Goal: Task Accomplishment & Management: Manage account settings

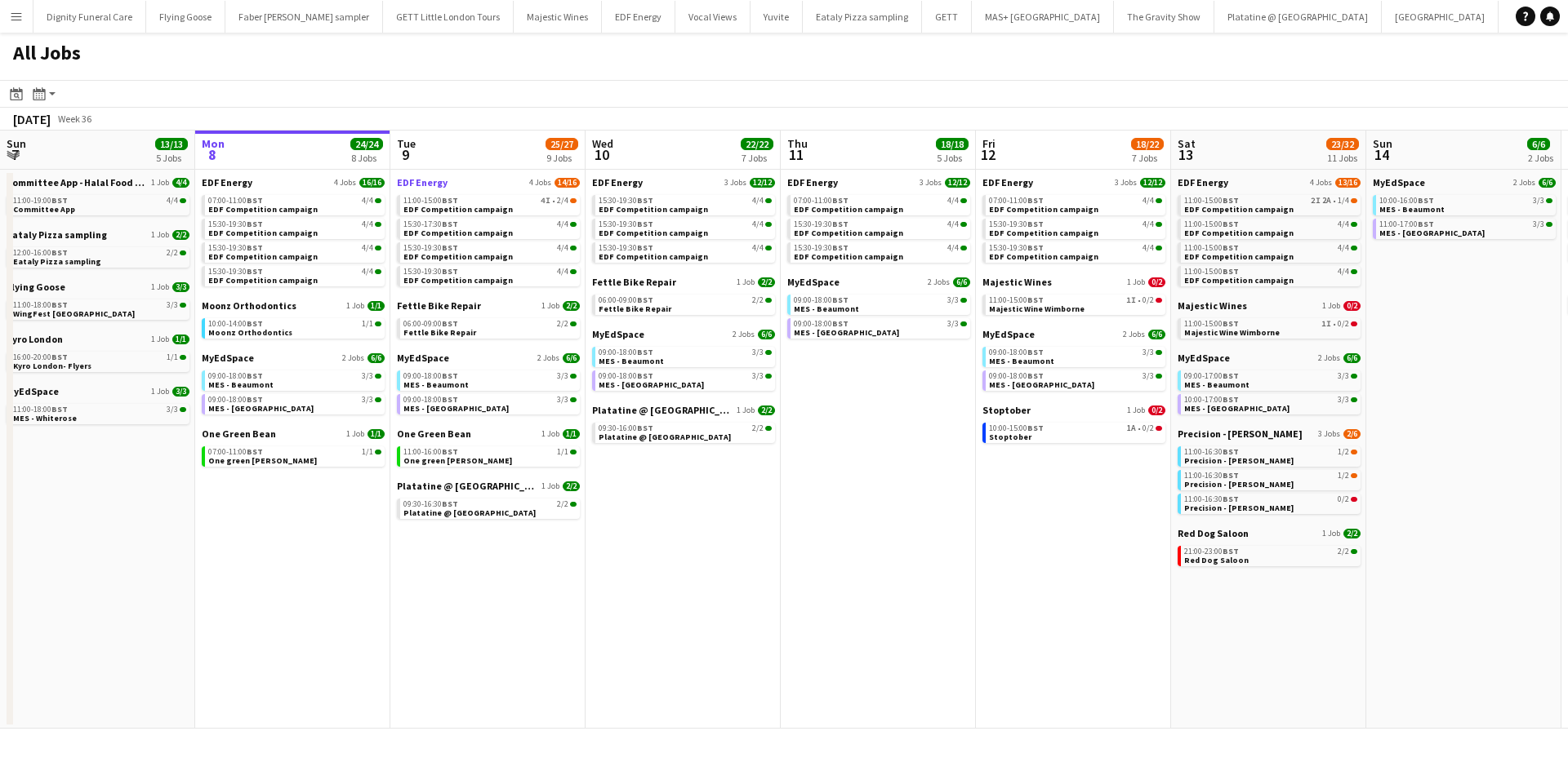
click at [434, 180] on span "EDF Energy" at bounding box center [422, 182] width 51 height 12
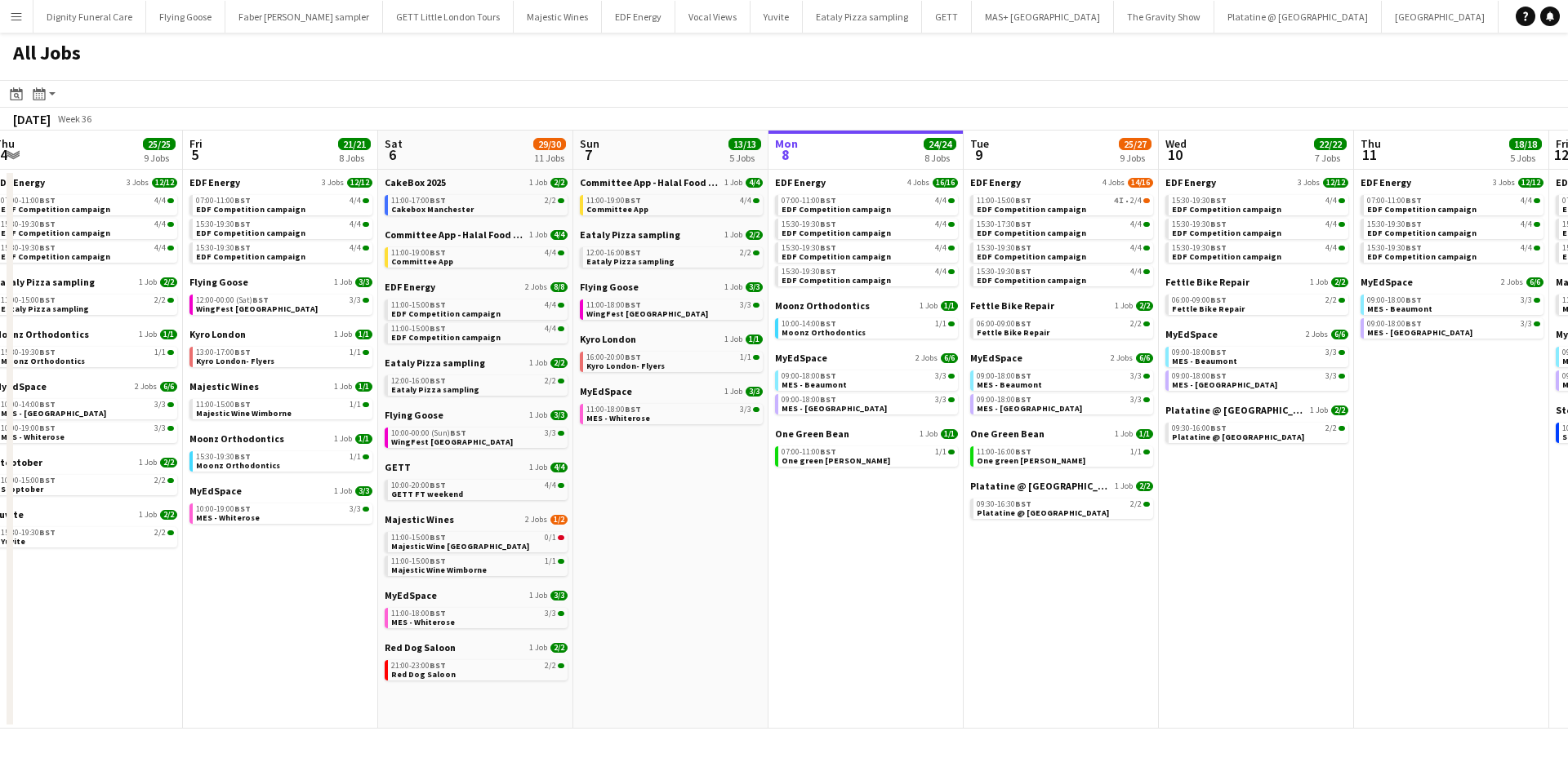
drag, startPoint x: 411, startPoint y: 386, endPoint x: 969, endPoint y: 387, distance: 558.0
click at [981, 386] on app-calendar-viewport "Tue 2 19/19 7 Jobs Wed 3 21/21 7 Jobs Thu 4 25/25 9 Jobs Fri 5 21/21 8 Jobs Sat…" at bounding box center [784, 430] width 1568 height 598
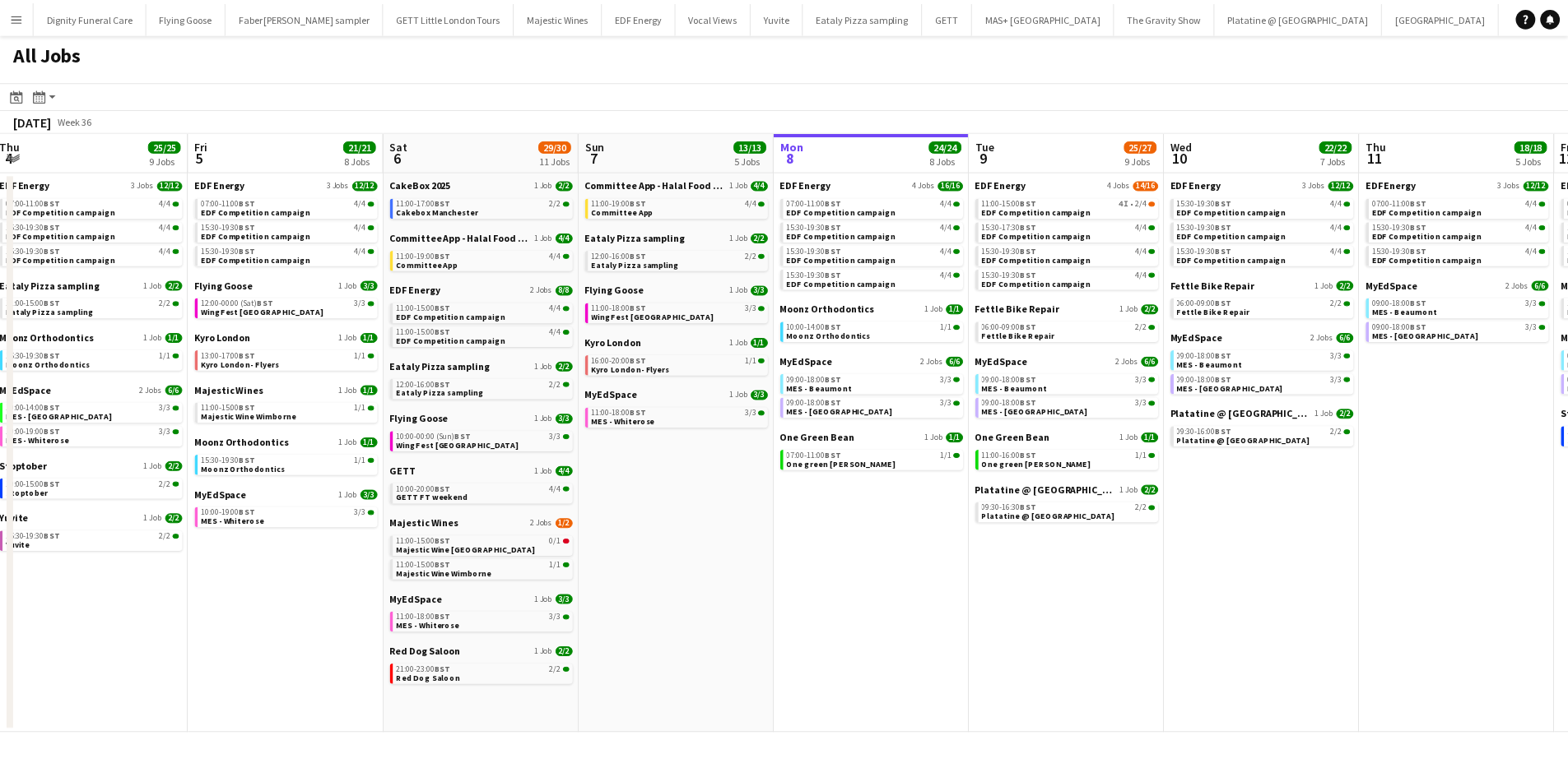
scroll to position [0, 516]
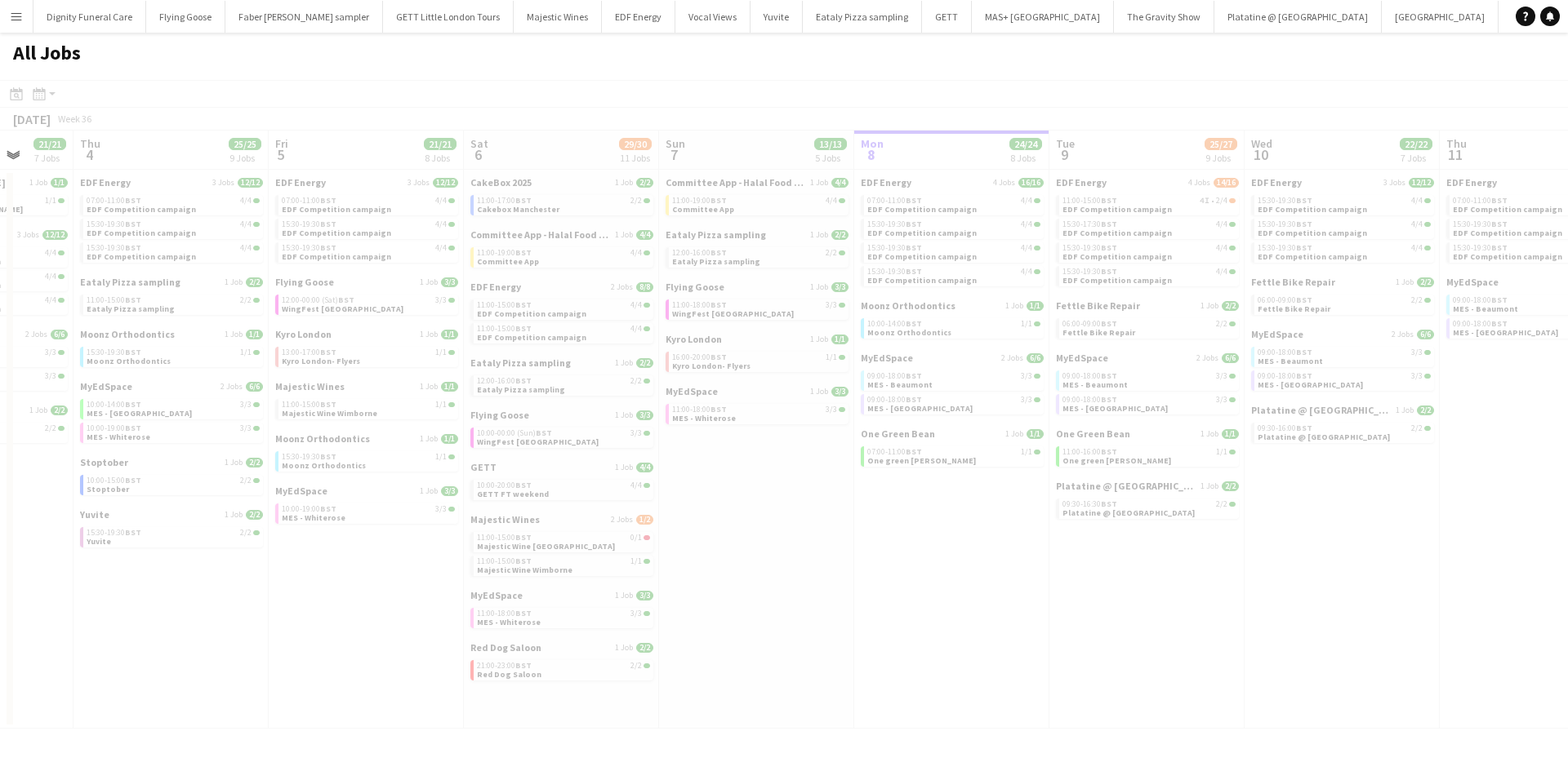
drag, startPoint x: 695, startPoint y: 449, endPoint x: 765, endPoint y: 457, distance: 70.5
click at [936, 459] on app-all-jobs "All Jobs Date picker SEP 2025 SEP 2025 Monday M Tuesday T Wednesday W Thursday …" at bounding box center [784, 381] width 1568 height 696
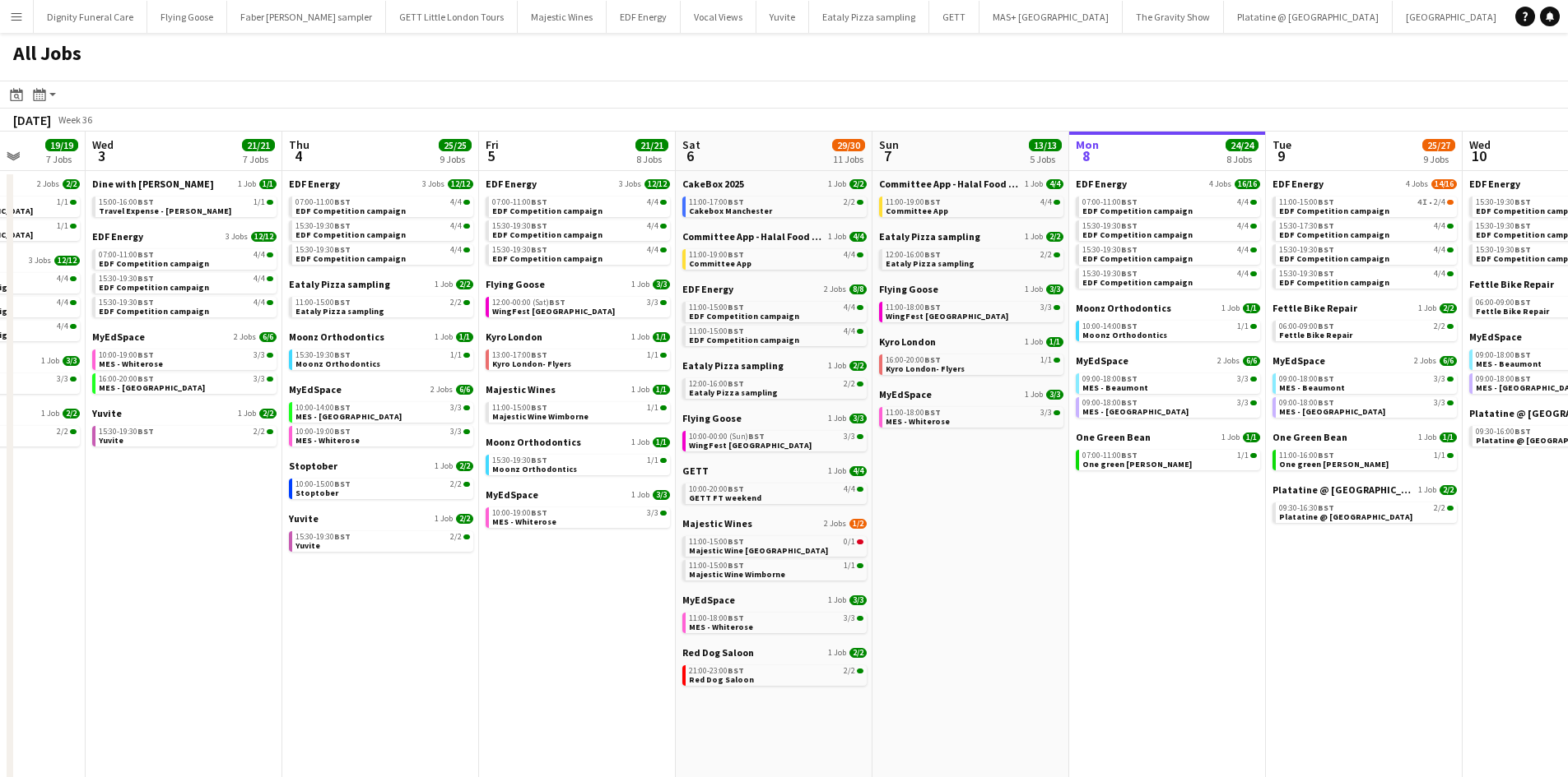
scroll to position [0, 503]
drag, startPoint x: 811, startPoint y: 528, endPoint x: 1020, endPoint y: 532, distance: 209.0
click at [1020, 532] on app-calendar-viewport "Sun 31 23/27 11 Jobs Mon 1 20/20 8 Jobs Tue 2 19/19 7 Jobs Wed 3 21/21 7 Jobs T…" at bounding box center [784, 697] width 1568 height 1131
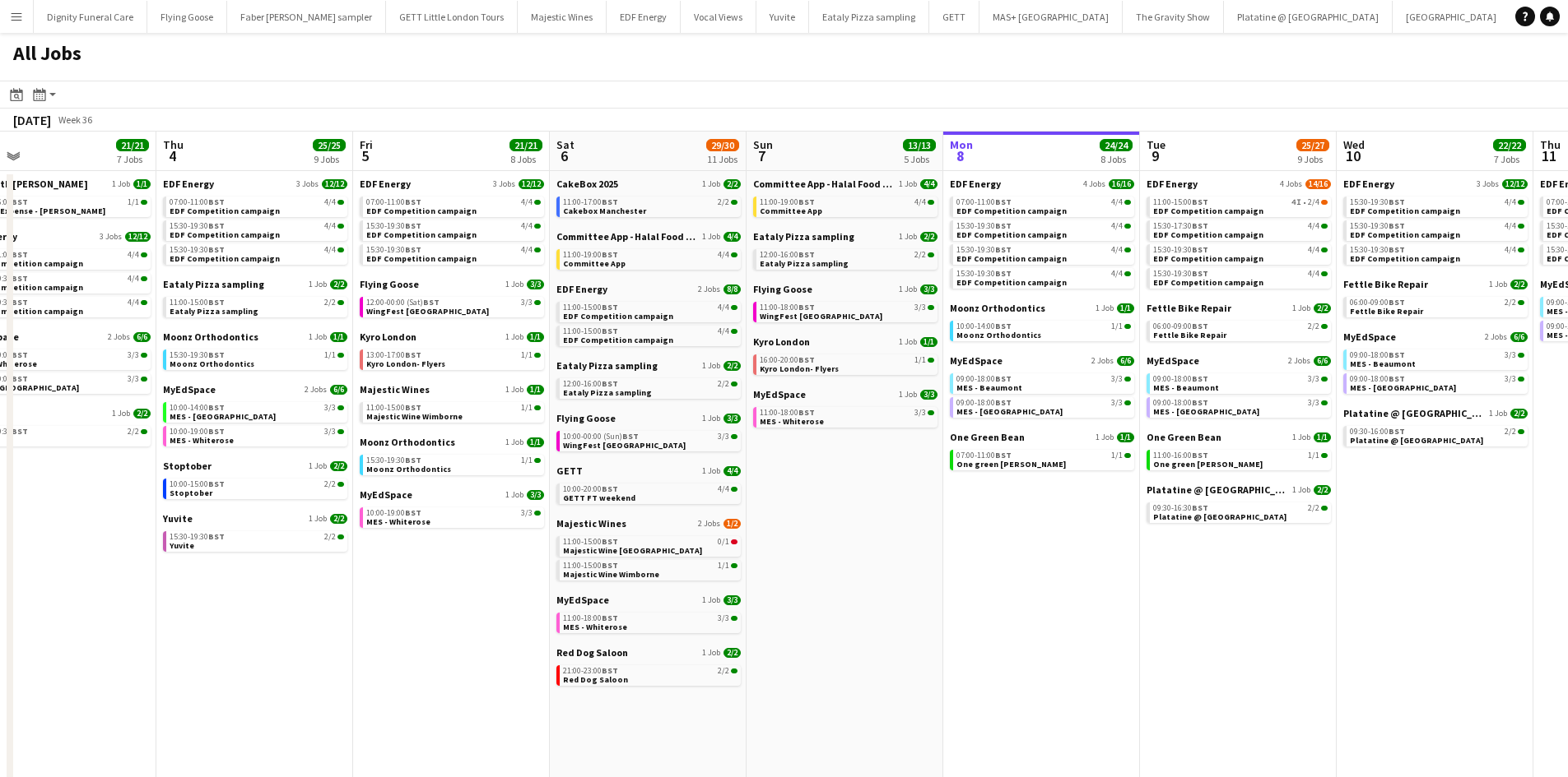
drag, startPoint x: 1106, startPoint y: 554, endPoint x: 975, endPoint y: 549, distance: 131.1
click at [975, 549] on app-calendar-viewport "Sun 31 23/27 11 Jobs Mon 1 20/20 8 Jobs Tue 2 19/19 7 Jobs Wed 3 21/21 7 Jobs T…" at bounding box center [784, 697] width 1568 height 1131
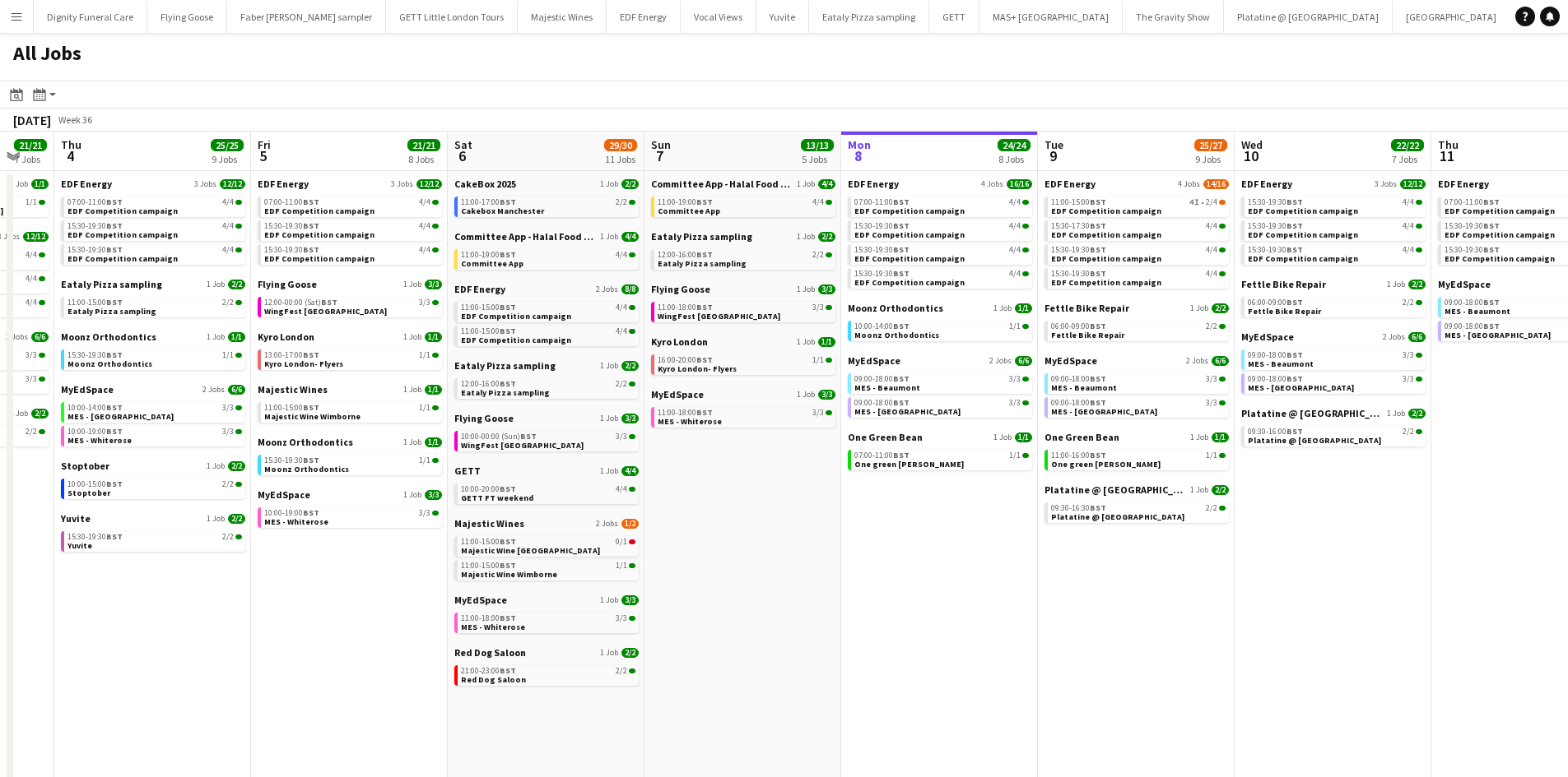
drag, startPoint x: 1081, startPoint y: 560, endPoint x: 979, endPoint y: 558, distance: 102.0
click at [981, 560] on app-calendar-viewport "Sun 31 23/27 11 Jobs Mon 1 20/20 8 Jobs Tue 2 19/19 7 Jobs Wed 3 21/21 7 Jobs T…" at bounding box center [784, 697] width 1568 height 1131
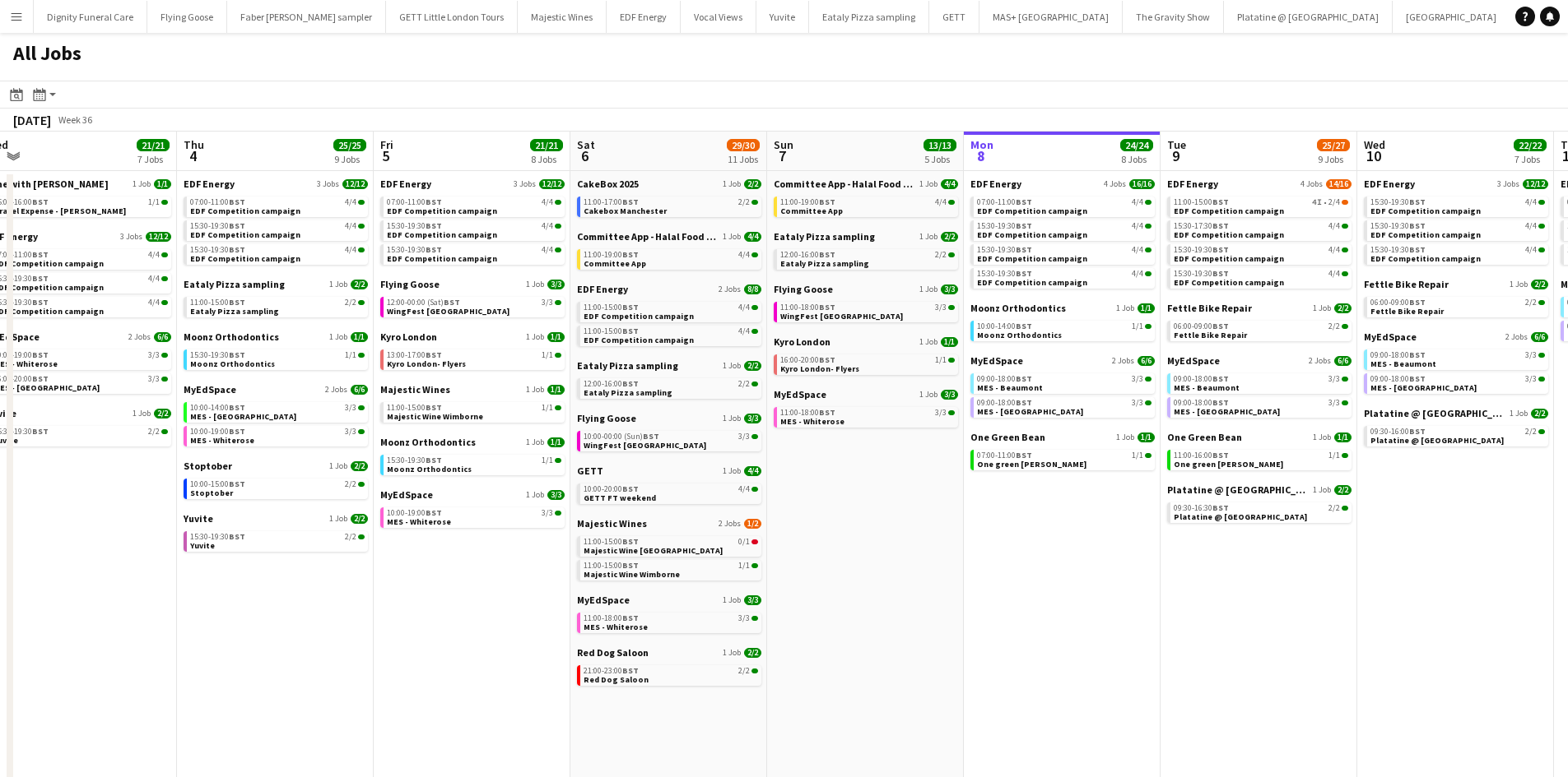
drag, startPoint x: 917, startPoint y: 587, endPoint x: 790, endPoint y: 584, distance: 127.0
click at [790, 584] on app-calendar-viewport "Sun 31 23/27 11 Jobs Mon 1 20/20 8 Jobs Tue 2 19/19 7 Jobs Wed 3 21/21 7 Jobs T…" at bounding box center [784, 697] width 1568 height 1131
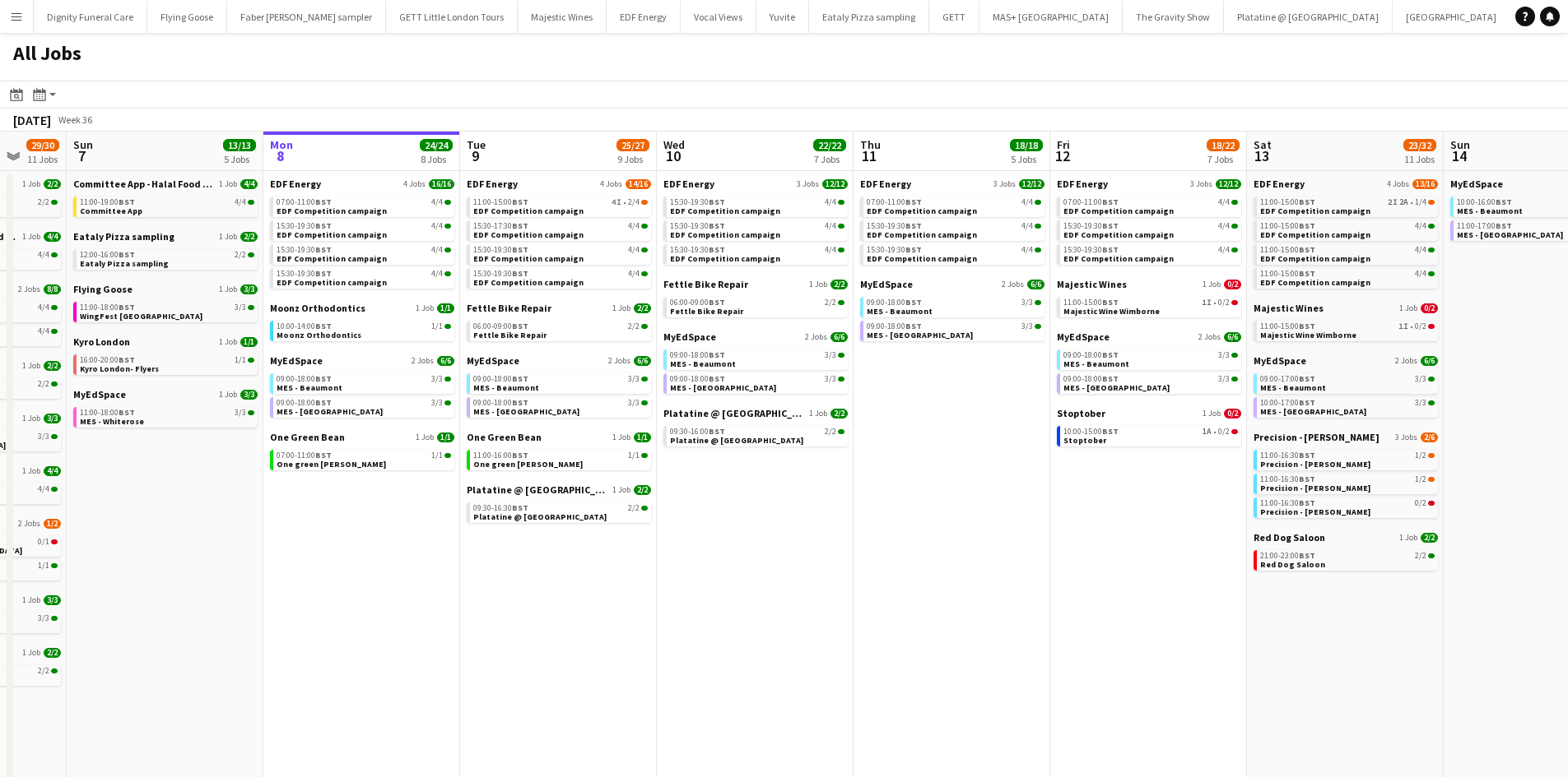
scroll to position [0, 530]
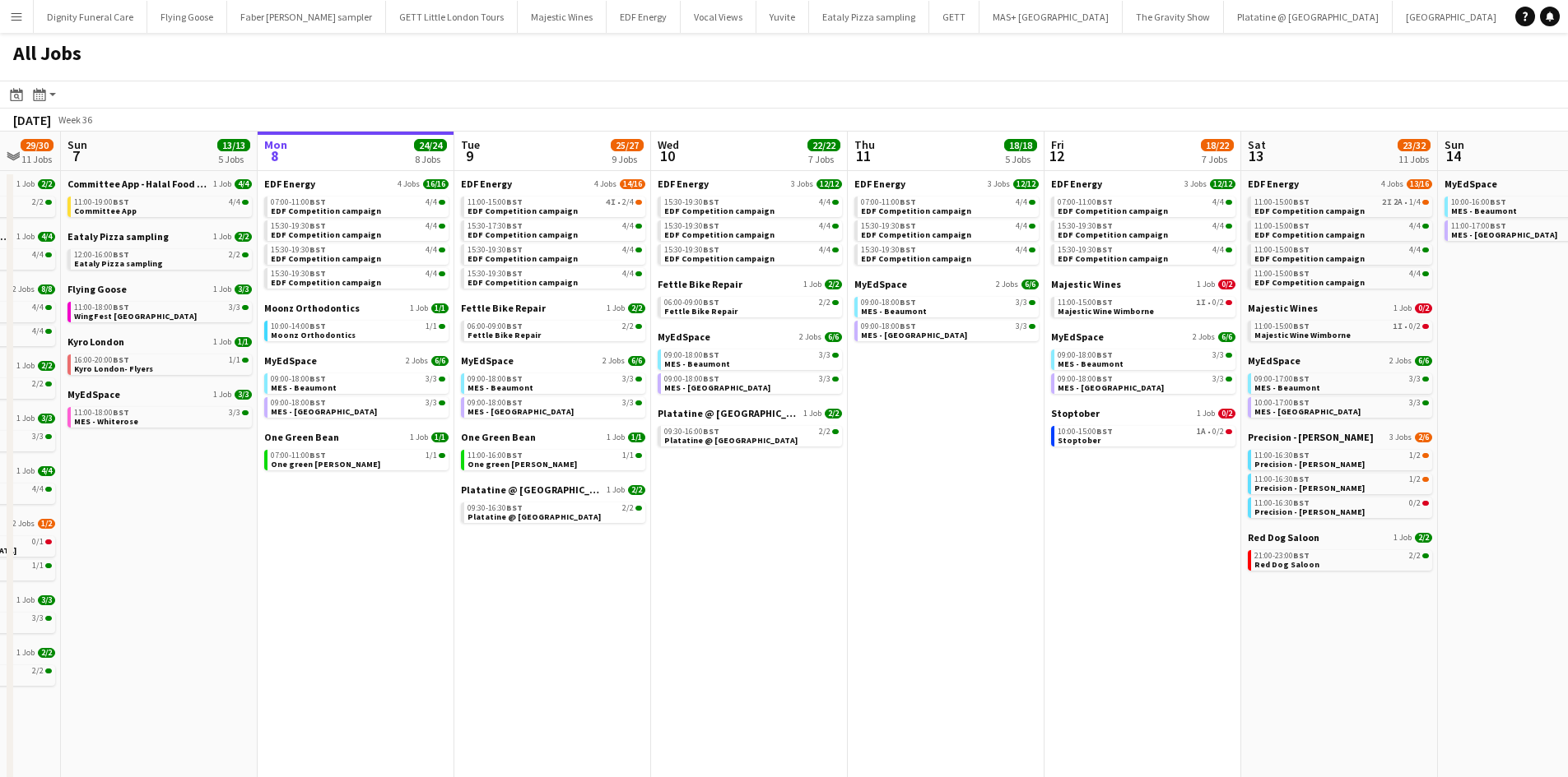
drag, startPoint x: 1073, startPoint y: 578, endPoint x: 772, endPoint y: 578, distance: 301.0
click at [772, 578] on app-calendar-viewport "Thu 4 25/25 9 Jobs Fri 5 21/21 8 Jobs Sat 6 29/30 11 Jobs Sun 7 13/13 5 Jobs Mo…" at bounding box center [784, 697] width 1568 height 1131
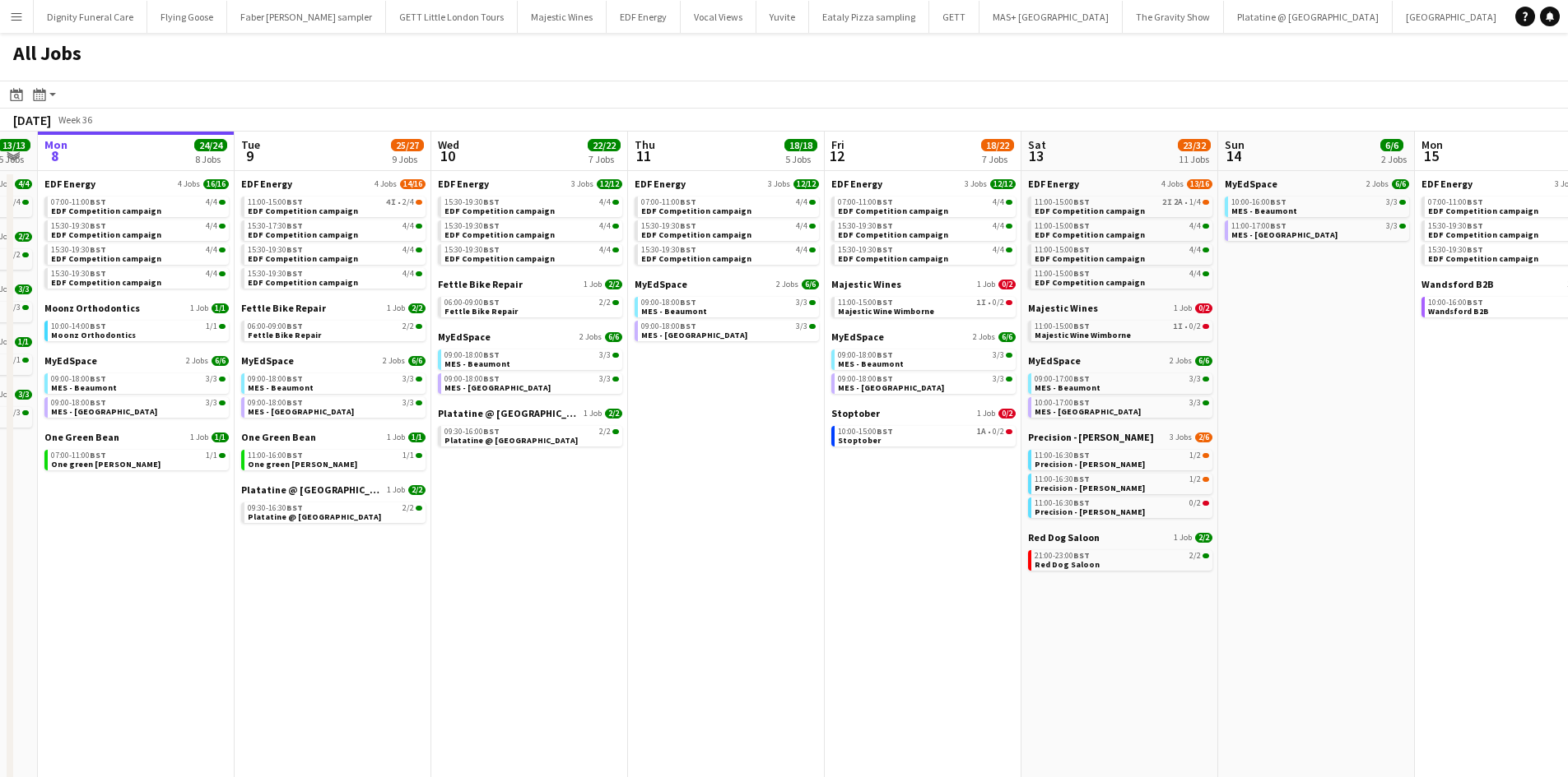
scroll to position [0, 750]
drag, startPoint x: 902, startPoint y: 543, endPoint x: 693, endPoint y: 540, distance: 209.0
click at [693, 540] on app-calendar-viewport "Thu 4 25/25 9 Jobs Fri 5 21/21 8 Jobs Sat 6 29/30 11 Jobs Sun 7 13/13 5 Jobs Mo…" at bounding box center [784, 697] width 1568 height 1131
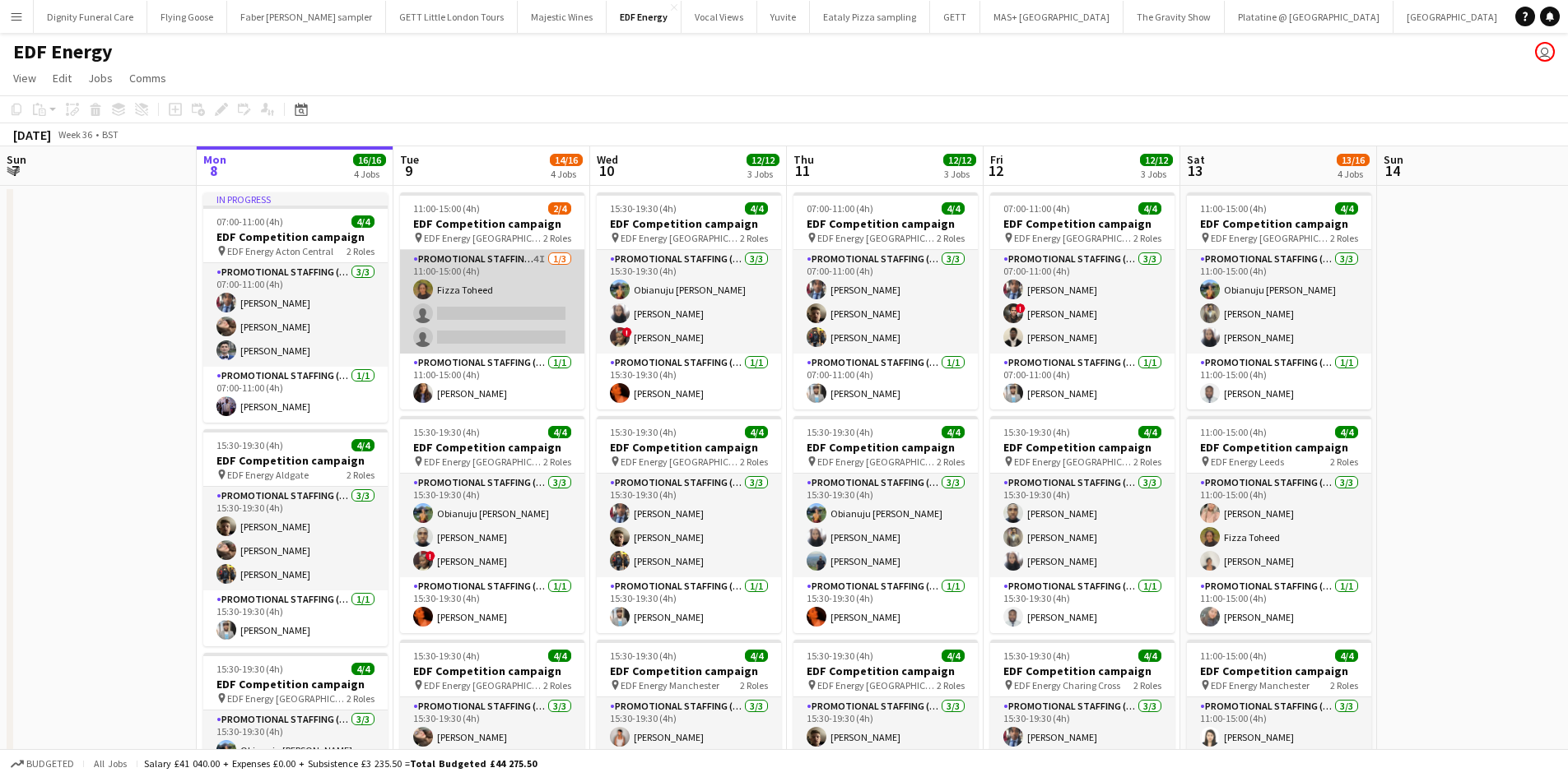
click at [507, 319] on app-card-role "Promotional Staffing (Flyering Staff) 4I [DATE] 11:00-15:00 (4h) Fizza Toheed s…" at bounding box center [492, 302] width 184 height 104
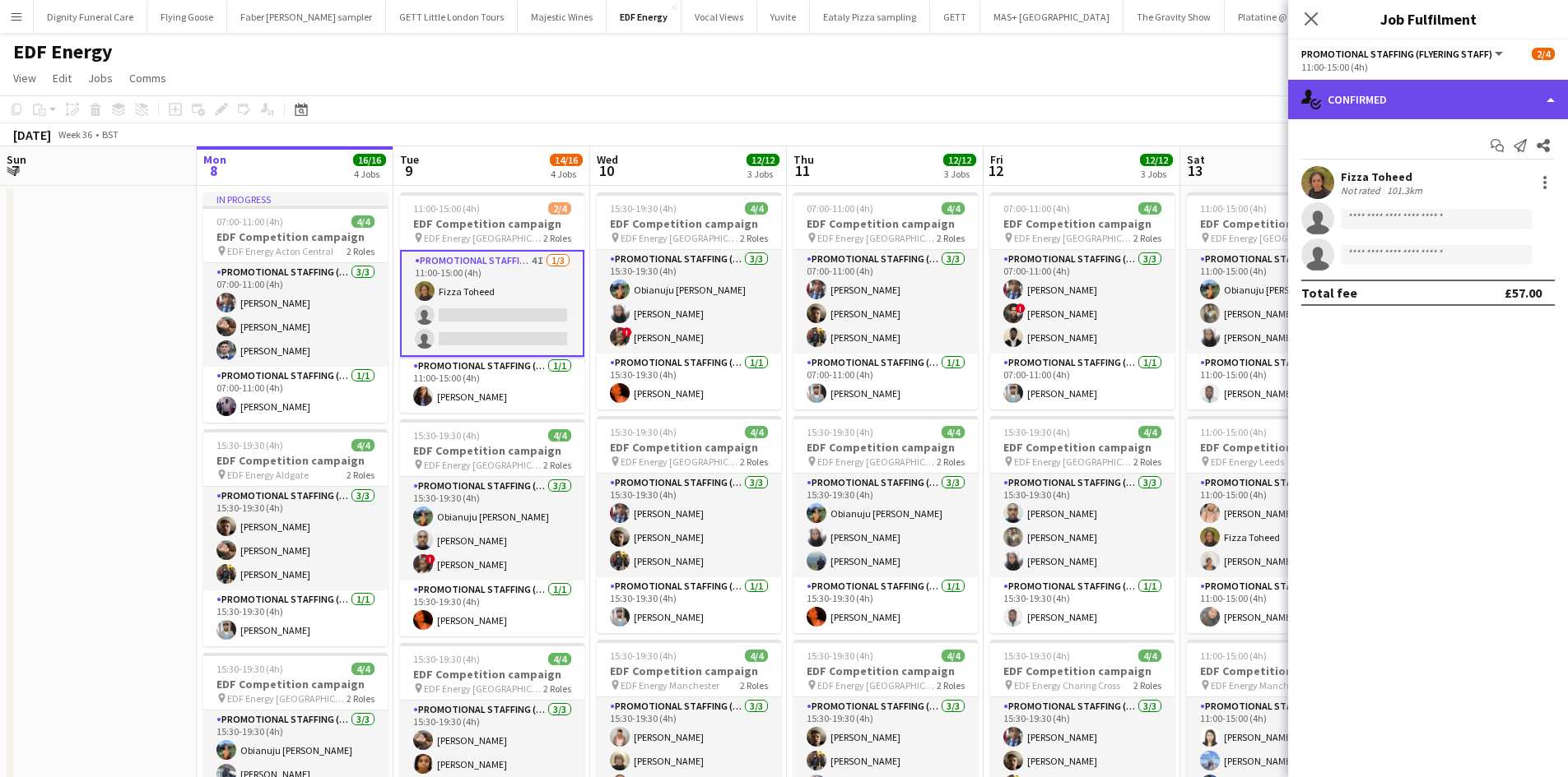
click at [1445, 102] on div "single-neutral-actions-check-2 Confirmed" at bounding box center [1428, 99] width 280 height 40
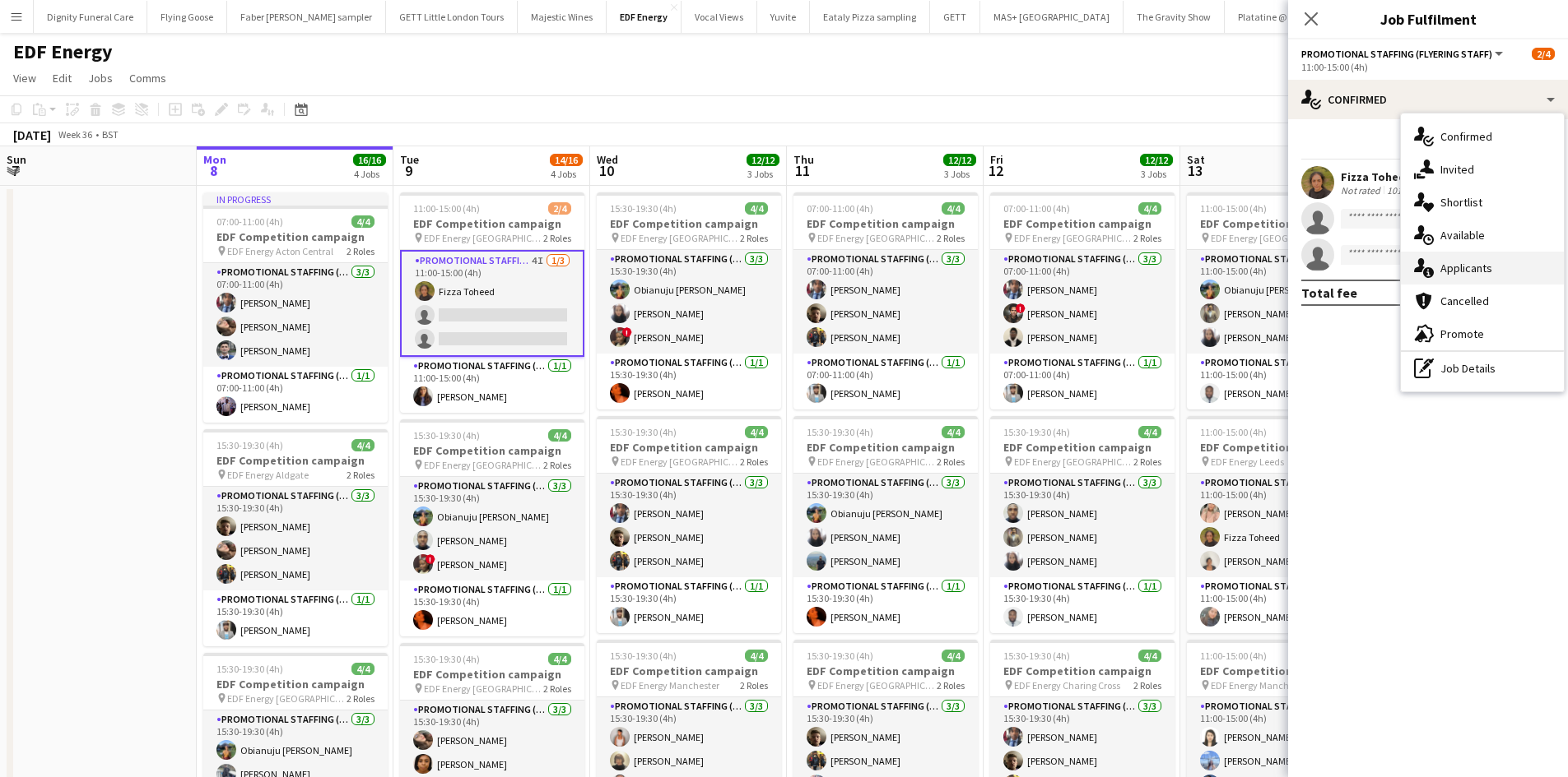
click at [1468, 271] on span "Applicants" at bounding box center [1466, 268] width 52 height 15
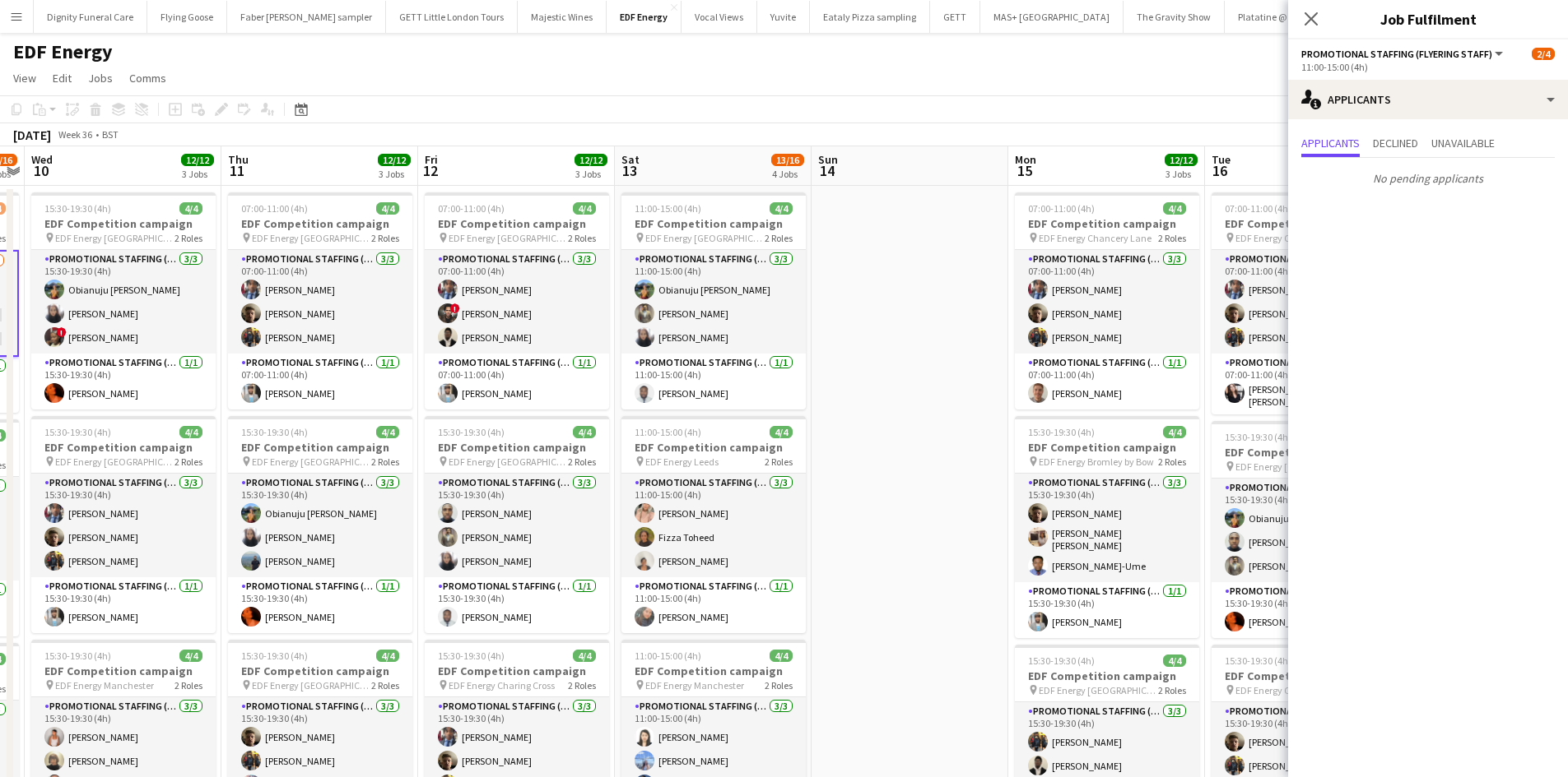
drag, startPoint x: 1029, startPoint y: 332, endPoint x: 380, endPoint y: 320, distance: 649.1
click at [381, 320] on app-calendar-viewport "Sun 7 Mon 8 16/16 4 Jobs Tue 9 14/16 4 Jobs Wed 10 12/12 3 Jobs Thu 11 12/12 3 …" at bounding box center [784, 667] width 1568 height 1043
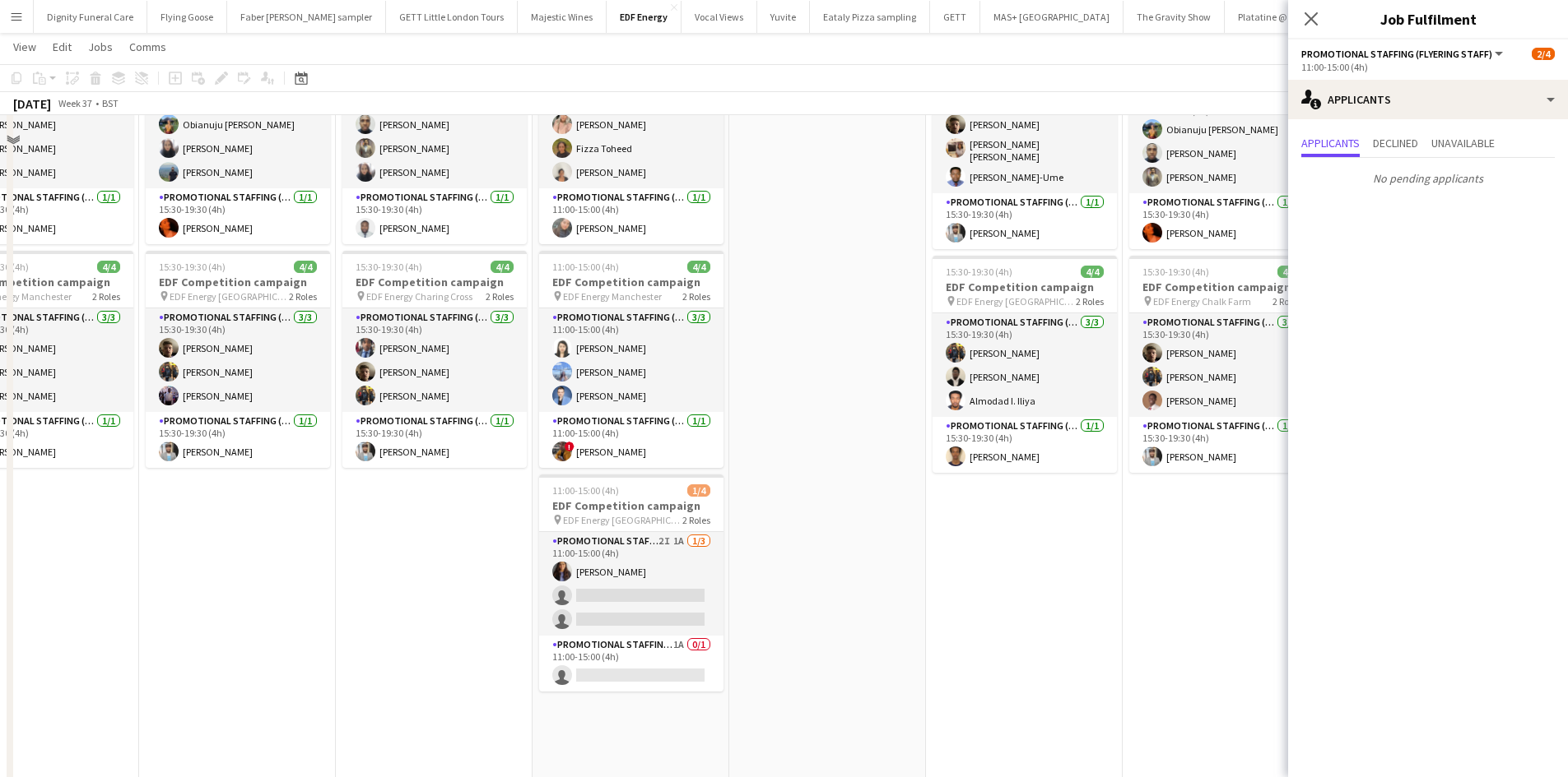
scroll to position [411, 0]
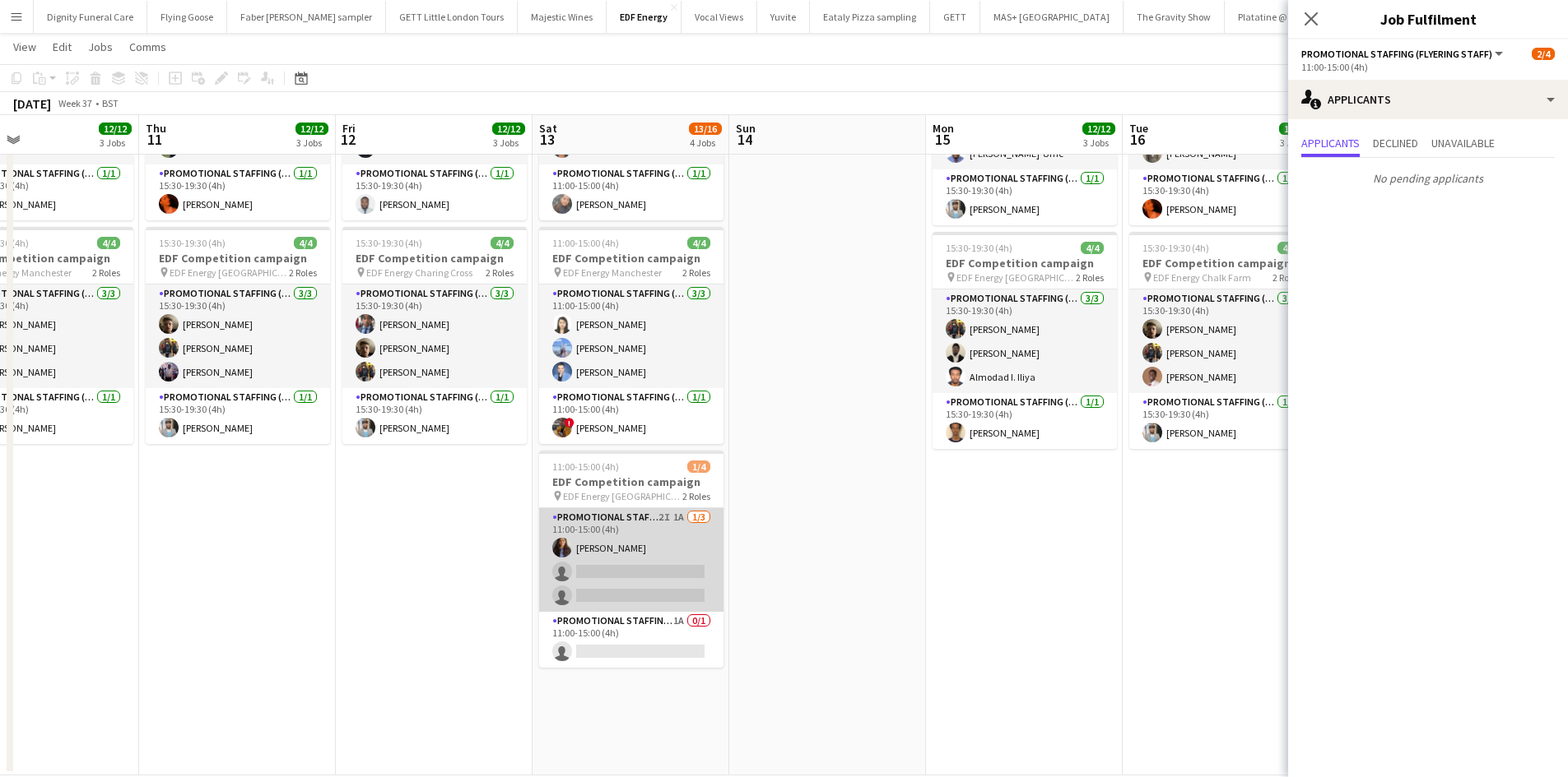
click at [609, 578] on app-card-role "Promotional Staffing (Flyering Staff) 2I 1A [DATE] 11:00-15:00 (4h) [PERSON_NAM…" at bounding box center [631, 561] width 184 height 104
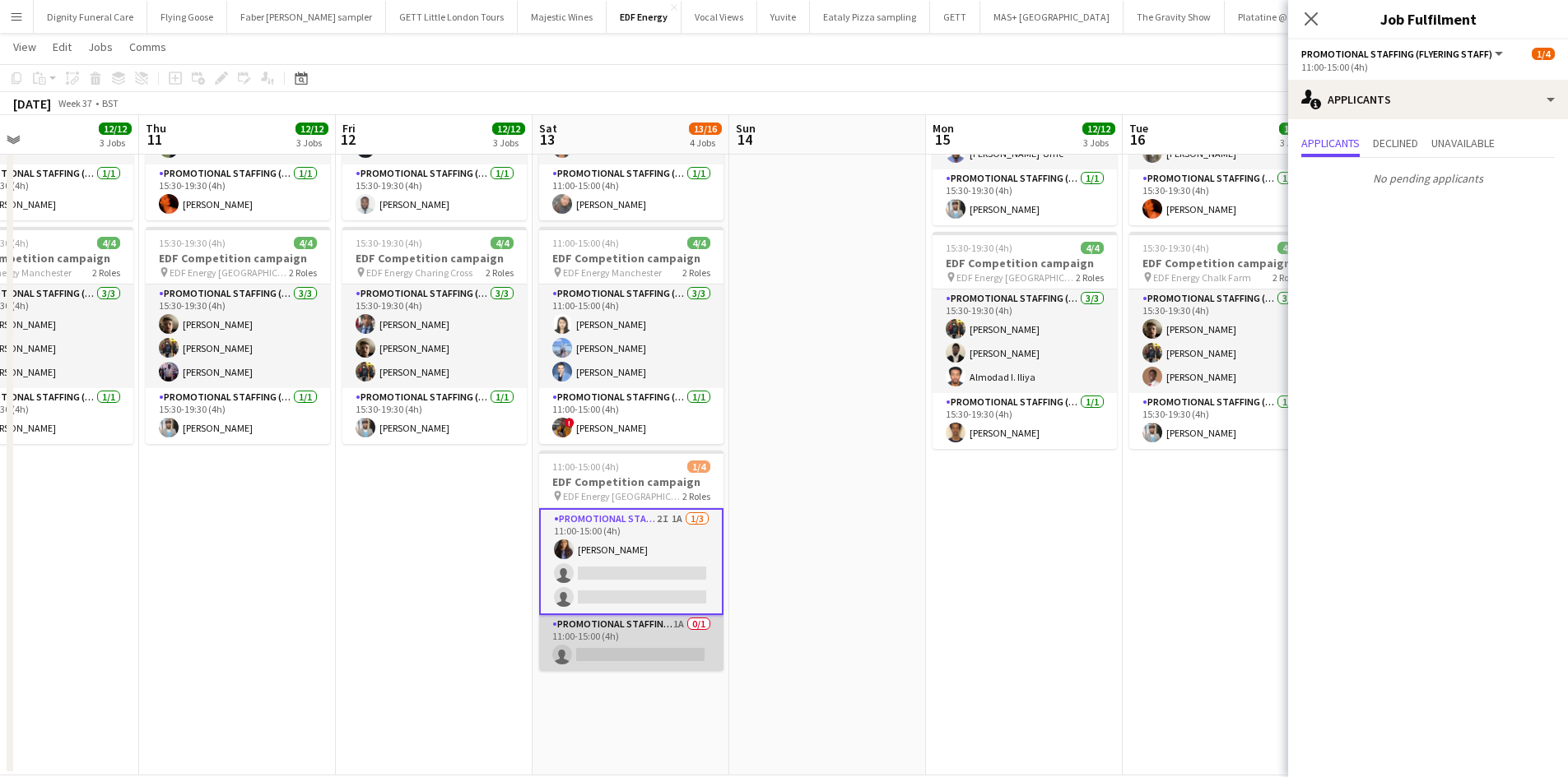
click at [632, 654] on app-card-role "Promotional Staffing (Team Leader) 1A 0/1 11:00-15:00 (4h) single-neutral-actio…" at bounding box center [631, 643] width 184 height 56
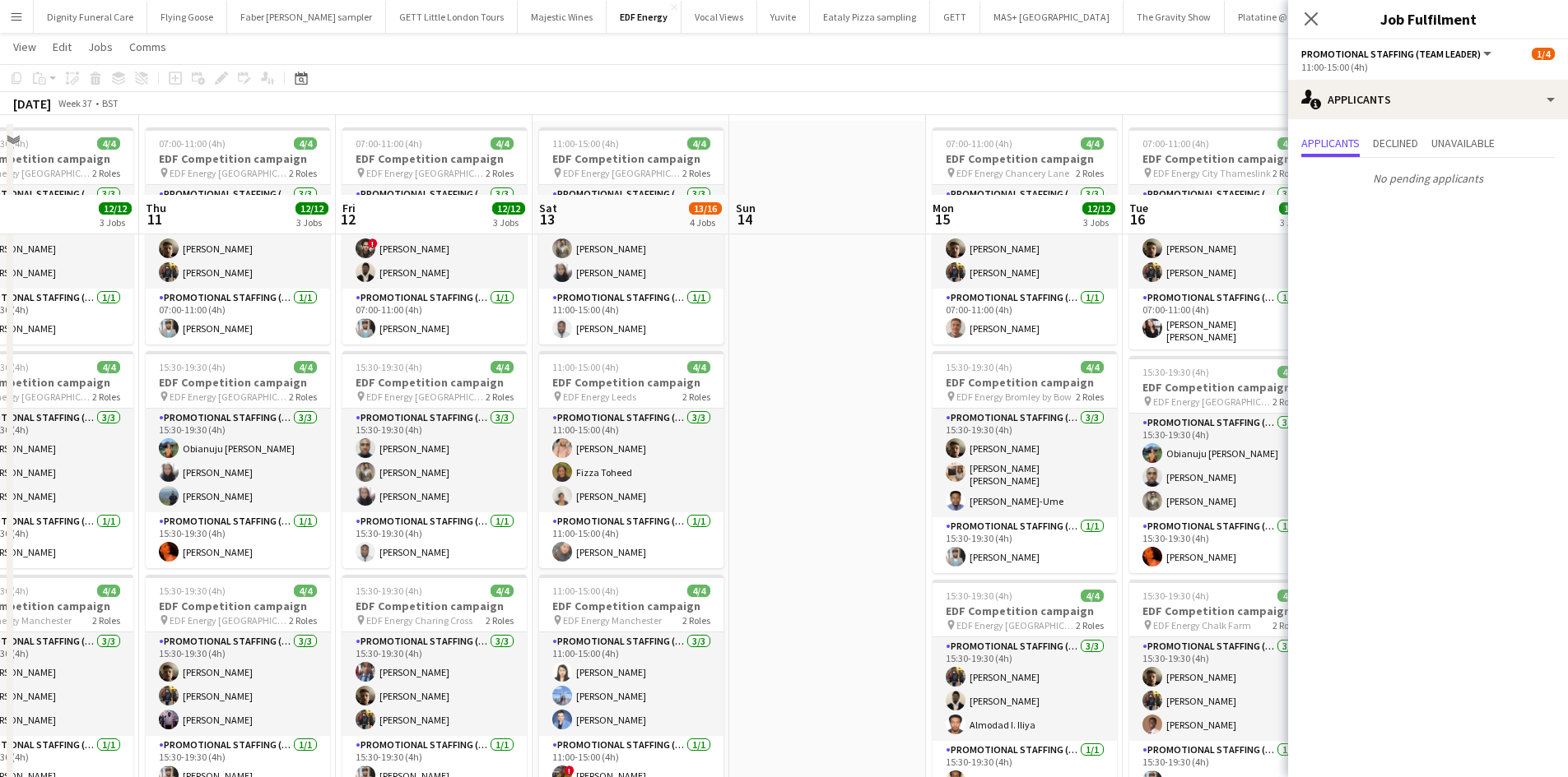
scroll to position [0, 0]
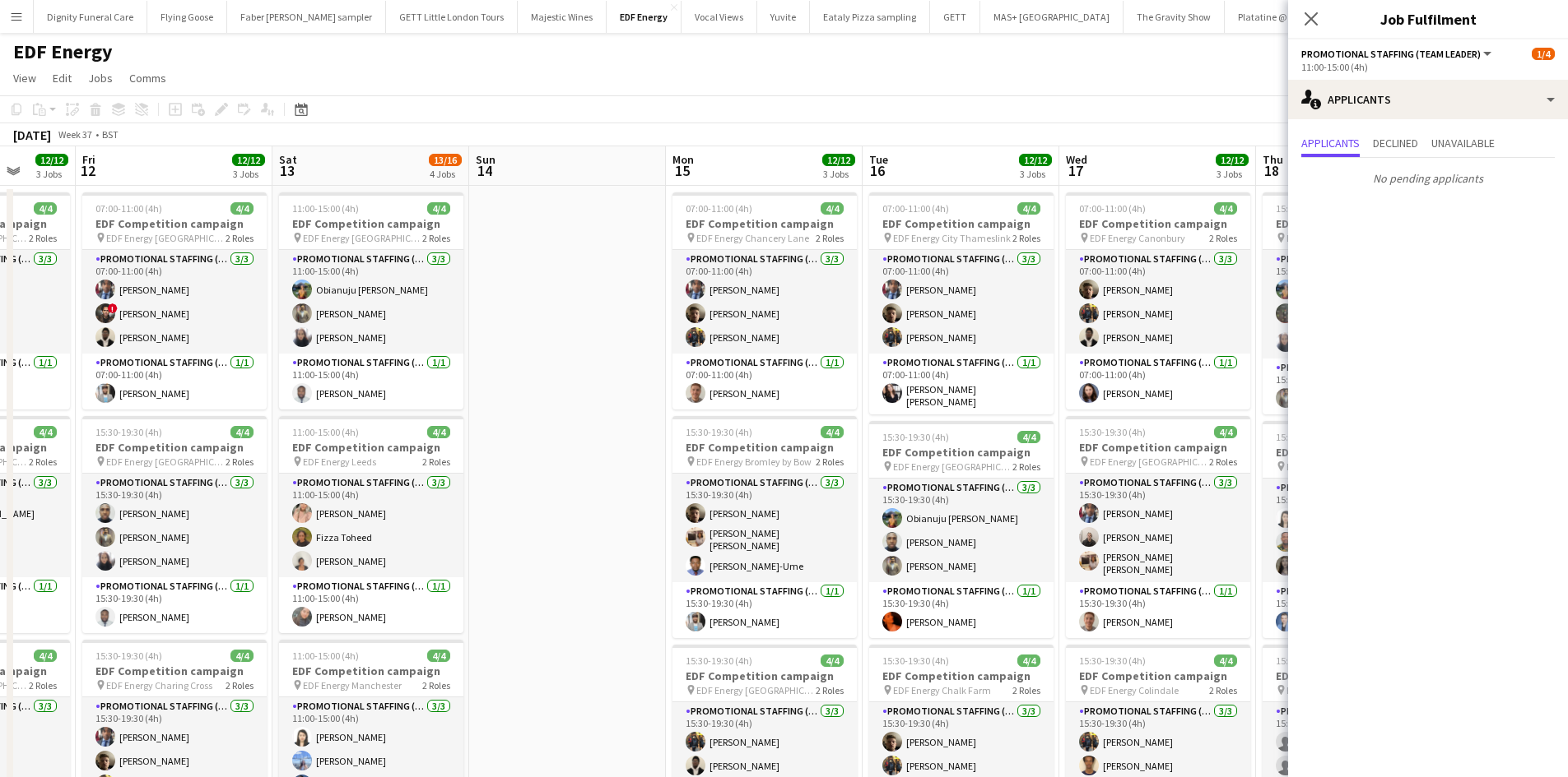
drag, startPoint x: 860, startPoint y: 580, endPoint x: 240, endPoint y: 506, distance: 624.4
click at [183, 526] on app-calendar-viewport "Tue 9 14/16 4 Jobs Wed 10 12/12 3 Jobs Thu 11 12/12 3 Jobs Fri 12 12/12 3 Jobs …" at bounding box center [784, 667] width 1568 height 1043
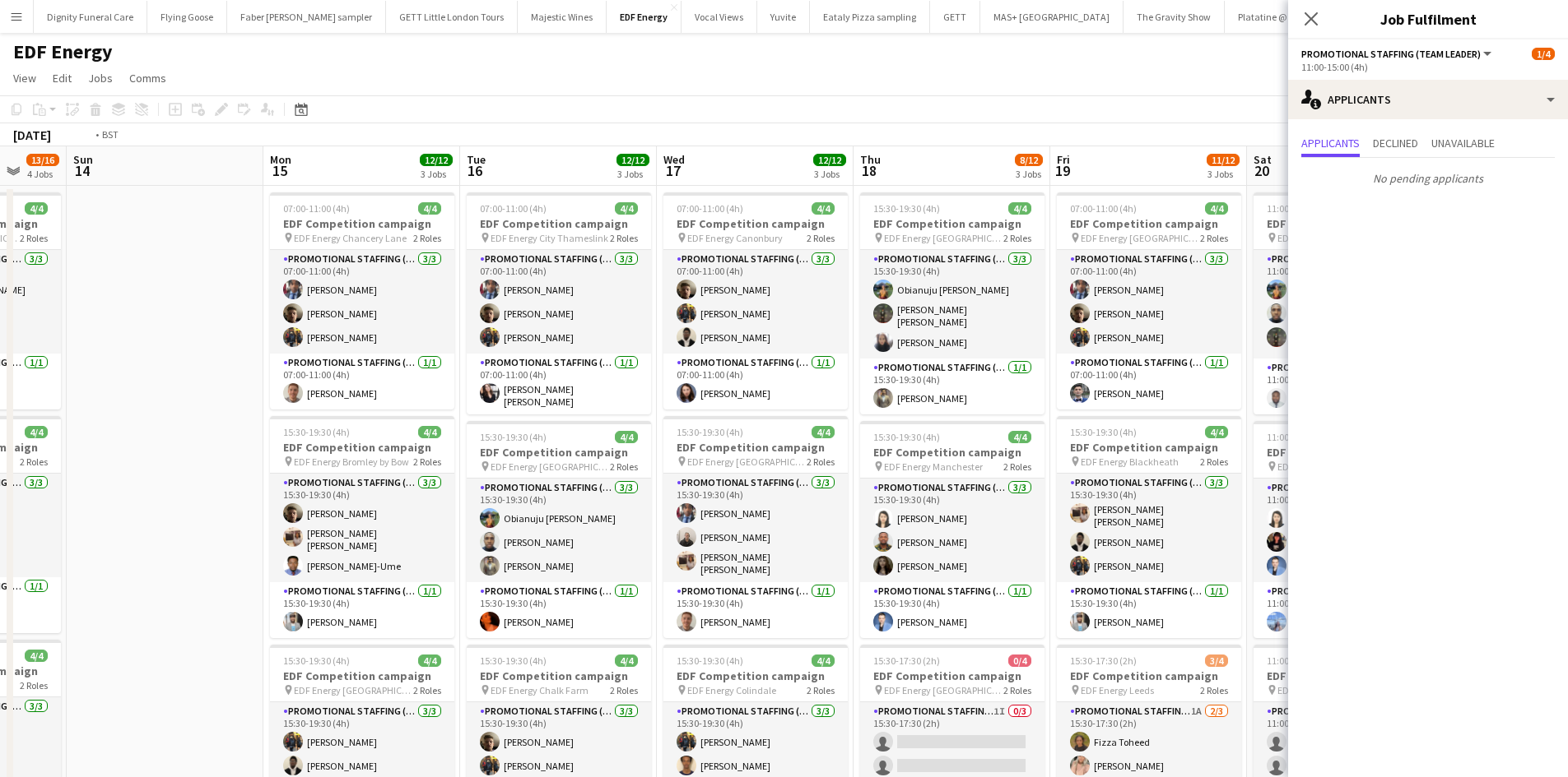
drag, startPoint x: 728, startPoint y: 495, endPoint x: 342, endPoint y: 492, distance: 386.0
click at [342, 492] on app-calendar-viewport "Thu 11 12/12 3 Jobs Fri 12 12/12 3 Jobs Sat 13 13/16 4 Jobs Sun 14 Mon 15 12/12…" at bounding box center [784, 667] width 1568 height 1043
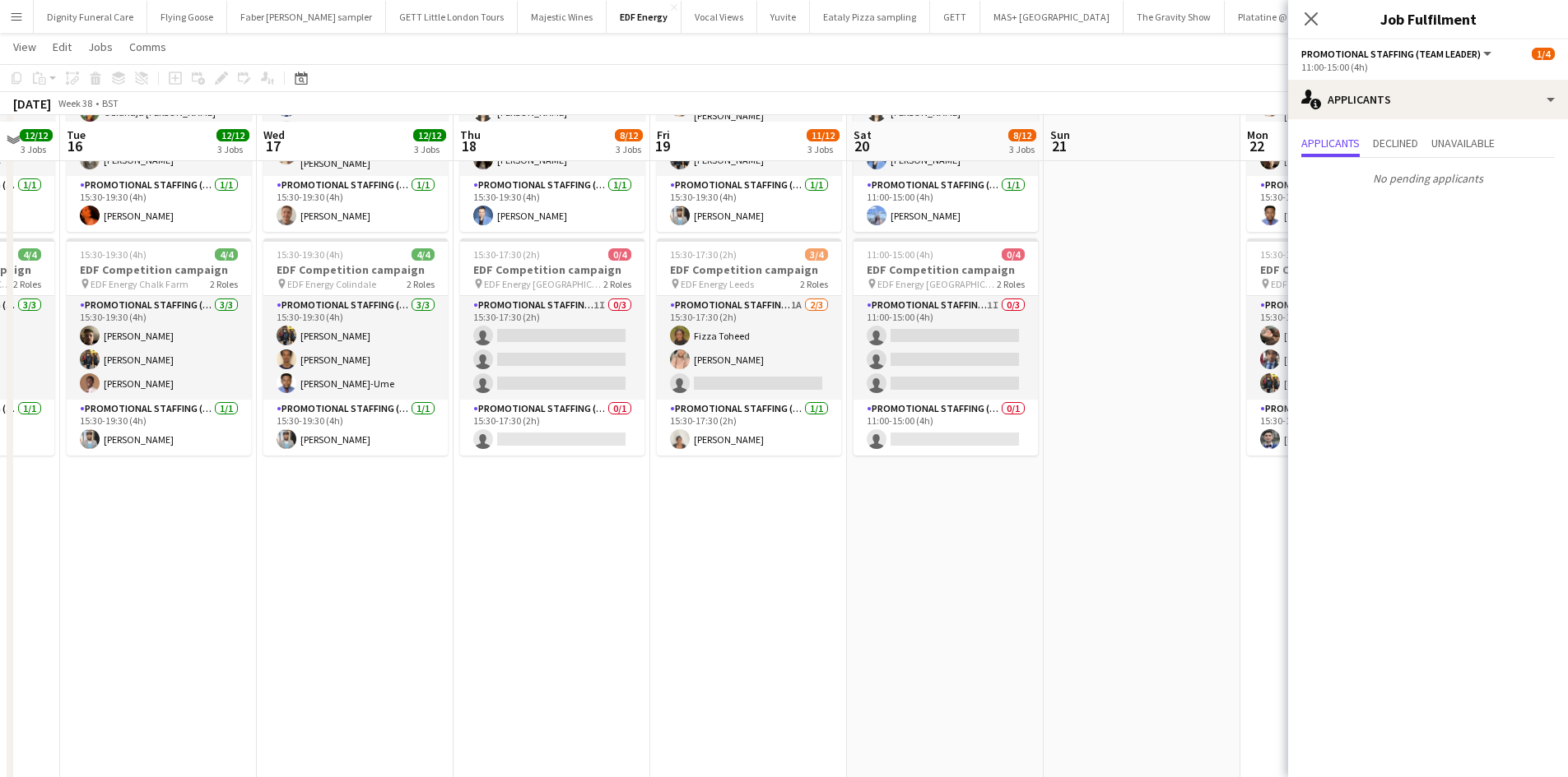
scroll to position [411, 0]
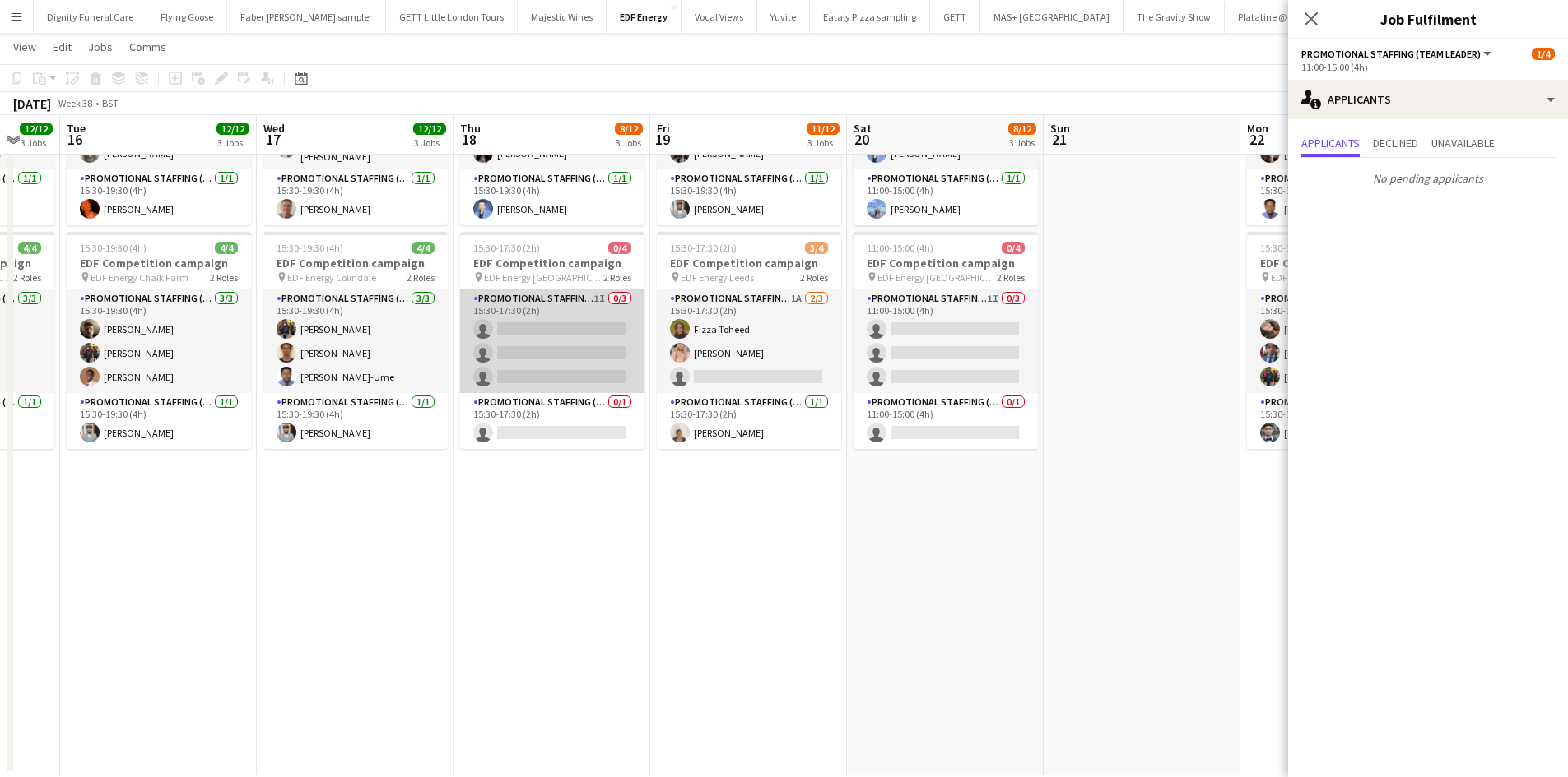
click at [587, 362] on app-card-role "Promotional Staffing (Flyering Staff) 1I 0/3 15:30-17:30 (2h) single-neutral-ac…" at bounding box center [551, 341] width 184 height 104
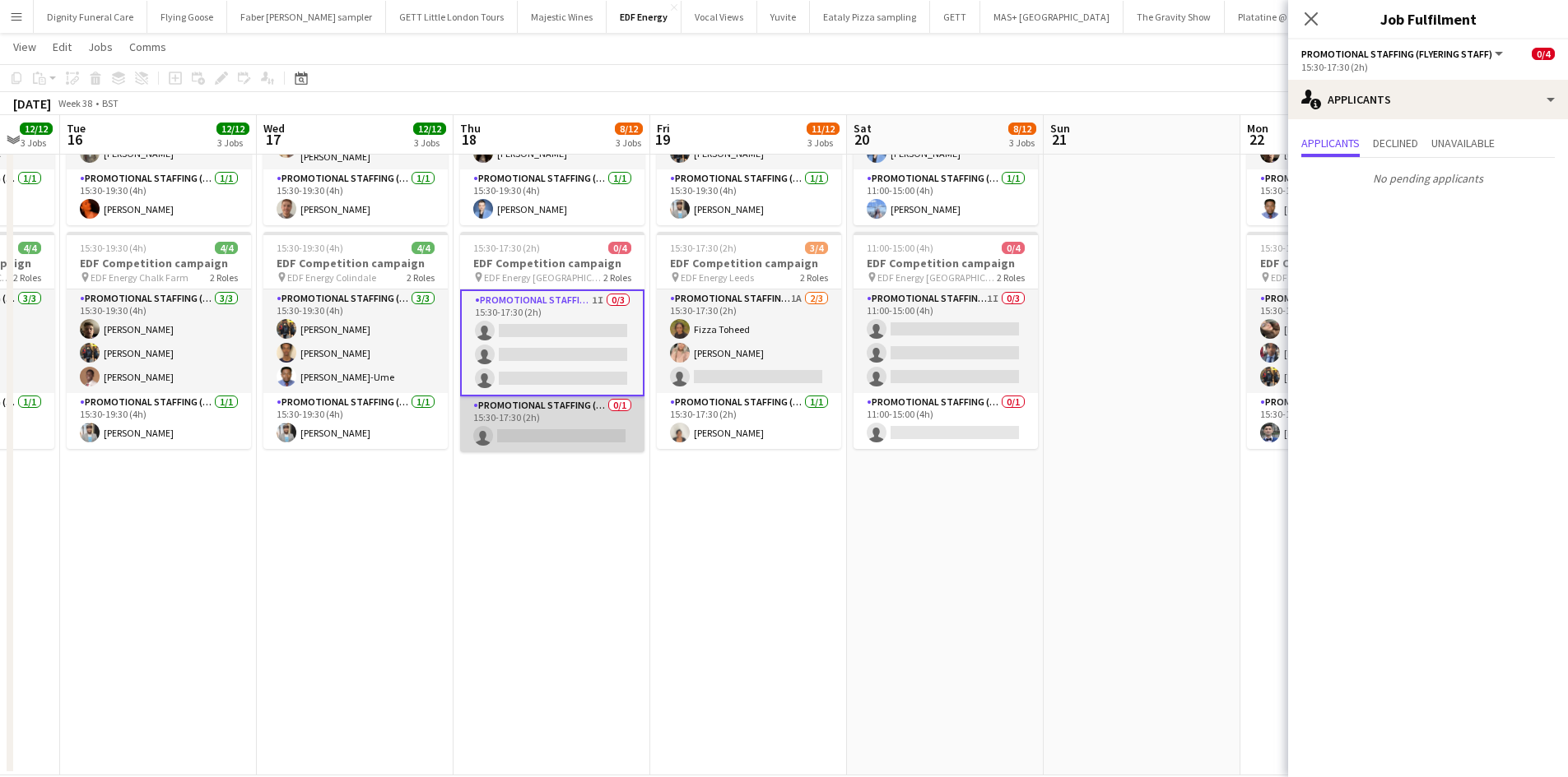
click at [549, 433] on app-card-role "Promotional Staffing (Team Leader) 0/1 15:30-17:30 (2h) single-neutral-actions" at bounding box center [551, 423] width 184 height 56
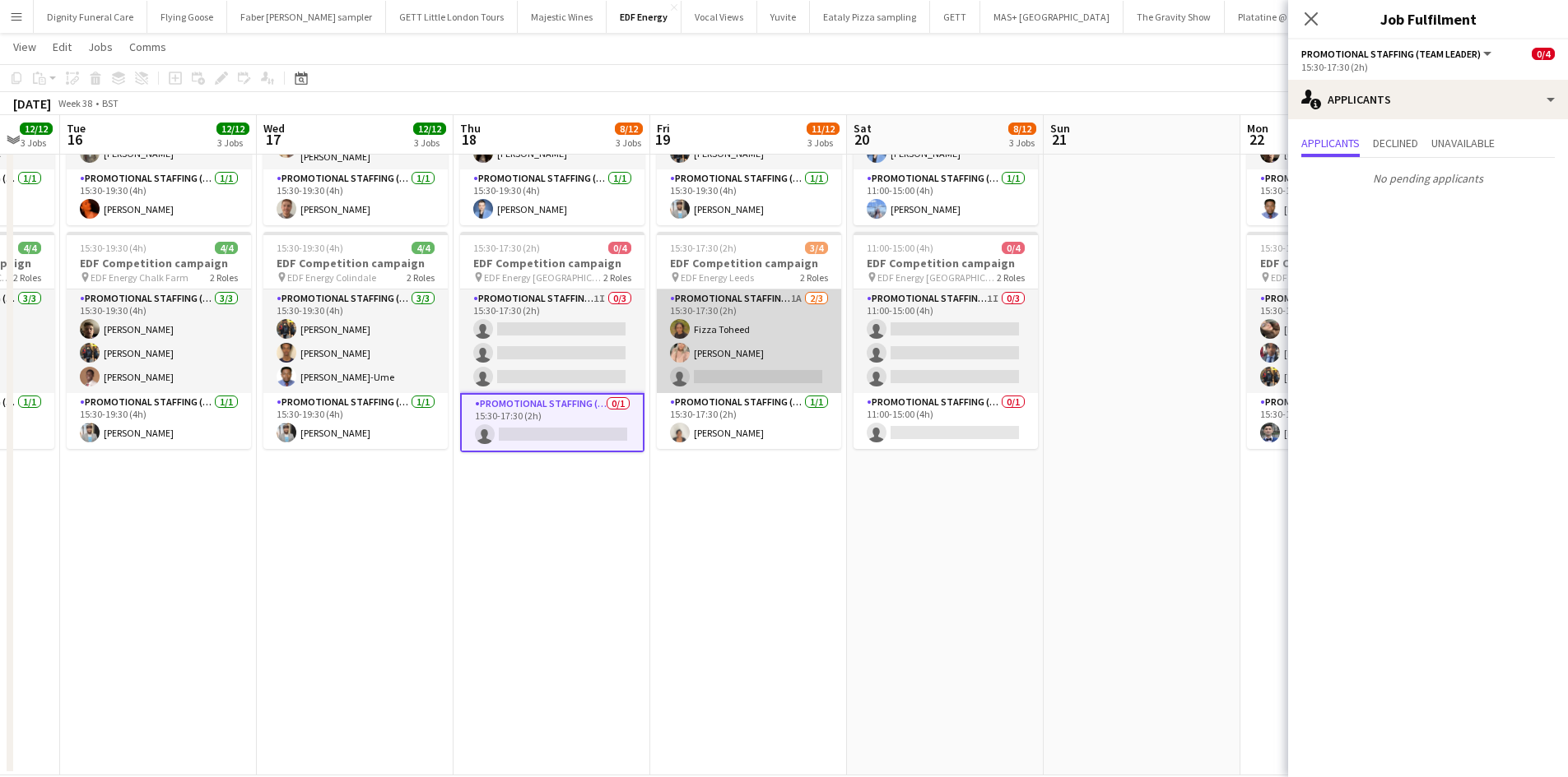
click at [740, 370] on app-card-role "Promotional Staffing (Flyering Staff) 1A [DATE] 15:30-17:30 (2h) [PERSON_NAME] …" at bounding box center [748, 341] width 184 height 104
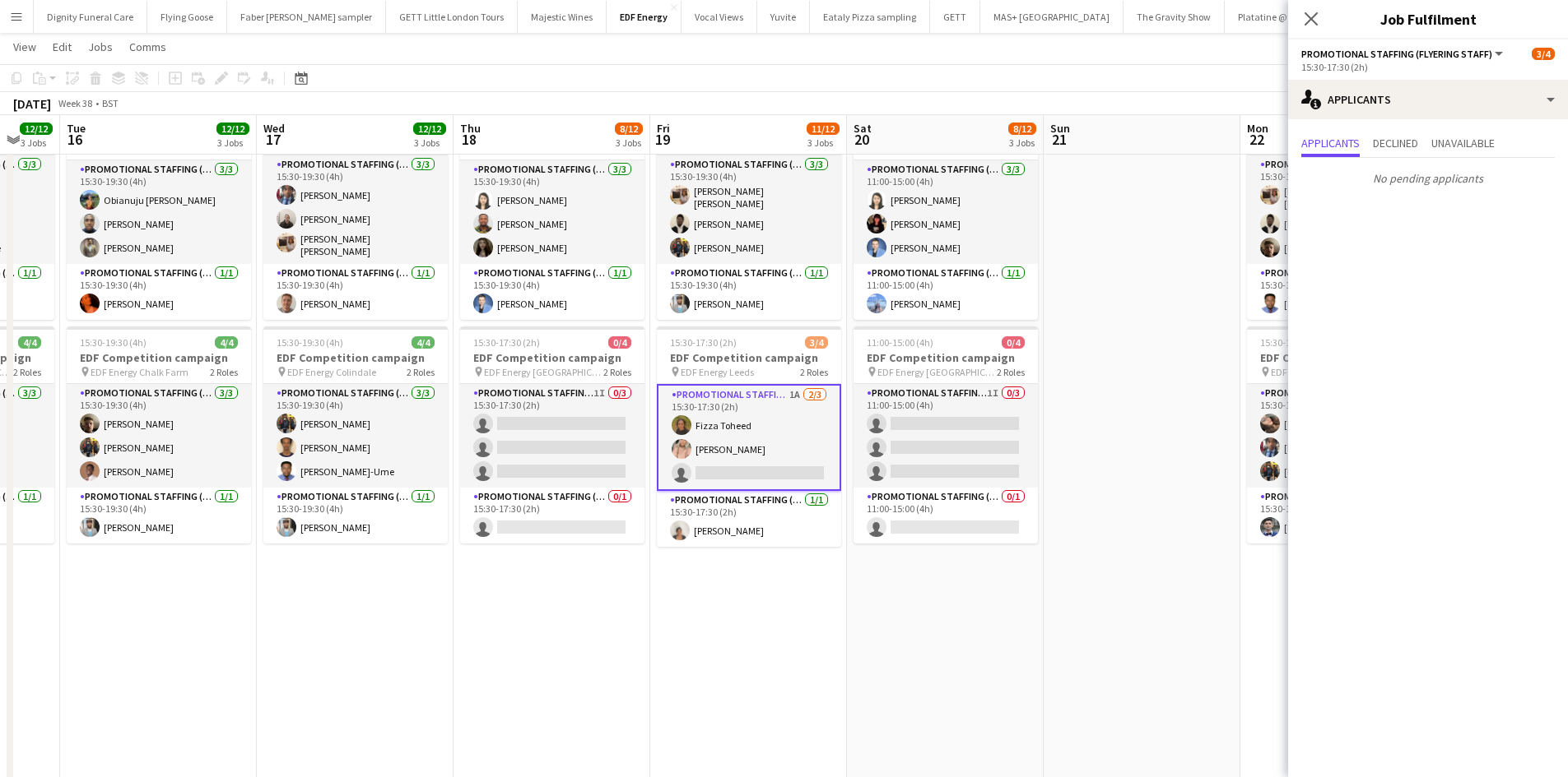
scroll to position [329, 0]
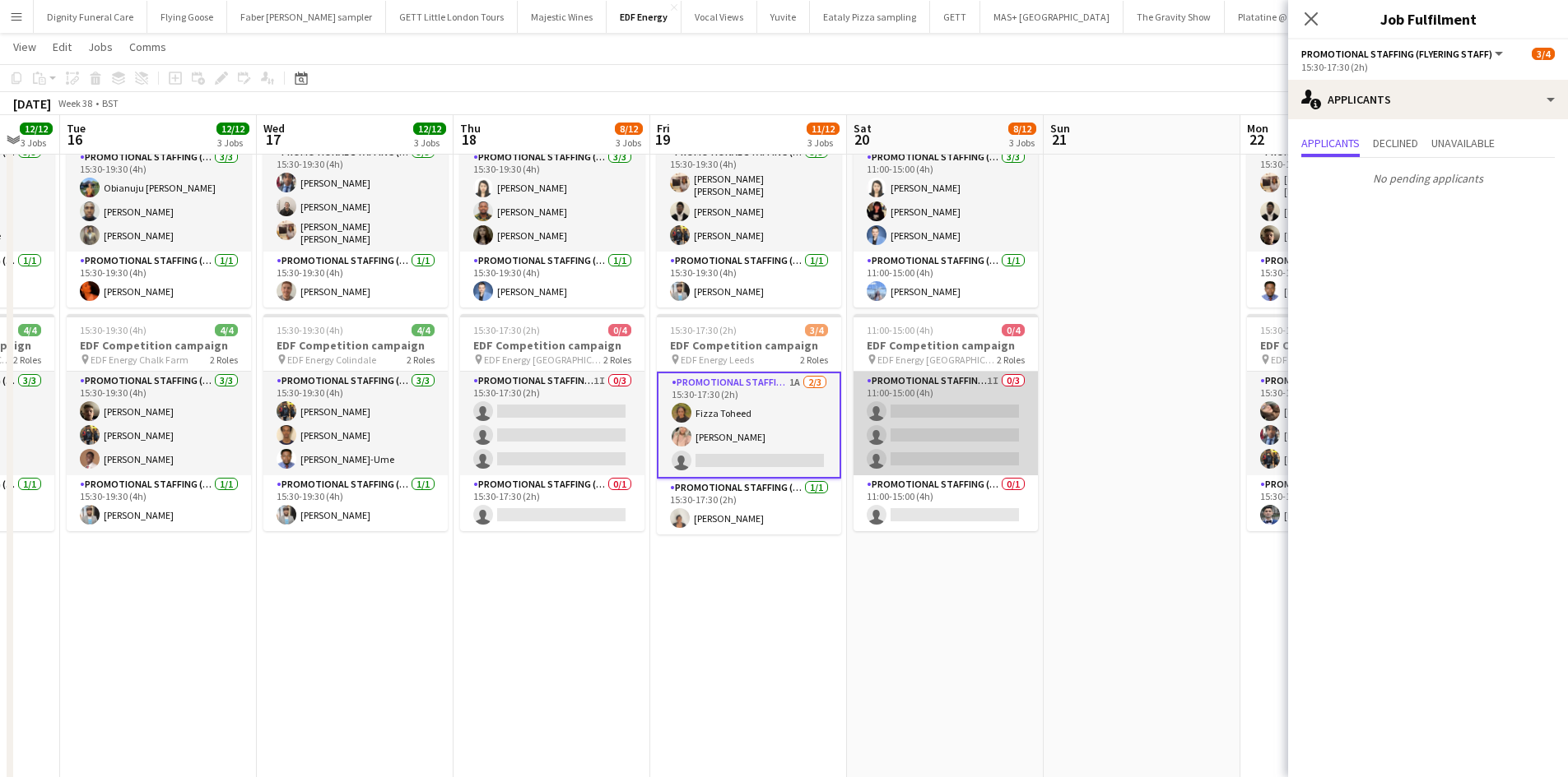
click at [946, 426] on app-card-role "Promotional Staffing (Flyering Staff) 1I 0/3 11:00-15:00 (4h) single-neutral-ac…" at bounding box center [945, 423] width 184 height 104
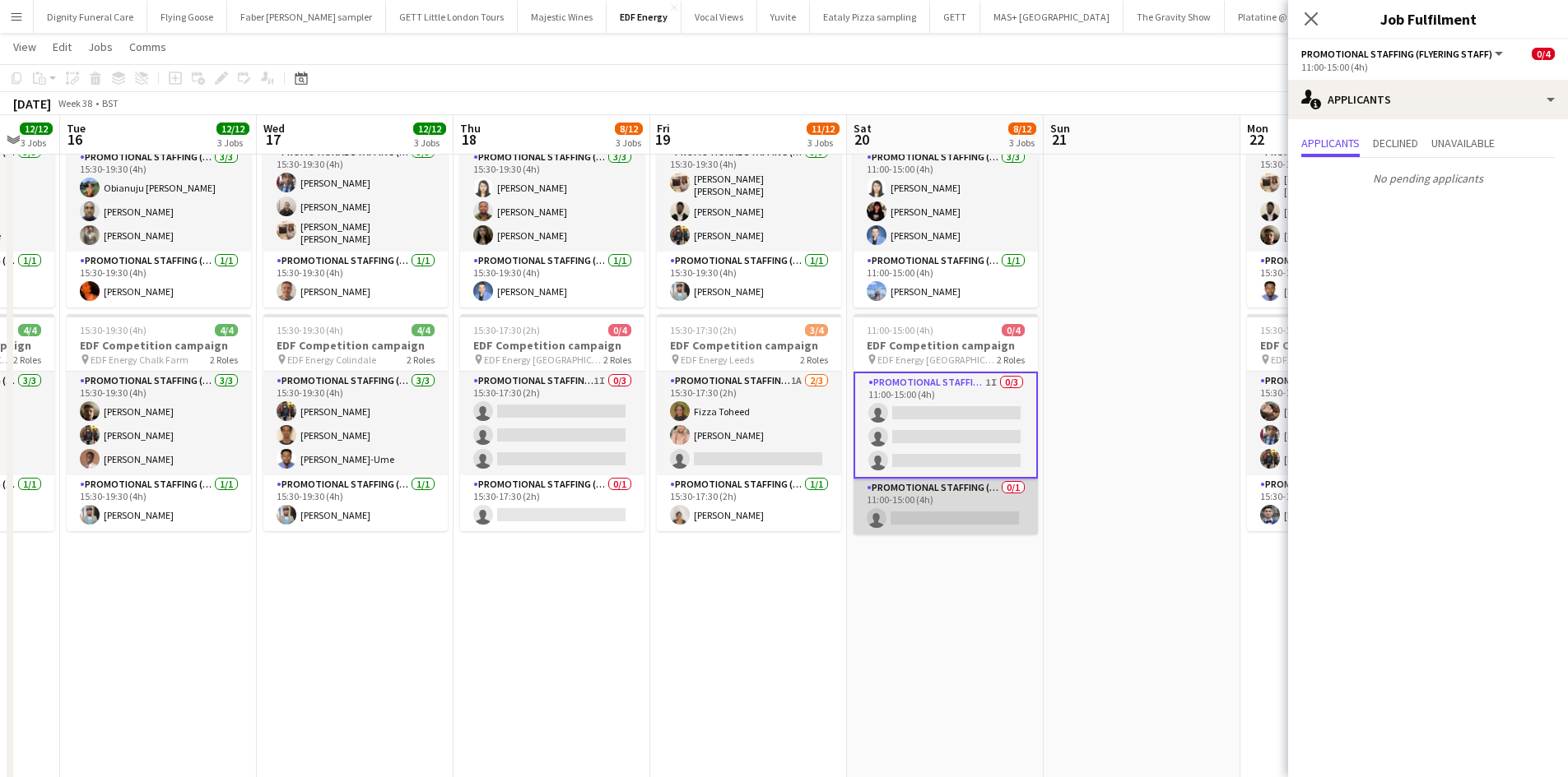
click at [951, 518] on app-card-role "Promotional Staffing (Team Leader) 0/1 11:00-15:00 (4h) single-neutral-actions" at bounding box center [945, 506] width 184 height 56
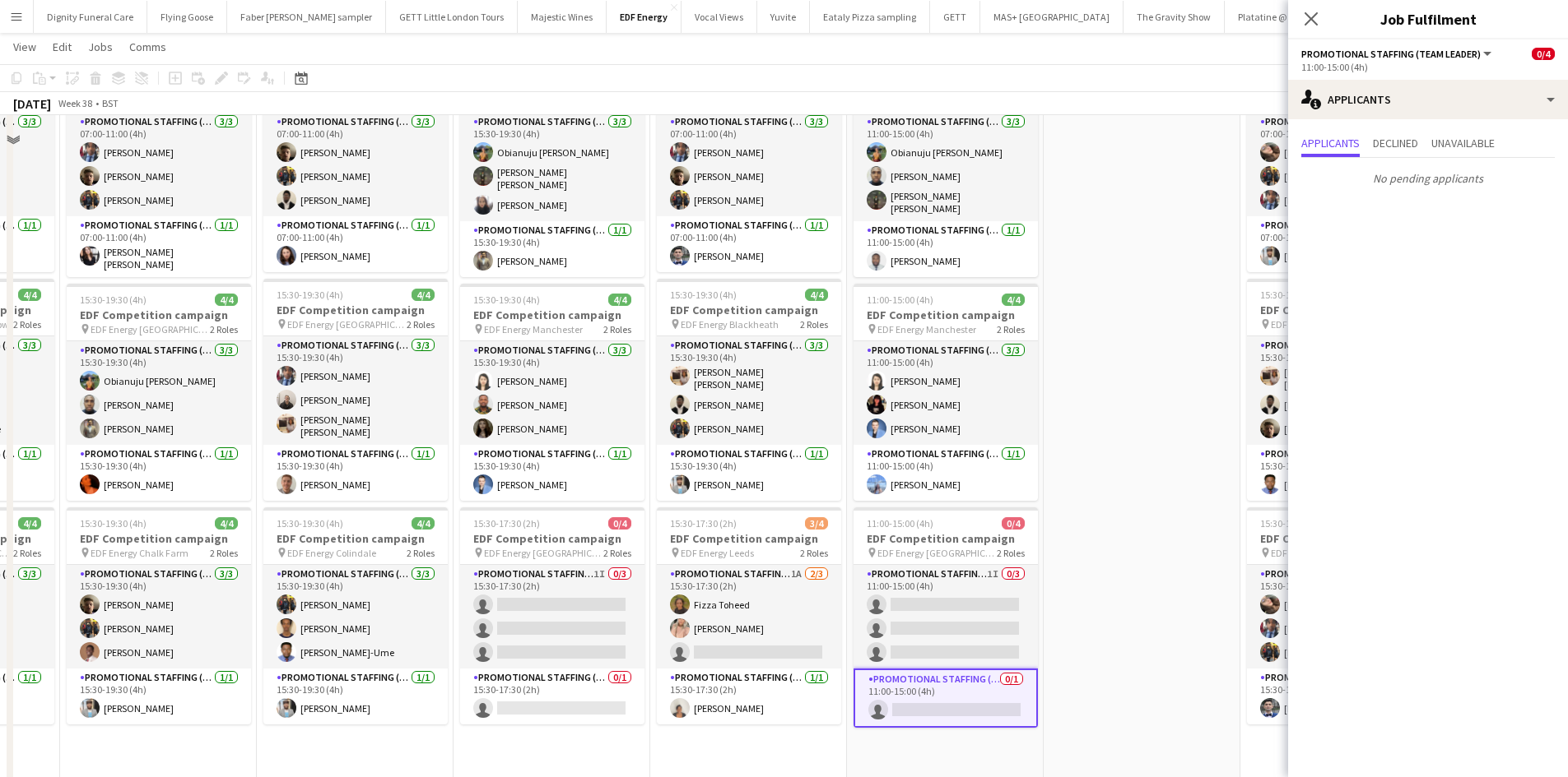
scroll to position [0, 0]
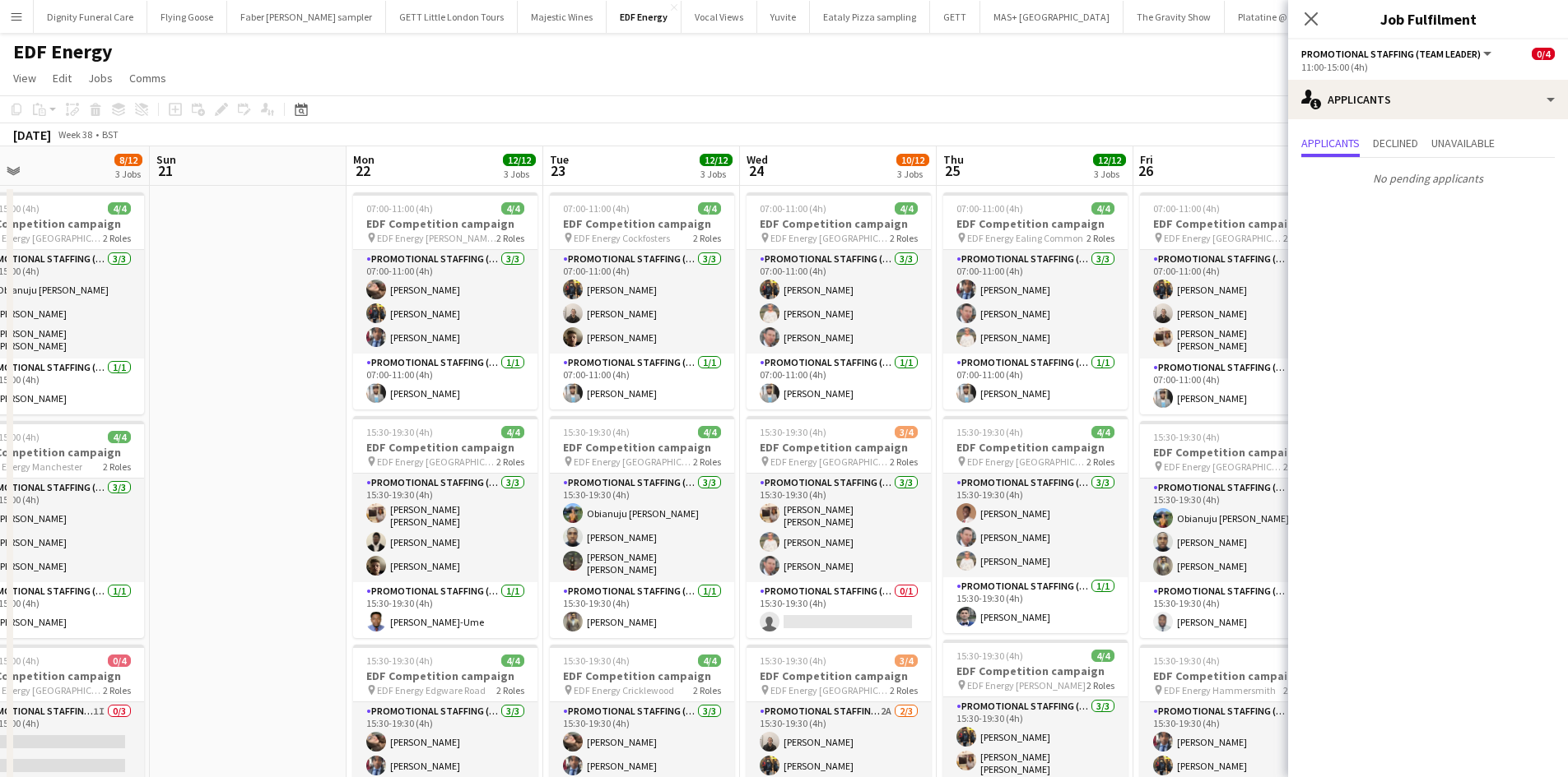
drag, startPoint x: 1135, startPoint y: 489, endPoint x: 212, endPoint y: 421, distance: 925.5
click at [208, 423] on app-calendar-viewport "Wed 17 12/12 3 Jobs Thu 18 8/12 3 Jobs Fri 19 11/12 3 Jobs Sat 20 8/12 3 Jobs S…" at bounding box center [784, 667] width 1568 height 1043
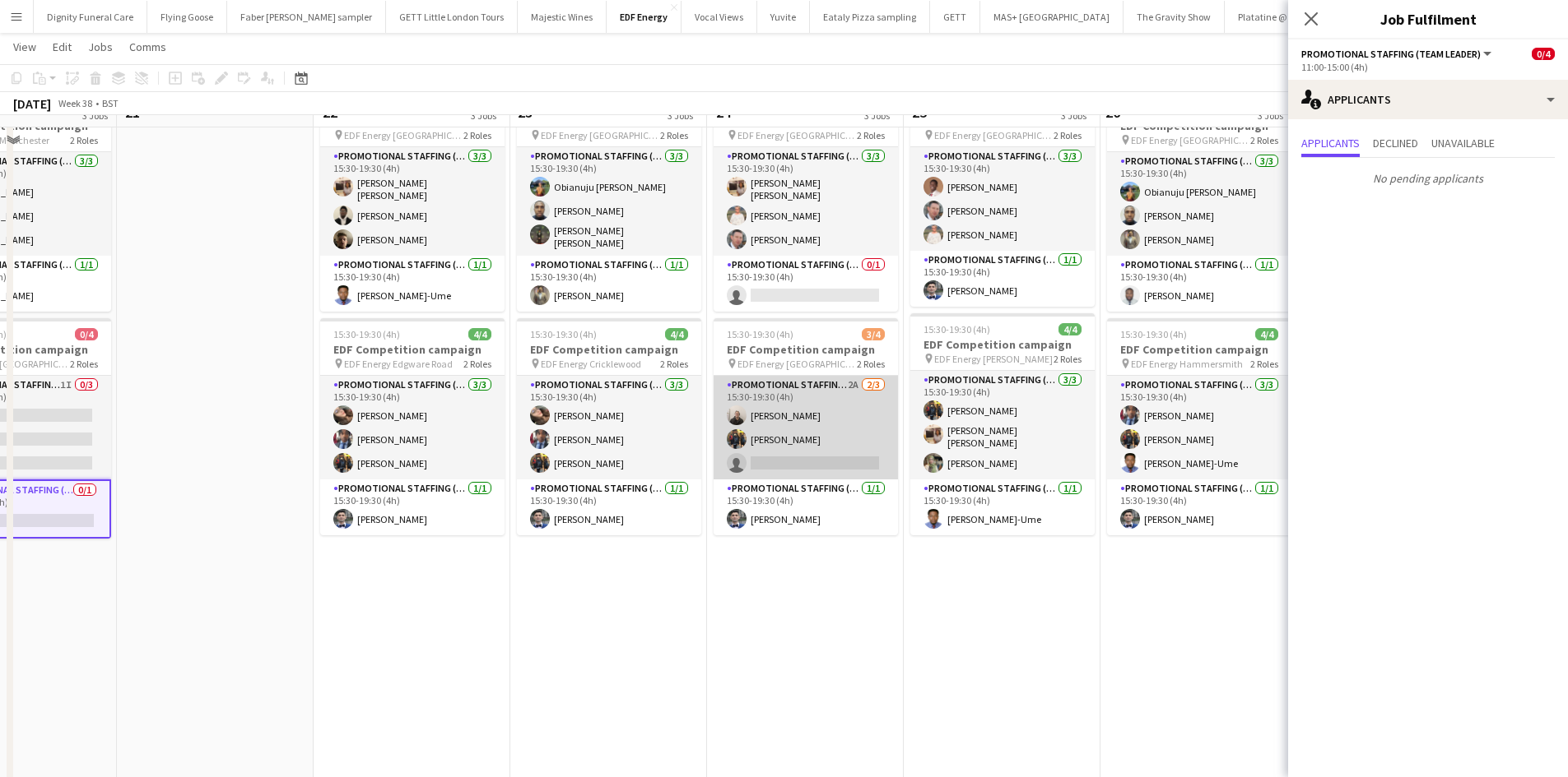
scroll to position [329, 0]
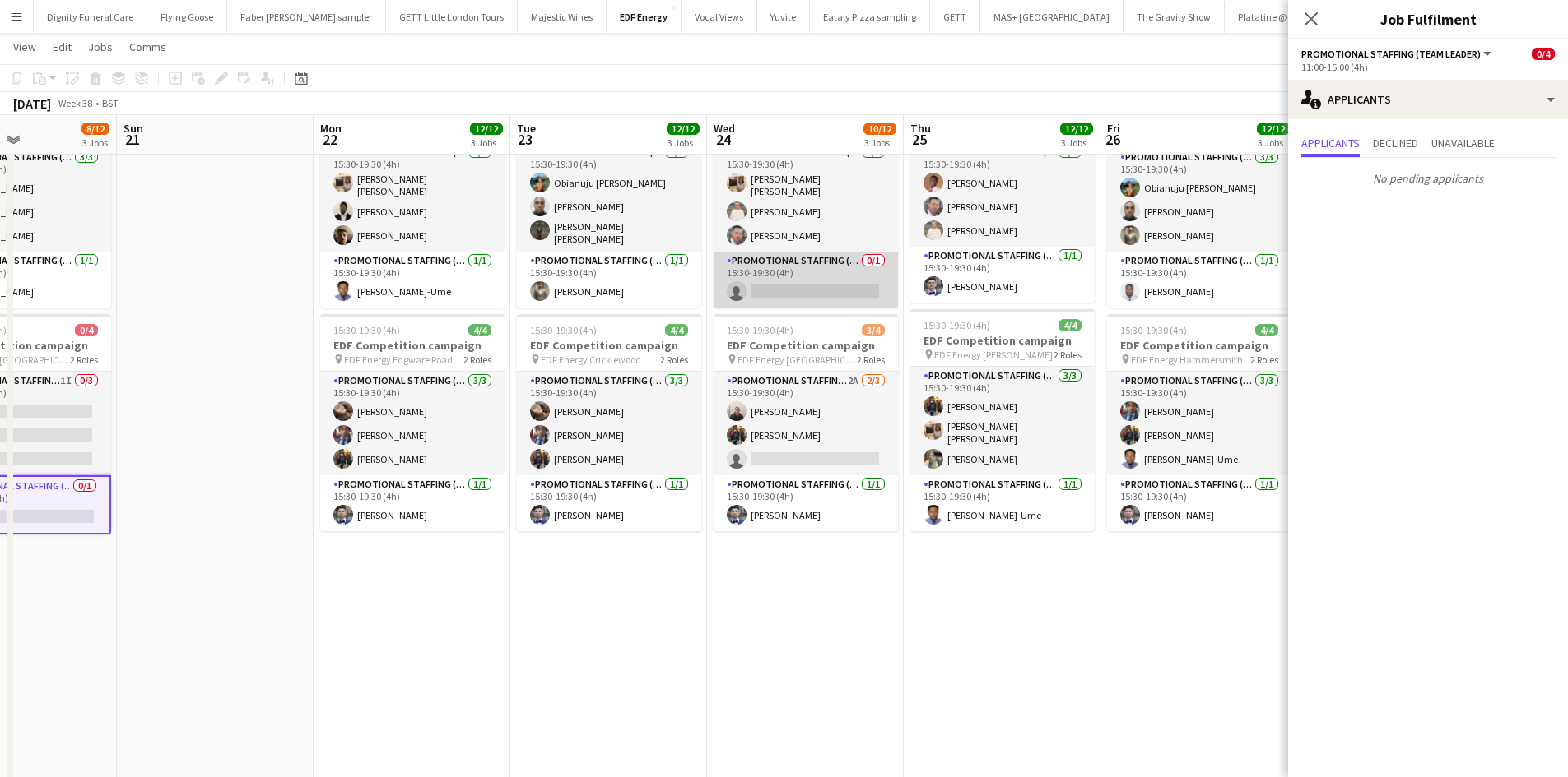
click at [793, 274] on app-card-role "Promotional Staffing (Team Leader) 0/1 15:30-19:30 (4h) single-neutral-actions" at bounding box center [805, 279] width 184 height 56
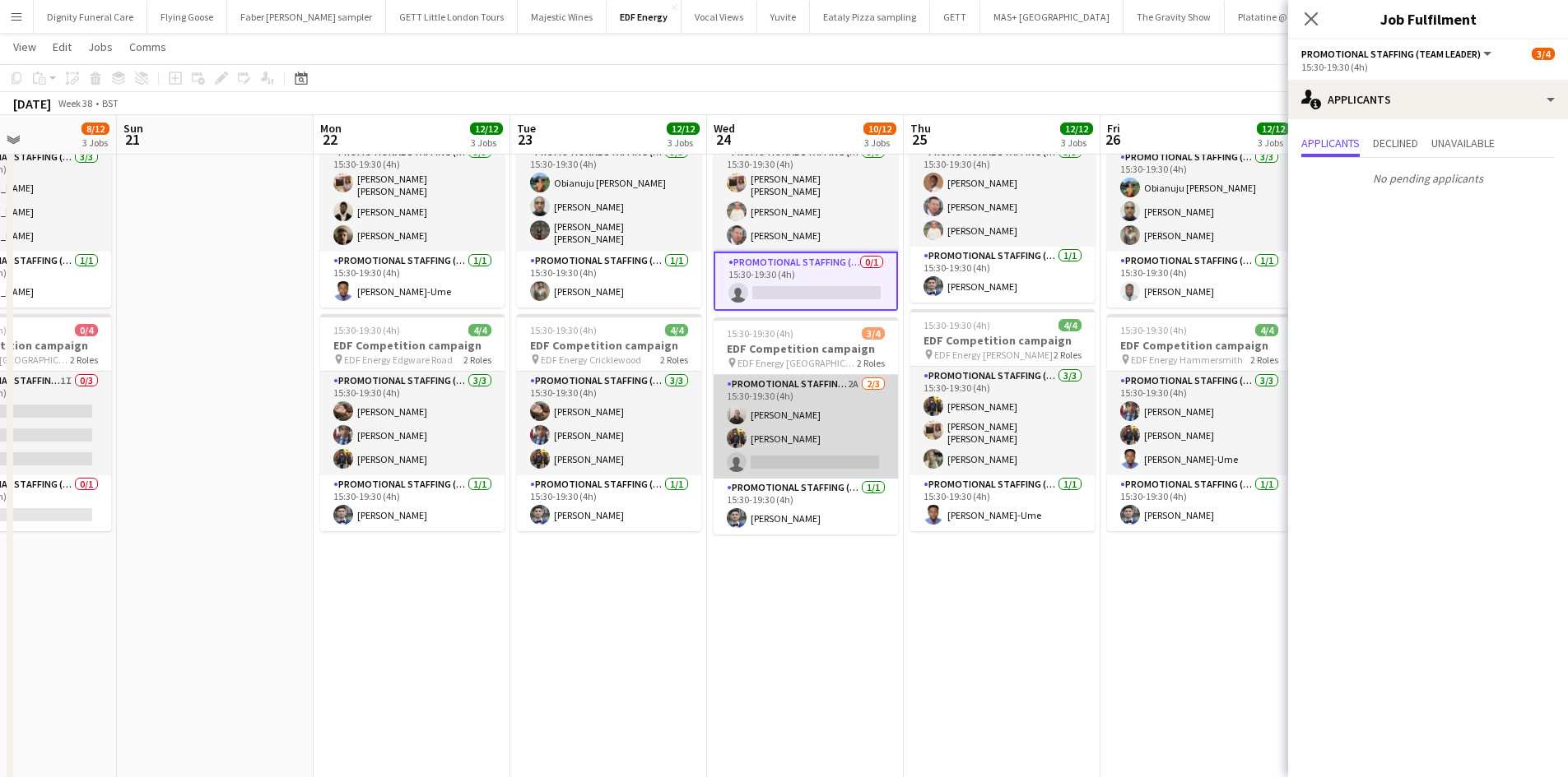
click at [793, 460] on app-card-role "Promotional Staffing (Flyering Staff) 2A [DATE] 15:30-19:30 (4h) [PERSON_NAME] …" at bounding box center [805, 427] width 184 height 104
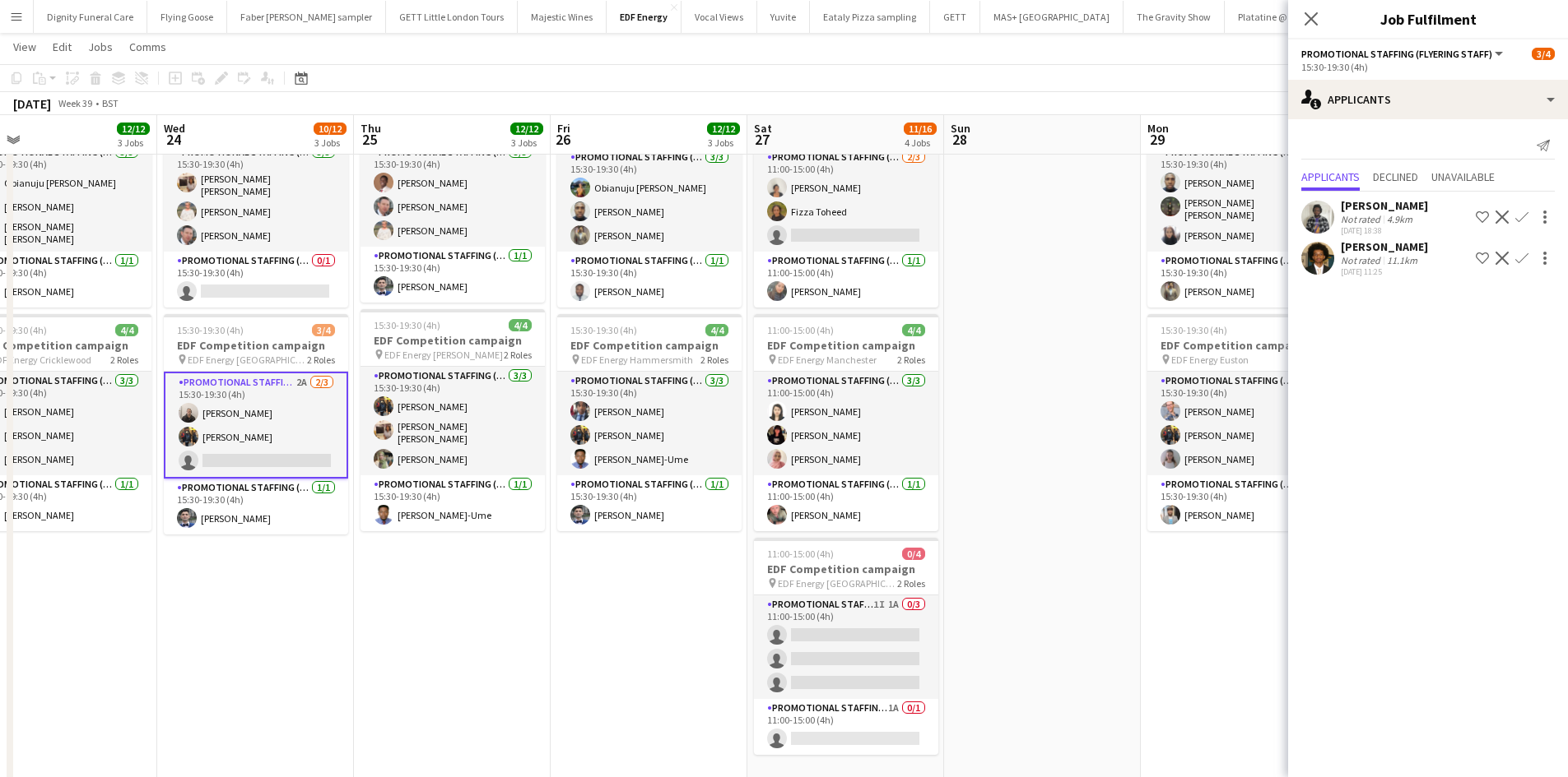
scroll to position [0, 842]
drag, startPoint x: 896, startPoint y: 594, endPoint x: 401, endPoint y: 574, distance: 495.4
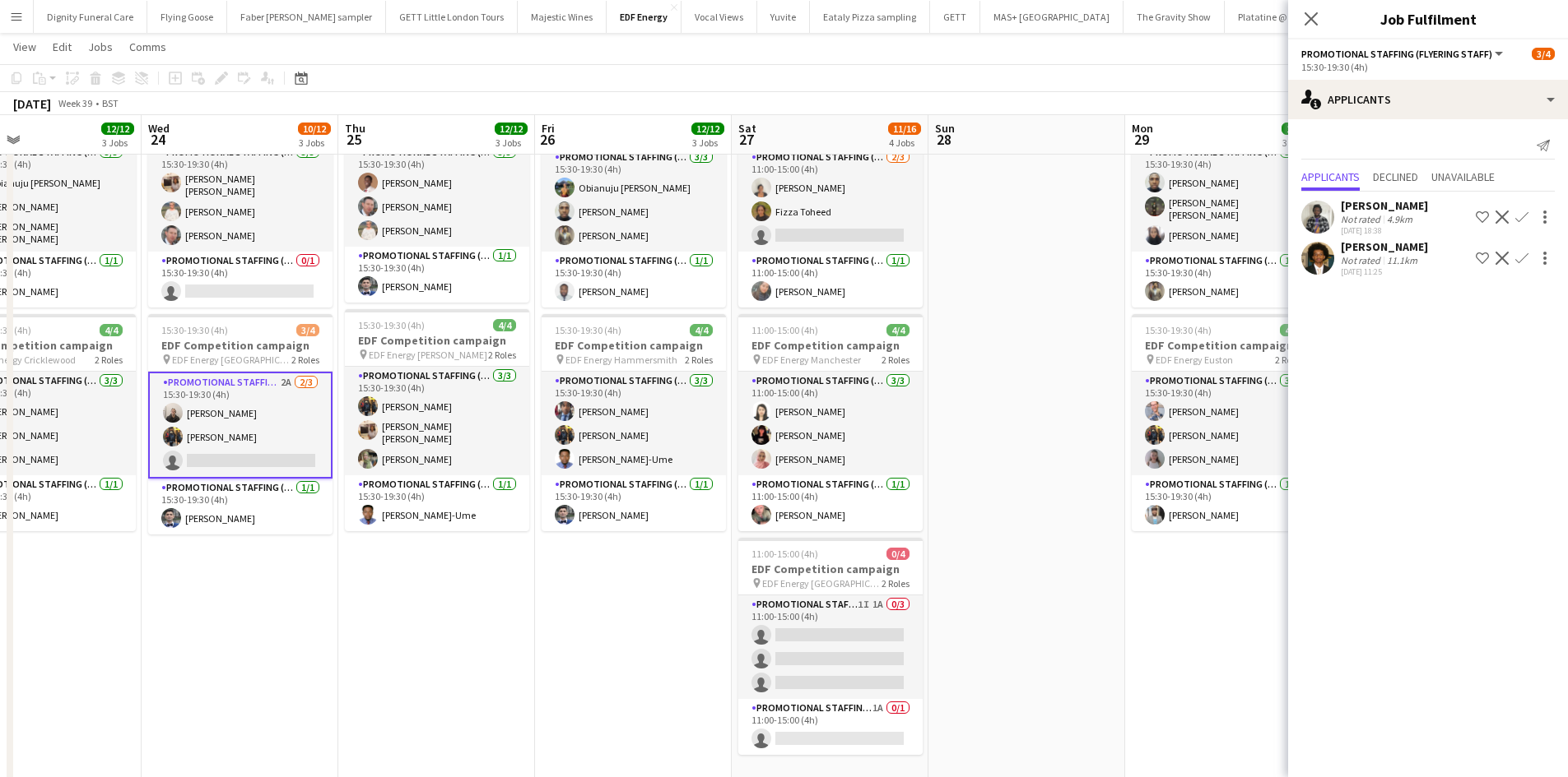
click at [401, 574] on app-calendar-viewport "Fri 19 11/12 3 Jobs Sat 20 8/12 3 Jobs Sun 21 Mon 22 12/12 3 Jobs Tue 23 12/12 …" at bounding box center [784, 297] width 1568 height 1123
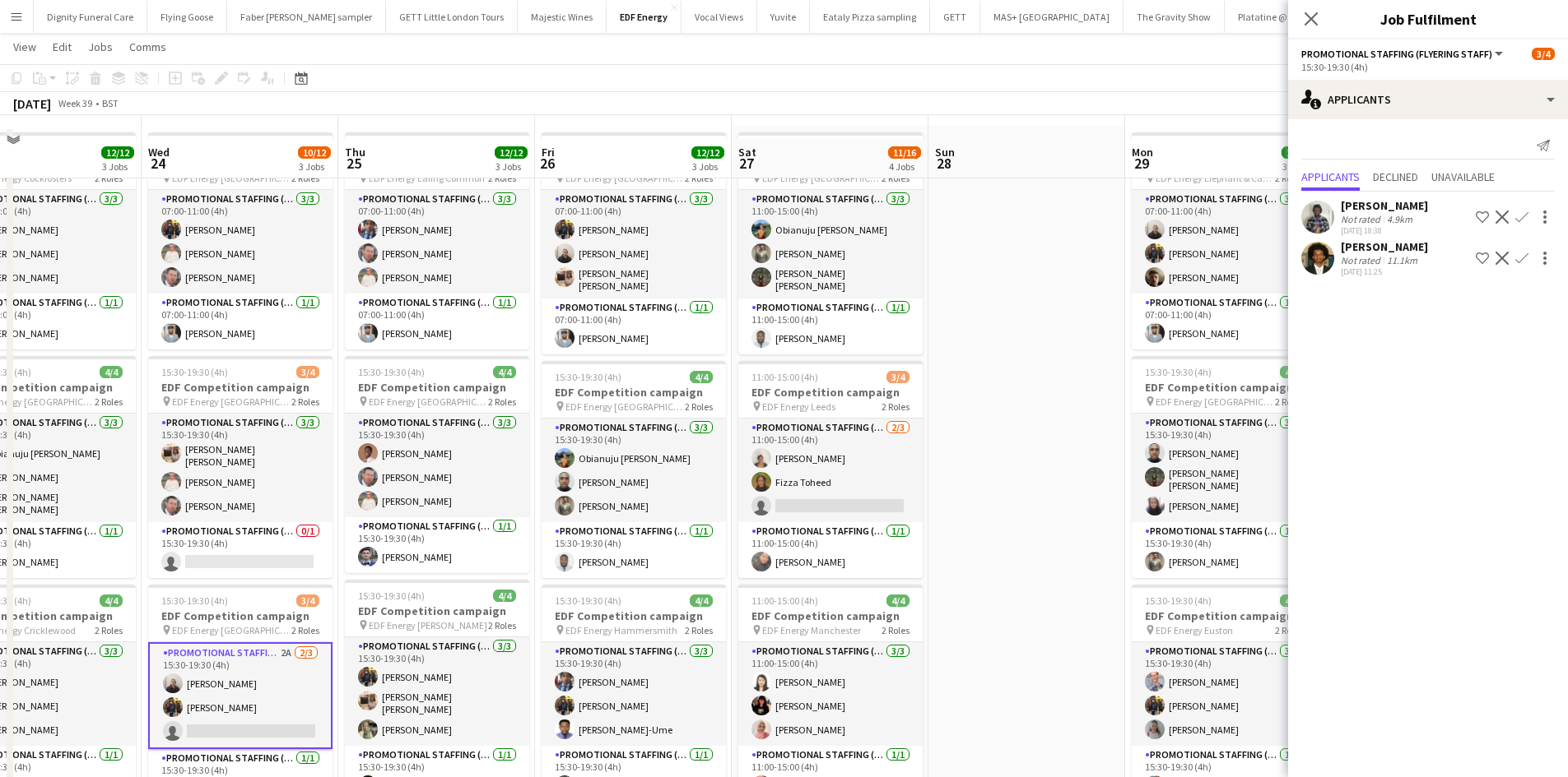
scroll to position [82, 0]
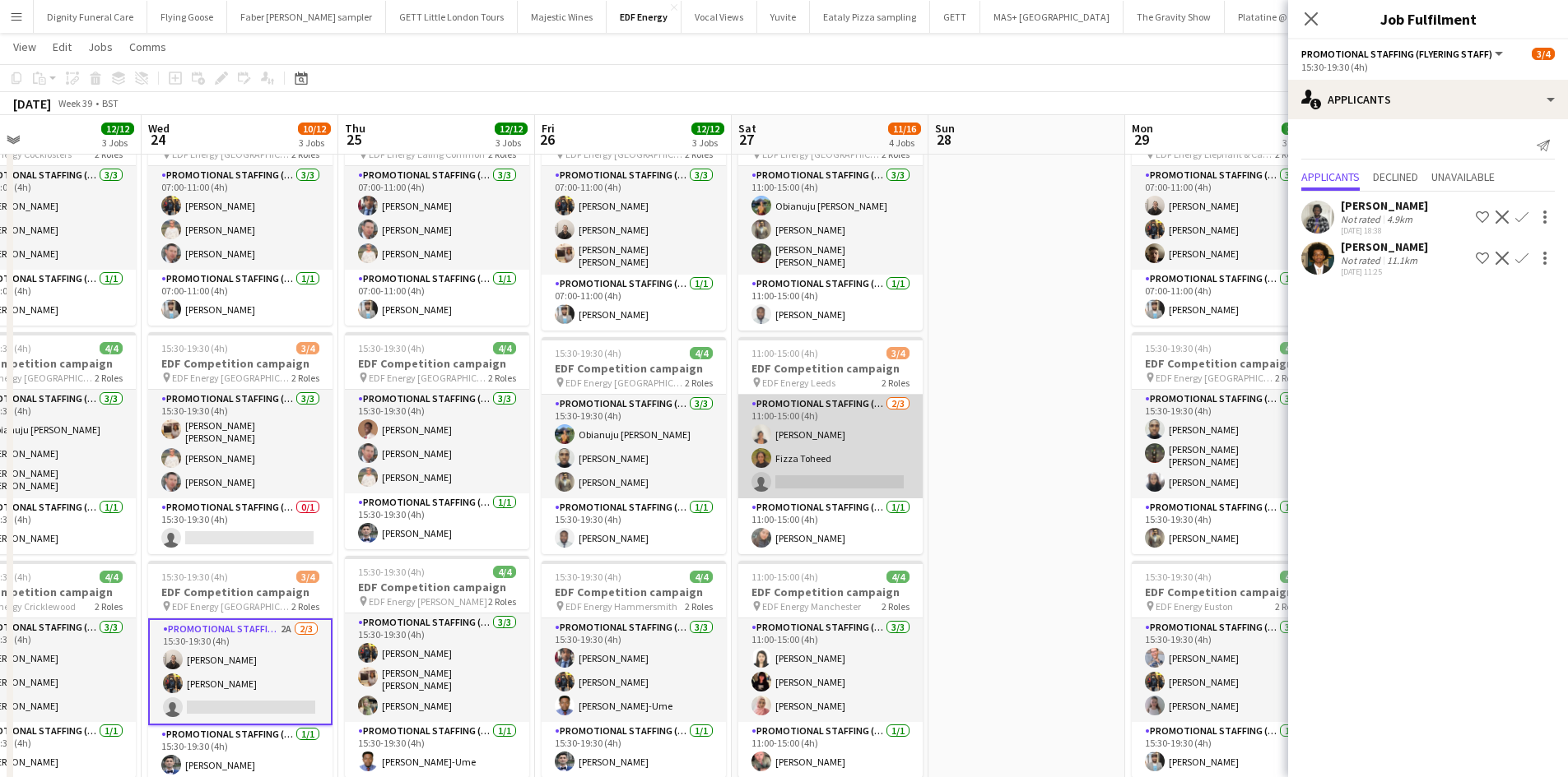
click at [841, 477] on app-card-role "Promotional Staffing (Flyering Staff) [DATE] 11:00-15:00 (4h) [PERSON_NAME] Fiz…" at bounding box center [830, 447] width 184 height 104
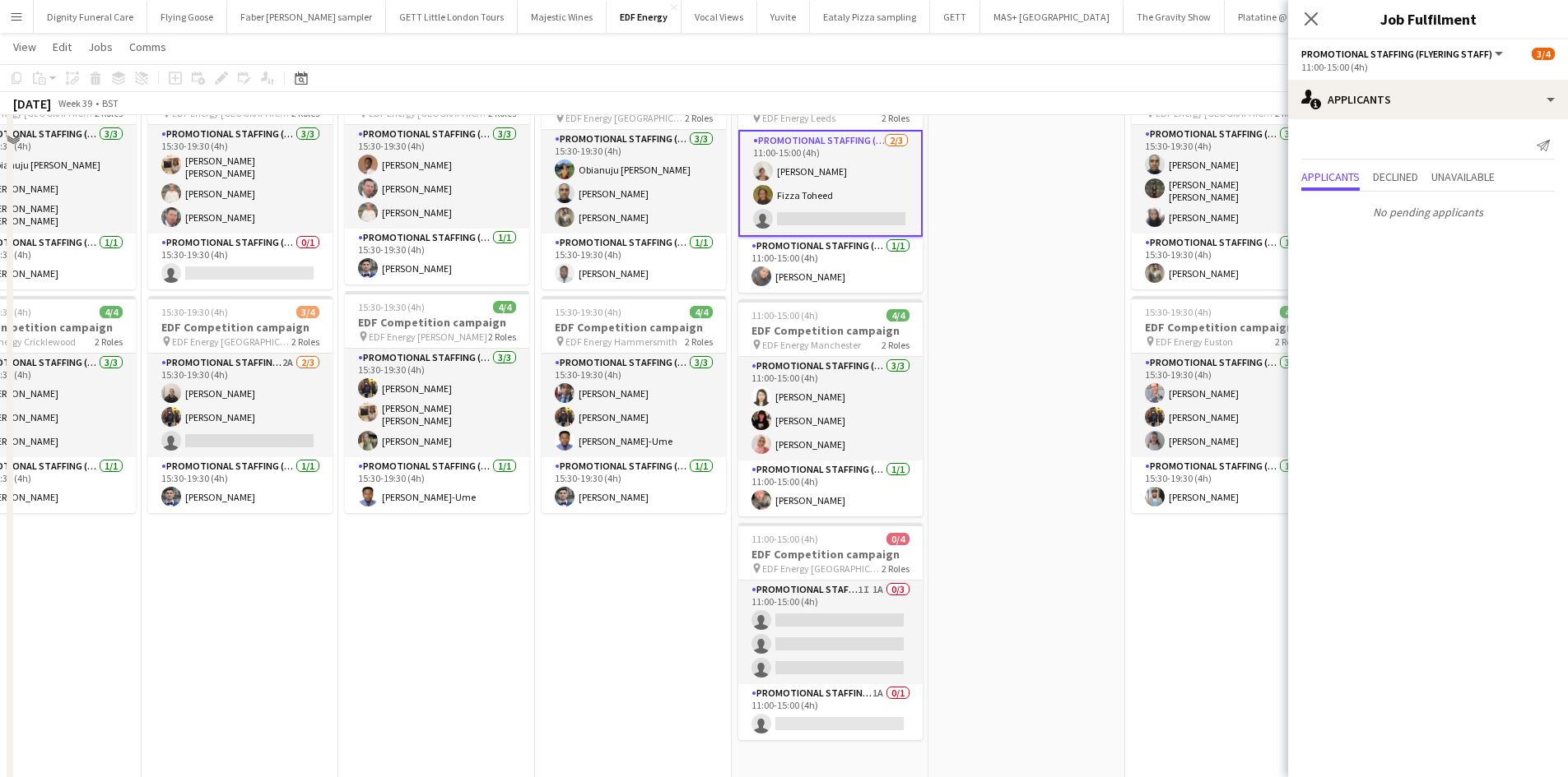
scroll to position [411, 0]
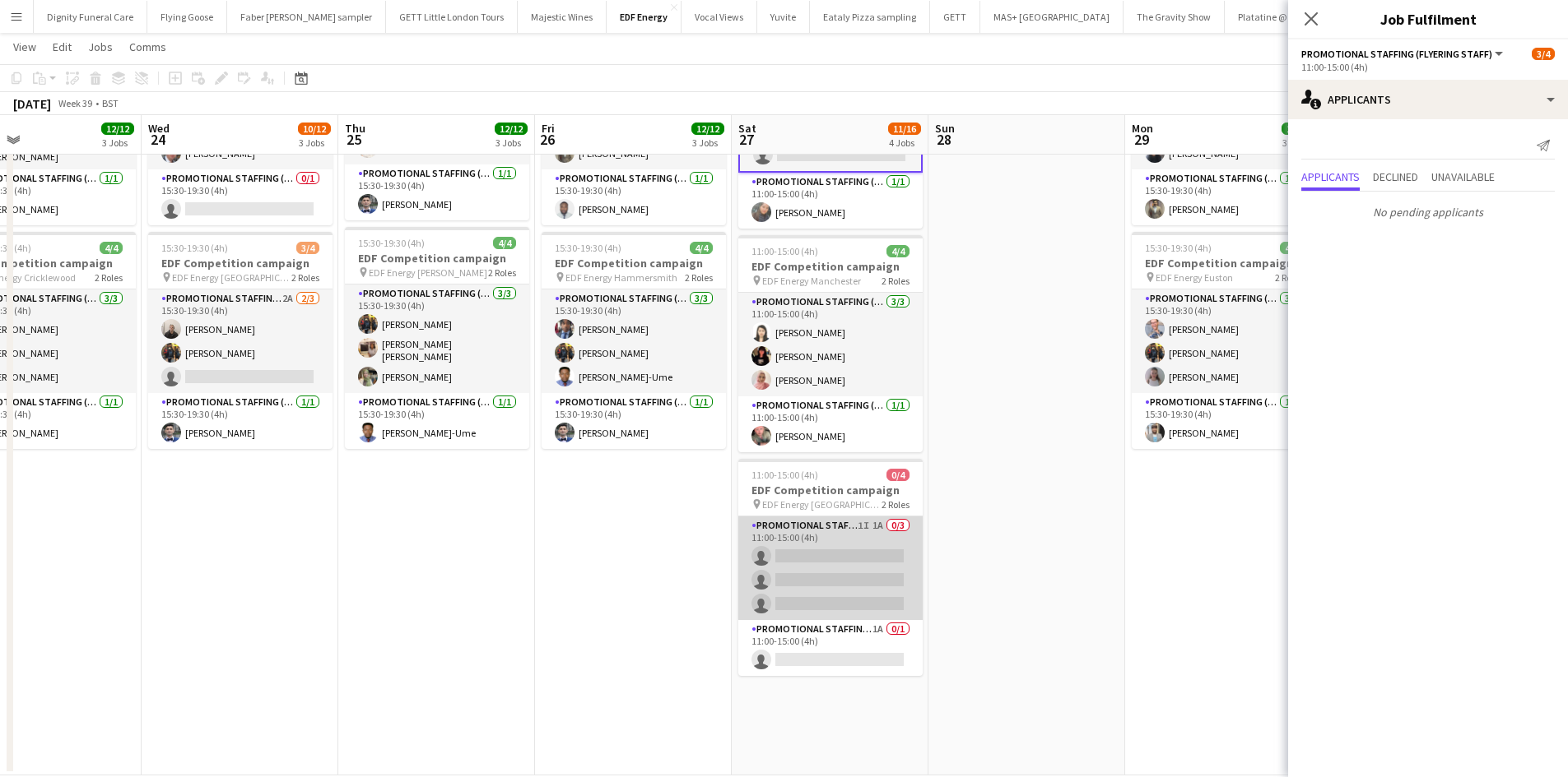
click at [820, 580] on app-card-role "Promotional Staffing (Flyering Staff) 1I 1A 0/3 11:00-15:00 (4h) single-neutral…" at bounding box center [830, 568] width 184 height 104
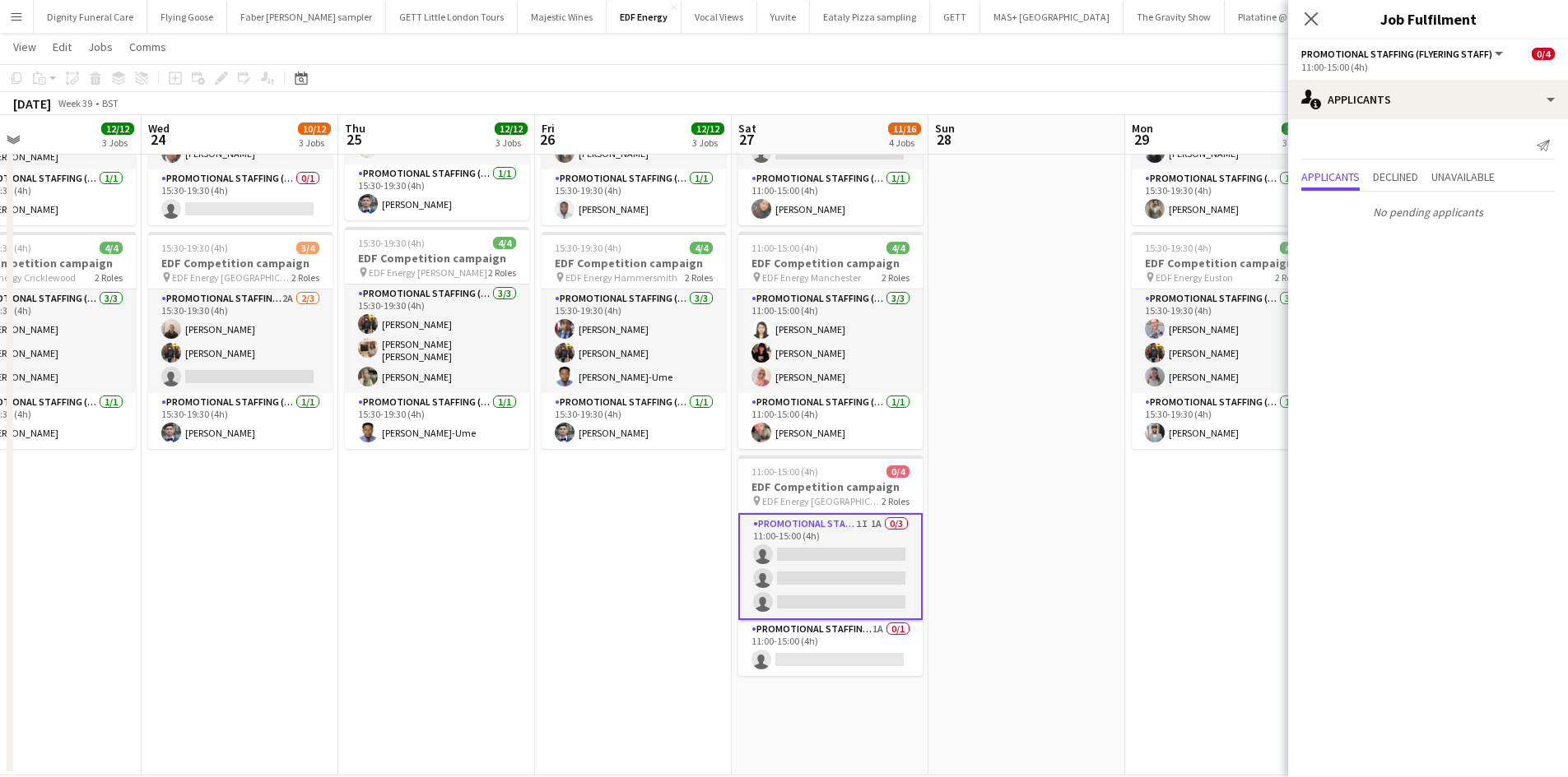
scroll to position [0, 841]
click at [860, 654] on app-card-role "Promotional Staffing (Team Leader) 1A 0/1 11:00-15:00 (4h) single-neutral-actio…" at bounding box center [830, 648] width 184 height 56
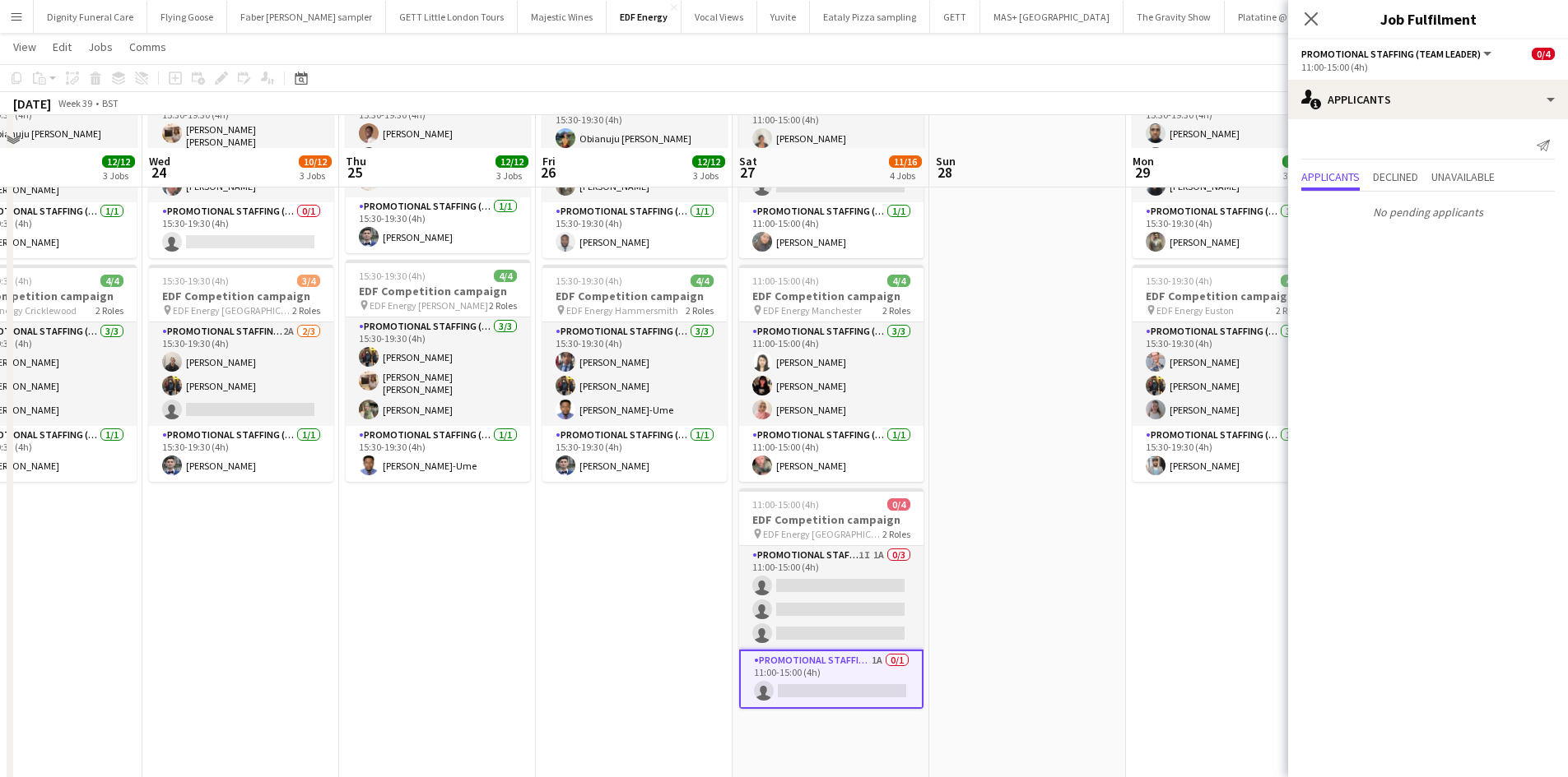
scroll to position [0, 0]
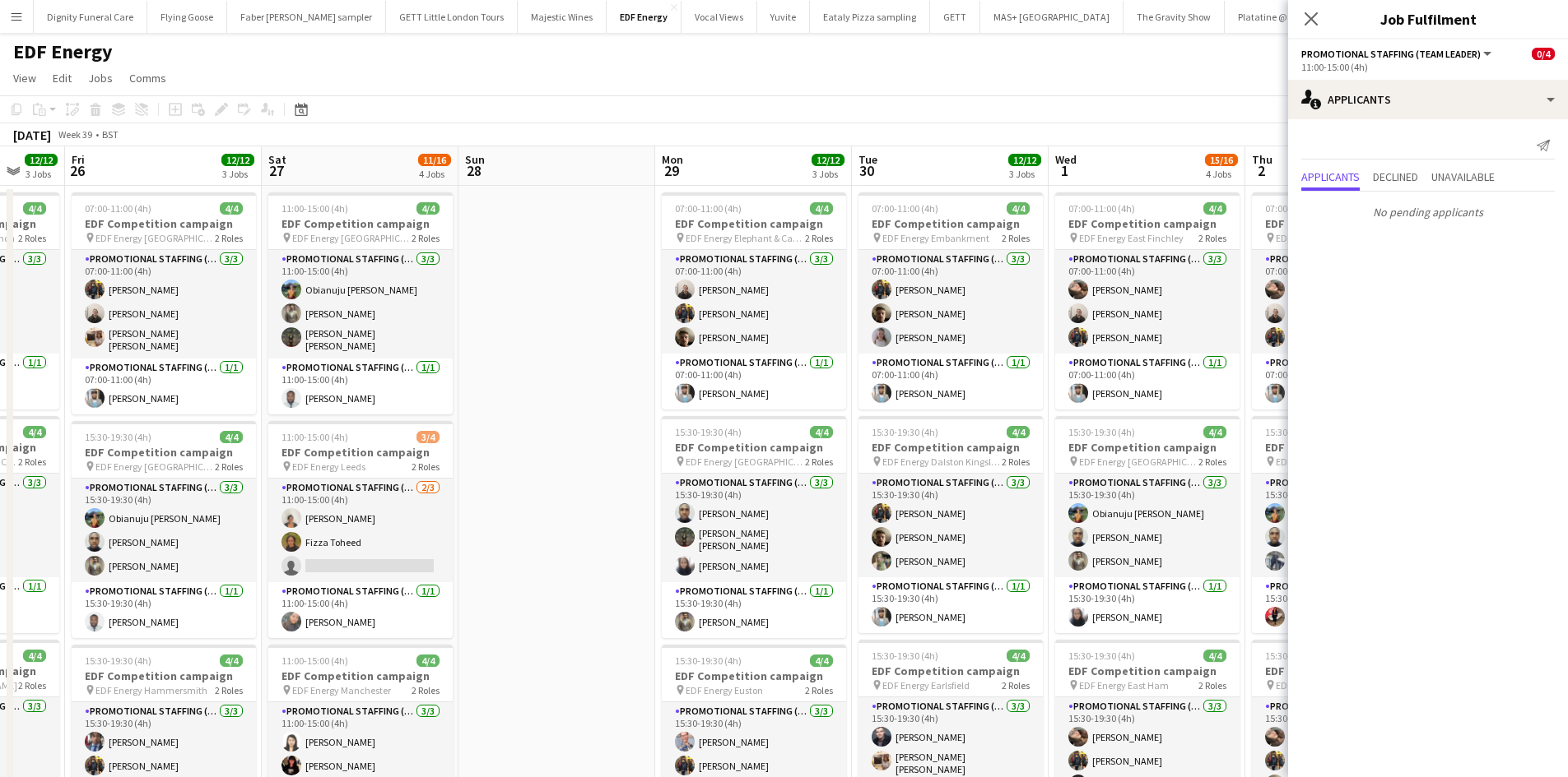
drag, startPoint x: 928, startPoint y: 542, endPoint x: 413, endPoint y: 529, distance: 515.2
click at [413, 529] on app-calendar-viewport "Tue 23 12/12 3 Jobs Wed 24 10/12 3 Jobs Thu 25 12/12 3 Jobs Fri 26 12/12 3 Jobs…" at bounding box center [784, 667] width 1568 height 1043
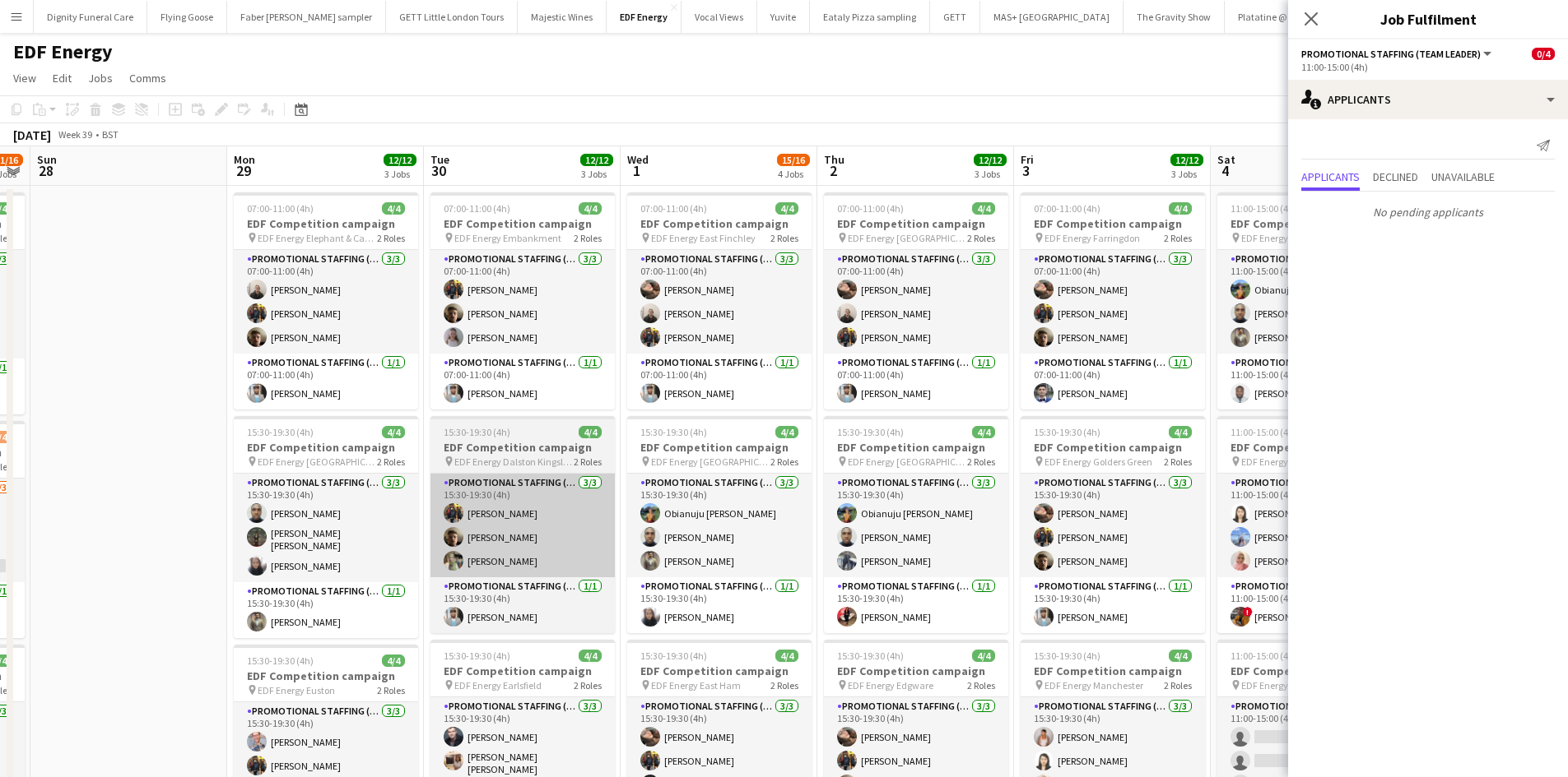
scroll to position [0, 744]
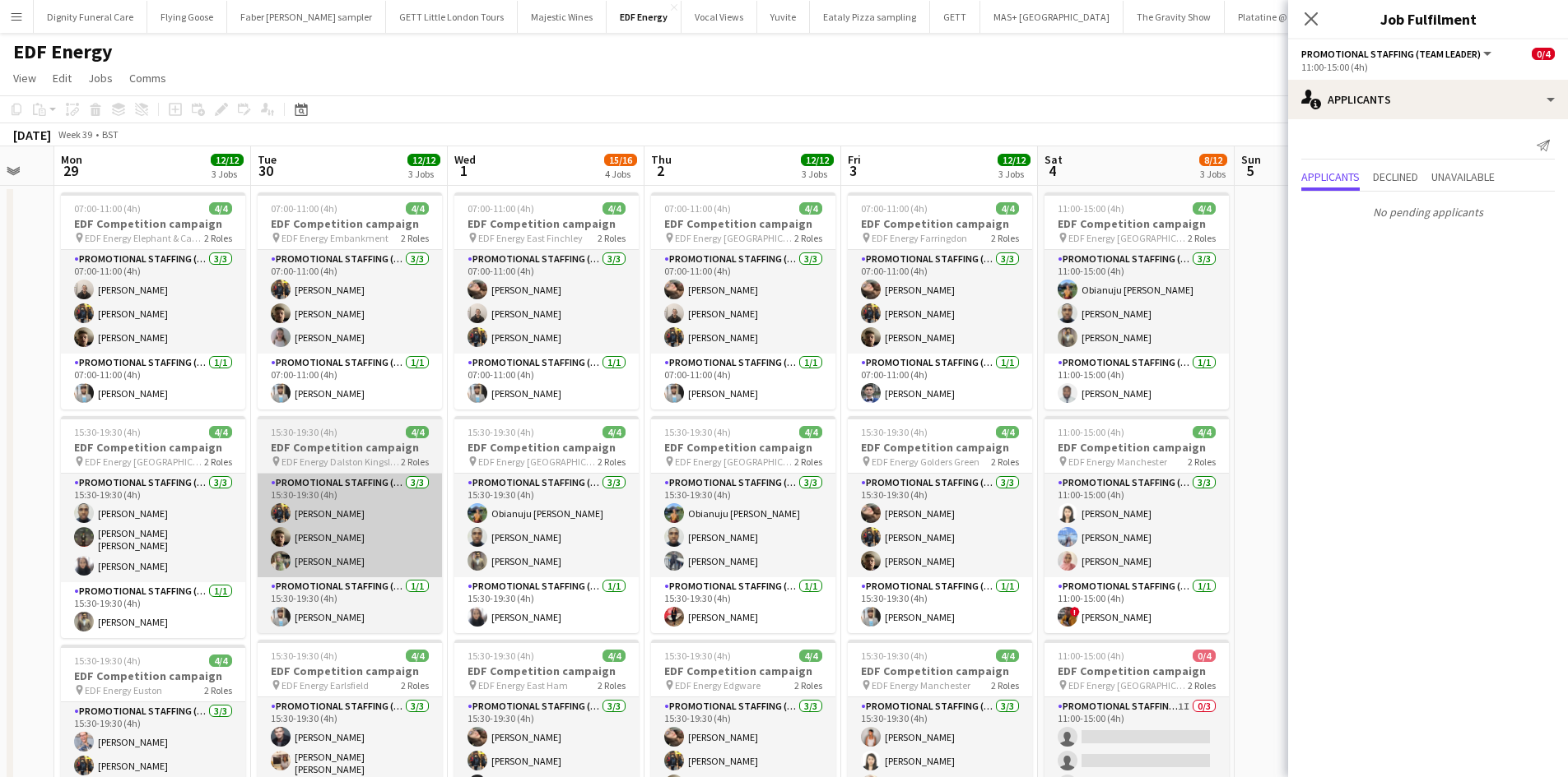
drag, startPoint x: 785, startPoint y: 529, endPoint x: 335, endPoint y: 525, distance: 450.0
click at [333, 527] on app-calendar-viewport "Thu 25 12/12 3 Jobs Fri 26 12/12 3 Jobs Sat 27 11/16 4 Jobs Sun 28 Mon 29 12/12…" at bounding box center [784, 667] width 1568 height 1043
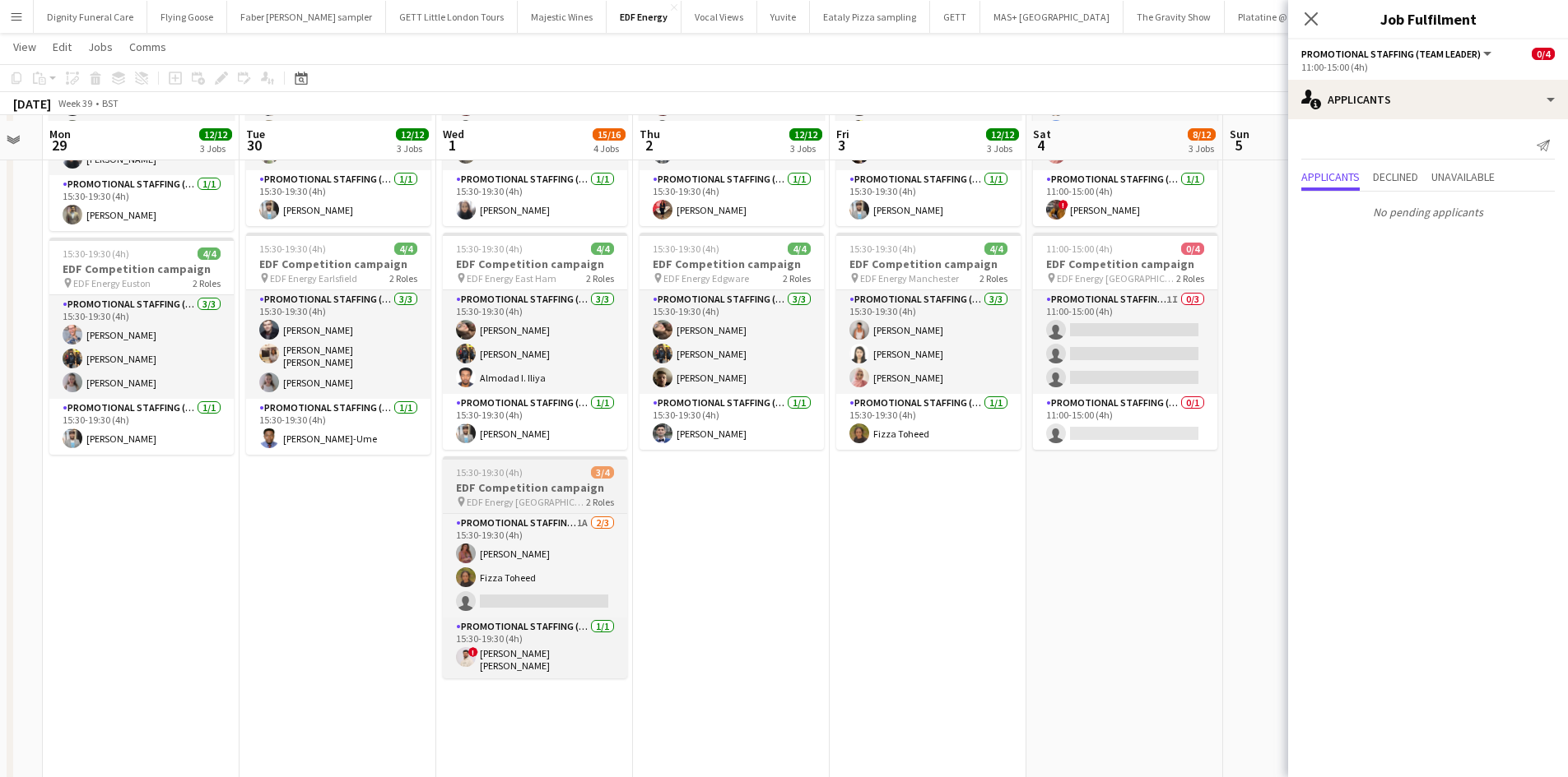
scroll to position [411, 0]
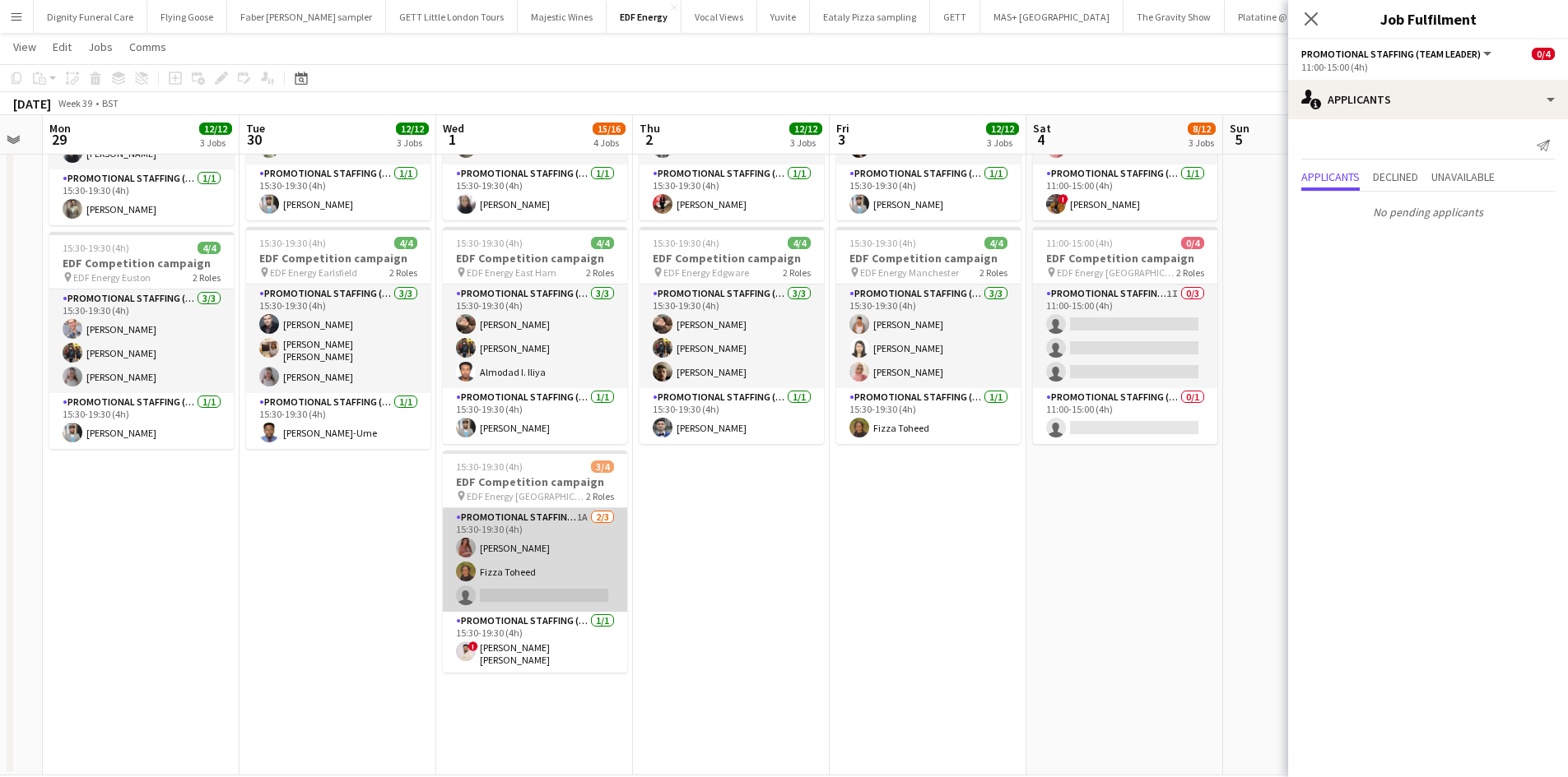
click at [571, 591] on app-card-role "Promotional Staffing (Flyering Staff) 1A [DATE] 15:30-19:30 (4h) [PERSON_NAME] …" at bounding box center [534, 561] width 184 height 104
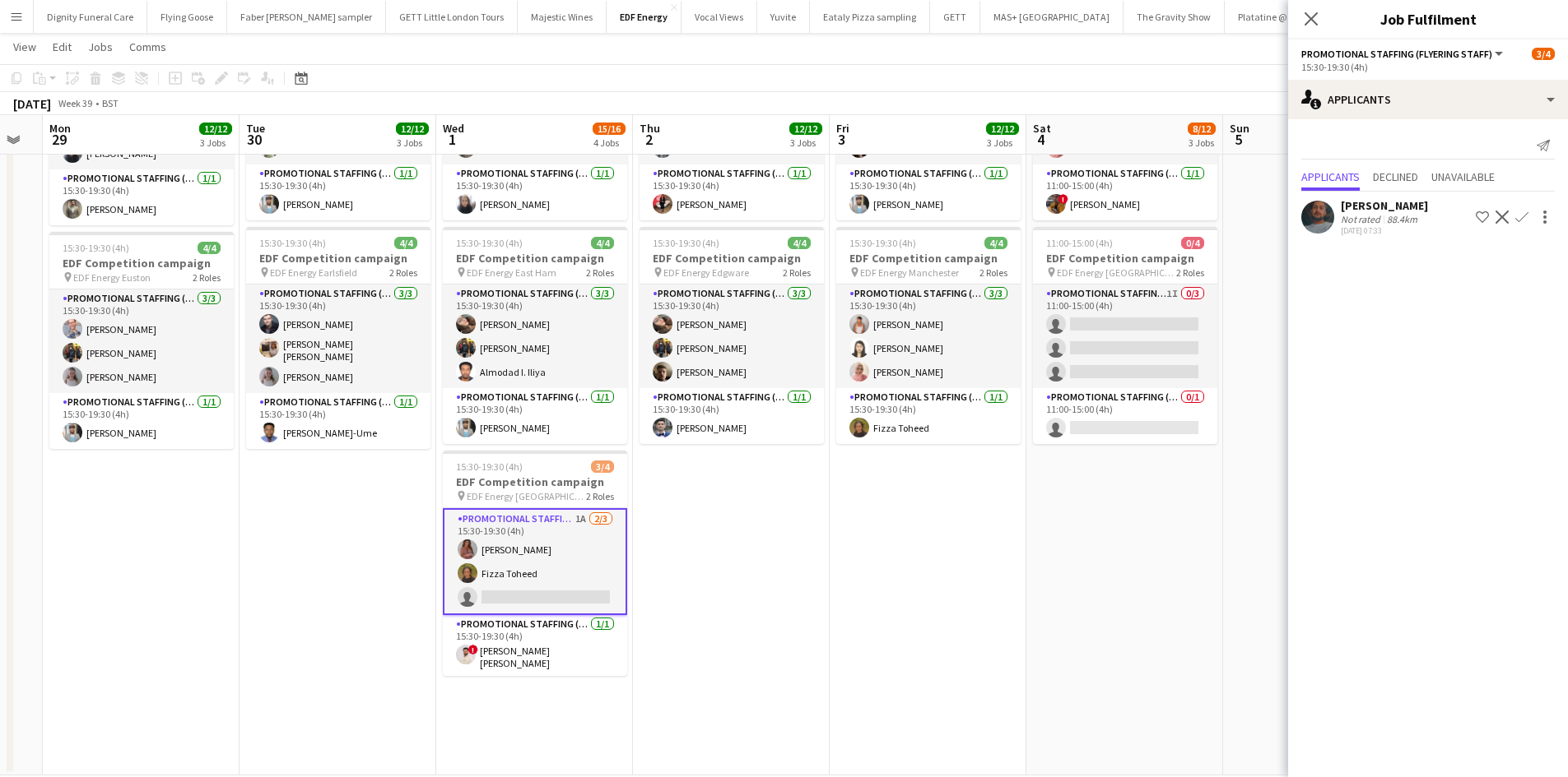
click at [1352, 211] on div "[PERSON_NAME]" at bounding box center [1385, 206] width 87 height 15
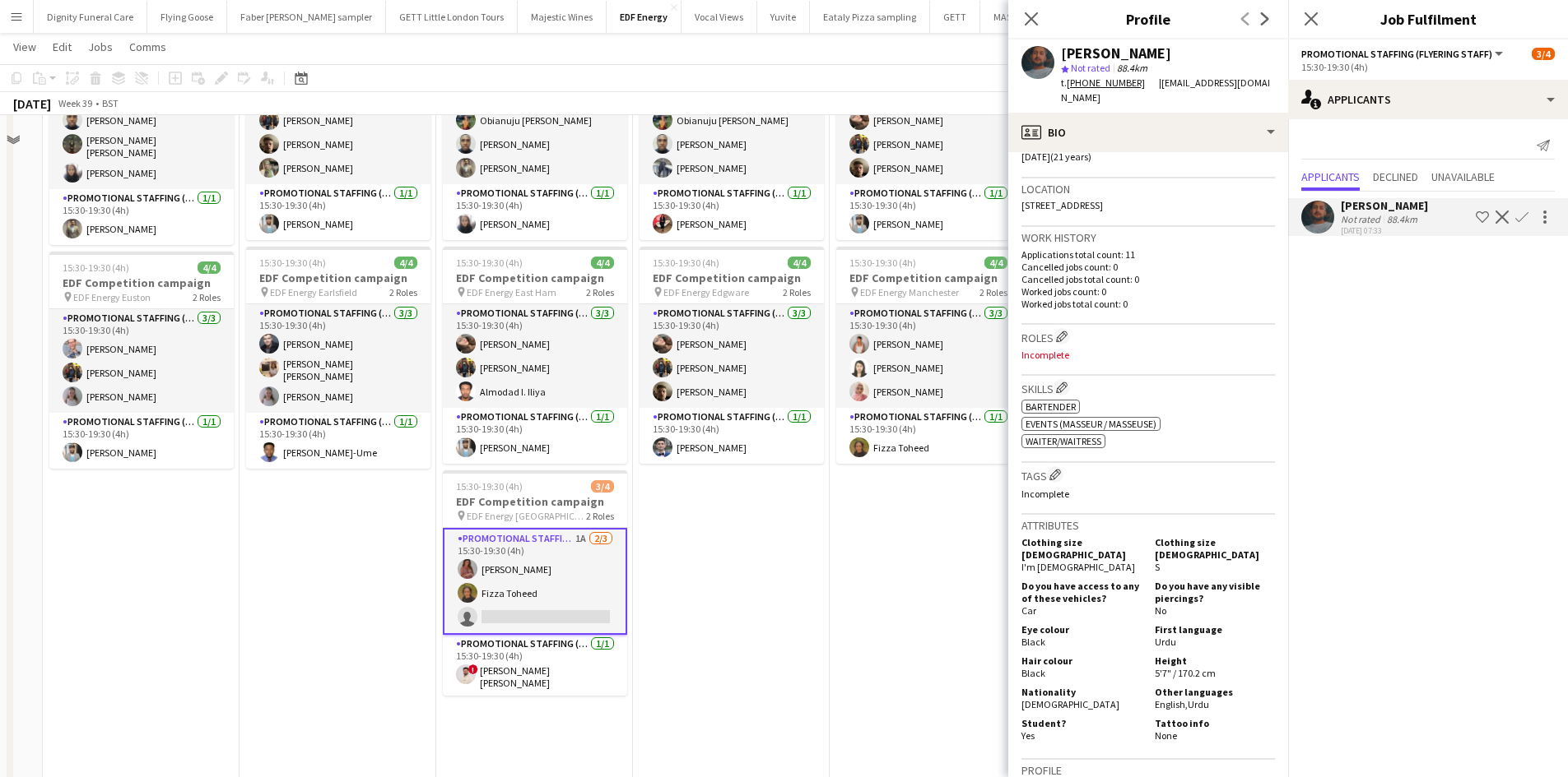
scroll to position [0, 0]
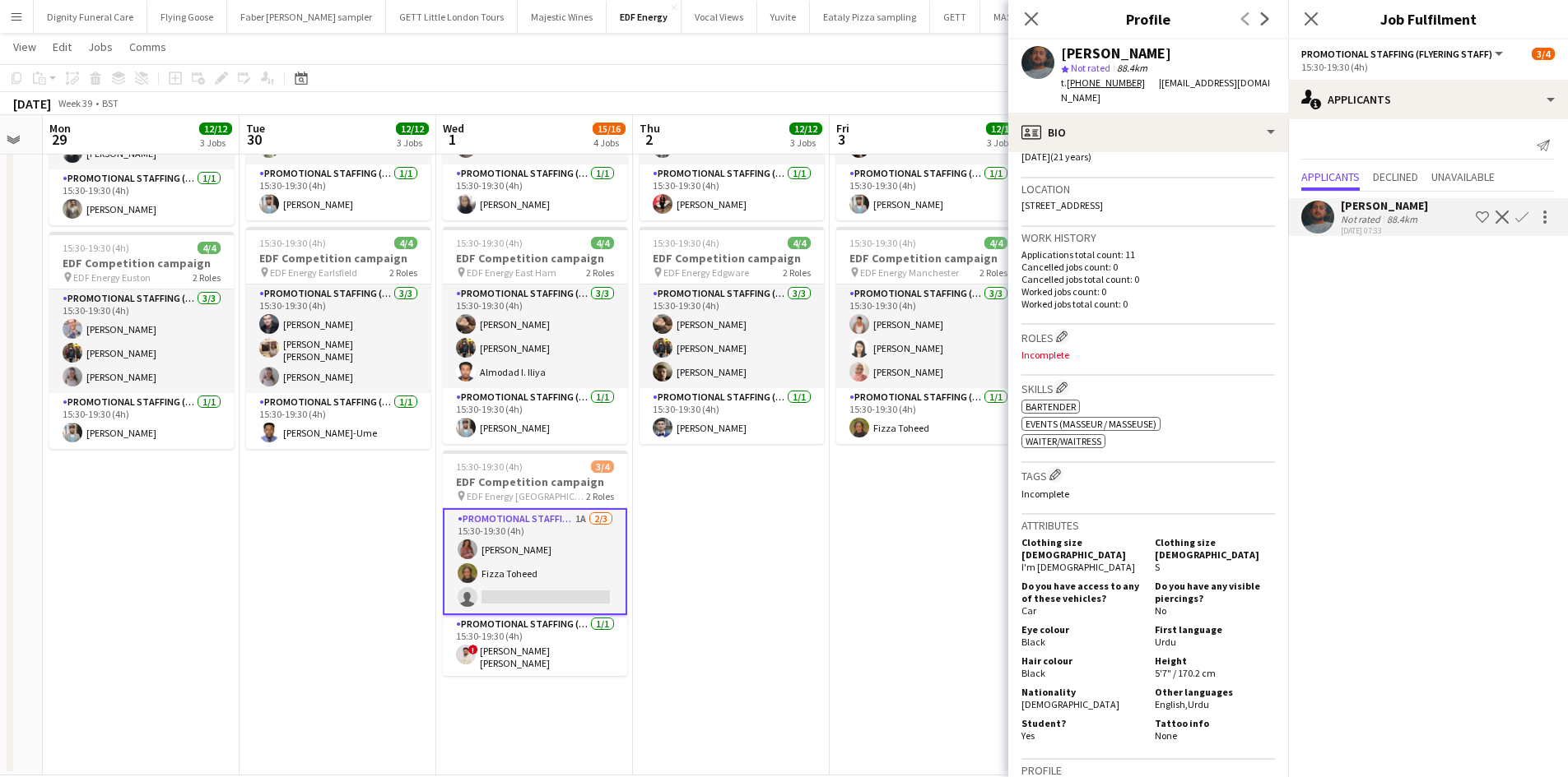
click at [1524, 214] on app-icon "Confirm" at bounding box center [1522, 217] width 13 height 13
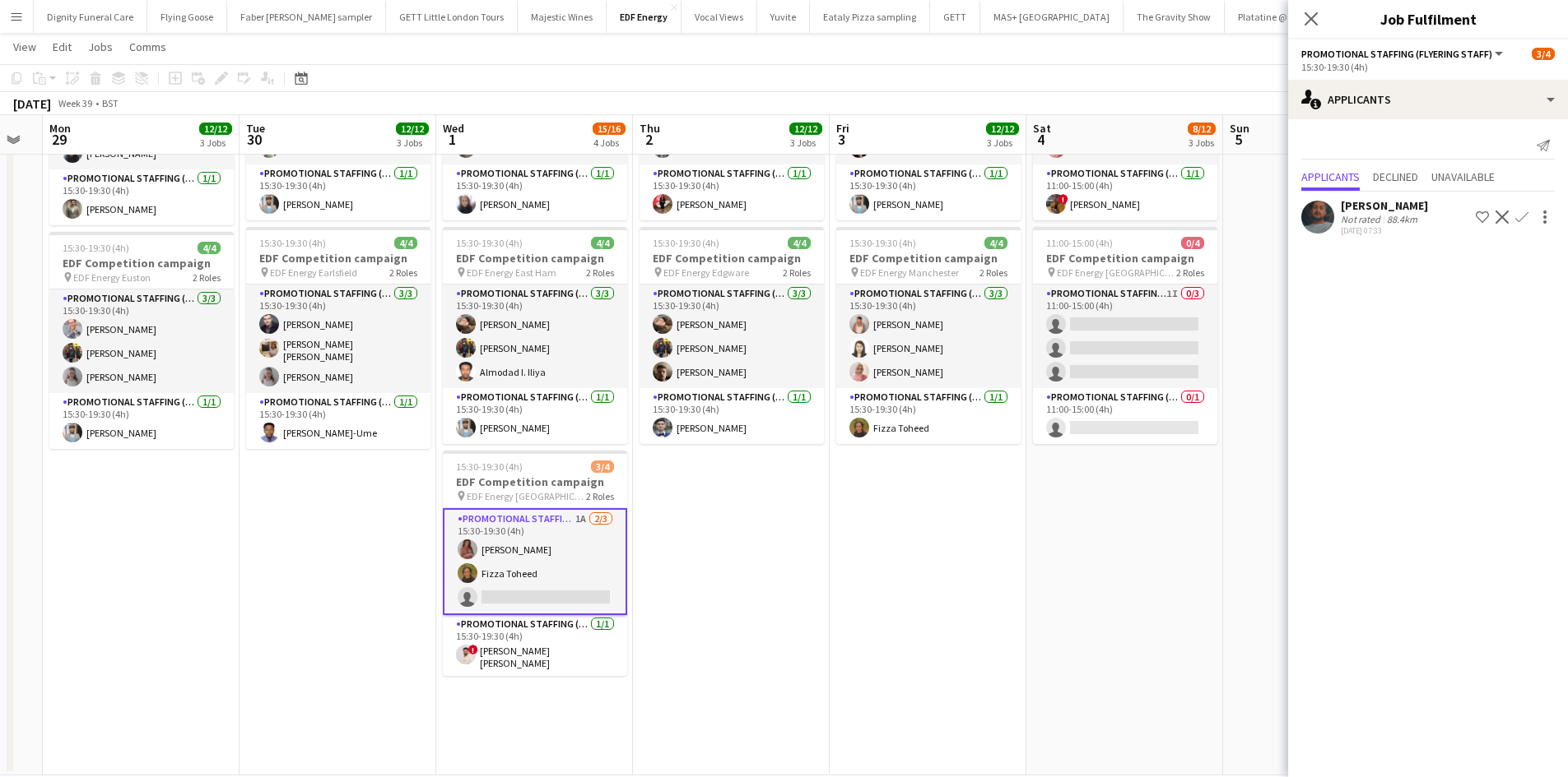
click at [1519, 212] on app-icon "Confirm" at bounding box center [1522, 217] width 13 height 13
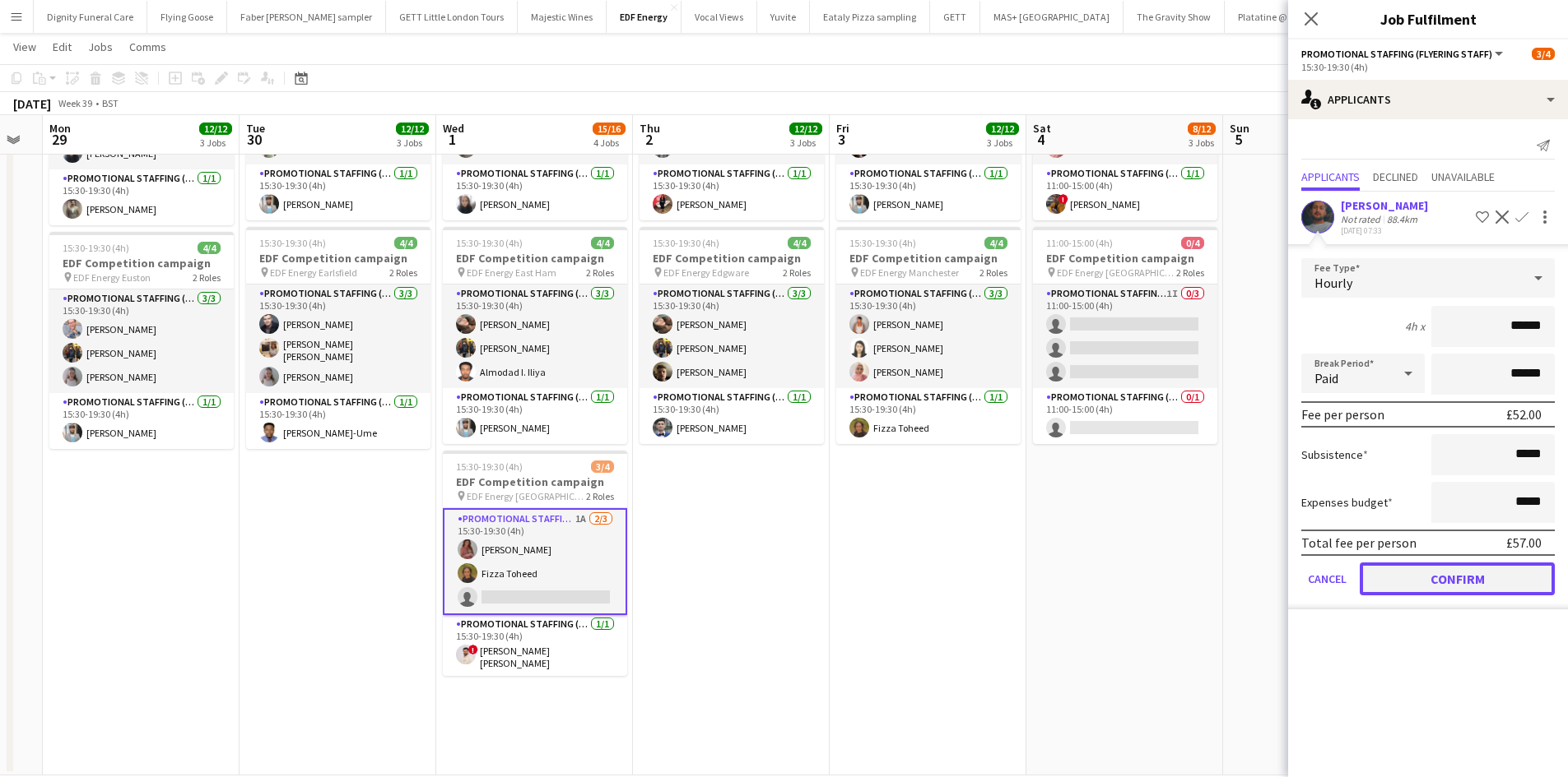
click at [1439, 569] on button "Confirm" at bounding box center [1457, 578] width 195 height 33
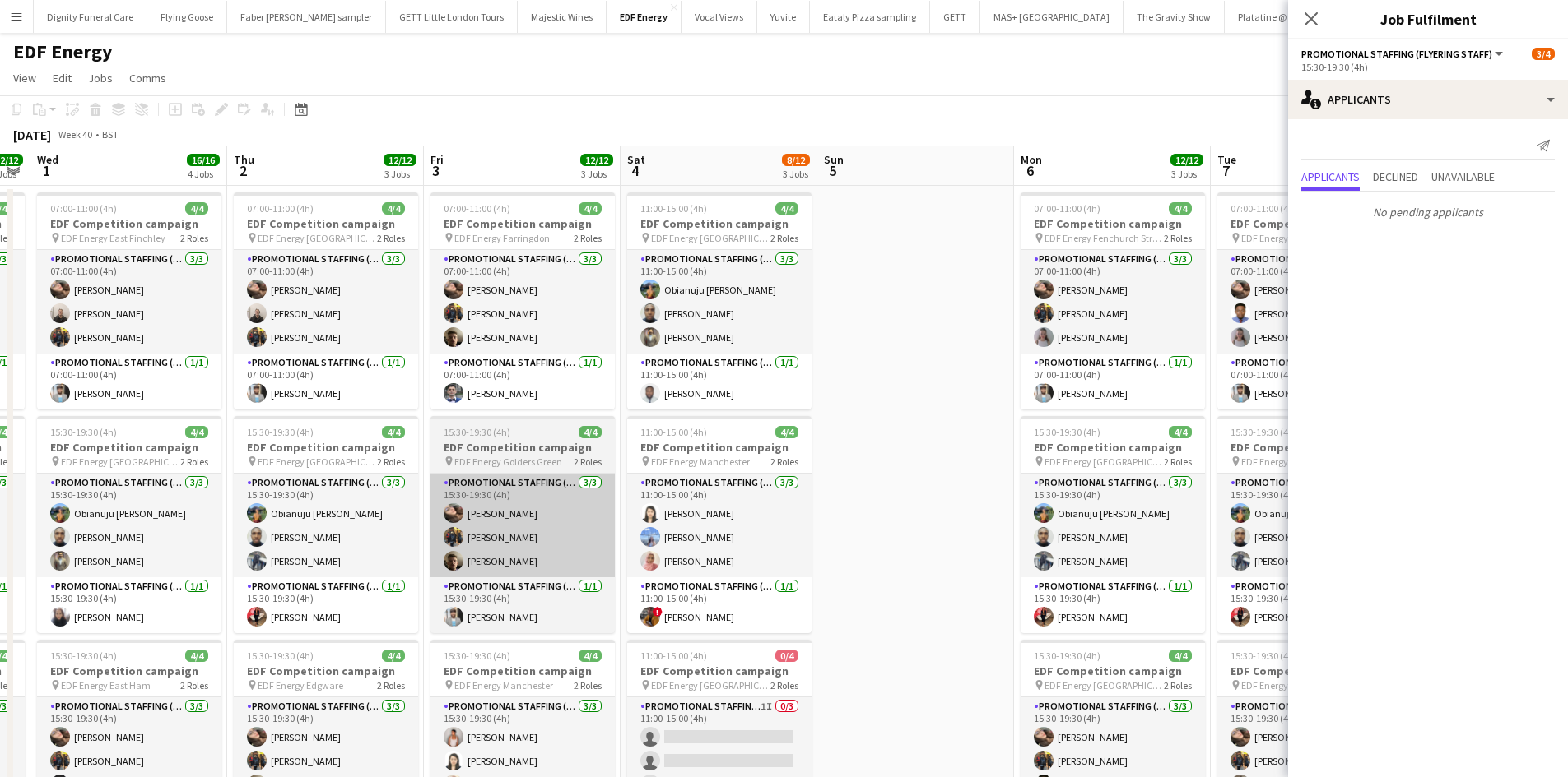
drag, startPoint x: 792, startPoint y: 508, endPoint x: 574, endPoint y: 485, distance: 219.2
click at [569, 486] on app-calendar-viewport "Sat 27 11/16 4 Jobs Sun 28 Mon 29 12/12 3 Jobs Tue 30 12/12 3 Jobs Wed 1 16/16 …" at bounding box center [784, 667] width 1568 height 1043
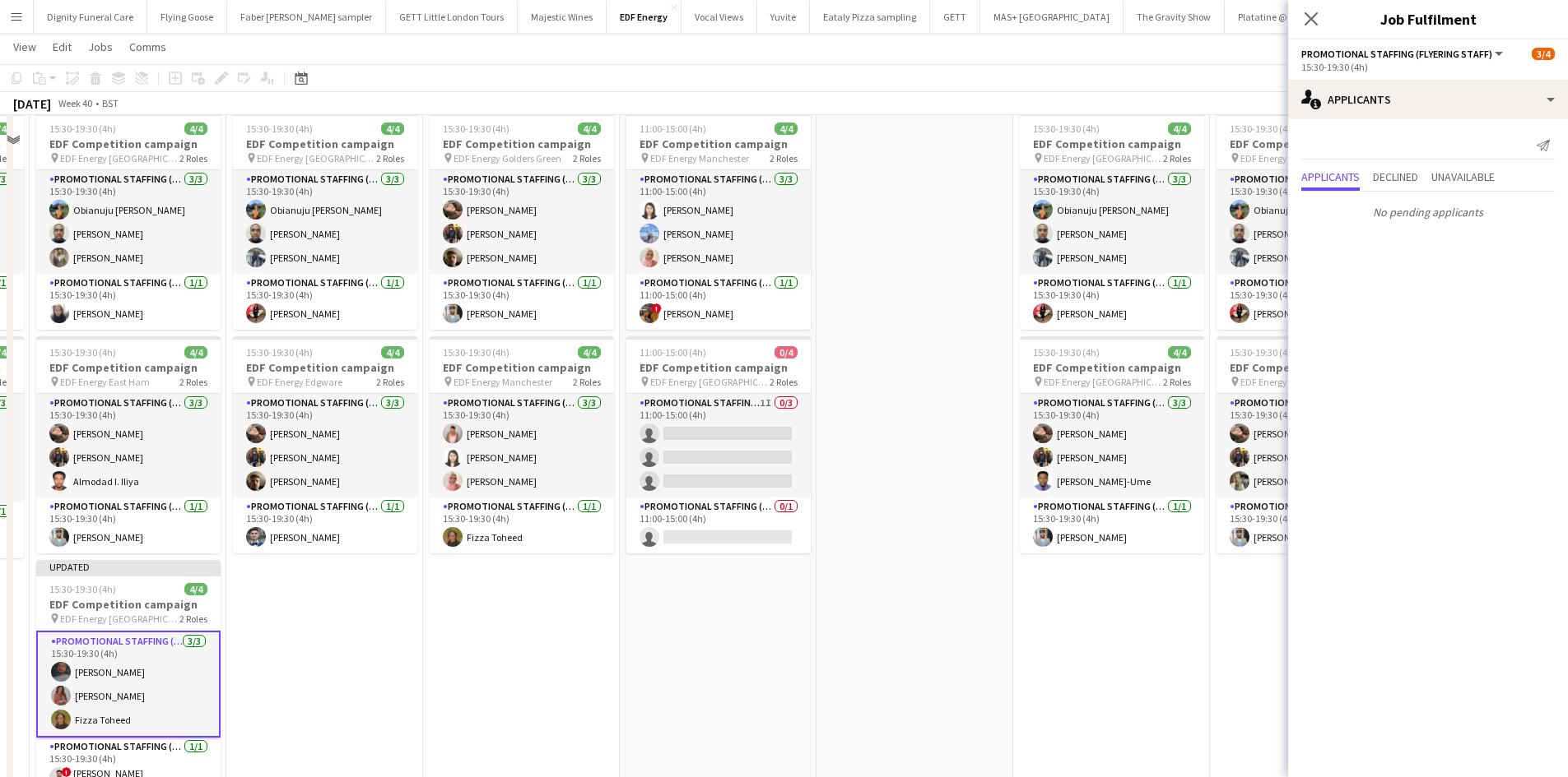
scroll to position [329, 0]
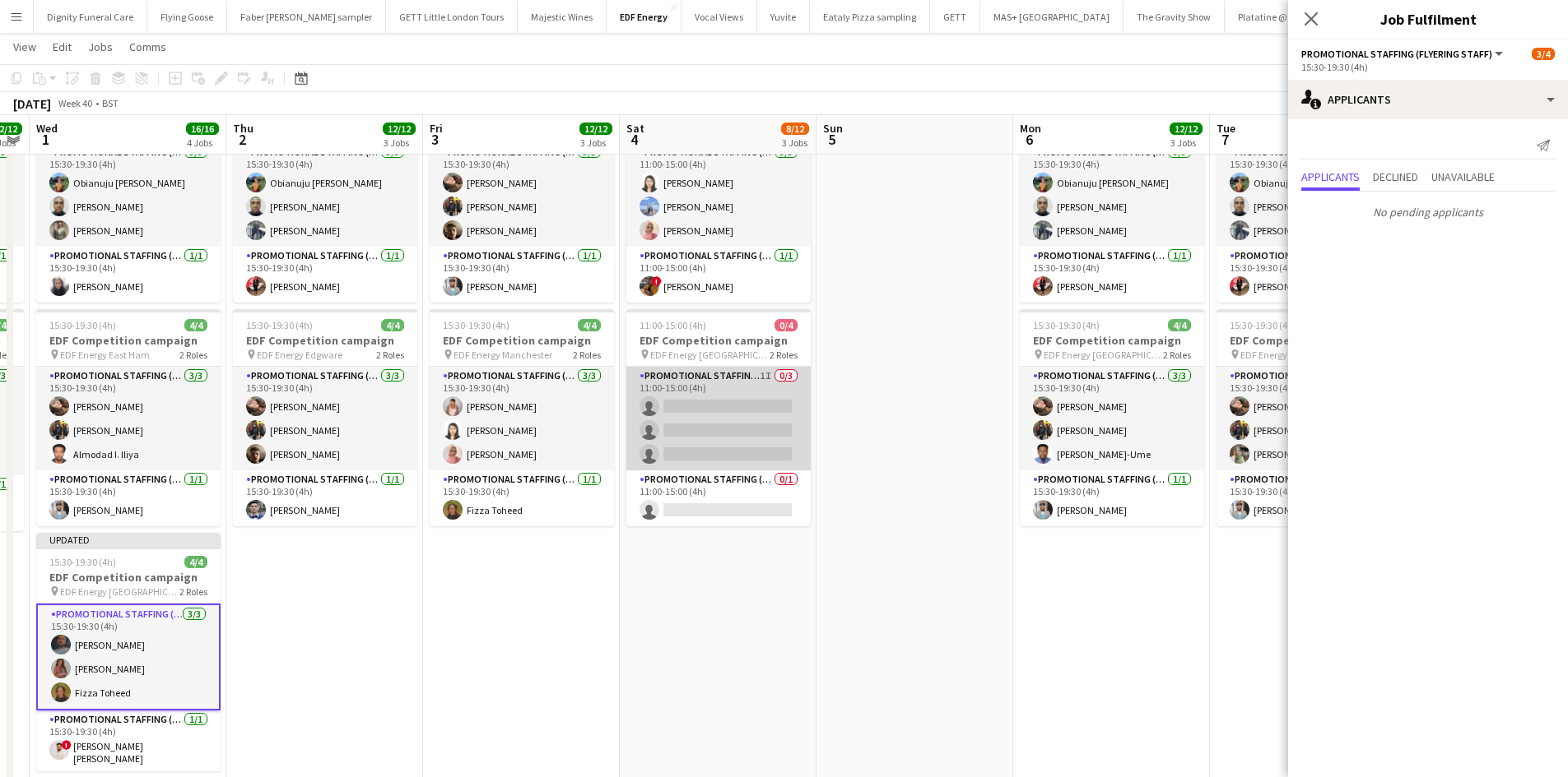
click at [740, 439] on app-card-role "Promotional Staffing (Flyering Staff) 1I 0/3 11:00-15:00 (4h) single-neutral-ac…" at bounding box center [718, 419] width 184 height 104
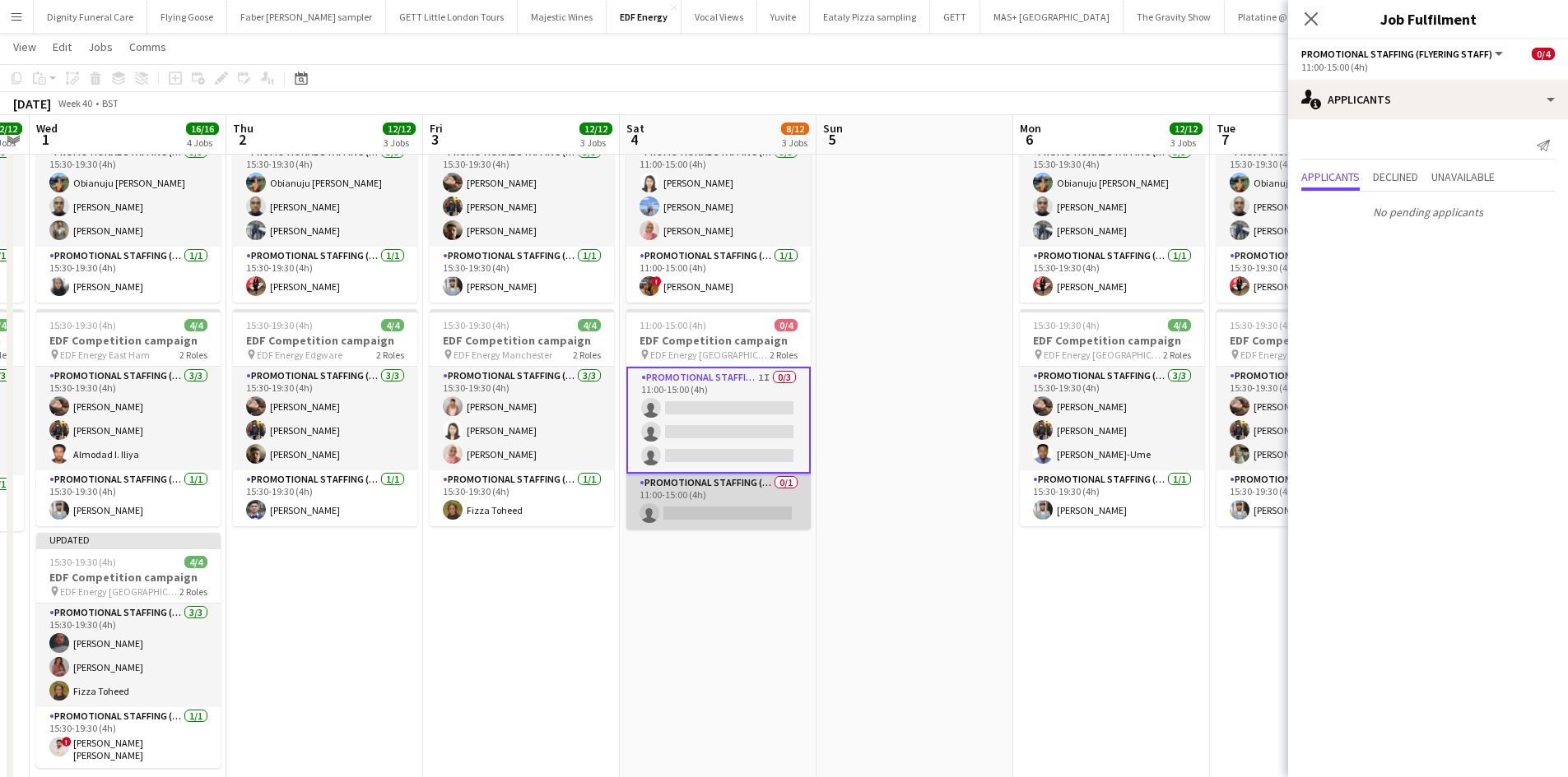
click at [755, 503] on app-card-role "Promotional Staffing (Team Leader) 0/1 11:00-15:00 (4h) single-neutral-actions" at bounding box center [718, 501] width 184 height 56
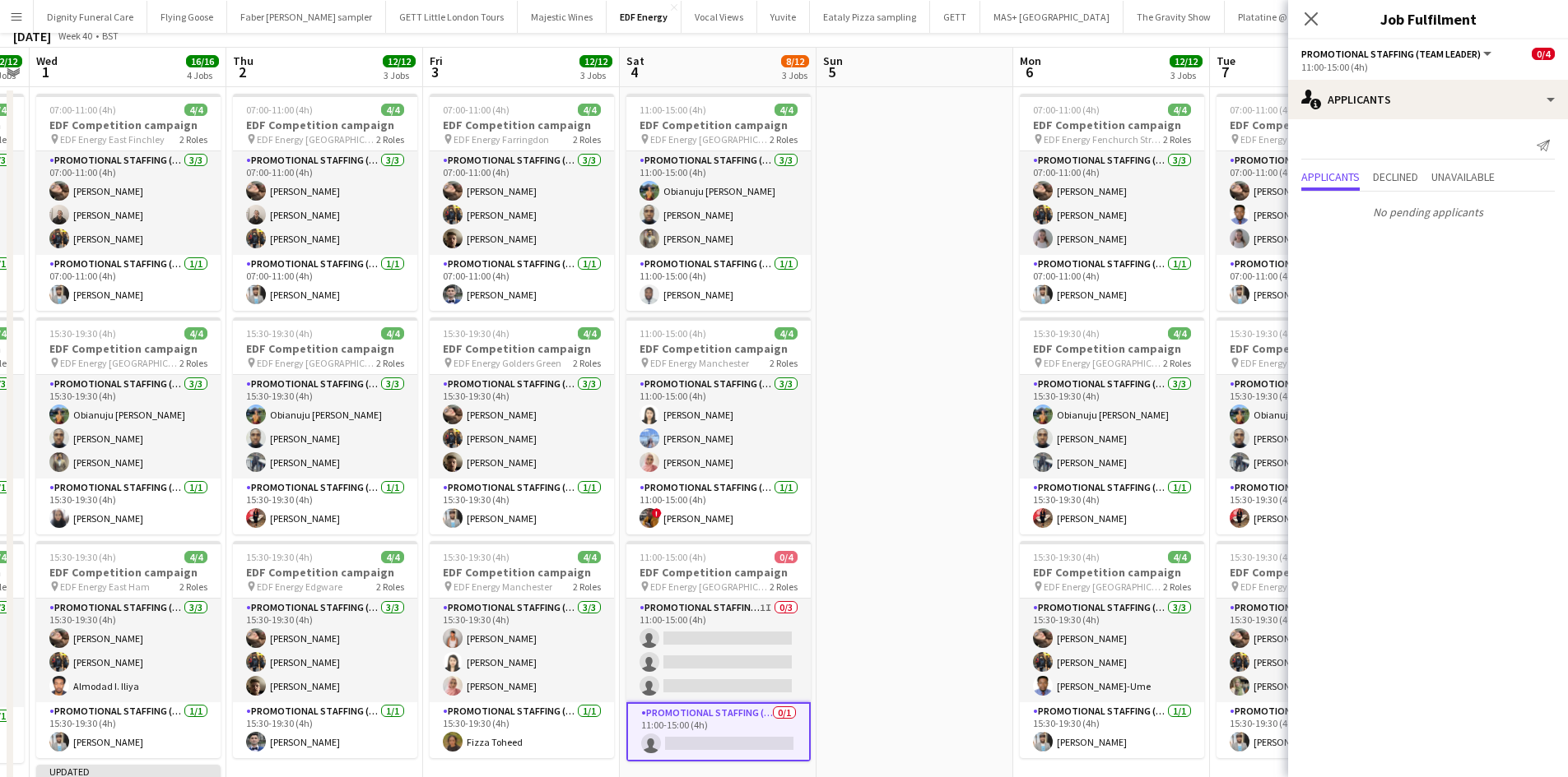
scroll to position [0, 0]
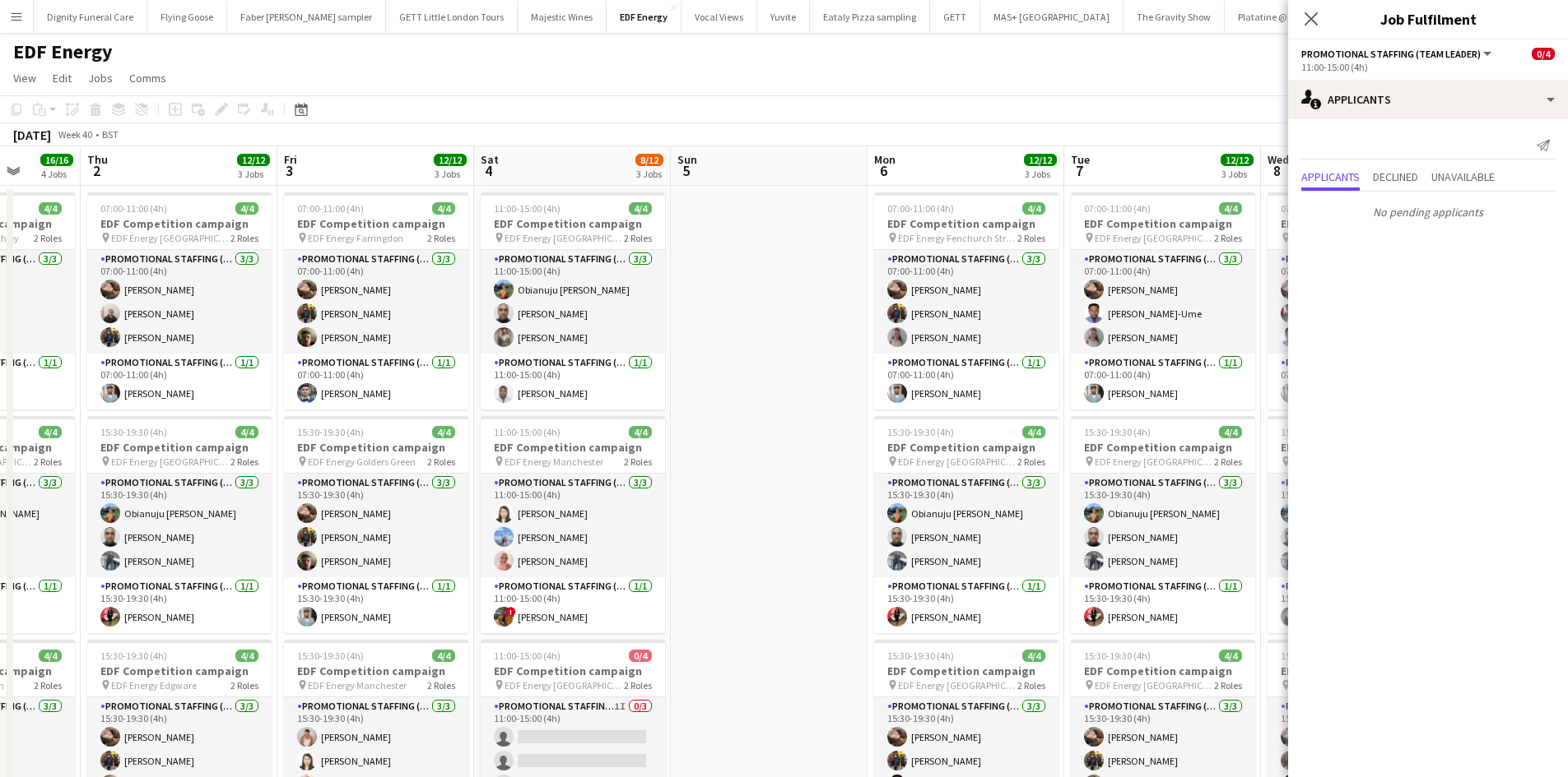
drag, startPoint x: 888, startPoint y: 512, endPoint x: 351, endPoint y: 477, distance: 538.1
click at [351, 477] on app-calendar-viewport "Mon 29 12/12 3 Jobs Tue 30 12/12 3 Jobs Wed 1 16/16 4 Jobs Thu 2 12/12 3 Jobs F…" at bounding box center [784, 667] width 1568 height 1043
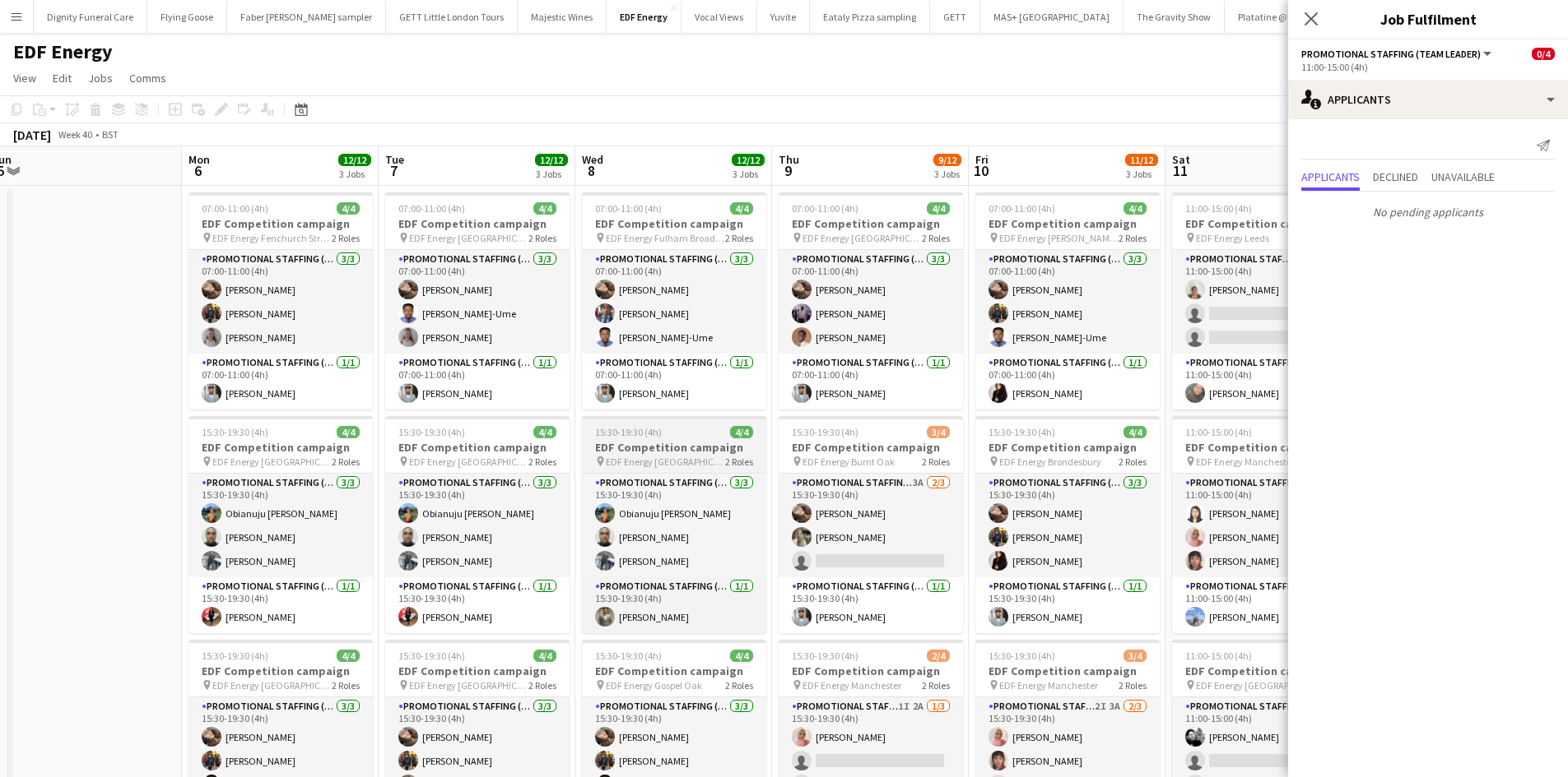
drag, startPoint x: 893, startPoint y: 457, endPoint x: 478, endPoint y: 418, distance: 416.8
click at [473, 434] on app-calendar-viewport "Wed 1 16/16 4 Jobs Thu 2 12/12 3 Jobs Fri 3 12/12 3 Jobs Sat 4 8/12 3 Jobs Sun …" at bounding box center [784, 667] width 1568 height 1043
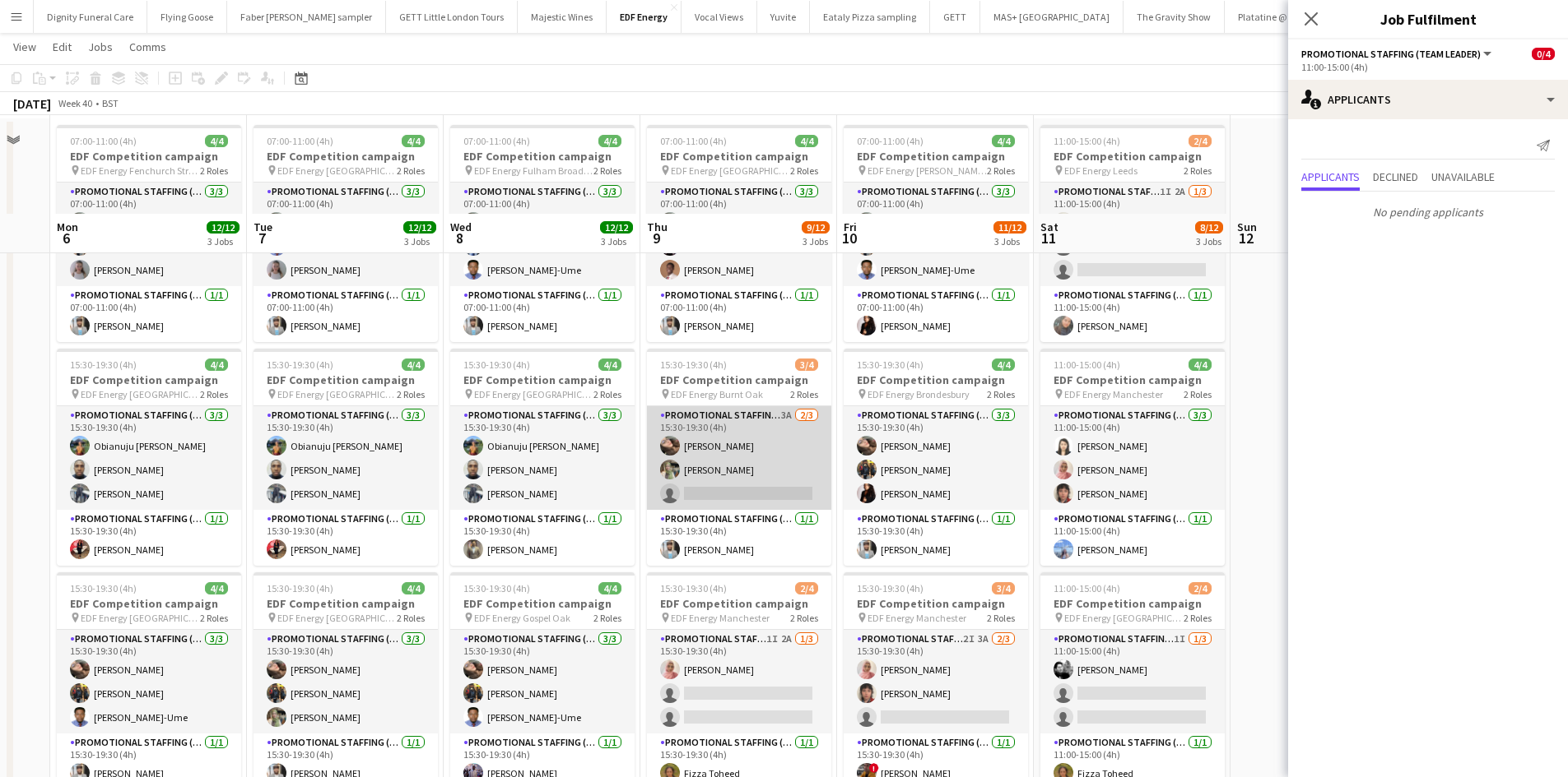
scroll to position [164, 0]
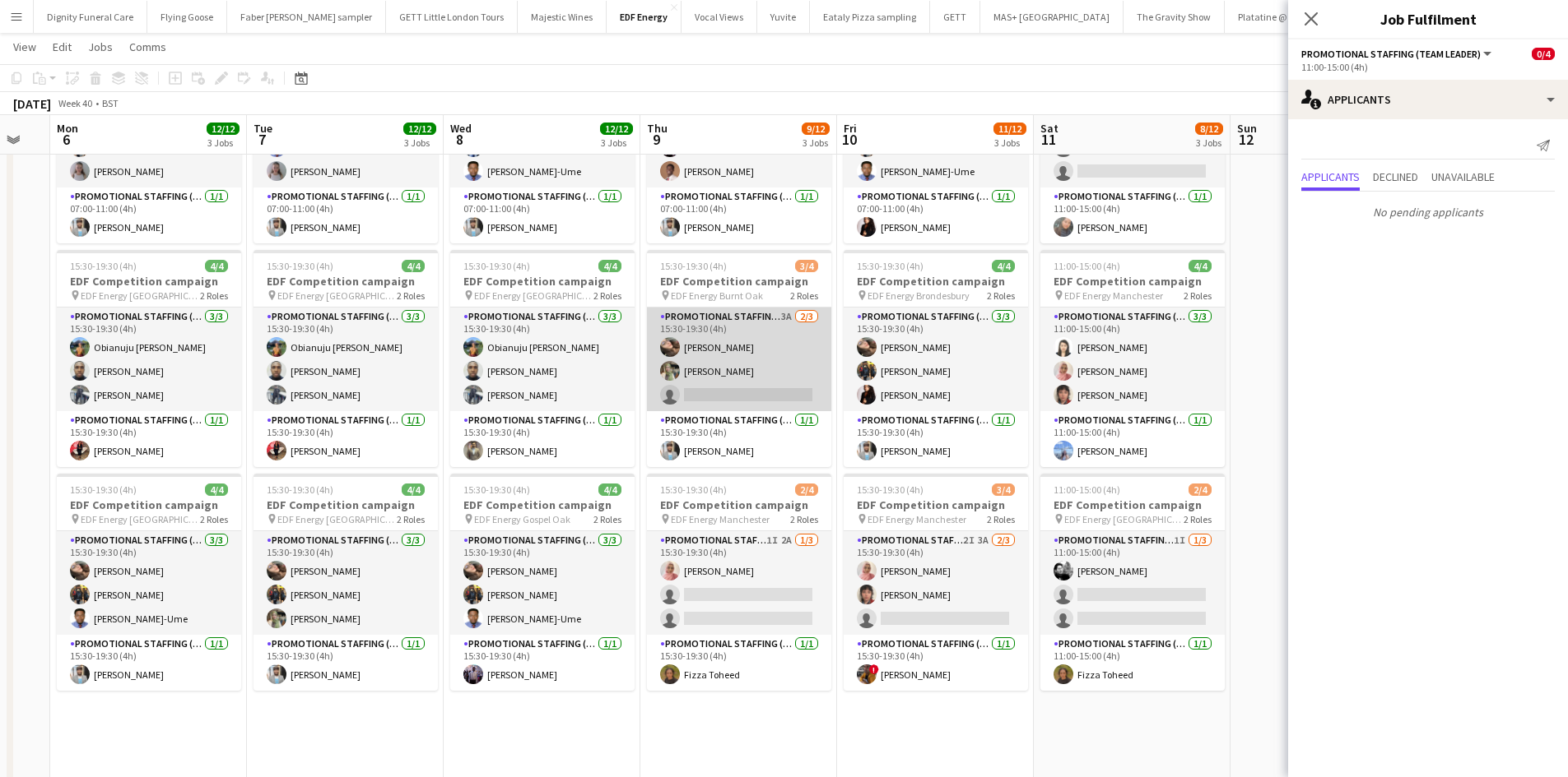
click at [770, 402] on app-card-role "Promotional Staffing (Flyering Staff) 3A [DATE] 15:30-19:30 (4h) [PERSON_NAME] …" at bounding box center [739, 359] width 184 height 104
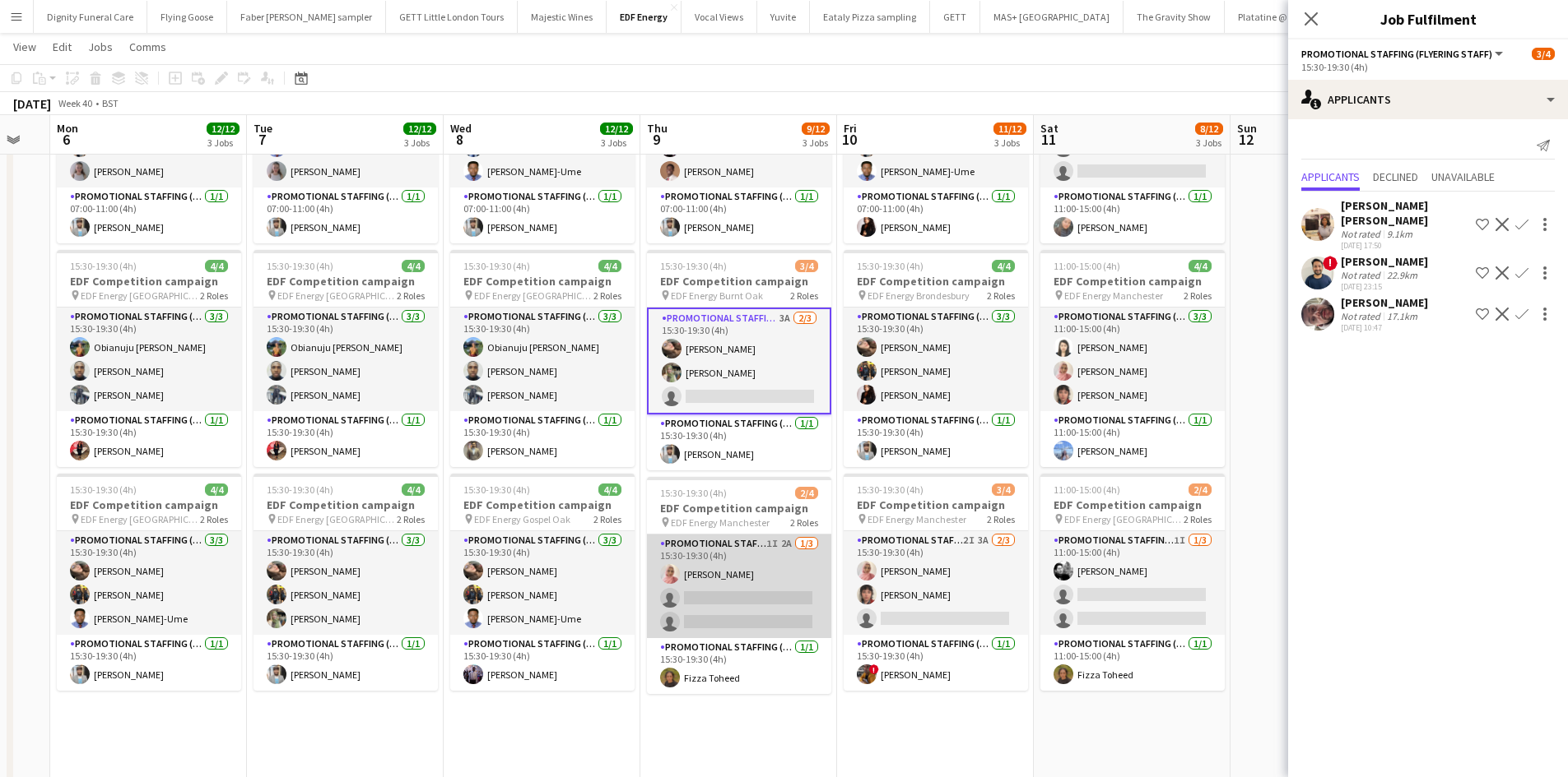
click at [759, 609] on app-card-role "Promotional Staffing (Flyering Staff) 1I 2A [DATE] 15:30-19:30 (4h) [PERSON_NAM…" at bounding box center [739, 587] width 184 height 104
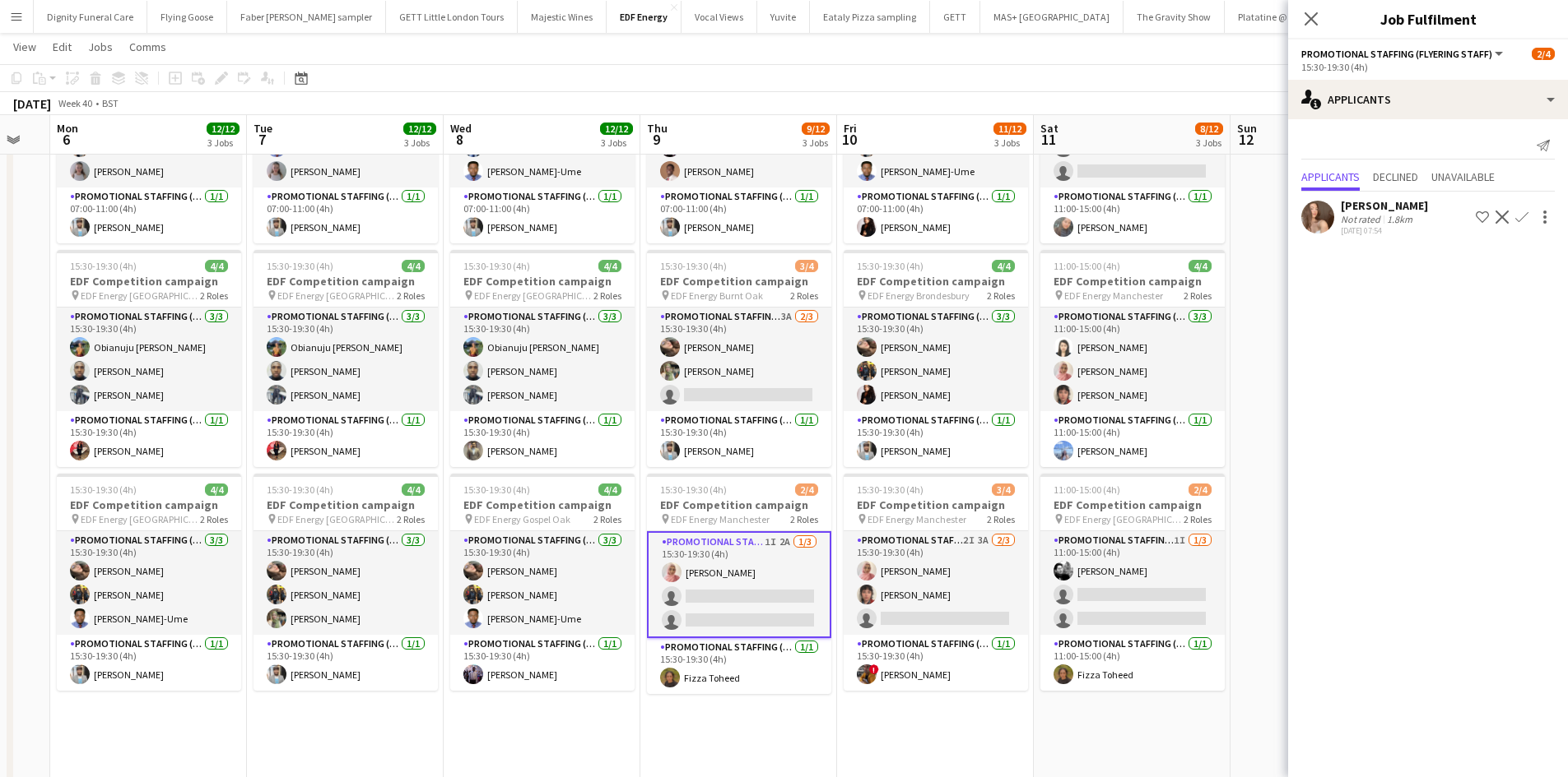
click at [1385, 210] on div "[PERSON_NAME]" at bounding box center [1385, 206] width 87 height 15
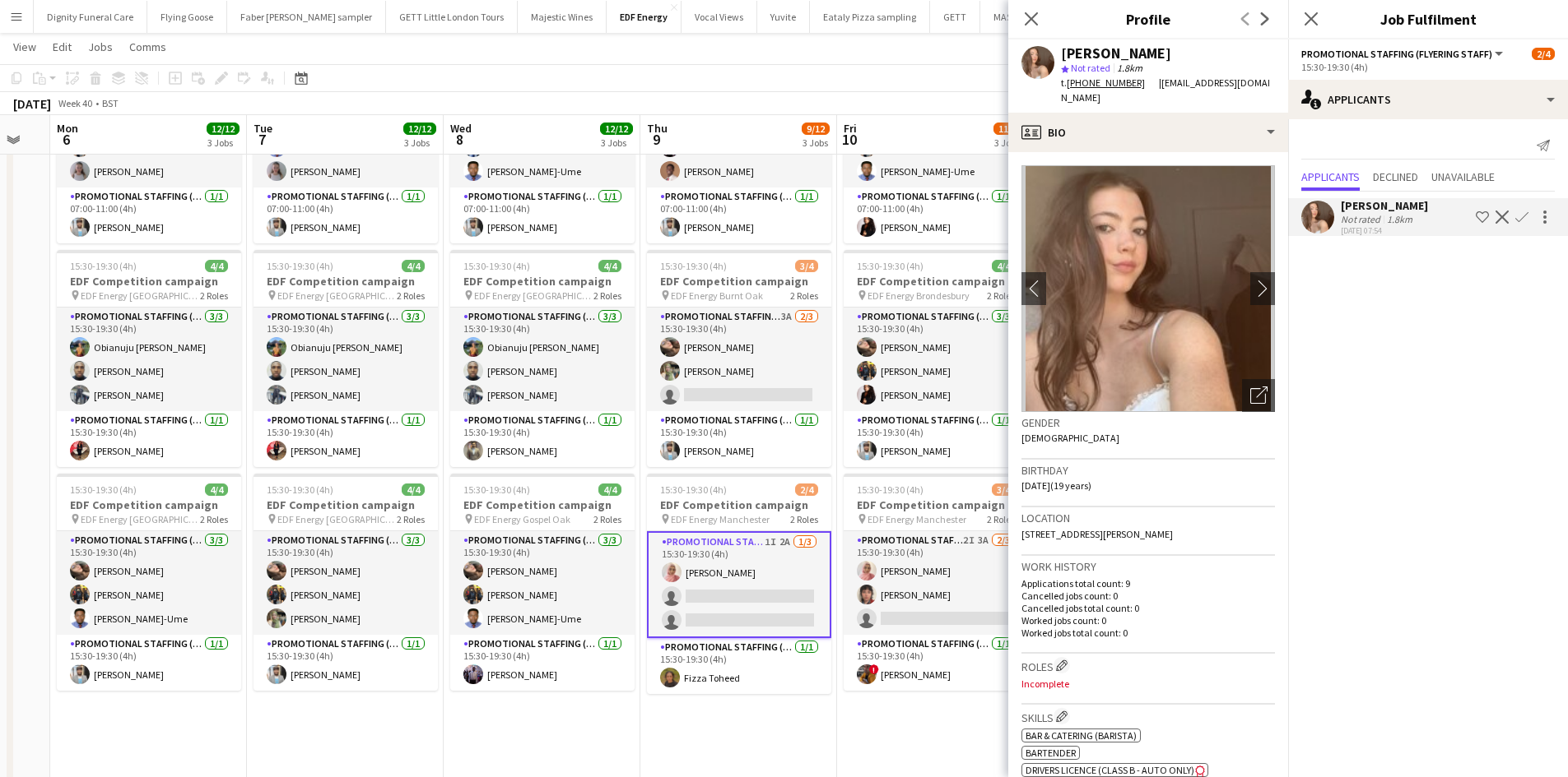
click at [1523, 212] on app-icon "Confirm" at bounding box center [1522, 217] width 13 height 13
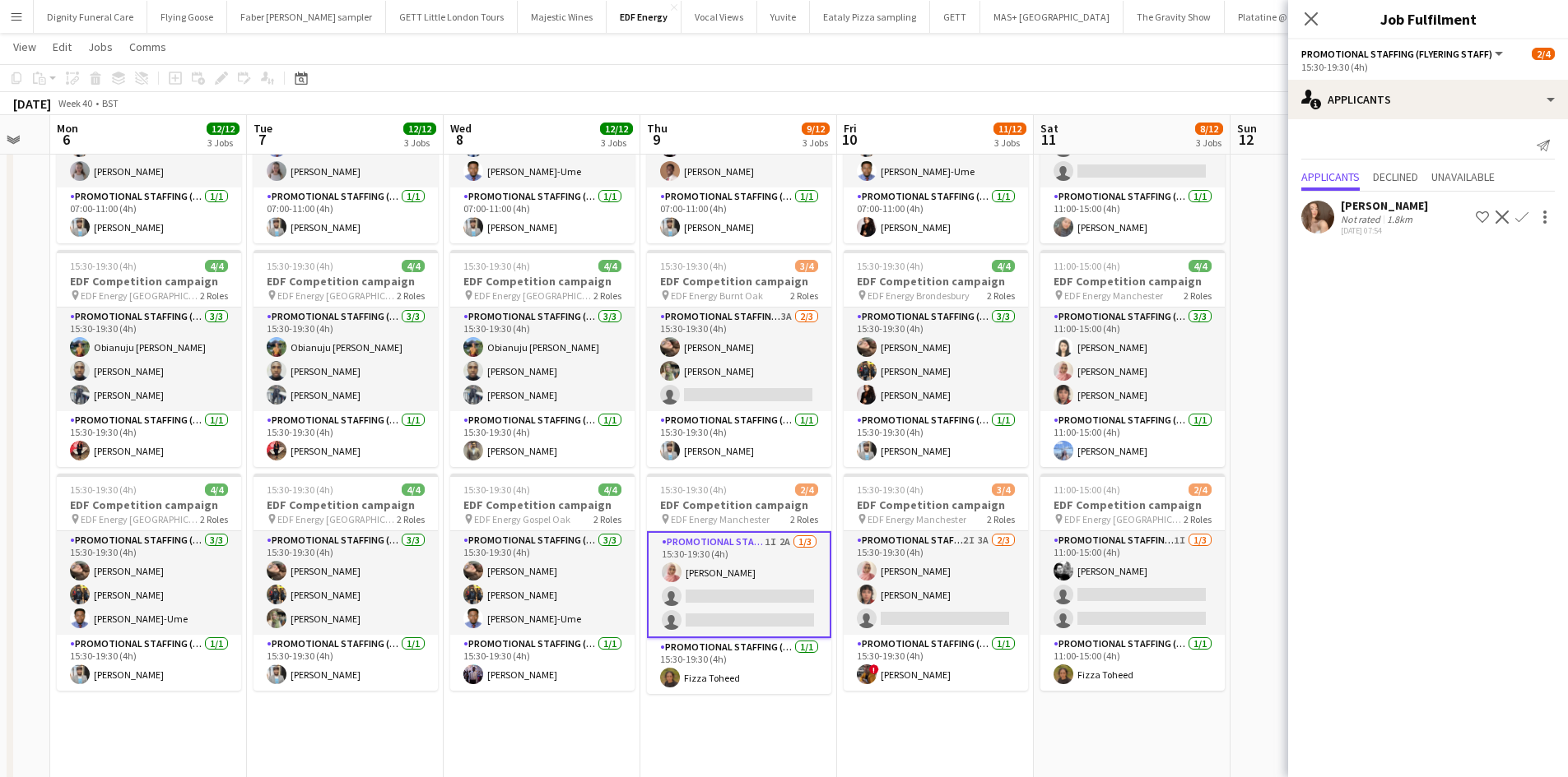
click at [1522, 209] on button "Confirm" at bounding box center [1522, 216] width 20 height 20
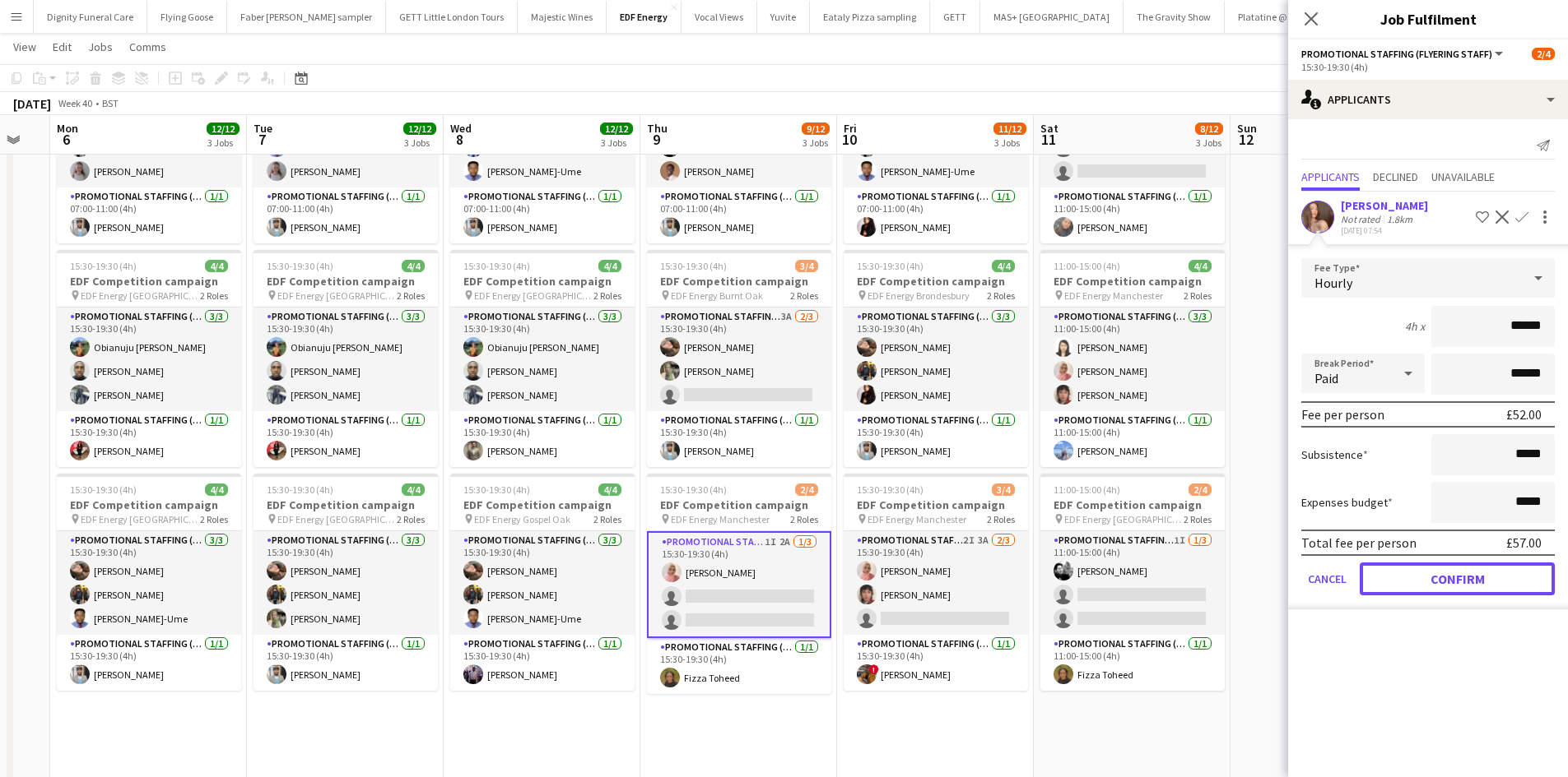
click at [1495, 569] on button "Confirm" at bounding box center [1457, 578] width 195 height 33
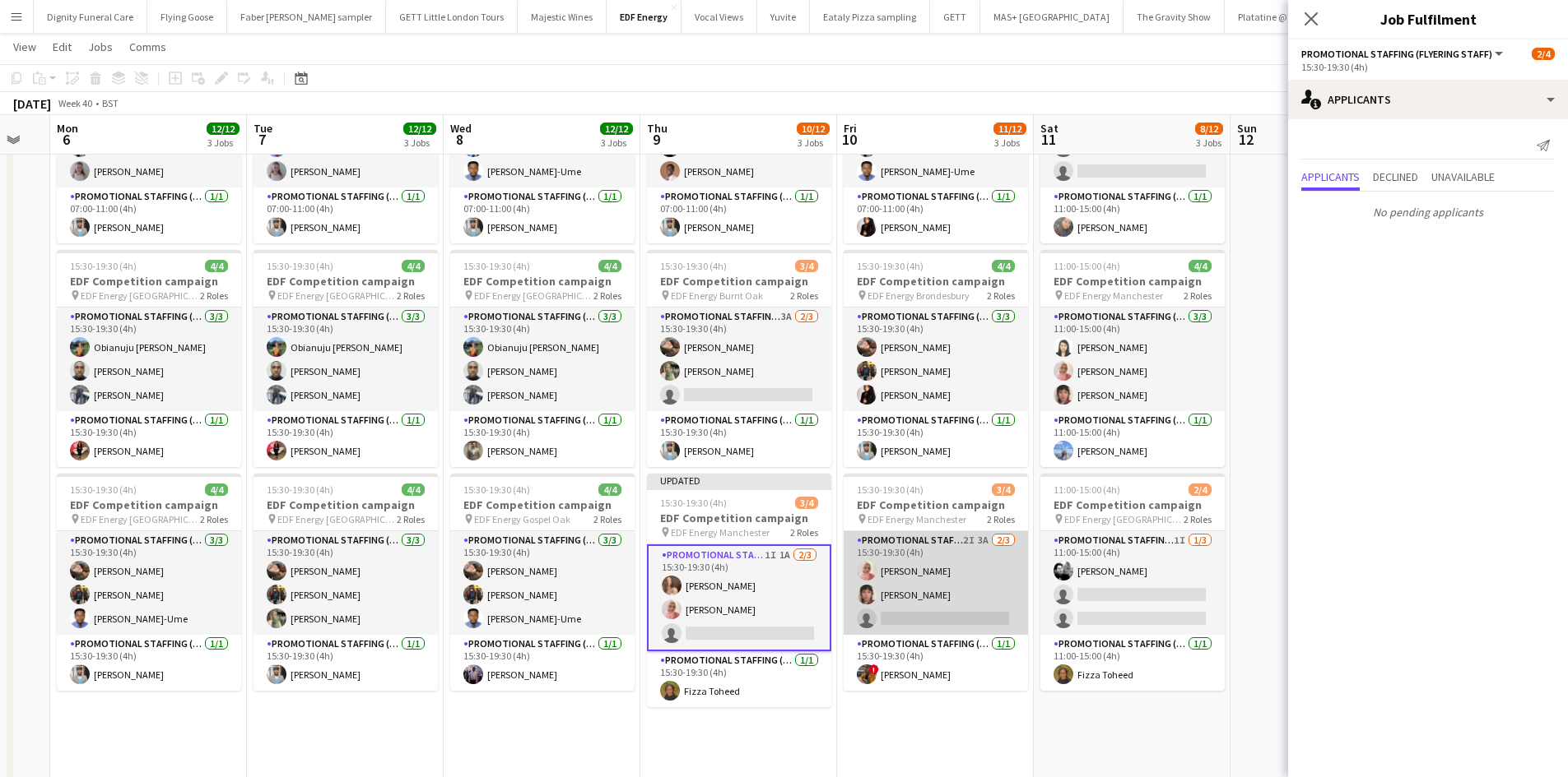
click at [961, 605] on app-card-role "Promotional Staffing (Flyering Staff) 2I 3A [DATE] 15:30-19:30 (4h) [PERSON_NAM…" at bounding box center [935, 583] width 184 height 104
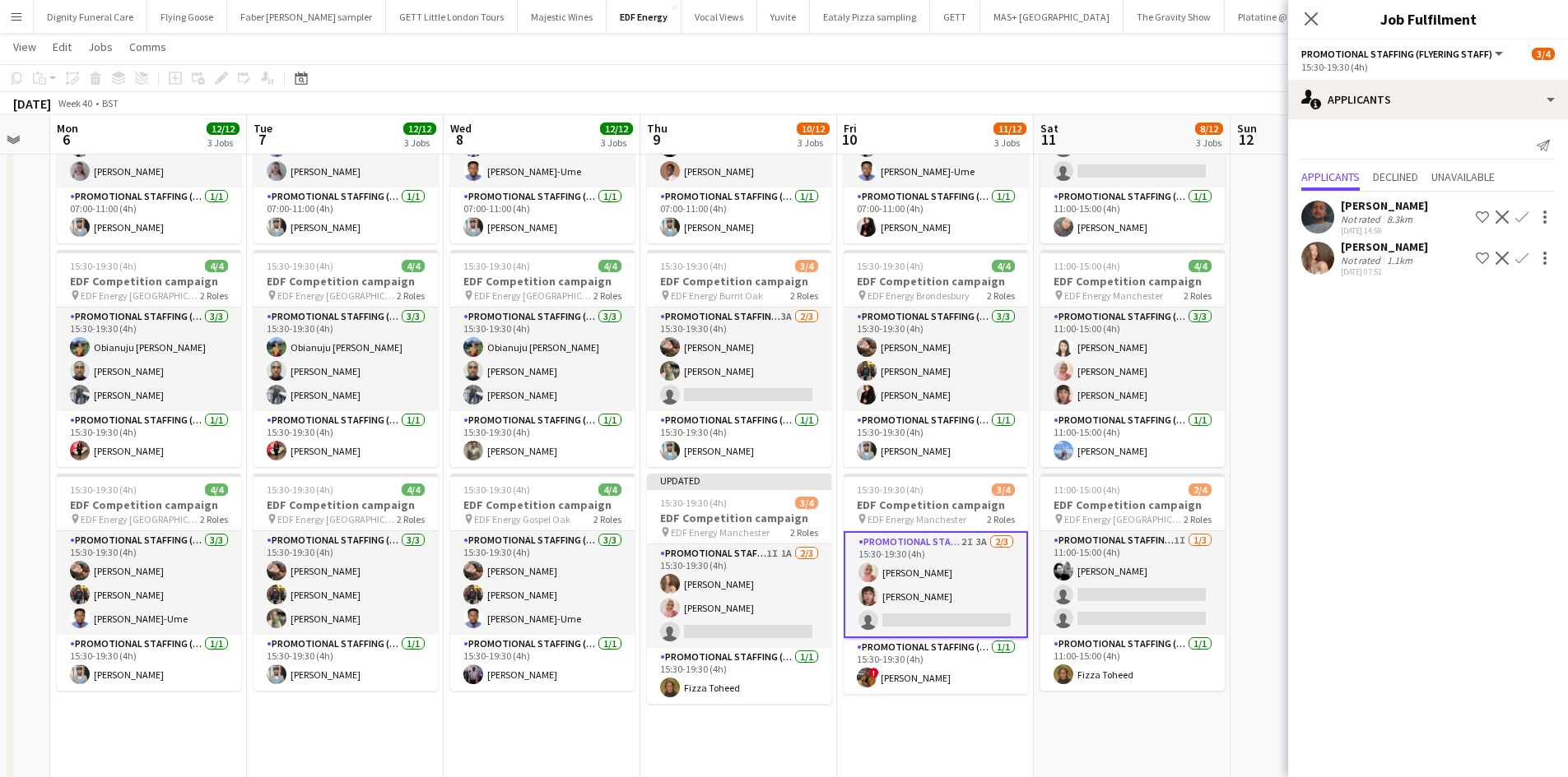
click at [1520, 255] on app-icon "Confirm" at bounding box center [1522, 258] width 13 height 13
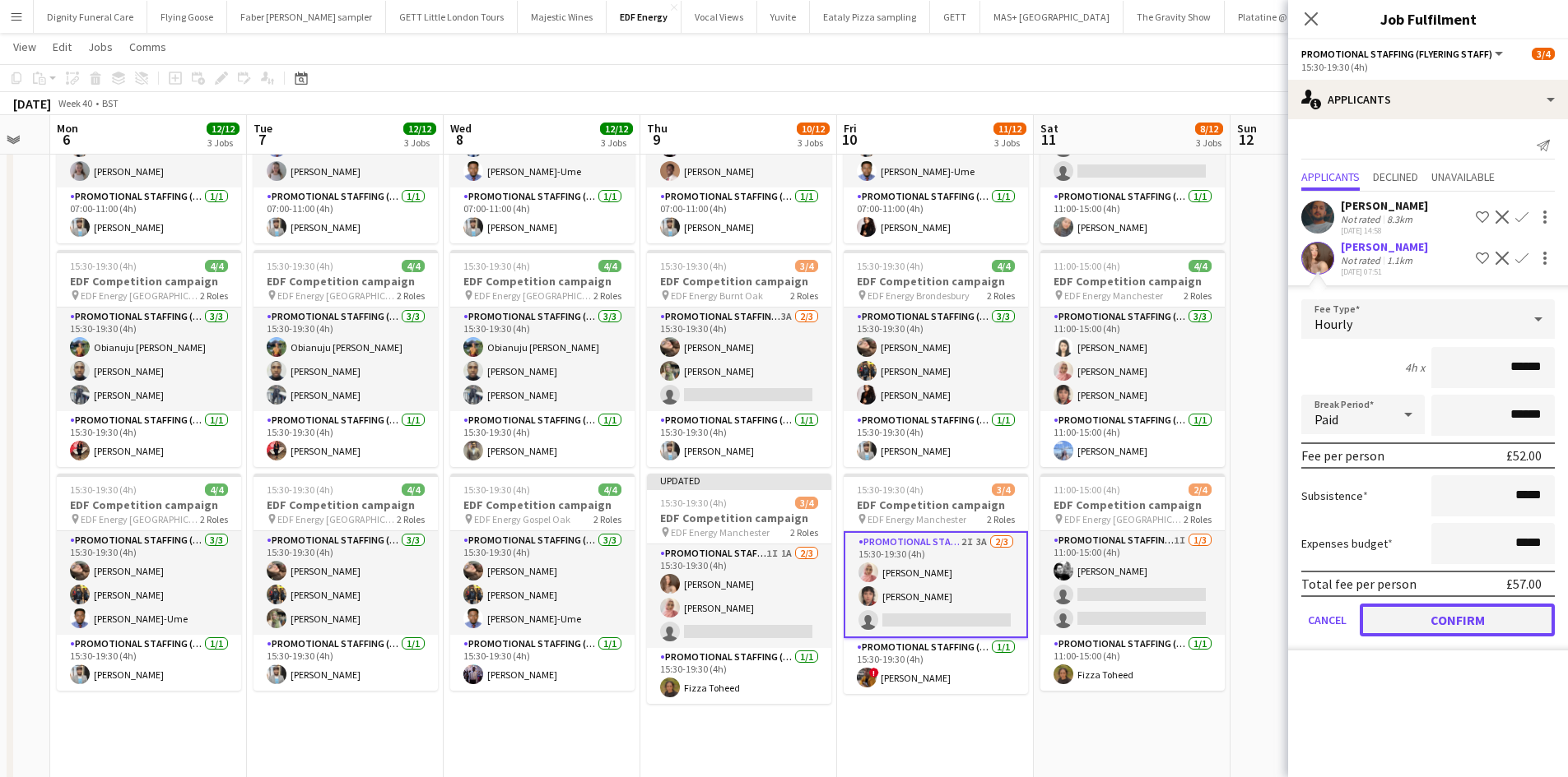
click at [1478, 613] on button "Confirm" at bounding box center [1457, 620] width 195 height 33
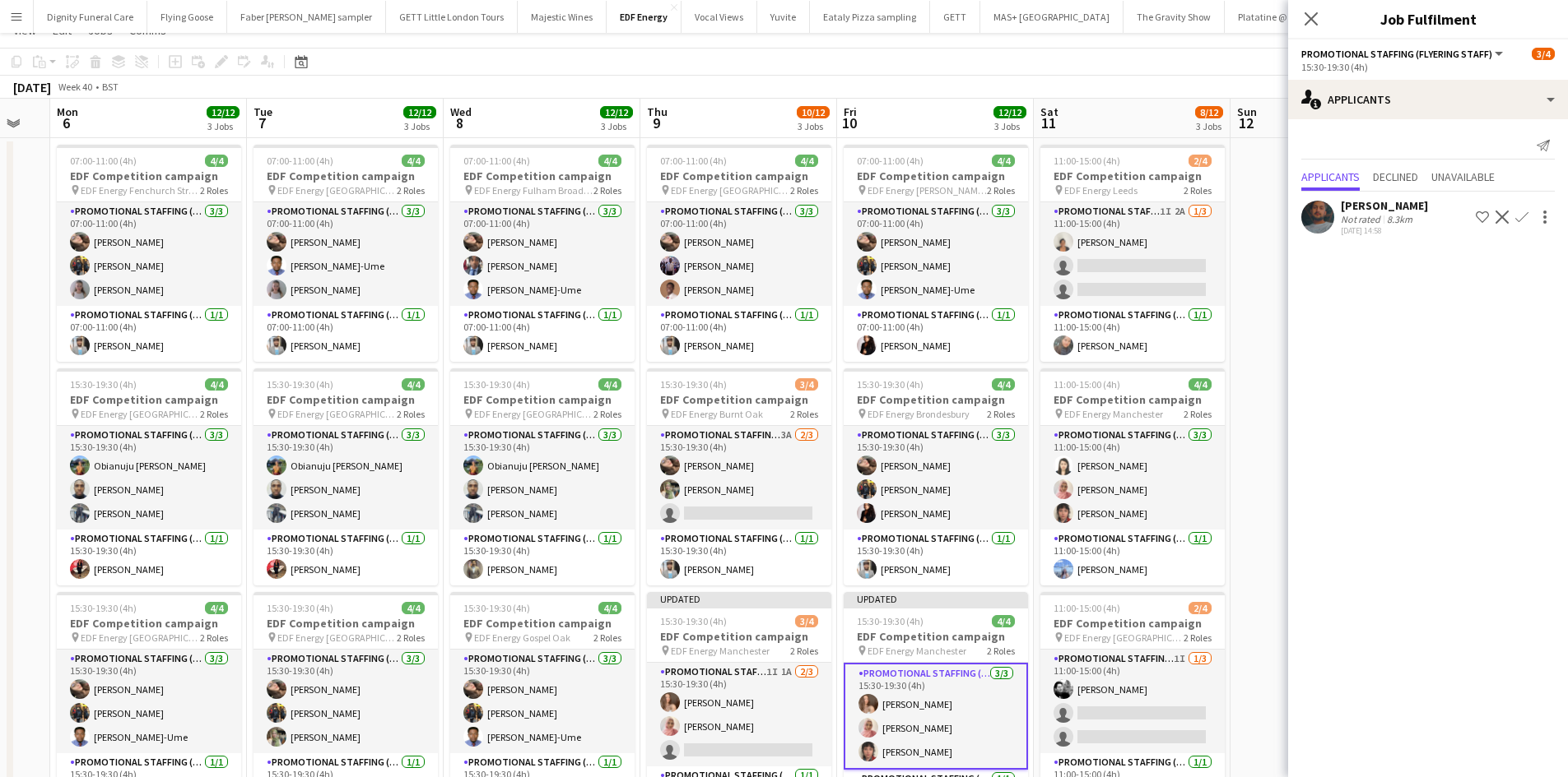
scroll to position [0, 0]
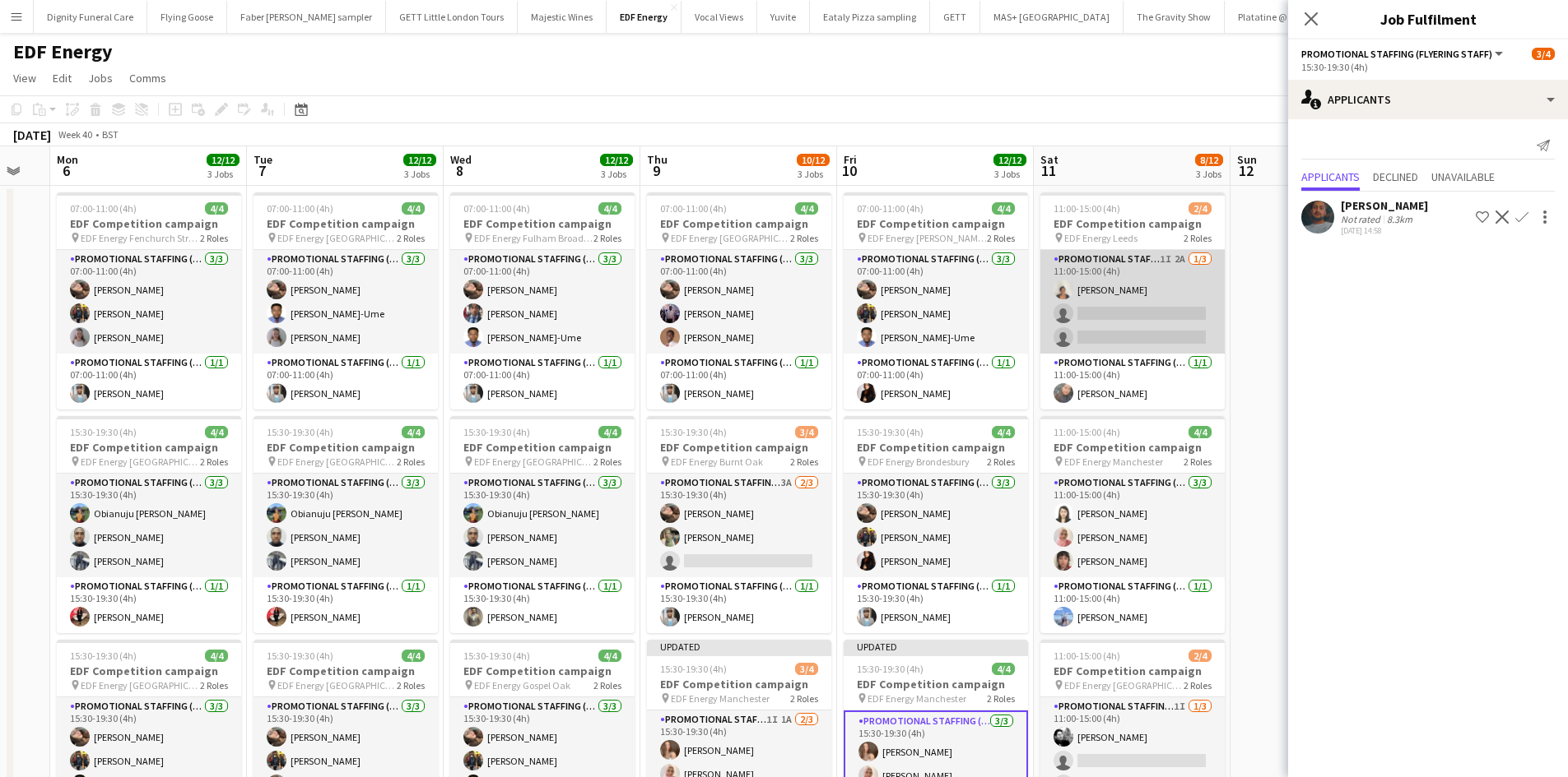
click at [1124, 333] on app-card-role "Promotional Staffing (Flyering Staff) 1I 2A [DATE] 11:00-15:00 (4h) [PERSON_NAM…" at bounding box center [1132, 302] width 184 height 104
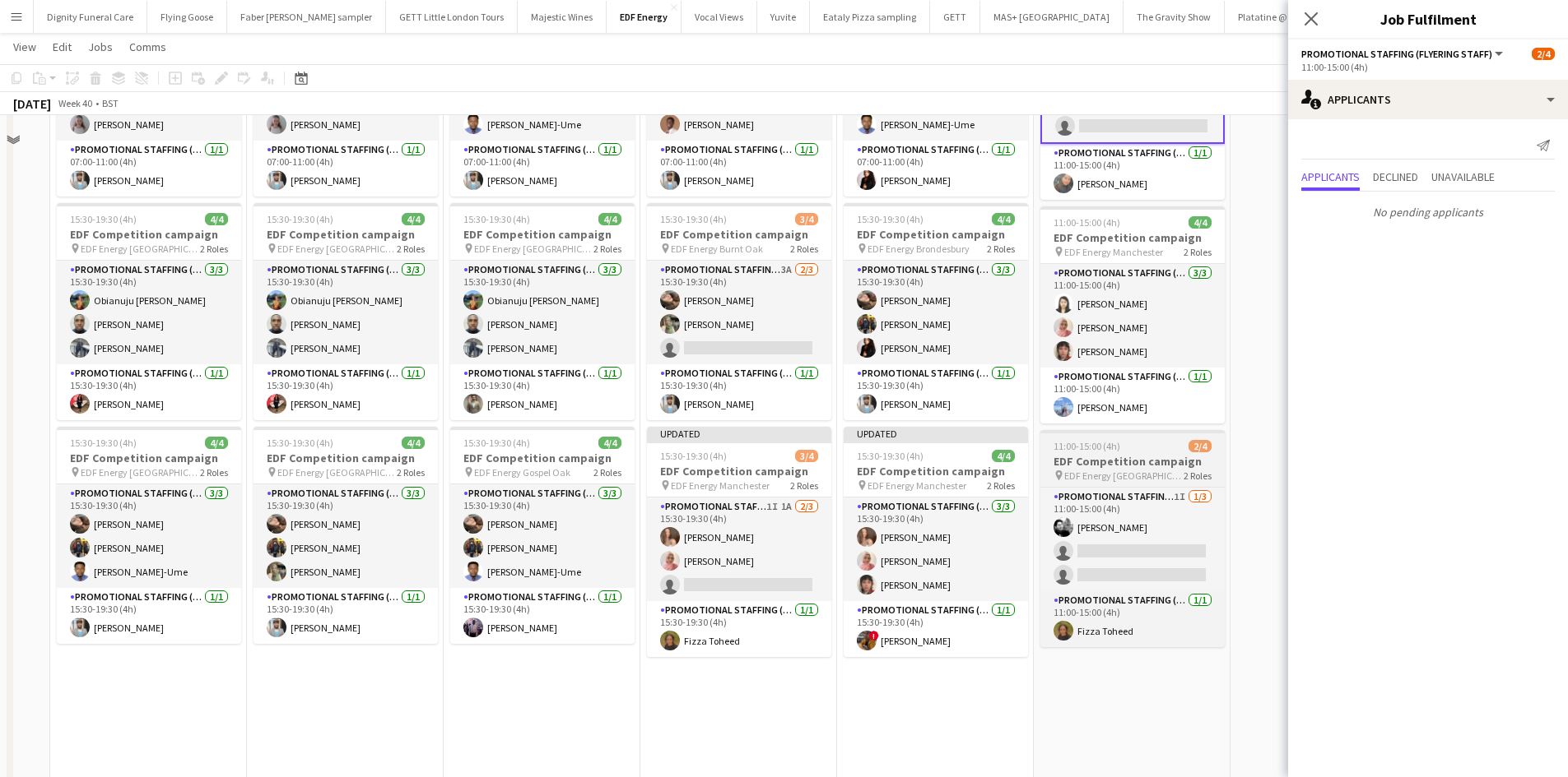
scroll to position [247, 0]
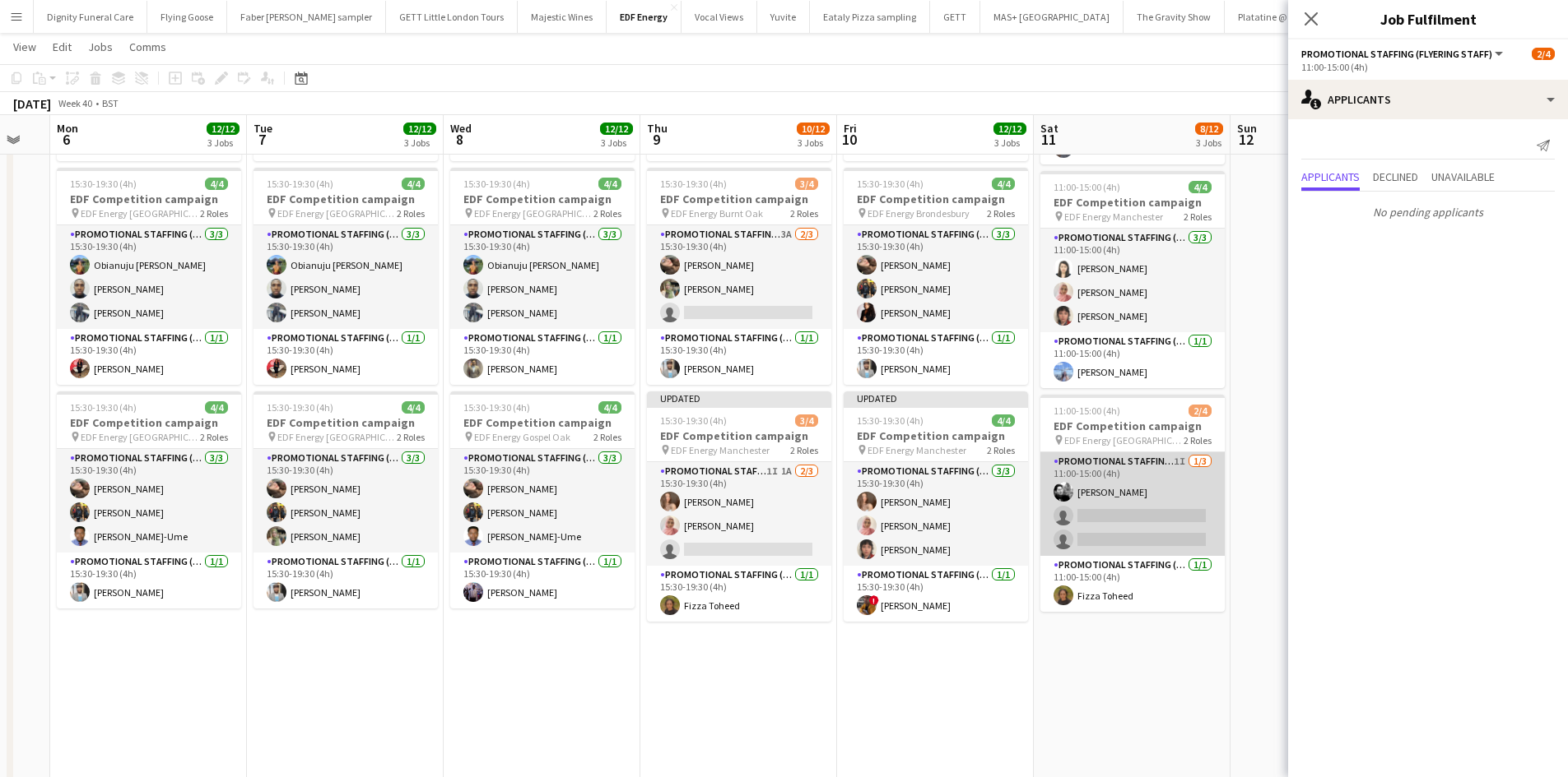
click at [1128, 516] on app-card-role "Promotional Staffing (Flyering Staff) 1I [DATE] 11:00-15:00 (4h) [PERSON_NAME] …" at bounding box center [1132, 505] width 184 height 104
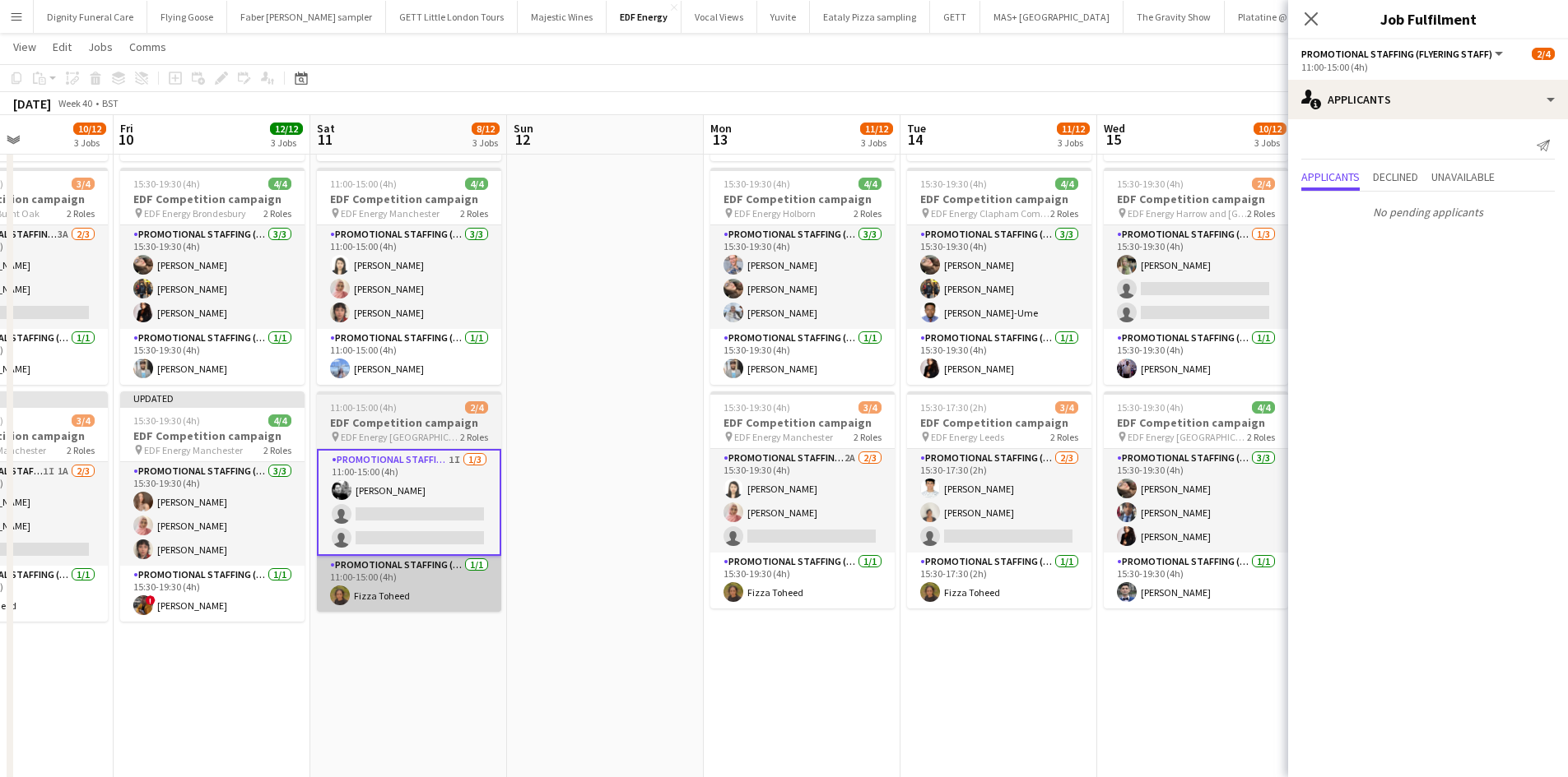
drag, startPoint x: 1139, startPoint y: 610, endPoint x: 336, endPoint y: 569, distance: 804.0
click at [314, 580] on app-calendar-viewport "Sun 5 Mon 6 12/12 3 Jobs Tue 7 12/12 3 Jobs Wed 8 12/12 3 Jobs Thu 9 10/12 3 Jo…" at bounding box center [784, 379] width 1568 height 1123
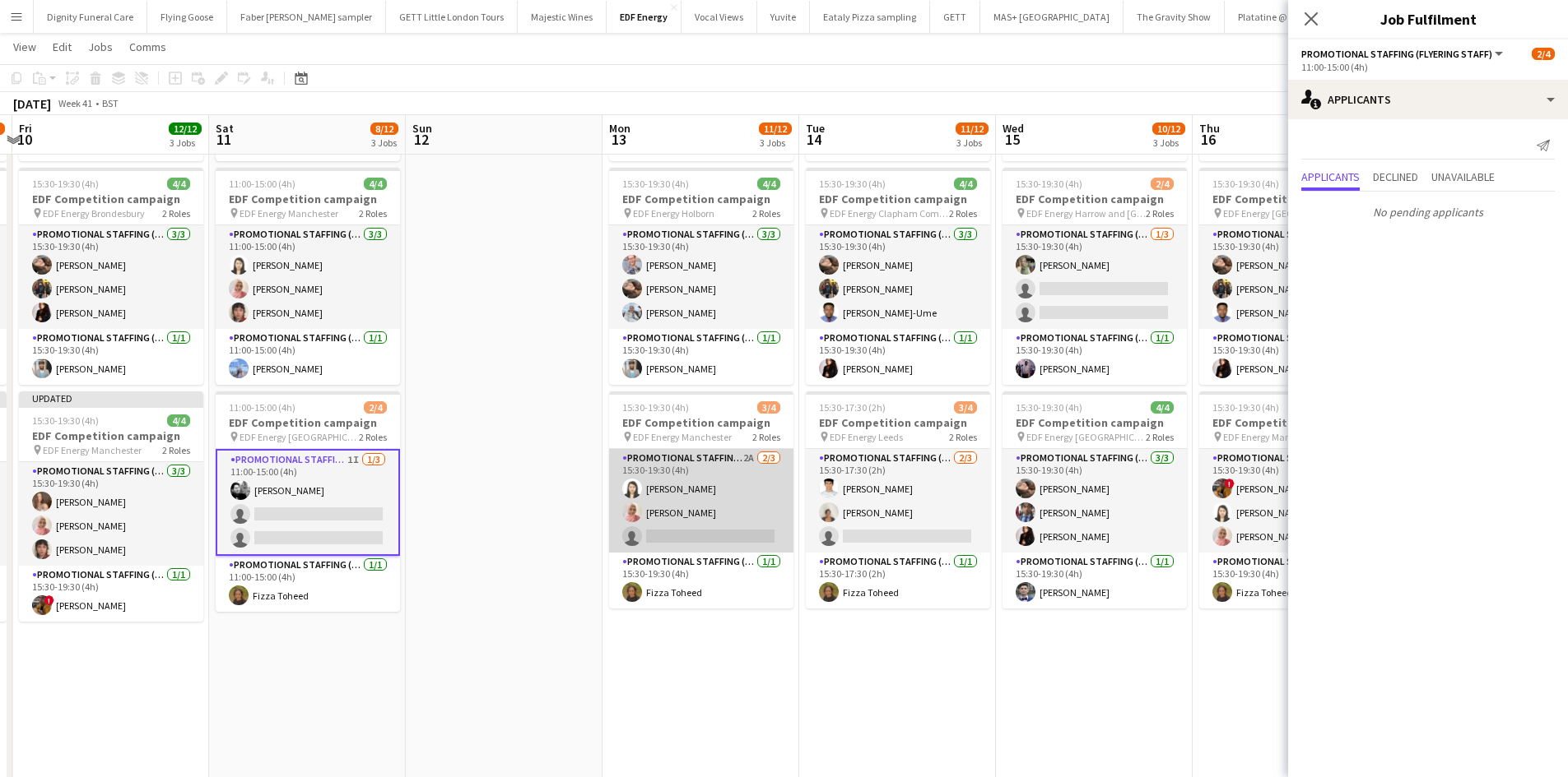
click at [703, 534] on app-card-role "Promotional Staffing (Flyering Staff) 2A [DATE] 15:30-19:30 (4h) [PERSON_NAME] …" at bounding box center [701, 501] width 184 height 104
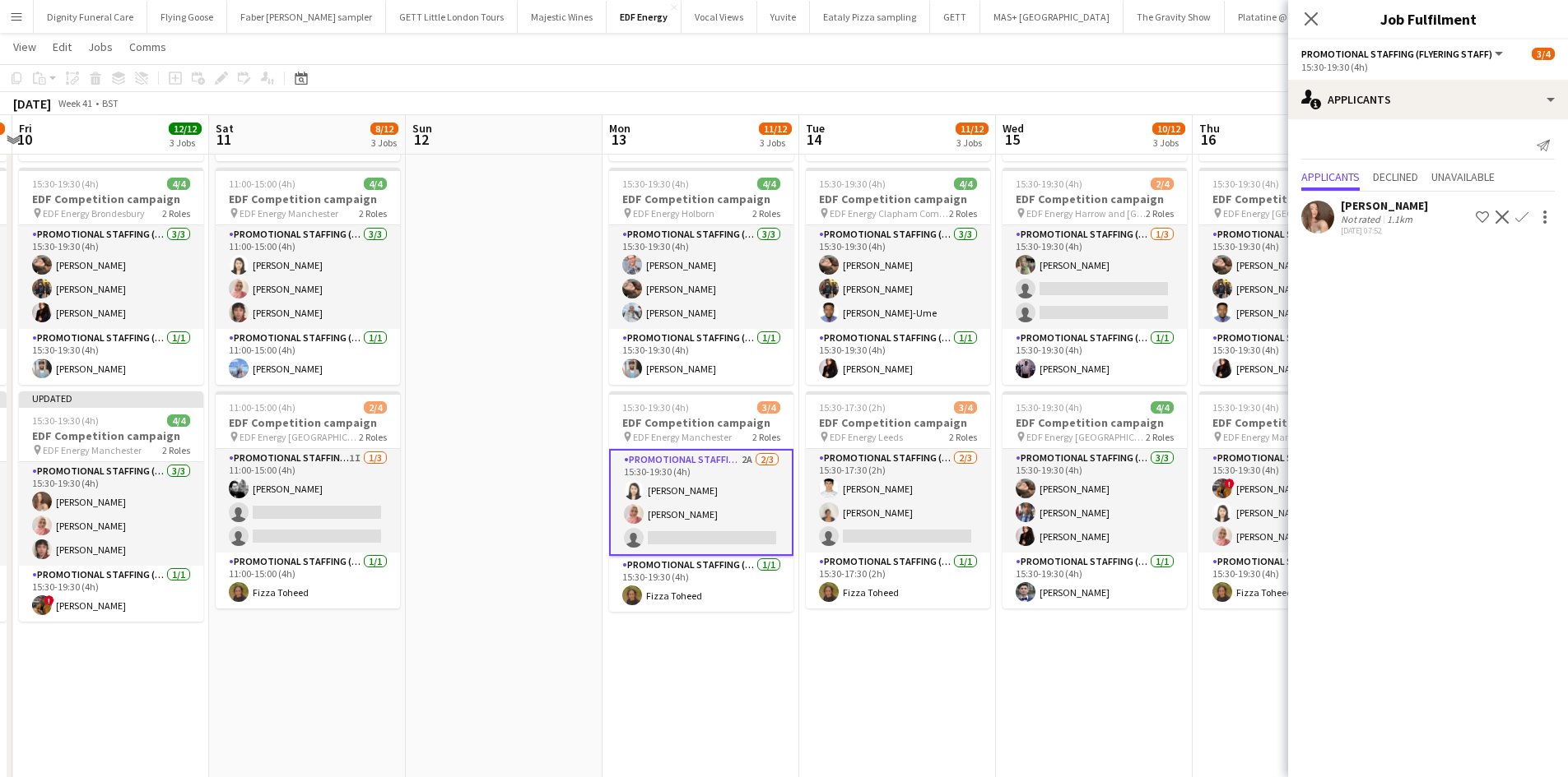
click at [1519, 213] on app-icon "Confirm" at bounding box center [1522, 217] width 13 height 13
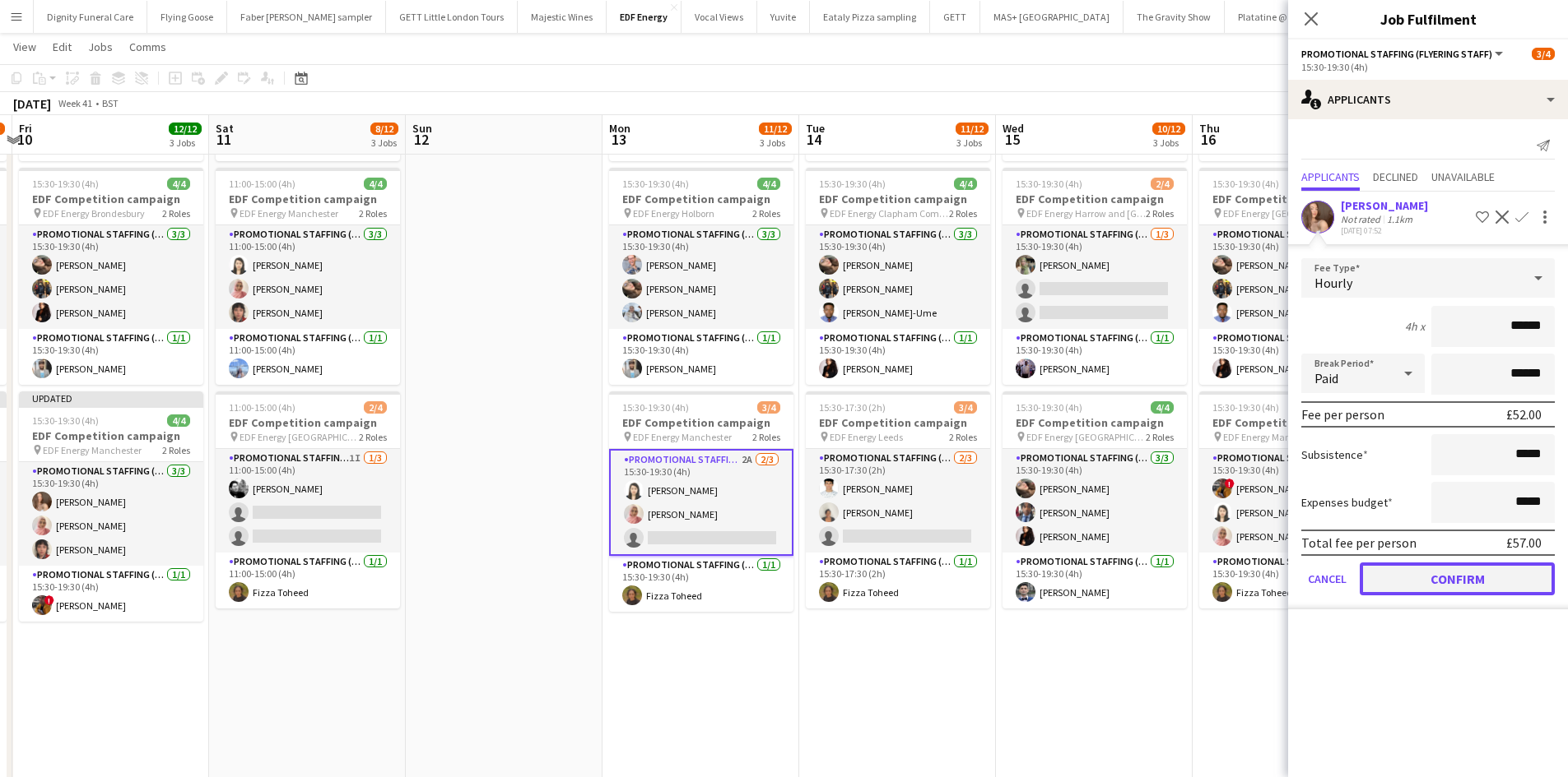
click at [1481, 577] on button "Confirm" at bounding box center [1457, 578] width 195 height 33
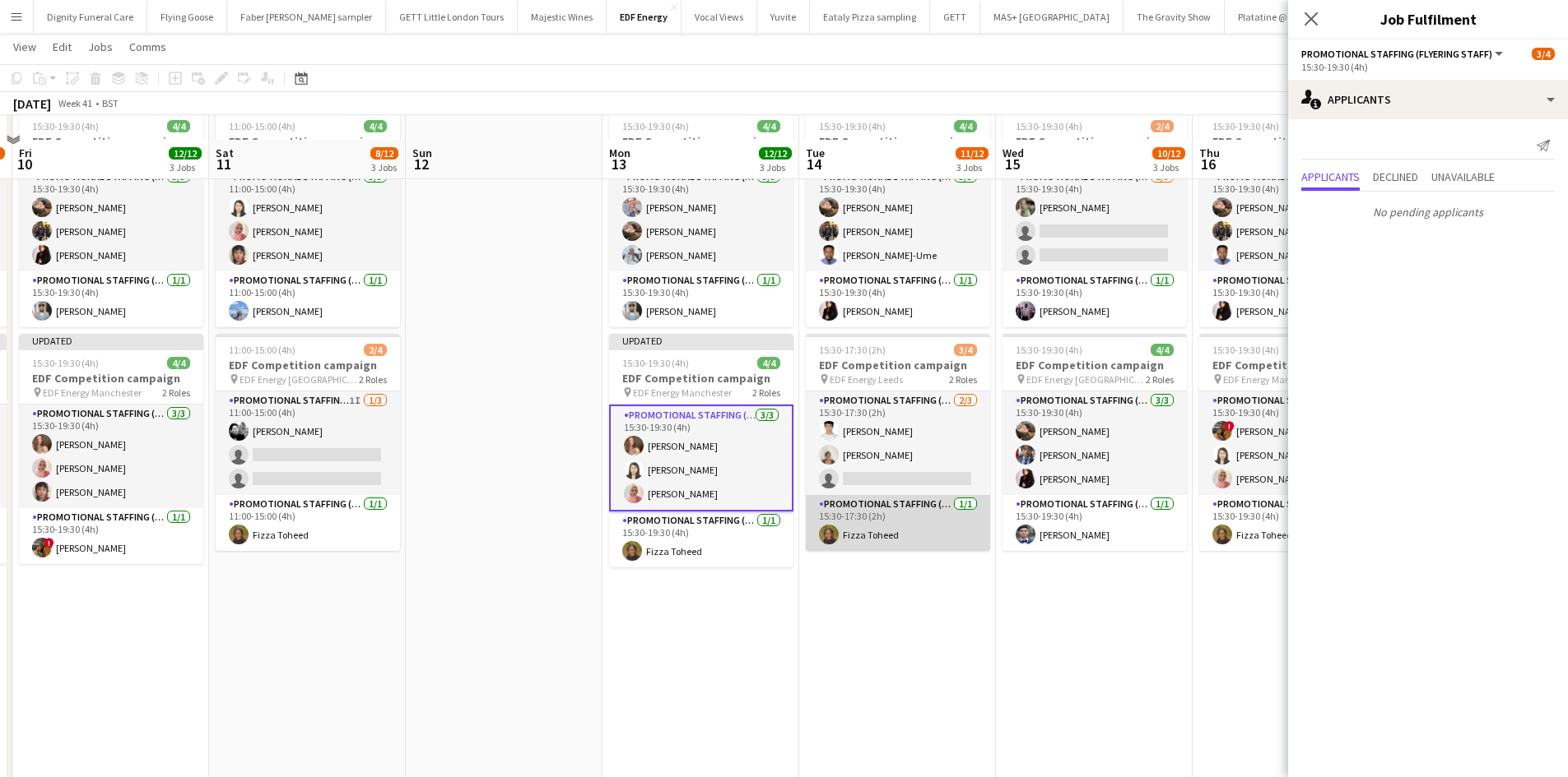
scroll to position [329, 0]
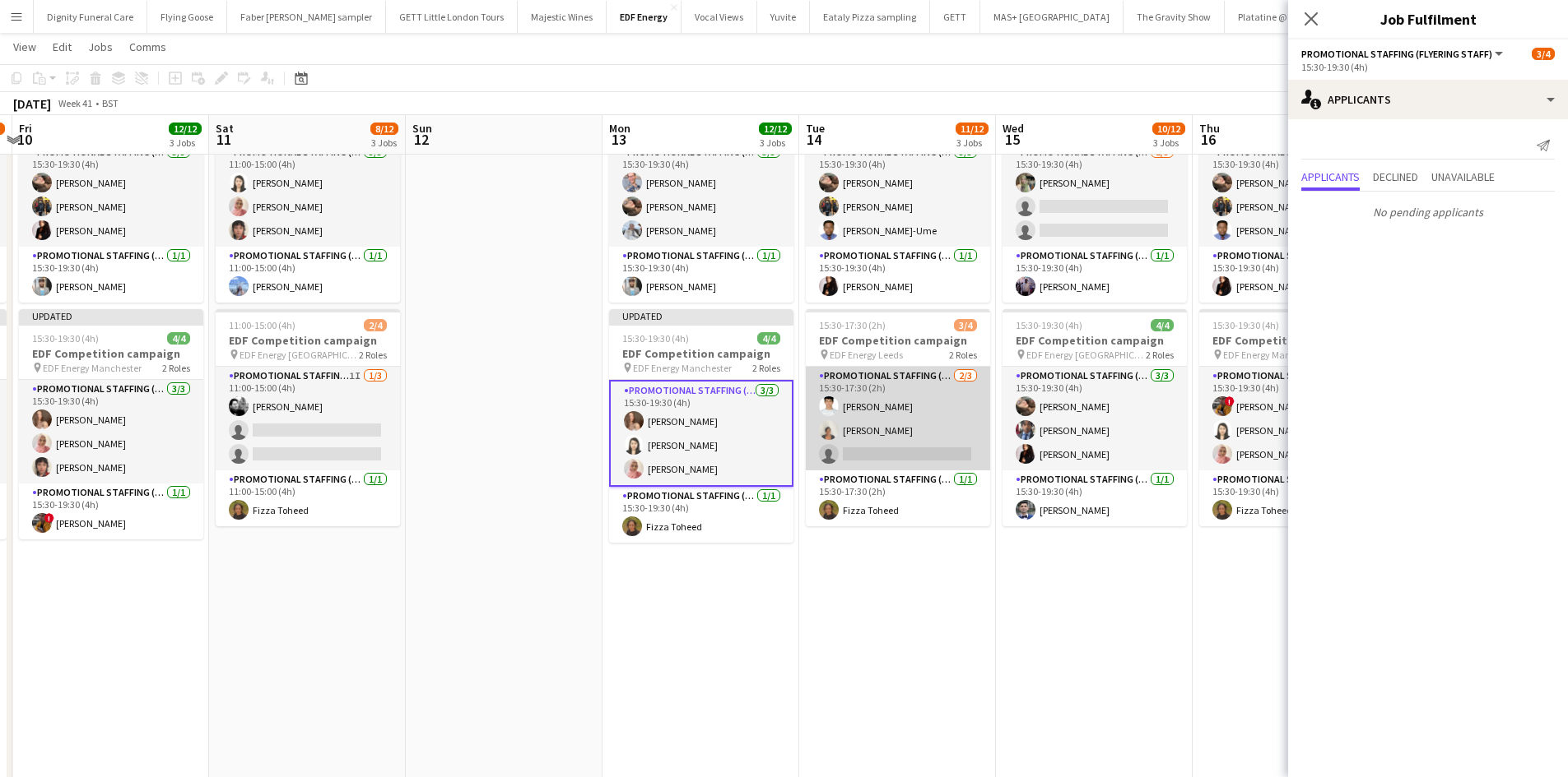
click at [907, 440] on app-card-role "Promotional Staffing (Flyering Staff) [DATE] 15:30-17:30 (2h) [PERSON_NAME] sin…" at bounding box center [897, 419] width 184 height 104
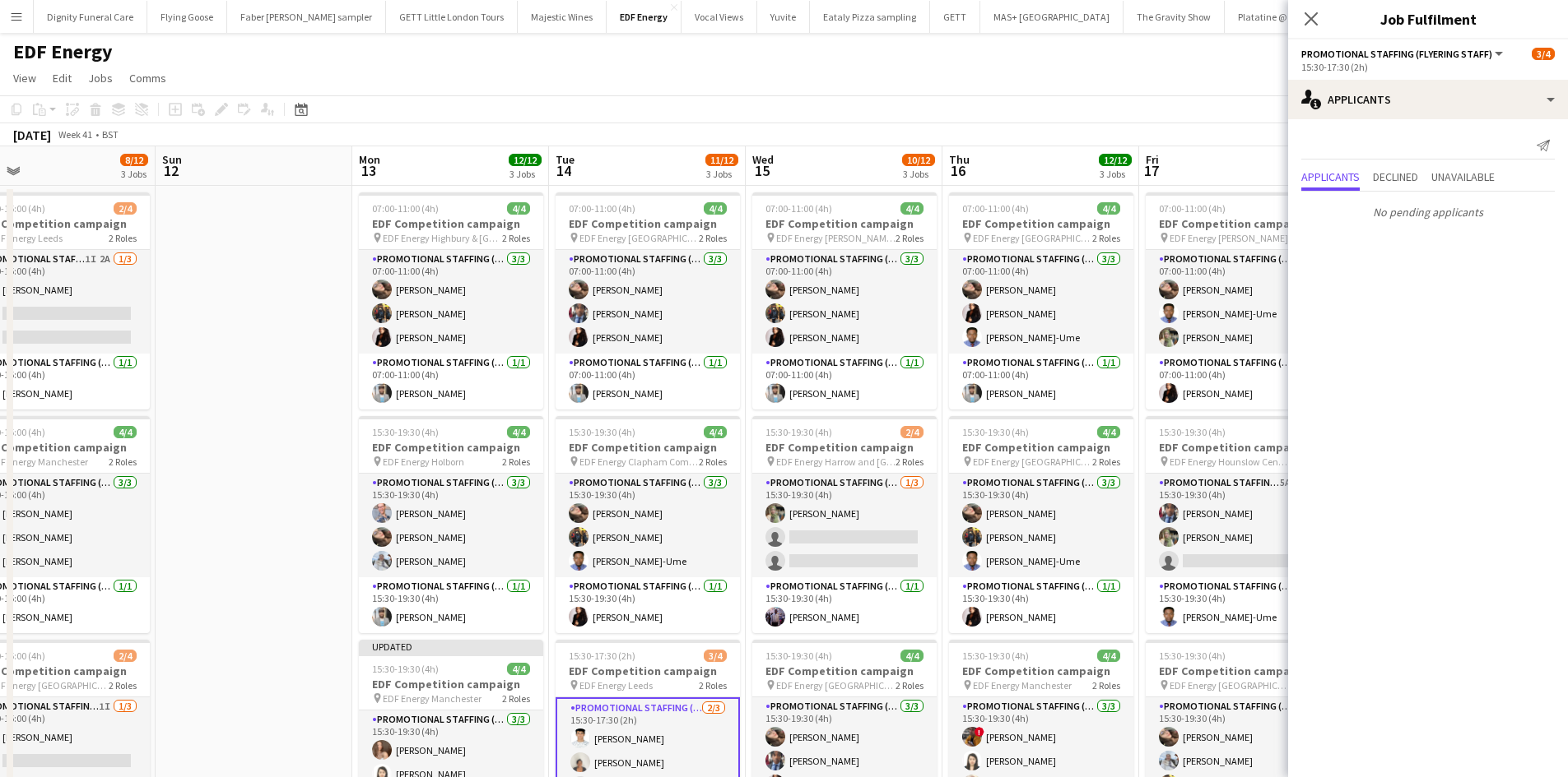
scroll to position [0, 551]
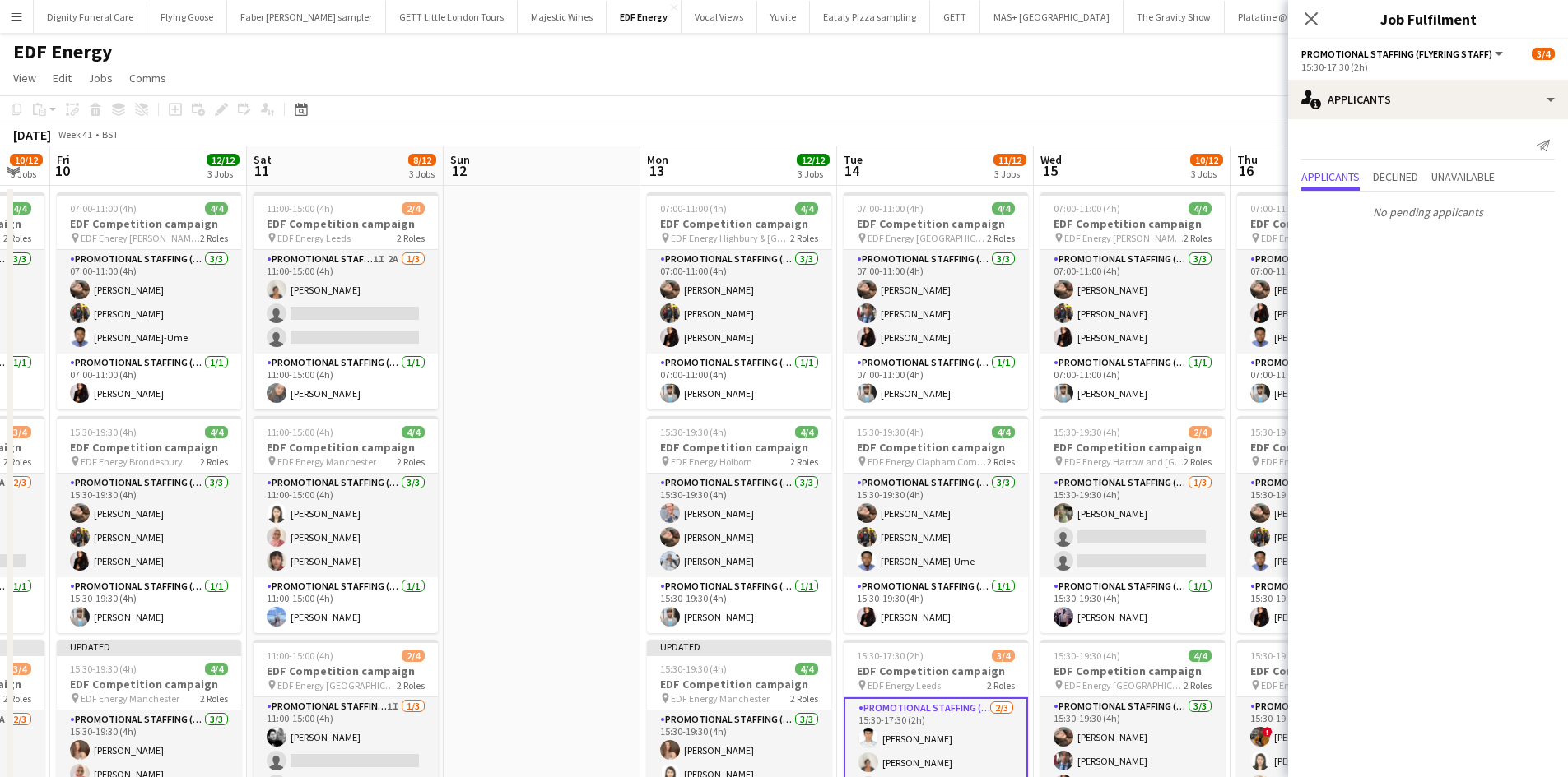
drag, startPoint x: 919, startPoint y: 409, endPoint x: 555, endPoint y: 384, distance: 364.9
click at [555, 384] on app-calendar-viewport "Tue 7 12/12 3 Jobs Wed 8 12/12 3 Jobs Thu 9 10/12 3 Jobs Fri 10 12/12 3 Jobs Sa…" at bounding box center [784, 667] width 1568 height 1043
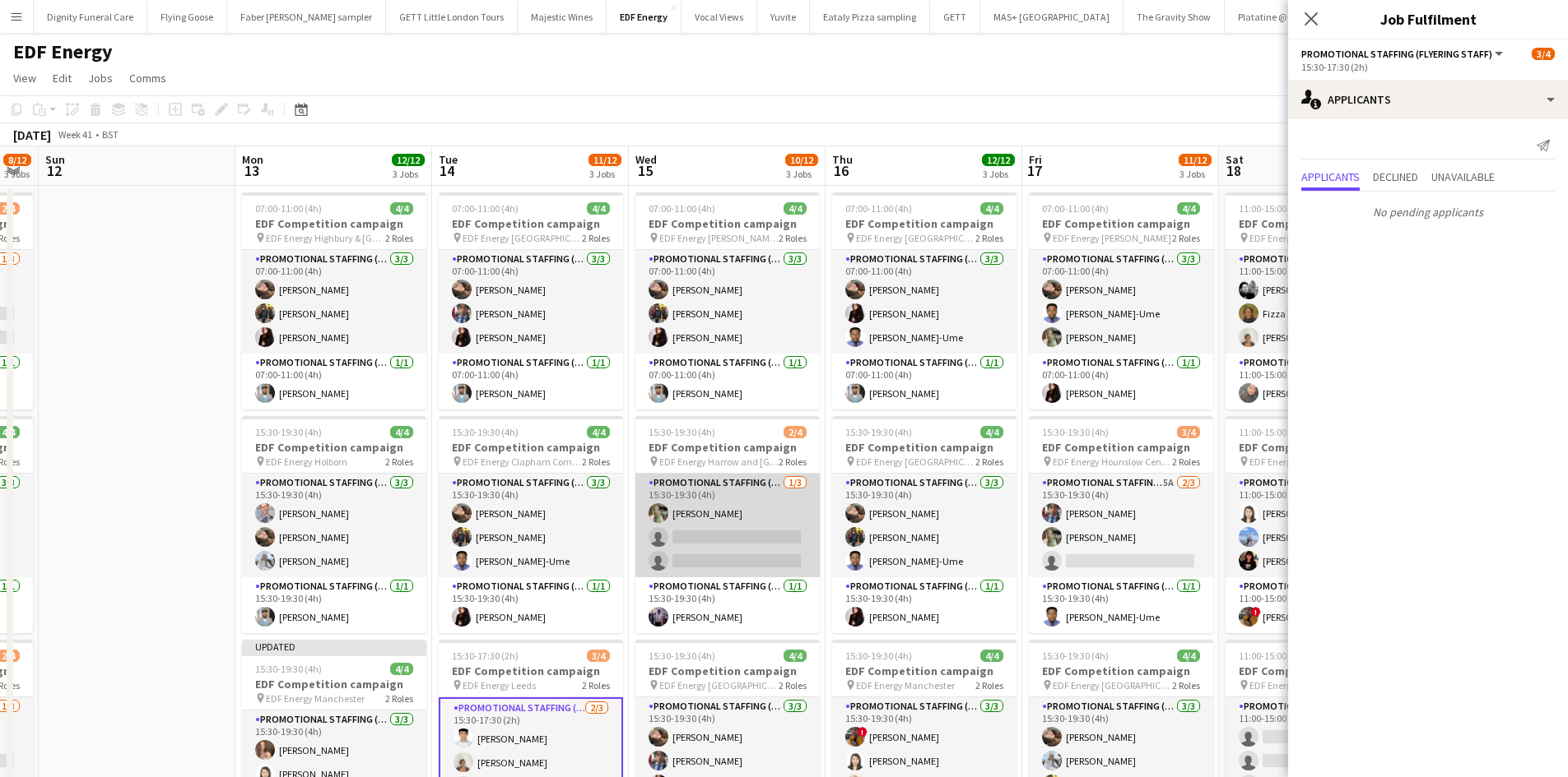
click at [728, 540] on app-card-role "Promotional Staffing (Flyering Staff) [DATE] 15:30-19:30 (4h) [PERSON_NAME] sin…" at bounding box center [727, 526] width 184 height 104
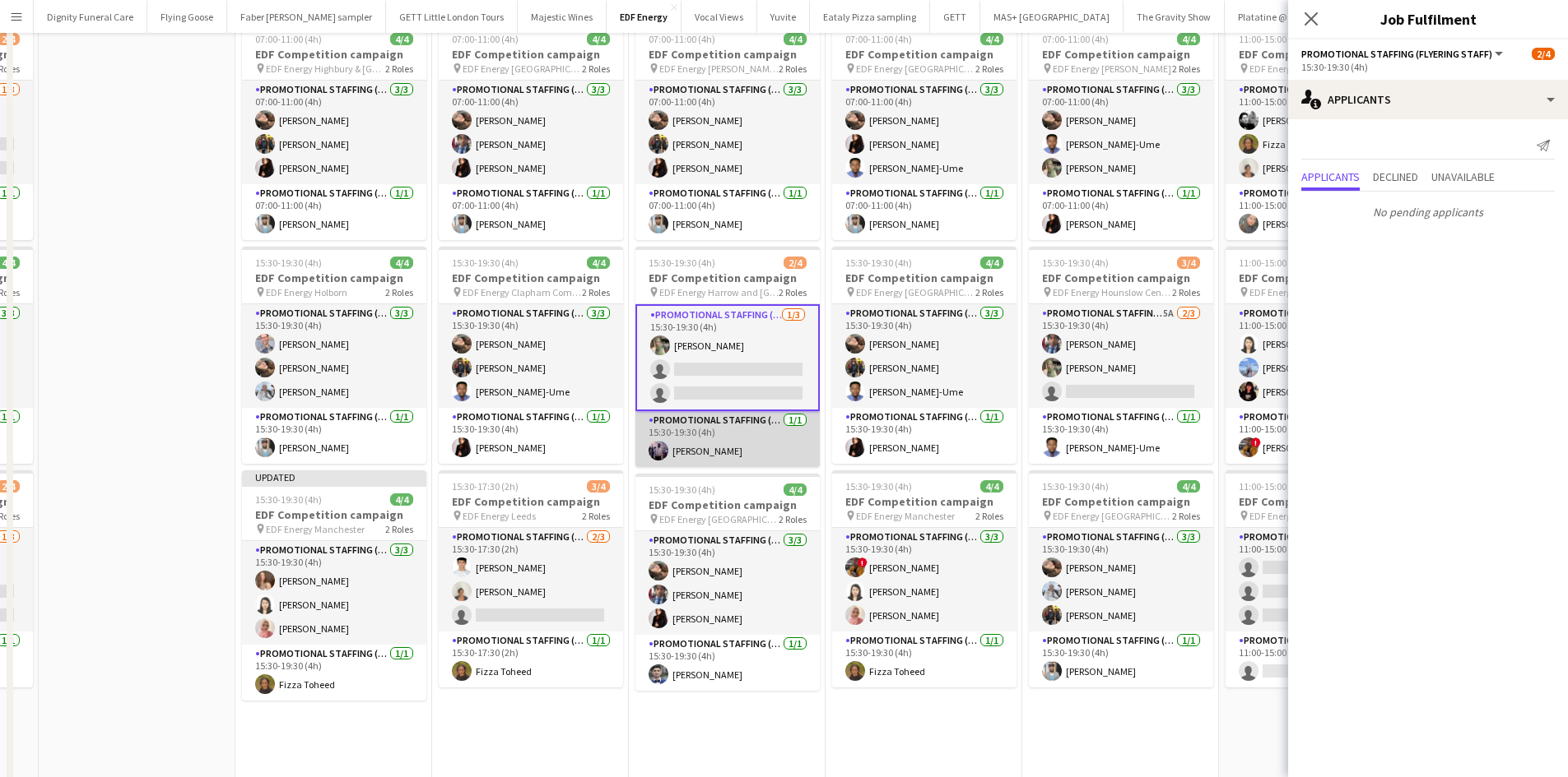
scroll to position [0, 0]
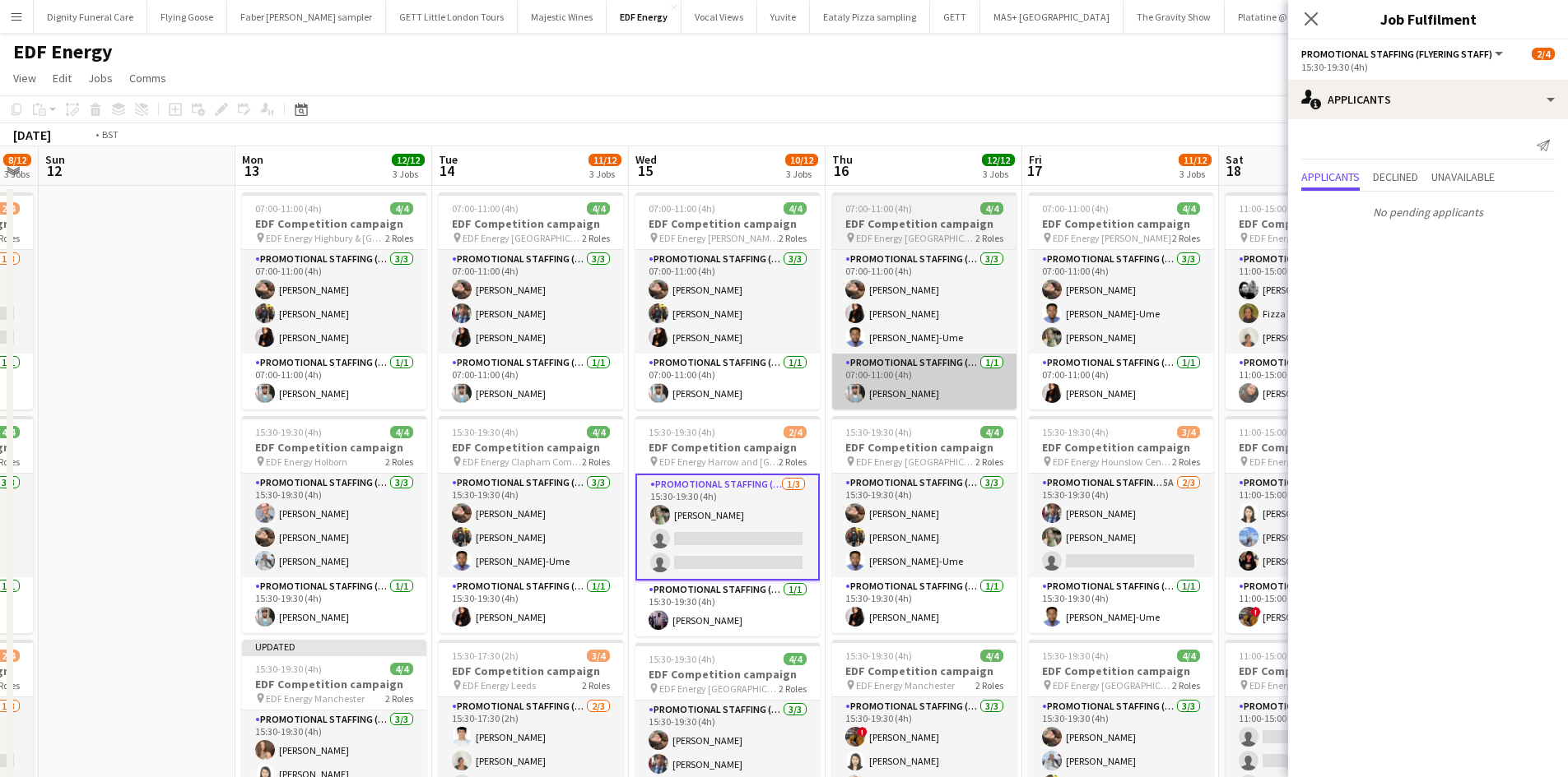
drag, startPoint x: 967, startPoint y: 439, endPoint x: 579, endPoint y: 401, distance: 389.9
click at [567, 408] on app-calendar-viewport "Thu 9 10/12 3 Jobs Fri 10 12/12 3 Jobs Sat 11 8/12 3 Jobs Sun 12 Mon 13 12/12 3…" at bounding box center [784, 667] width 1568 height 1043
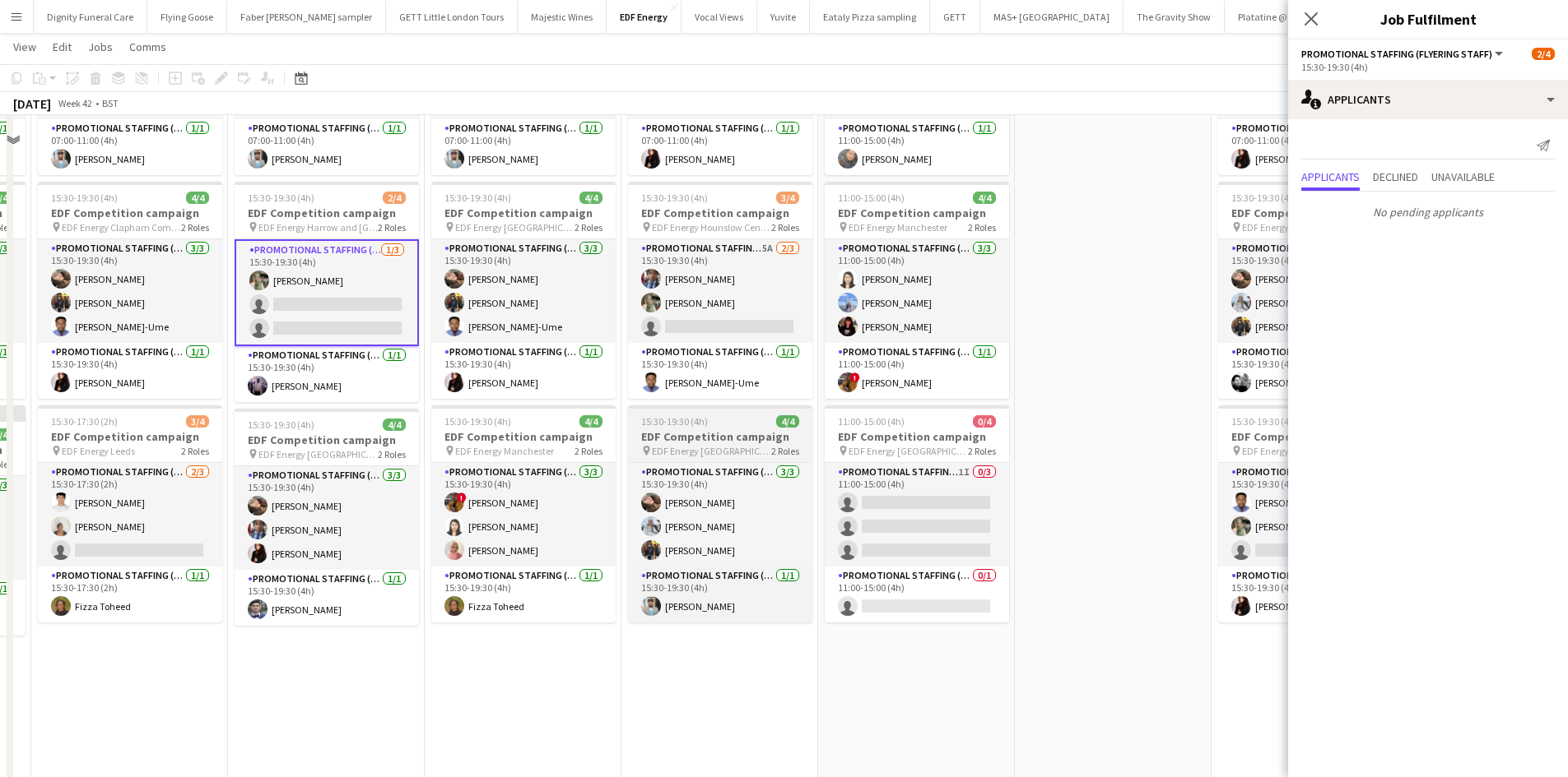
scroll to position [247, 0]
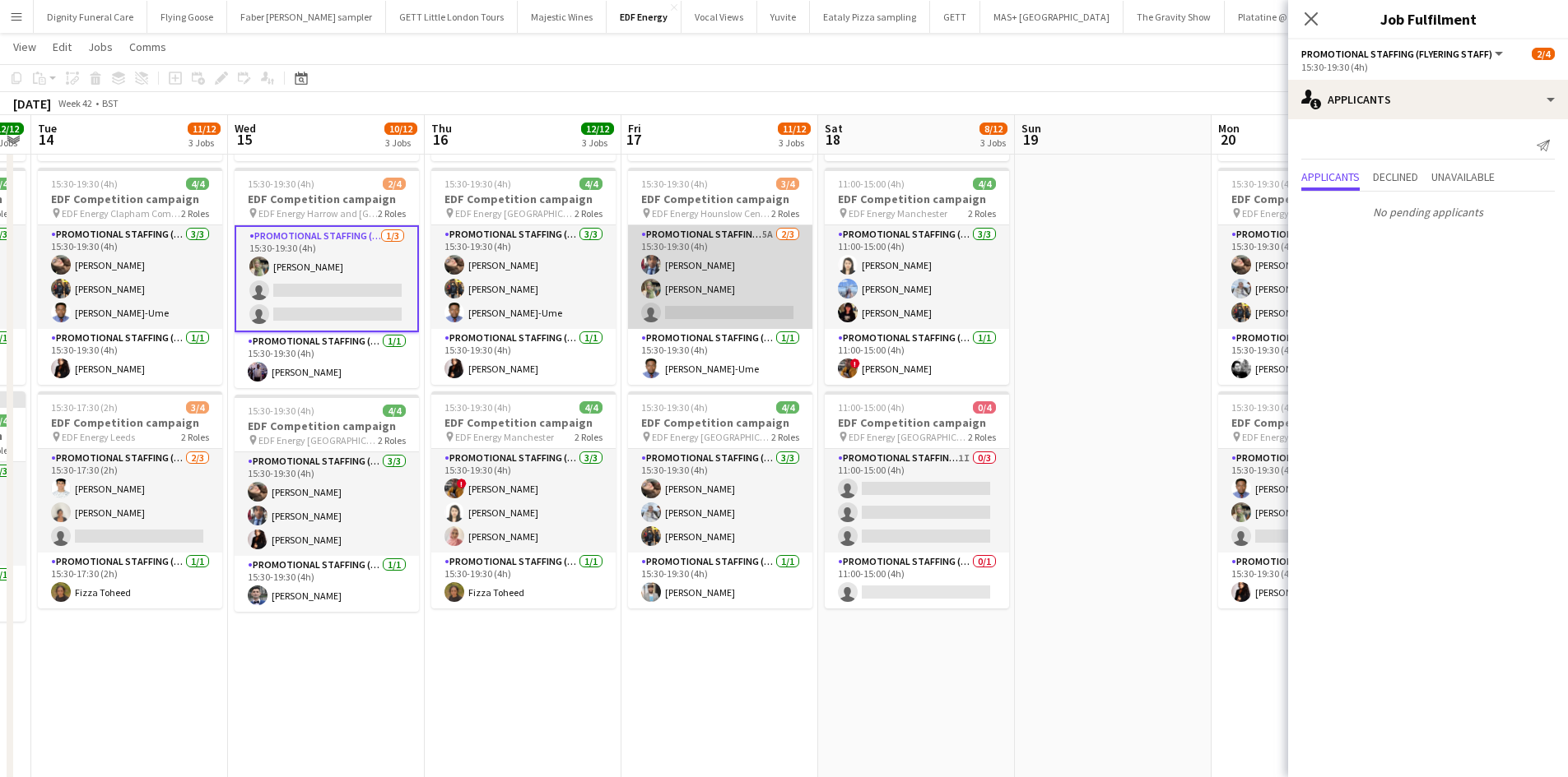
click at [742, 317] on app-card-role "Promotional Staffing (Flyering Staff) 5A [DATE] 15:30-19:30 (4h) [PERSON_NAME] …" at bounding box center [720, 277] width 184 height 104
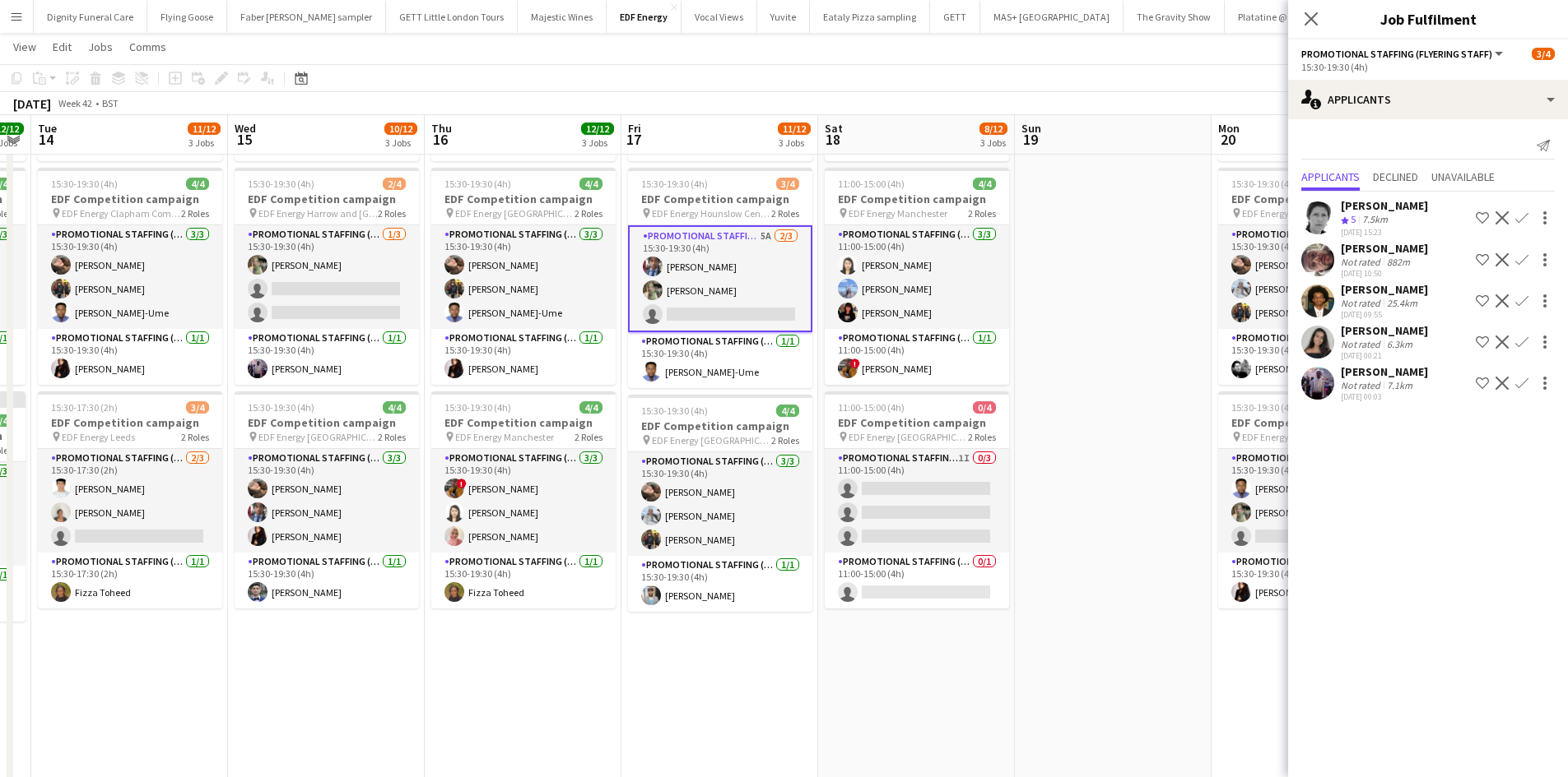
click at [1521, 377] on app-icon "Confirm" at bounding box center [1522, 384] width 13 height 13
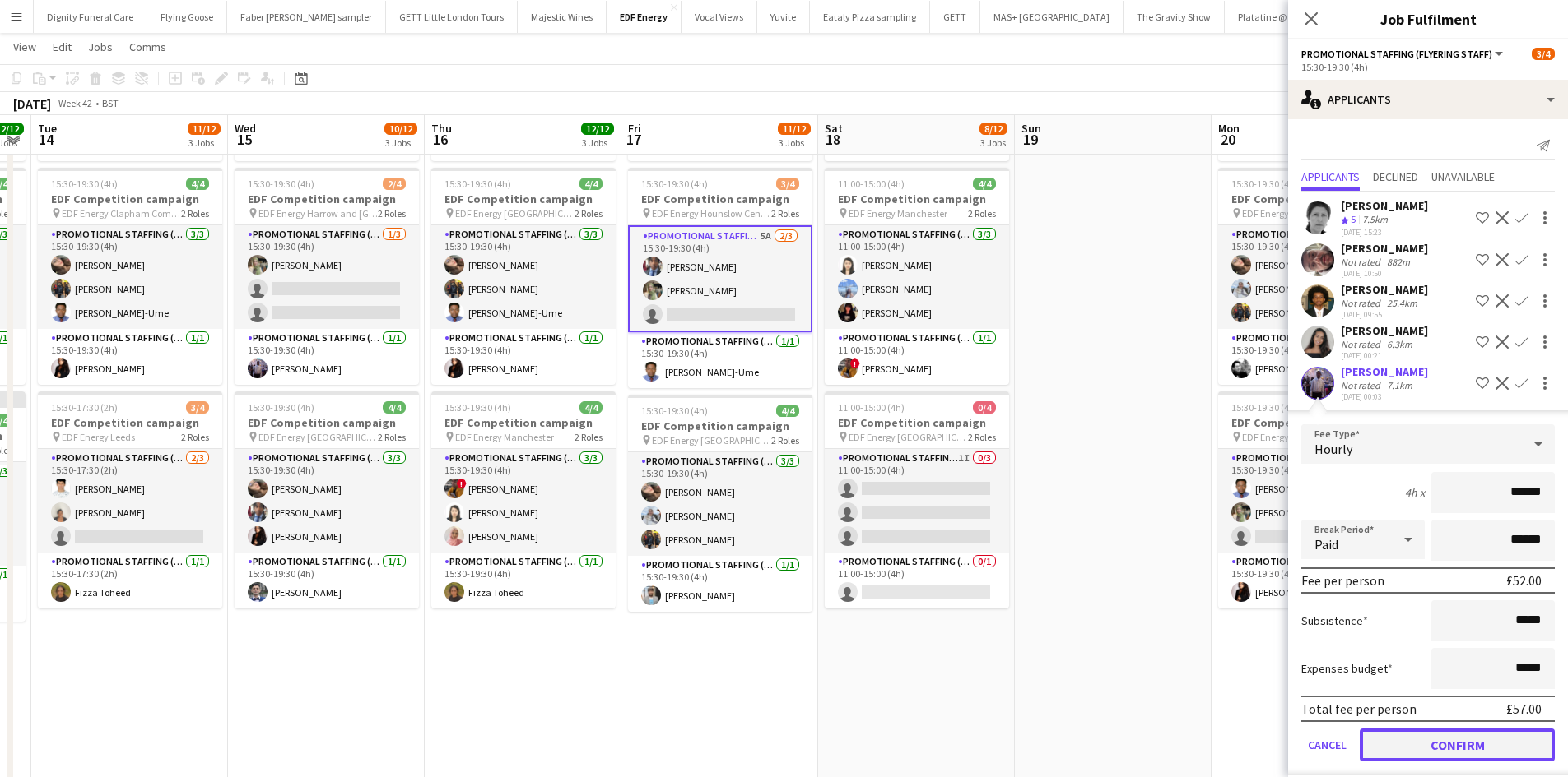
click at [1476, 745] on button "Confirm" at bounding box center [1457, 745] width 195 height 33
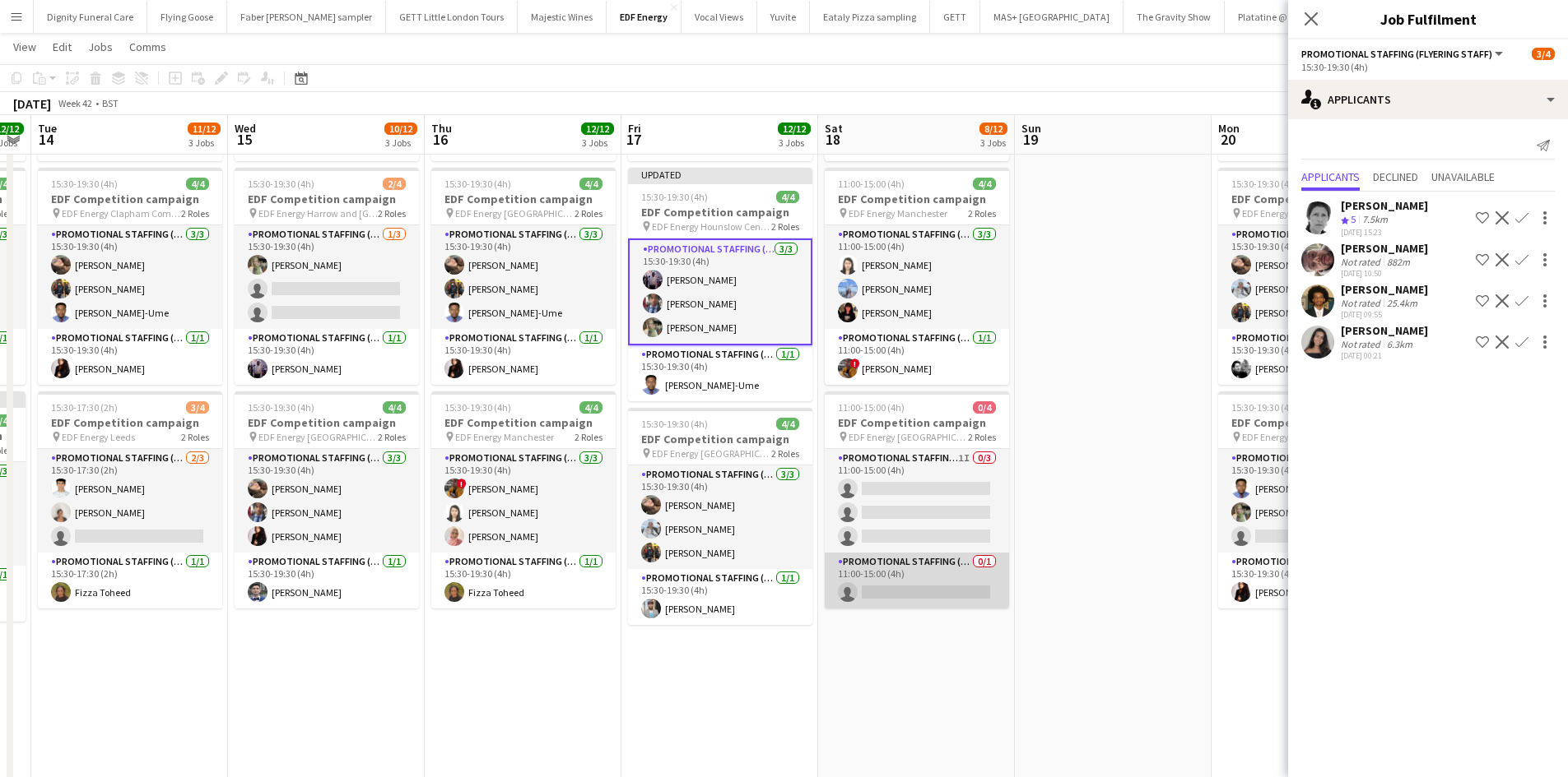
click at [950, 578] on app-card-role "Promotional Staffing (Team Leader) 0/1 11:00-15:00 (4h) single-neutral-actions" at bounding box center [916, 580] width 184 height 56
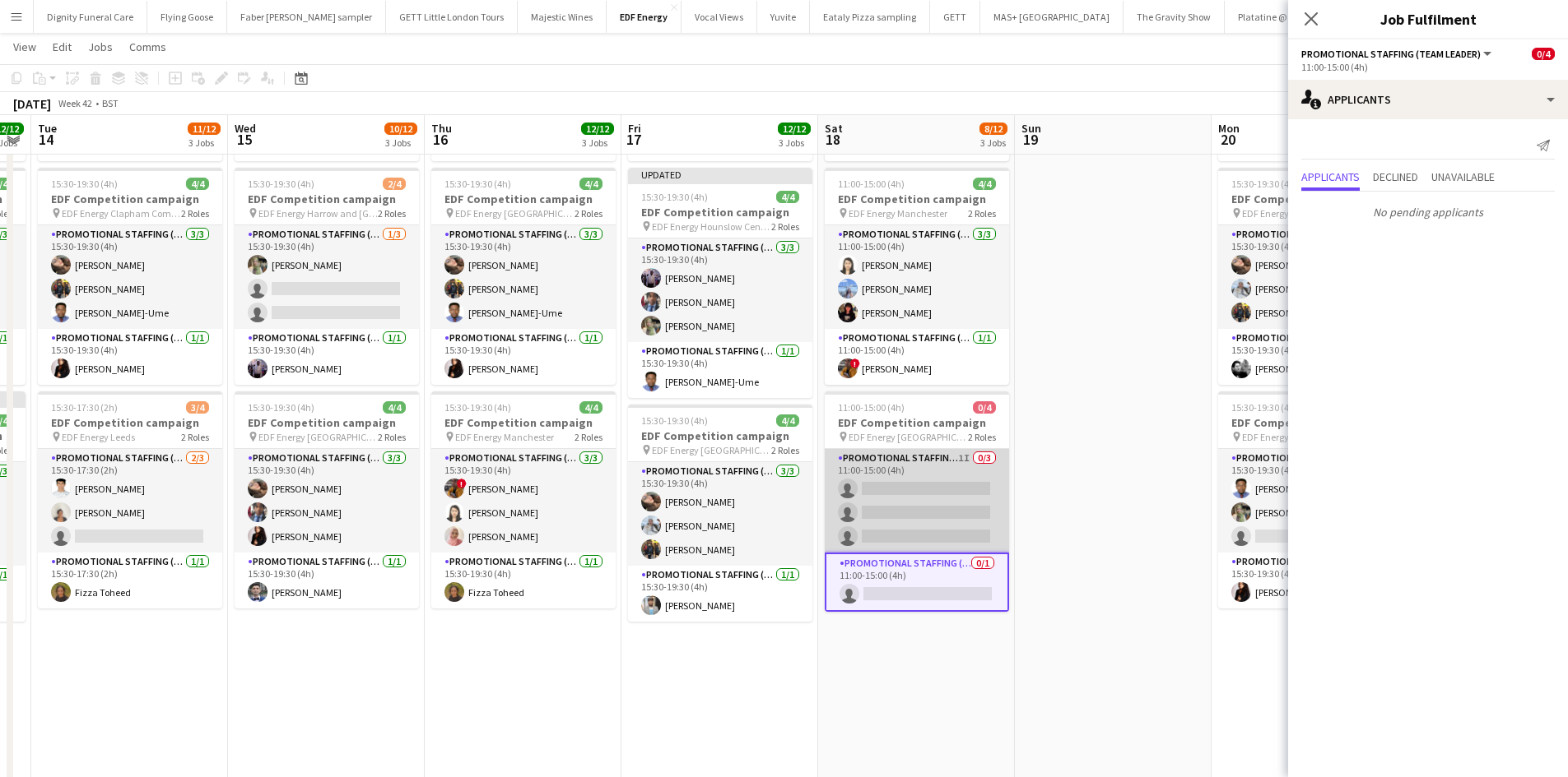
click at [916, 507] on app-card-role "Promotional Staffing (Flyering Staff) 1I 0/3 11:00-15:00 (4h) single-neutral-ac…" at bounding box center [916, 501] width 184 height 104
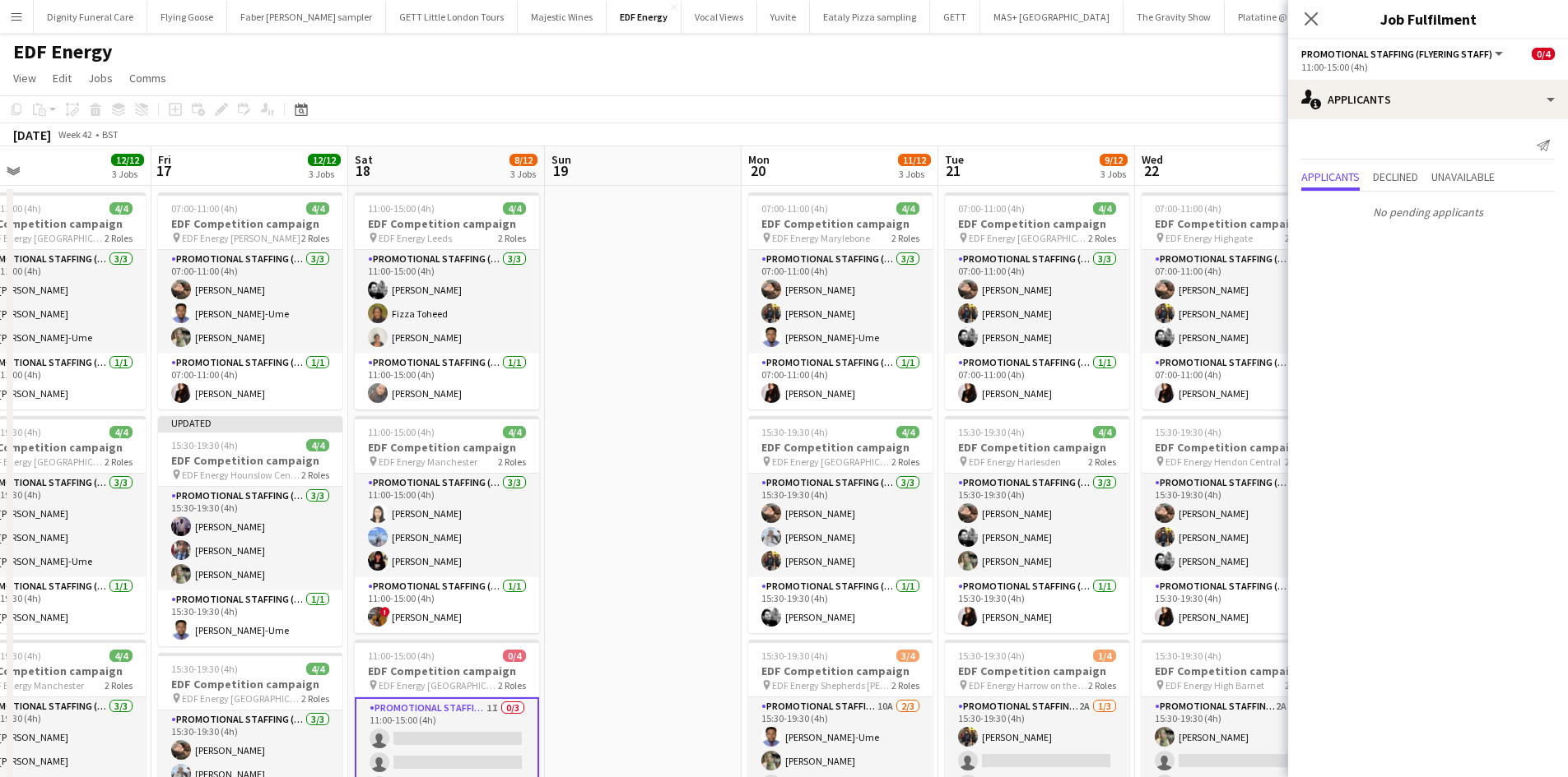
scroll to position [0, 694]
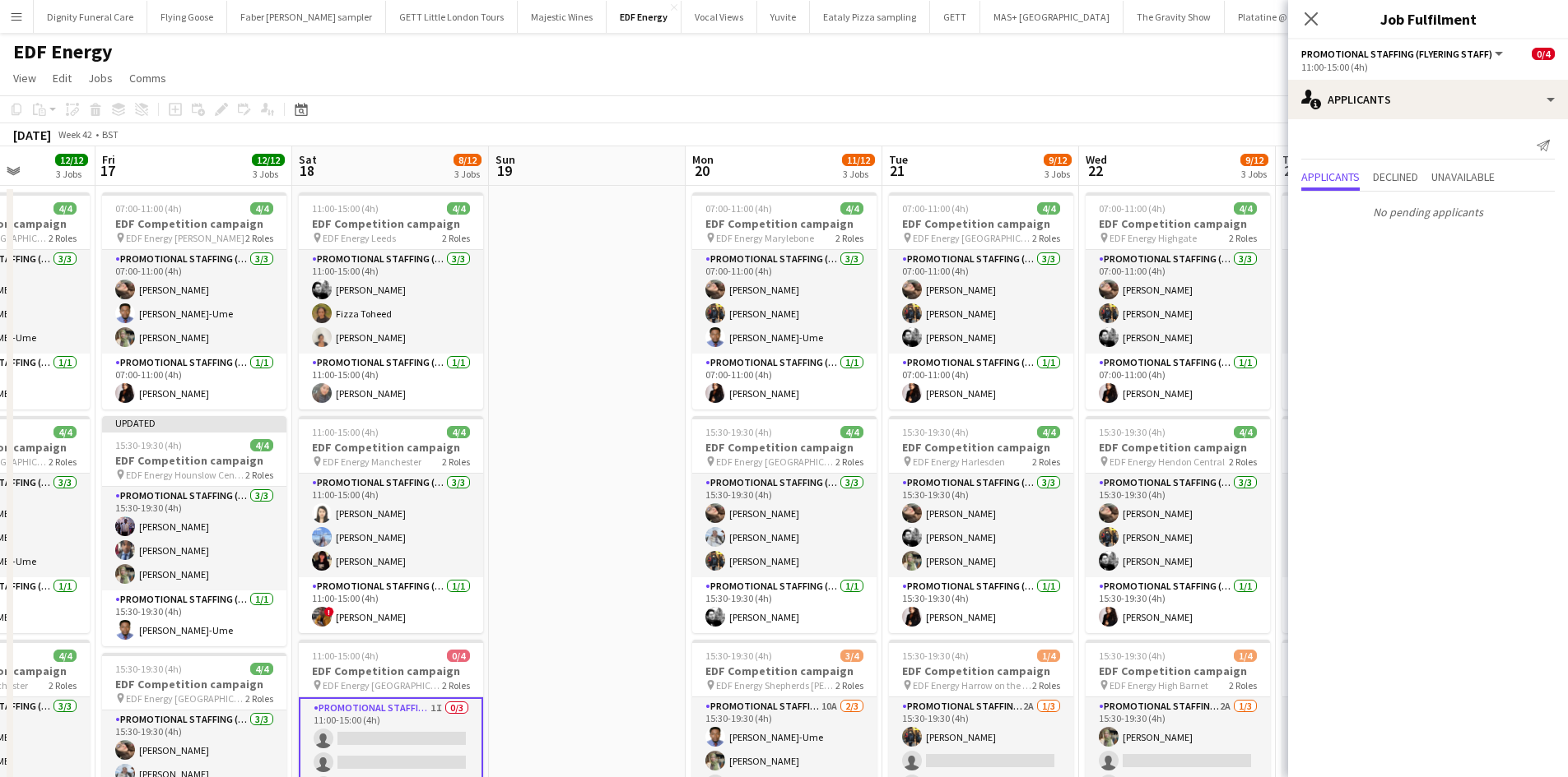
drag, startPoint x: 1089, startPoint y: 509, endPoint x: 573, endPoint y: 447, distance: 519.7
click at [573, 450] on app-calendar-viewport "Mon 13 12/12 3 Jobs Tue 14 11/12 3 Jobs Wed 15 10/12 3 Jobs Thu 16 12/12 3 Jobs…" at bounding box center [784, 667] width 1568 height 1043
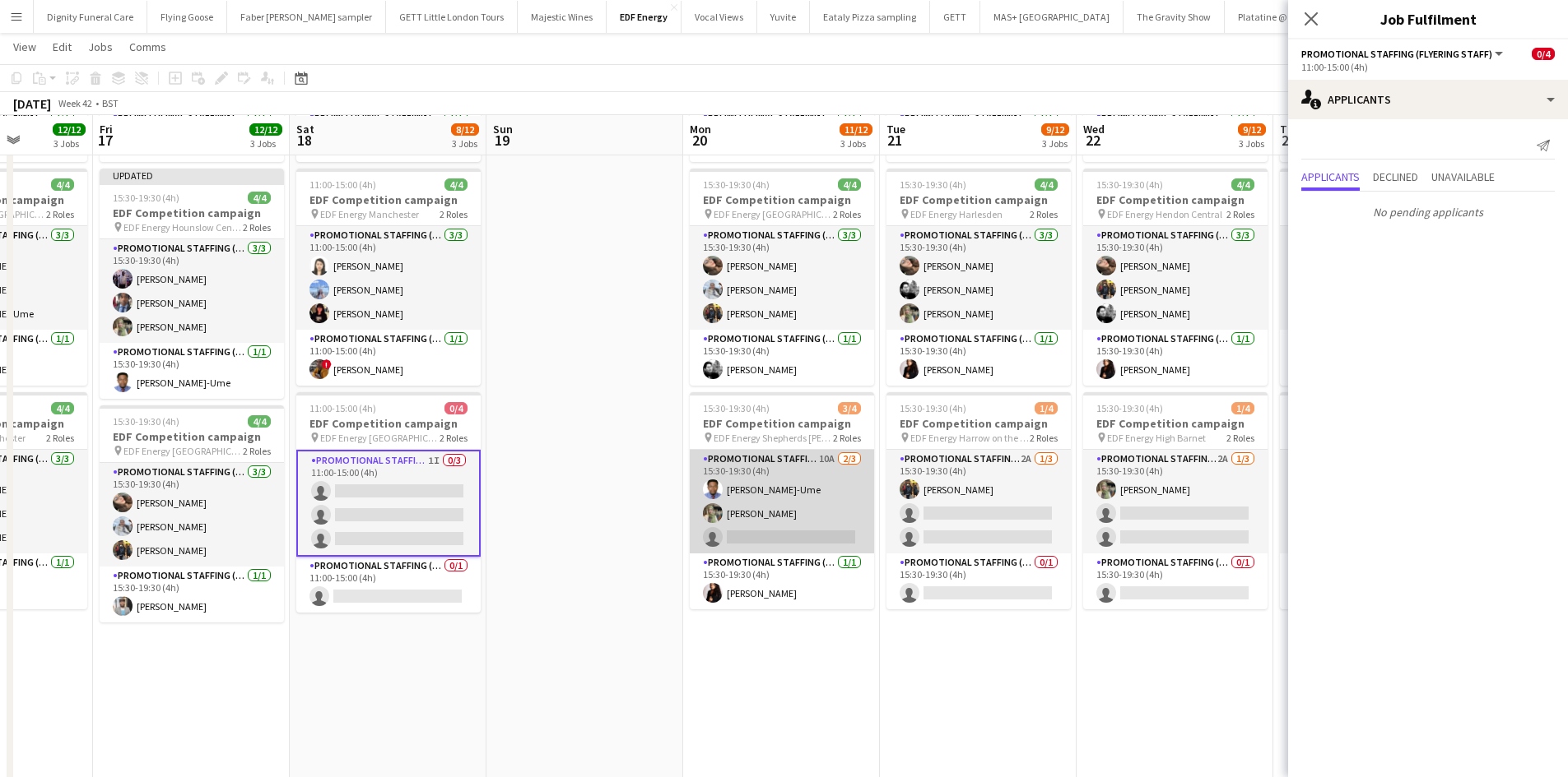
scroll to position [247, 0]
click at [777, 536] on app-card-role "Promotional Staffing (Flyering Staff) 10A [DATE] 15:30-19:30 (4h) [PERSON_NAME]…" at bounding box center [781, 501] width 184 height 104
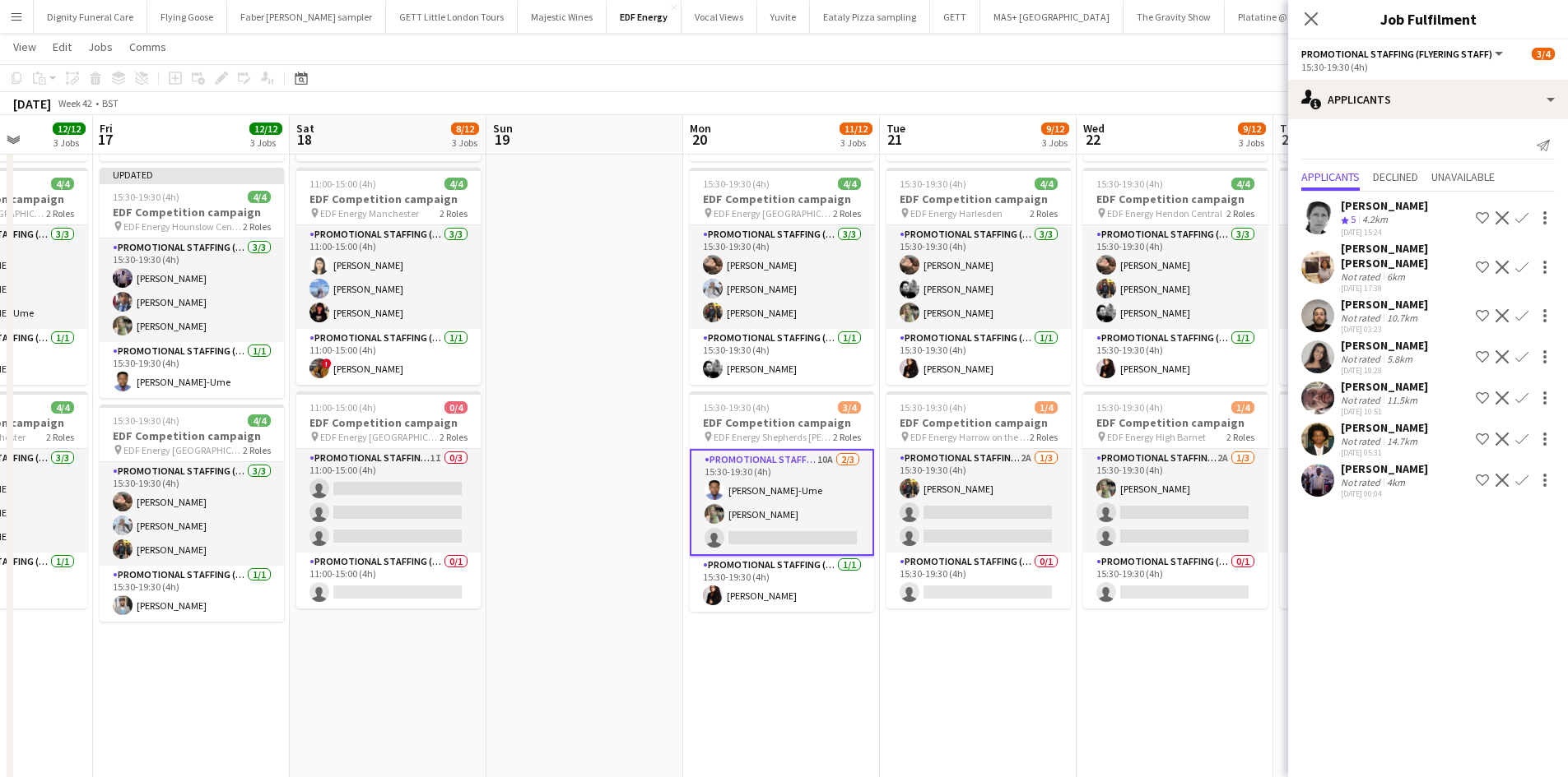
click at [1520, 474] on app-icon "Confirm" at bounding box center [1522, 480] width 13 height 13
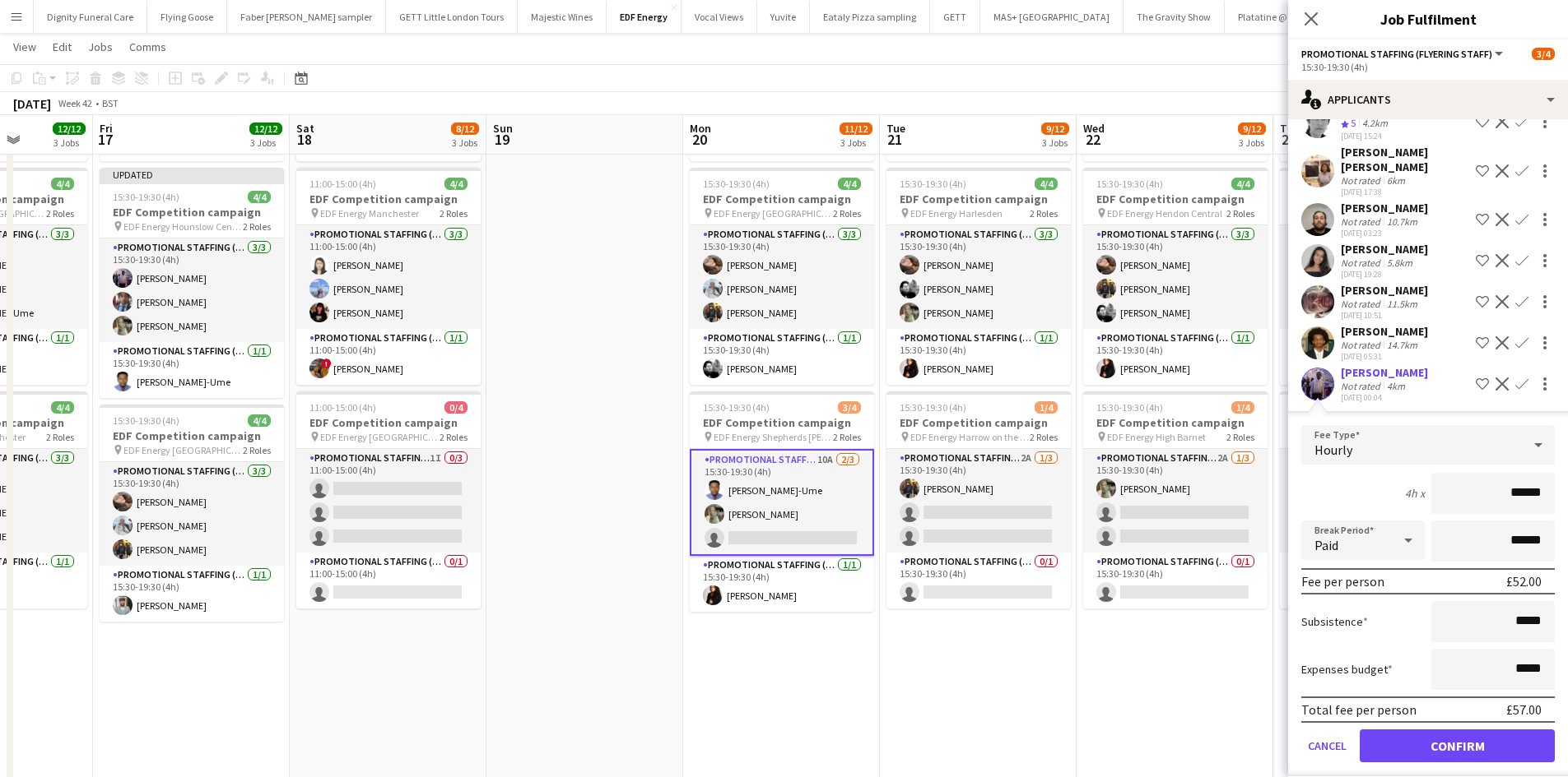
scroll to position [97, 0]
click at [1468, 729] on button "Confirm" at bounding box center [1457, 745] width 195 height 33
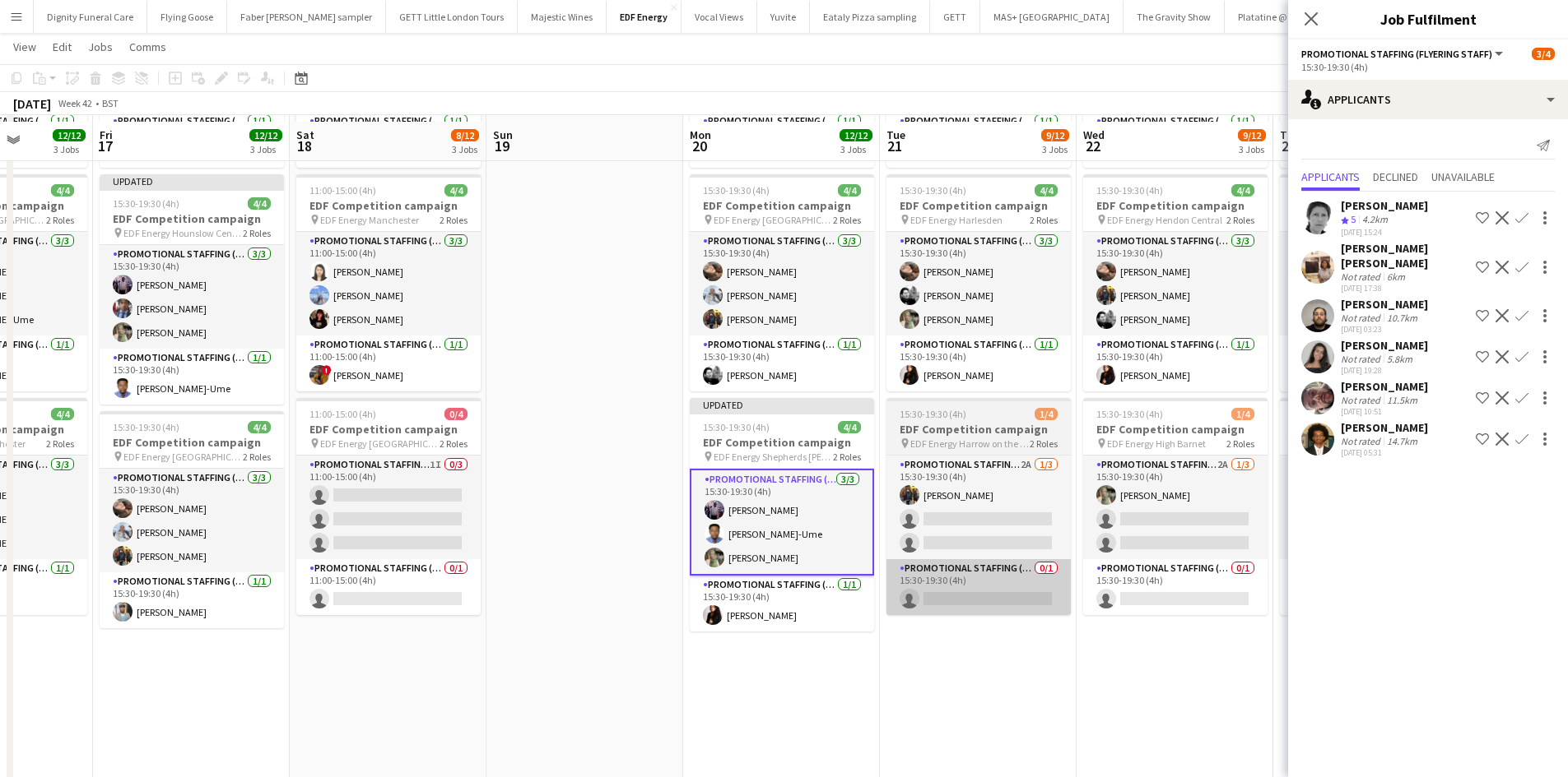
scroll to position [247, 0]
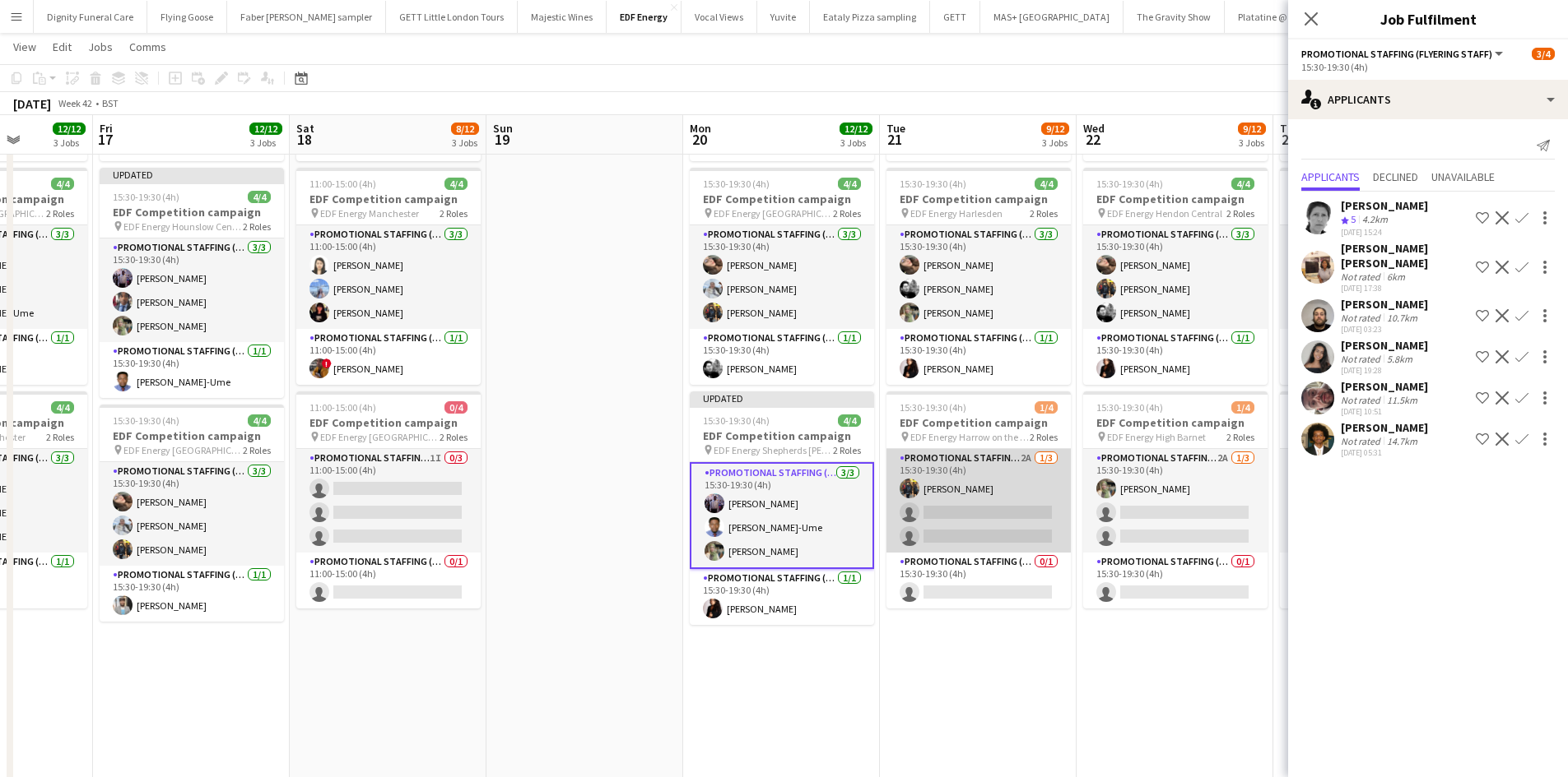
click at [988, 523] on app-card-role "Promotional Staffing (Flyering Staff) 2A [DATE] 15:30-19:30 (4h) [PERSON_NAME] …" at bounding box center [978, 501] width 184 height 104
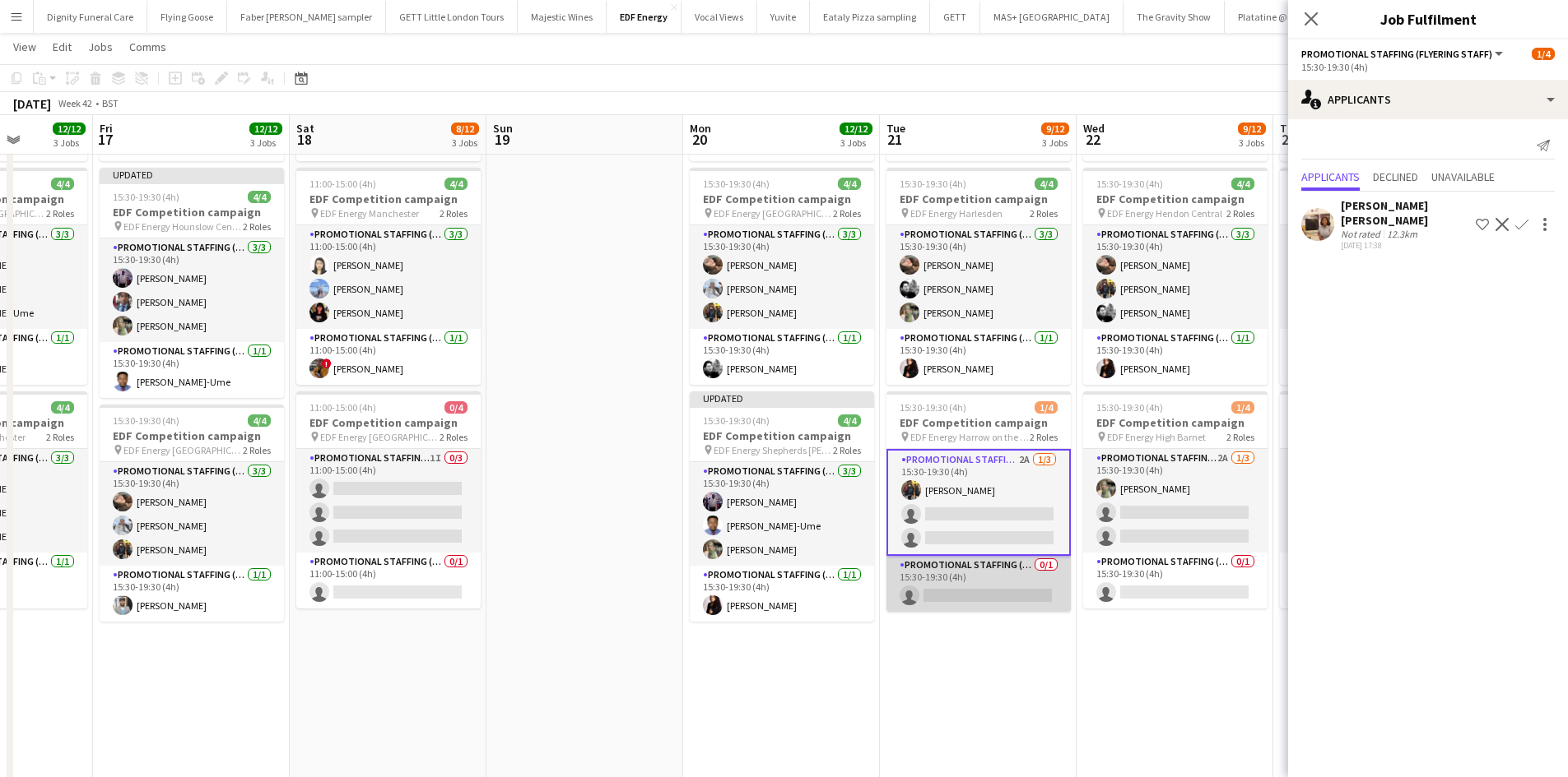
click at [964, 585] on app-card-role "Promotional Staffing (Team Leader) 0/1 15:30-19:30 (4h) single-neutral-actions" at bounding box center [978, 583] width 184 height 56
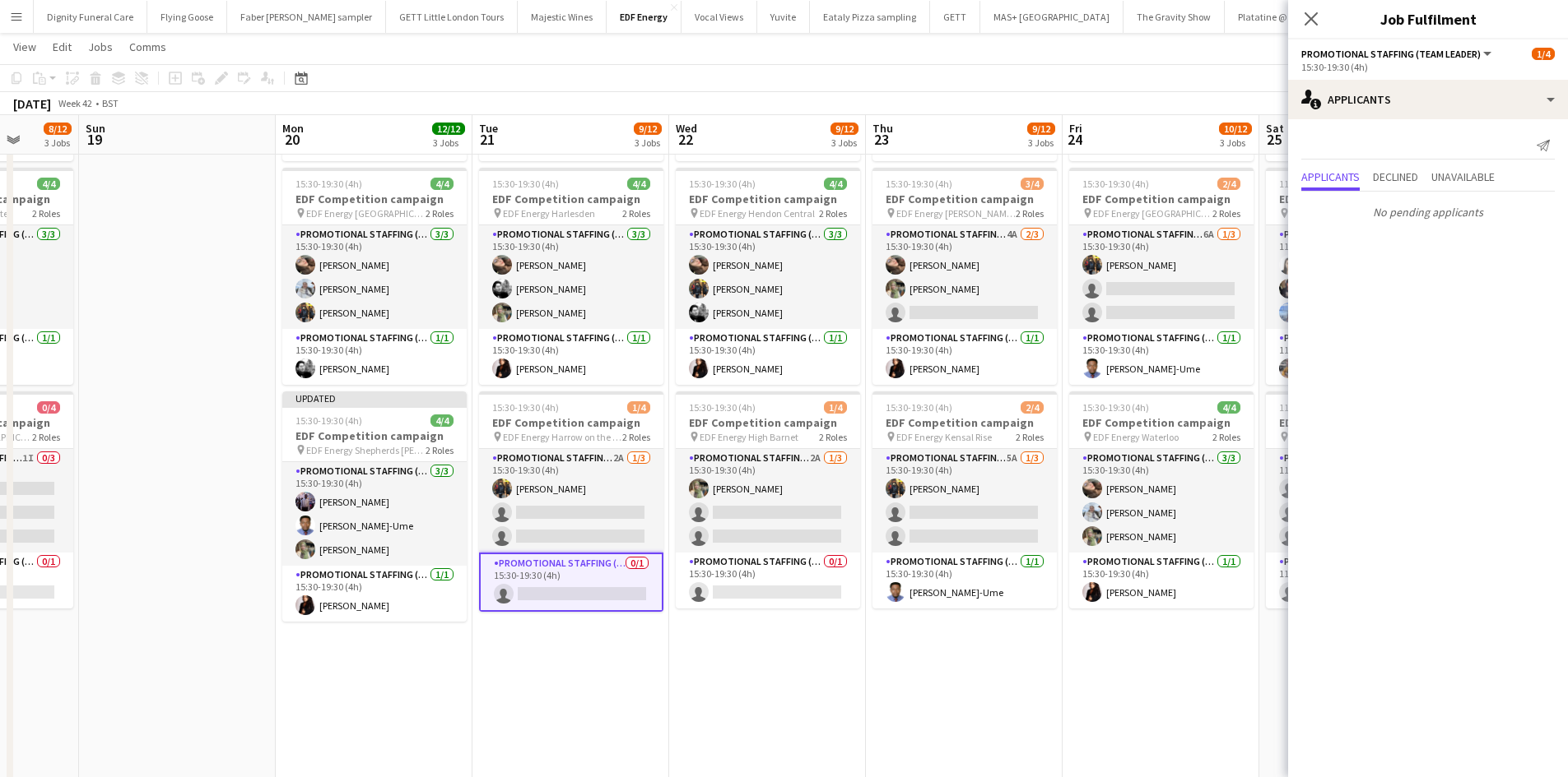
drag, startPoint x: 1041, startPoint y: 670, endPoint x: 651, endPoint y: 613, distance: 394.1
click at [627, 630] on app-calendar-viewport "Wed 15 10/12 3 Jobs Thu 16 12/12 3 Jobs Fri 17 12/12 3 Jobs Sat 18 8/12 3 Jobs …" at bounding box center [784, 379] width 1568 height 1123
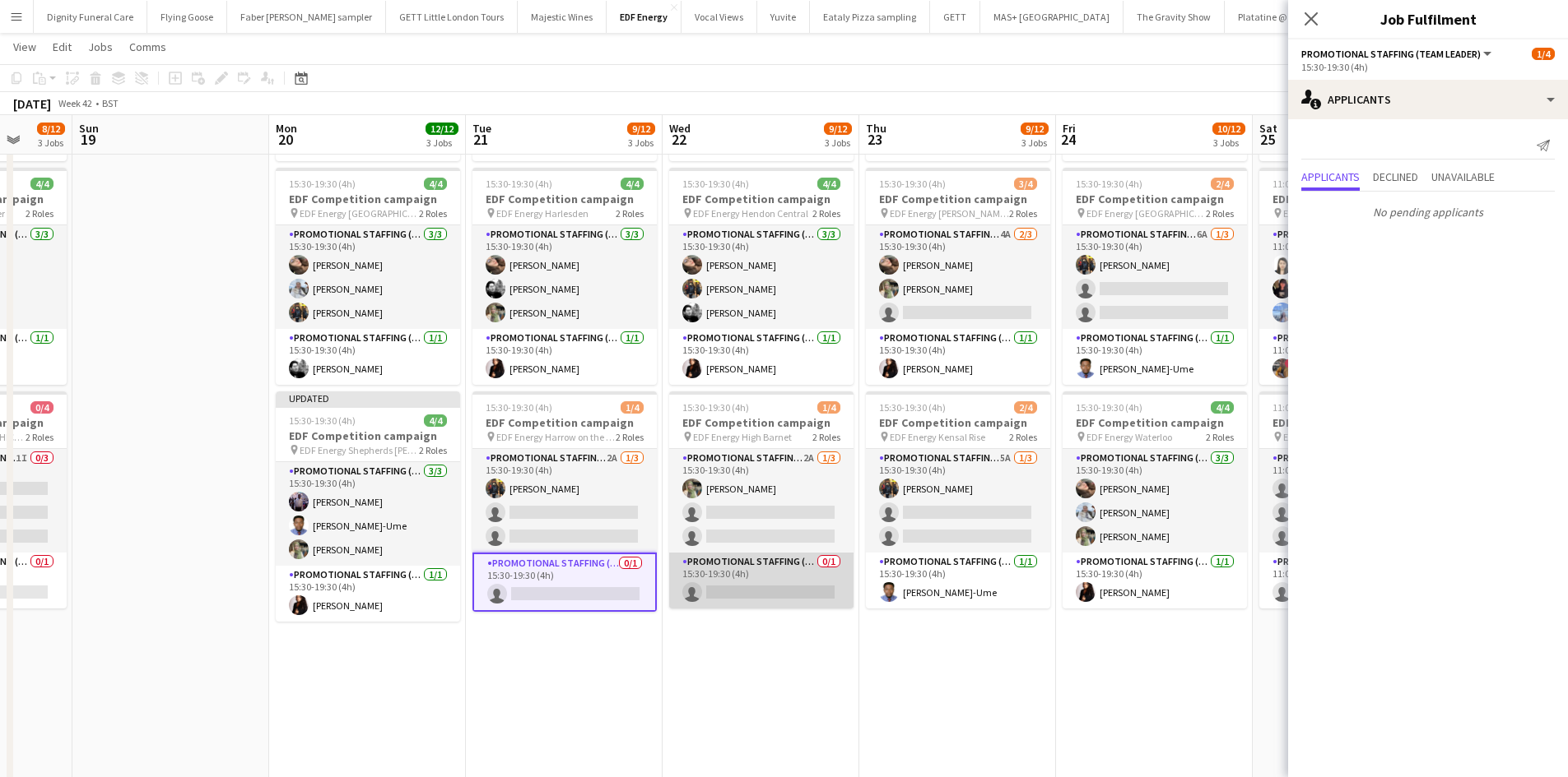
click at [775, 591] on app-card-role "Promotional Staffing (Team Leader) 0/1 15:30-19:30 (4h) single-neutral-actions" at bounding box center [760, 580] width 184 height 56
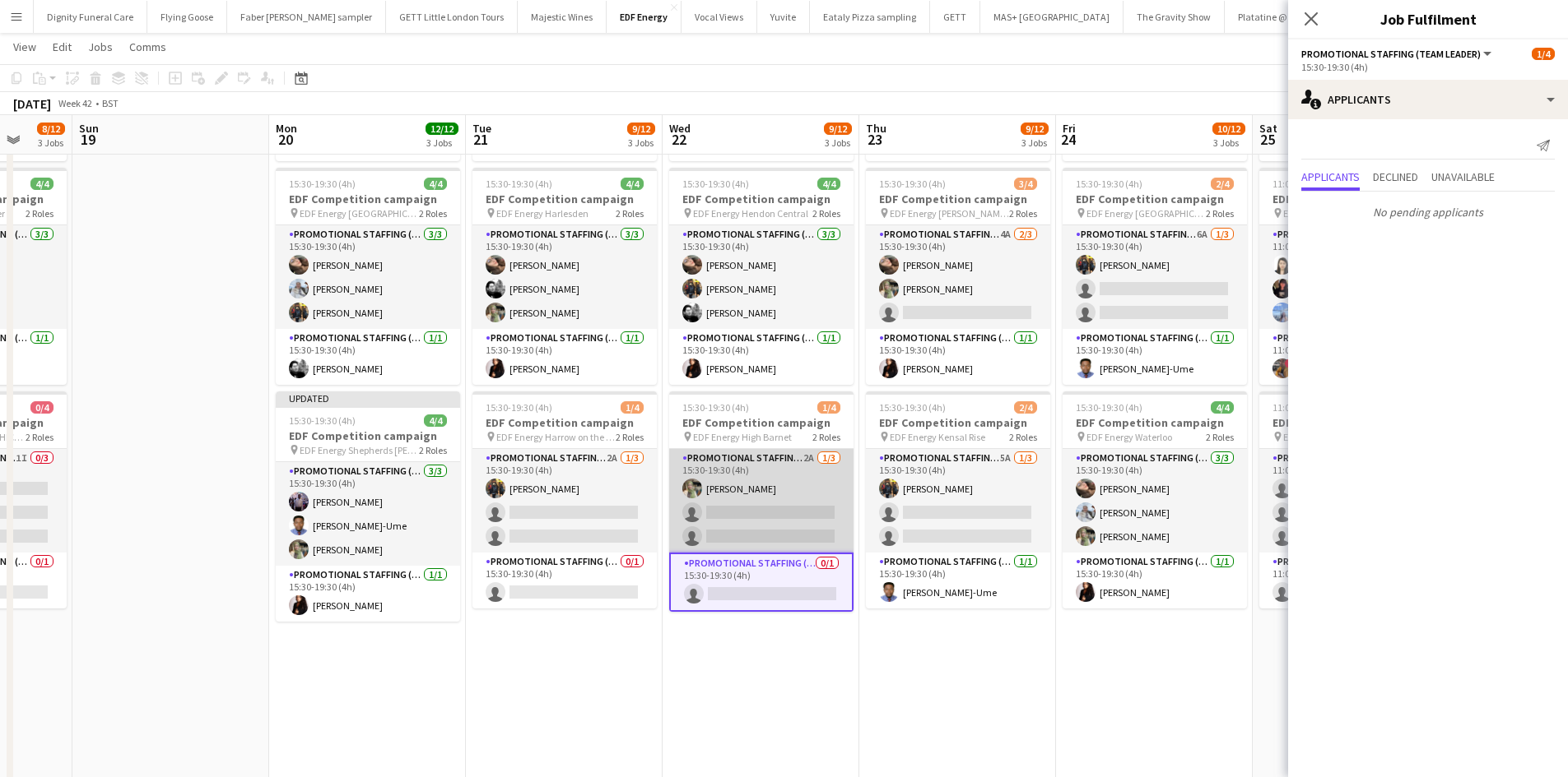
click at [761, 527] on app-card-role "Promotional Staffing (Flyering Staff) 2A [DATE] 15:30-19:30 (4h) [PERSON_NAME] …" at bounding box center [760, 501] width 184 height 104
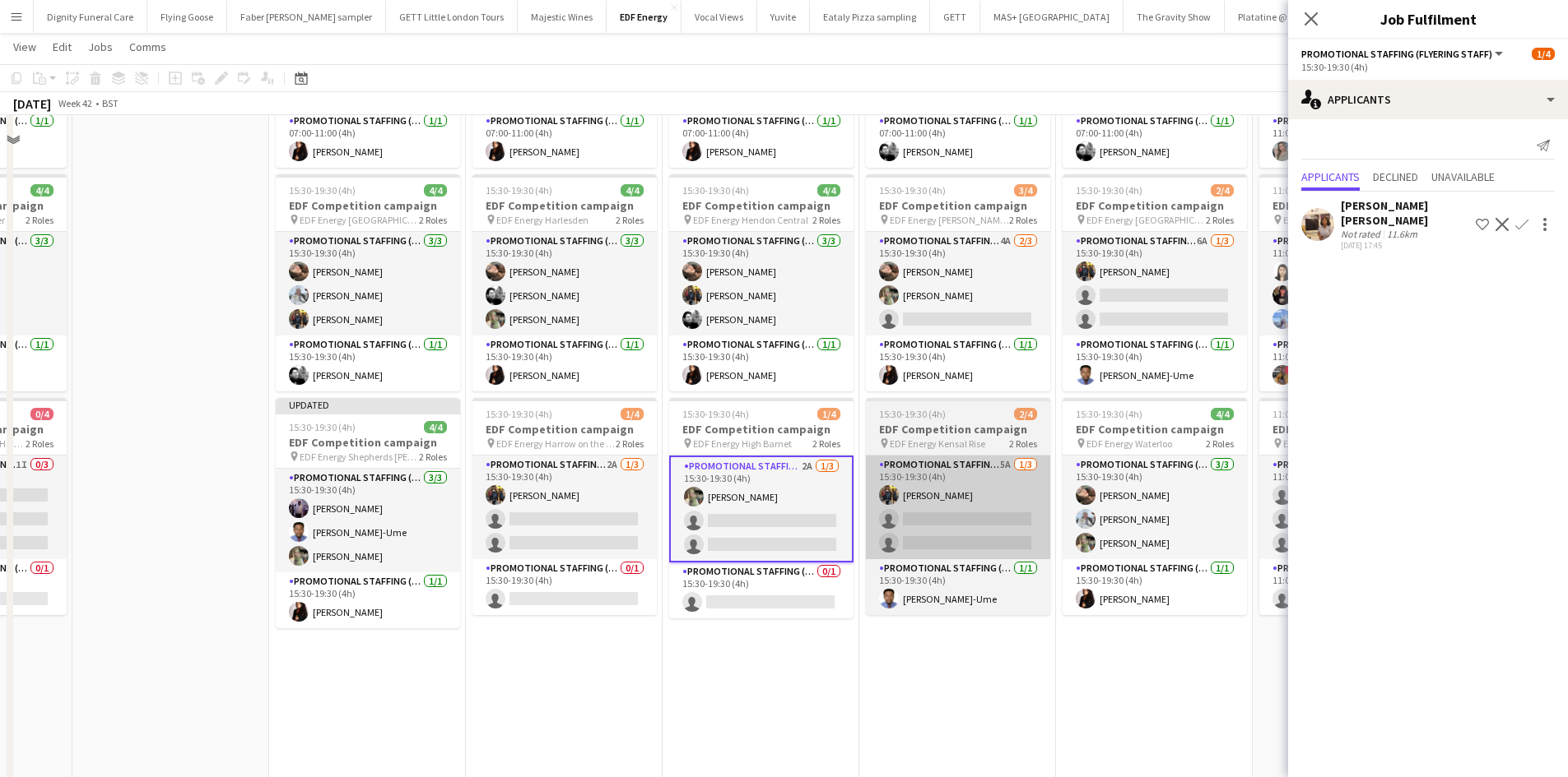
scroll to position [247, 0]
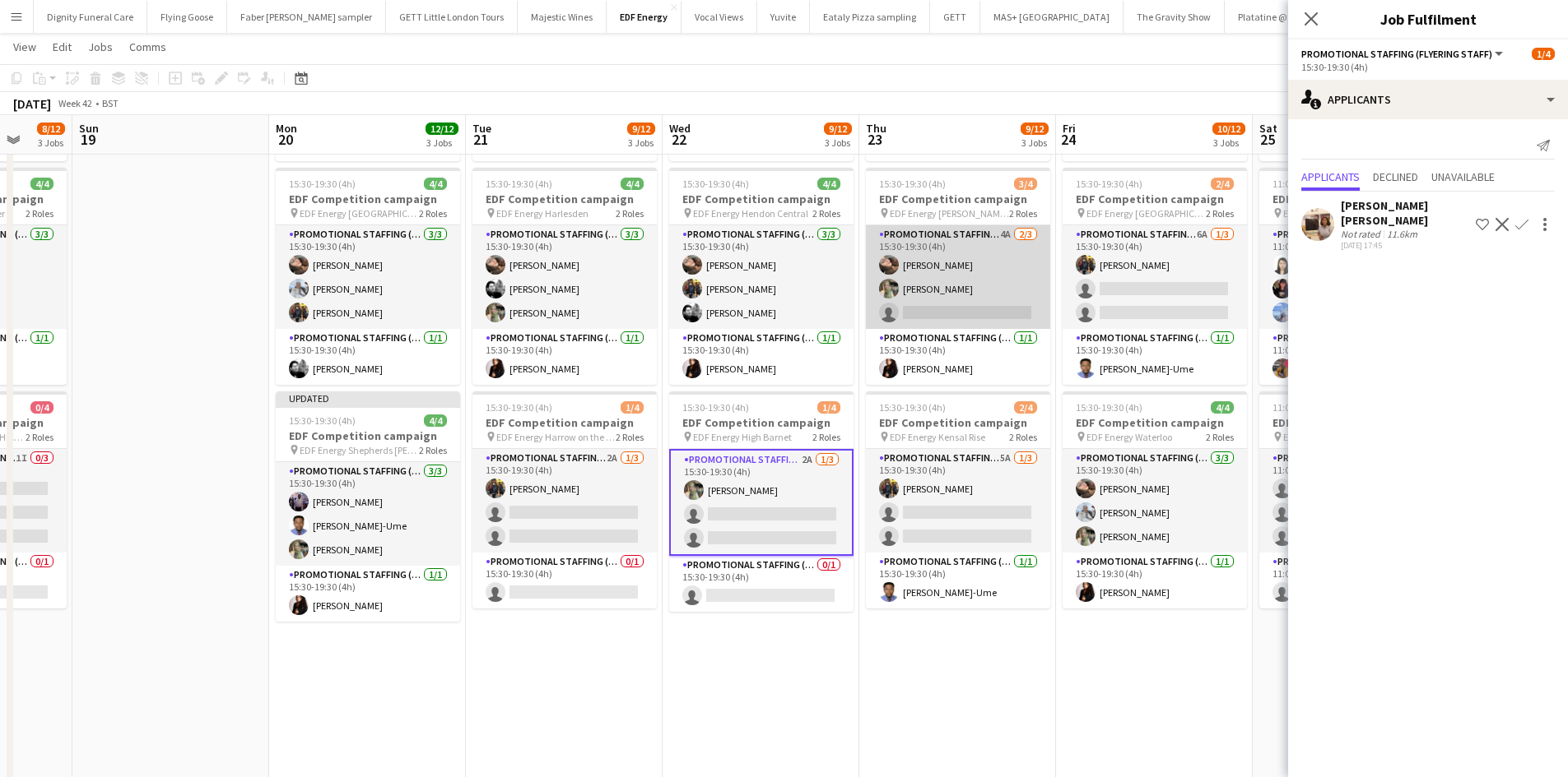
click at [989, 317] on app-card-role "Promotional Staffing (Flyering Staff) 4A [DATE] 15:30-19:30 (4h) [PERSON_NAME] …" at bounding box center [957, 277] width 184 height 104
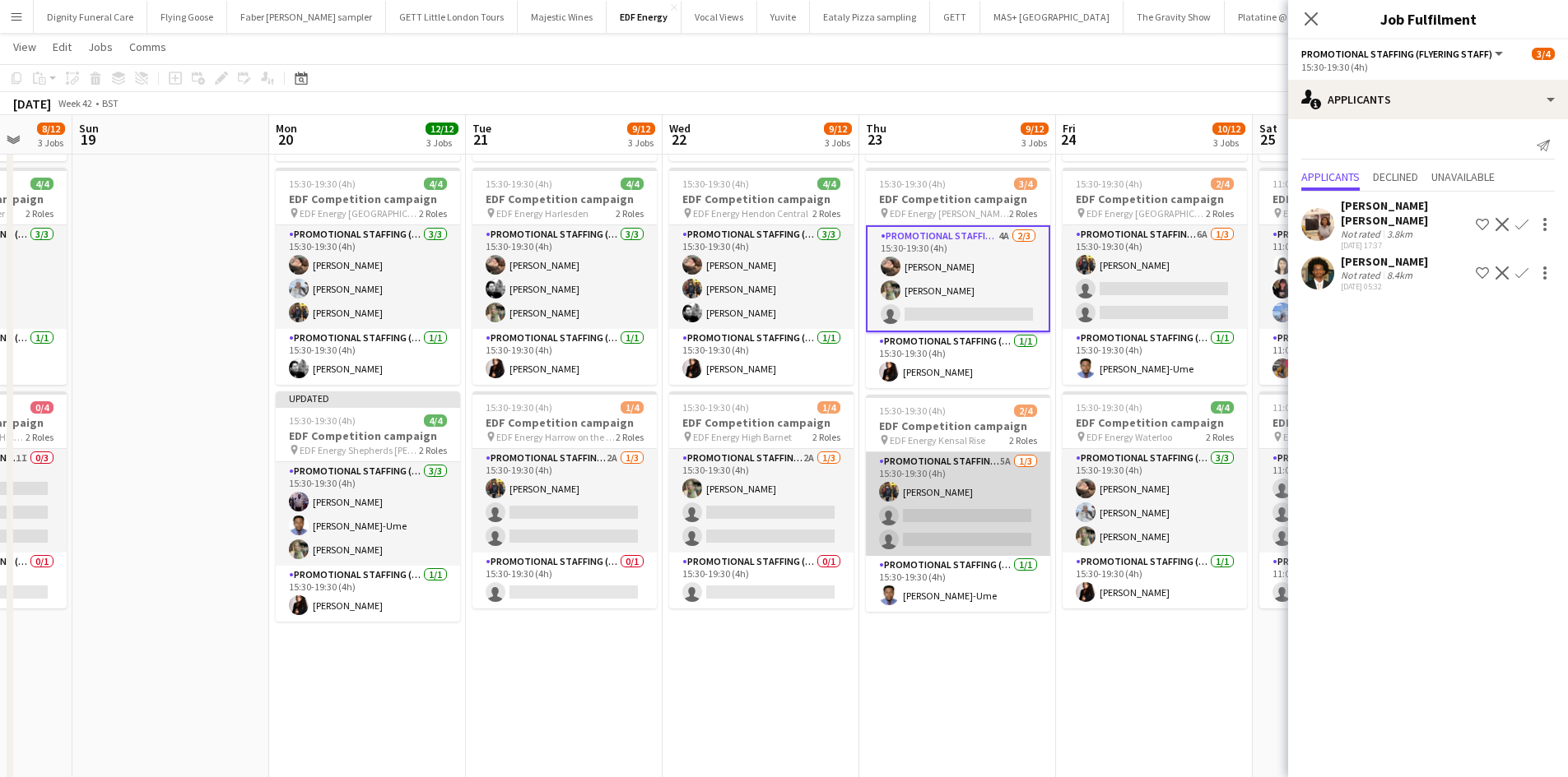
click at [942, 525] on app-card-role "Promotional Staffing (Flyering Staff) 5A [DATE] 15:30-19:30 (4h) [PERSON_NAME] …" at bounding box center [957, 505] width 184 height 104
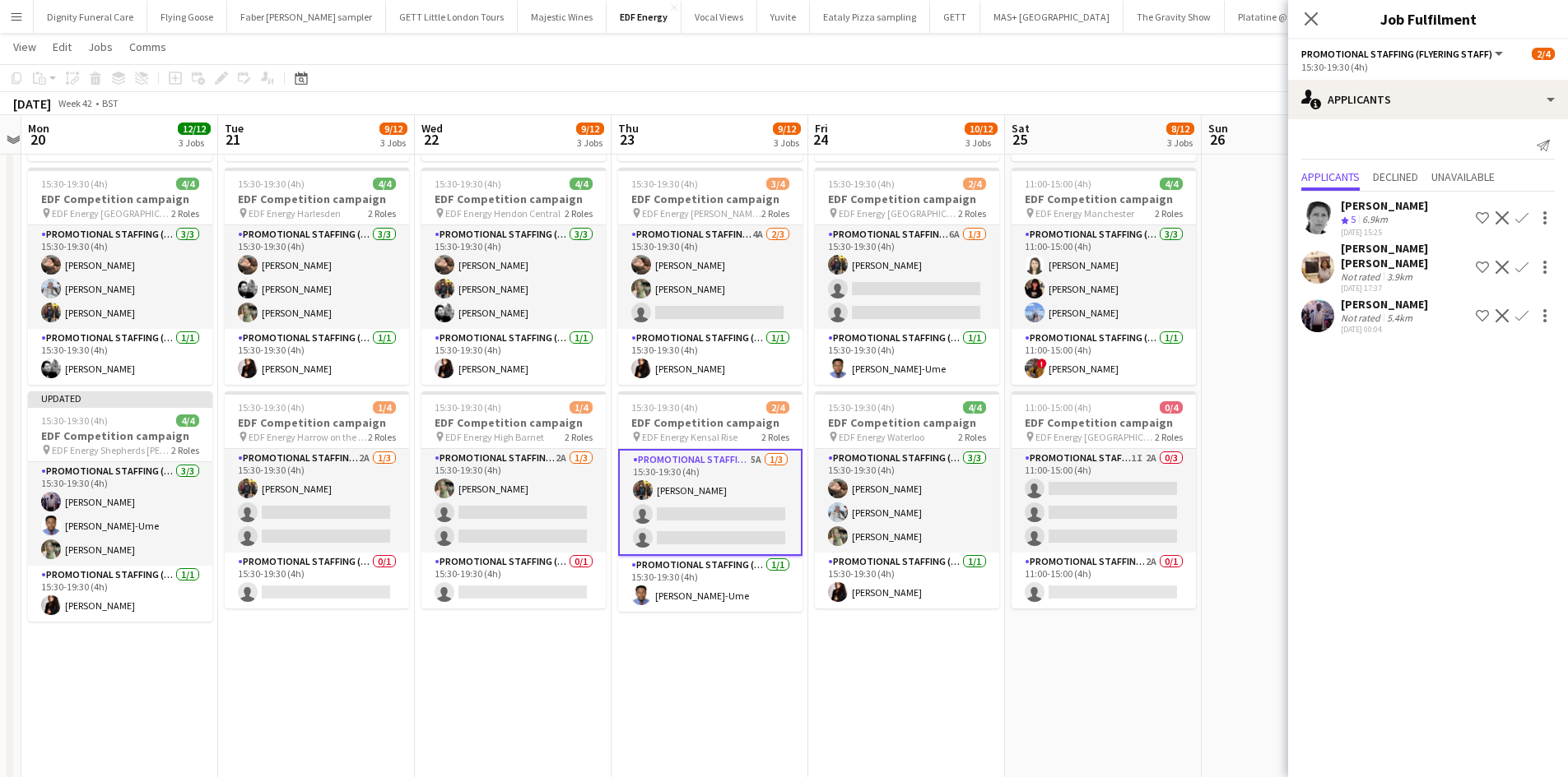
scroll to position [0, 569]
drag, startPoint x: 1050, startPoint y: 675, endPoint x: 808, endPoint y: 666, distance: 242.2
click at [808, 666] on app-calendar-viewport "Fri 17 12/12 3 Jobs Sat 18 8/12 3 Jobs Sun 19 Mon 20 12/12 3 Jobs Tue 21 9/12 3…" at bounding box center [784, 379] width 1568 height 1123
click at [1524, 309] on app-icon "Confirm" at bounding box center [1522, 316] width 13 height 13
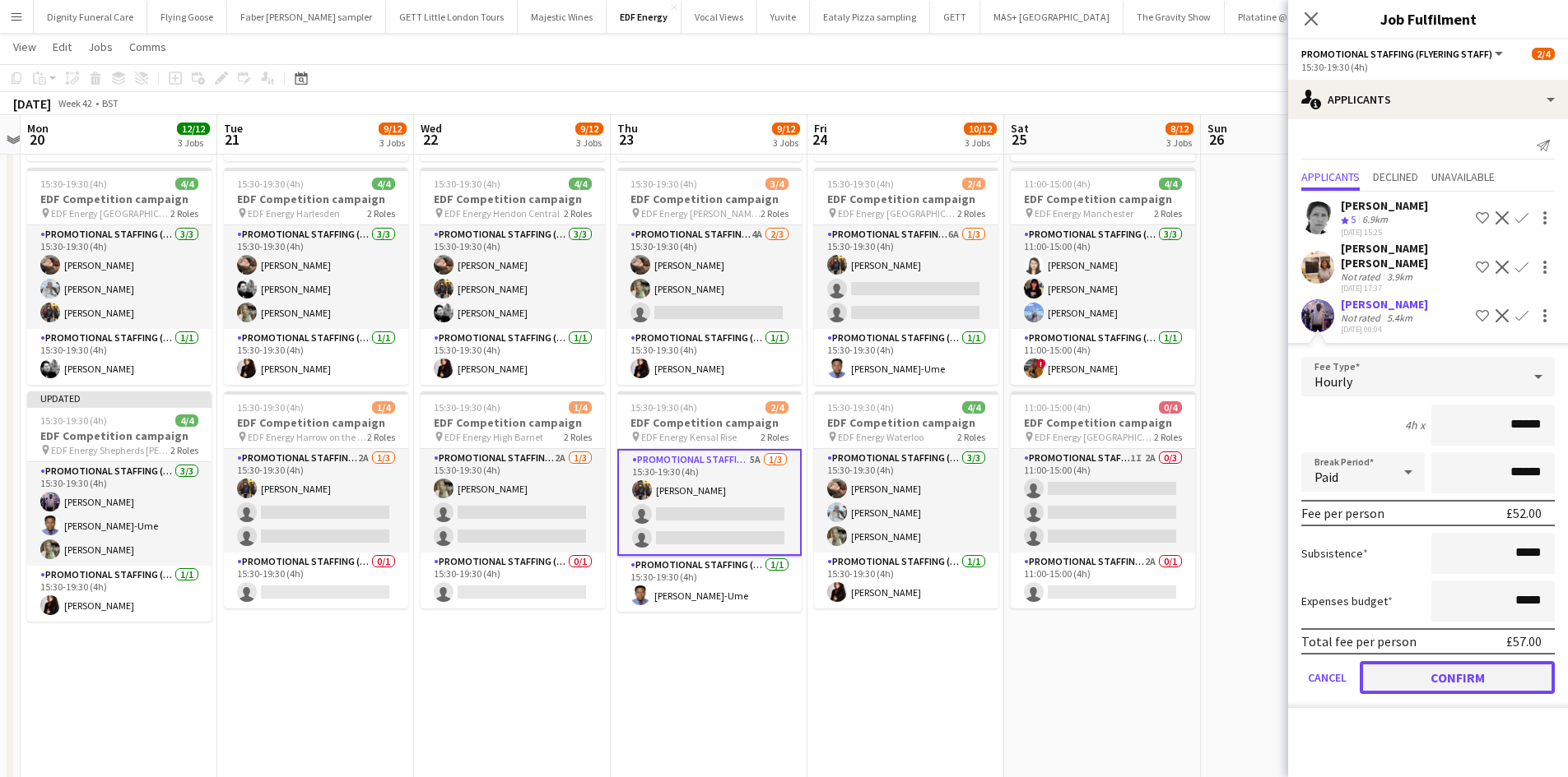
click at [1488, 662] on button "Confirm" at bounding box center [1457, 678] width 195 height 33
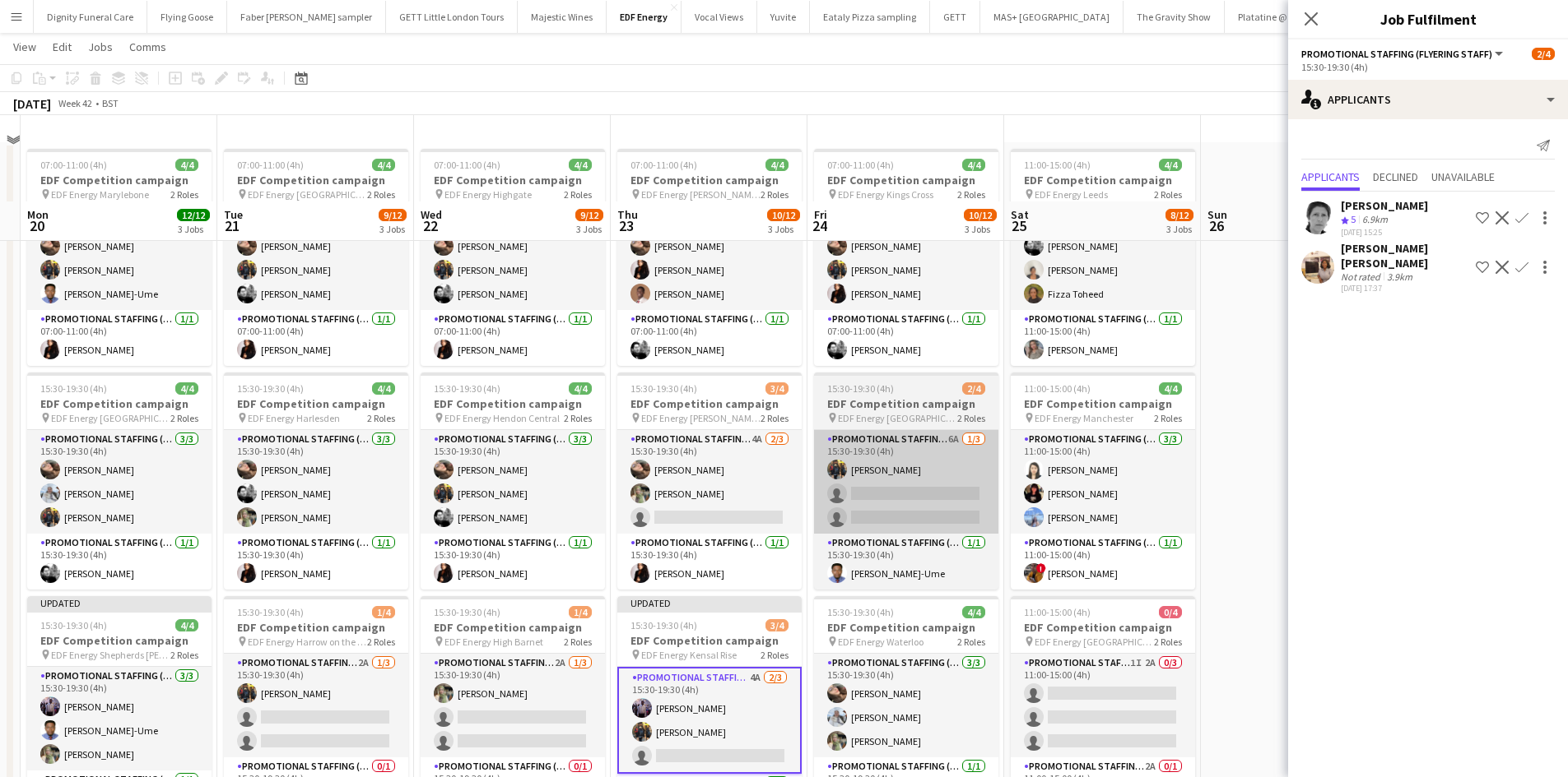
scroll to position [0, 0]
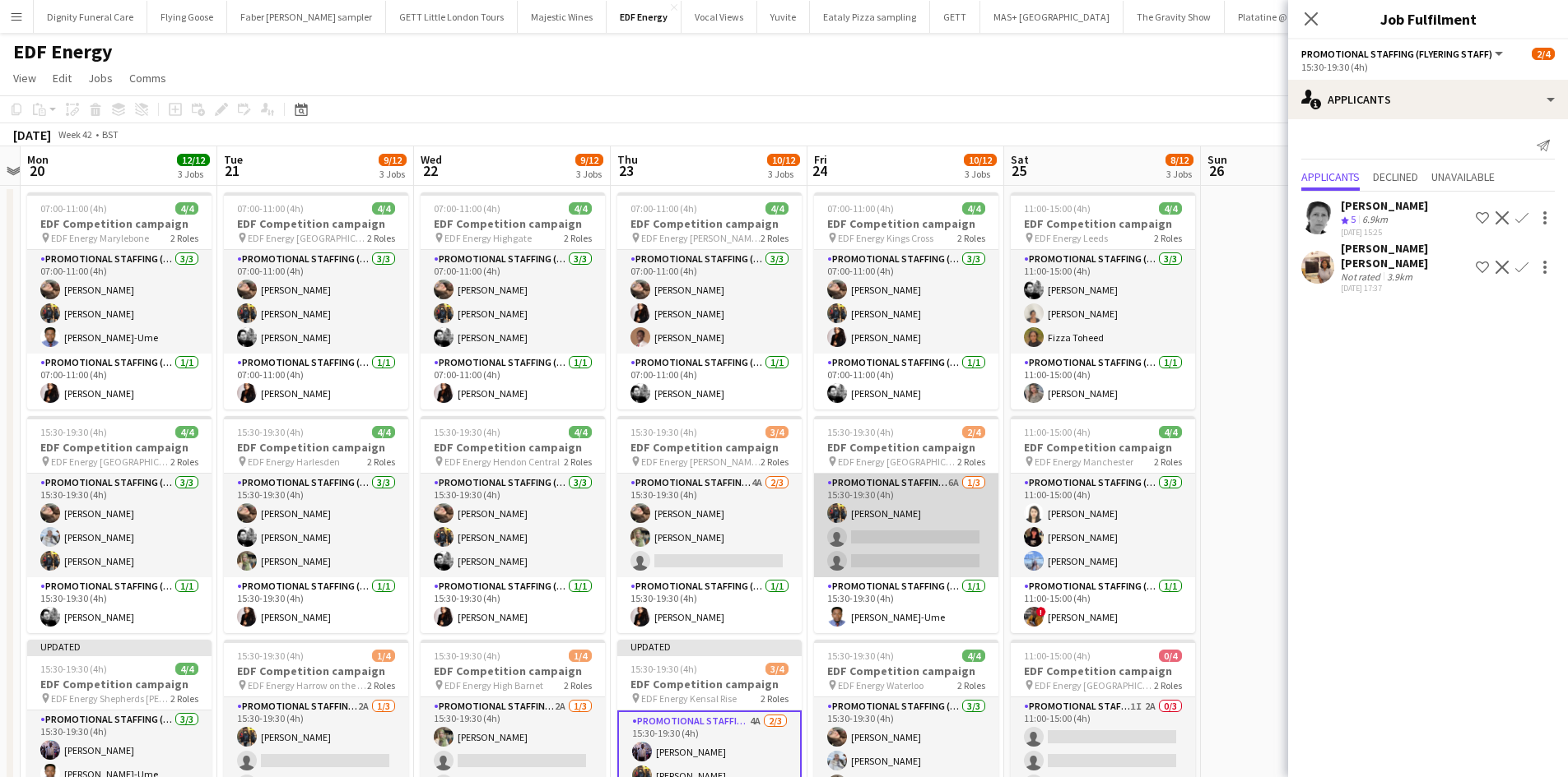
click at [933, 555] on app-card-role "Promotional Staffing (Flyering Staff) 6A [DATE] 15:30-19:30 (4h) [PERSON_NAME] …" at bounding box center [906, 526] width 184 height 104
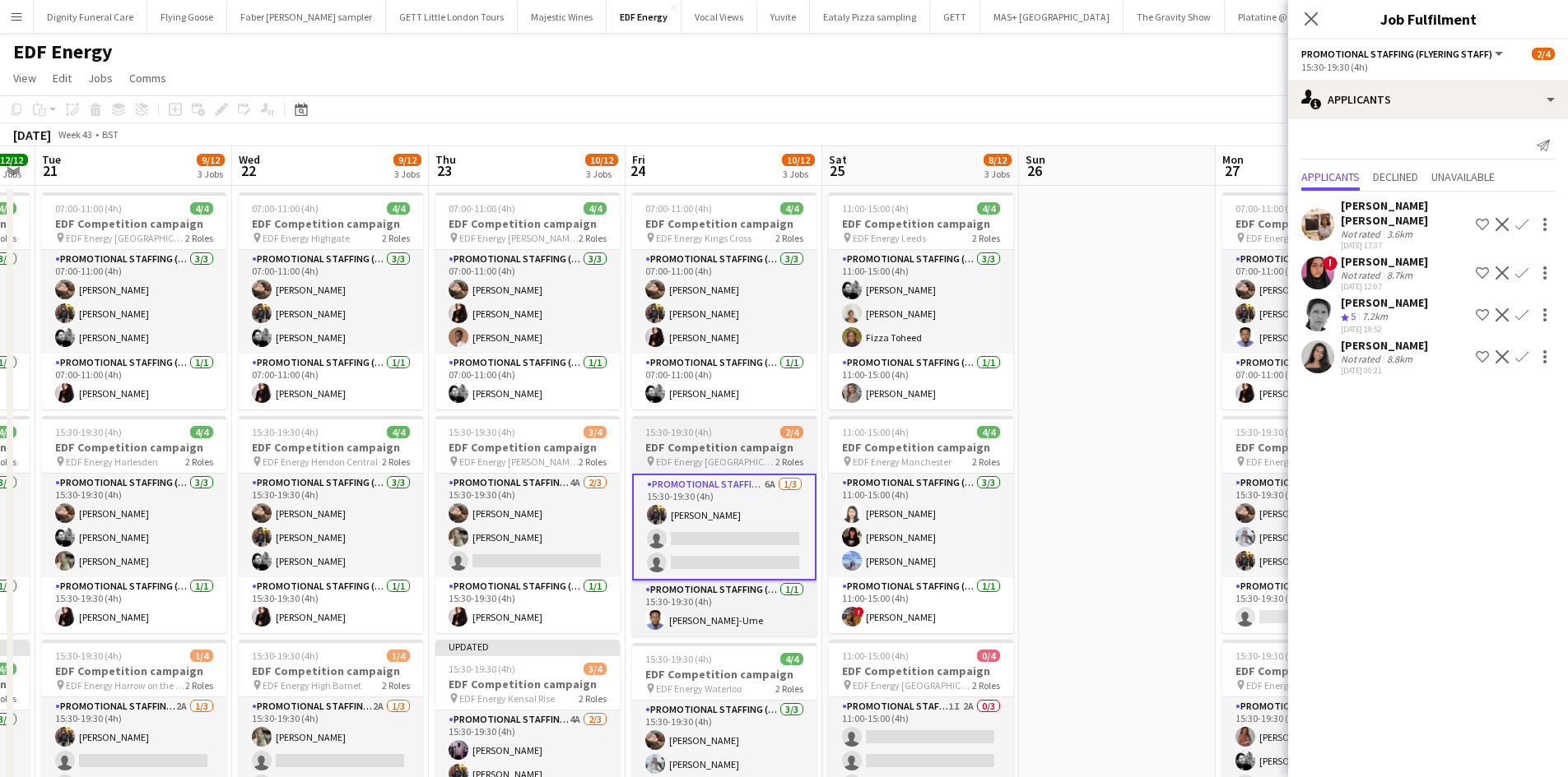
drag, startPoint x: 903, startPoint y: 546, endPoint x: 694, endPoint y: 511, distance: 211.9
click at [656, 520] on app-calendar-viewport "Fri 17 12/12 3 Jobs Sat 18 8/12 3 Jobs Sun 19 Mon 20 12/12 3 Jobs Tue 21 9/12 3…" at bounding box center [784, 667] width 1568 height 1043
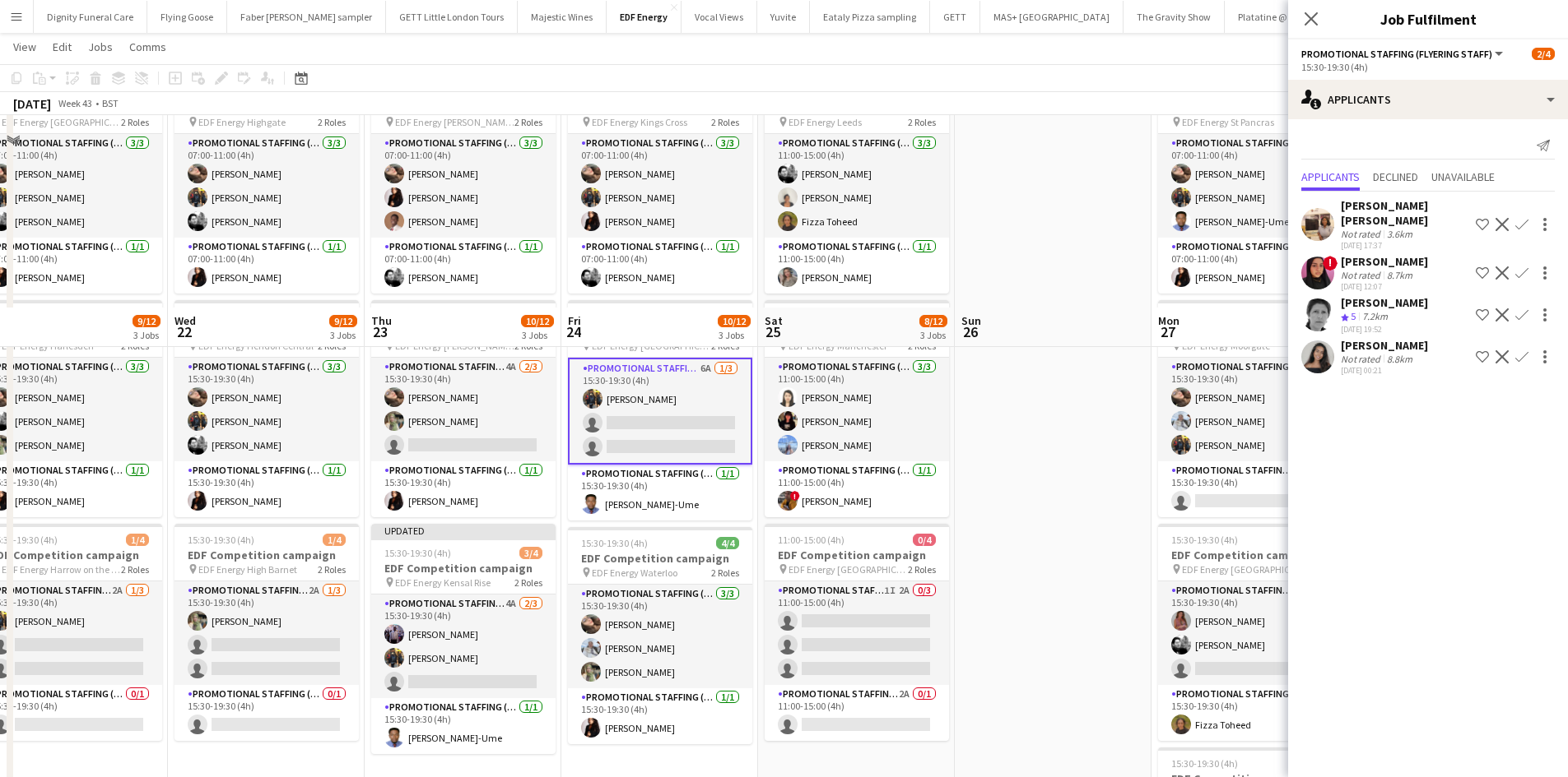
scroll to position [329, 0]
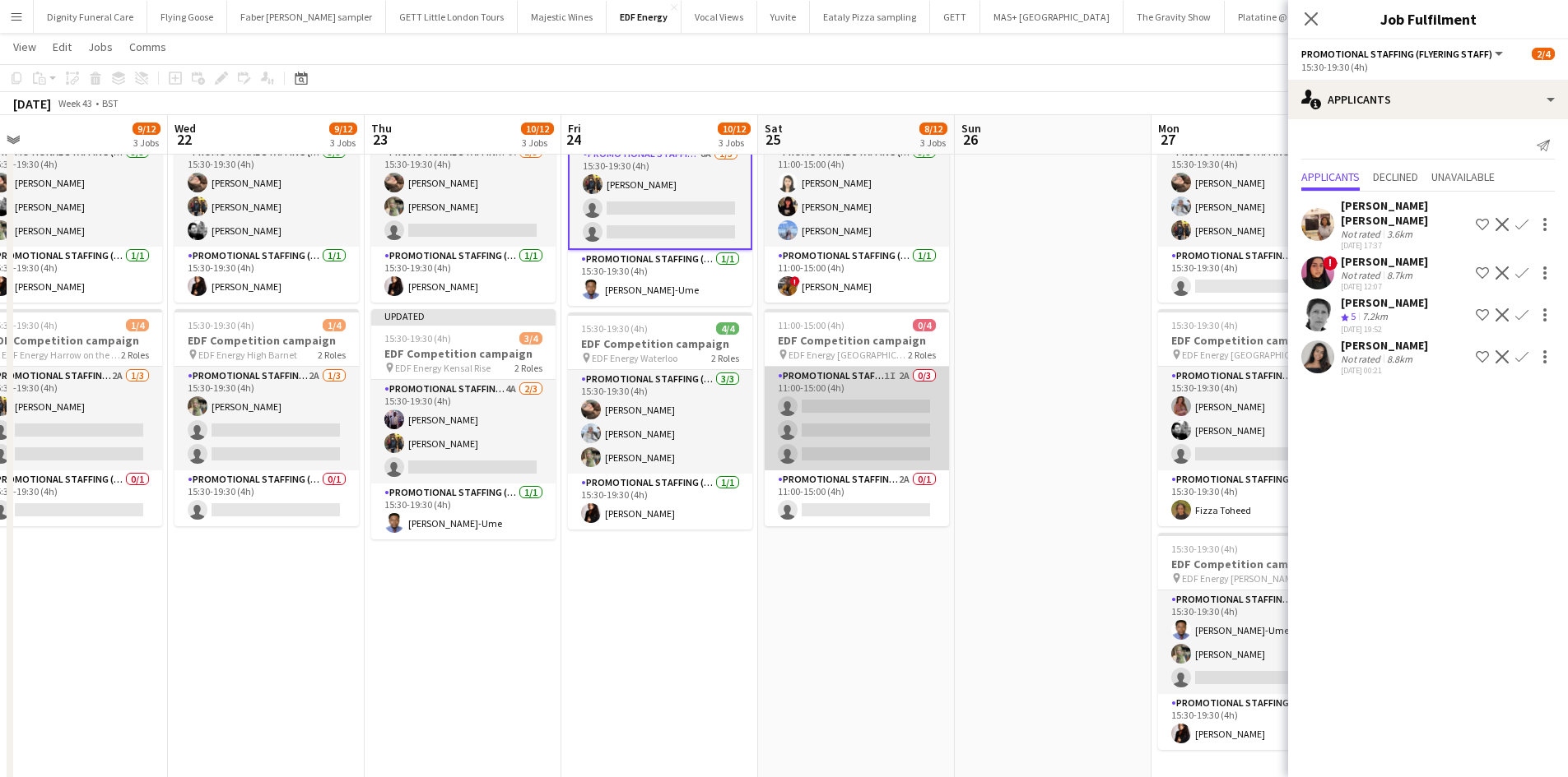
click at [857, 427] on app-card-role "Promotional Staffing (Flyering Staff) 1I 2A 0/3 11:00-15:00 (4h) single-neutral…" at bounding box center [856, 419] width 184 height 104
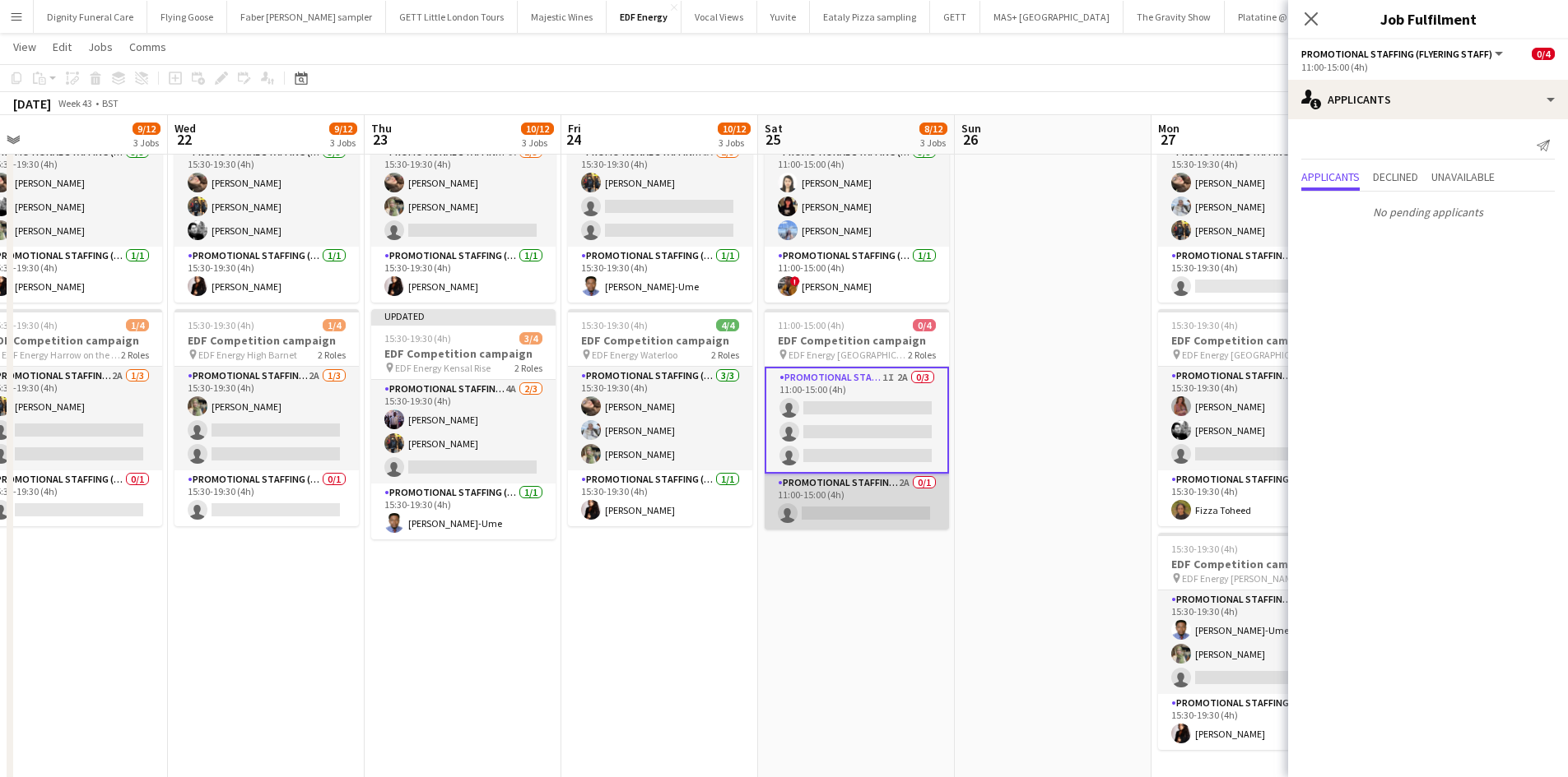
click at [889, 509] on app-card-role "Promotional Staffing (Team Leader) 2A 0/1 11:00-15:00 (4h) single-neutral-actio…" at bounding box center [856, 501] width 184 height 56
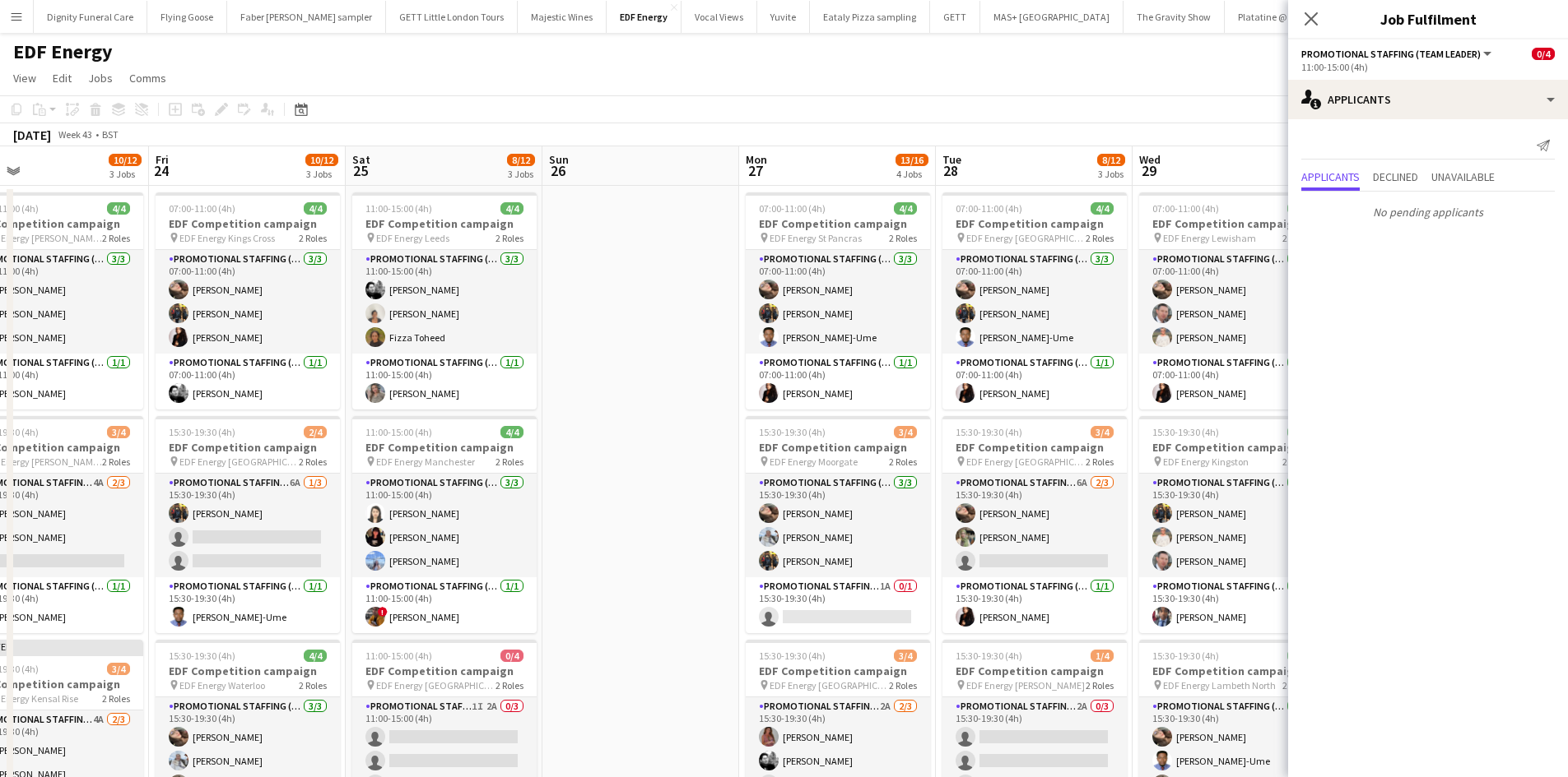
drag, startPoint x: 942, startPoint y: 543, endPoint x: 605, endPoint y: 509, distance: 338.7
click at [605, 509] on app-calendar-viewport "Sun 19 Mon 20 12/12 3 Jobs Tue 21 9/12 3 Jobs Wed 22 9/12 3 Jobs Thu 23 10/12 3…" at bounding box center [784, 667] width 1568 height 1043
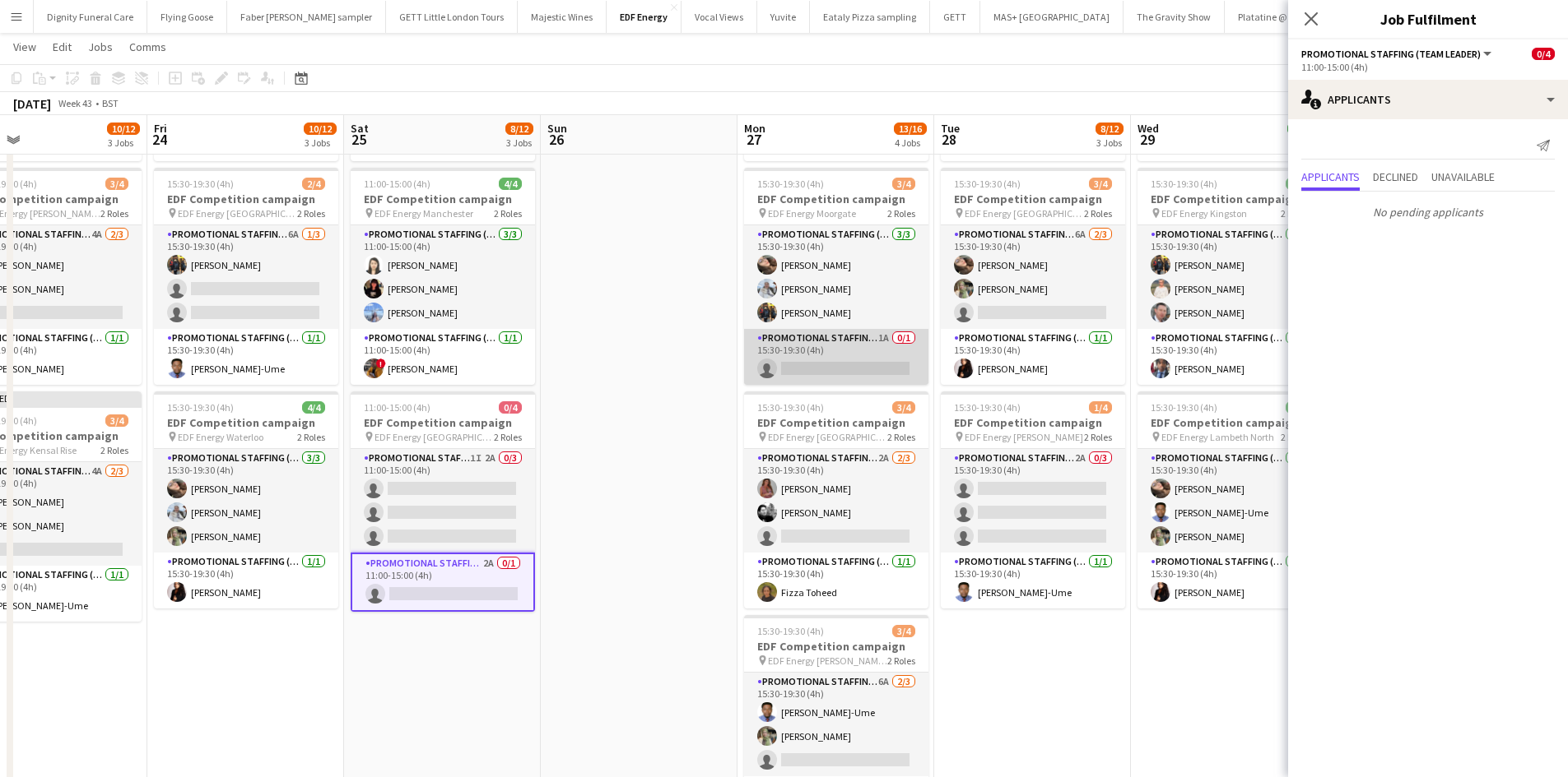
click at [875, 368] on app-card-role "Promotional Staffing (Team Leader) 1A 0/1 15:30-19:30 (4h) single-neutral-actio…" at bounding box center [836, 356] width 184 height 56
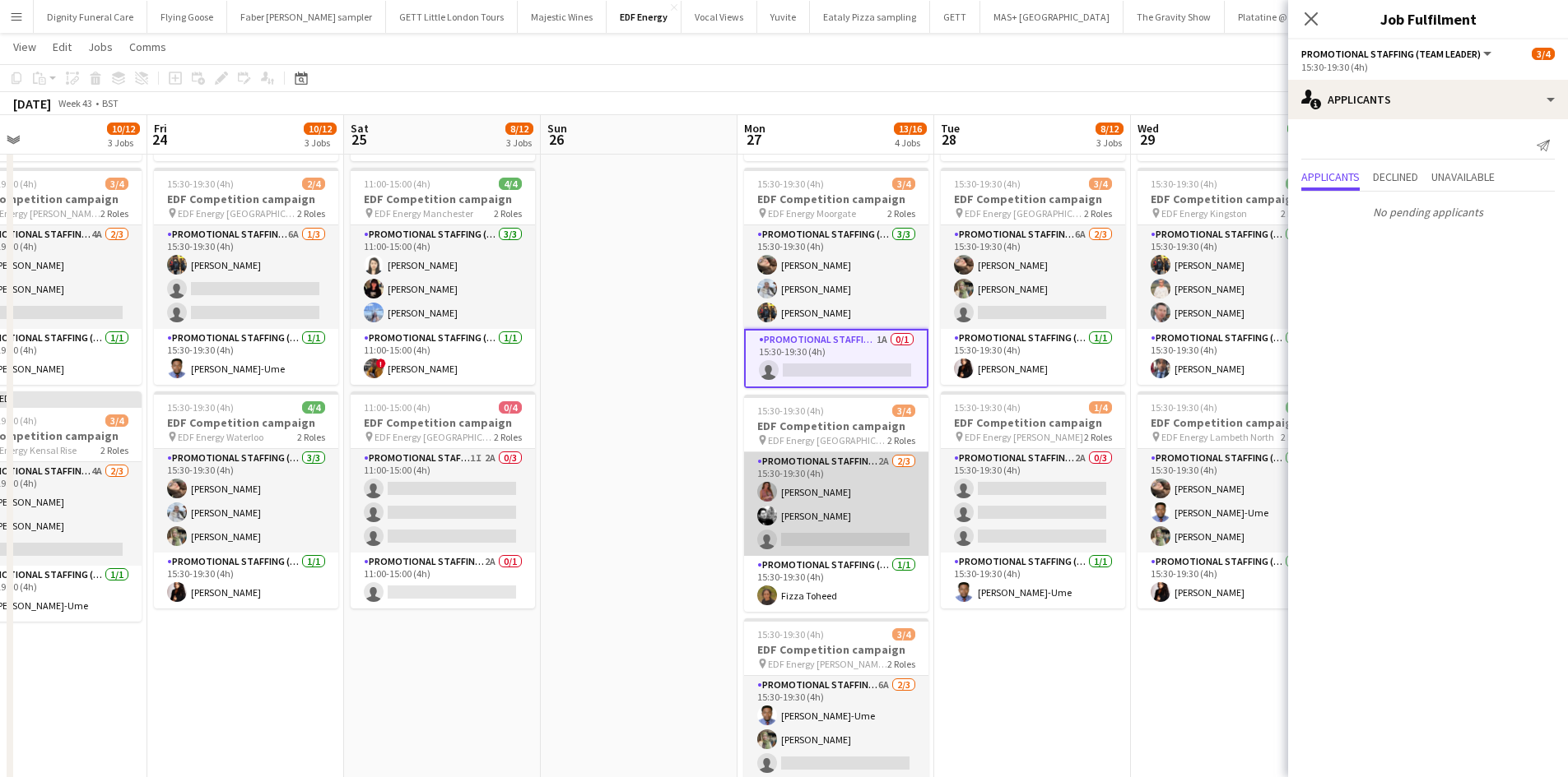
click at [845, 541] on app-card-role "Promotional Staffing (Flyering Staff) 2A [DATE] 15:30-19:30 (4h) [PERSON_NAME] …" at bounding box center [836, 505] width 184 height 104
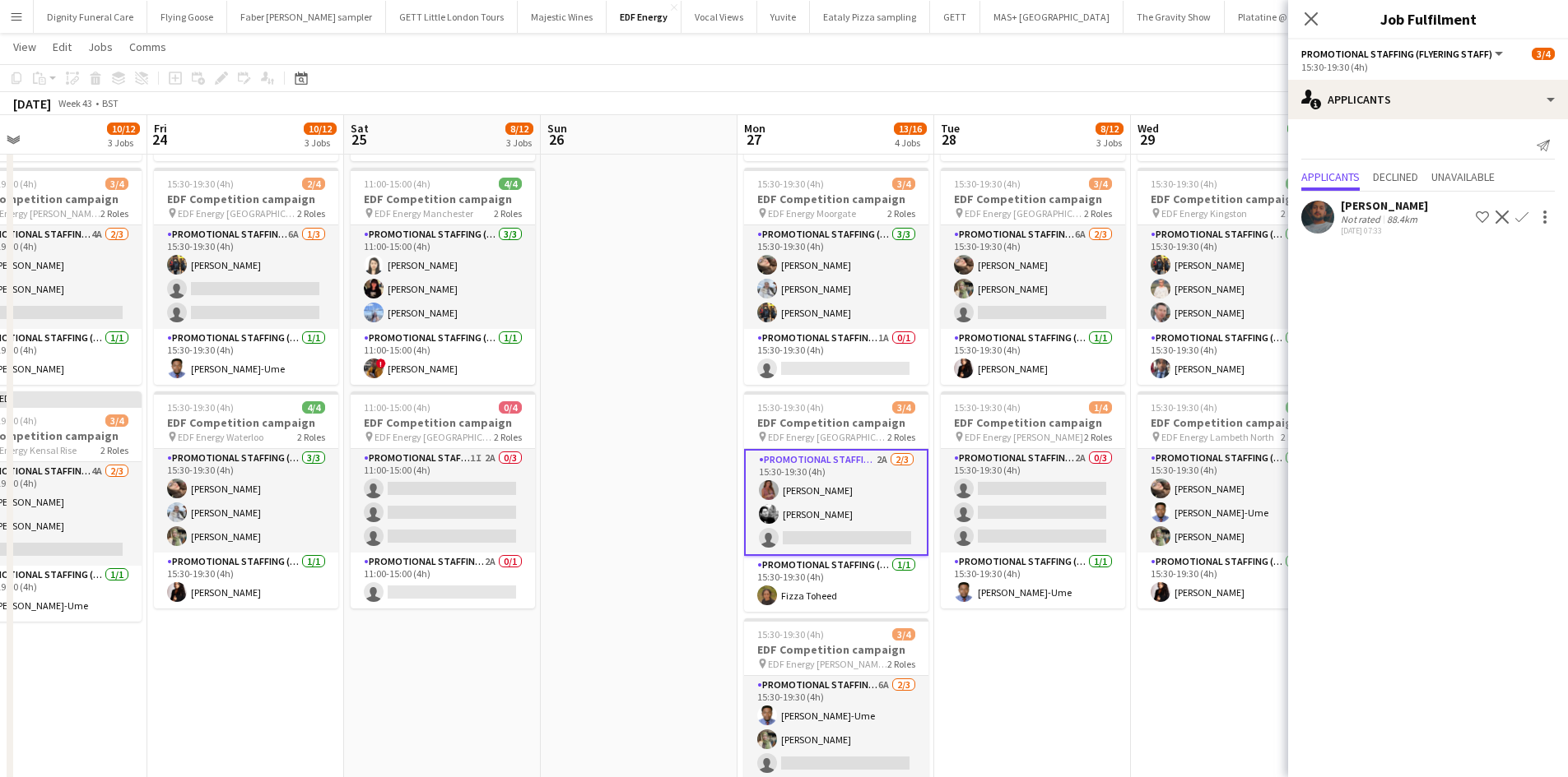
click at [1522, 213] on app-icon "Confirm" at bounding box center [1522, 217] width 13 height 13
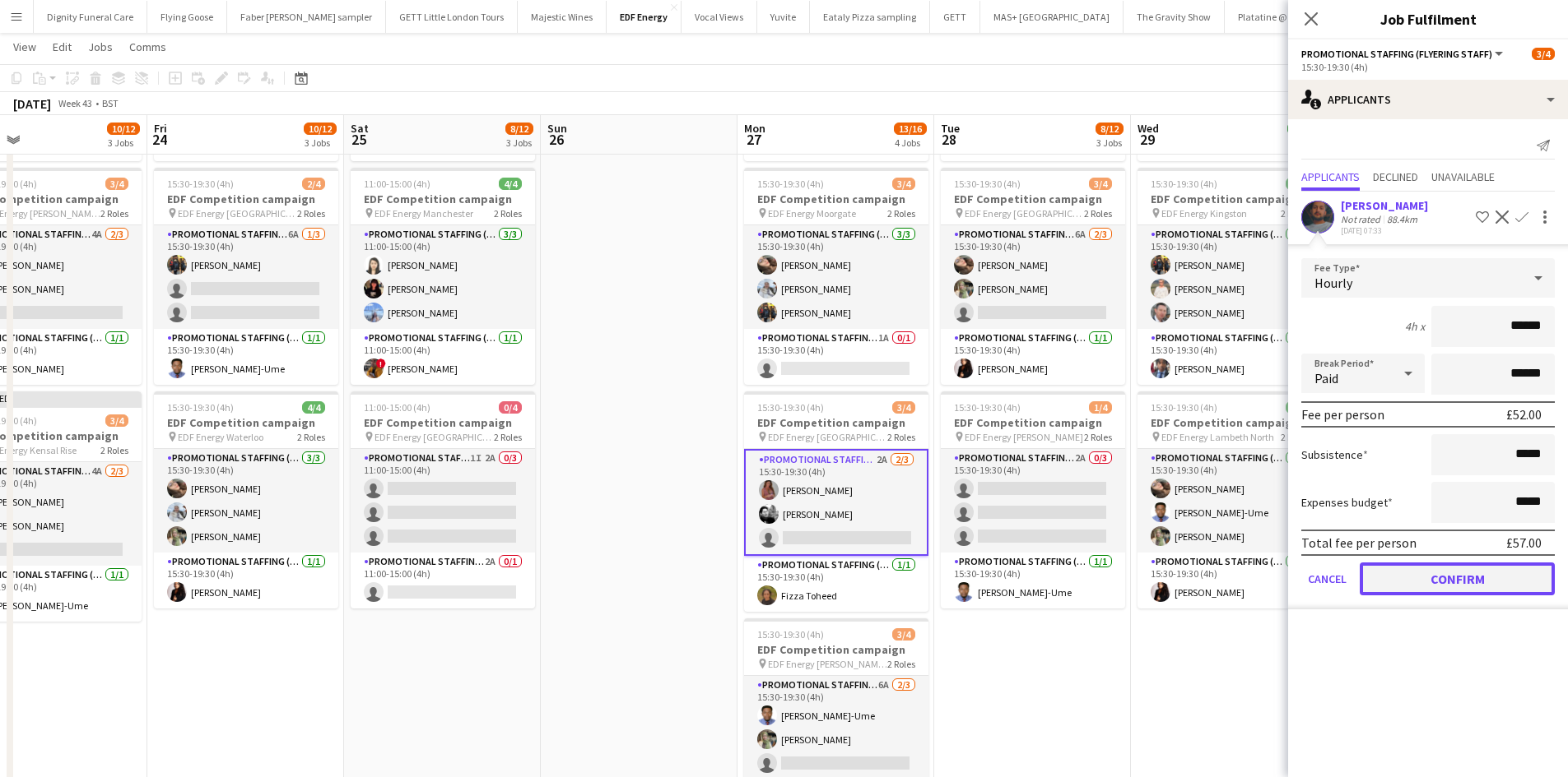
click at [1482, 574] on button "Confirm" at bounding box center [1457, 578] width 195 height 33
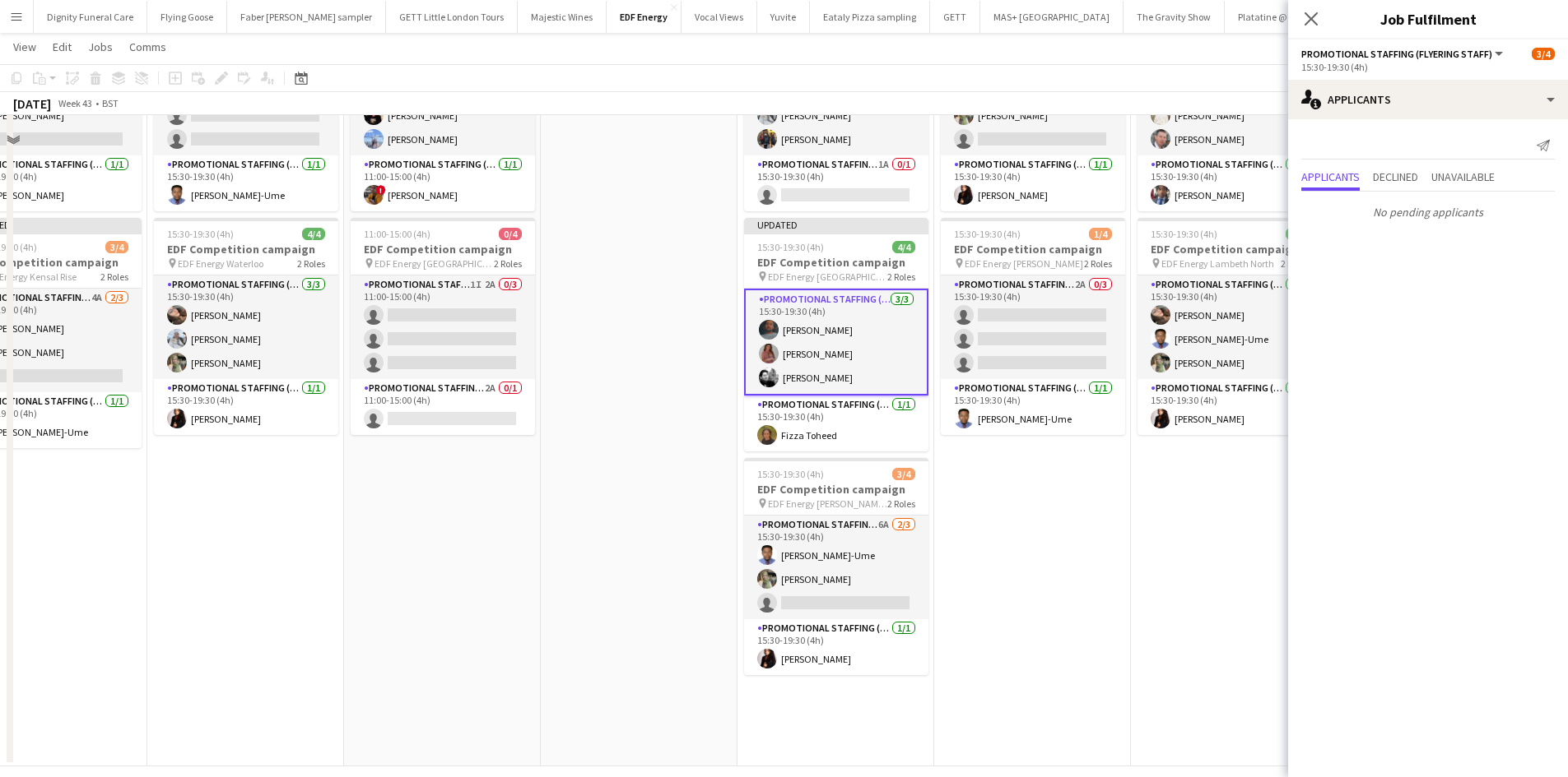
scroll to position [438, 0]
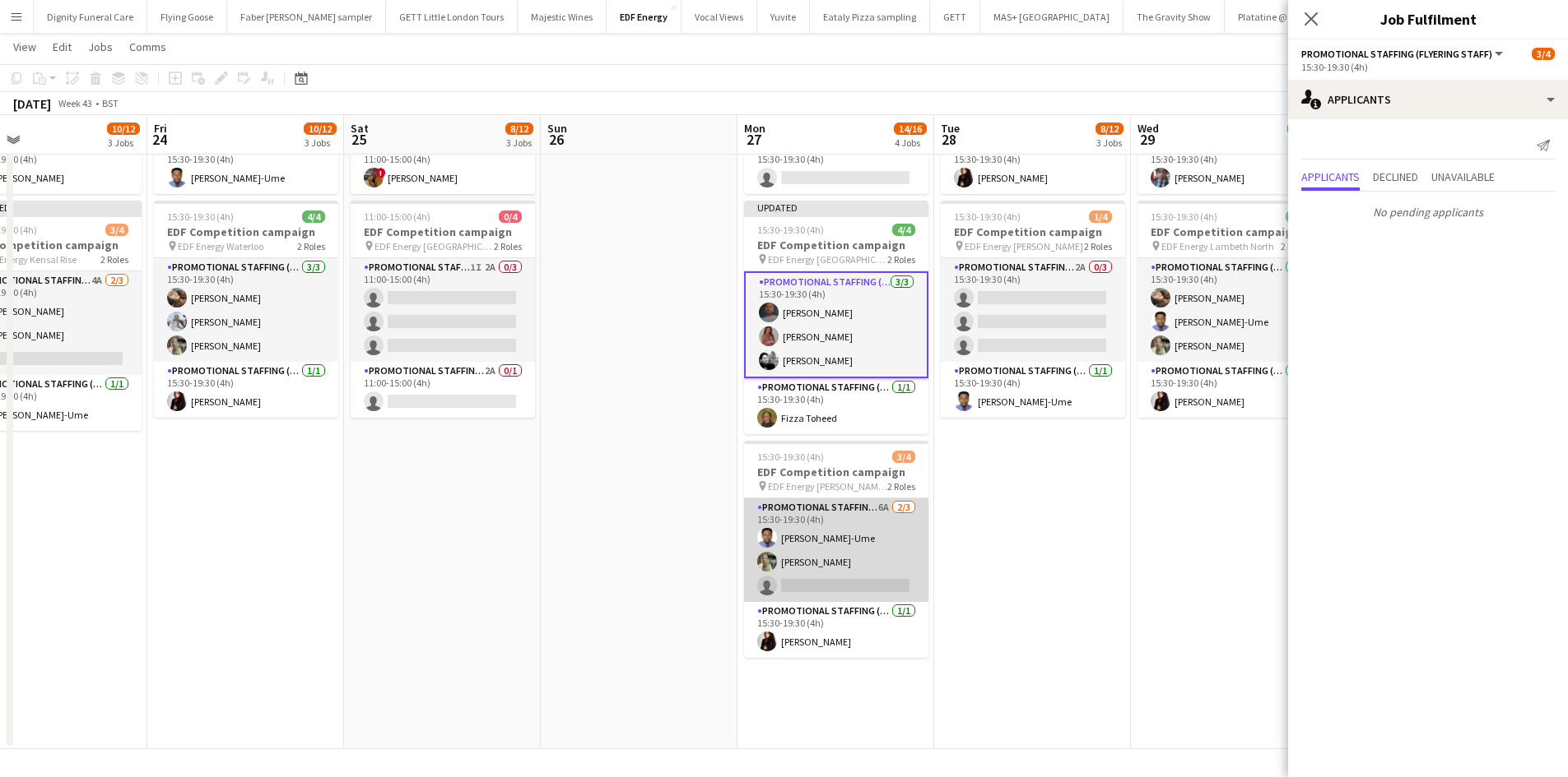
click at [862, 589] on app-card-role "Promotional Staffing (Flyering Staff) 6A [DATE] 15:30-19:30 (4h) [PERSON_NAME]-…" at bounding box center [836, 550] width 184 height 104
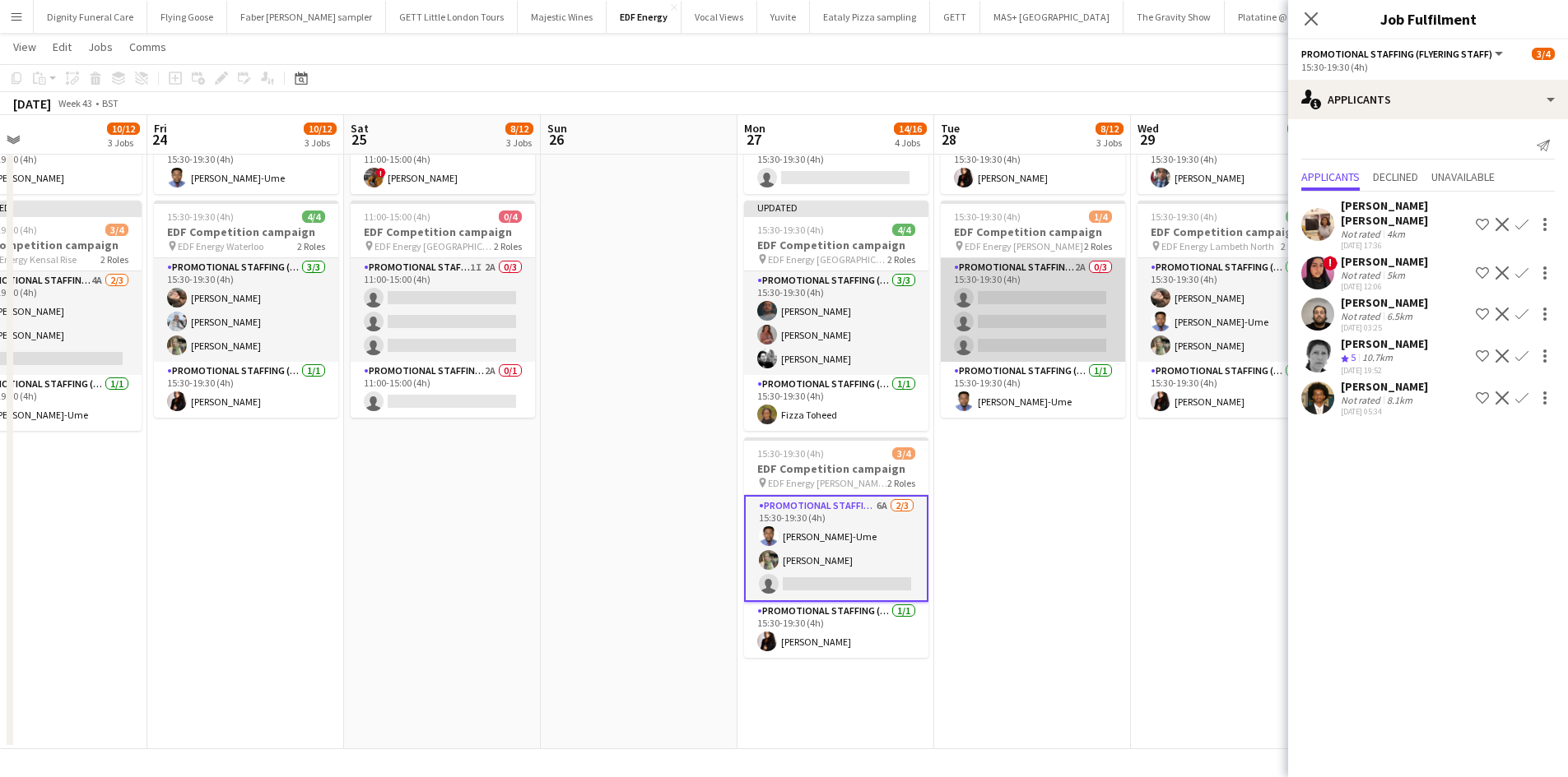
click at [1023, 334] on app-card-role "Promotional Staffing (Flyering Staff) 2A 0/3 15:30-19:30 (4h) single-neutral-ac…" at bounding box center [1033, 310] width 184 height 104
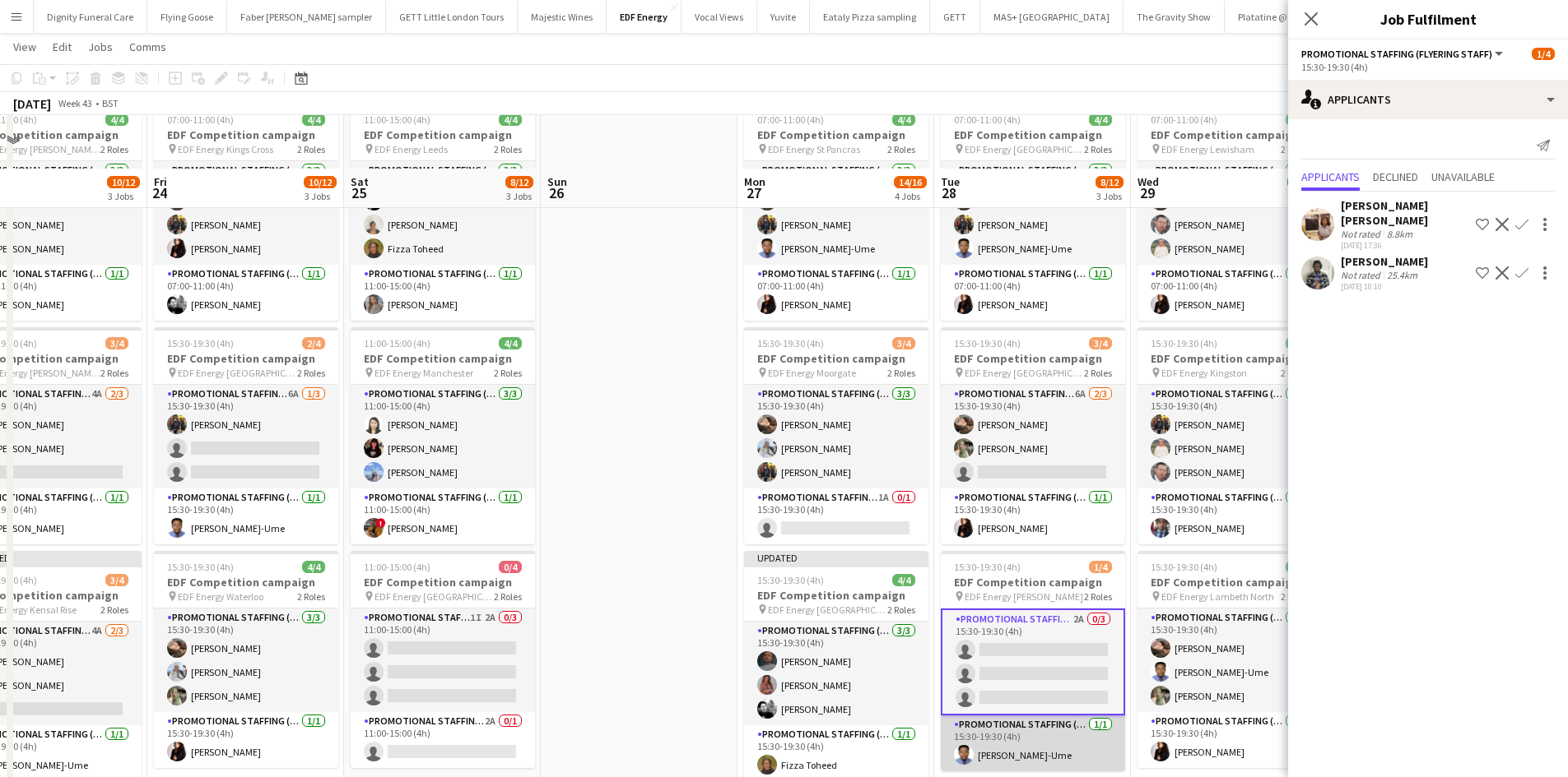
scroll to position [26, 0]
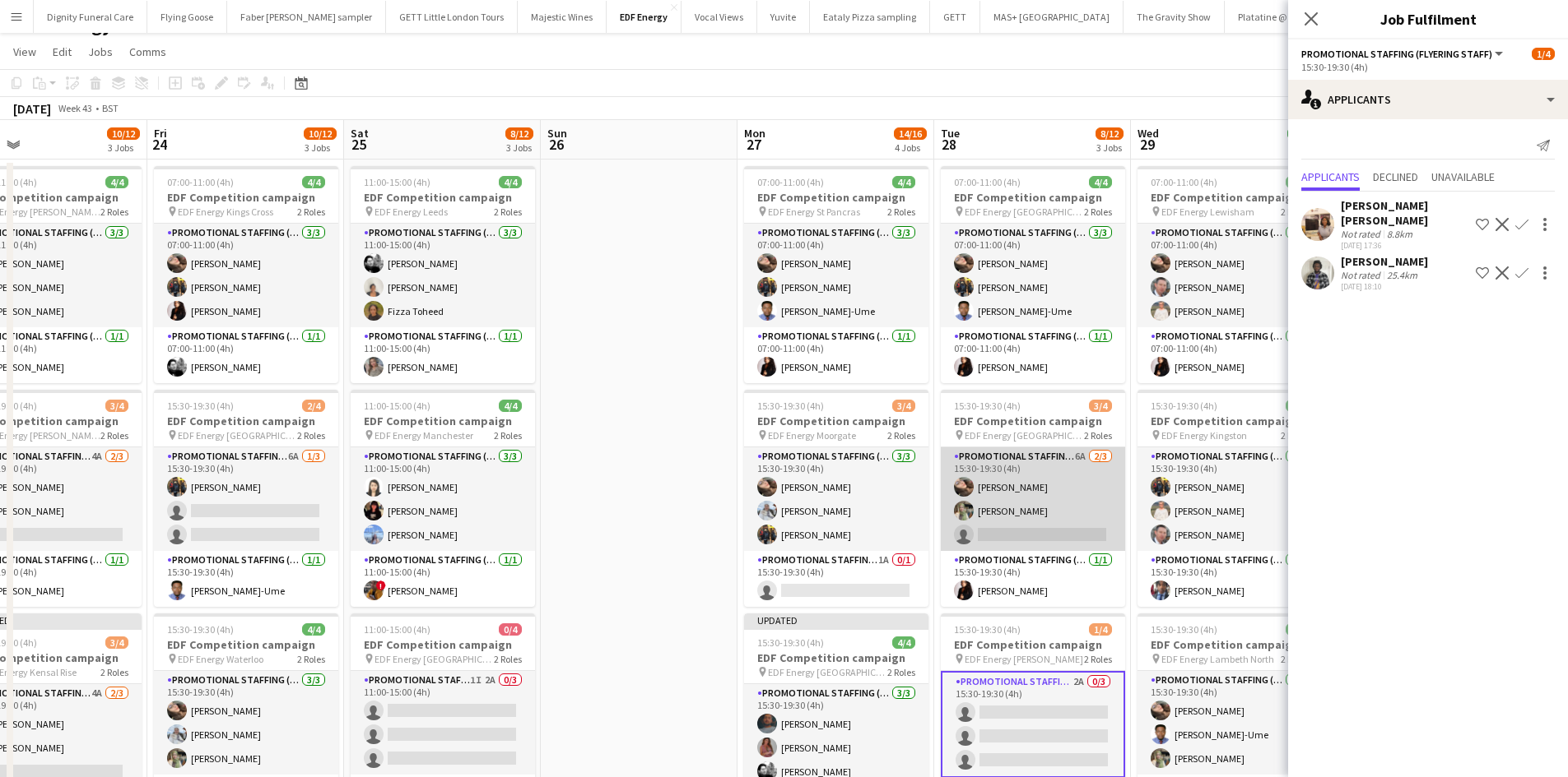
click at [1049, 534] on app-card-role "Promotional Staffing (Flyering Staff) 6A [DATE] 15:30-19:30 (4h) [PERSON_NAME] …" at bounding box center [1033, 499] width 184 height 104
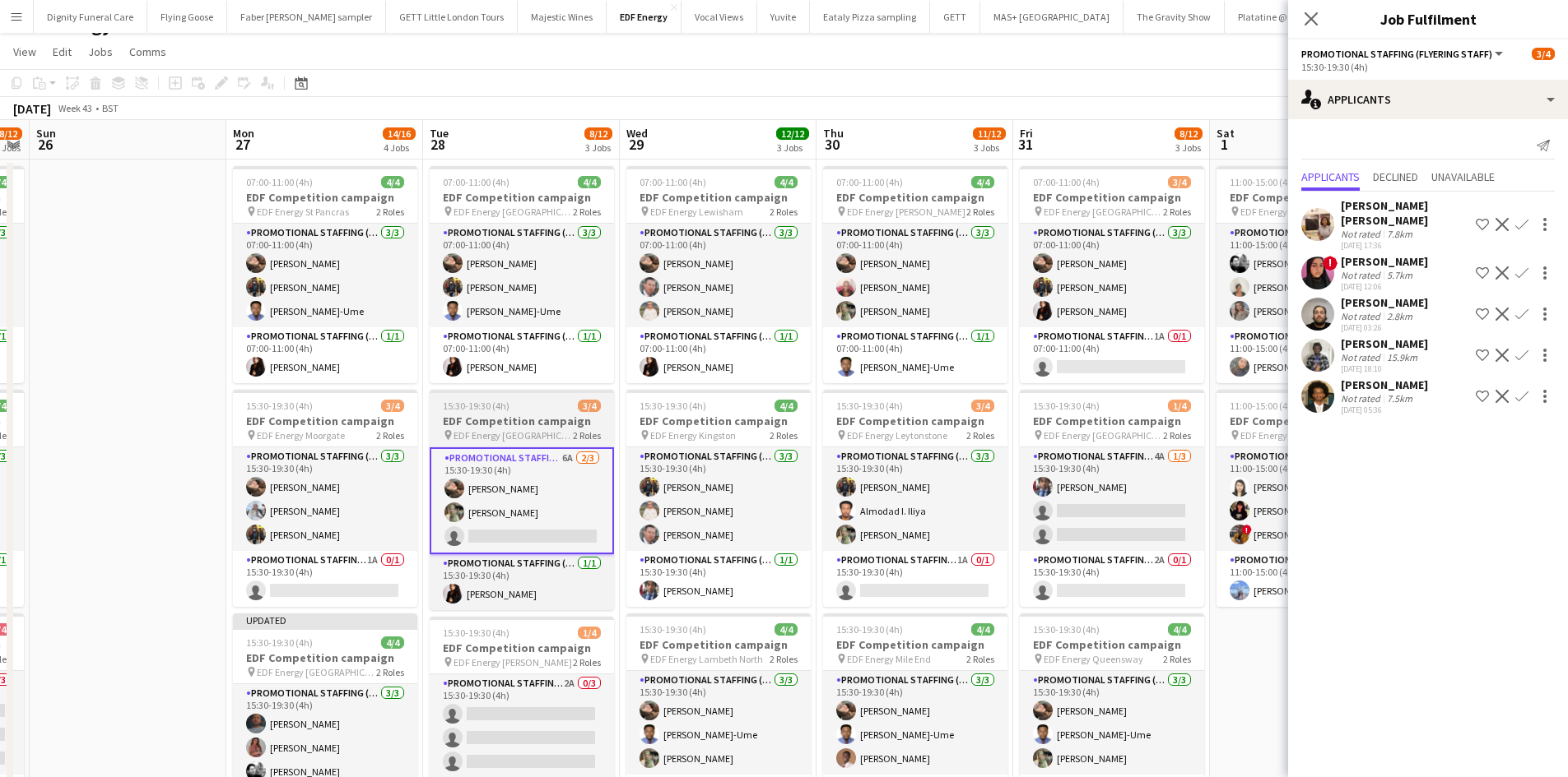
drag, startPoint x: 1028, startPoint y: 543, endPoint x: 543, endPoint y: 484, distance: 488.6
click at [526, 493] on app-calendar-viewport "Thu 23 10/12 3 Jobs Fri 24 10/12 3 Jobs Sat 25 8/12 3 Jobs Sun 26 Mon 27 14/16 …" at bounding box center [784, 641] width 1568 height 1043
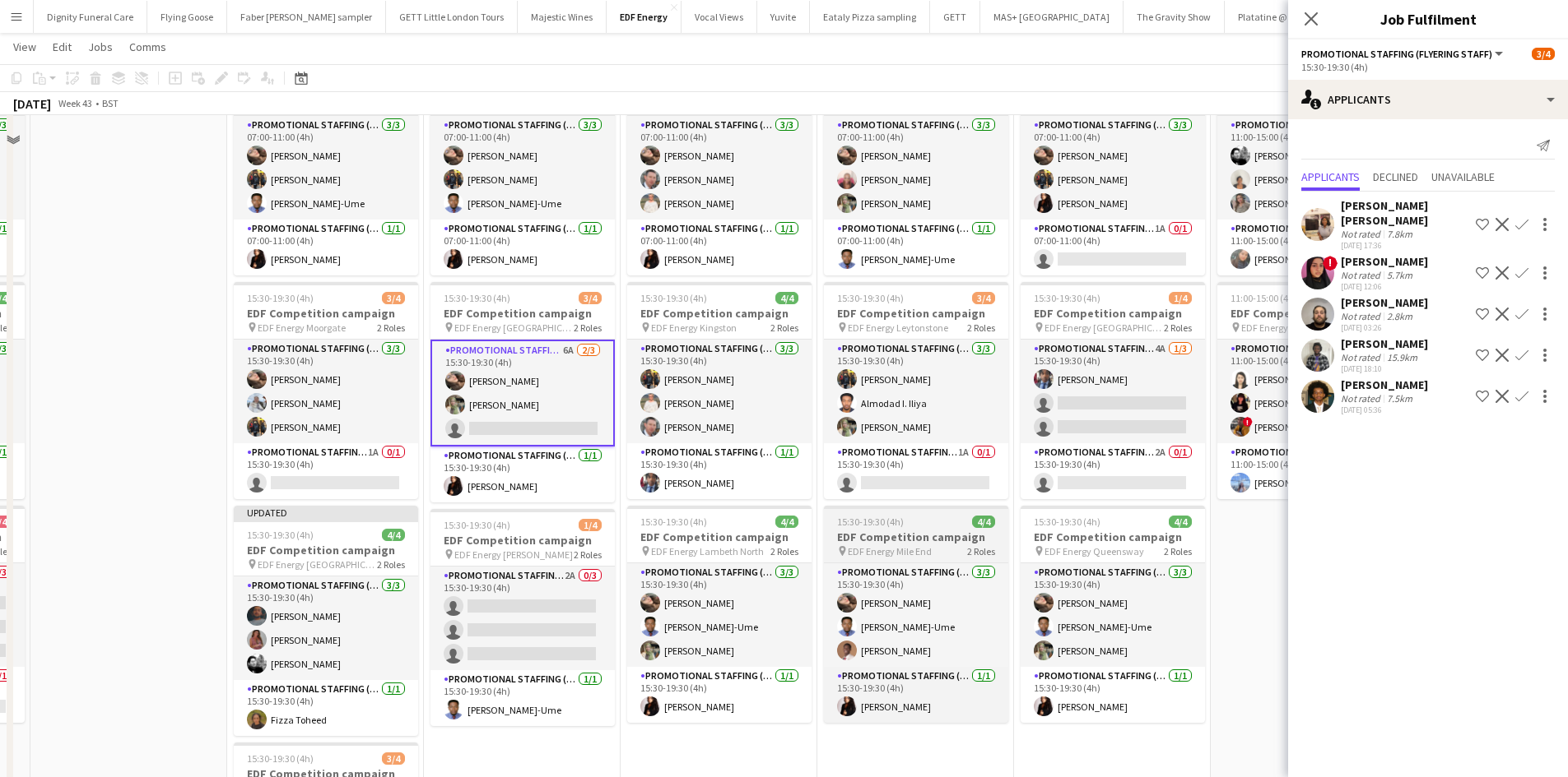
scroll to position [164, 0]
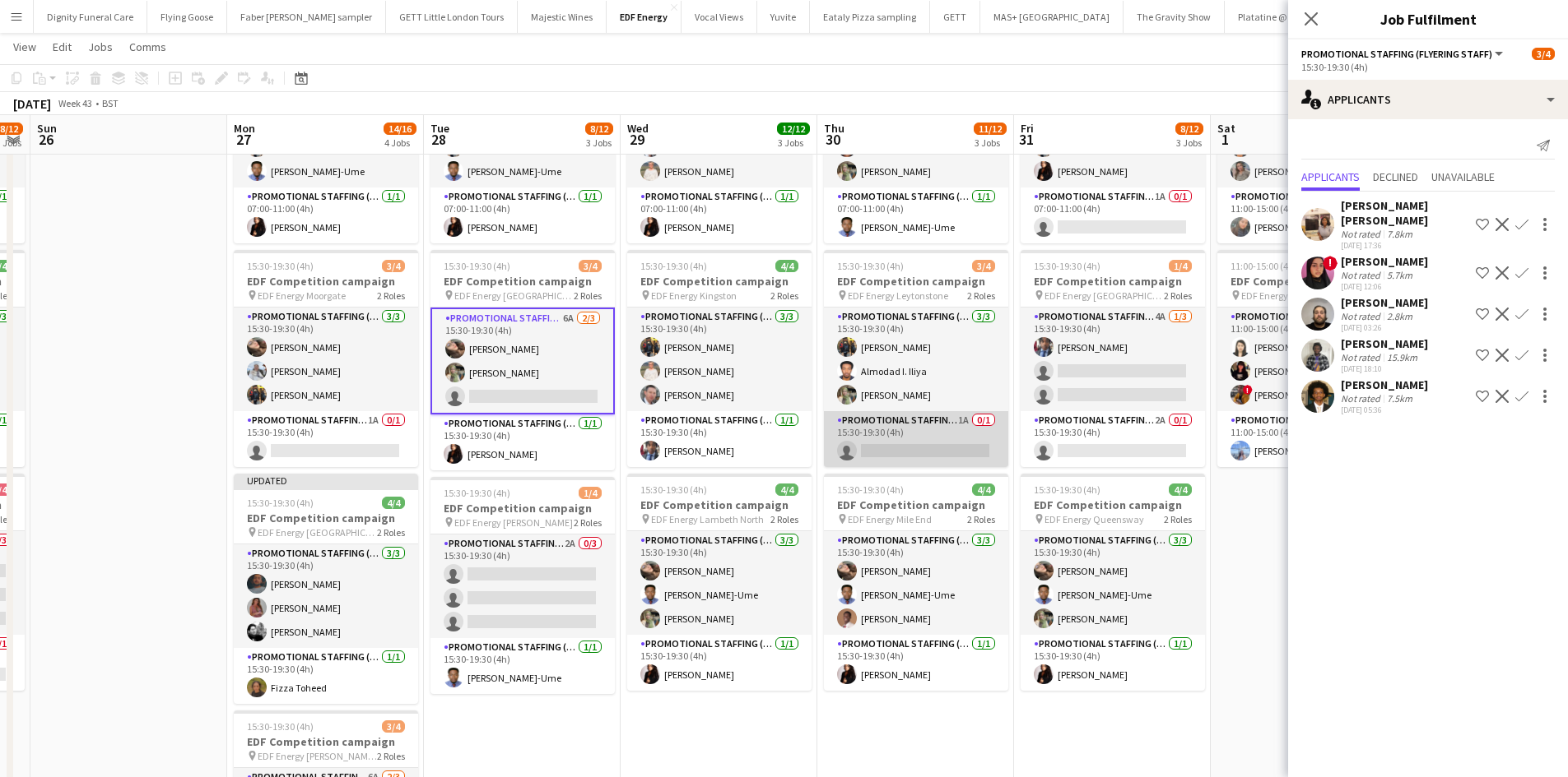
click at [929, 430] on app-card-role "Promotional Staffing (Team Leader) 1A 0/1 15:30-19:30 (4h) single-neutral-actio…" at bounding box center [915, 439] width 184 height 56
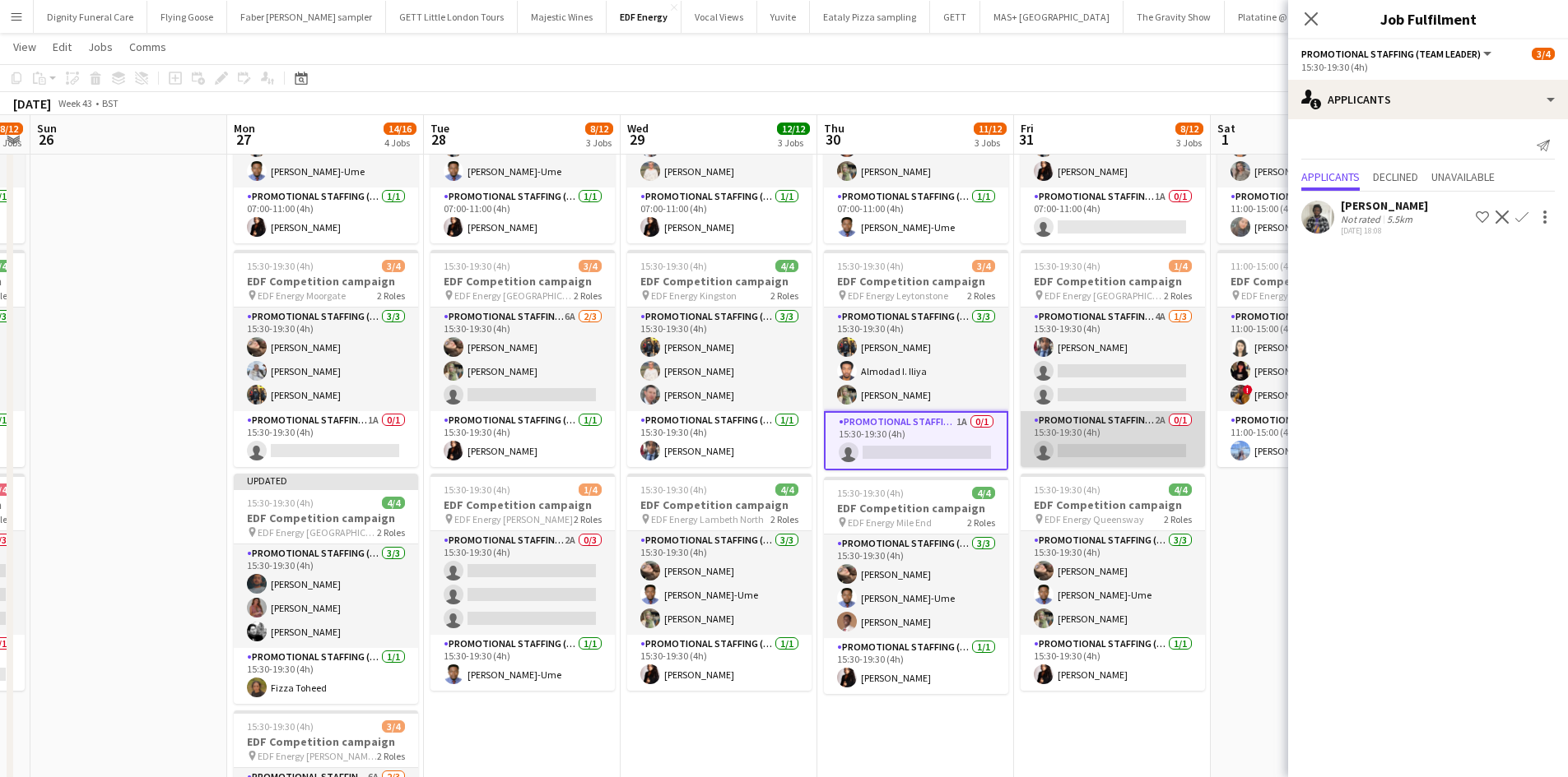
click at [1118, 445] on app-card-role "Promotional Staffing (Team Leader) 2A 0/1 15:30-19:30 (4h) single-neutral-actio…" at bounding box center [1112, 439] width 184 height 56
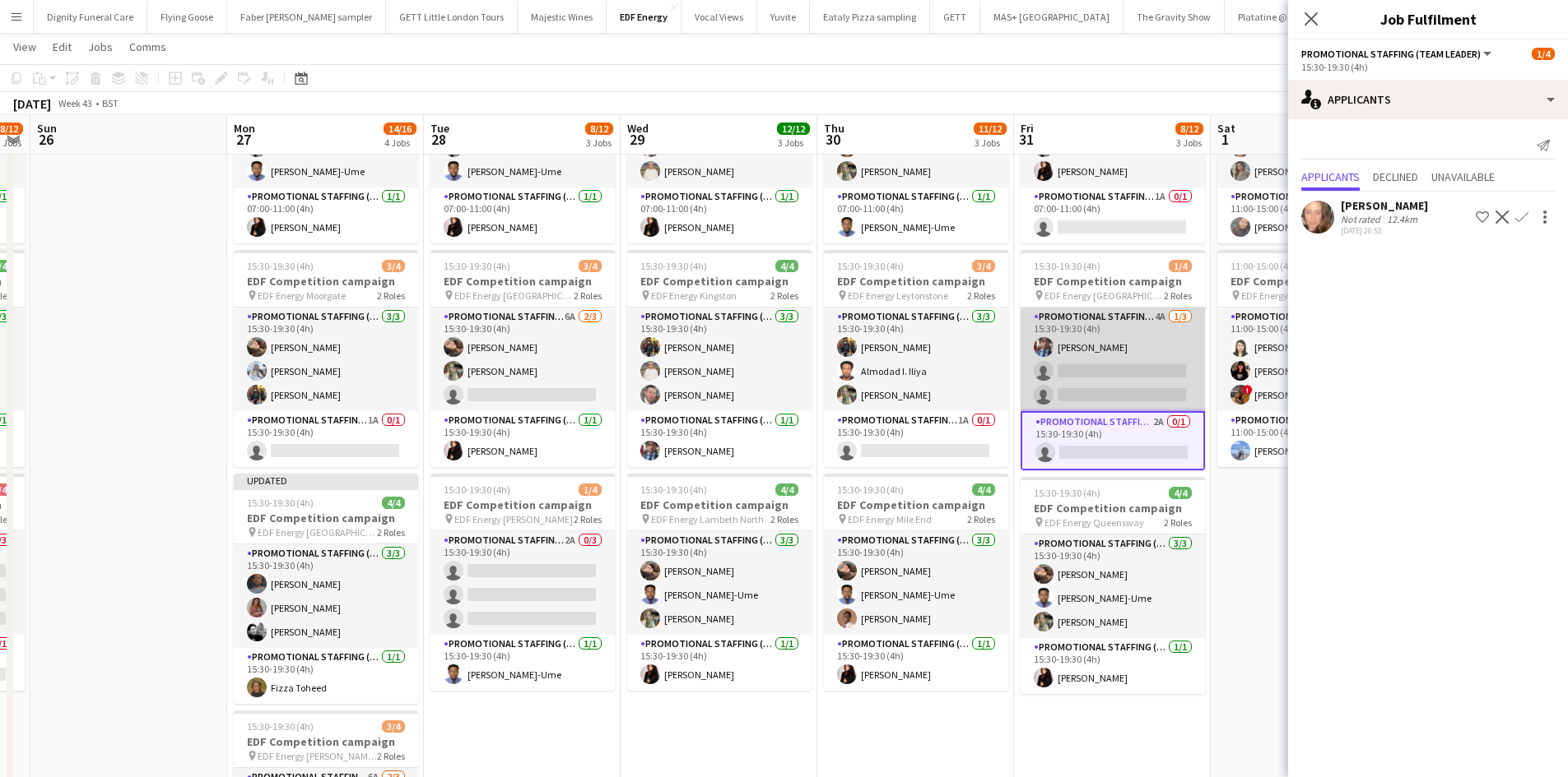
click at [1109, 381] on app-card-role "Promotional Staffing (Flyering Staff) 4A [DATE] 15:30-19:30 (4h) [PERSON_NAME] …" at bounding box center [1112, 359] width 184 height 104
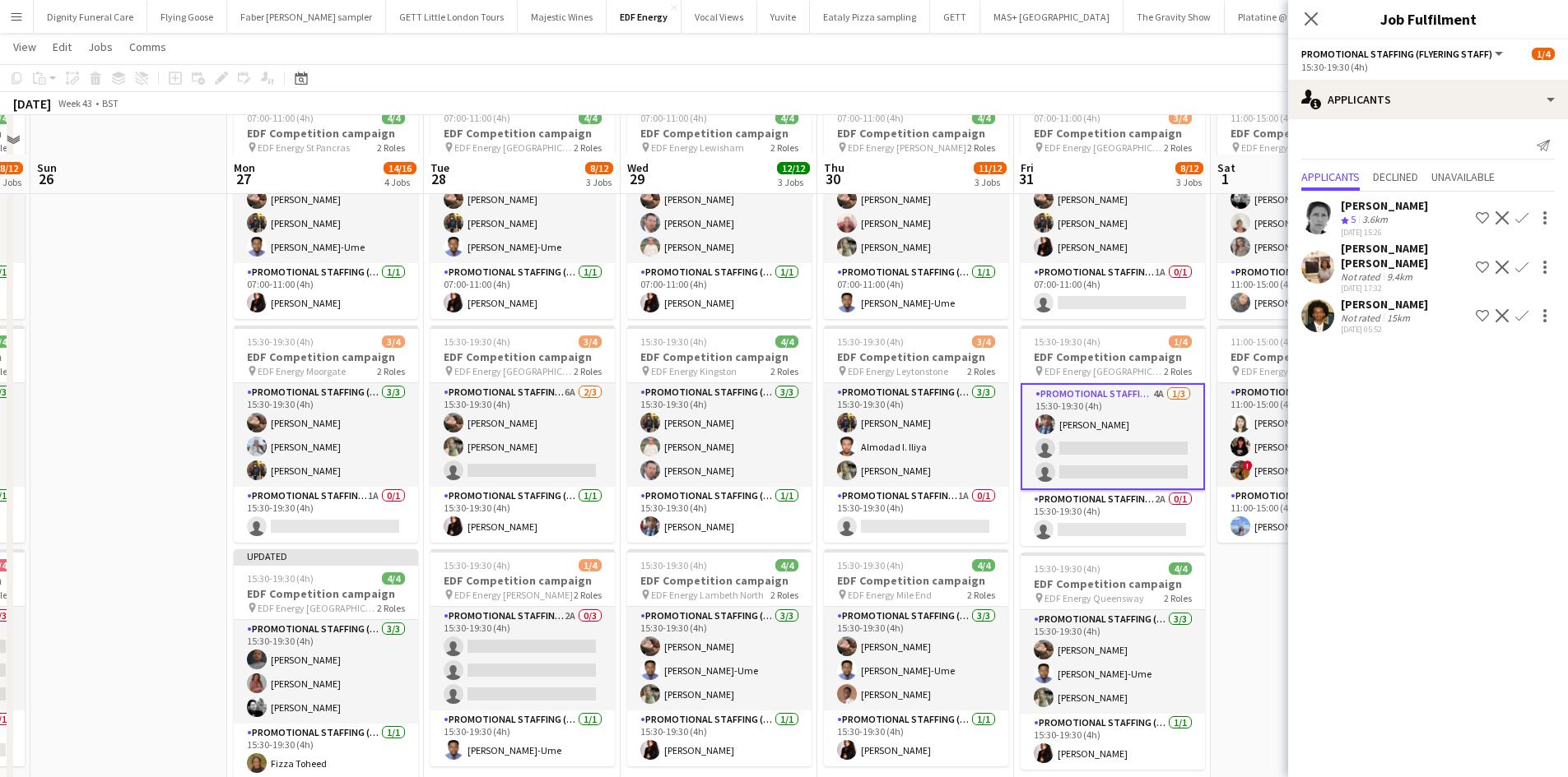
scroll to position [0, 0]
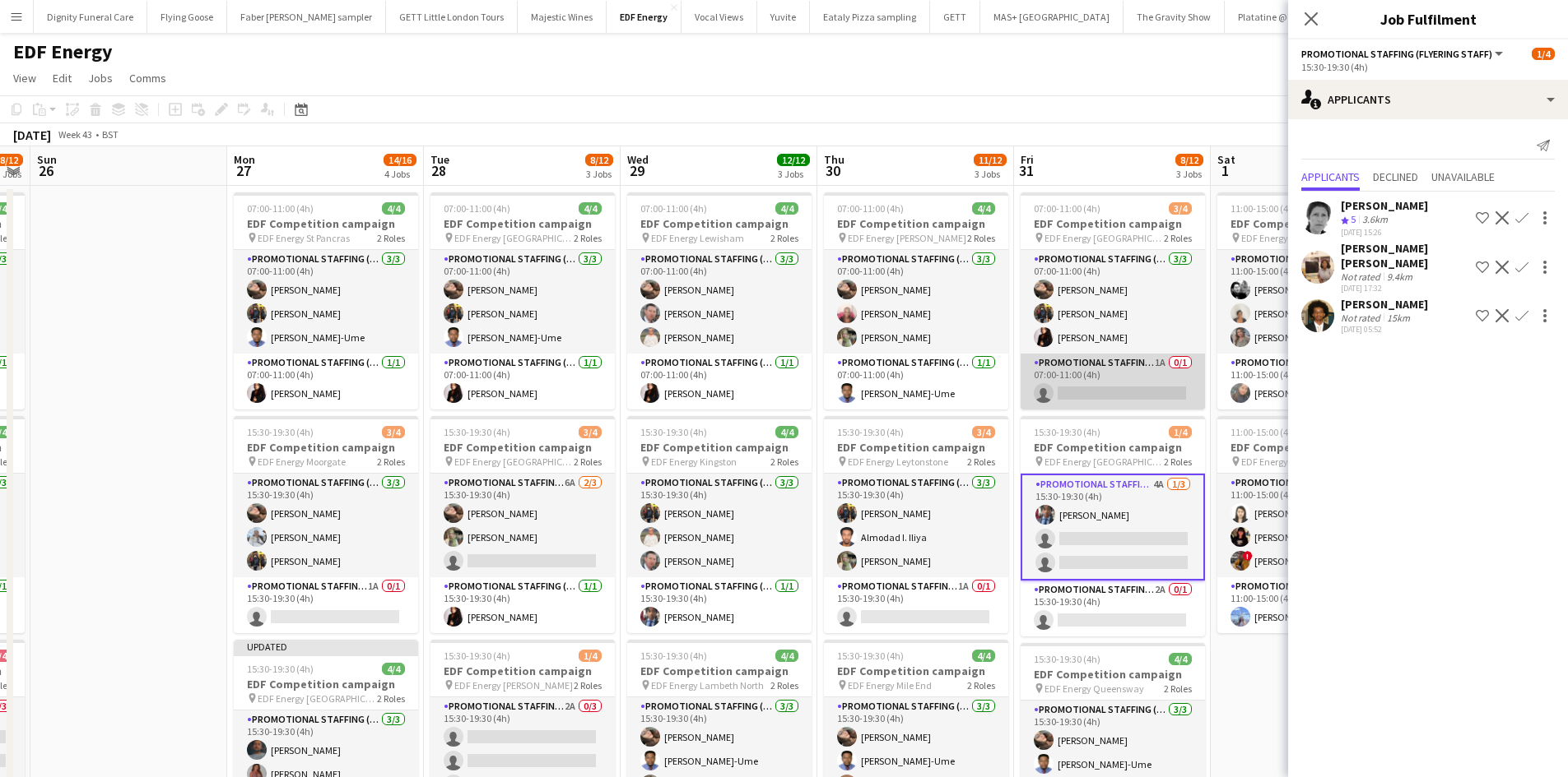
click at [1105, 381] on app-card-role "Promotional Staffing (Team Leader) 1A 0/1 07:00-11:00 (4h) single-neutral-actio…" at bounding box center [1112, 381] width 184 height 56
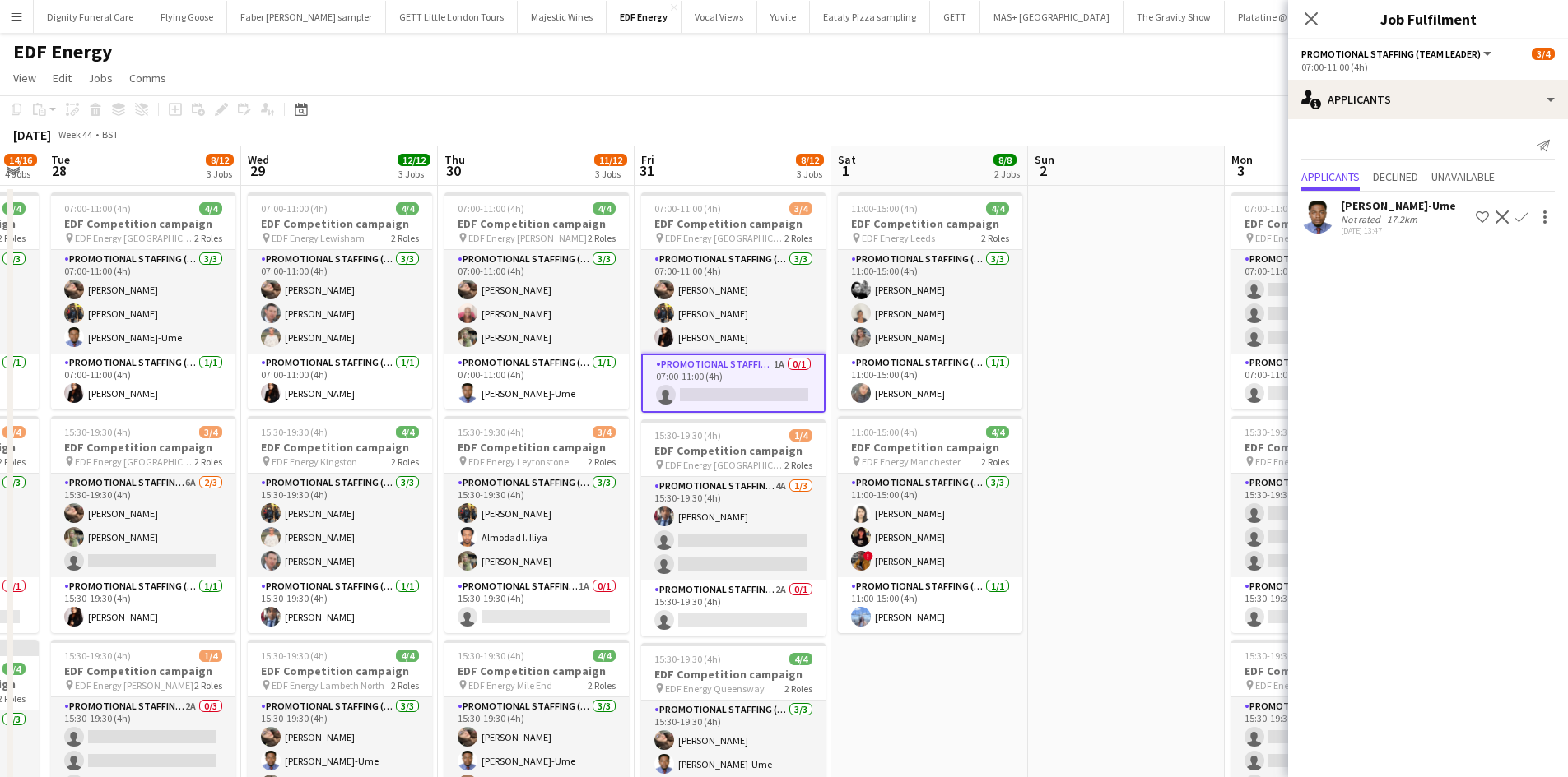
drag, startPoint x: 1106, startPoint y: 514, endPoint x: 1139, endPoint y: 333, distance: 184.0
click at [714, 468] on app-calendar-viewport "Sat 25 8/12 3 Jobs Sun 26 Mon 27 14/16 4 Jobs Tue 28 8/12 3 Jobs Wed 29 12/12 3…" at bounding box center [784, 667] width 1568 height 1043
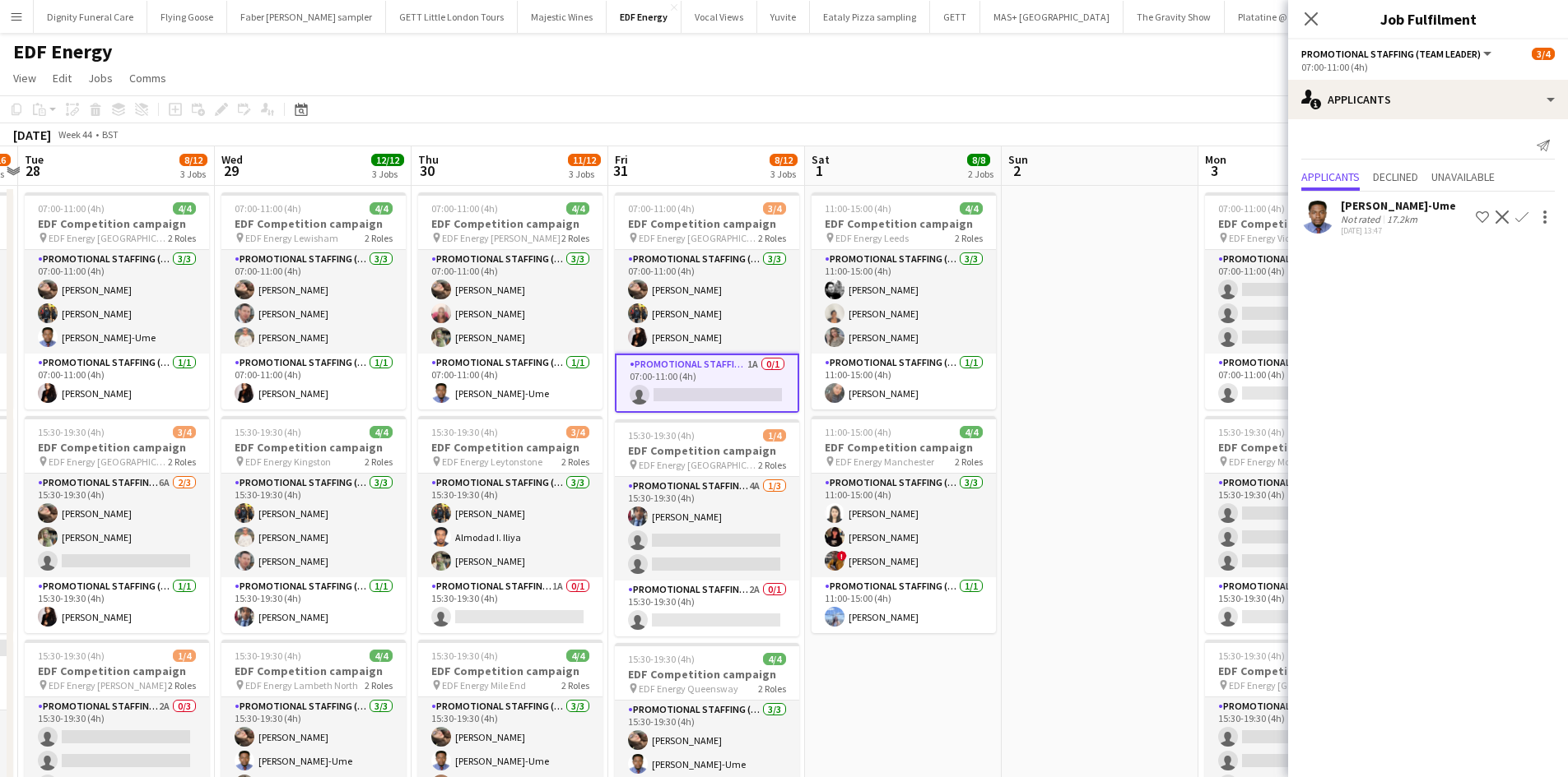
click at [1518, 216] on app-icon "Confirm" at bounding box center [1522, 217] width 13 height 13
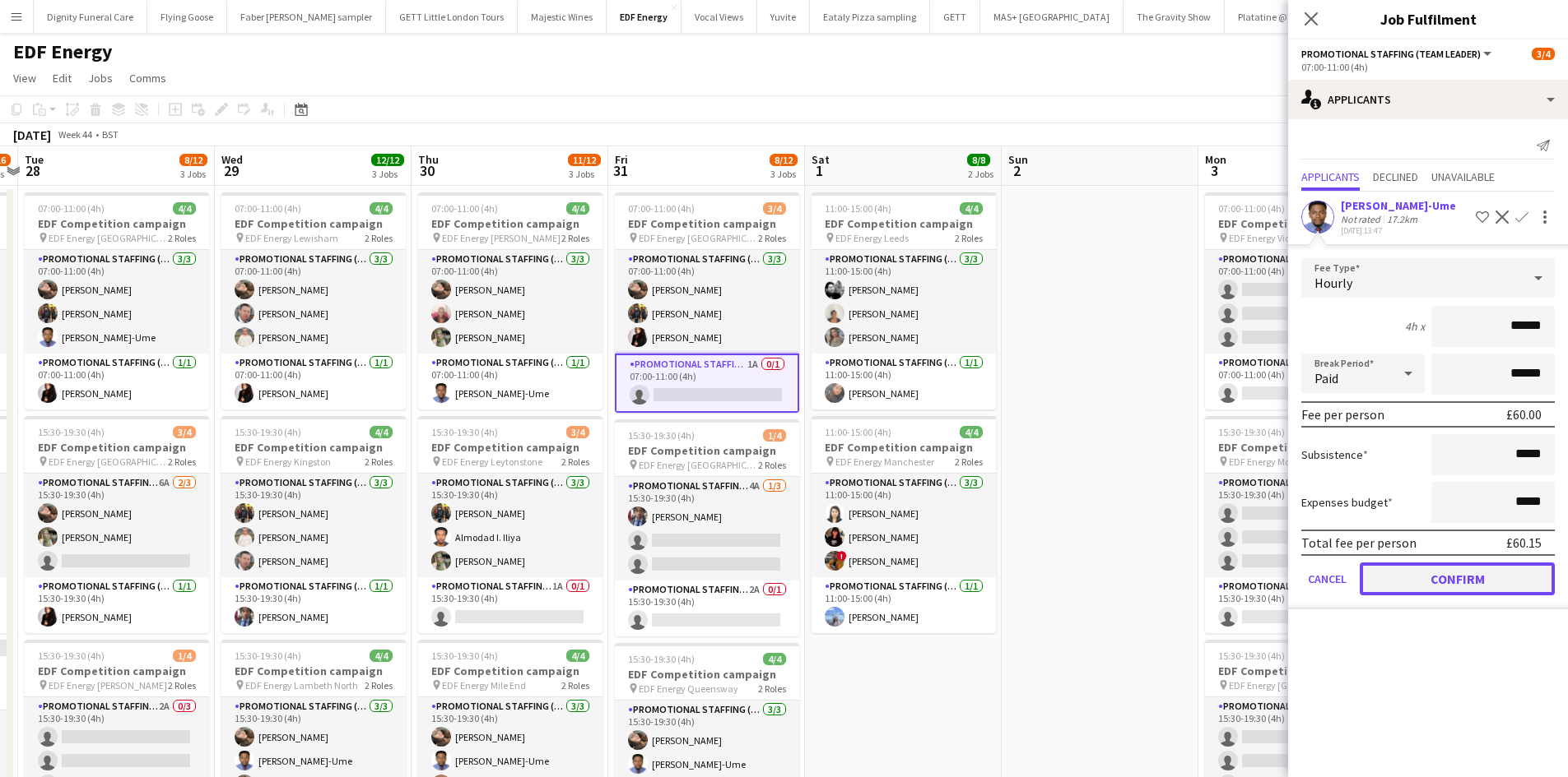
click at [1481, 572] on button "Confirm" at bounding box center [1457, 578] width 195 height 33
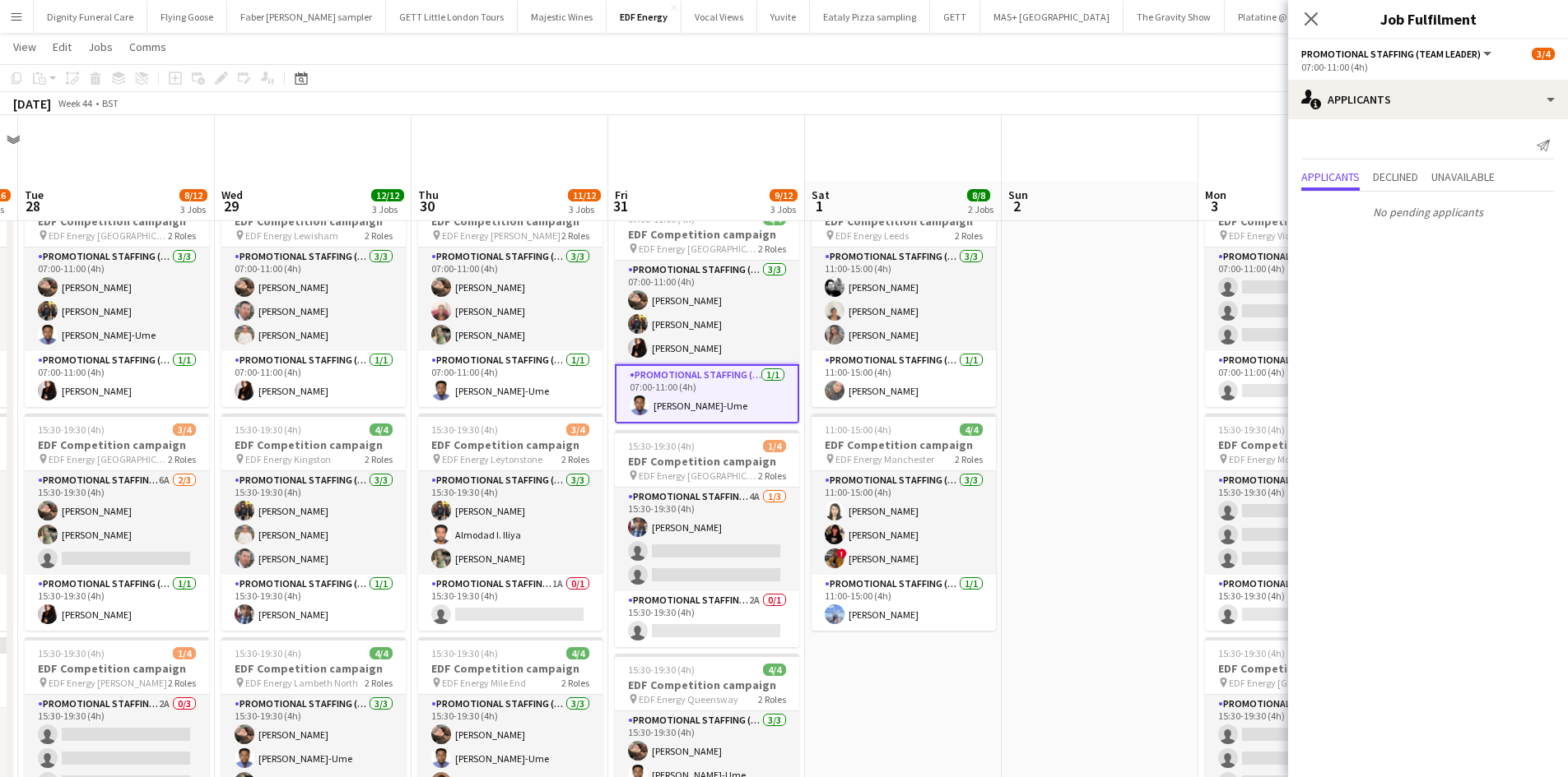
scroll to position [0, 0]
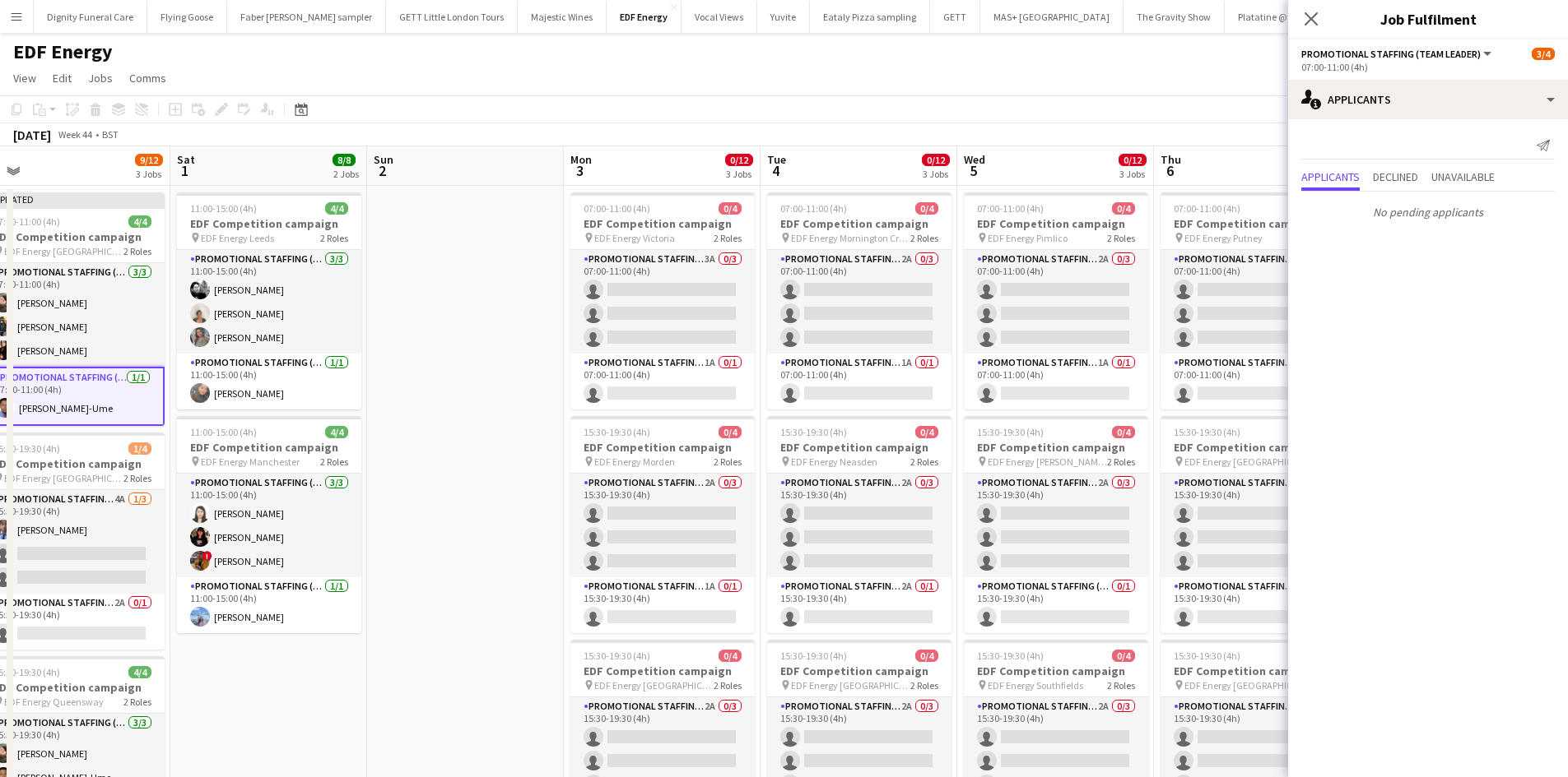
drag, startPoint x: 1018, startPoint y: 721, endPoint x: 396, endPoint y: 578, distance: 638.2
click at [378, 619] on app-calendar-viewport "Mon 27 14/16 4 Jobs Tue 28 8/12 3 Jobs Wed 29 12/12 3 Jobs Thu 30 11/12 3 Jobs …" at bounding box center [784, 667] width 1568 height 1043
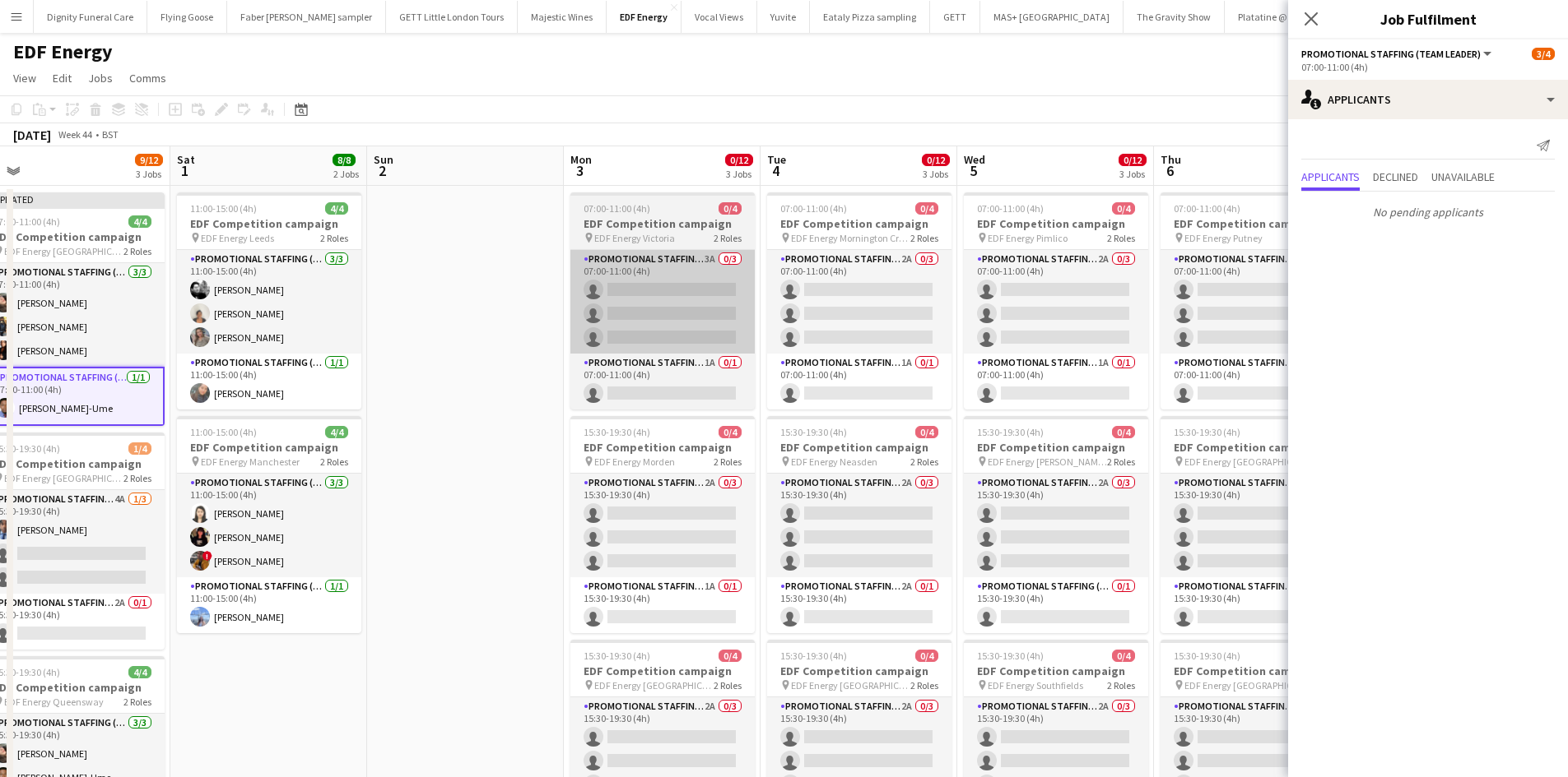
scroll to position [0, 818]
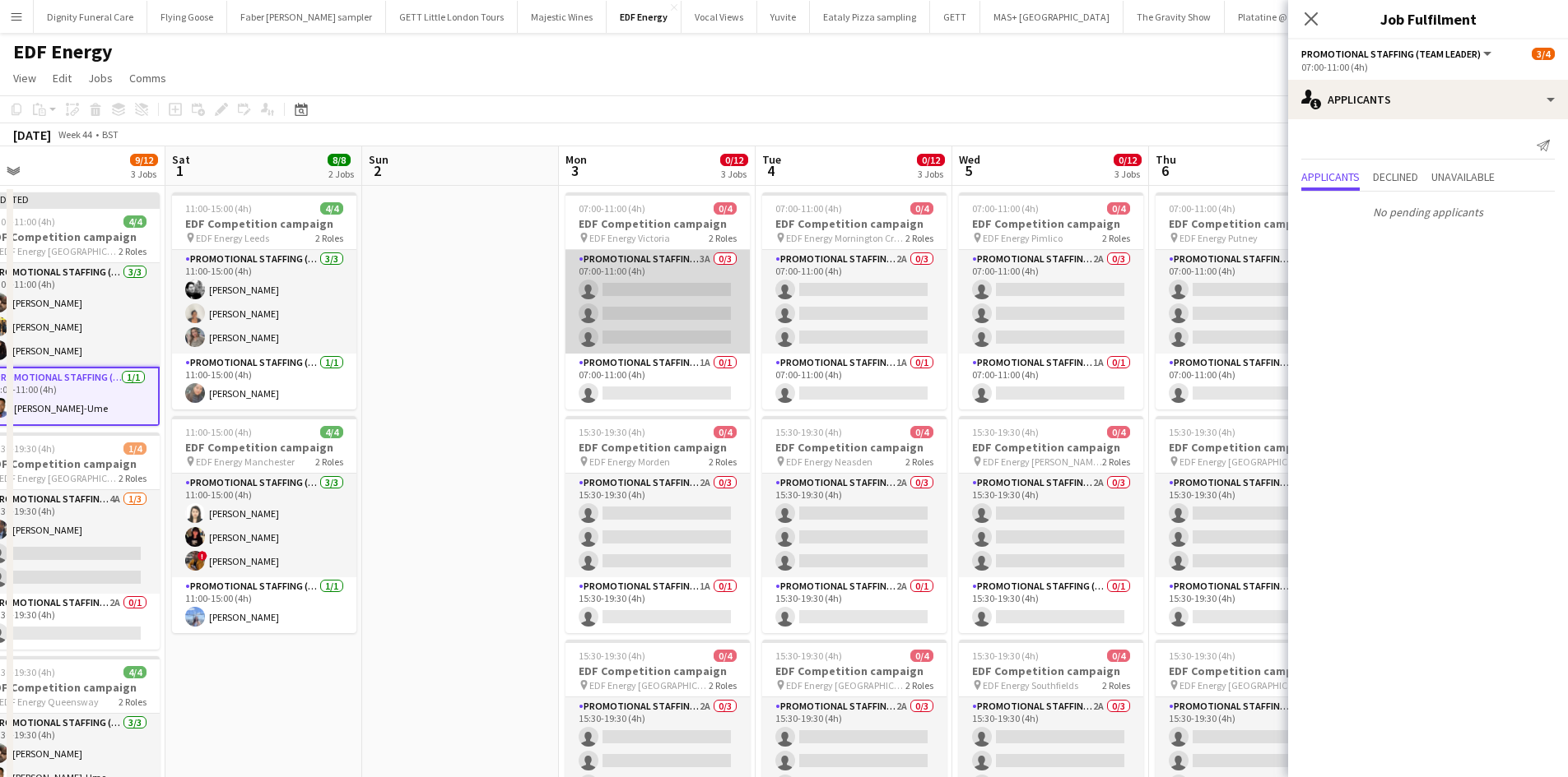
click at [634, 290] on app-card-role "Promotional Staffing (Flyering Staff) 3A 0/3 07:00-11:00 (4h) single-neutral-ac…" at bounding box center [657, 302] width 184 height 104
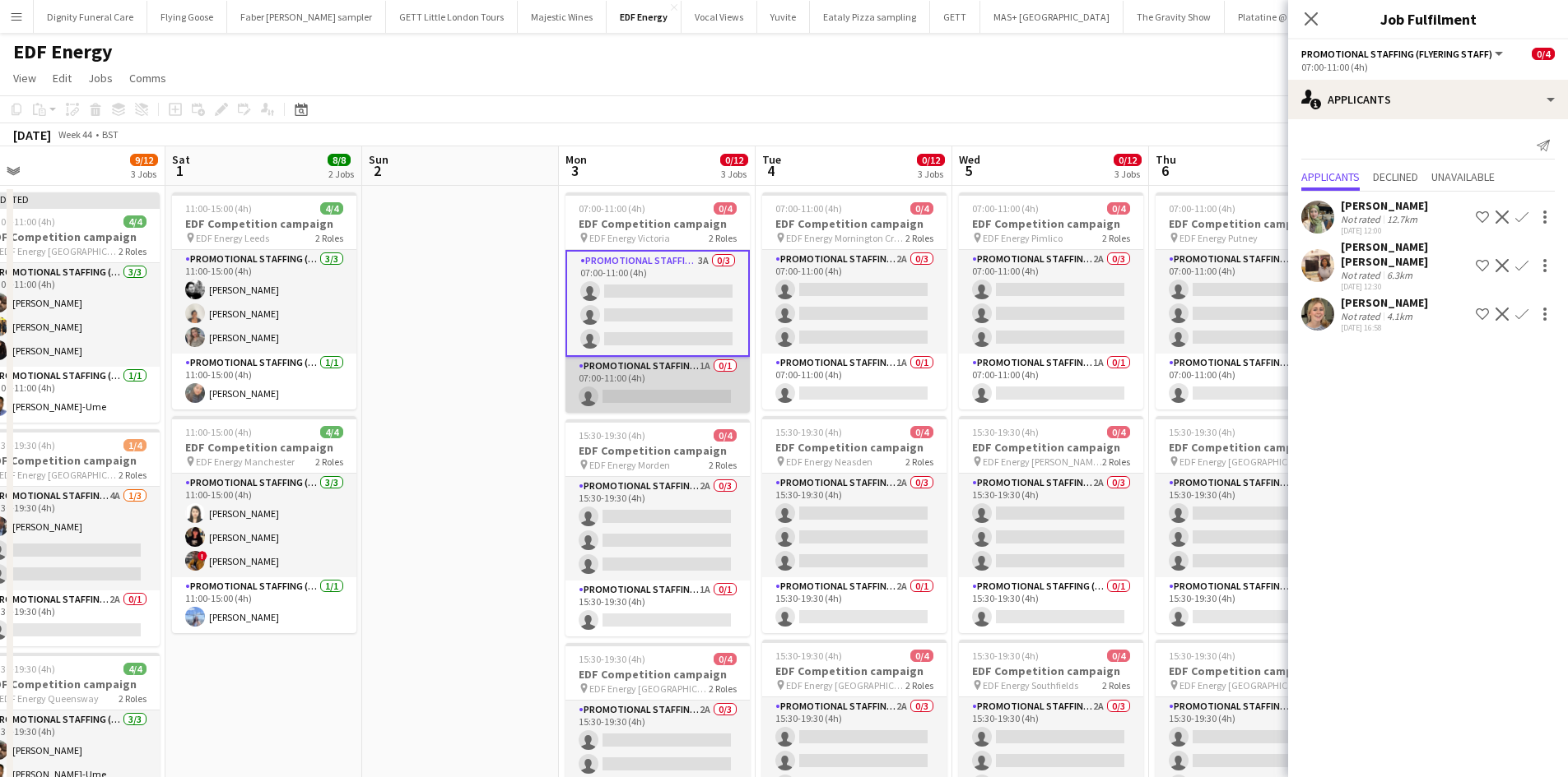
click at [688, 389] on app-card-role "Promotional Staffing (Team Leader) 1A 0/1 07:00-11:00 (4h) single-neutral-actio…" at bounding box center [657, 385] width 184 height 56
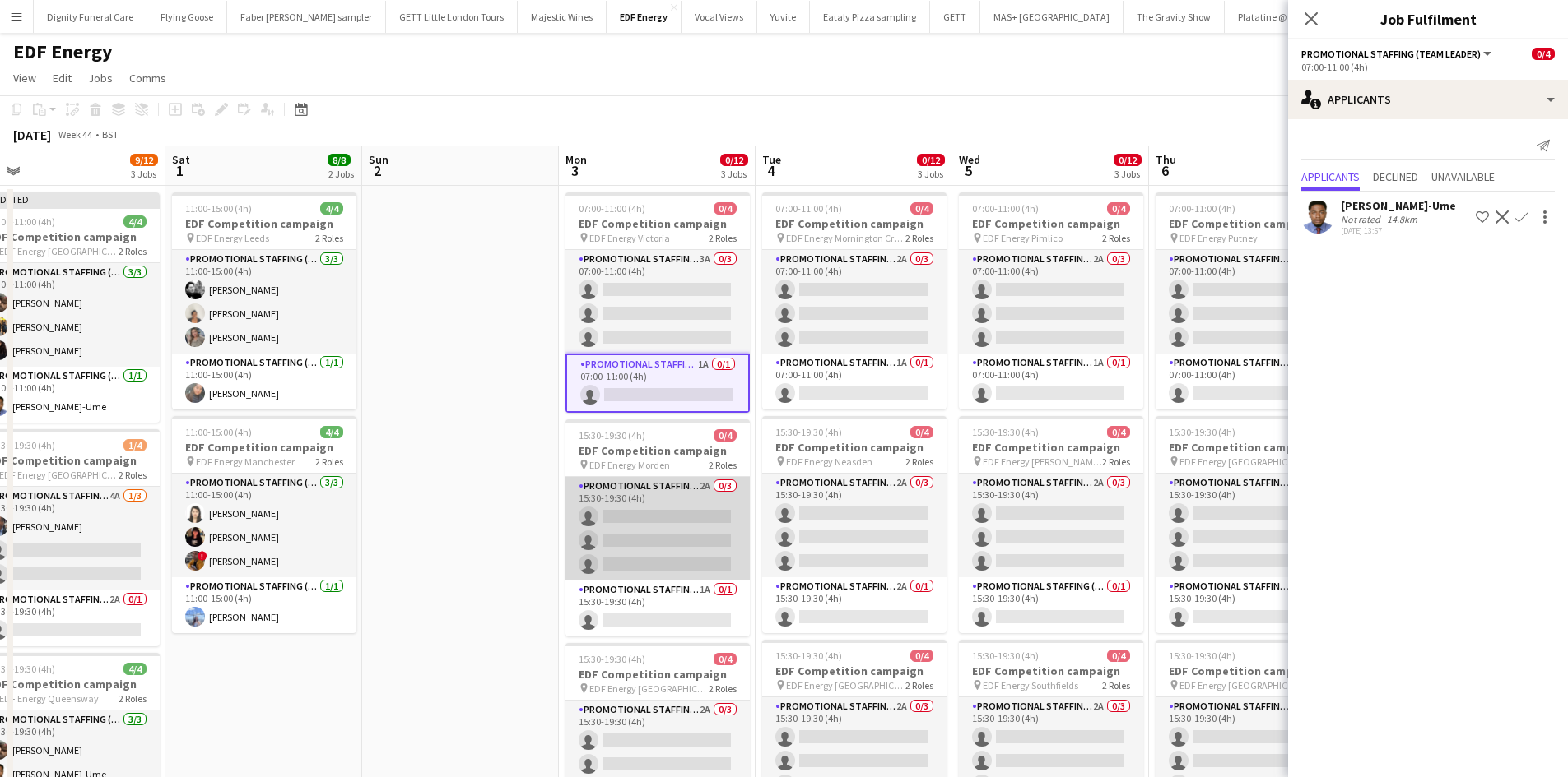
click at [665, 517] on app-card-role "Promotional Staffing (Flyering Staff) 2A 0/3 15:30-19:30 (4h) single-neutral-ac…" at bounding box center [657, 529] width 184 height 104
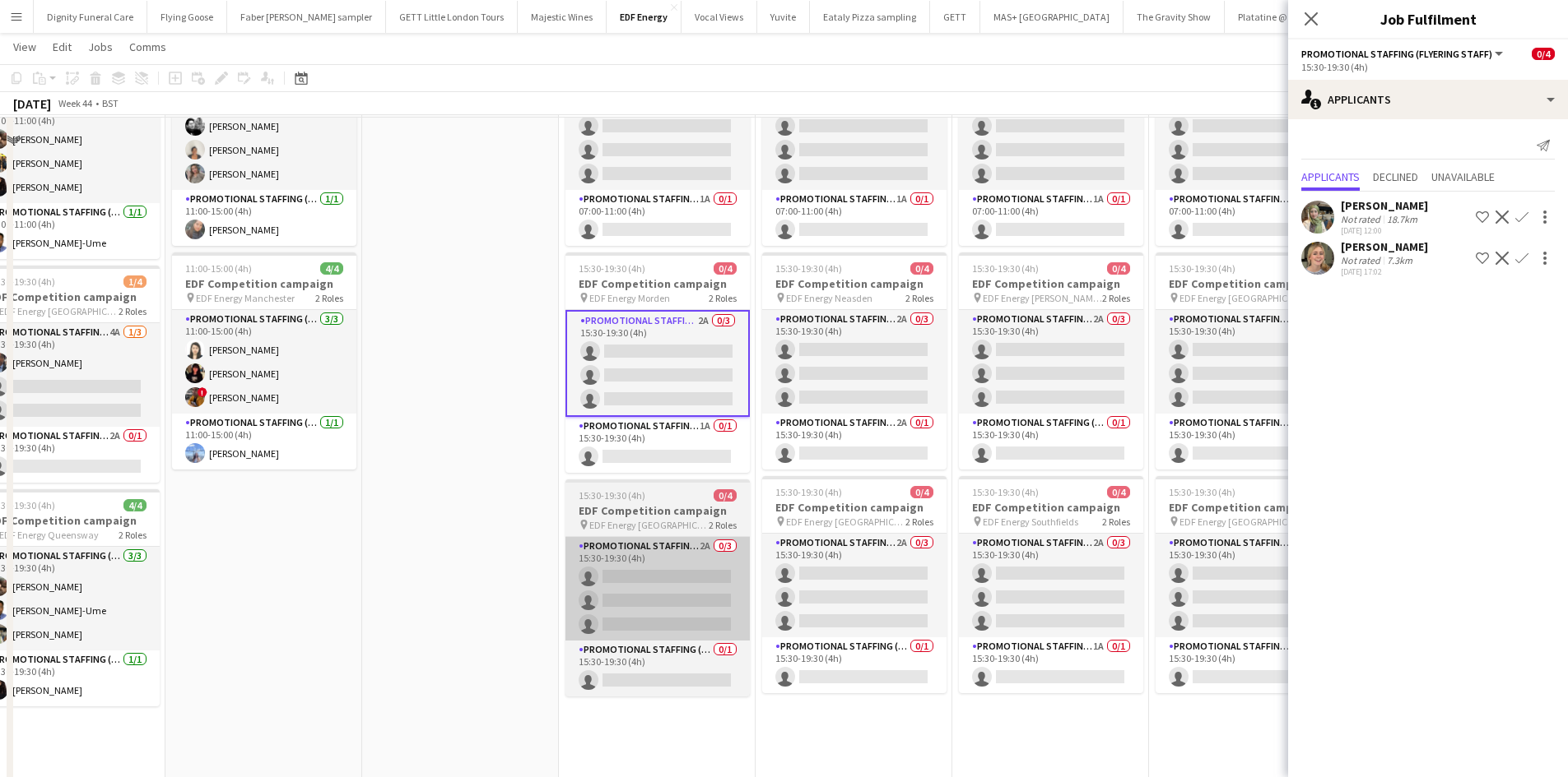
scroll to position [164, 0]
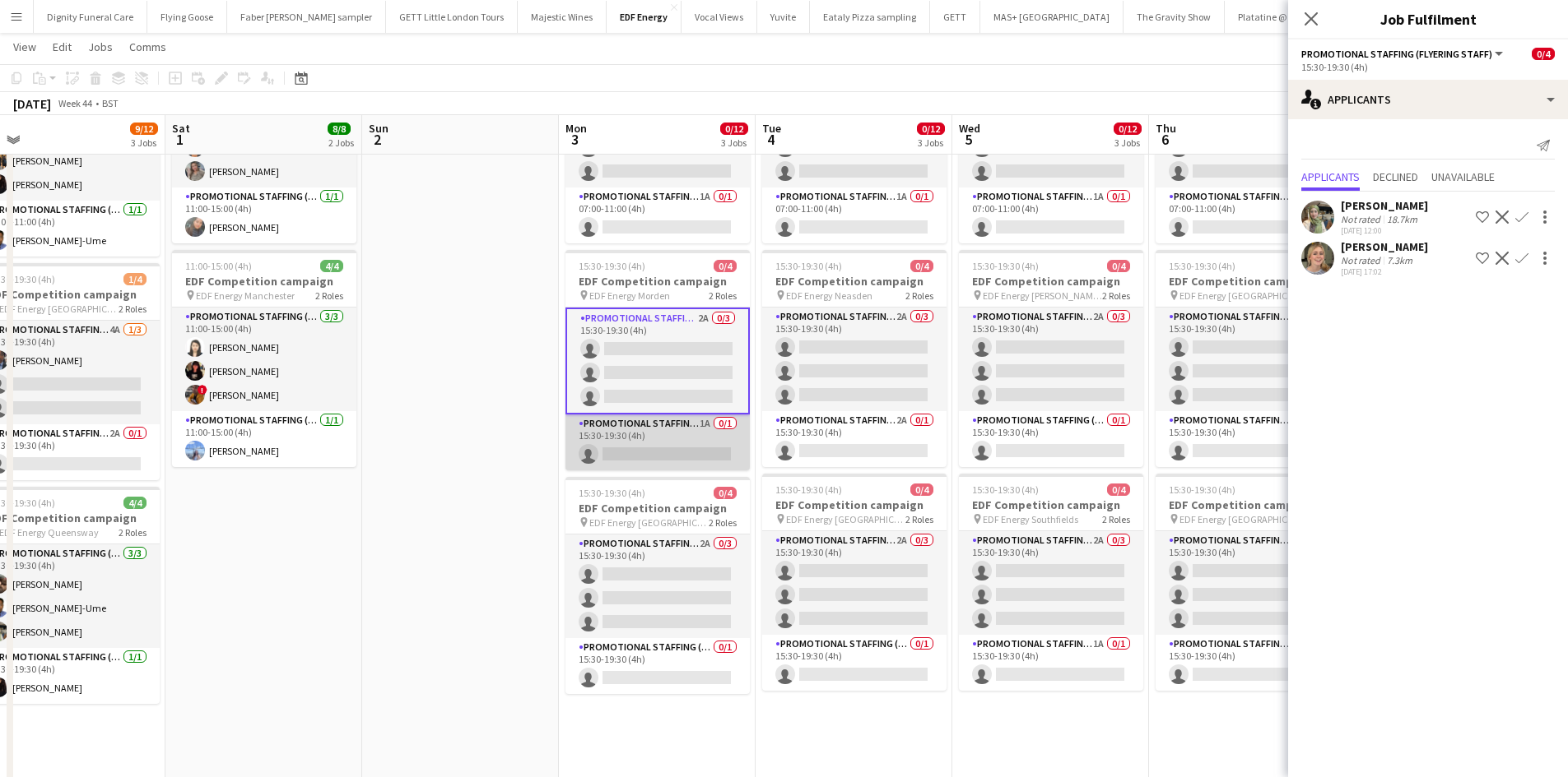
click at [673, 446] on app-card-role "Promotional Staffing (Team Leader) 1A 0/1 15:30-19:30 (4h) single-neutral-actio…" at bounding box center [657, 442] width 184 height 56
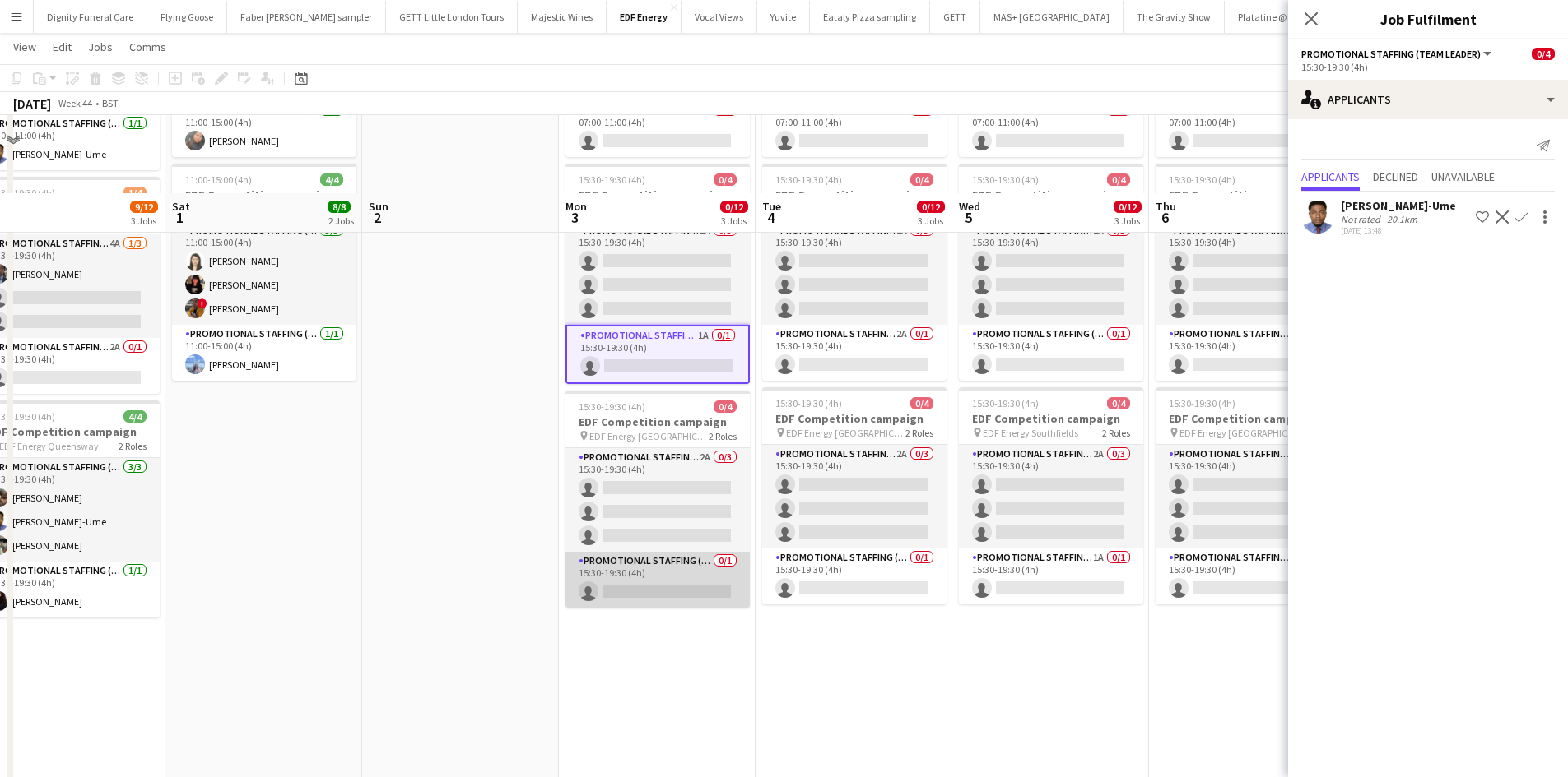
scroll to position [329, 0]
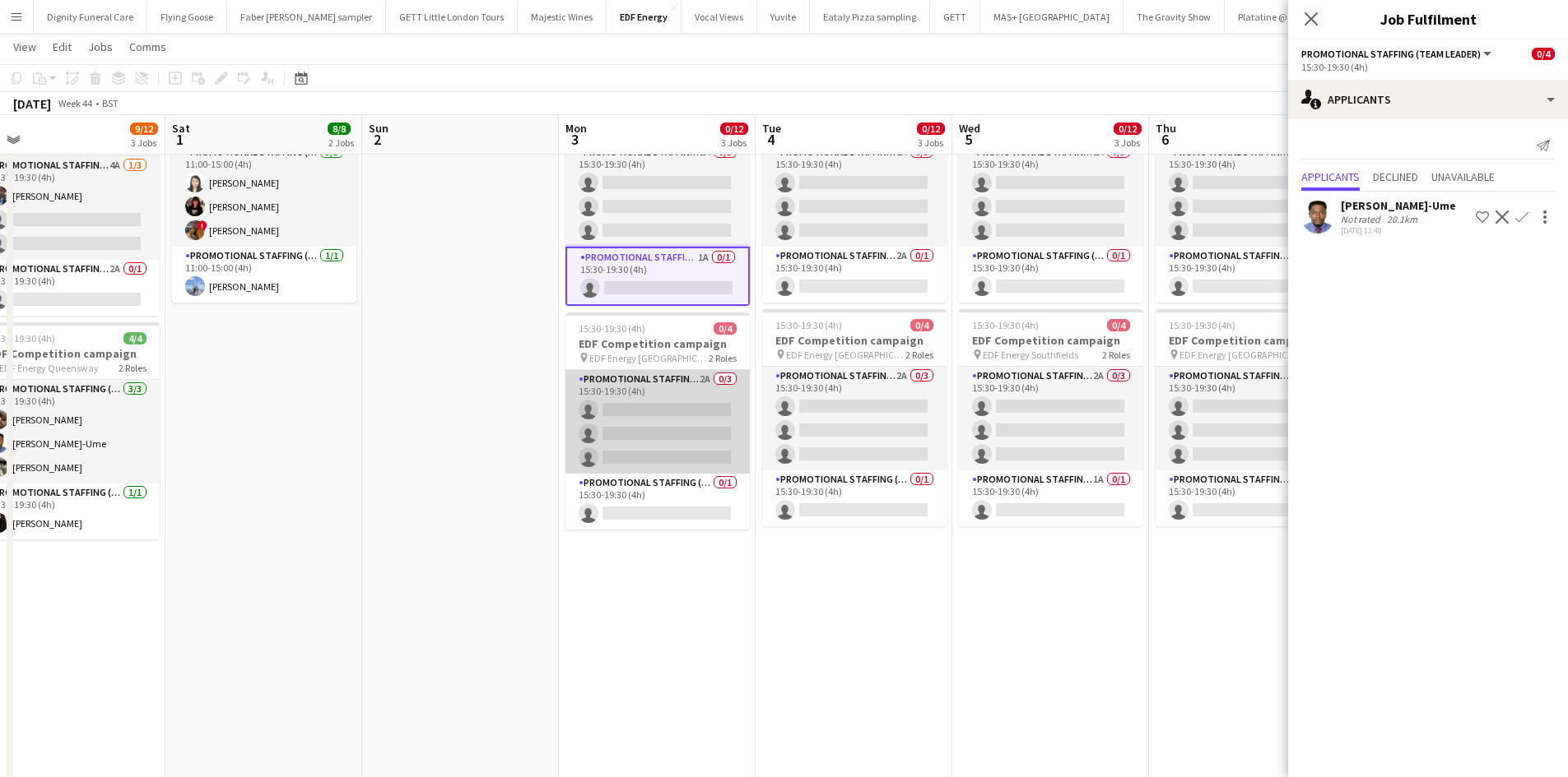
click at [664, 407] on app-card-role "Promotional Staffing (Flyering Staff) 2A 0/3 15:30-19:30 (4h) single-neutral-ac…" at bounding box center [657, 423] width 184 height 104
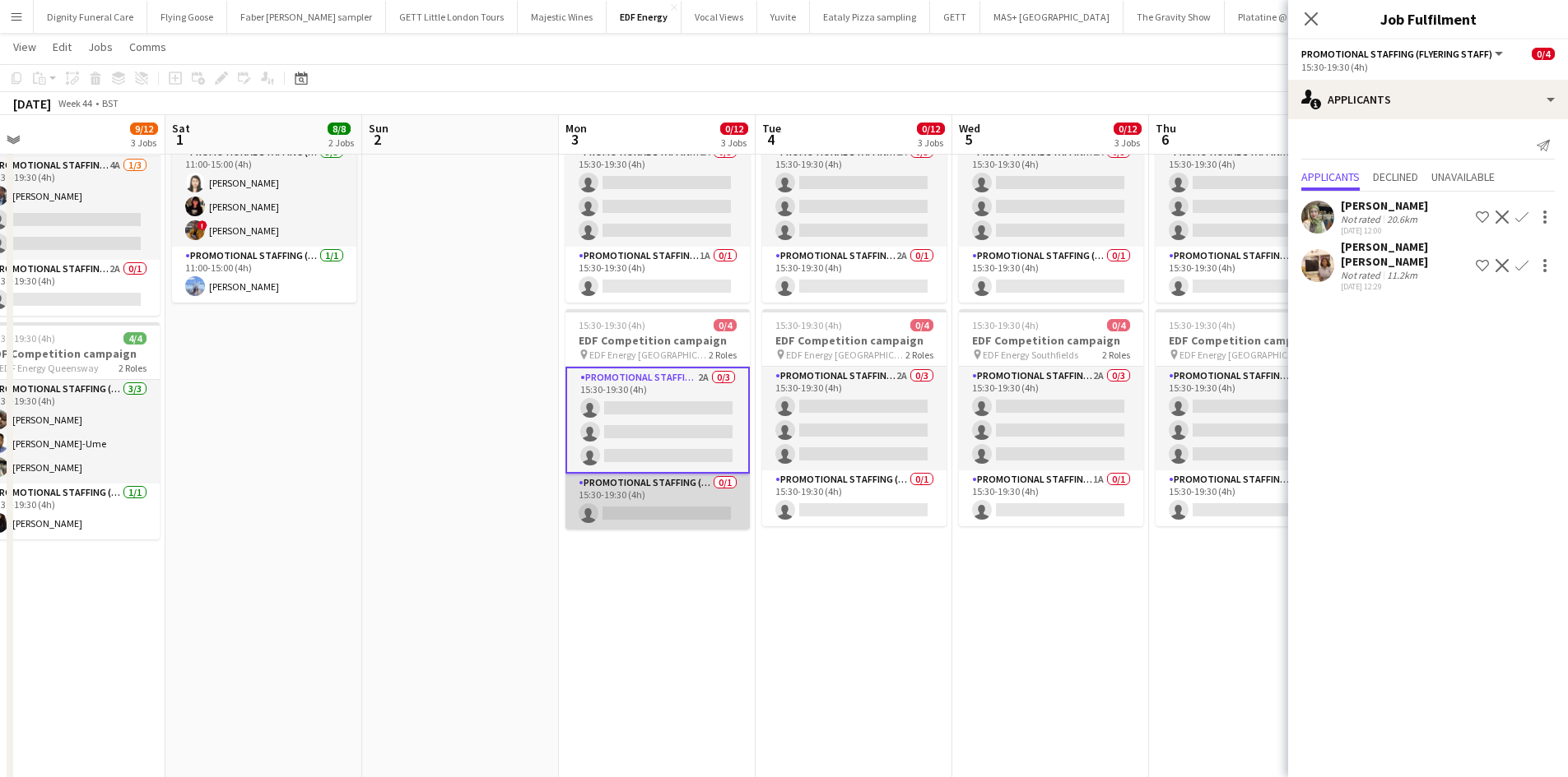
click at [671, 525] on app-card-role "Promotional Staffing (Team Leader) 0/1 15:30-19:30 (4h) single-neutral-actions" at bounding box center [657, 501] width 184 height 56
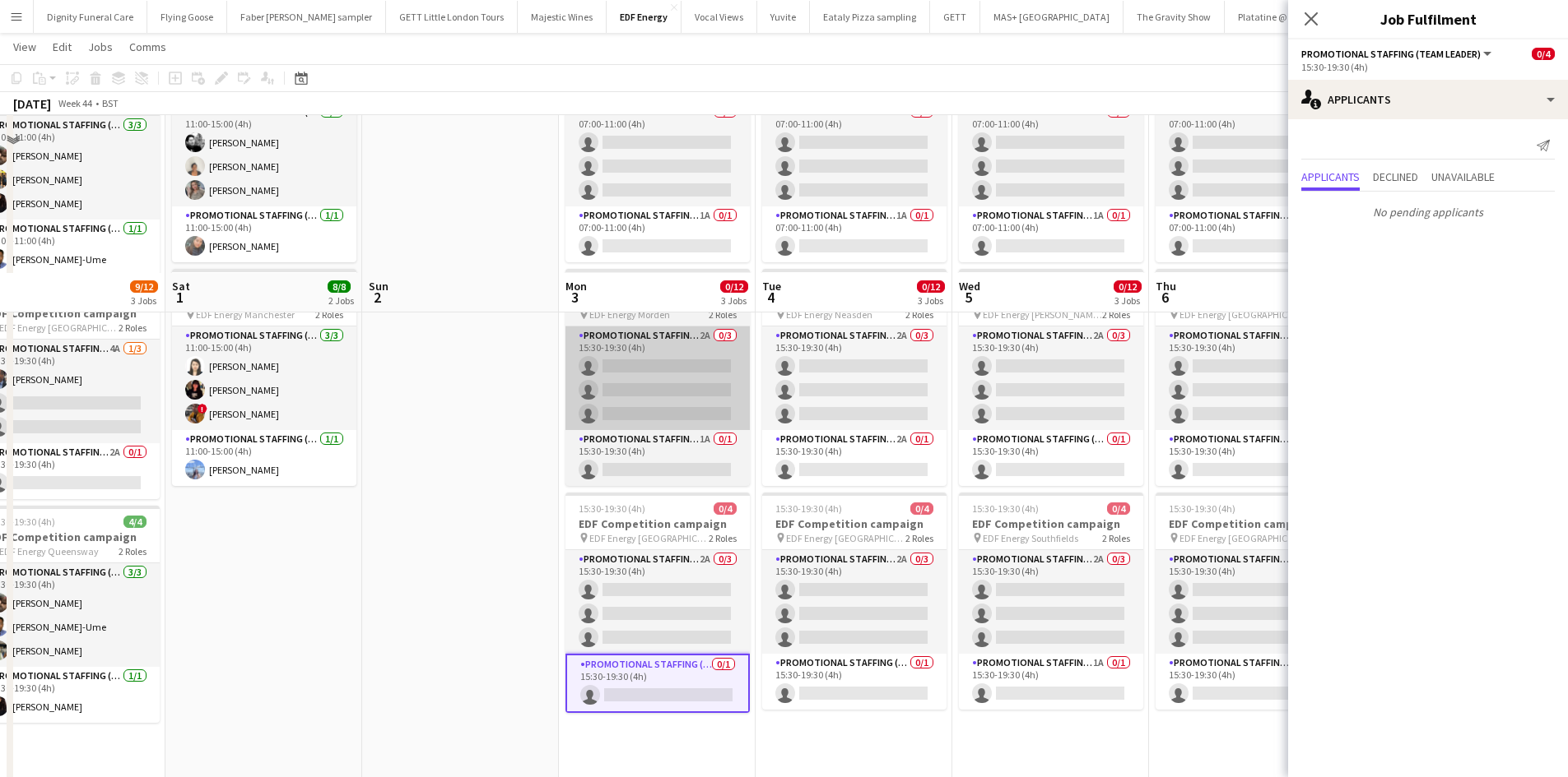
scroll to position [0, 0]
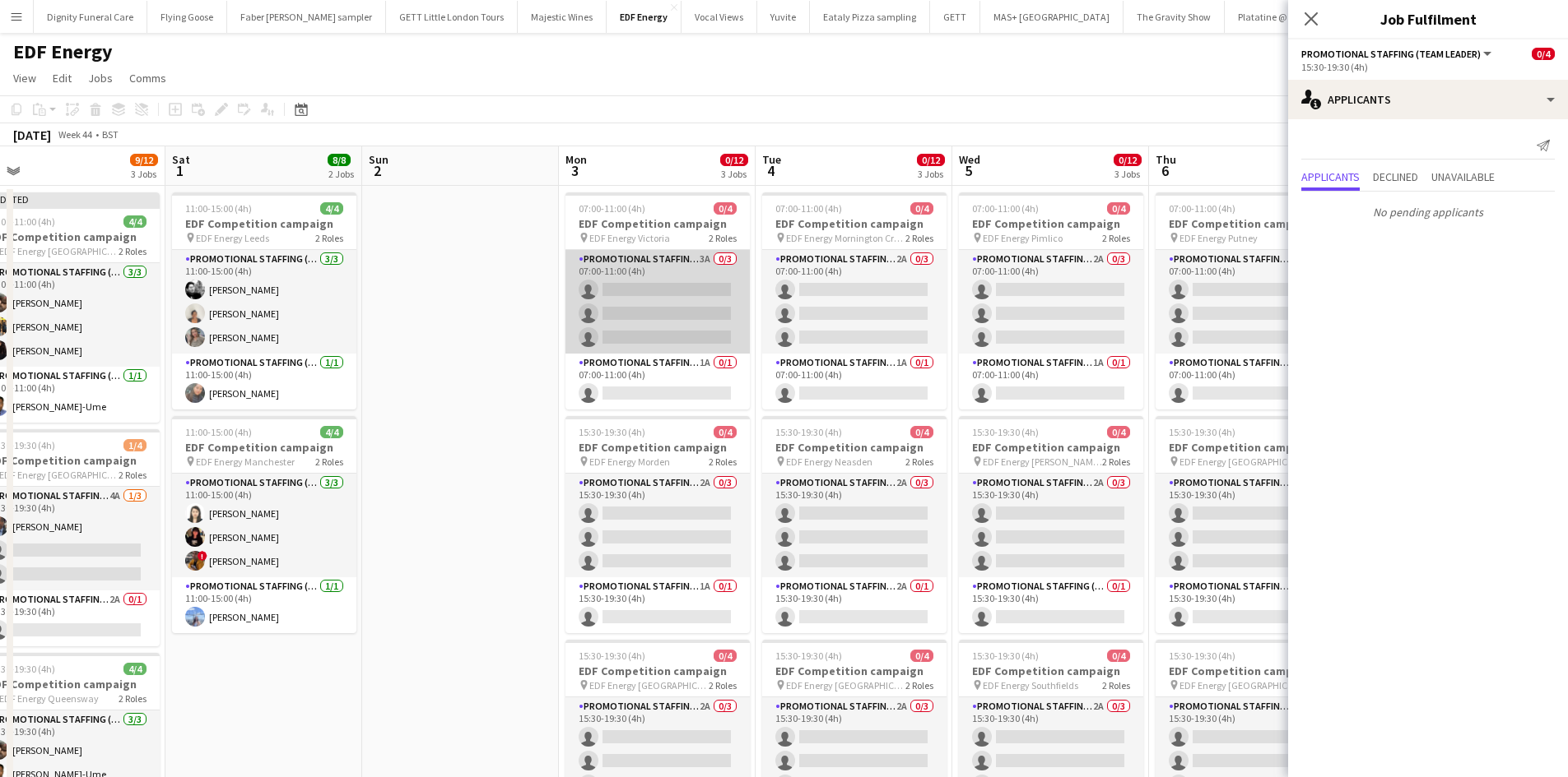
click at [699, 301] on app-card-role "Promotional Staffing (Flyering Staff) 3A 0/3 07:00-11:00 (4h) single-neutral-ac…" at bounding box center [657, 302] width 184 height 104
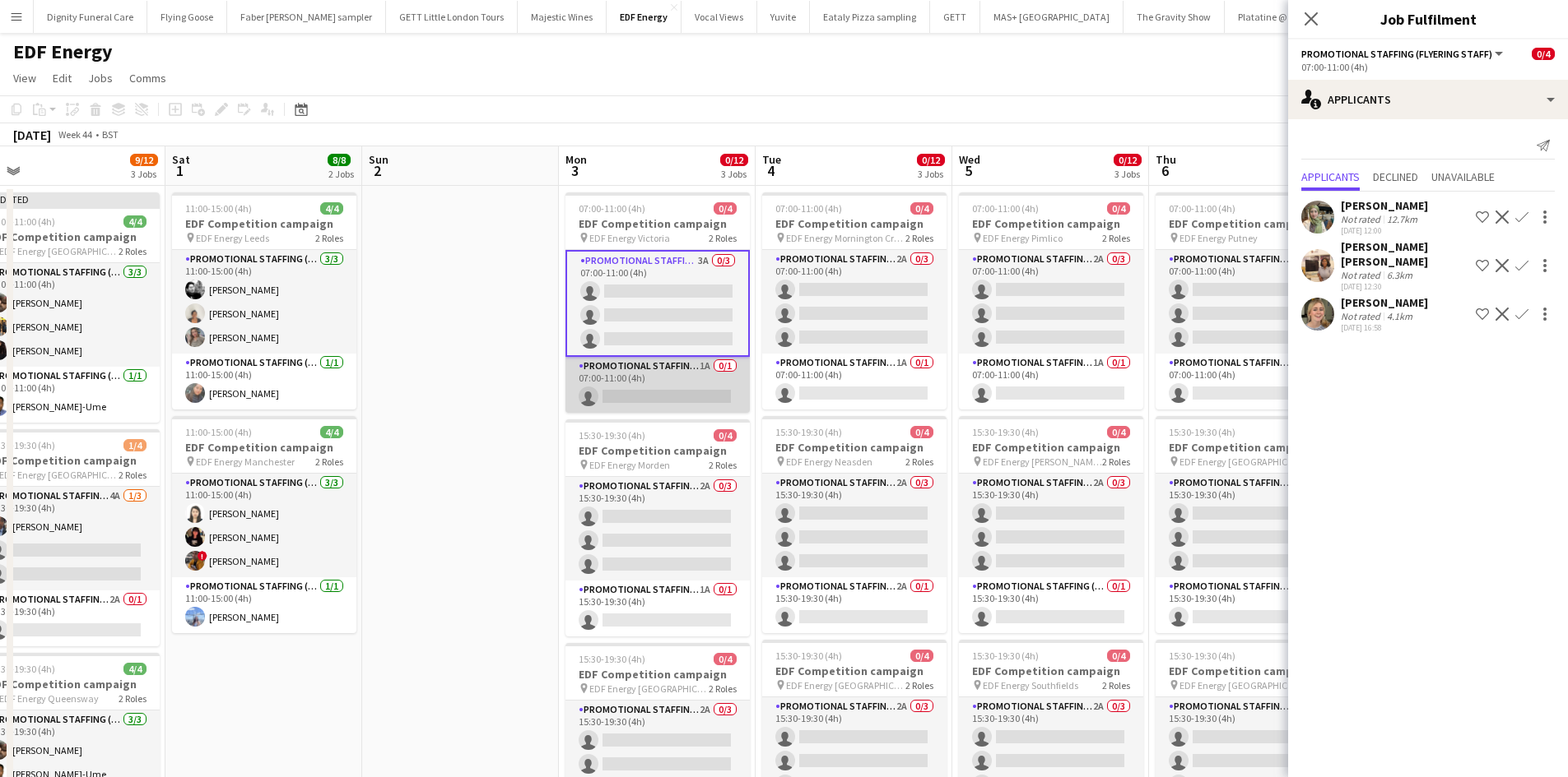
click at [689, 398] on app-card-role "Promotional Staffing (Team Leader) 1A 0/1 07:00-11:00 (4h) single-neutral-actio…" at bounding box center [657, 385] width 184 height 56
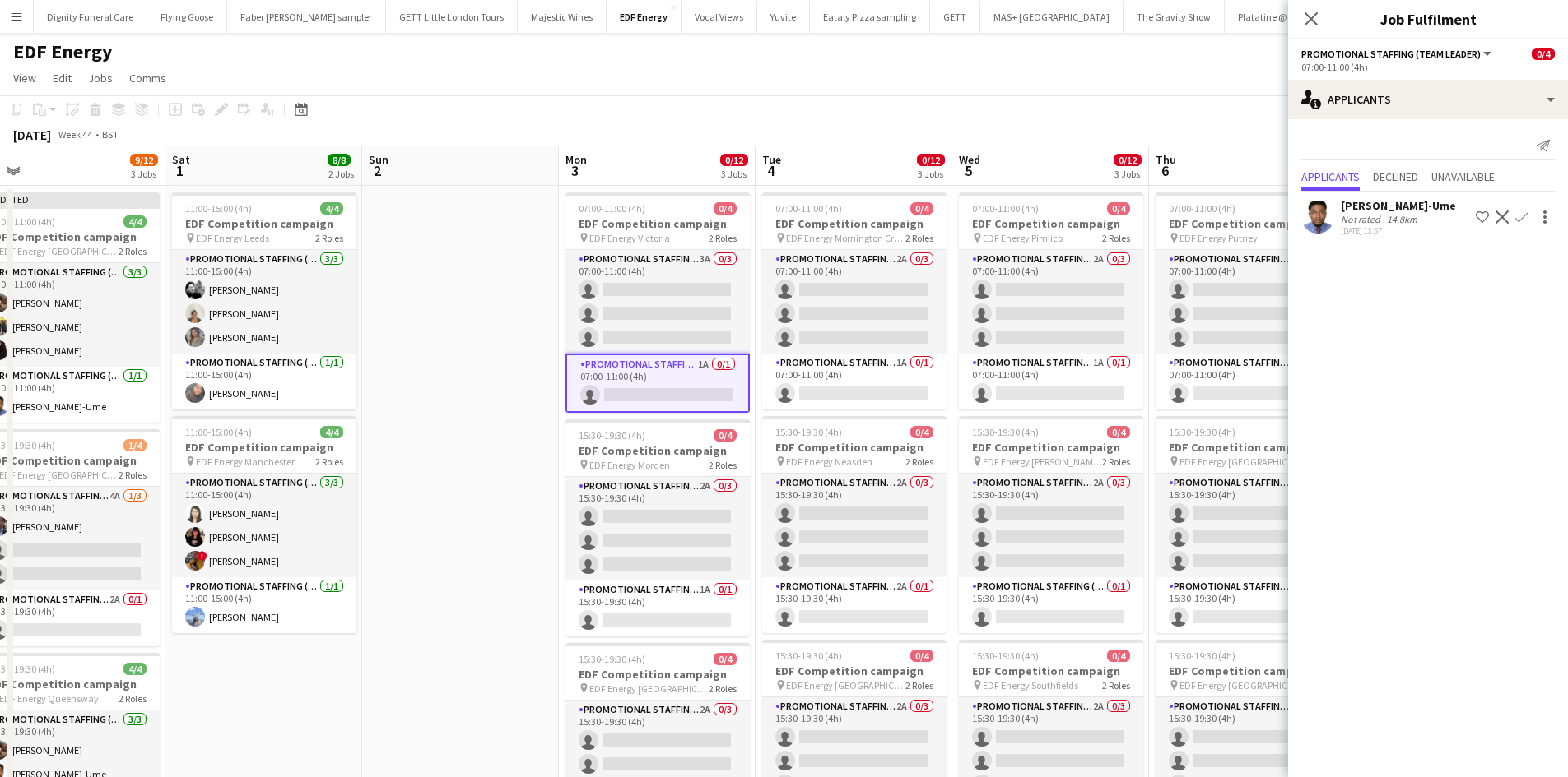
click at [1523, 213] on app-icon "Confirm" at bounding box center [1522, 217] width 13 height 13
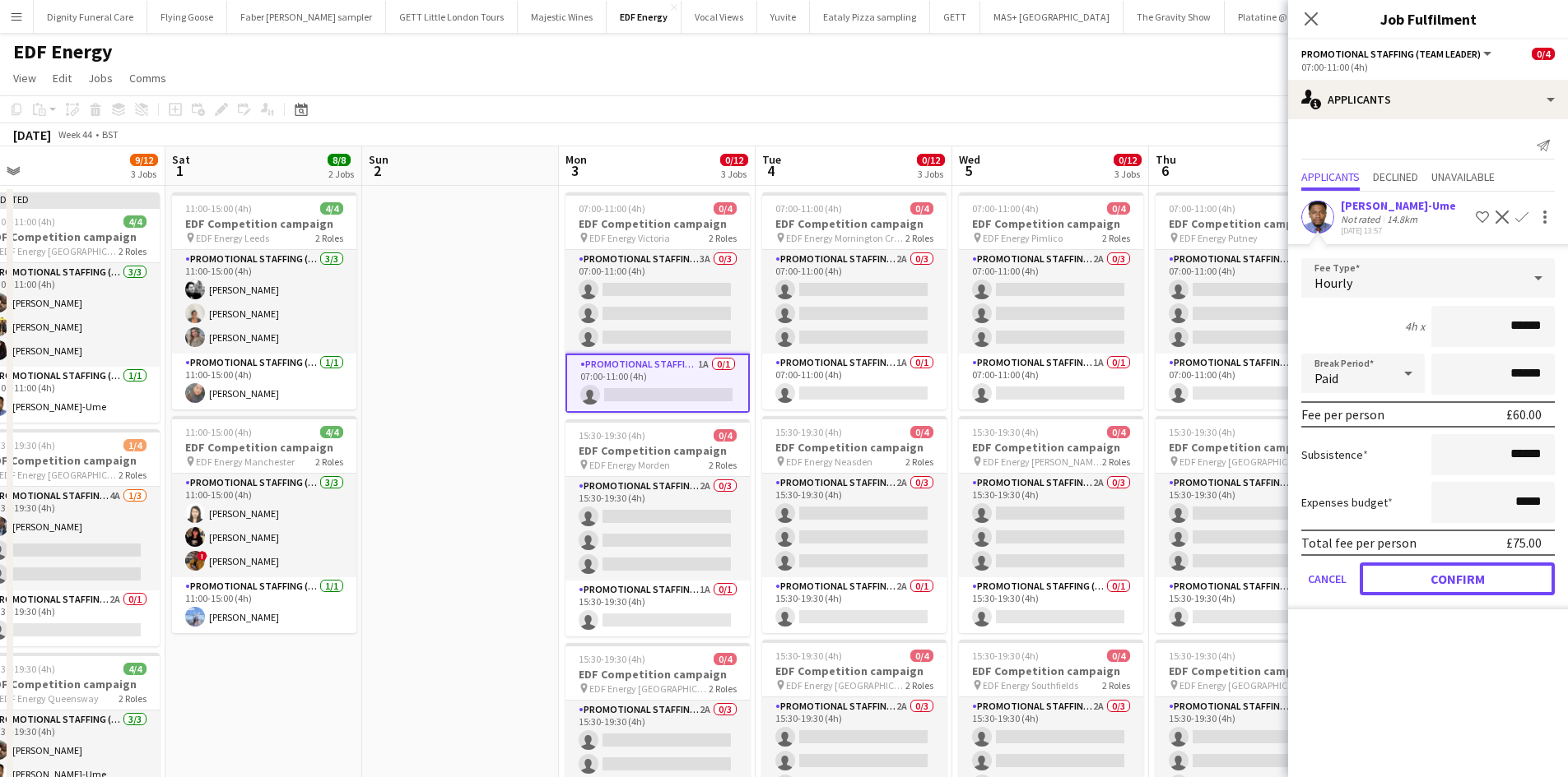
click at [1471, 579] on button "Confirm" at bounding box center [1457, 578] width 195 height 33
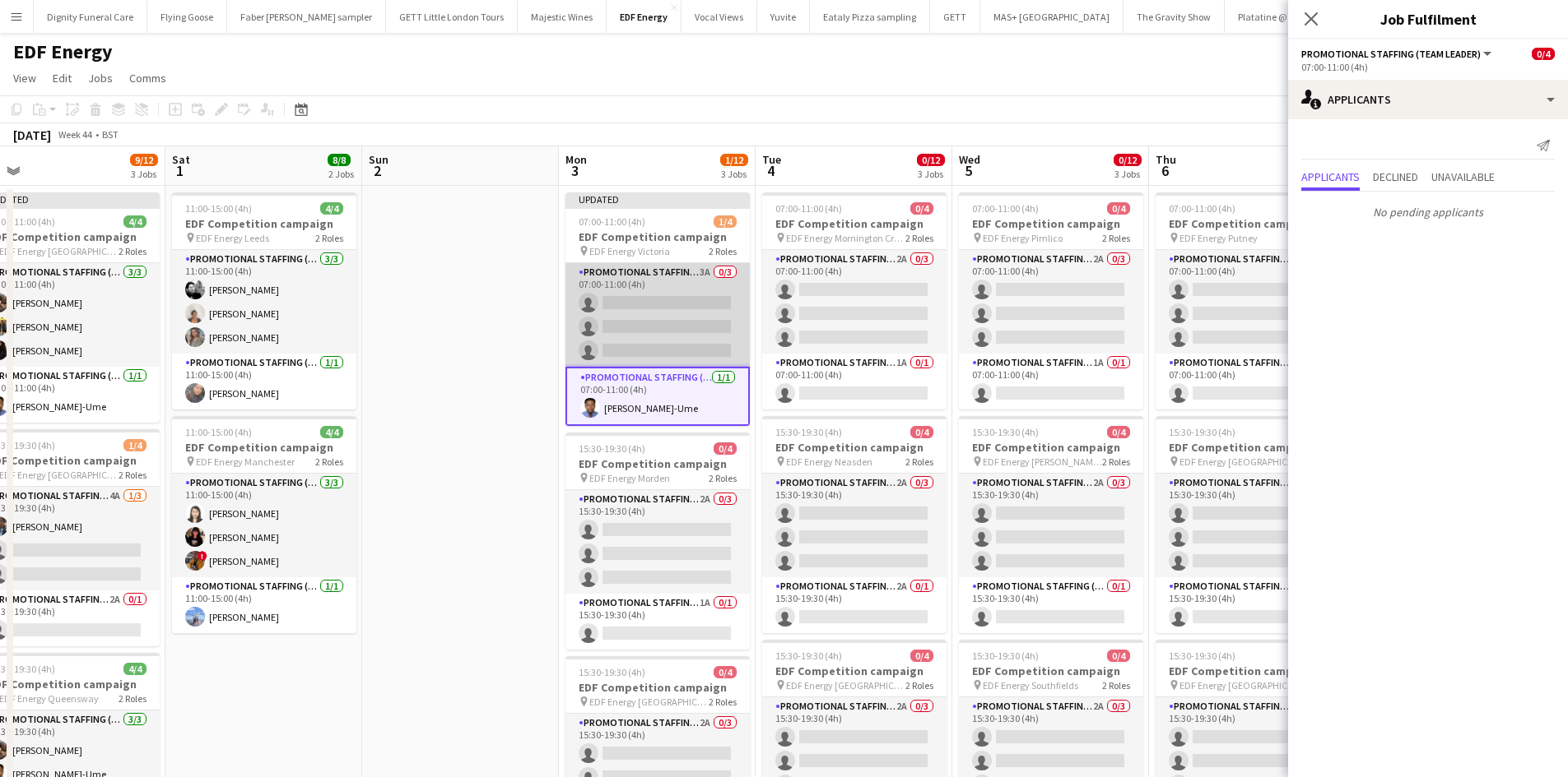
click at [714, 309] on app-card-role "Promotional Staffing (Flyering Staff) 3A 0/3 07:00-11:00 (4h) single-neutral-ac…" at bounding box center [657, 315] width 184 height 104
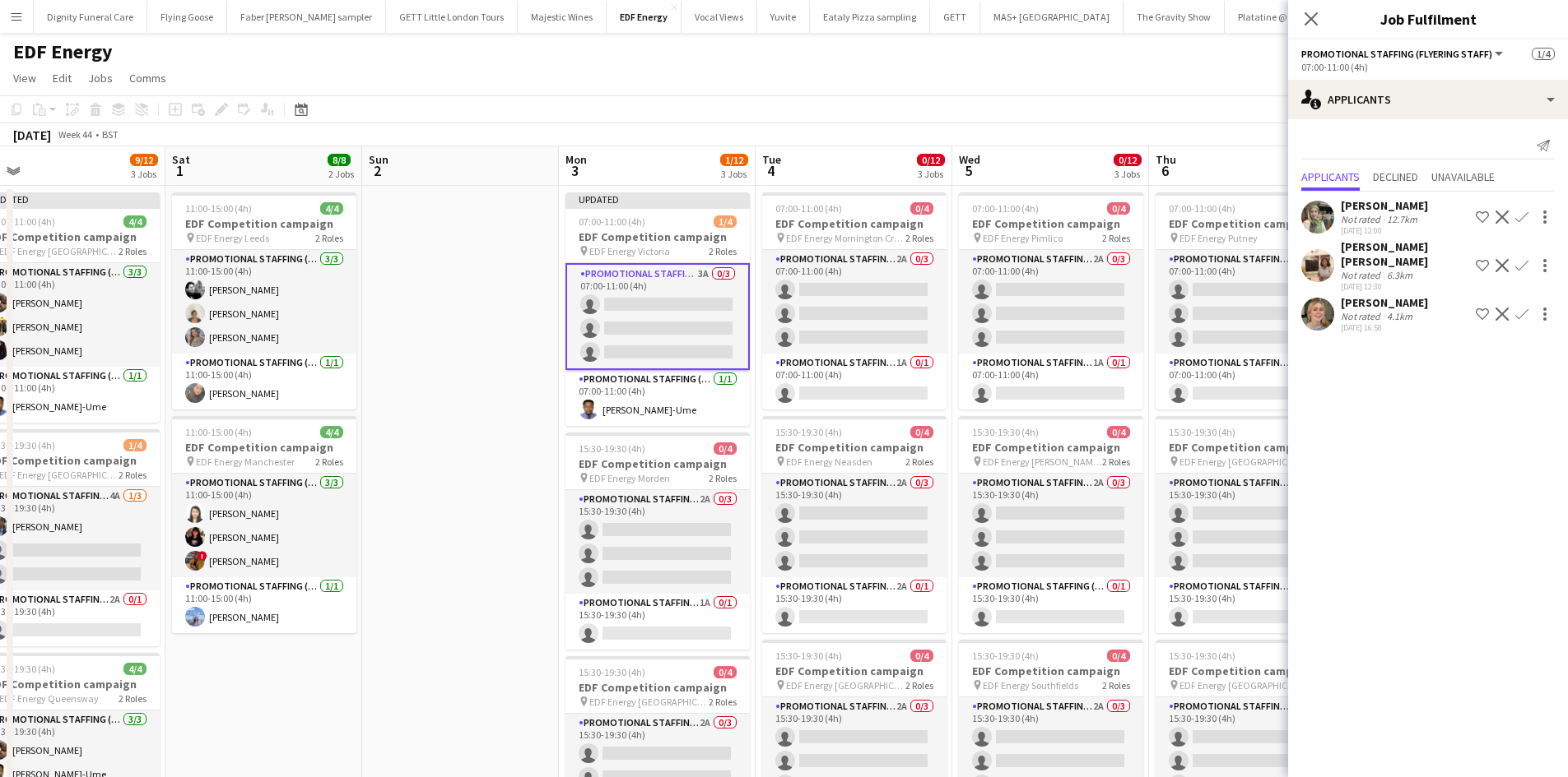
click at [1385, 295] on div "[PERSON_NAME]" at bounding box center [1385, 302] width 87 height 15
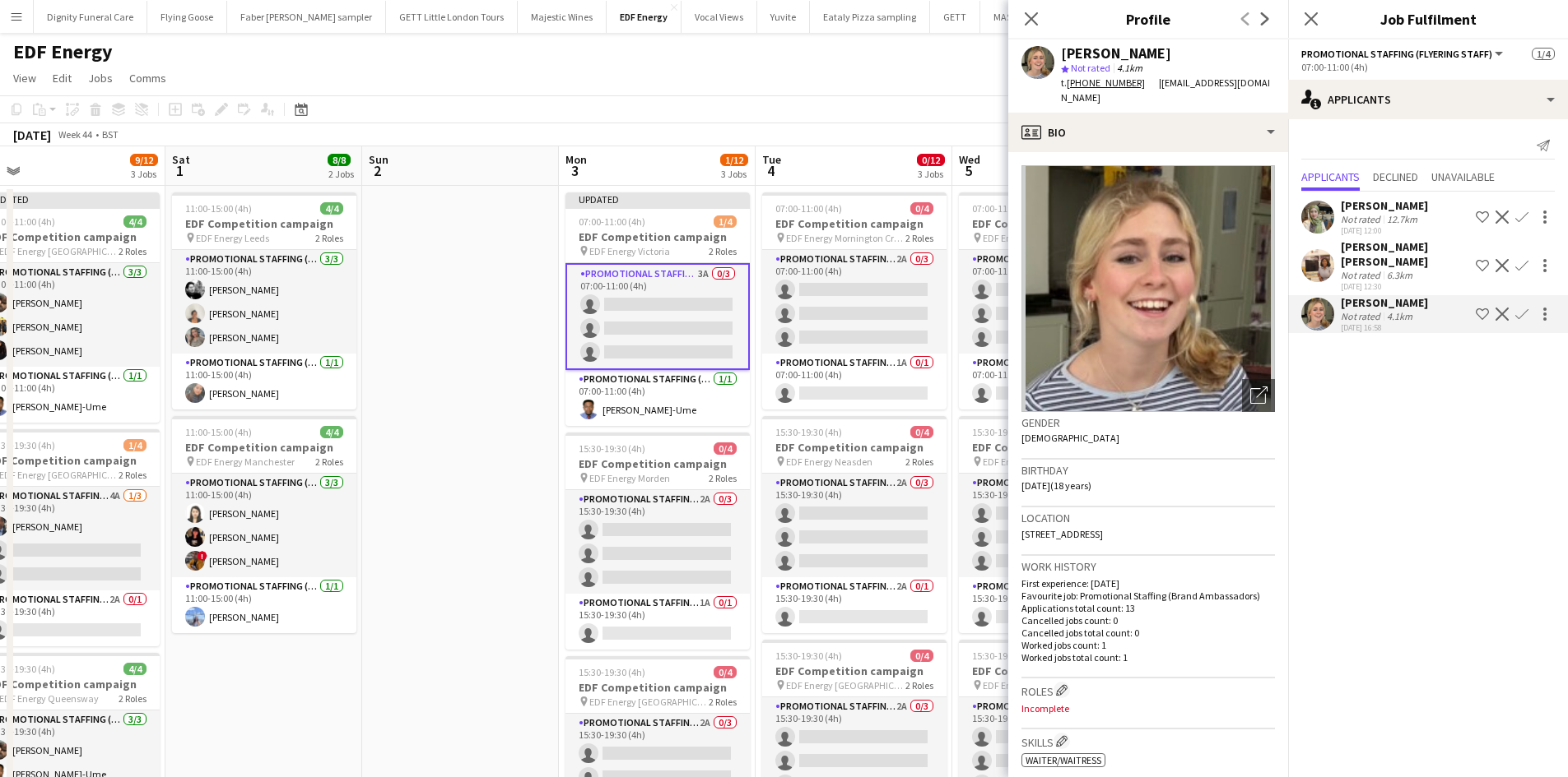
click at [1524, 212] on app-icon "Confirm" at bounding box center [1522, 217] width 13 height 13
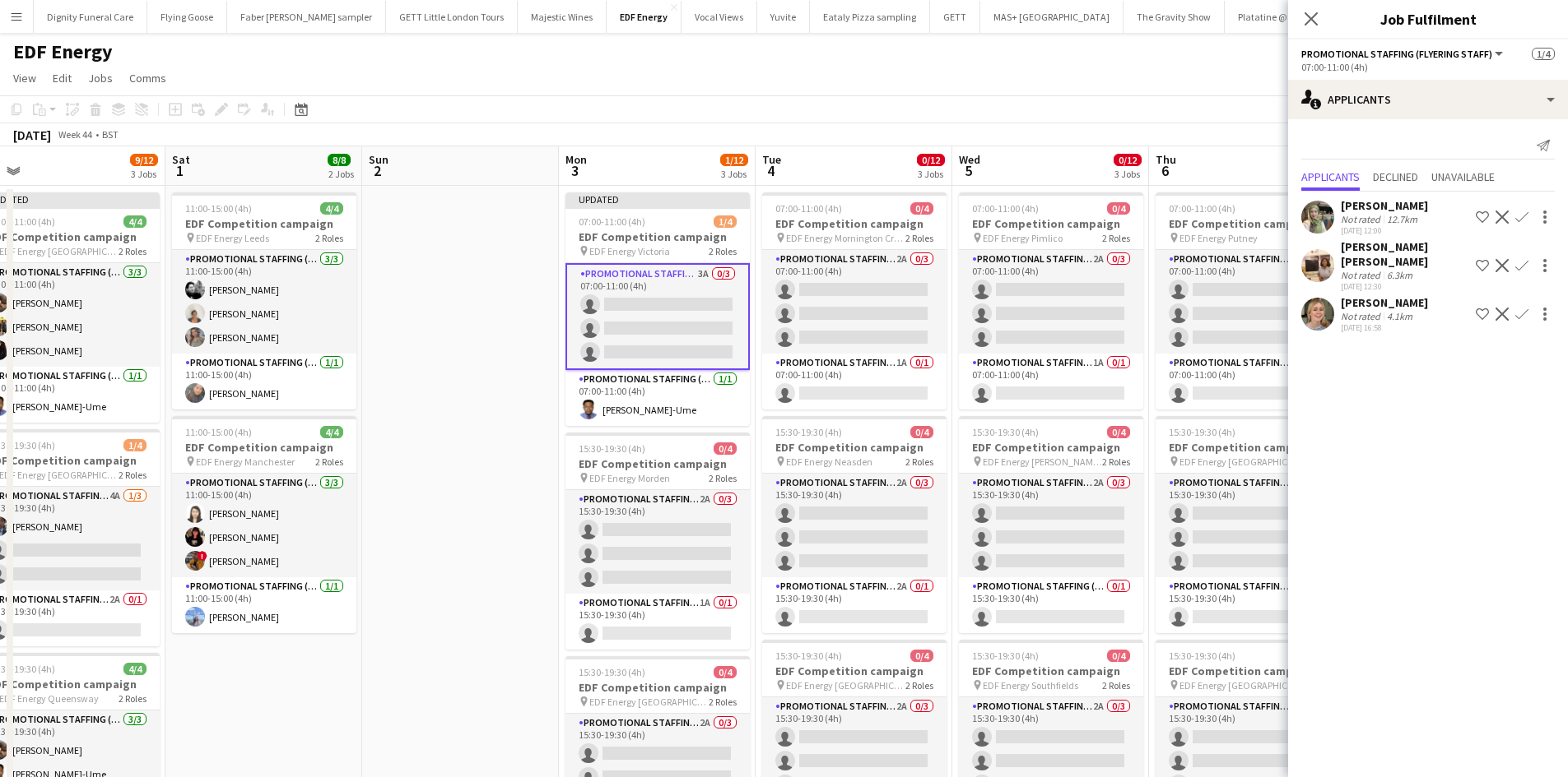
click at [1524, 212] on app-icon "Confirm" at bounding box center [1522, 217] width 13 height 13
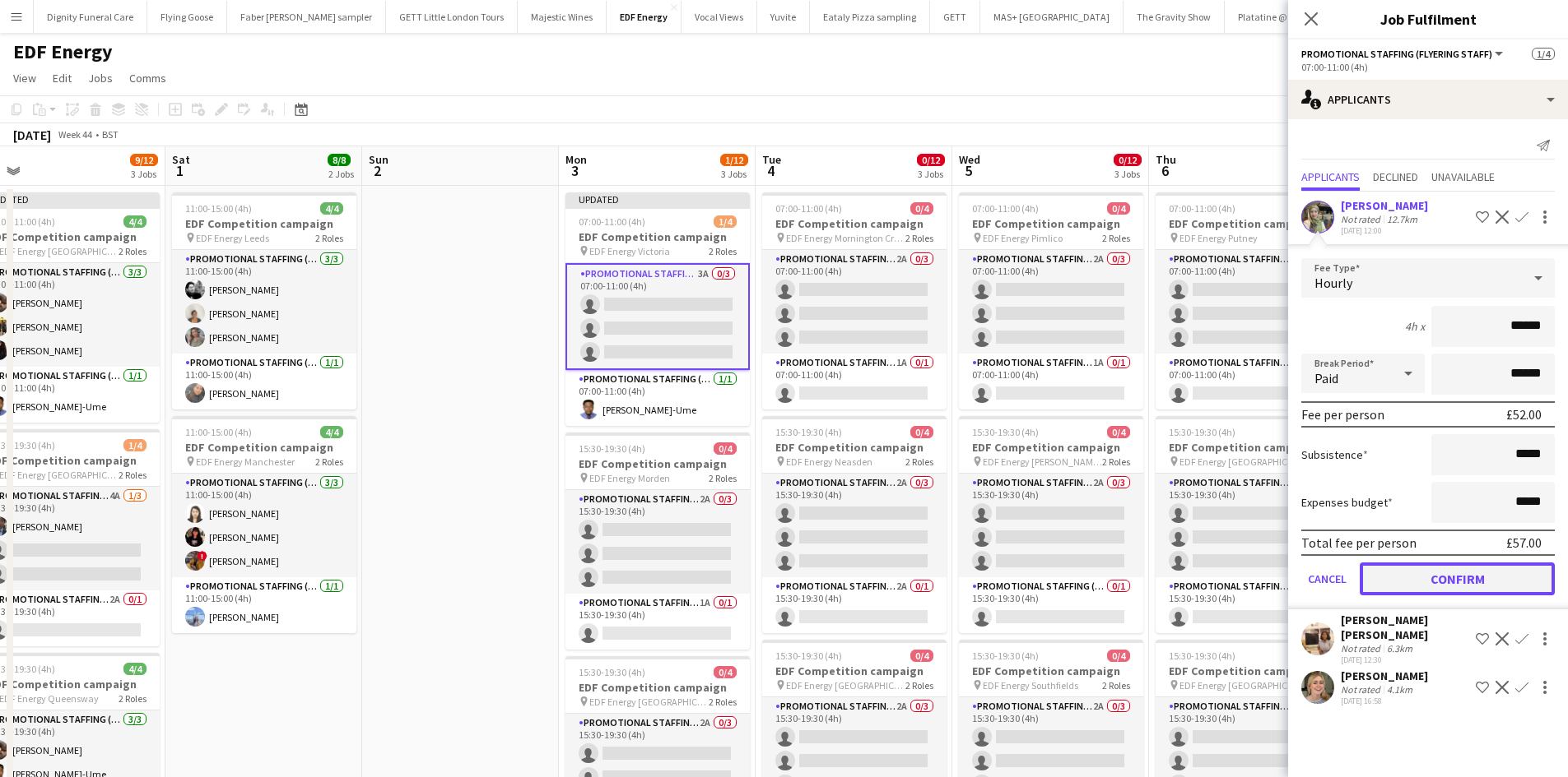
click at [1463, 571] on button "Confirm" at bounding box center [1457, 578] width 195 height 33
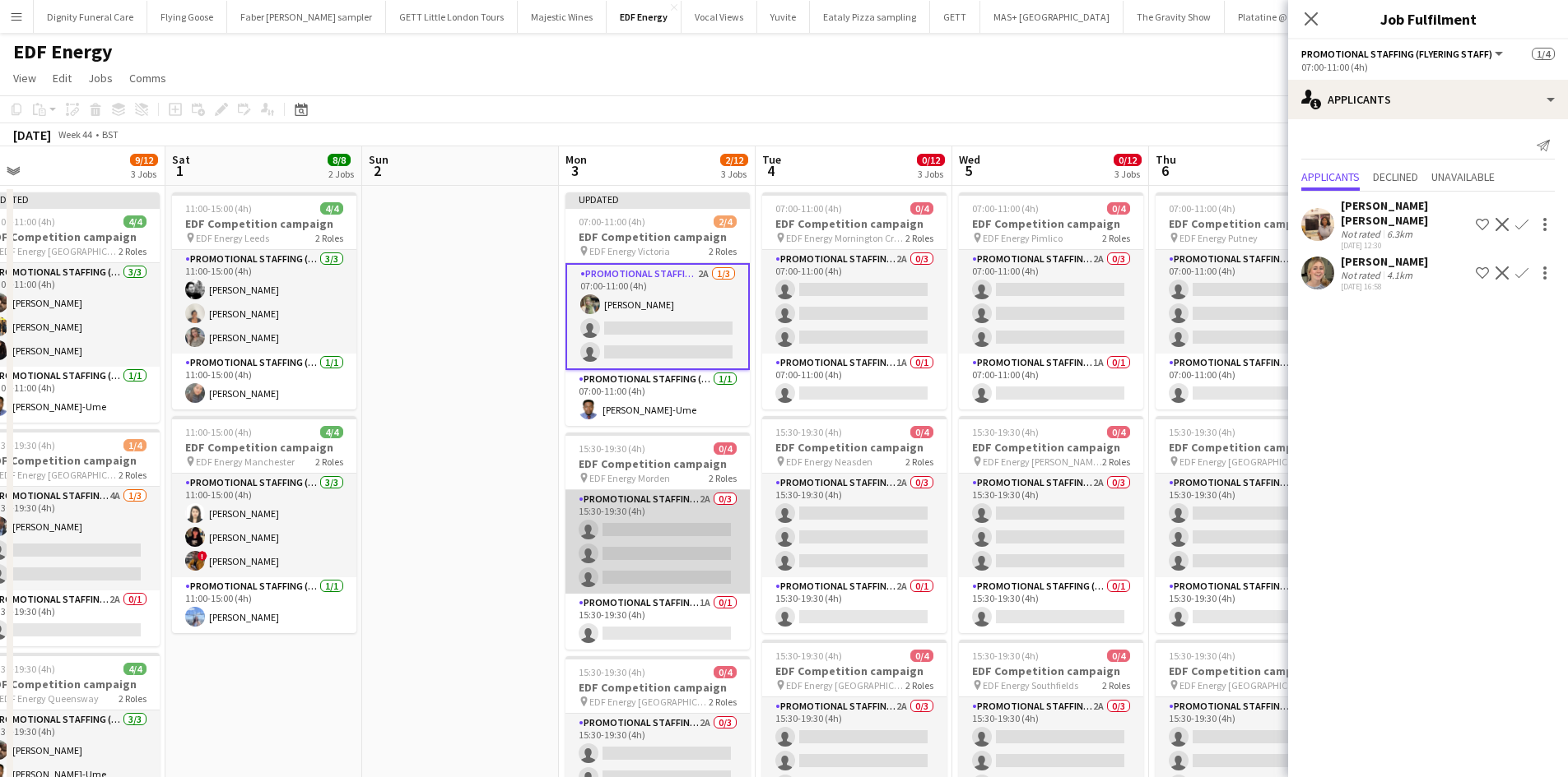
click at [651, 530] on app-card-role "Promotional Staffing (Flyering Staff) 2A 0/3 15:30-19:30 (4h) single-neutral-ac…" at bounding box center [657, 543] width 184 height 104
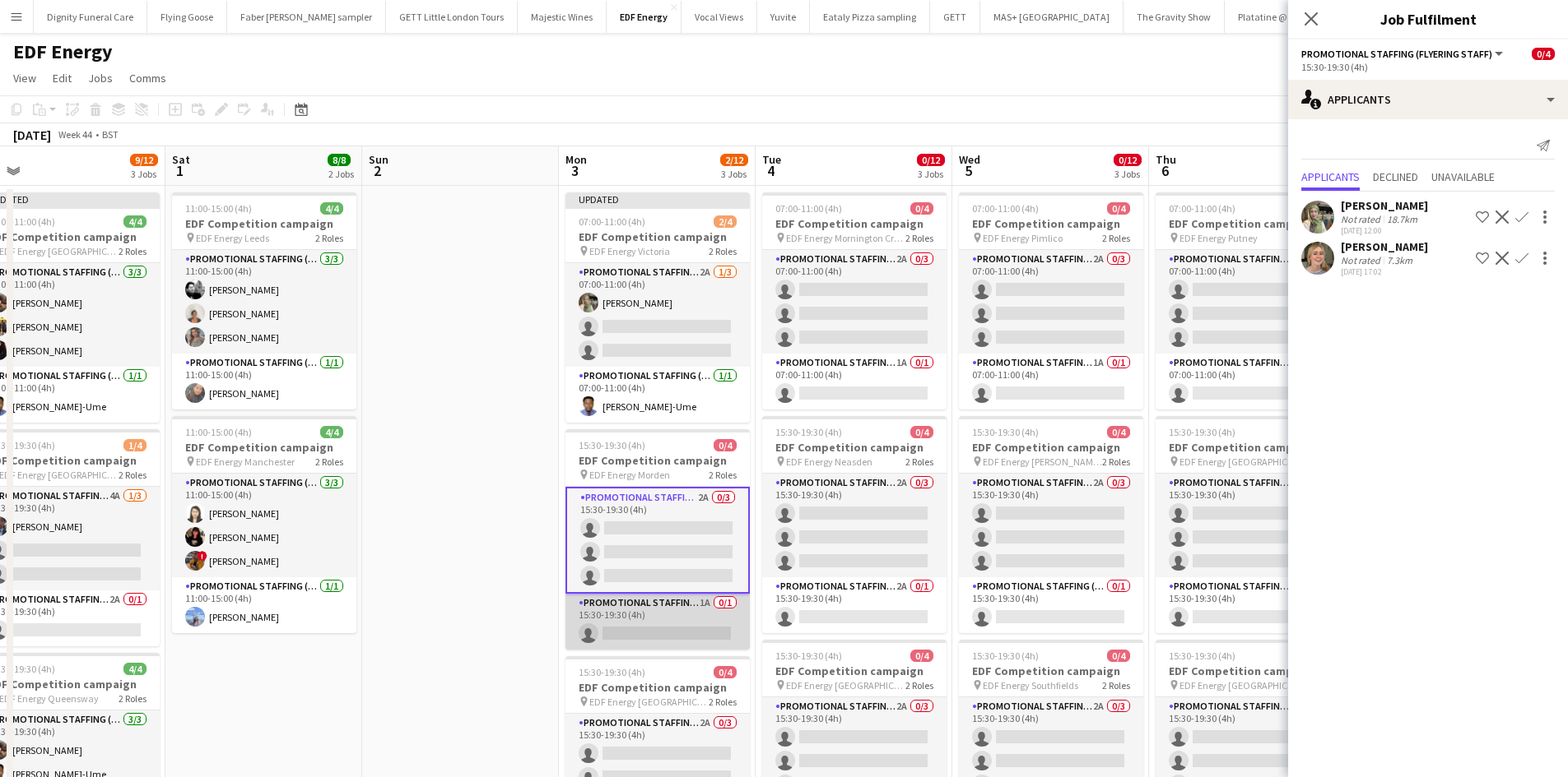
click at [665, 627] on app-card-role "Promotional Staffing (Team Leader) 1A 0/1 15:30-19:30 (4h) single-neutral-actio…" at bounding box center [657, 621] width 184 height 56
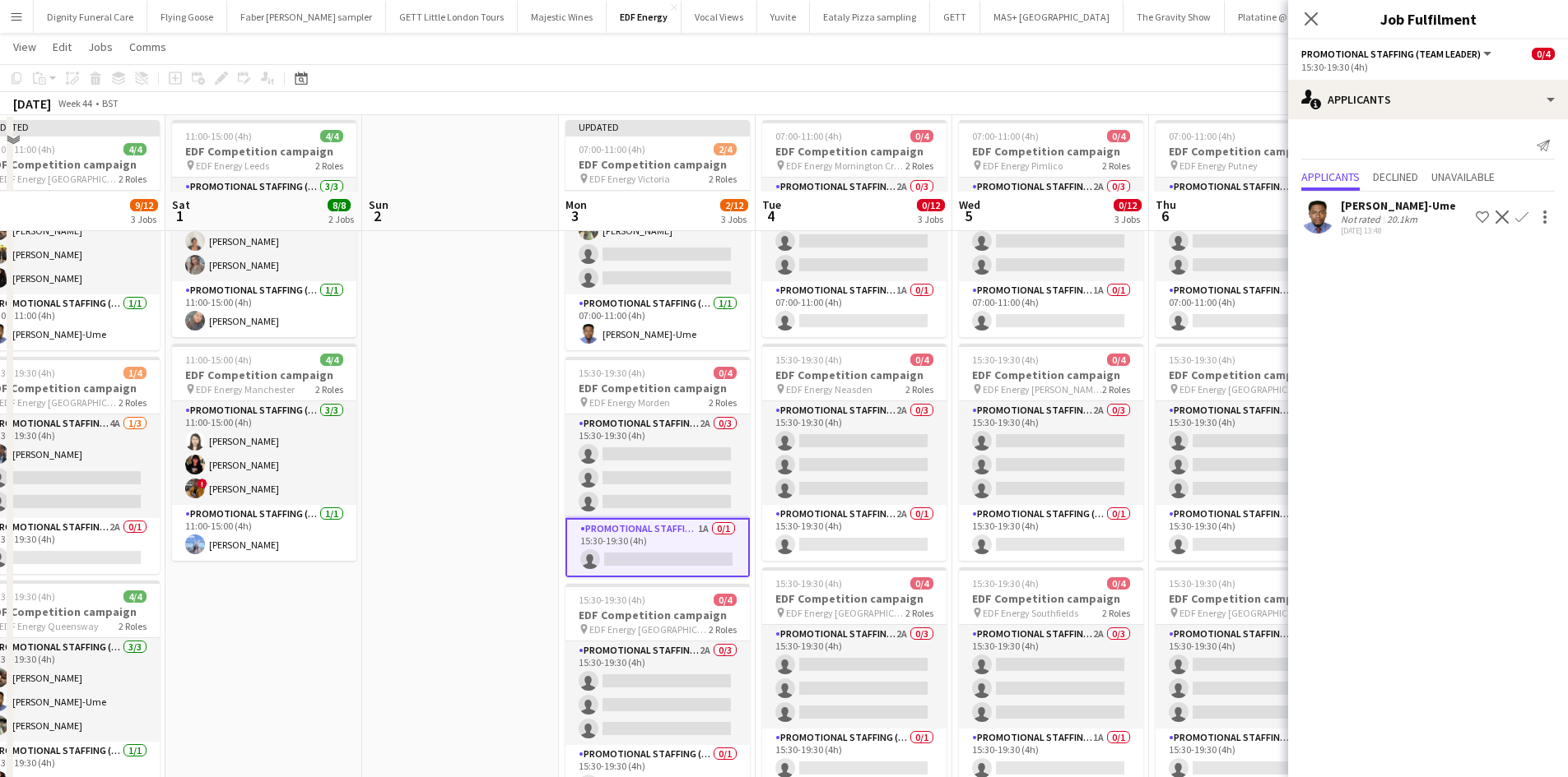
scroll to position [164, 0]
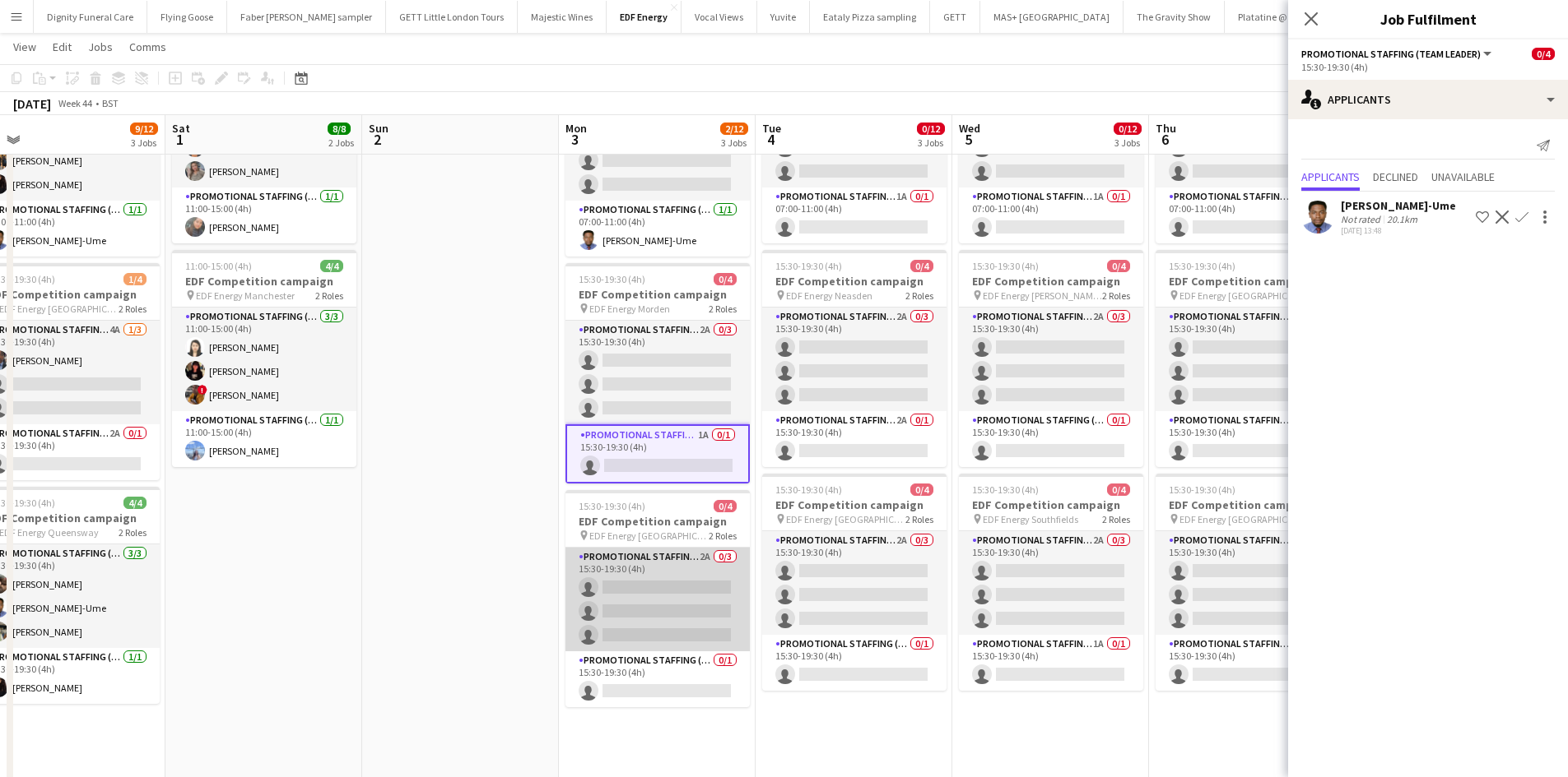
click at [675, 595] on app-card-role "Promotional Staffing (Flyering Staff) 2A 0/3 15:30-19:30 (4h) single-neutral-ac…" at bounding box center [657, 600] width 184 height 104
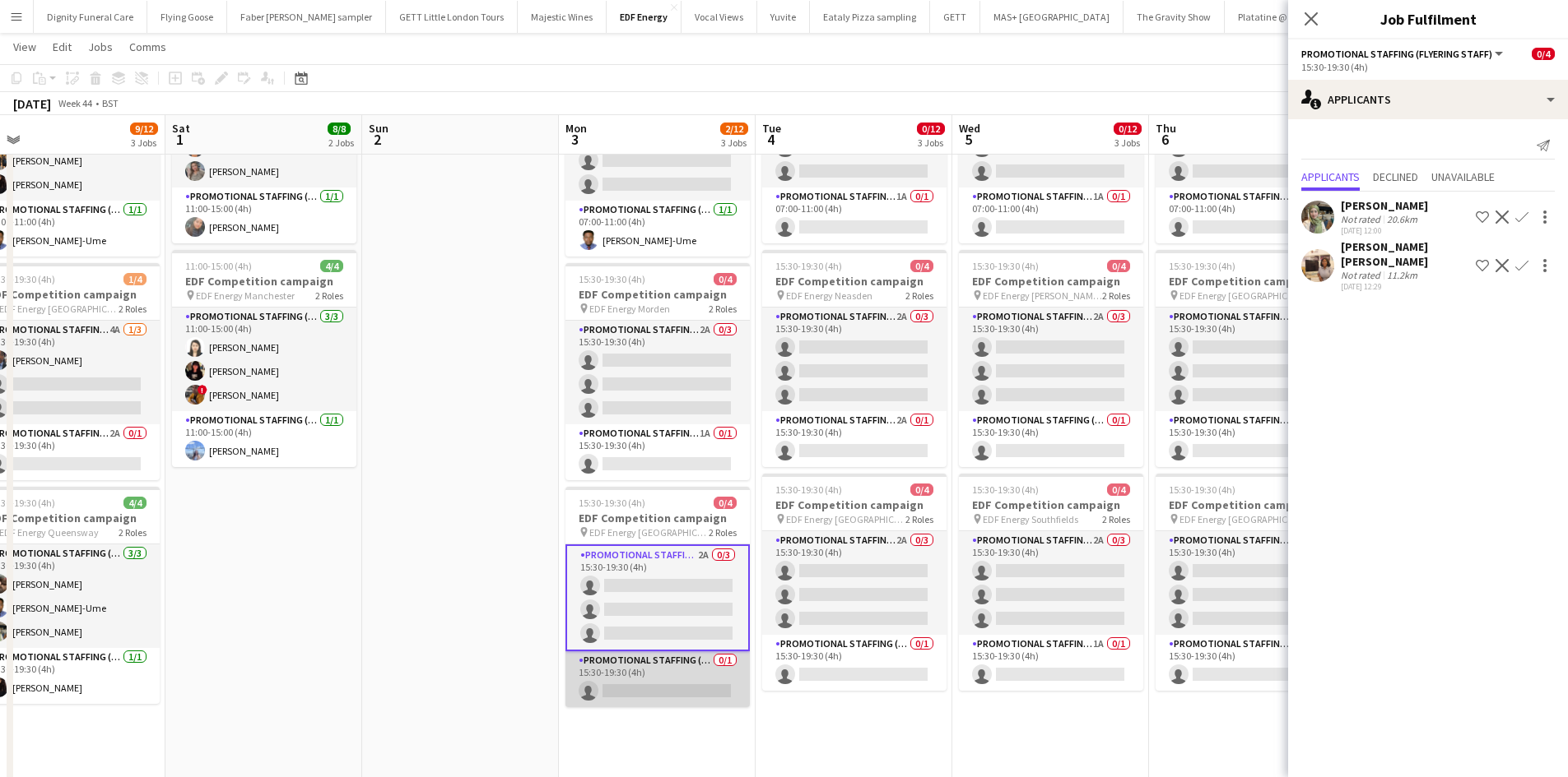
click at [668, 677] on app-card-role "Promotional Staffing (Team Leader) 0/1 15:30-19:30 (4h) single-neutral-actions" at bounding box center [657, 679] width 184 height 56
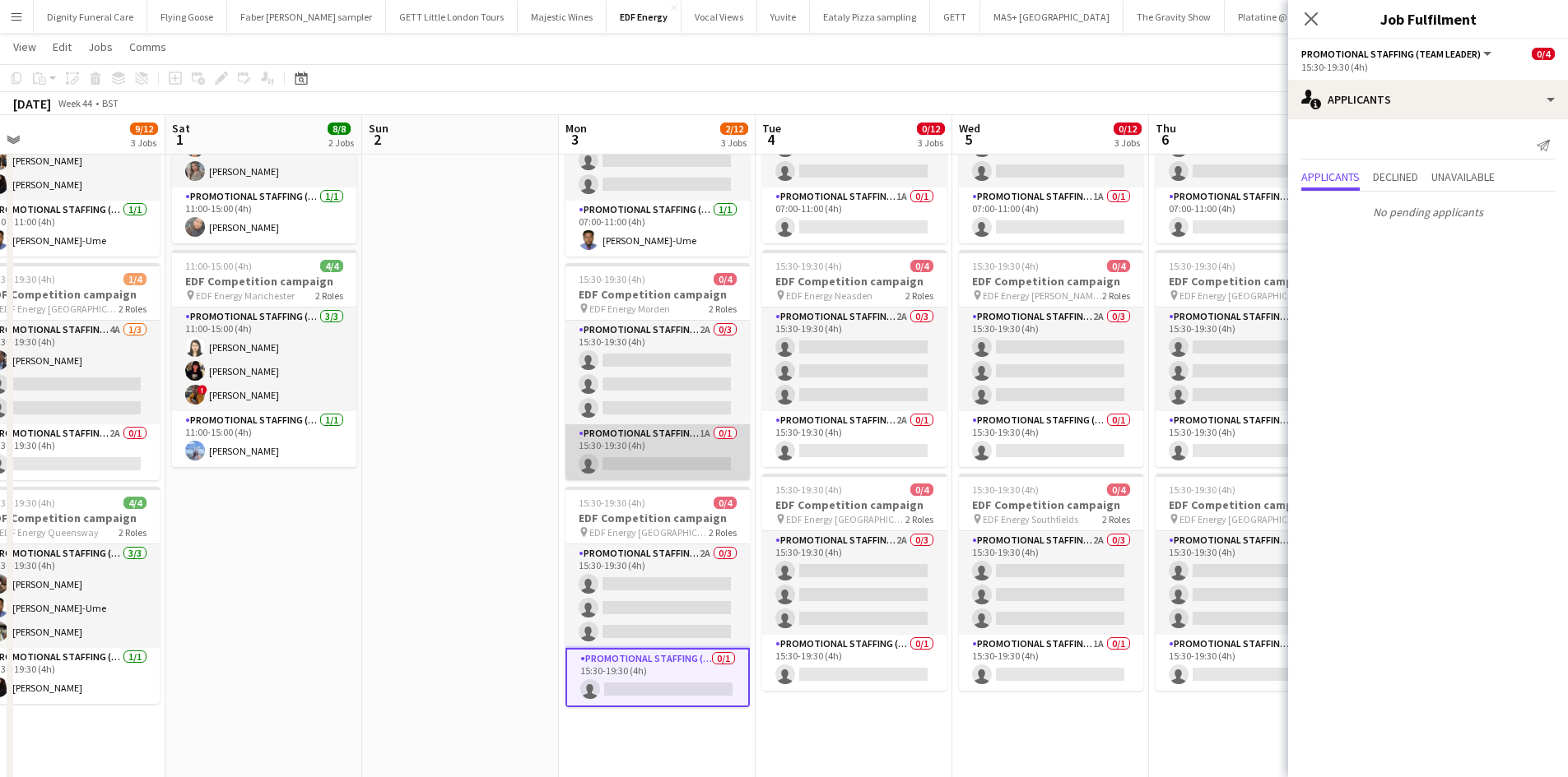
click at [673, 458] on app-card-role "Promotional Staffing (Team Leader) 1A 0/1 15:30-19:30 (4h) single-neutral-actio…" at bounding box center [657, 452] width 184 height 56
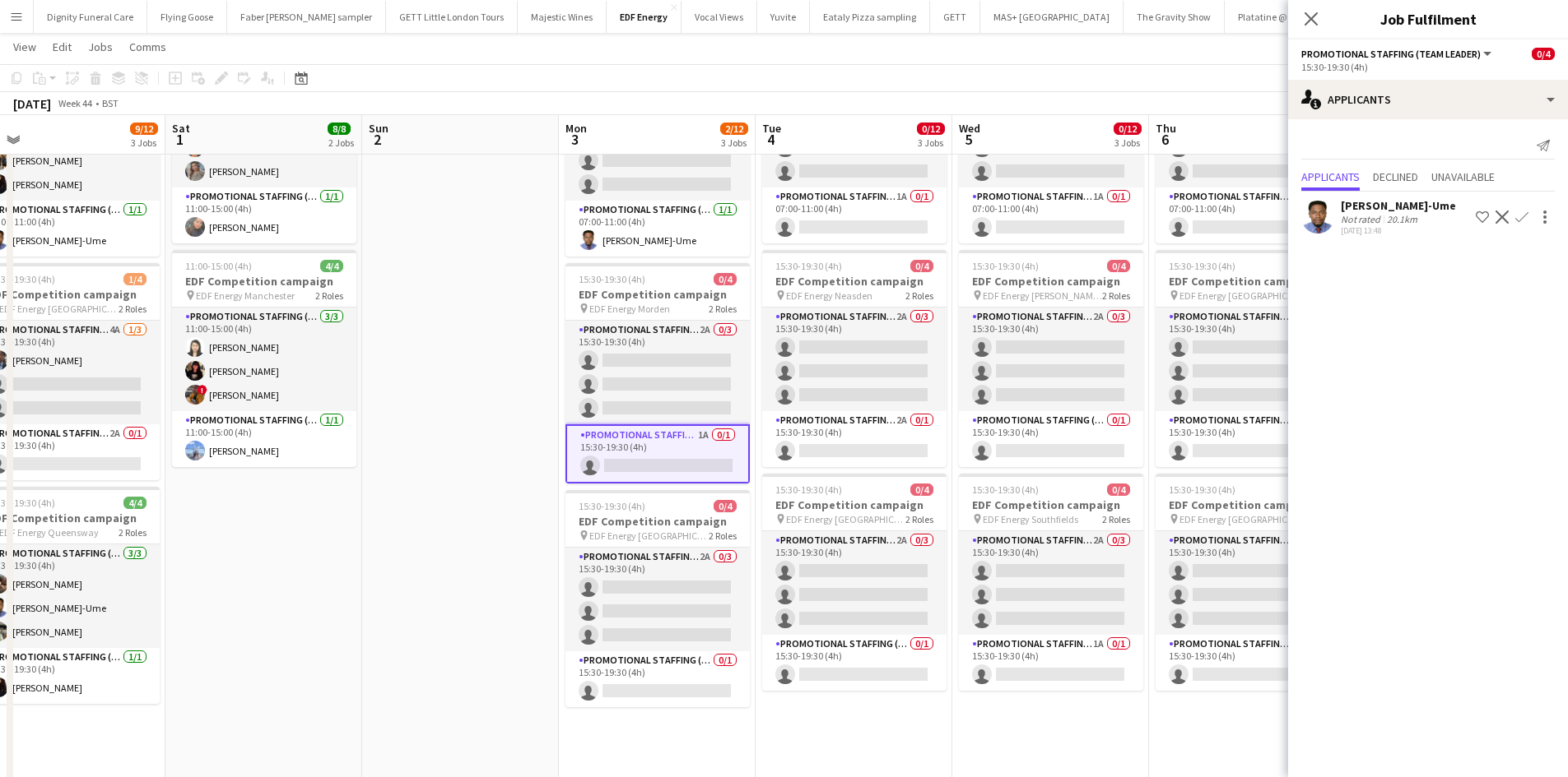
click at [1524, 212] on app-icon "Confirm" at bounding box center [1522, 217] width 13 height 13
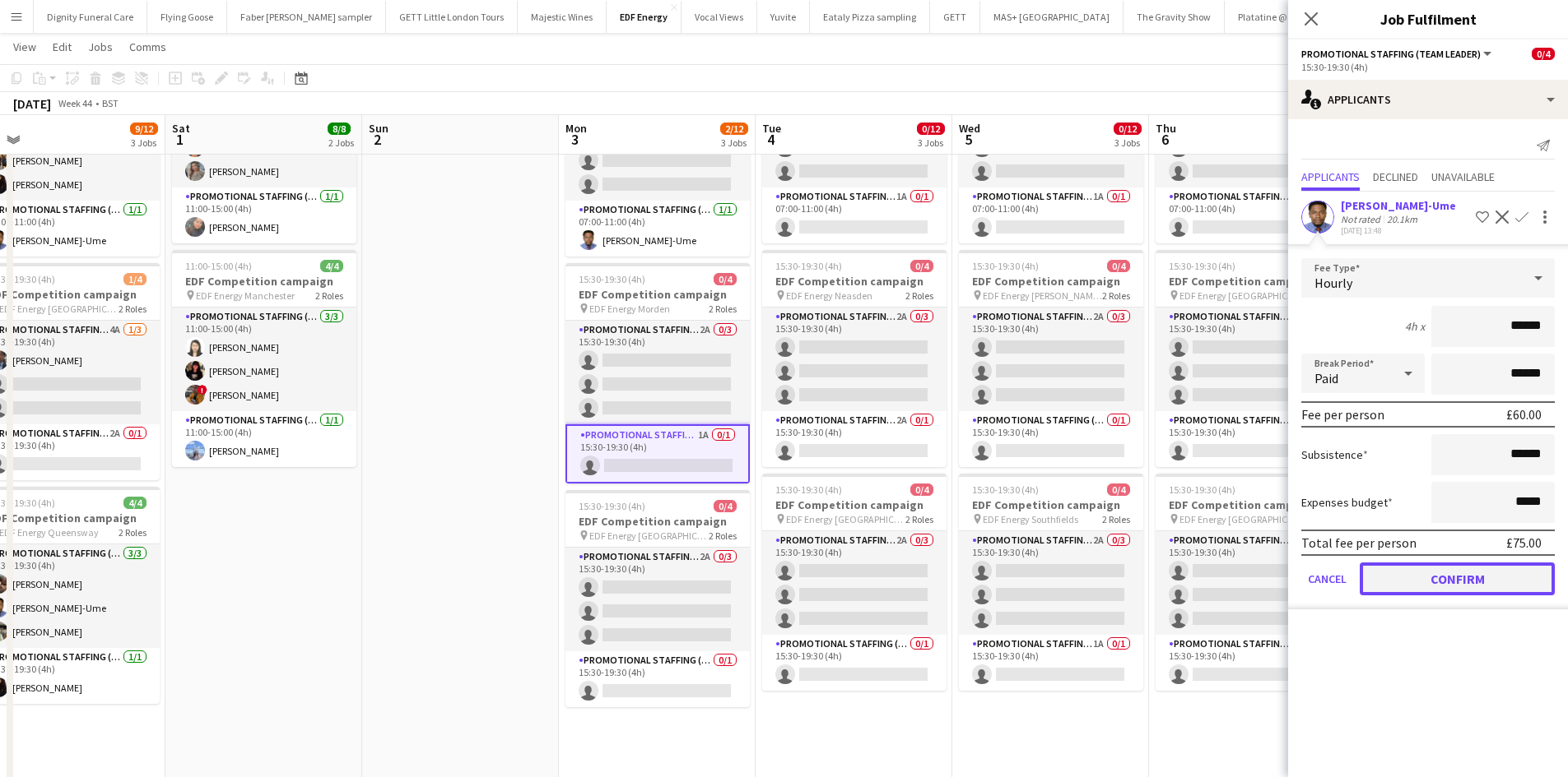
click at [1459, 570] on button "Confirm" at bounding box center [1457, 578] width 195 height 33
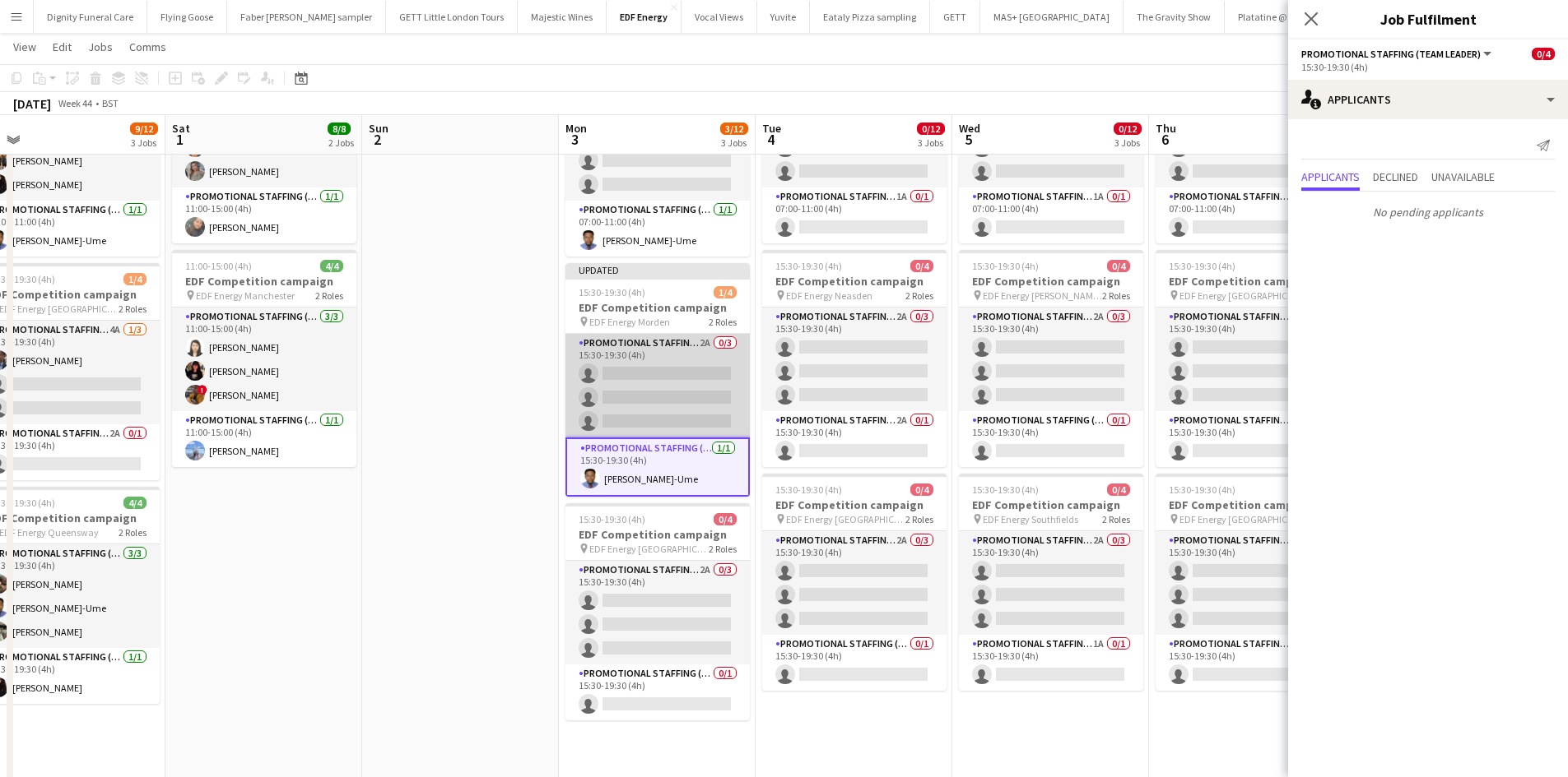
click at [682, 391] on app-card-role "Promotional Staffing (Flyering Staff) 2A 0/3 15:30-19:30 (4h) single-neutral-ac…" at bounding box center [657, 386] width 184 height 104
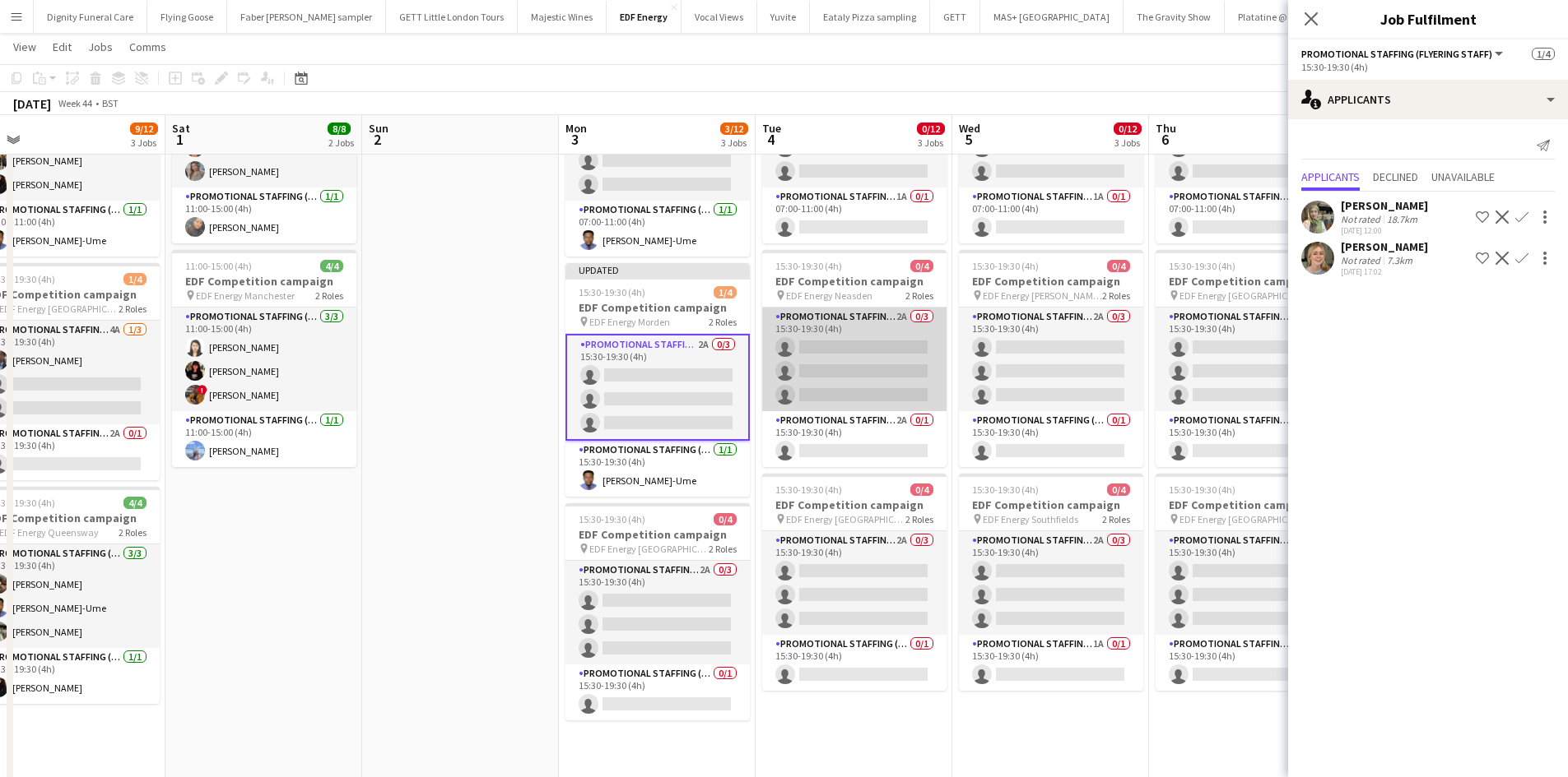
click at [859, 355] on app-card-role "Promotional Staffing (Flyering Staff) 2A 0/3 15:30-19:30 (4h) single-neutral-ac…" at bounding box center [854, 359] width 184 height 104
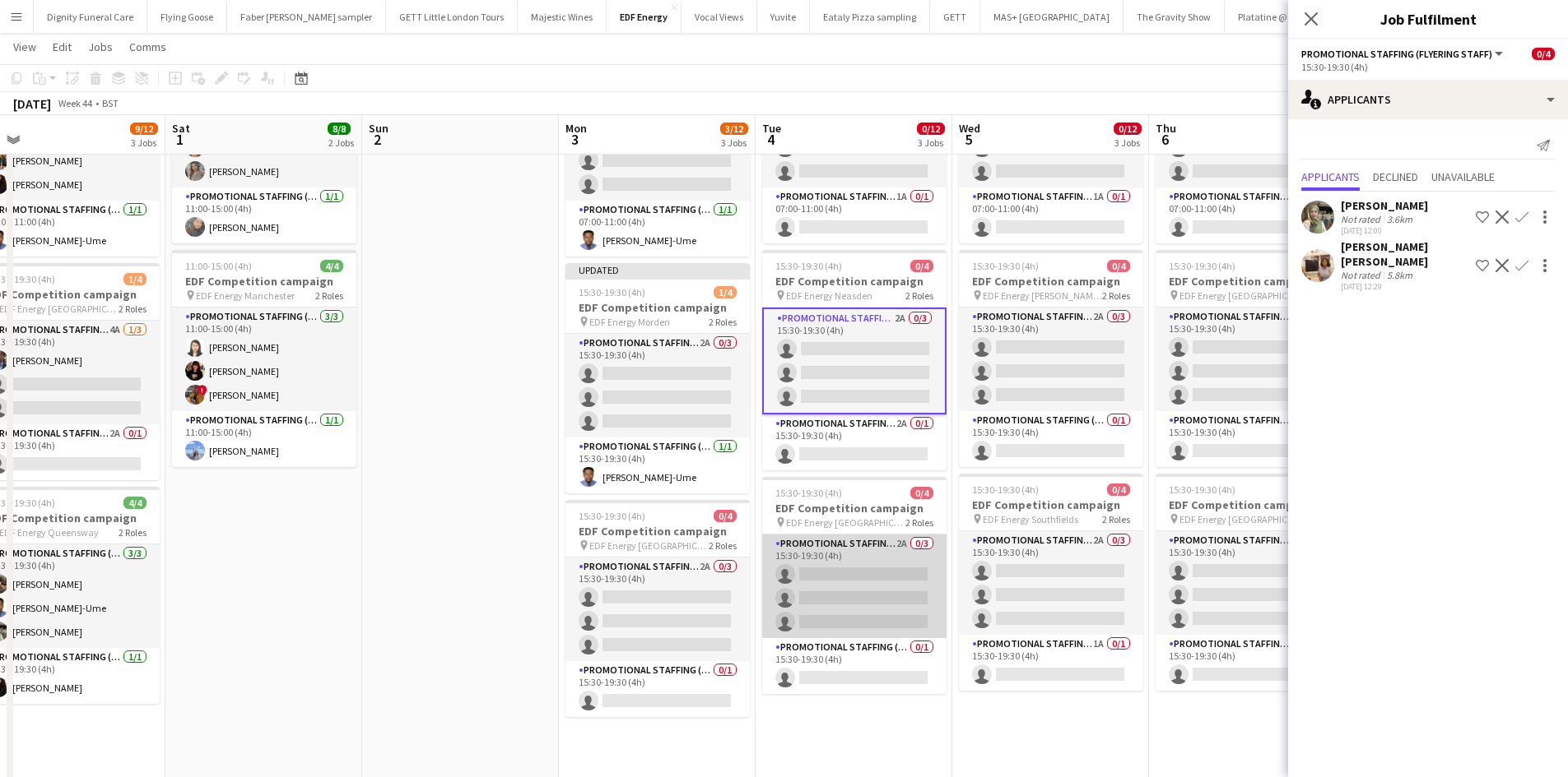
click at [850, 572] on app-card-role "Promotional Staffing (Flyering Staff) 2A 0/3 15:30-19:30 (4h) single-neutral-ac…" at bounding box center [854, 587] width 184 height 104
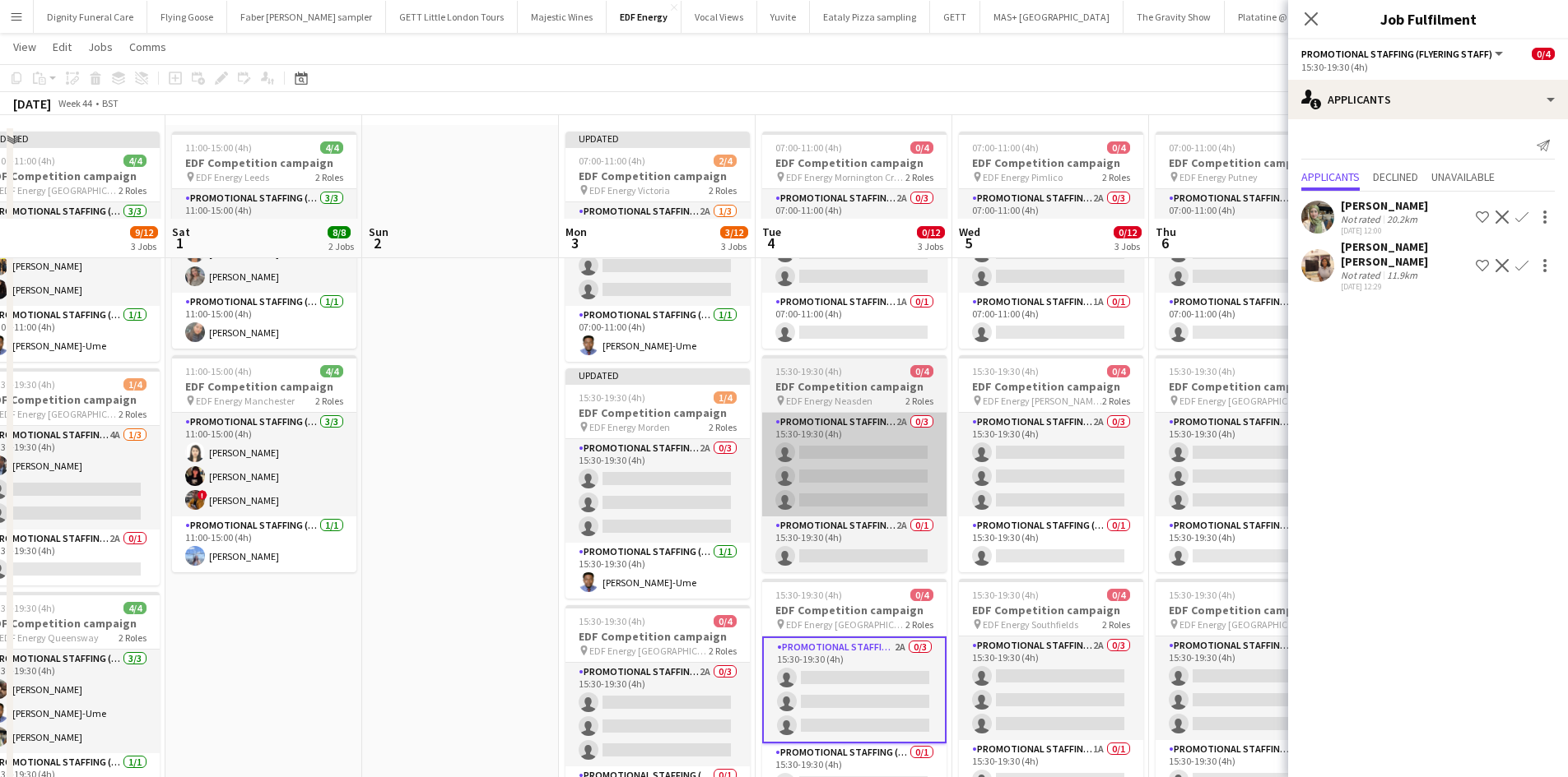
scroll to position [0, 0]
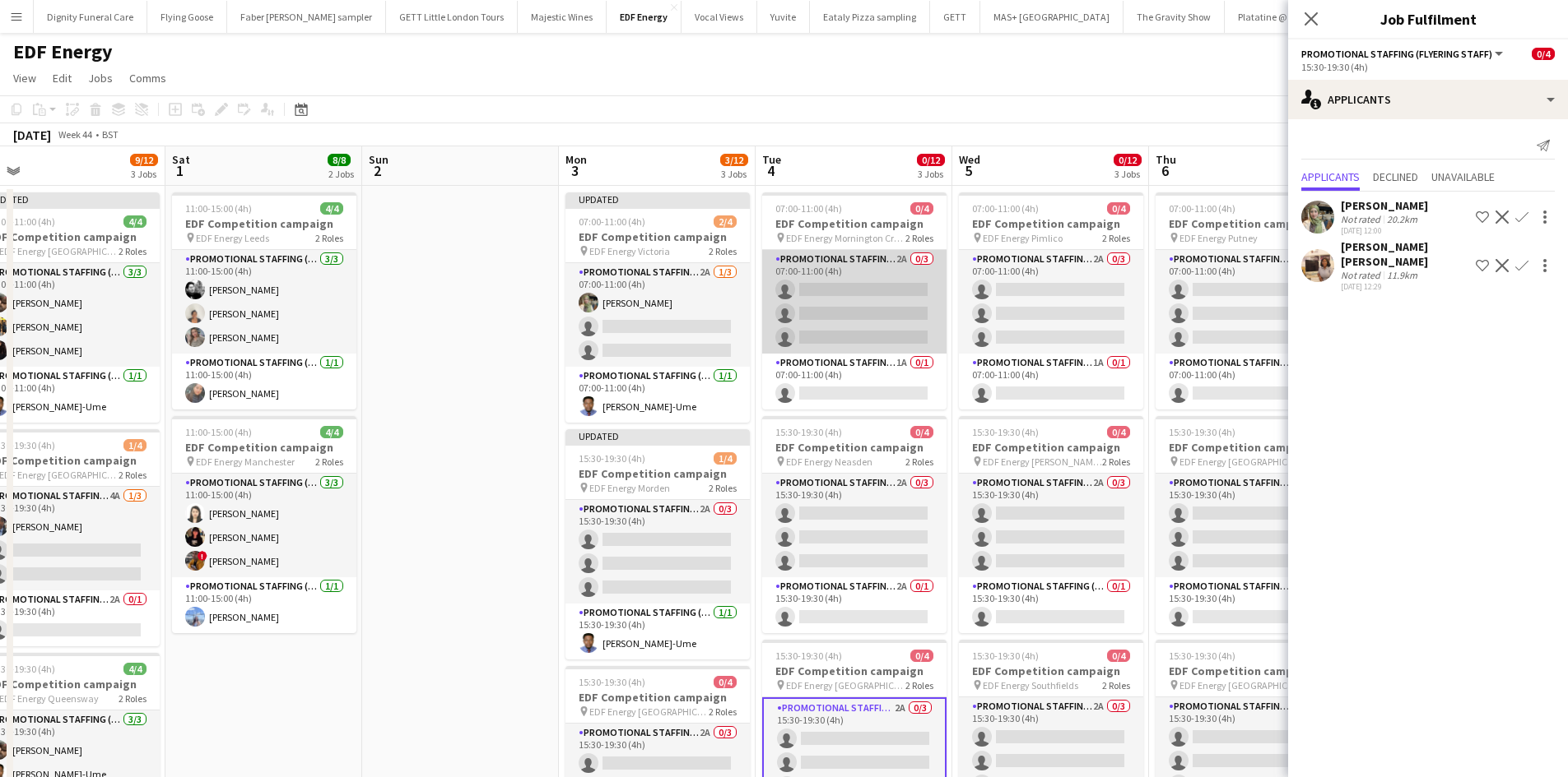
click at [881, 332] on app-card-role "Promotional Staffing (Flyering Staff) 2A 0/3 07:00-11:00 (4h) single-neutral-ac…" at bounding box center [854, 302] width 184 height 104
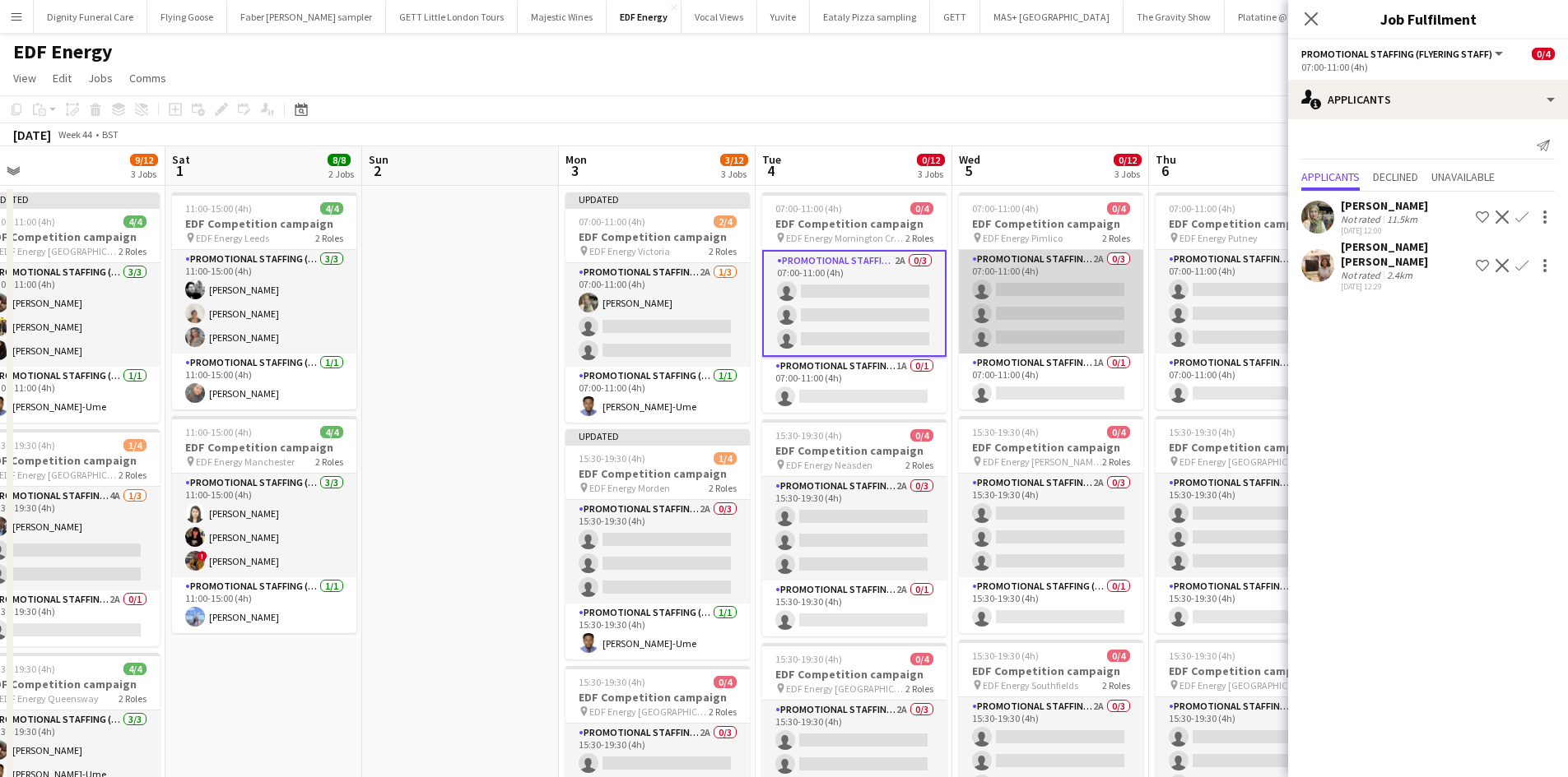
click at [1108, 316] on app-card-role "Promotional Staffing (Flyering Staff) 2A 0/3 07:00-11:00 (4h) single-neutral-ac…" at bounding box center [1051, 302] width 184 height 104
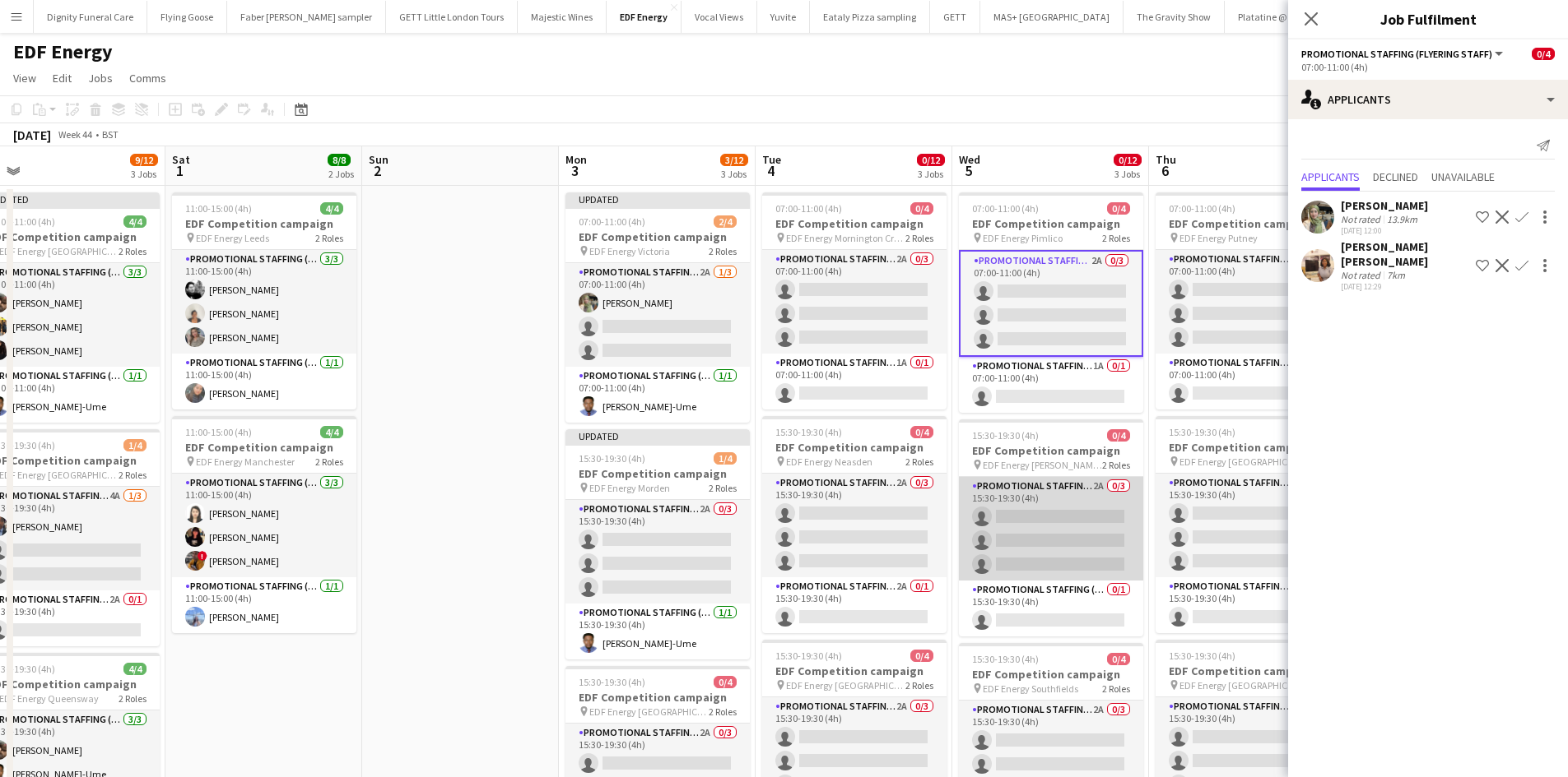
click at [1055, 481] on app-card-role "Promotional Staffing (Flyering Staff) 2A 0/3 15:30-19:30 (4h) single-neutral-ac…" at bounding box center [1051, 529] width 184 height 104
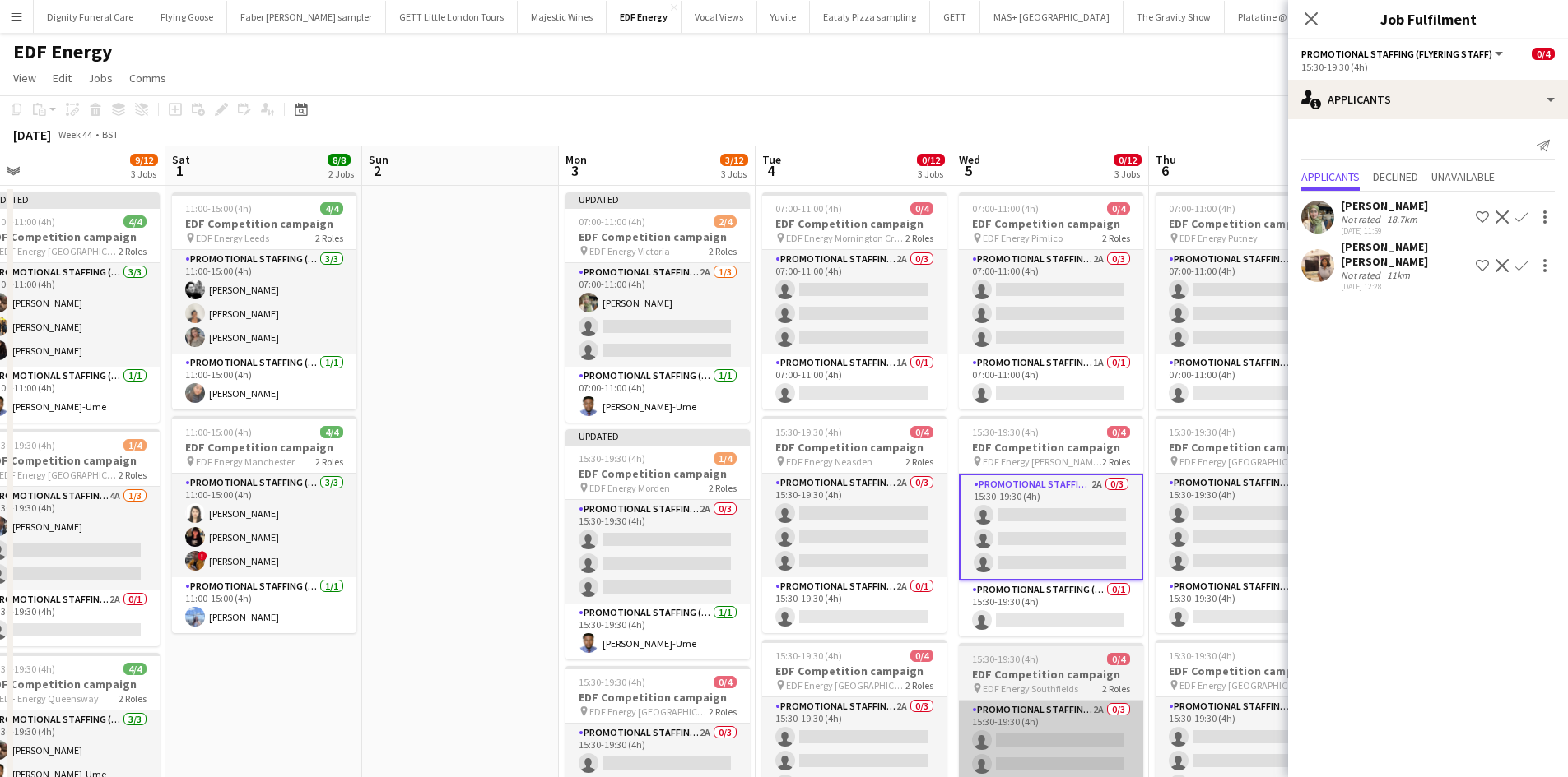
scroll to position [164, 0]
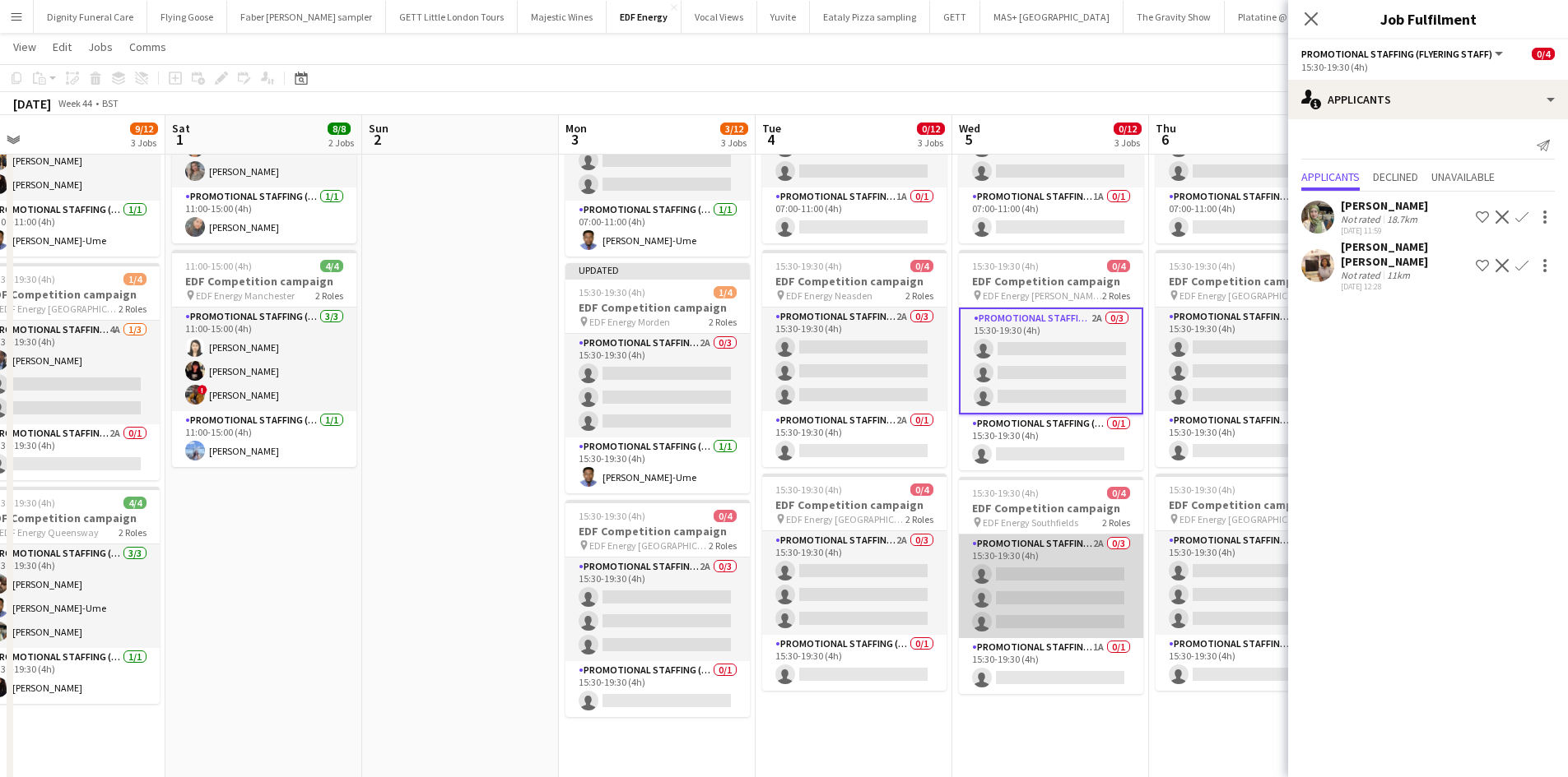
click at [1050, 574] on app-card-role "Promotional Staffing (Flyering Staff) 2A 0/3 15:30-19:30 (4h) single-neutral-ac…" at bounding box center [1051, 587] width 184 height 104
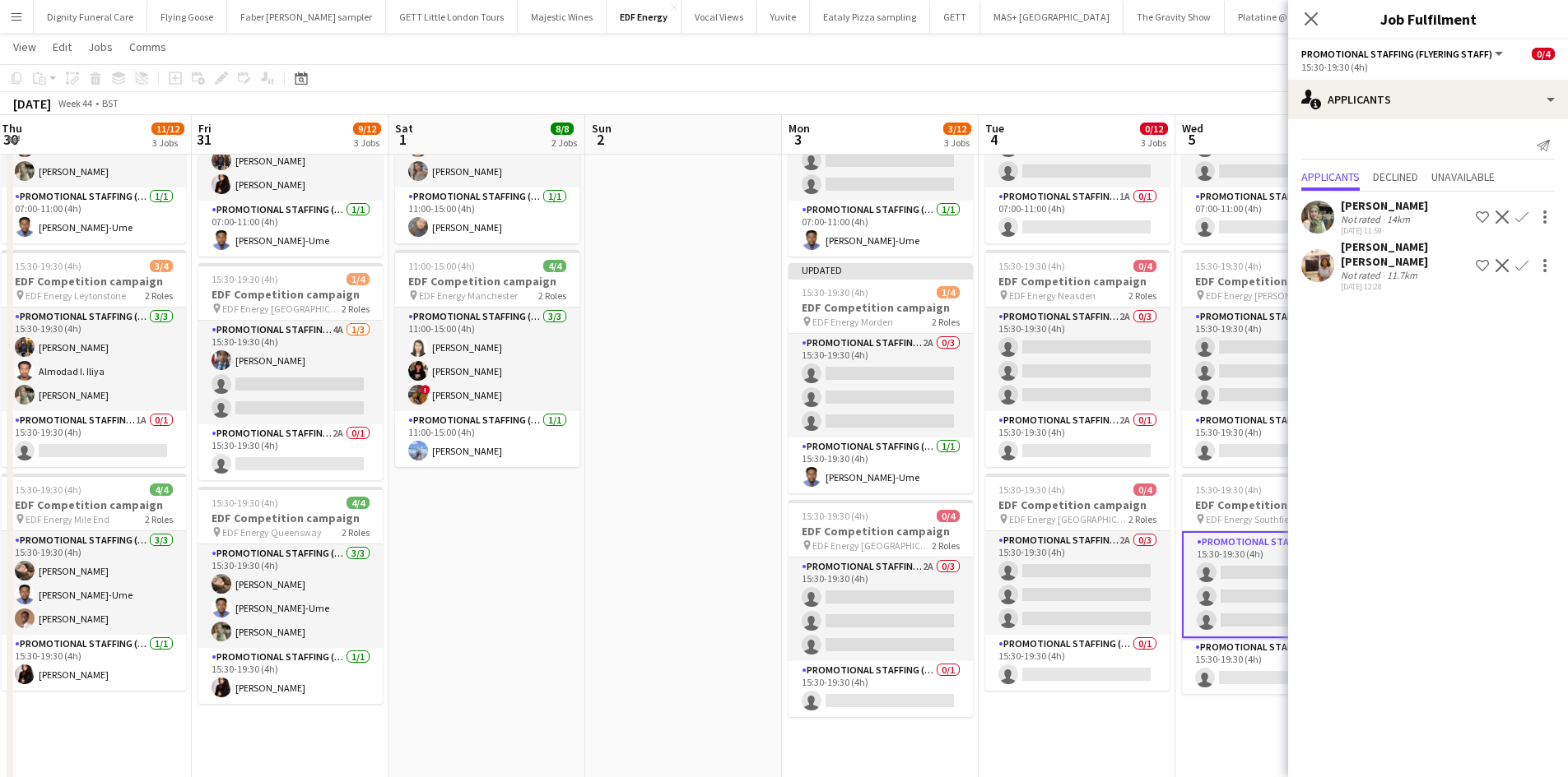
drag, startPoint x: 1044, startPoint y: 573, endPoint x: 878, endPoint y: 561, distance: 166.4
click at [878, 561] on app-calendar-viewport "Mon 27 14/16 4 Jobs Tue 28 8/12 3 Jobs Wed 29 12/12 3 Jobs Thu 30 11/12 3 Jobs …" at bounding box center [784, 461] width 1568 height 1123
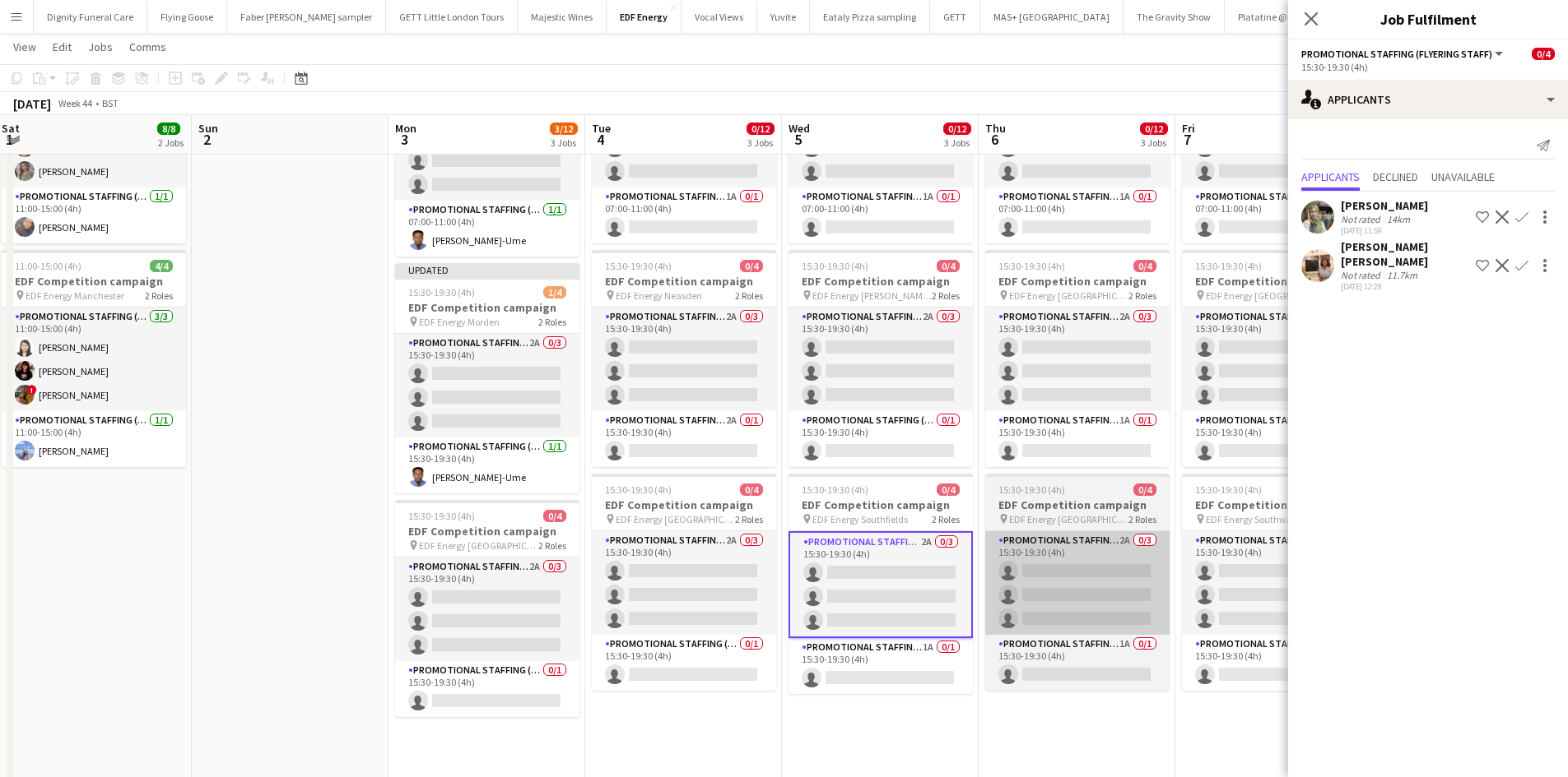
scroll to position [0, 599]
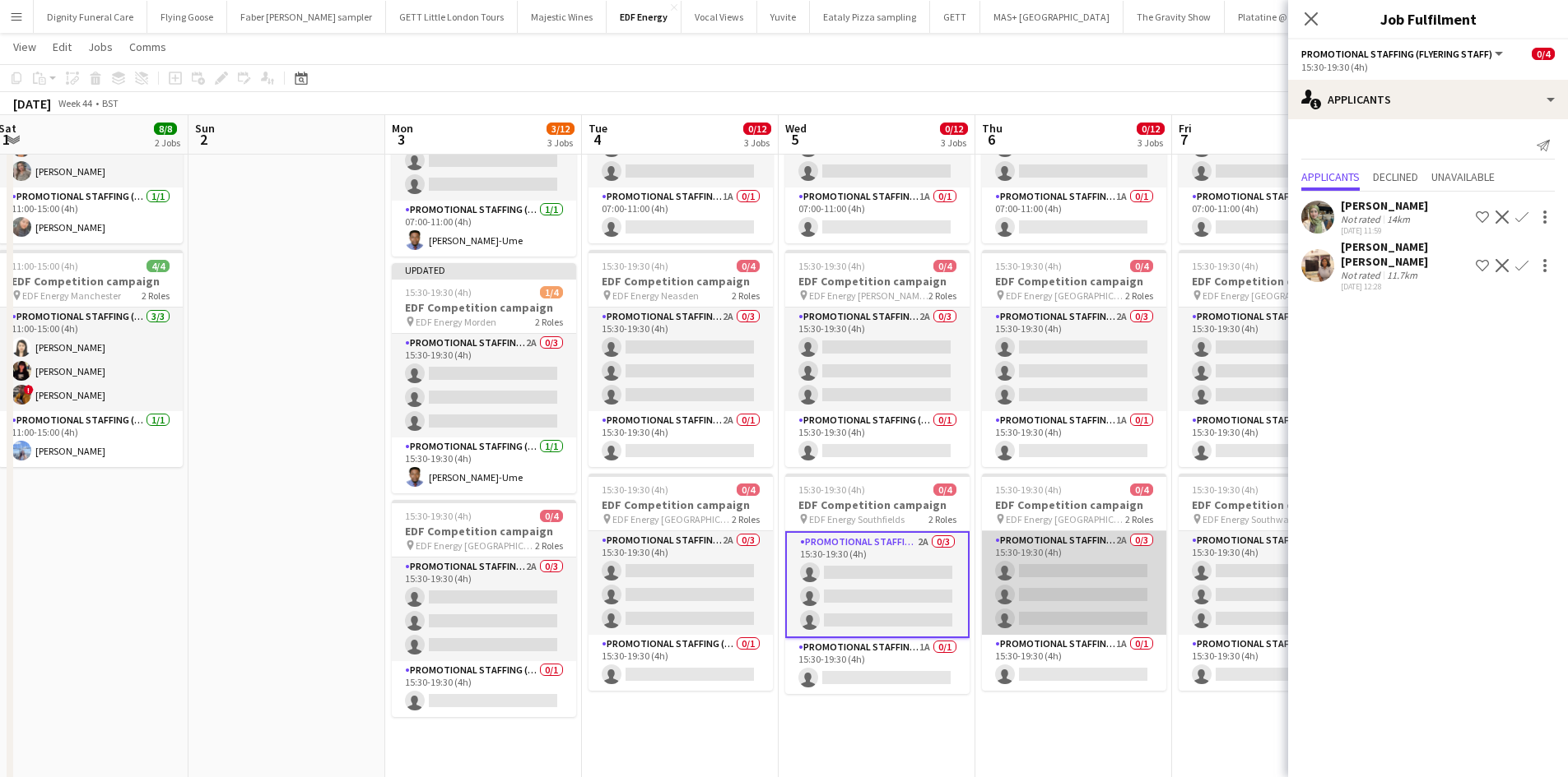
click at [1043, 573] on app-card-role "Promotional Staffing (Flyering Staff) 2A 0/3 15:30-19:30 (4h) single-neutral-ac…" at bounding box center [1073, 583] width 184 height 104
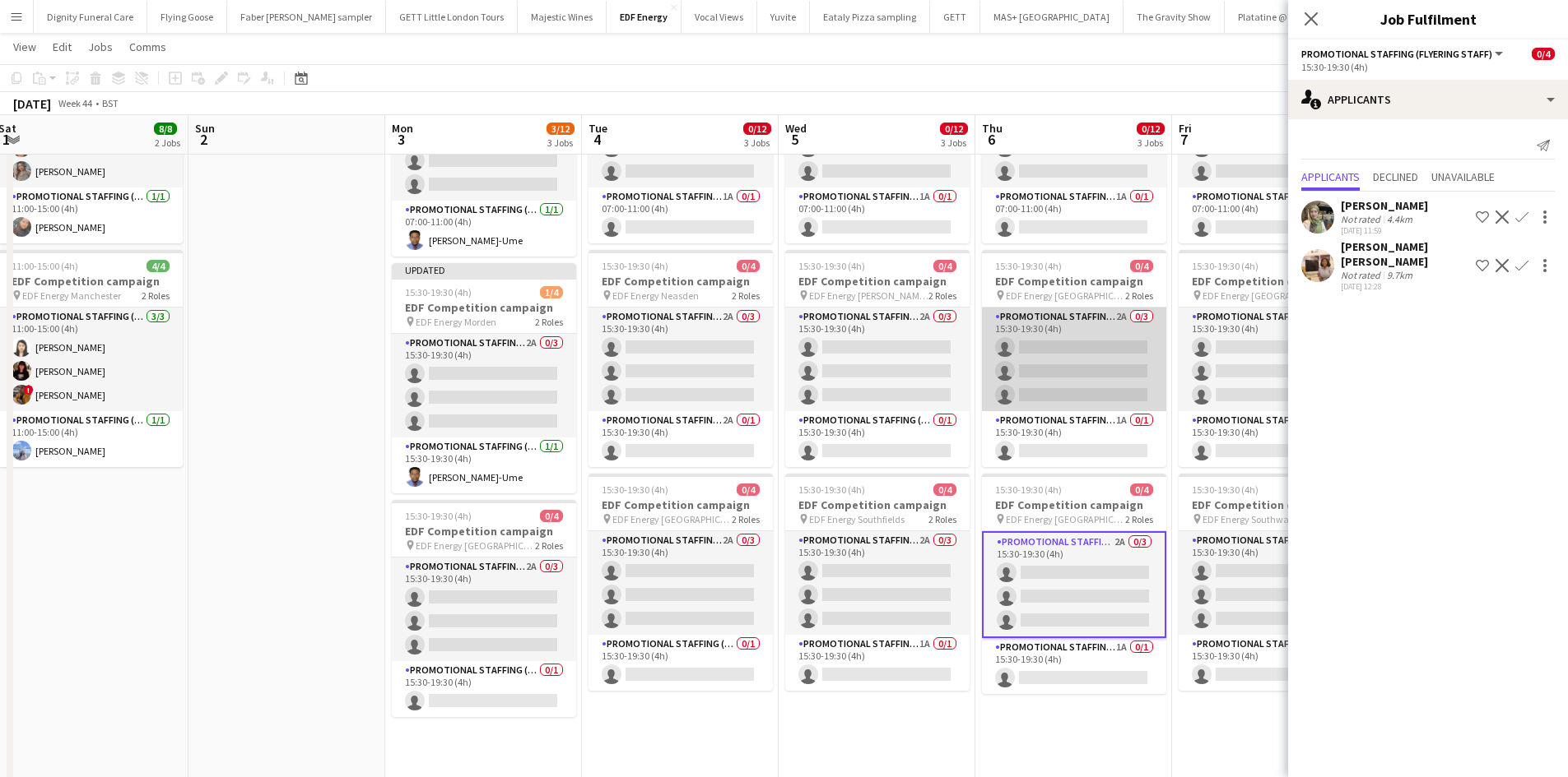
click at [1083, 361] on app-card-role "Promotional Staffing (Flyering Staff) 2A 0/3 15:30-19:30 (4h) single-neutral-ac…" at bounding box center [1073, 359] width 184 height 104
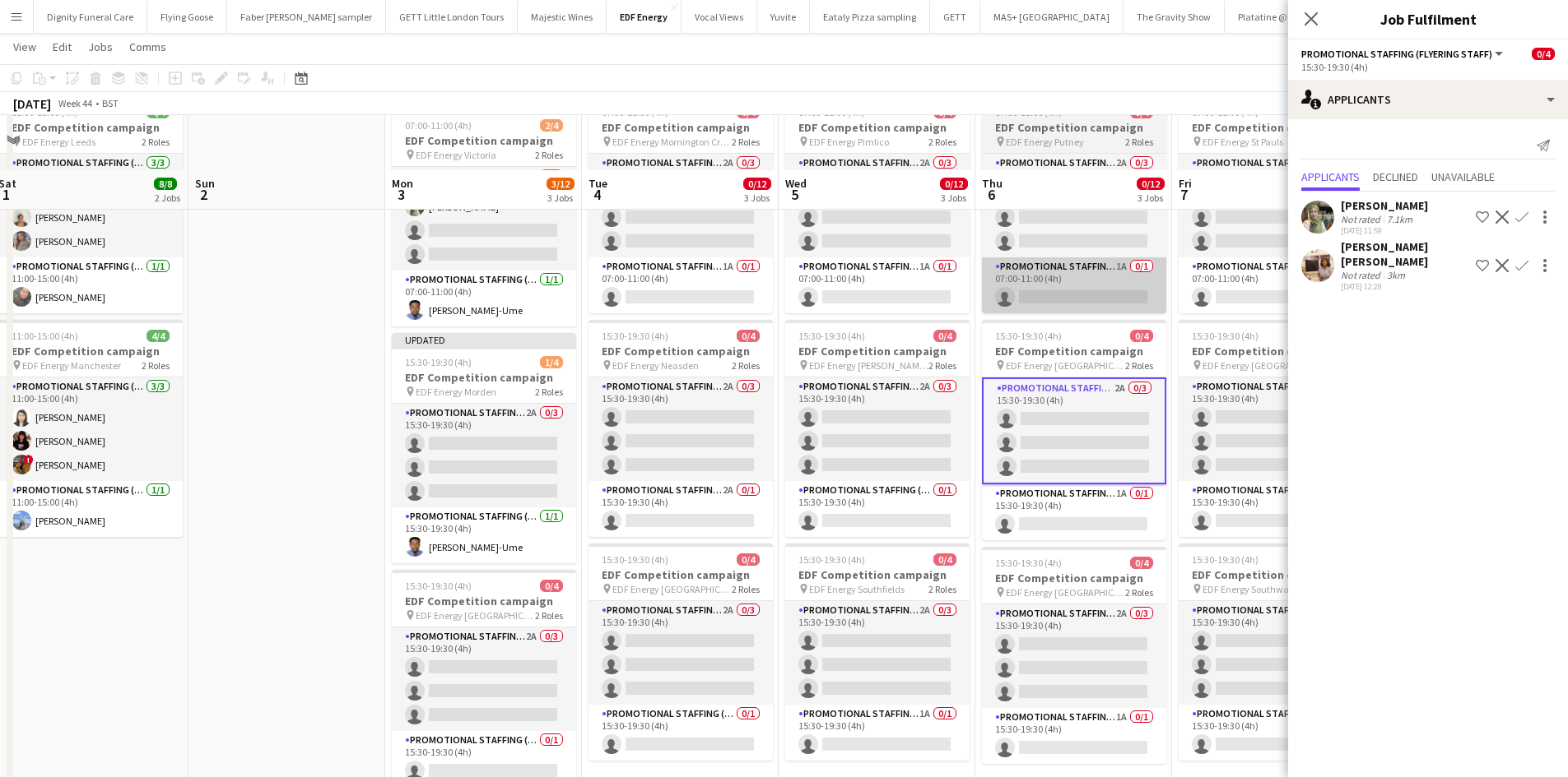
scroll to position [0, 0]
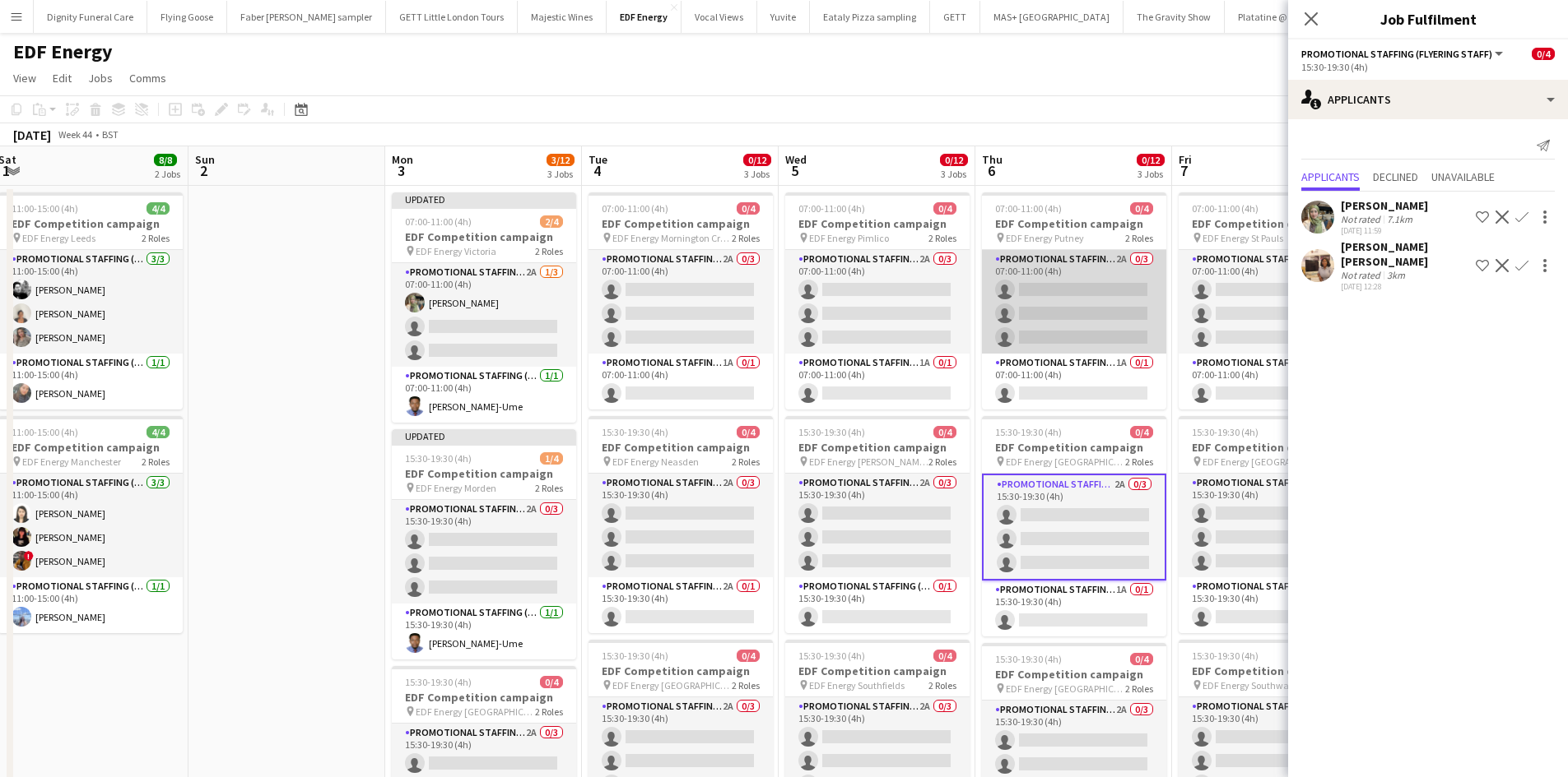
click at [1106, 307] on app-card-role "Promotional Staffing (Flyering Staff) 2A 0/3 07:00-11:00 (4h) single-neutral-ac…" at bounding box center [1073, 302] width 184 height 104
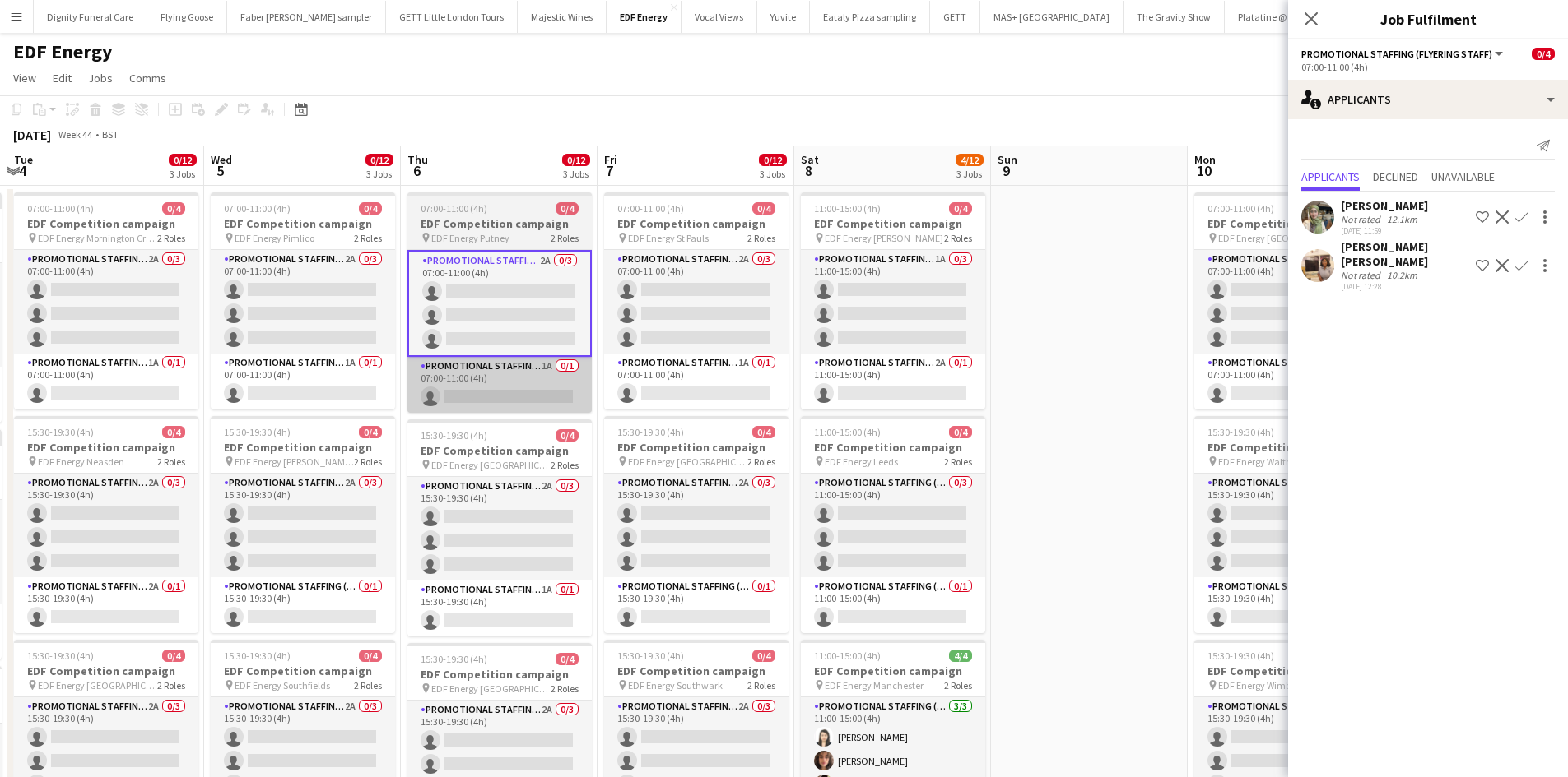
scroll to position [0, 576]
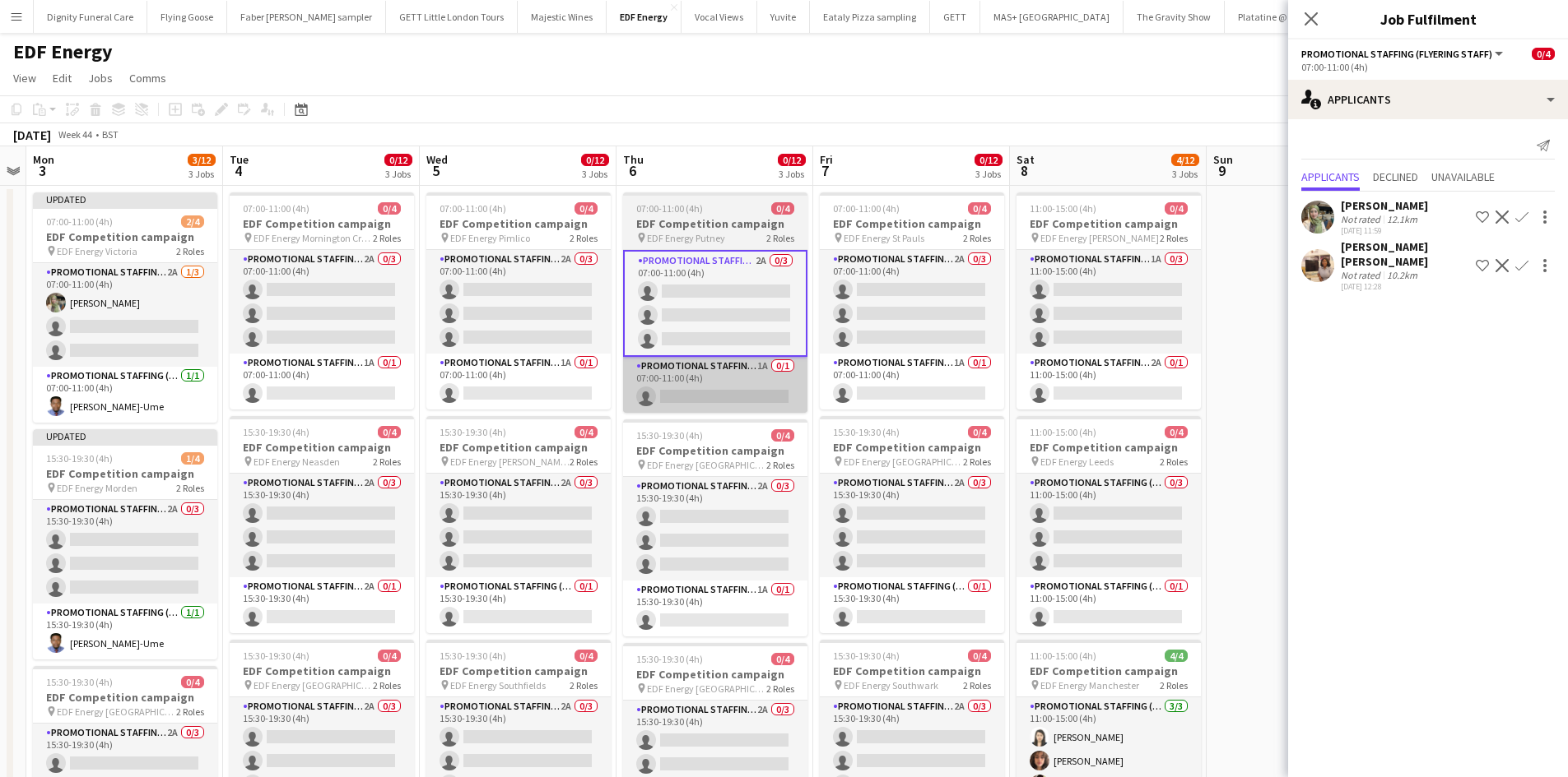
drag, startPoint x: 1090, startPoint y: 423, endPoint x: 737, endPoint y: 359, distance: 358.8
click at [720, 377] on app-calendar-viewport "Fri 31 9/12 3 Jobs Sat 1 8/8 2 Jobs Sun 2 Mon 3 3/12 3 Jobs Tue 4 0/12 3 Jobs W…" at bounding box center [784, 667] width 1568 height 1043
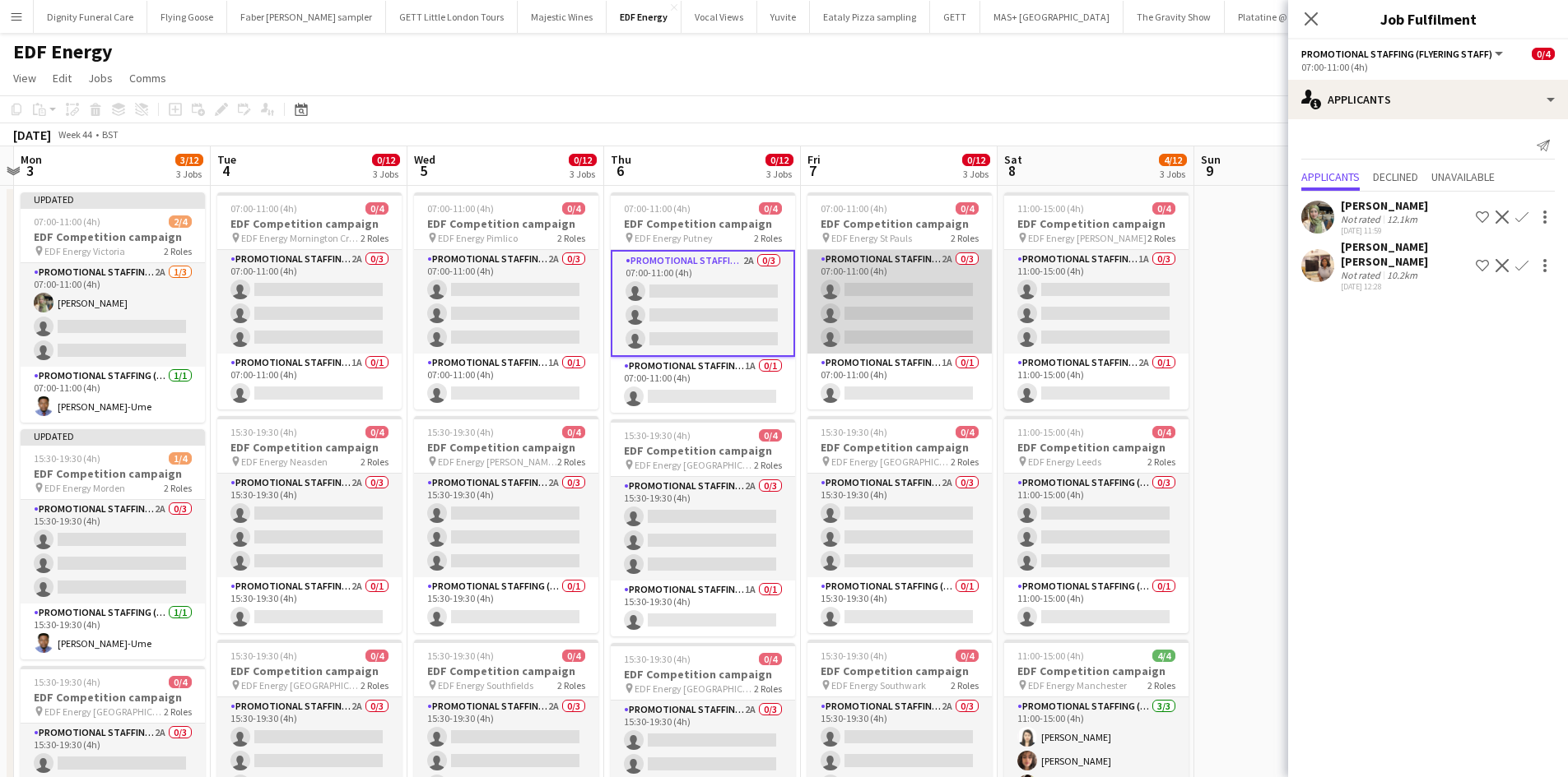
click at [871, 303] on app-card-role "Promotional Staffing (Flyering Staff) 2A 0/3 07:00-11:00 (4h) single-neutral-ac…" at bounding box center [899, 302] width 184 height 104
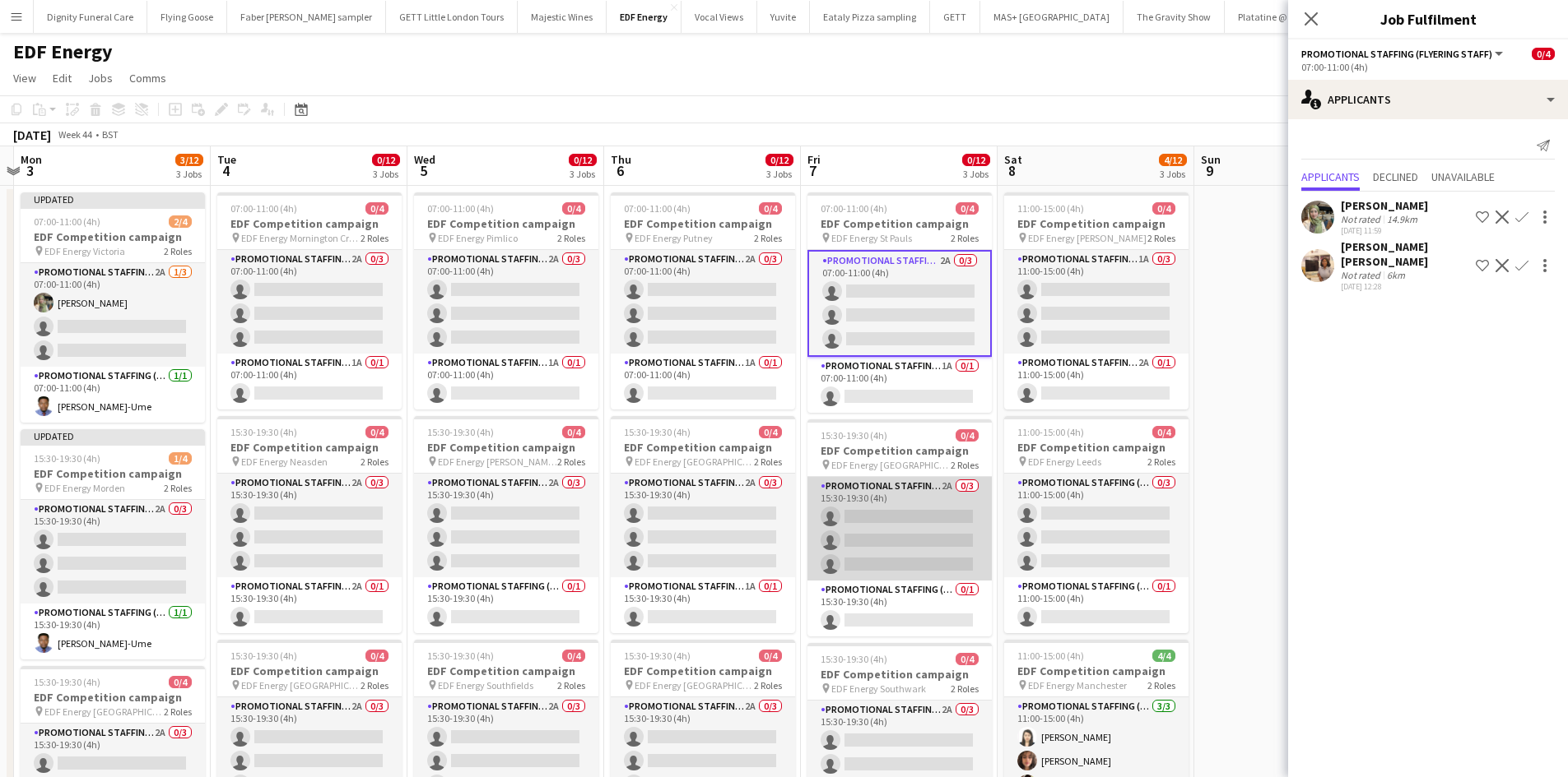
click at [915, 518] on app-card-role "Promotional Staffing (Flyering Staff) 2A 0/3 15:30-19:30 (4h) single-neutral-ac…" at bounding box center [899, 529] width 184 height 104
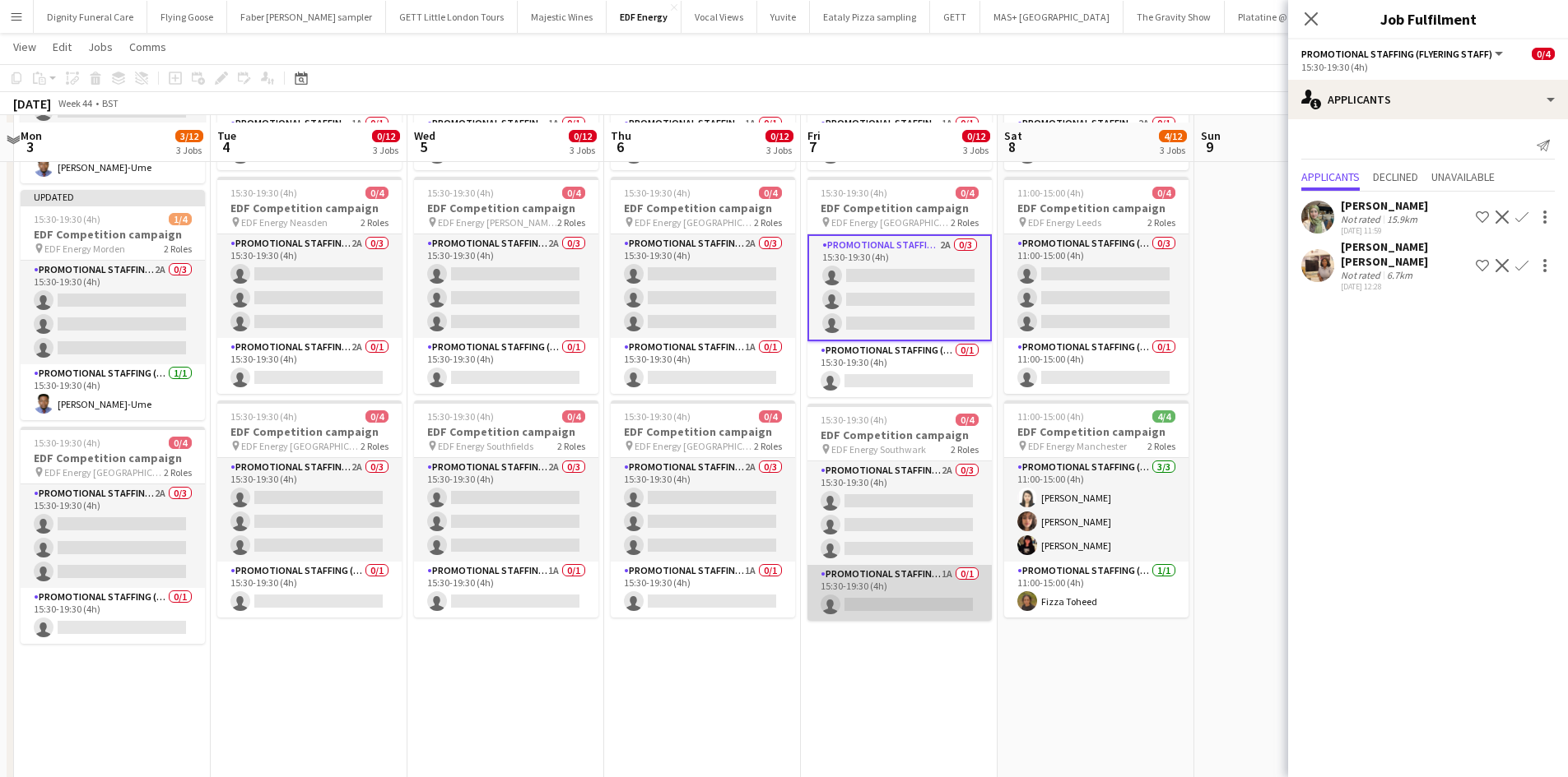
scroll to position [247, 0]
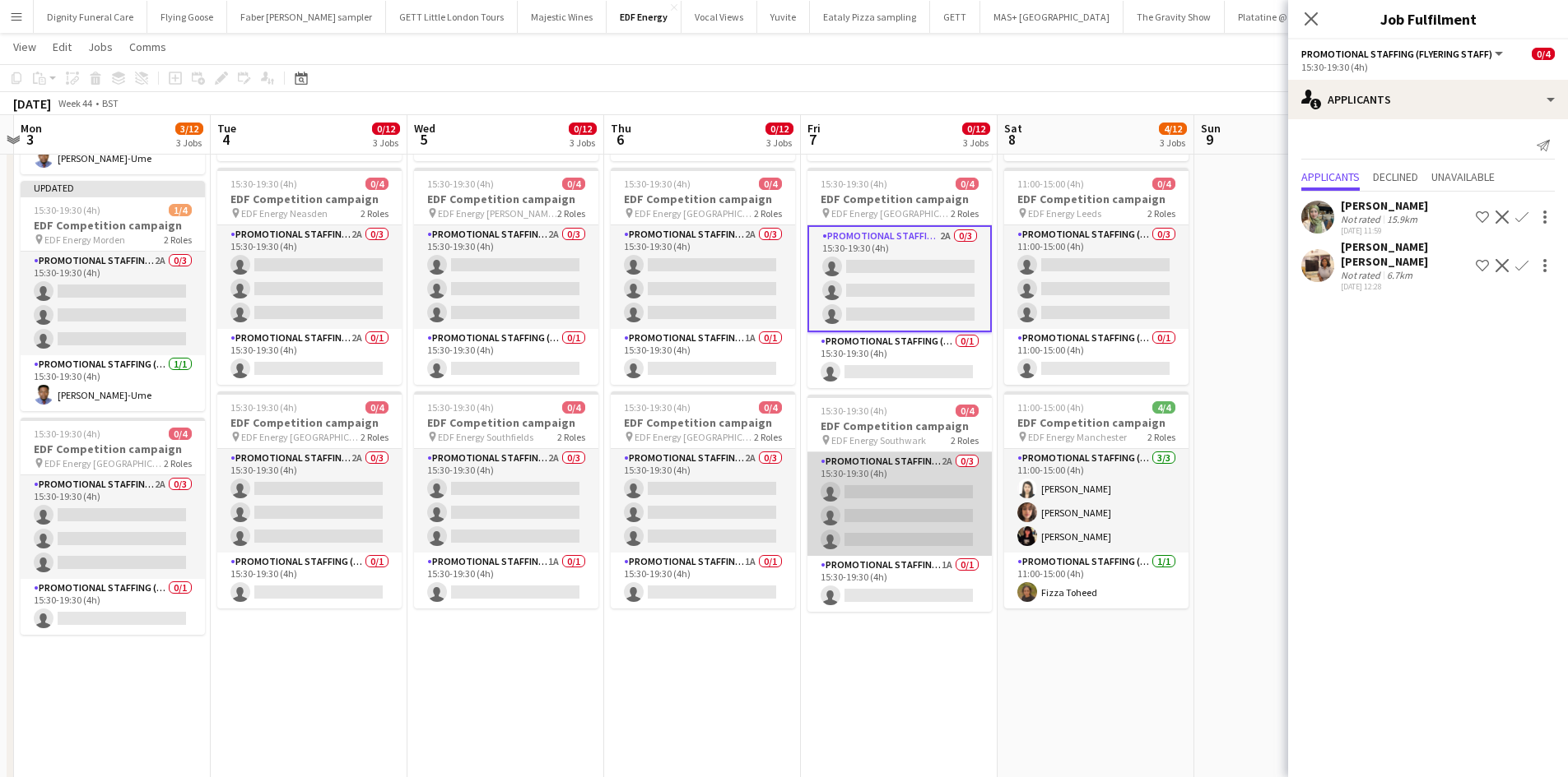
click at [923, 514] on app-card-role "Promotional Staffing (Flyering Staff) 2A 0/3 15:30-19:30 (4h) single-neutral-ac…" at bounding box center [899, 505] width 184 height 104
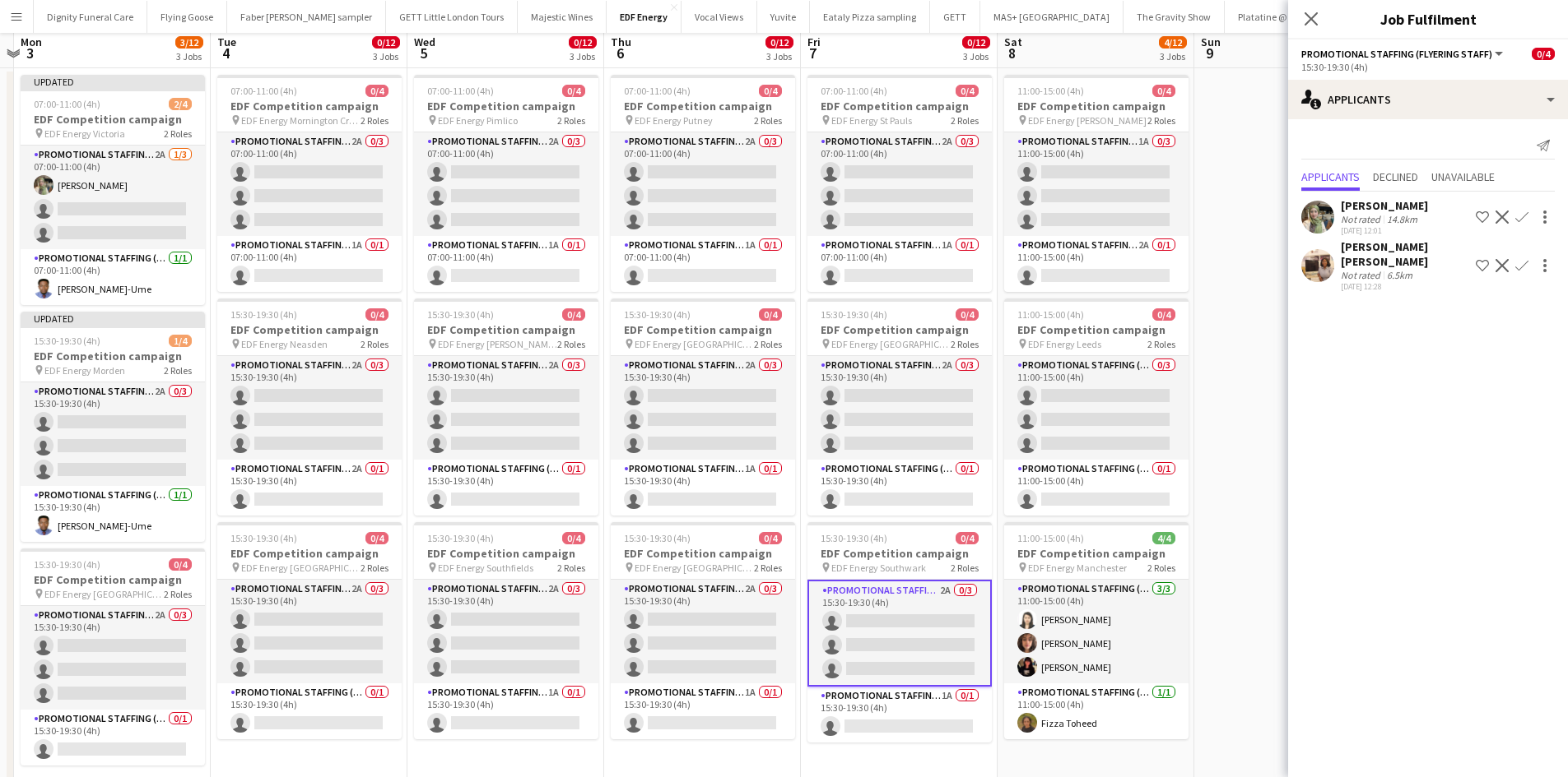
scroll to position [0, 0]
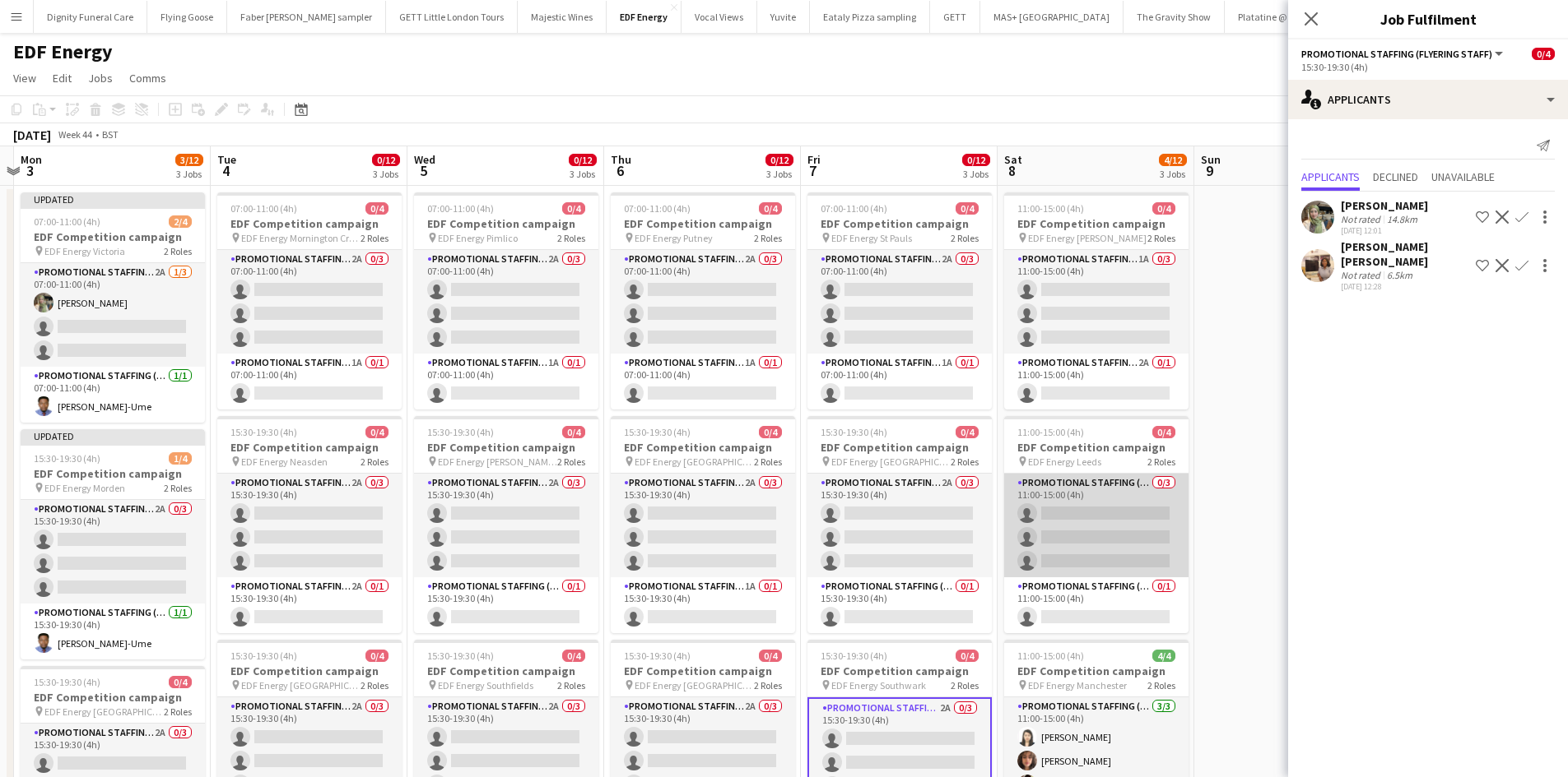
click at [1073, 549] on app-card-role "Promotional Staffing (Flyering Staff) 0/3 11:00-15:00 (4h) single-neutral-actio…" at bounding box center [1096, 526] width 184 height 104
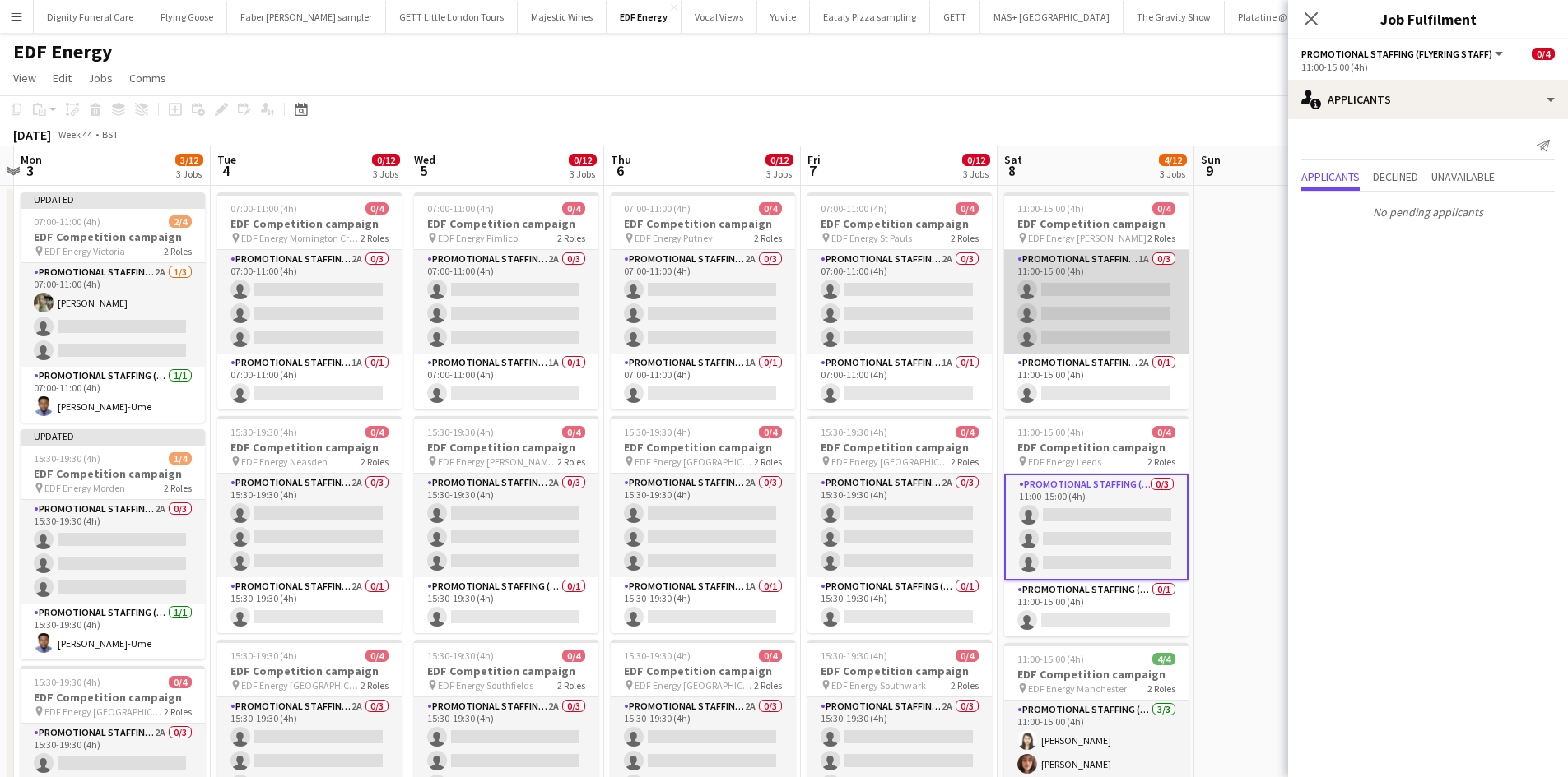
click at [1089, 309] on app-card-role "Promotional Staffing (Flyering Staff) 1A 0/3 11:00-15:00 (4h) single-neutral-ac…" at bounding box center [1096, 302] width 184 height 104
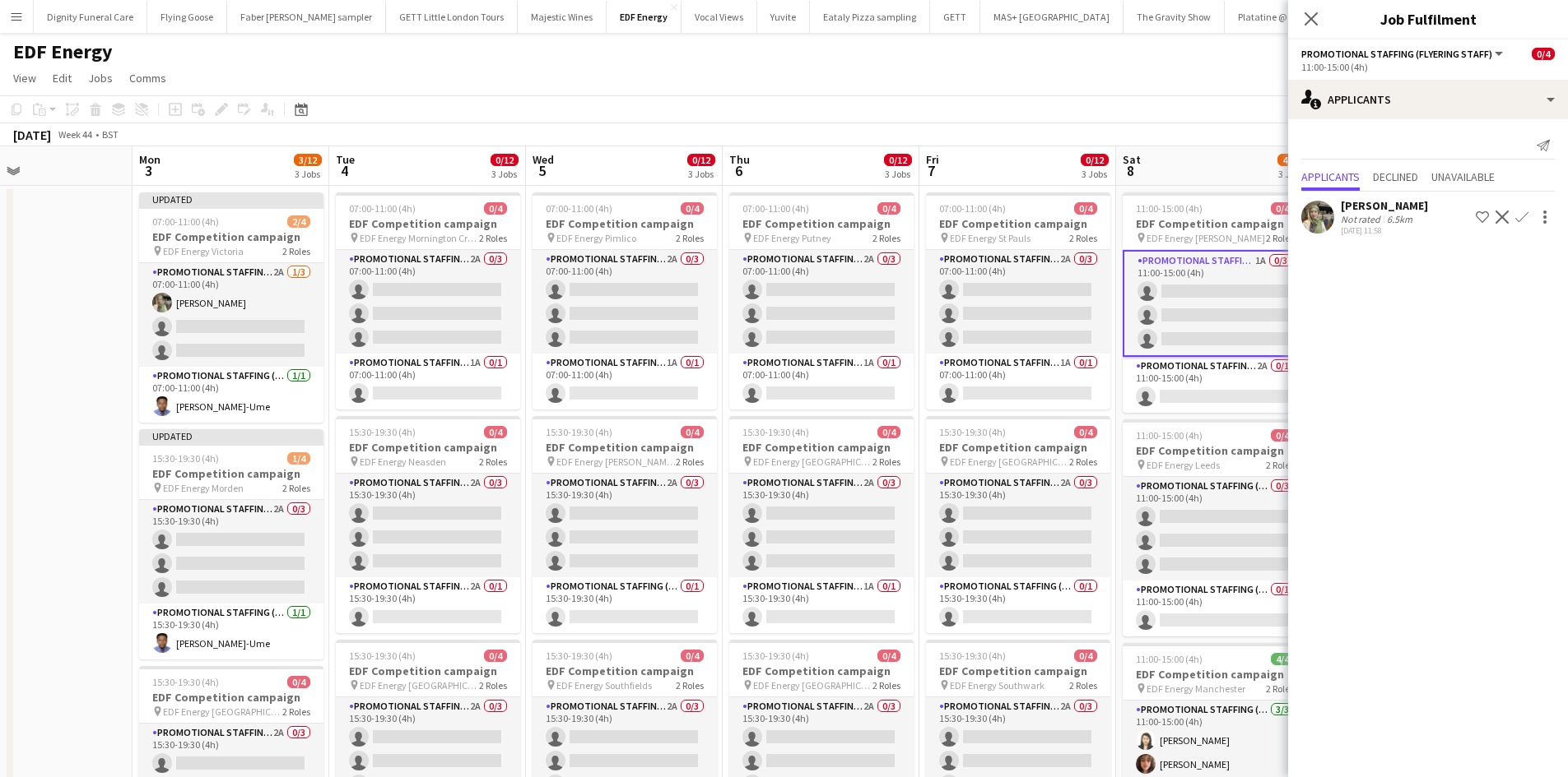
drag, startPoint x: 632, startPoint y: 361, endPoint x: 951, endPoint y: 377, distance: 319.4
click at [951, 377] on app-calendar-viewport "Fri 31 9/12 3 Jobs Sat 1 8/8 2 Jobs Sun 2 Mon 3 3/12 3 Jobs Tue 4 0/12 3 Jobs W…" at bounding box center [784, 667] width 1568 height 1043
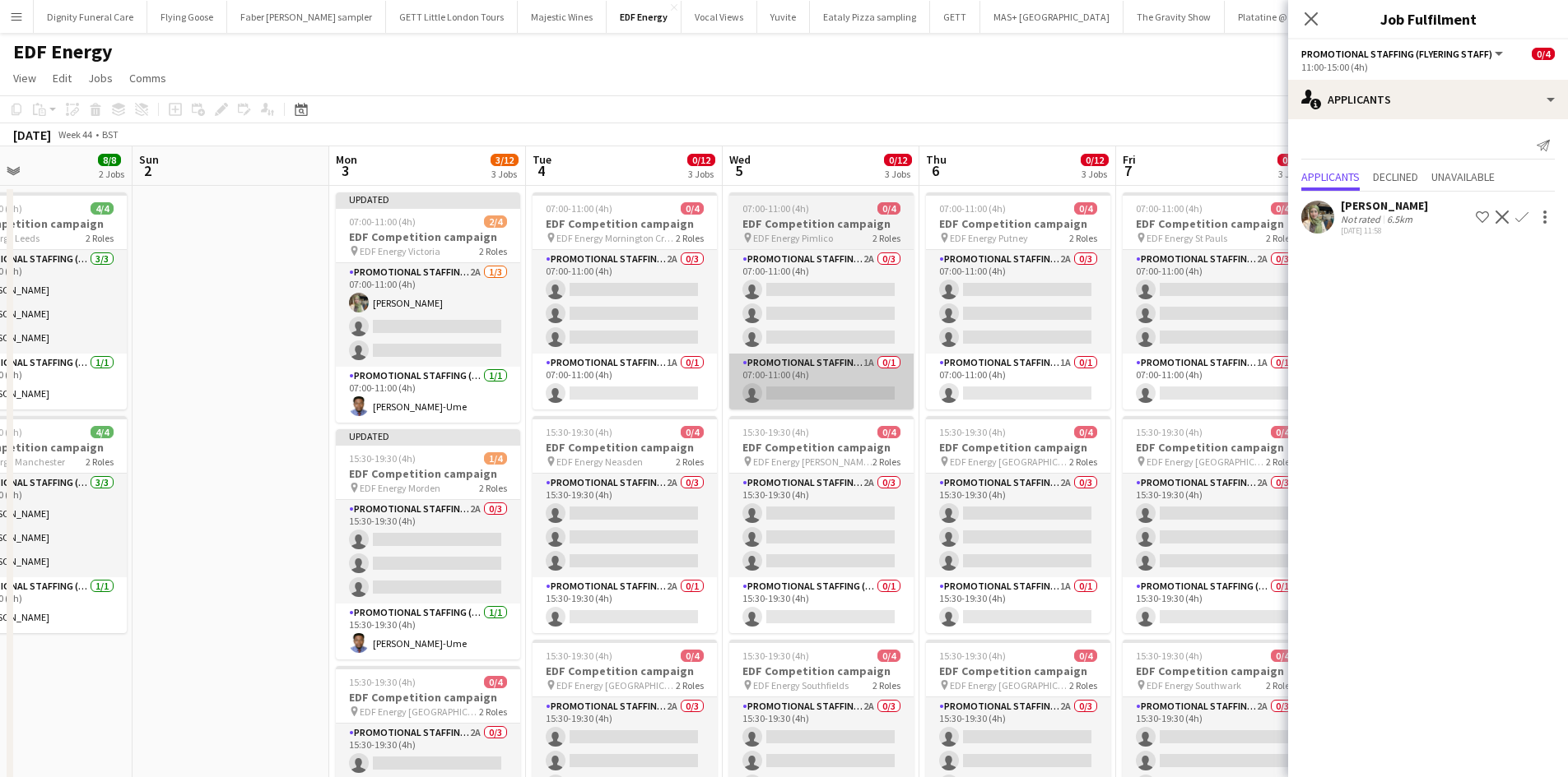
scroll to position [0, 453]
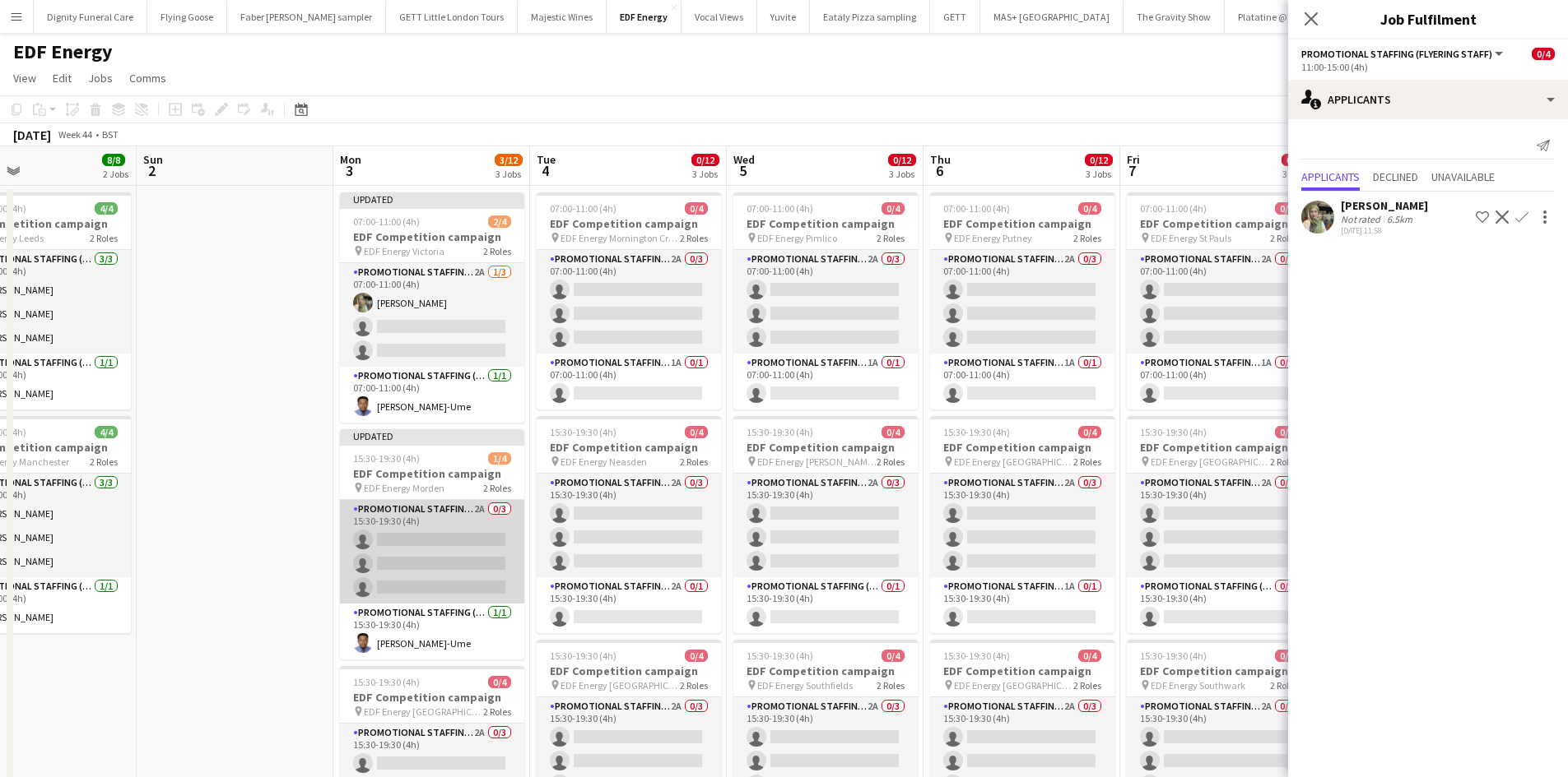
click at [456, 557] on app-card-role "Promotional Staffing (Flyering Staff) 2A 0/3 15:30-19:30 (4h) single-neutral-ac…" at bounding box center [431, 552] width 184 height 104
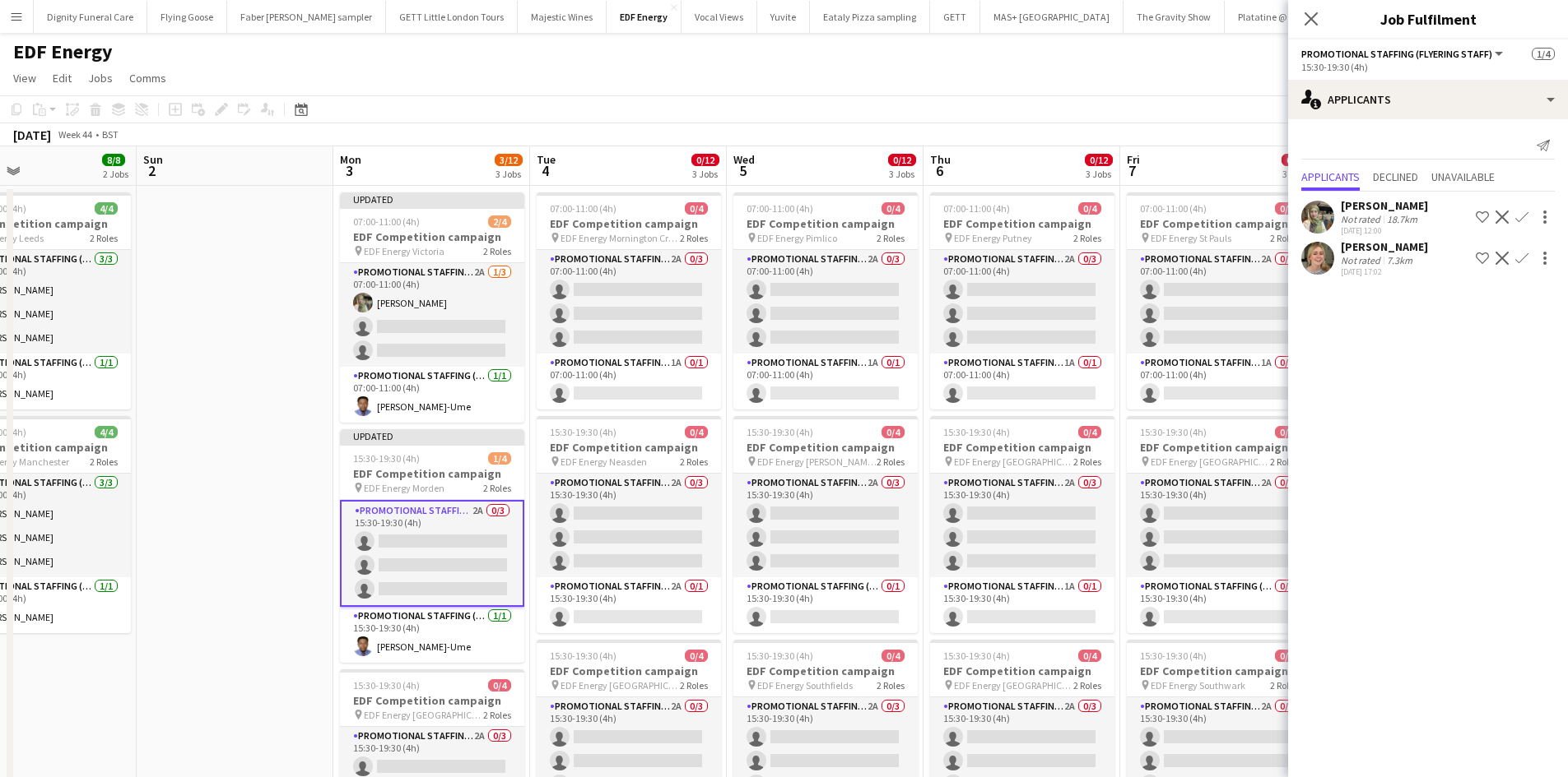
click at [1525, 213] on app-icon "Confirm" at bounding box center [1522, 217] width 13 height 13
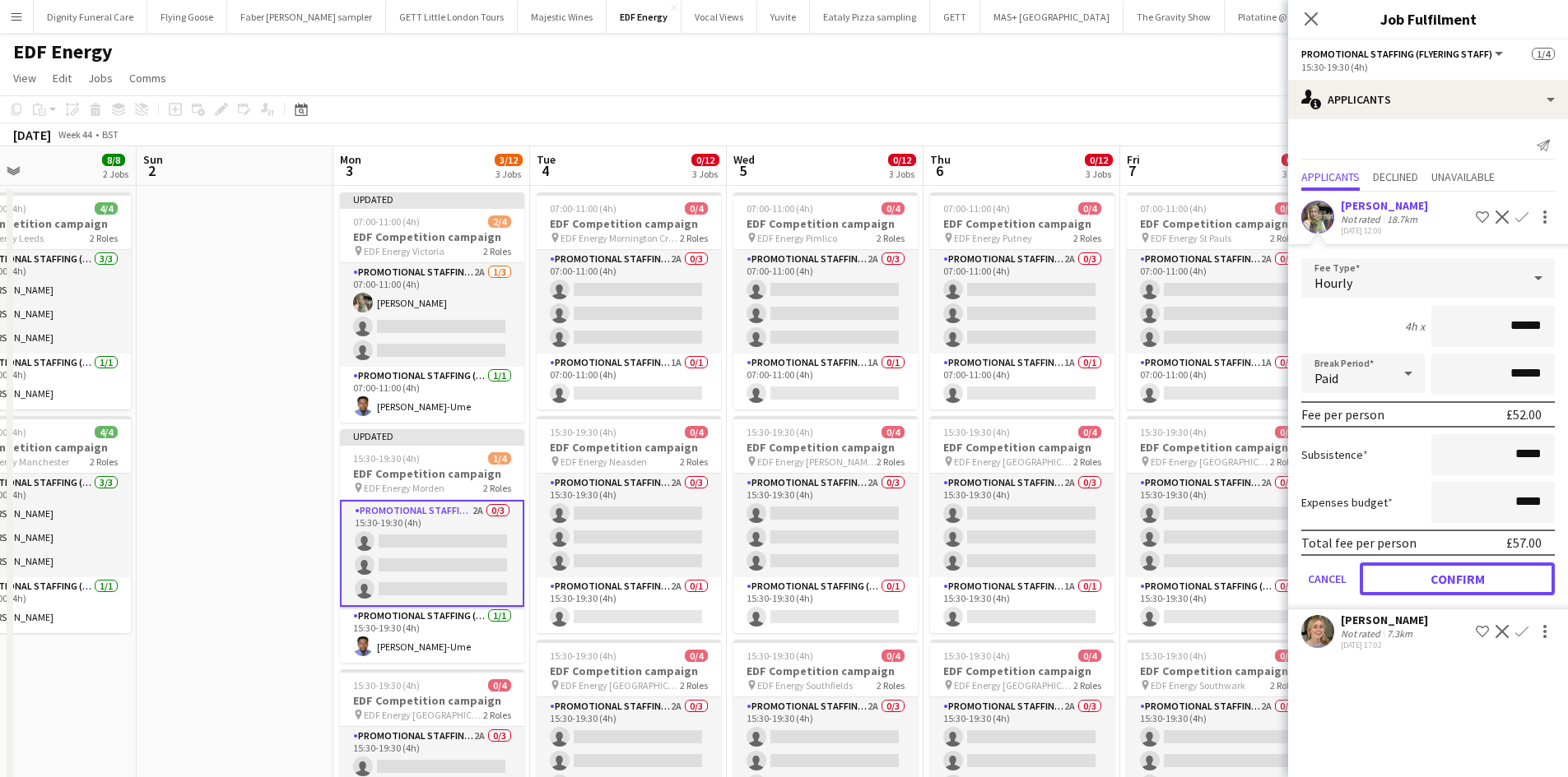
click at [1468, 576] on button "Confirm" at bounding box center [1457, 578] width 195 height 33
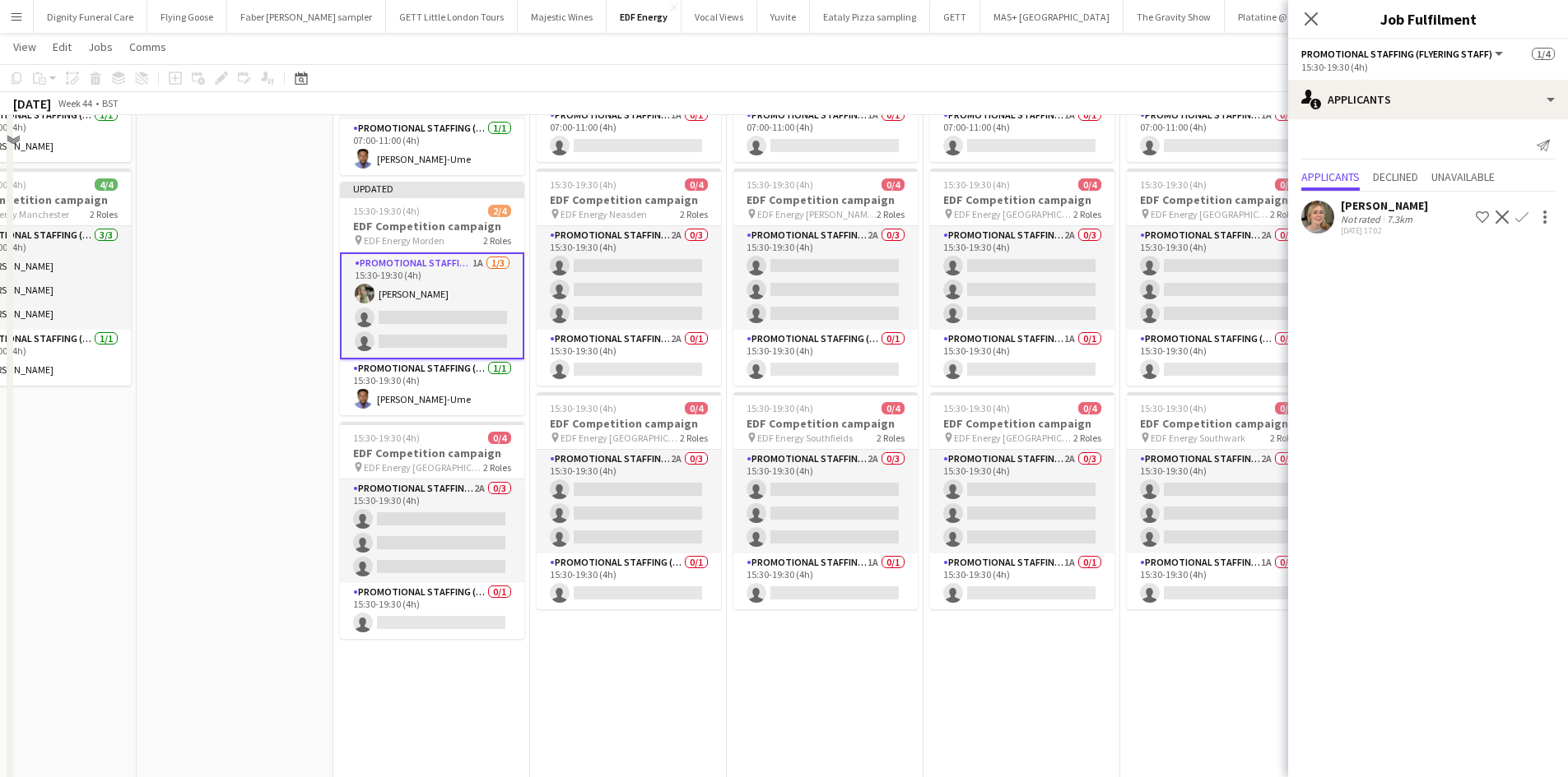
scroll to position [247, 0]
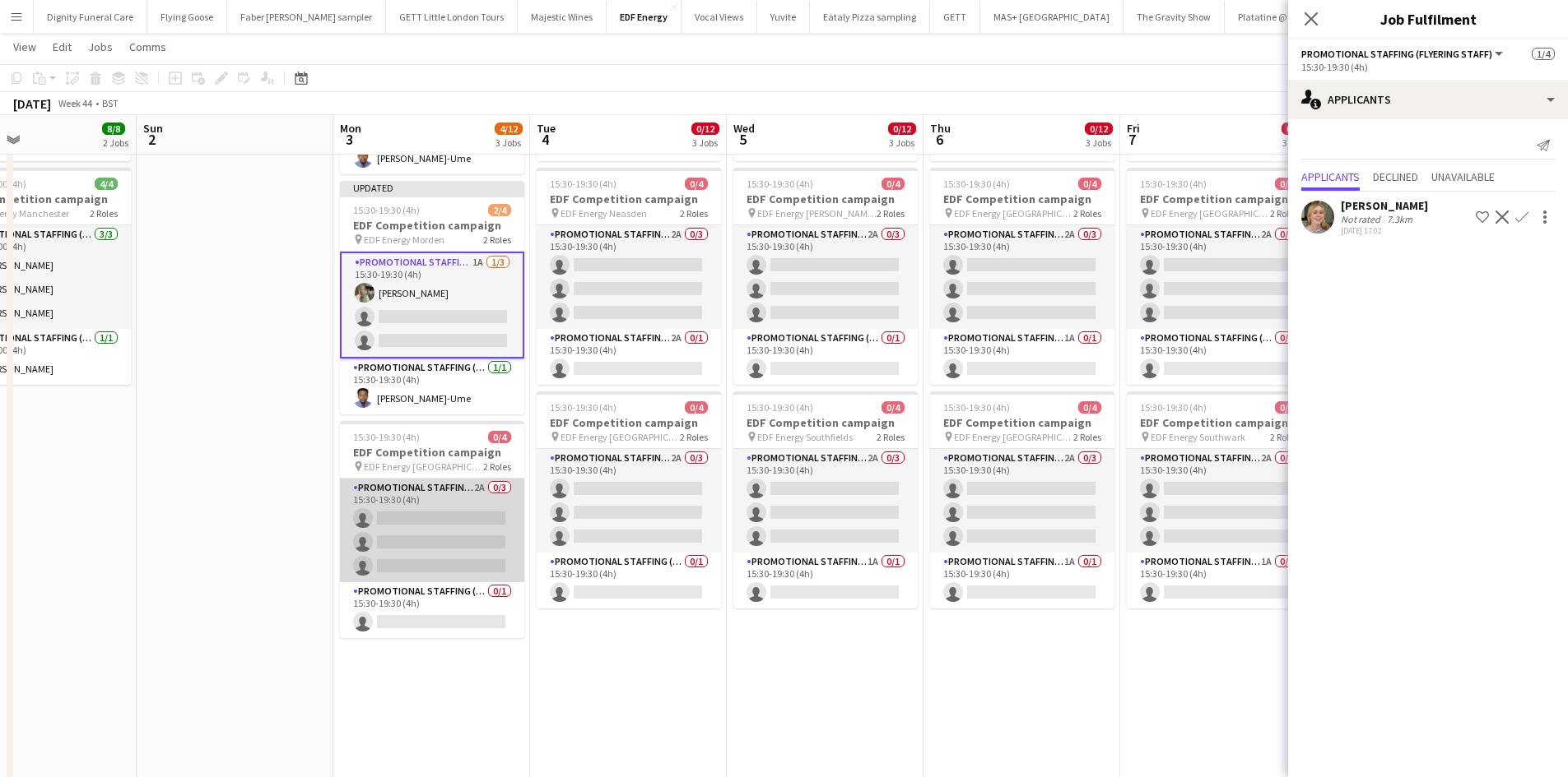
click at [466, 542] on app-card-role "Promotional Staffing (Flyering Staff) 2A 0/3 15:30-19:30 (4h) single-neutral-ac…" at bounding box center [431, 530] width 184 height 104
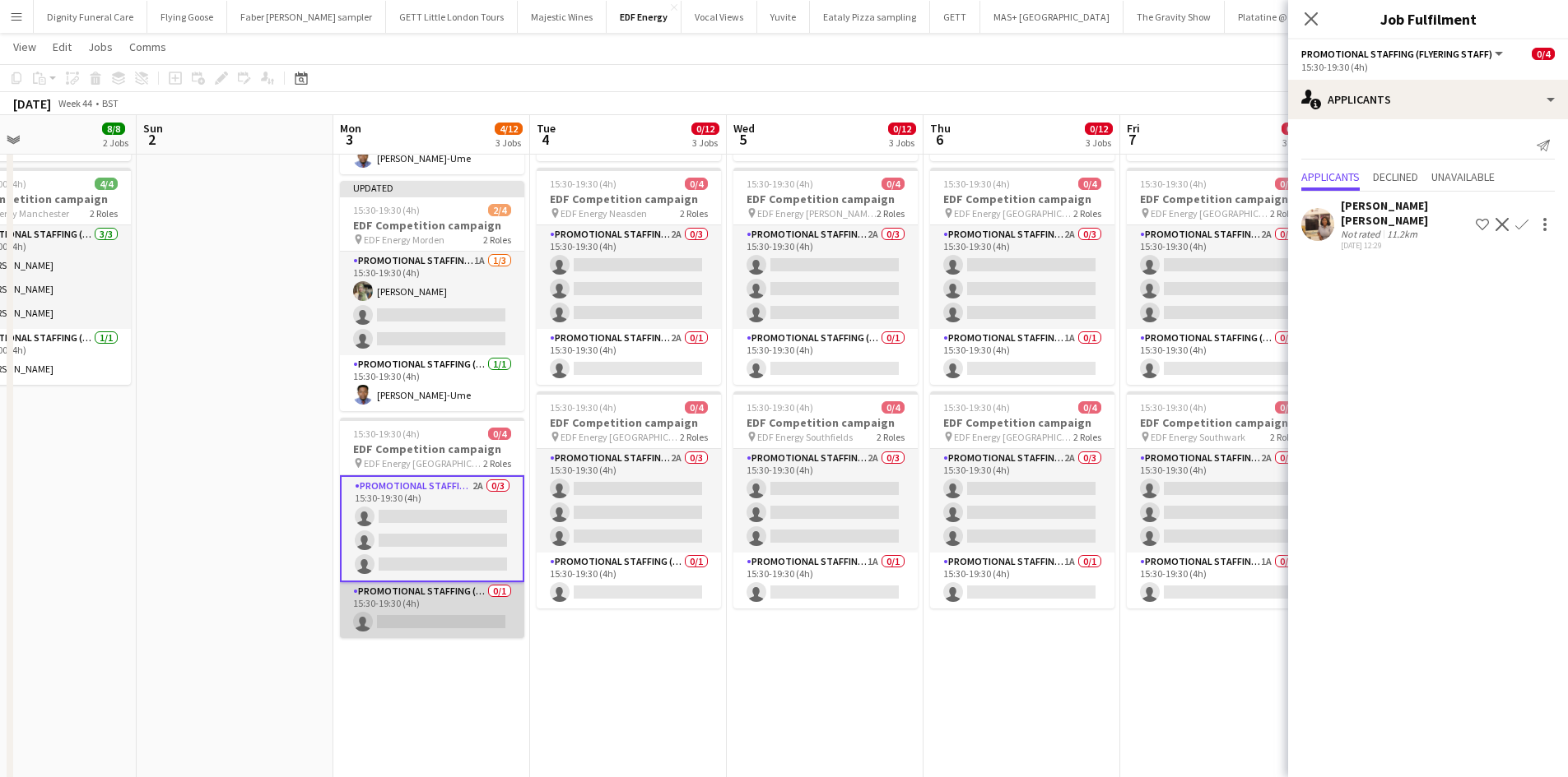
click at [447, 618] on app-card-role "Promotional Staffing (Team Leader) 0/1 15:30-19:30 (4h) single-neutral-actions" at bounding box center [431, 610] width 184 height 56
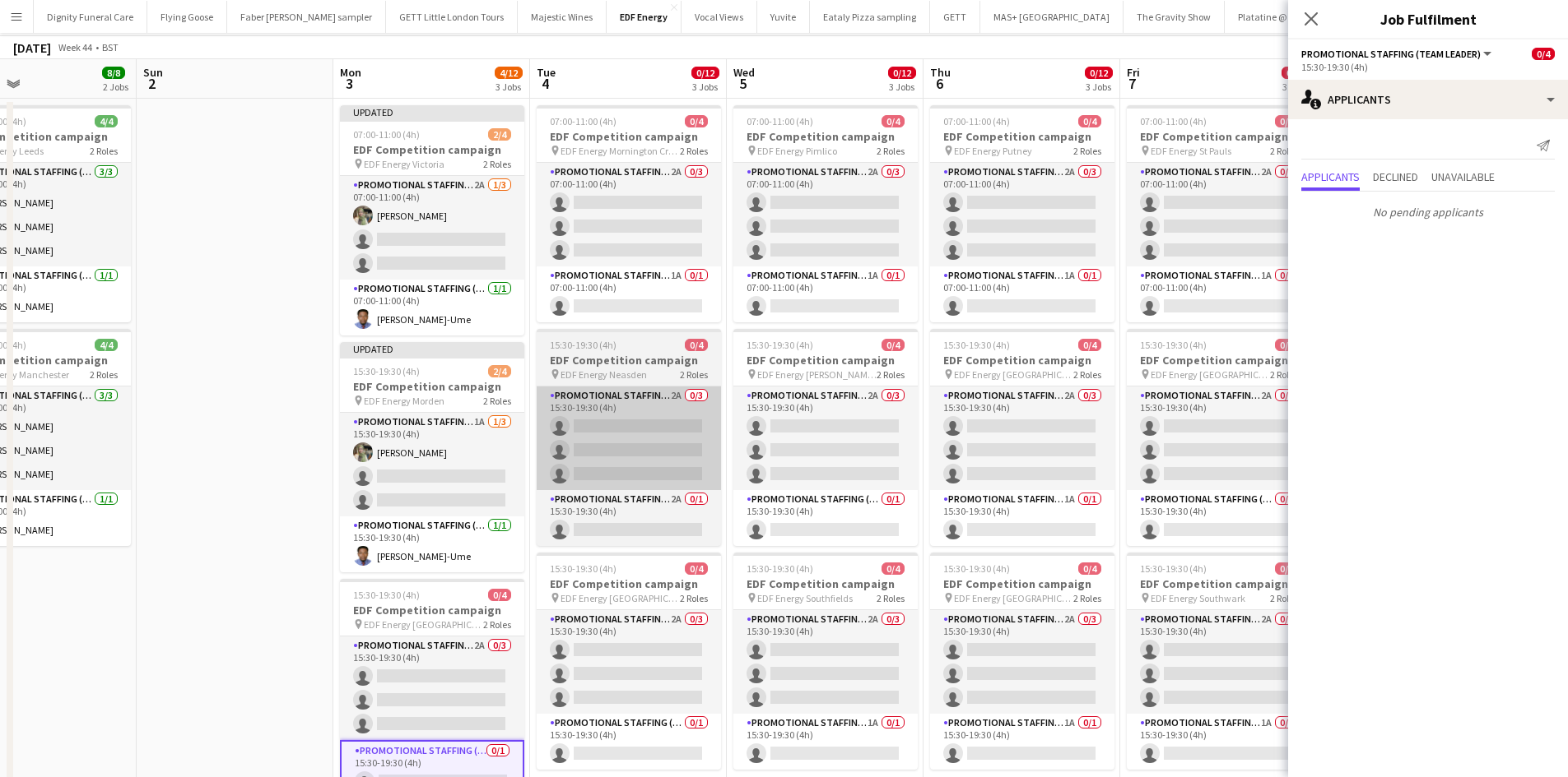
scroll to position [0, 0]
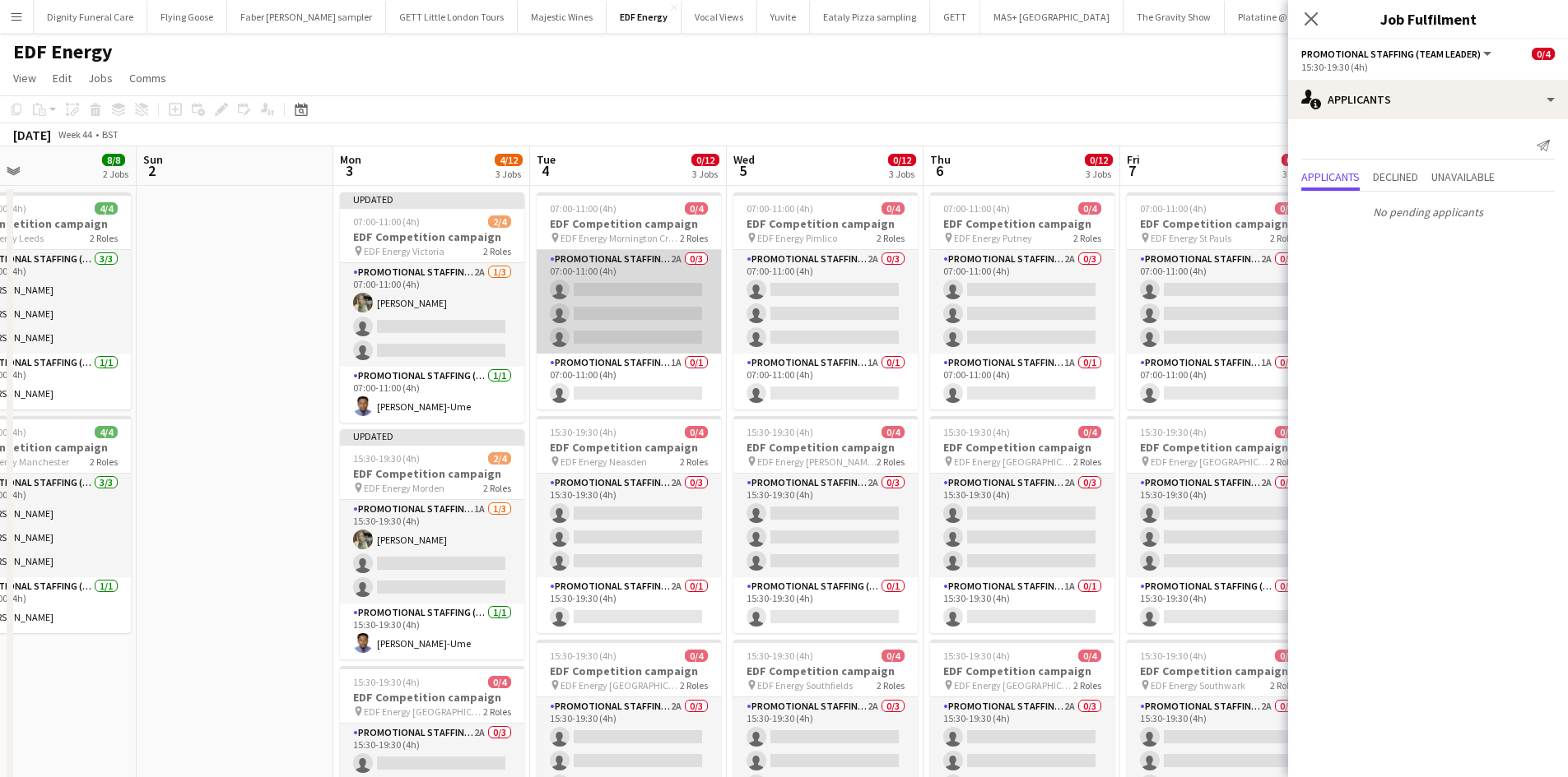
click at [635, 308] on app-card-role "Promotional Staffing (Flyering Staff) 2A 0/3 07:00-11:00 (4h) single-neutral-ac…" at bounding box center [628, 302] width 184 height 104
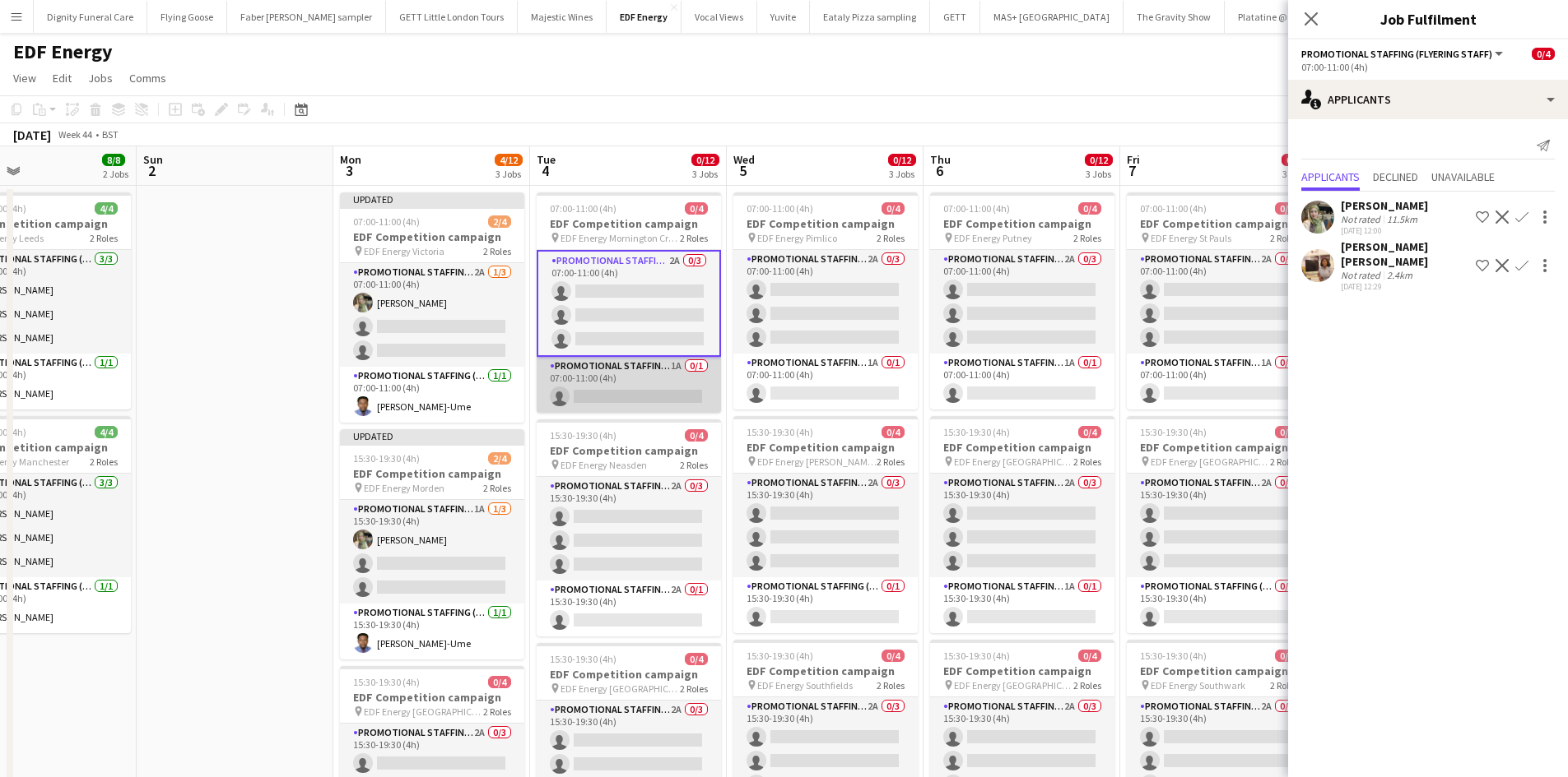
click at [653, 401] on app-card-role "Promotional Staffing (Team Leader) 1A 0/1 07:00-11:00 (4h) single-neutral-actio…" at bounding box center [628, 385] width 184 height 56
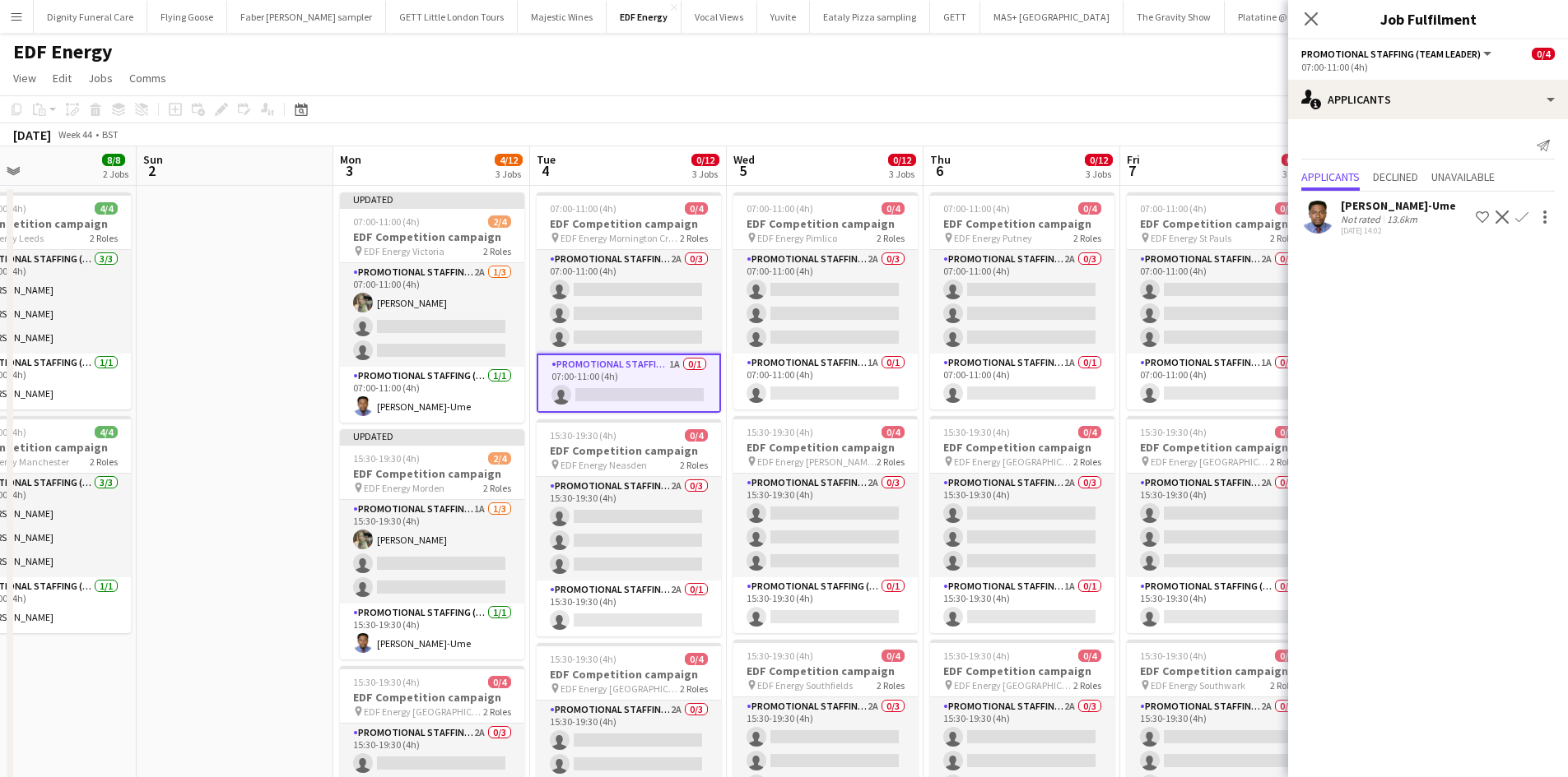
click at [1522, 214] on app-icon "Confirm" at bounding box center [1522, 217] width 13 height 13
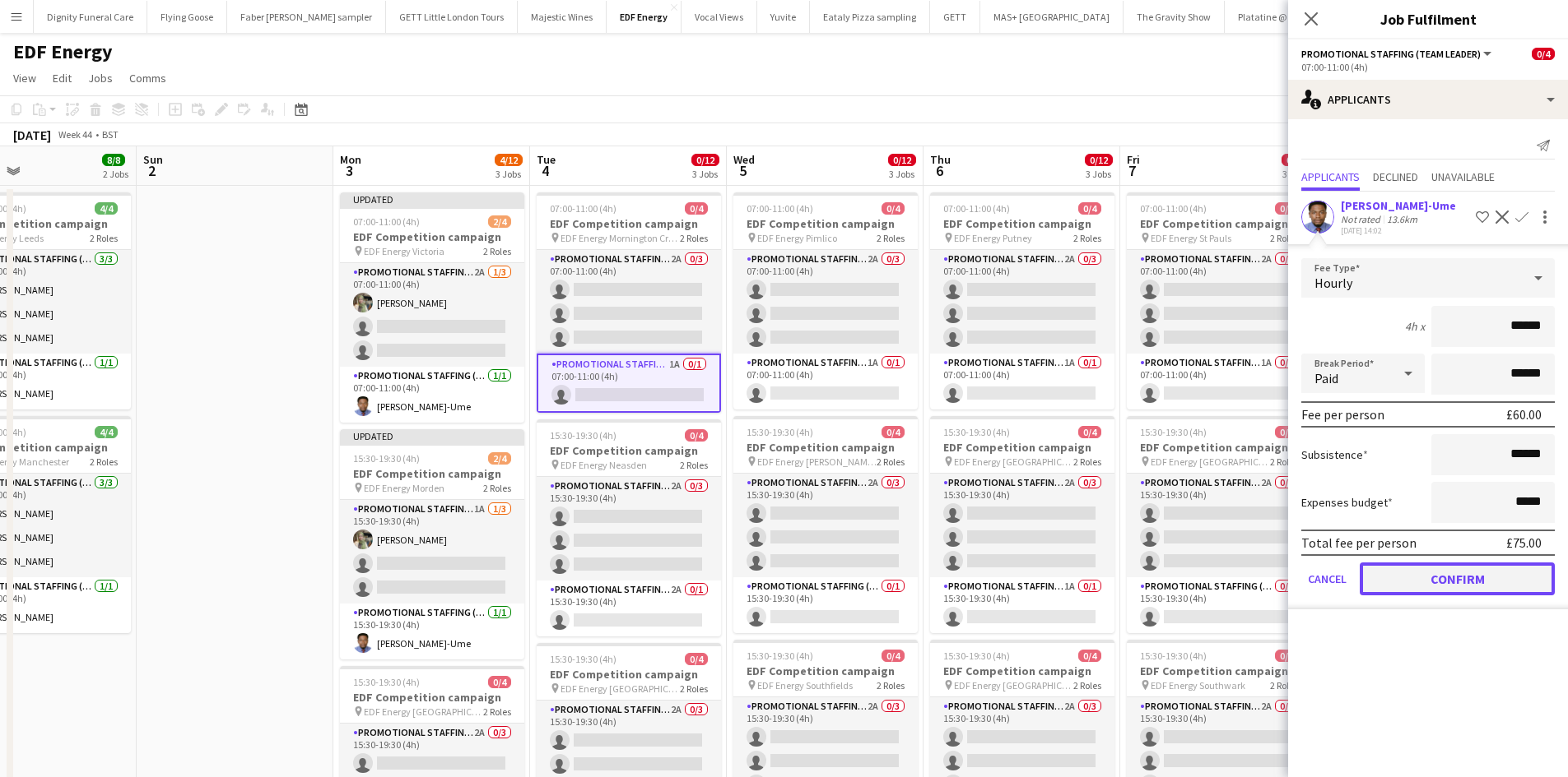
click at [1474, 582] on button "Confirm" at bounding box center [1457, 578] width 195 height 33
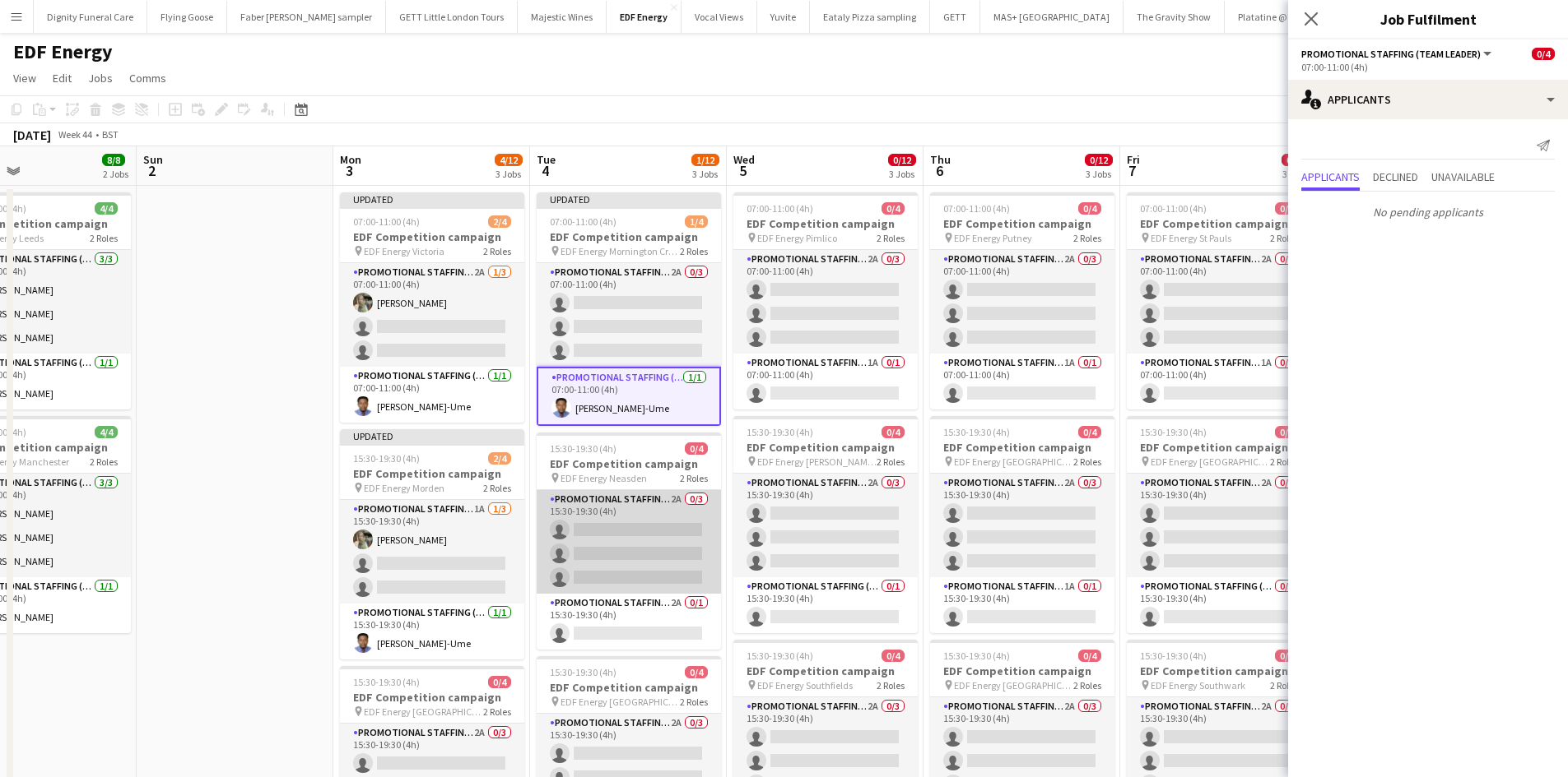
click at [610, 553] on app-card-role "Promotional Staffing (Flyering Staff) 2A 0/3 15:30-19:30 (4h) single-neutral-ac…" at bounding box center [628, 543] width 184 height 104
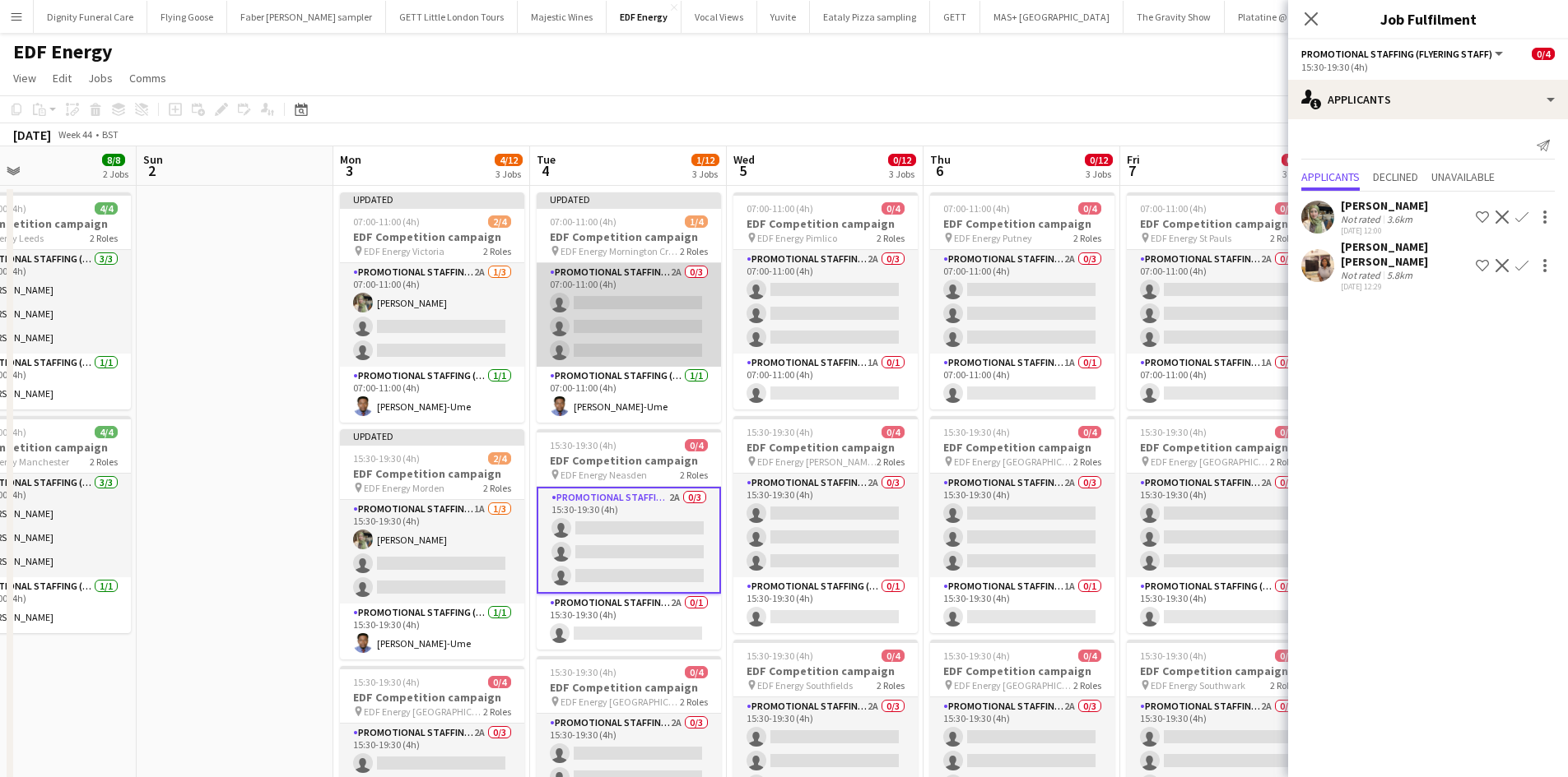
click at [663, 309] on app-card-role "Promotional Staffing (Flyering Staff) 2A 0/3 07:00-11:00 (4h) single-neutral-ac…" at bounding box center [628, 315] width 184 height 104
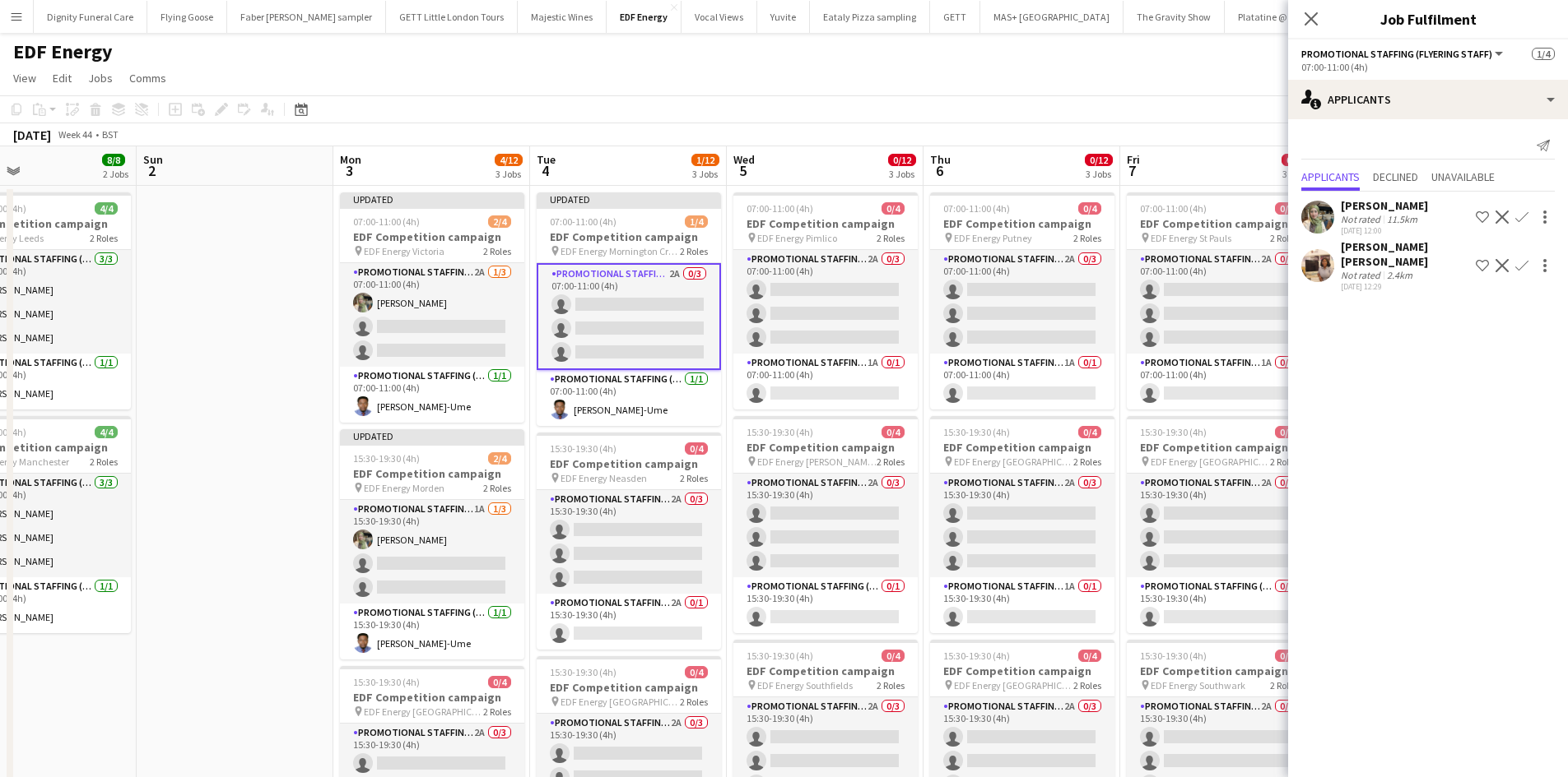
click at [1524, 214] on app-icon "Confirm" at bounding box center [1522, 217] width 13 height 13
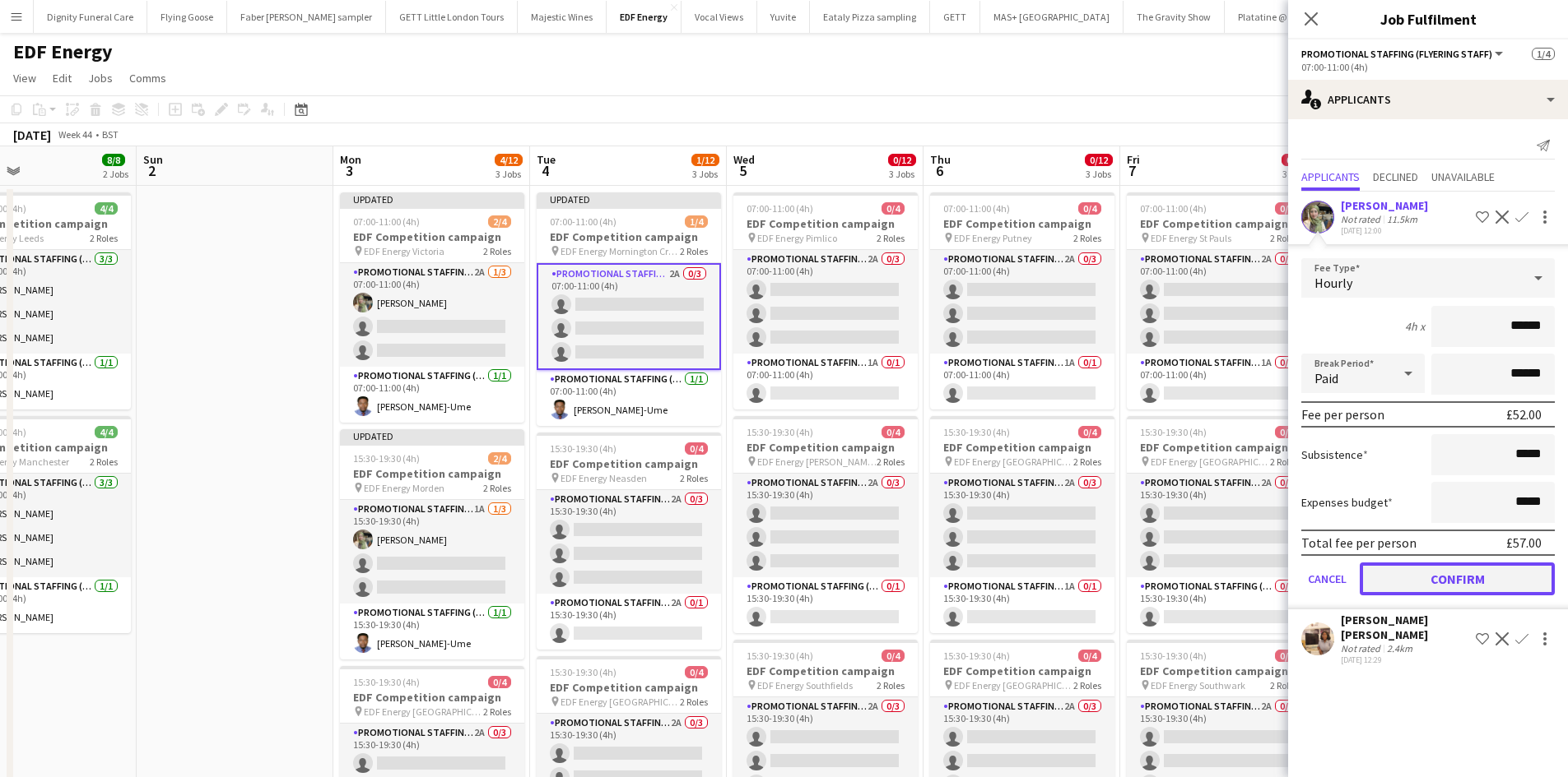
click at [1488, 577] on button "Confirm" at bounding box center [1457, 578] width 195 height 33
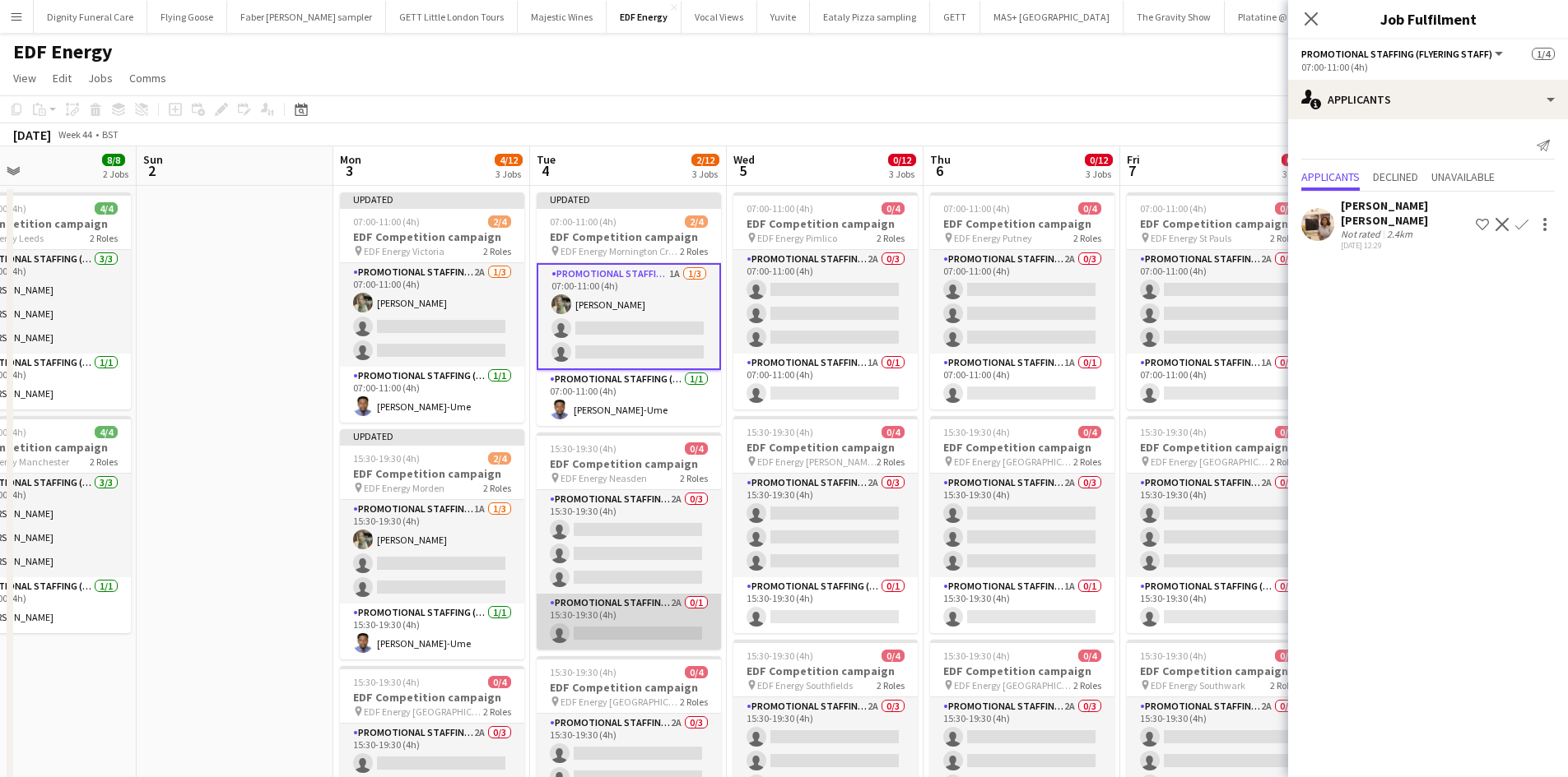
click at [644, 627] on app-card-role "Promotional Staffing (Team Leader) 2A 0/1 15:30-19:30 (4h) single-neutral-actio…" at bounding box center [628, 621] width 184 height 56
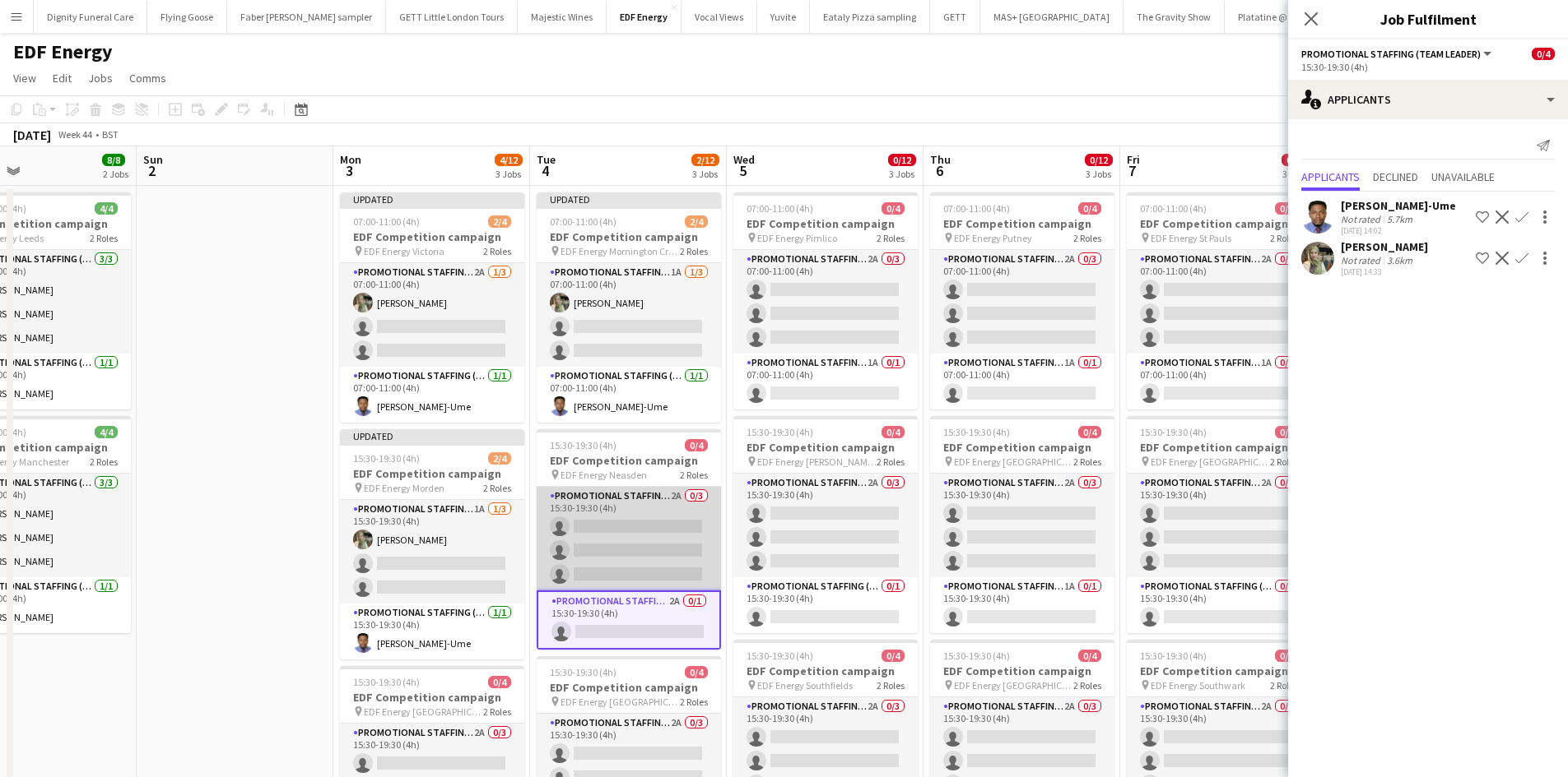
click at [600, 537] on app-card-role "Promotional Staffing (Flyering Staff) 2A 0/3 15:30-19:30 (4h) single-neutral-ac…" at bounding box center [628, 539] width 184 height 104
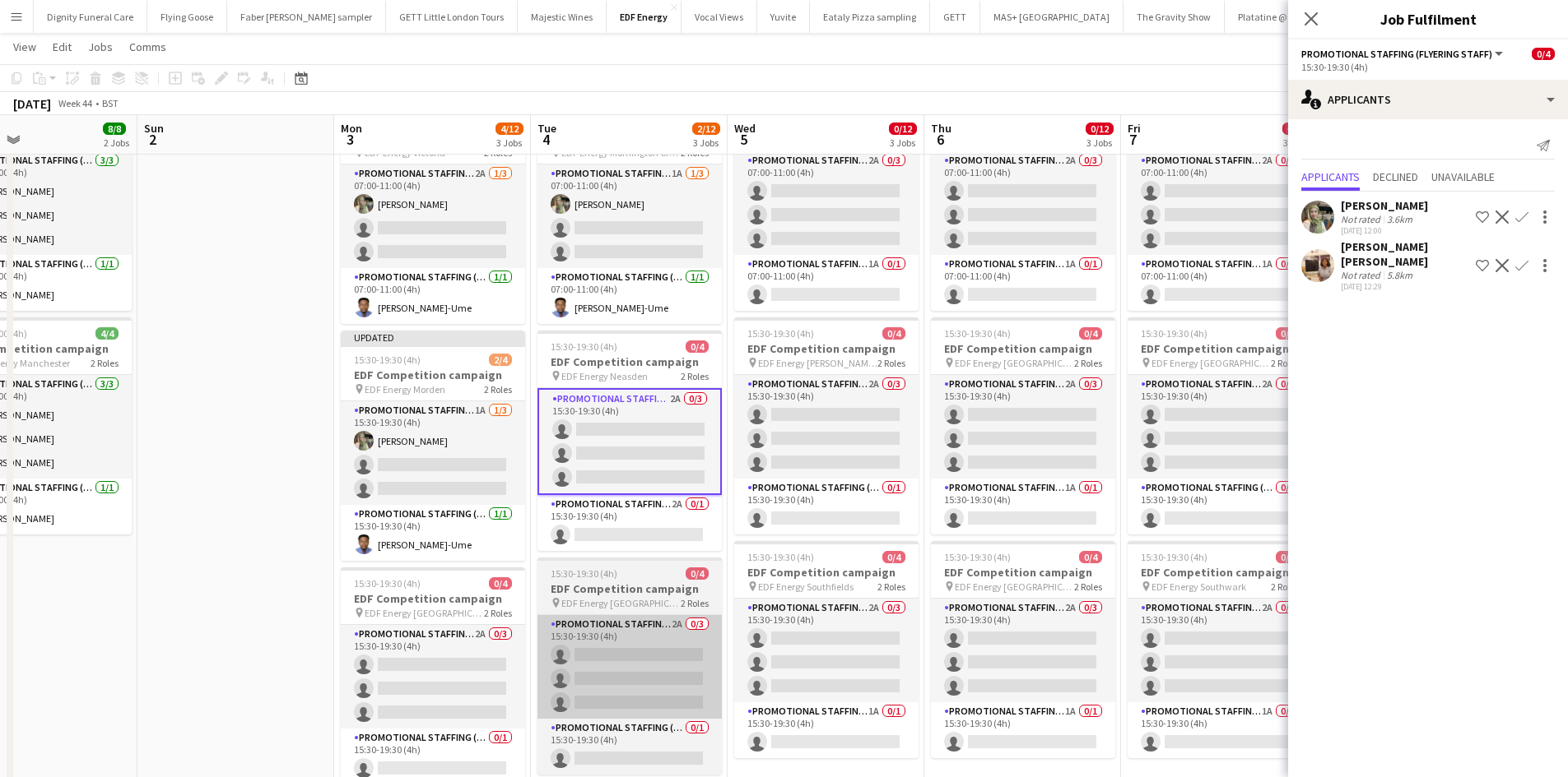
scroll to position [164, 0]
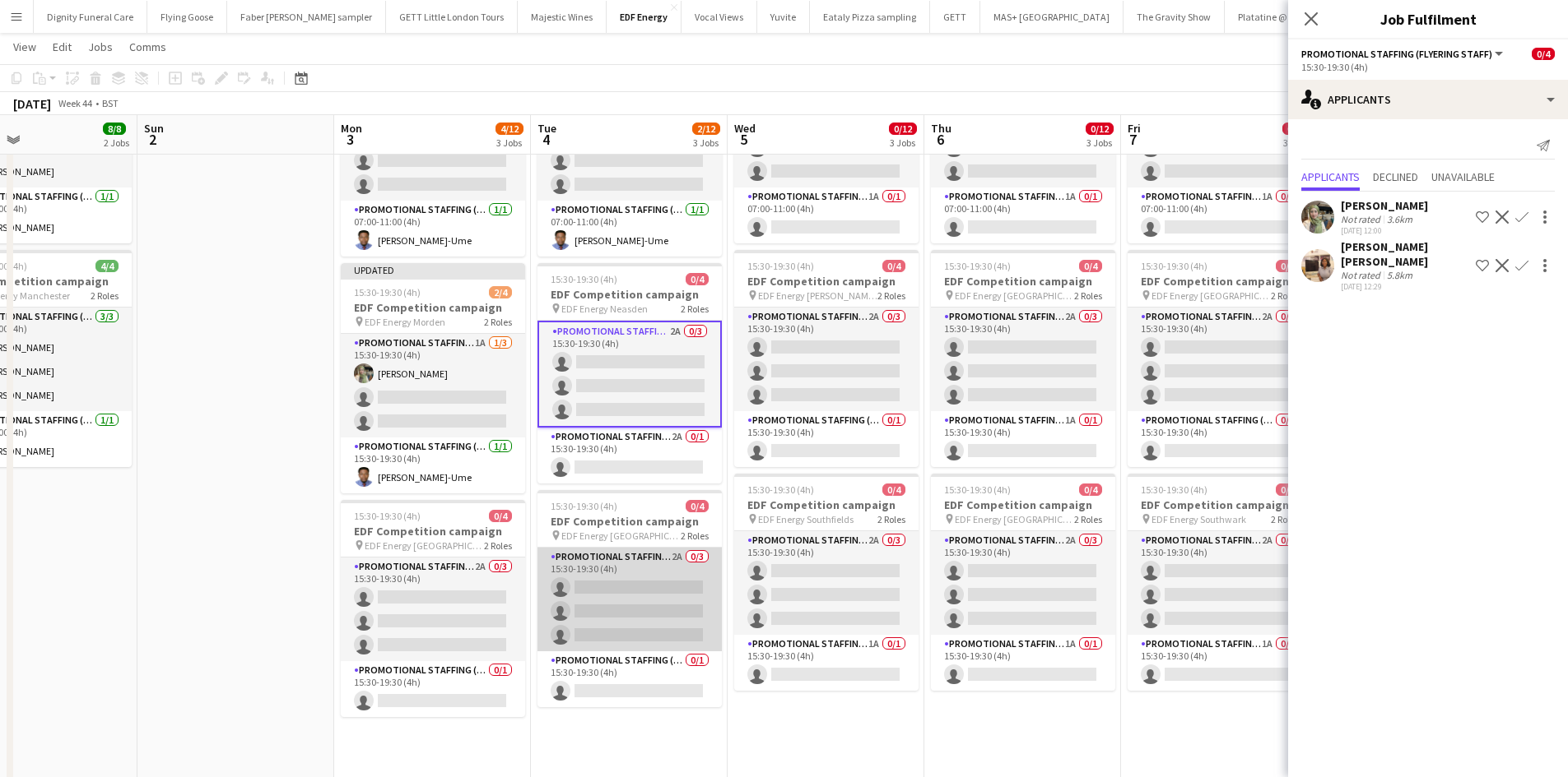
click at [649, 584] on app-card-role "Promotional Staffing (Flyering Staff) 2A 0/3 15:30-19:30 (4h) single-neutral-ac…" at bounding box center [629, 600] width 184 height 104
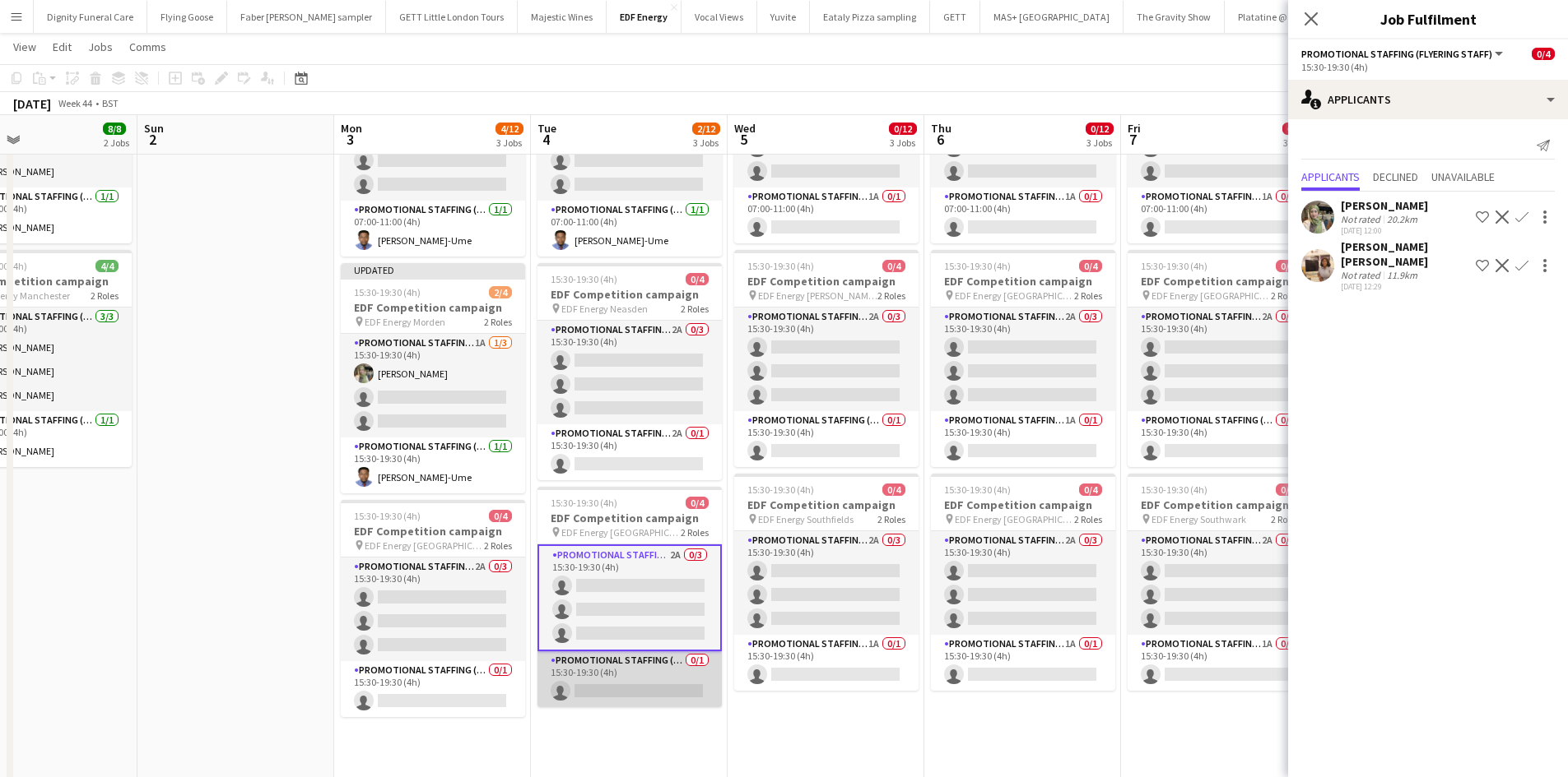
click at [637, 682] on app-card-role "Promotional Staffing (Team Leader) 0/1 15:30-19:30 (4h) single-neutral-actions" at bounding box center [629, 679] width 184 height 56
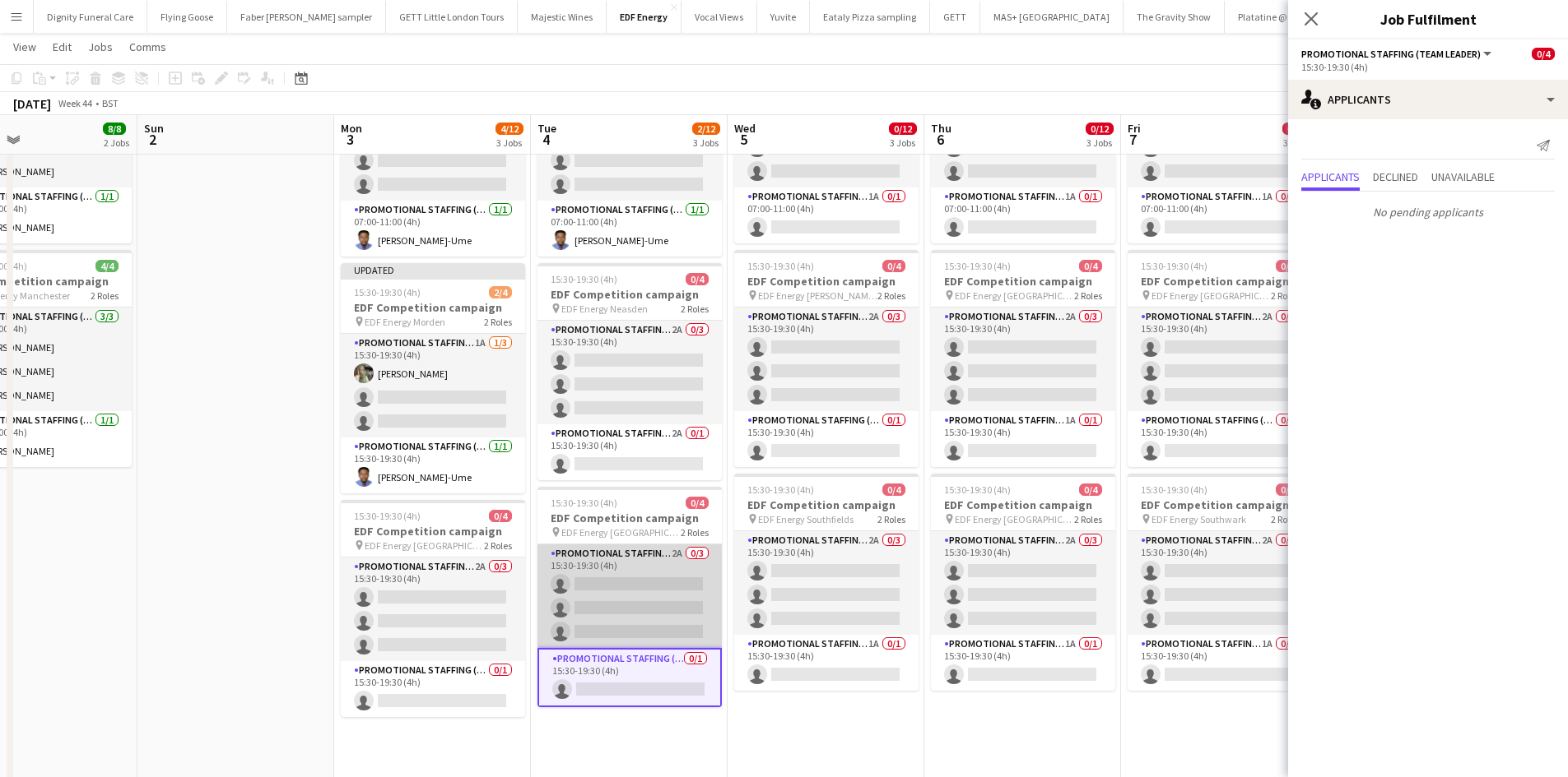
click at [660, 603] on app-card-role "Promotional Staffing (Flyering Staff) 2A 0/3 15:30-19:30 (4h) single-neutral-ac…" at bounding box center [629, 596] width 184 height 104
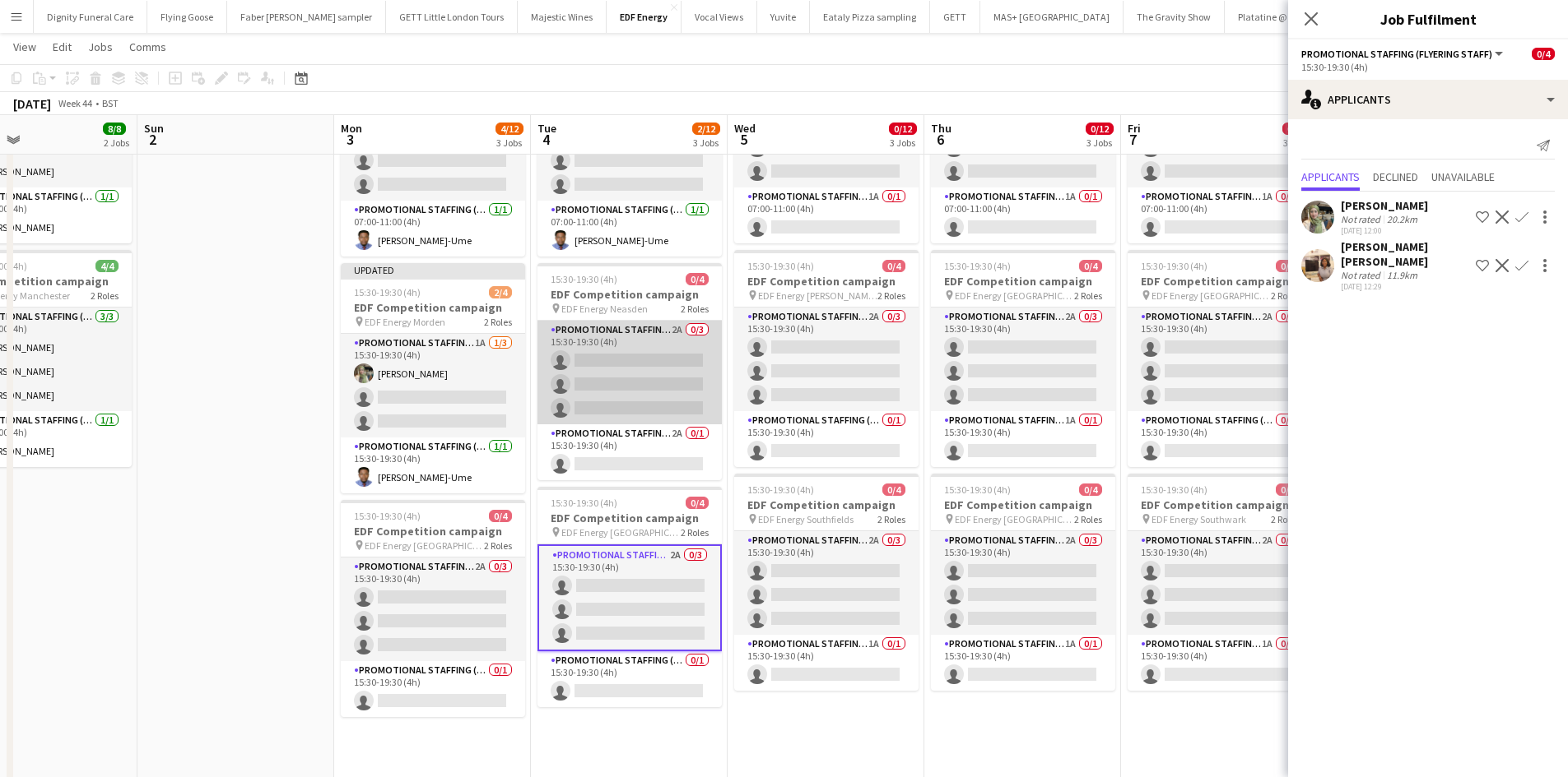
click at [683, 362] on app-card-role "Promotional Staffing (Flyering Staff) 2A 0/3 15:30-19:30 (4h) single-neutral-ac…" at bounding box center [629, 372] width 184 height 104
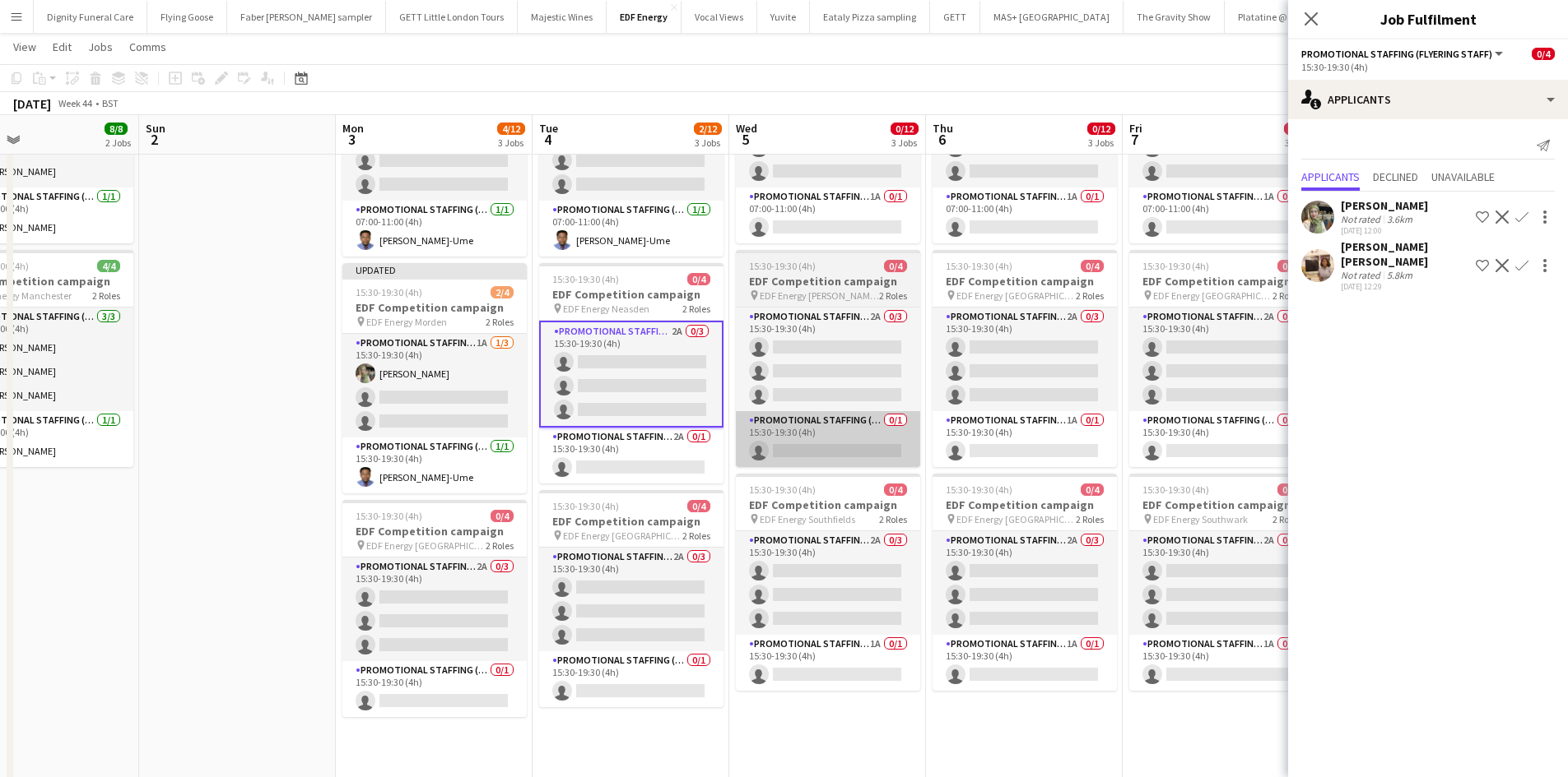
drag, startPoint x: 646, startPoint y: 458, endPoint x: 758, endPoint y: 415, distance: 120.0
click at [647, 458] on app-card-role "Promotional Staffing (Team Leader) 2A 0/1 15:30-19:30 (4h) single-neutral-actio…" at bounding box center [631, 456] width 184 height 56
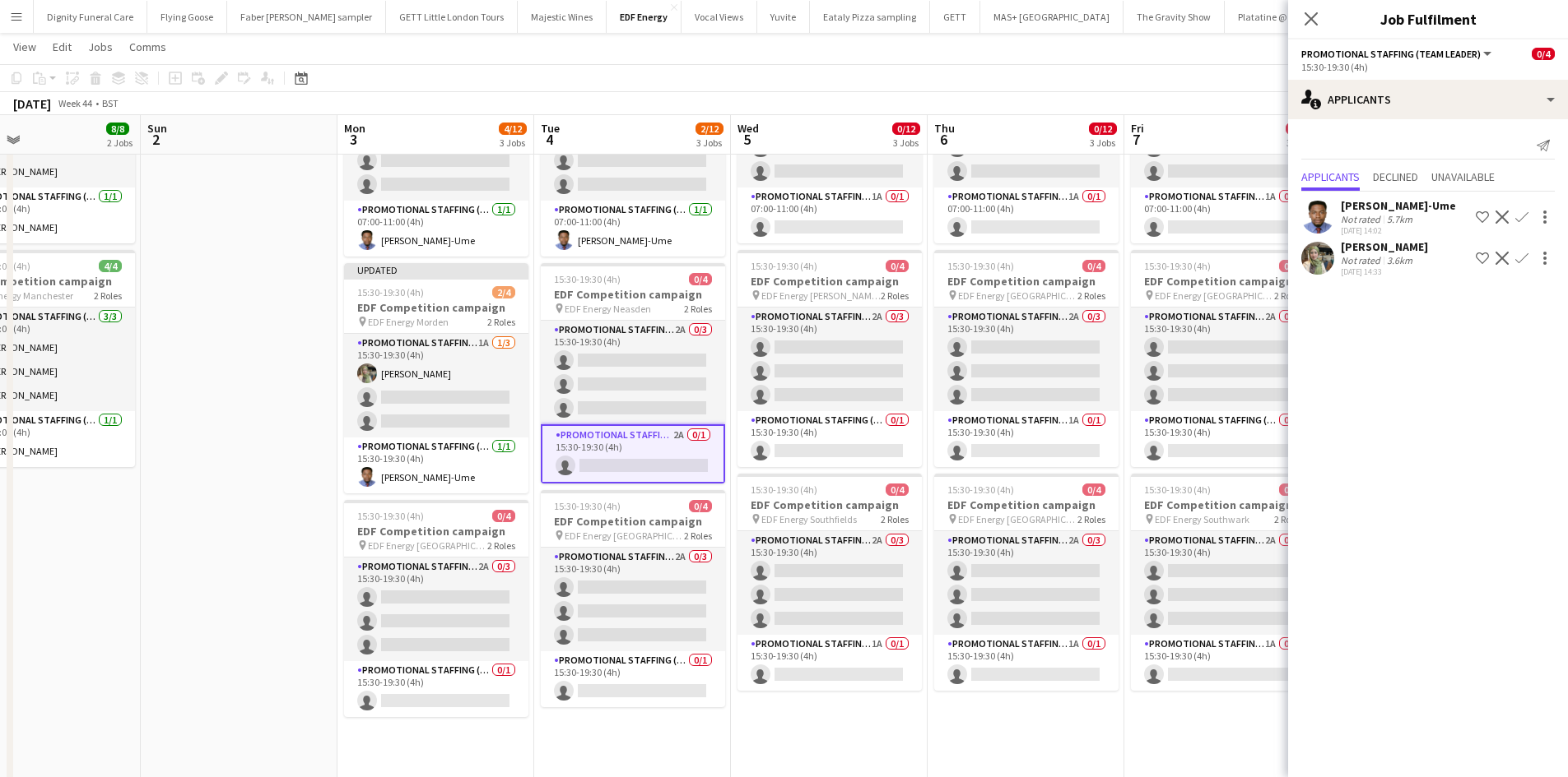
click at [1524, 213] on app-icon "Confirm" at bounding box center [1522, 217] width 13 height 13
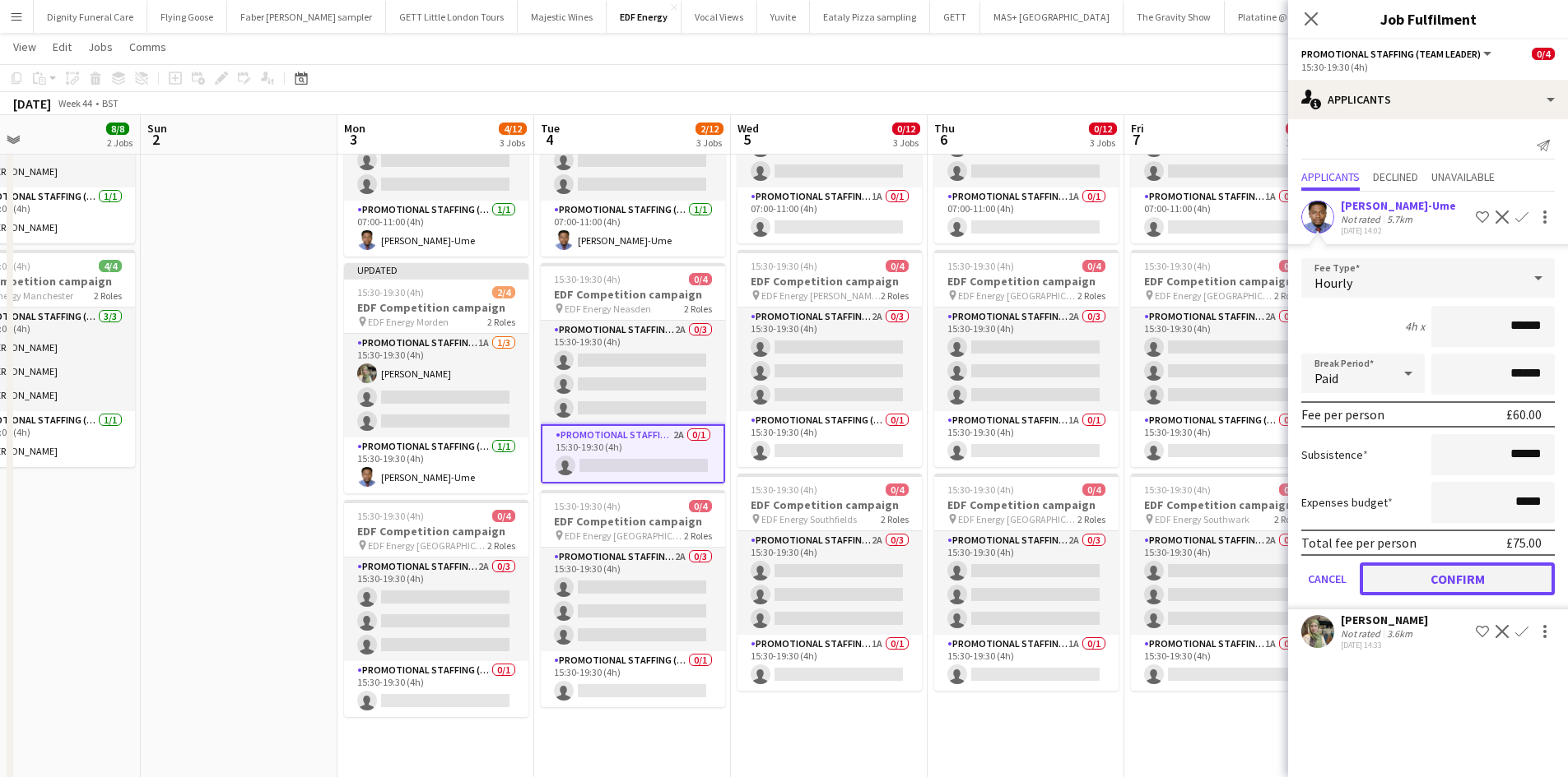
click at [1472, 578] on button "Confirm" at bounding box center [1457, 578] width 195 height 33
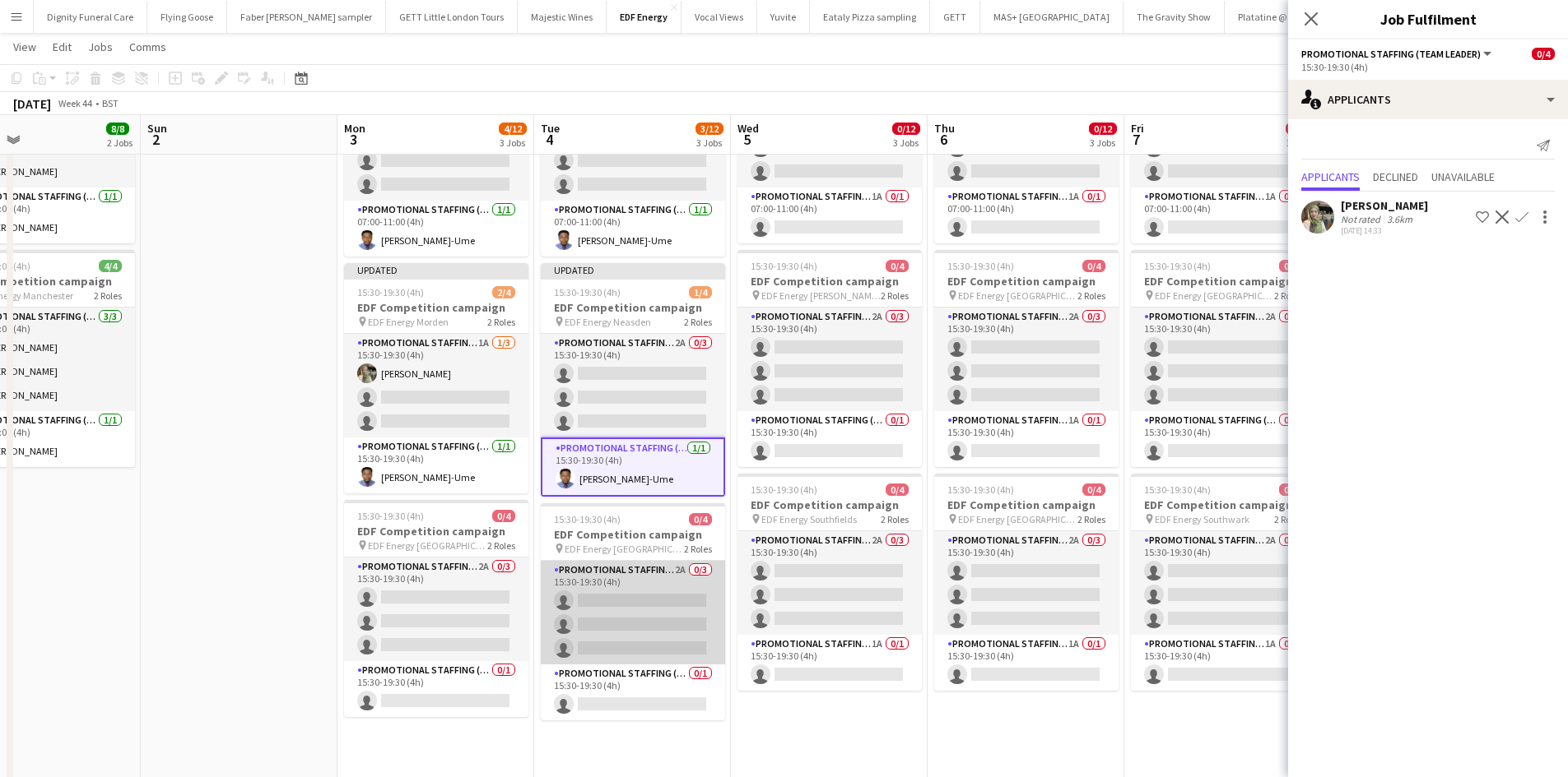
click at [650, 600] on app-card-role "Promotional Staffing (Flyering Staff) 2A 0/3 15:30-19:30 (4h) single-neutral-ac…" at bounding box center [633, 613] width 184 height 104
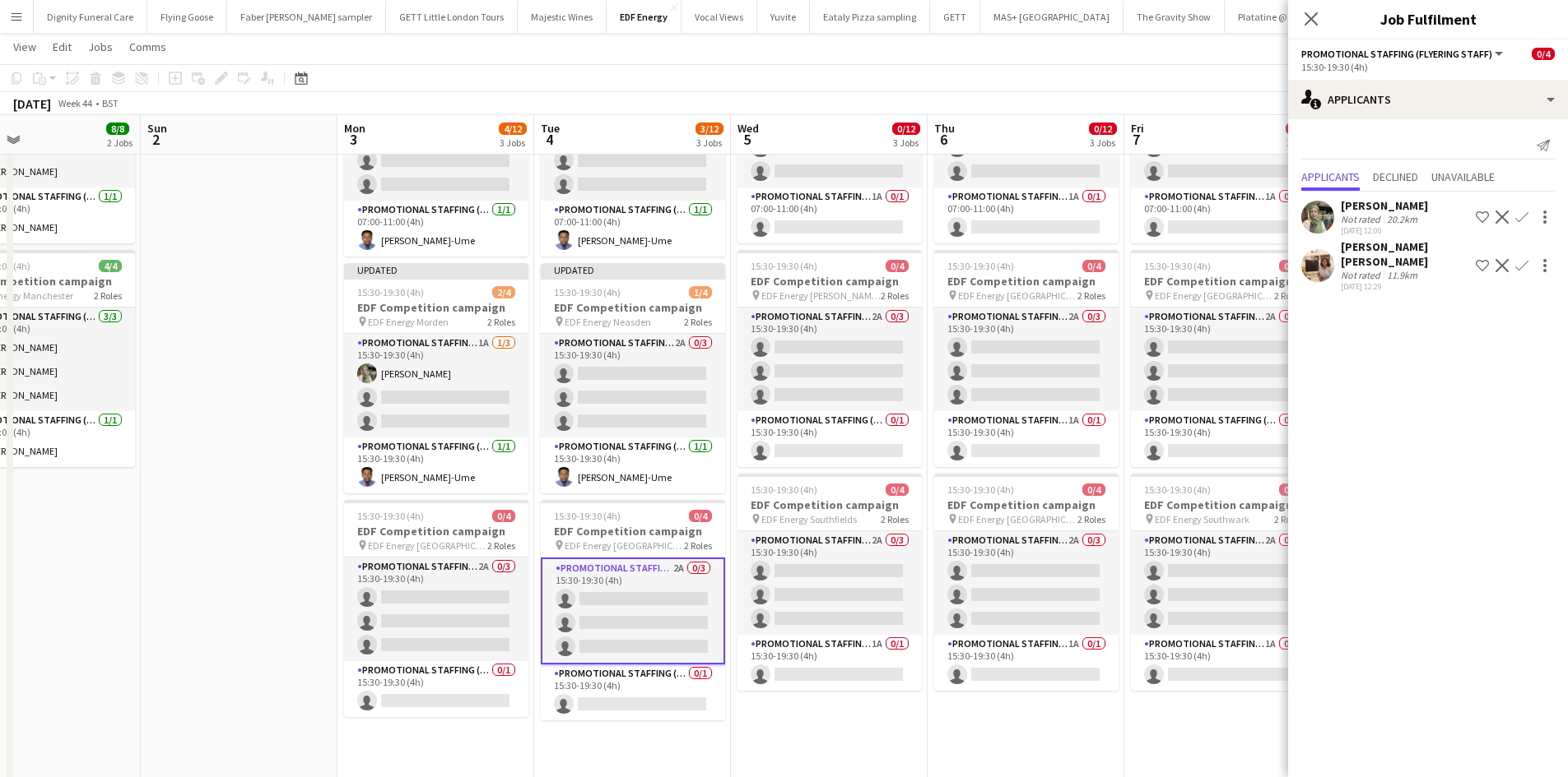
click at [1520, 218] on app-icon "Confirm" at bounding box center [1522, 217] width 13 height 13
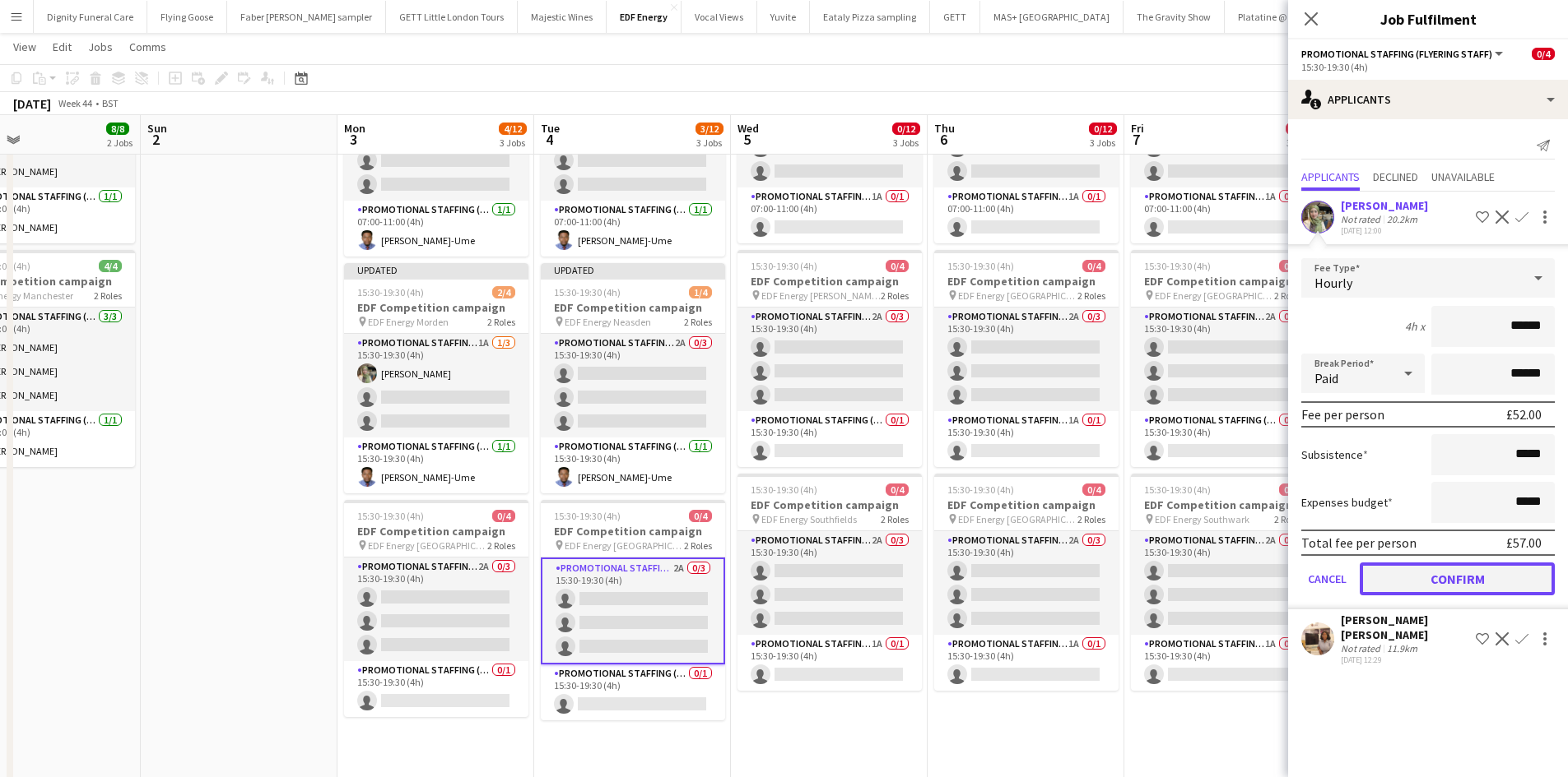
click at [1488, 575] on button "Confirm" at bounding box center [1457, 578] width 195 height 33
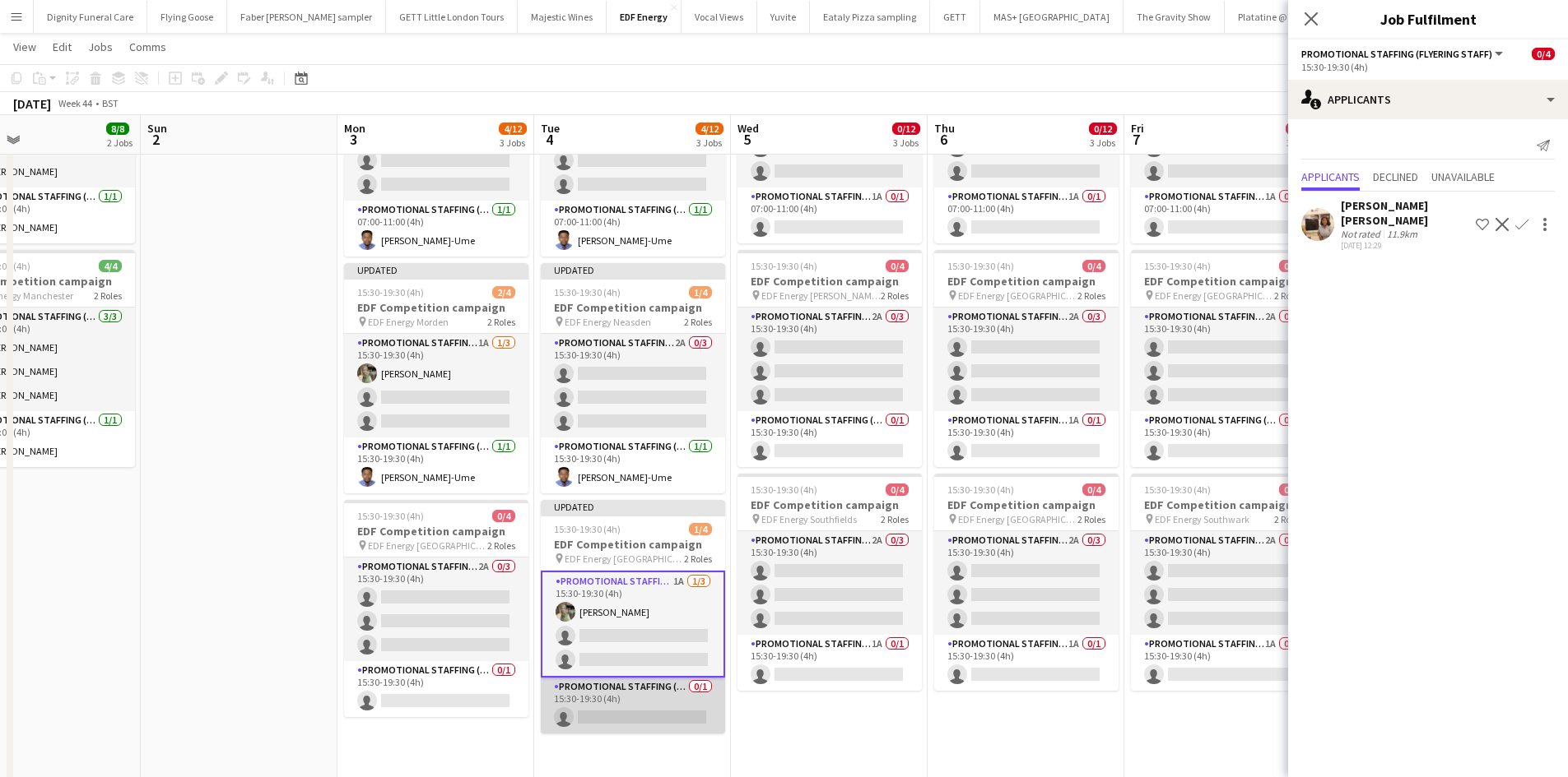
click at [642, 708] on app-card-role "Promotional Staffing (Team Leader) 0/1 15:30-19:30 (4h) single-neutral-actions" at bounding box center [633, 705] width 184 height 56
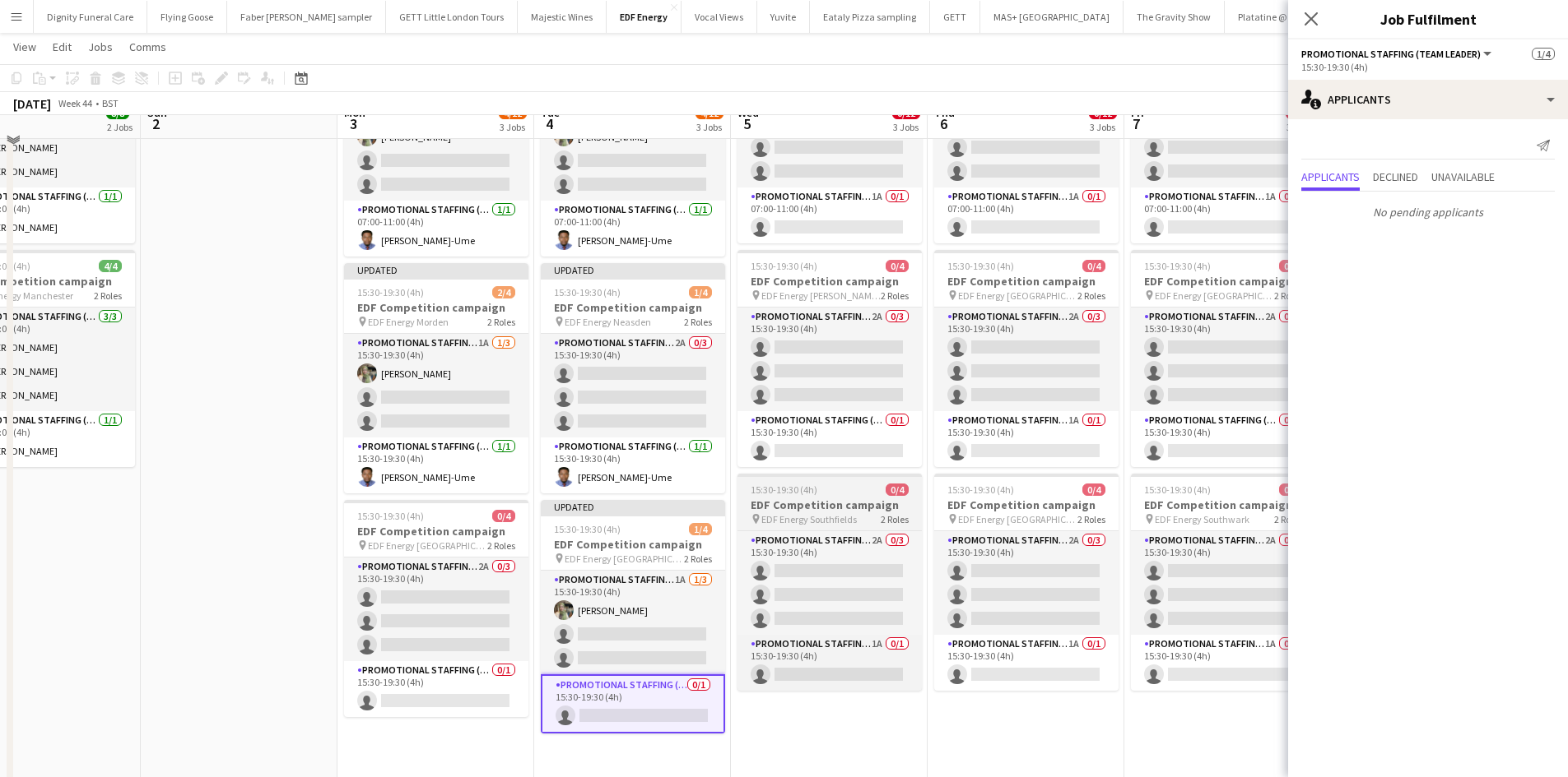
scroll to position [0, 0]
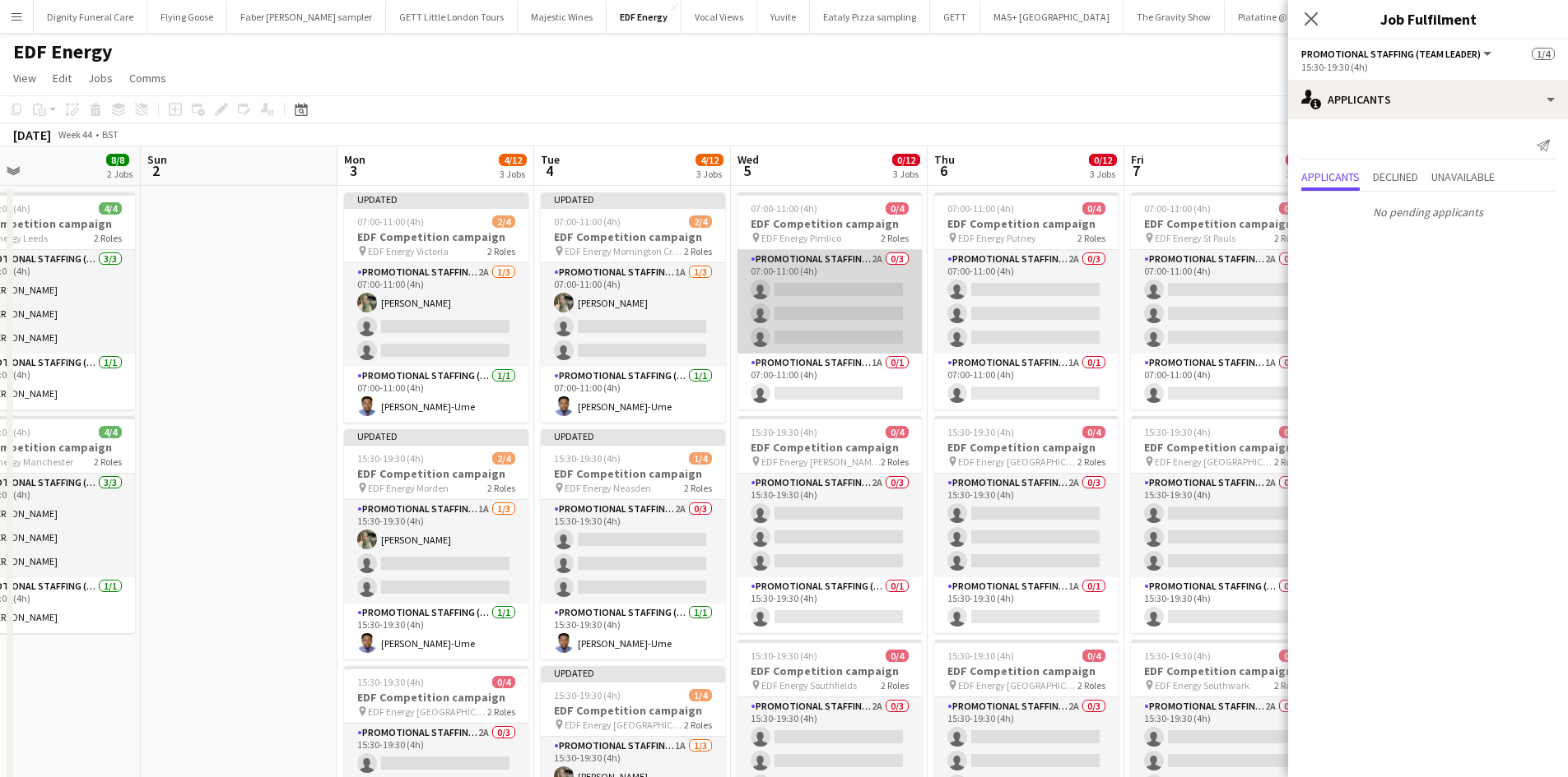
click at [846, 293] on app-card-role "Promotional Staffing (Flyering Staff) 2A 0/3 07:00-11:00 (4h) single-neutral-ac…" at bounding box center [829, 302] width 184 height 104
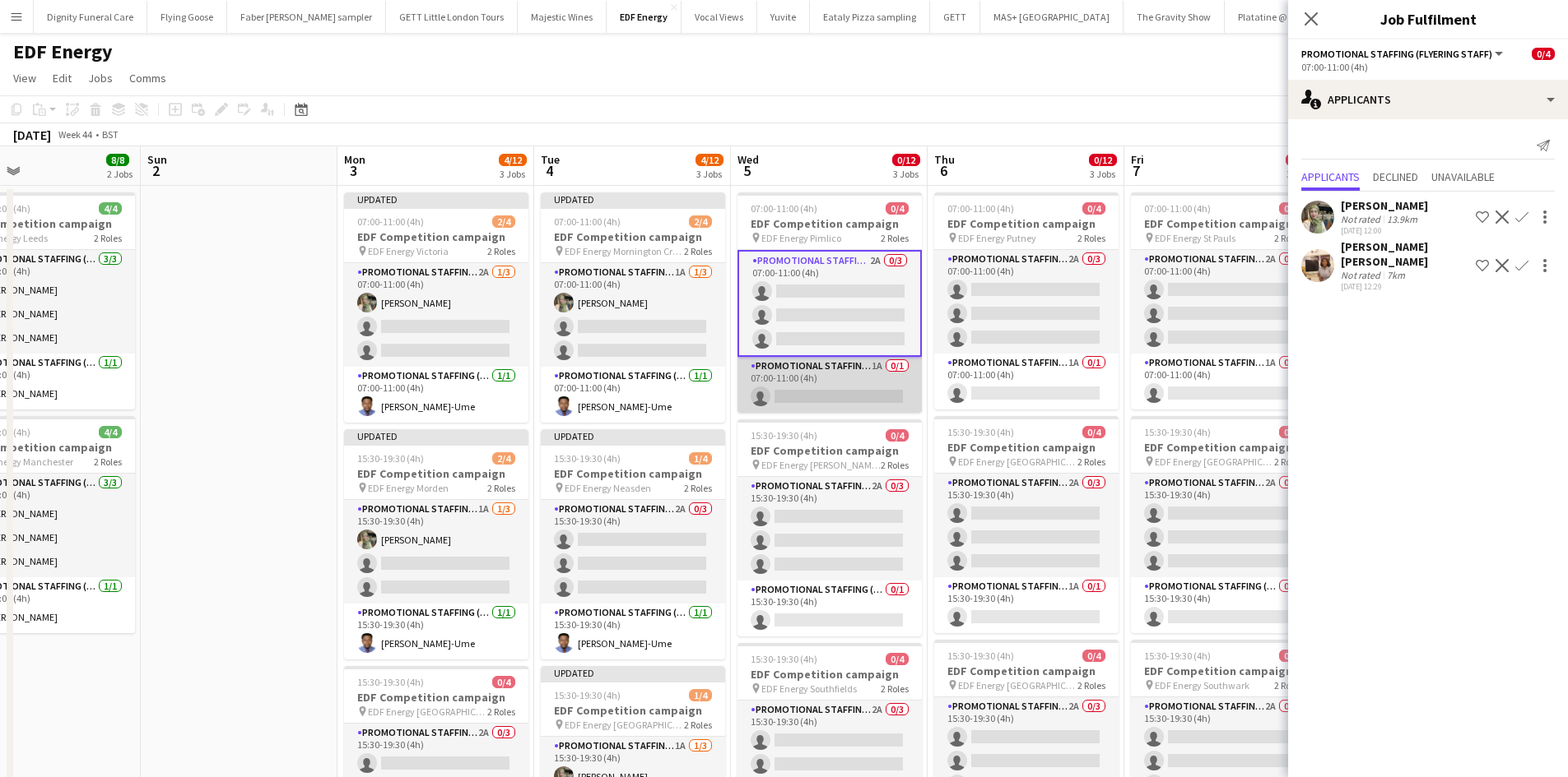
click at [884, 401] on app-card-role "Promotional Staffing (Team Leader) 1A 0/1 07:00-11:00 (4h) single-neutral-actio…" at bounding box center [829, 385] width 184 height 56
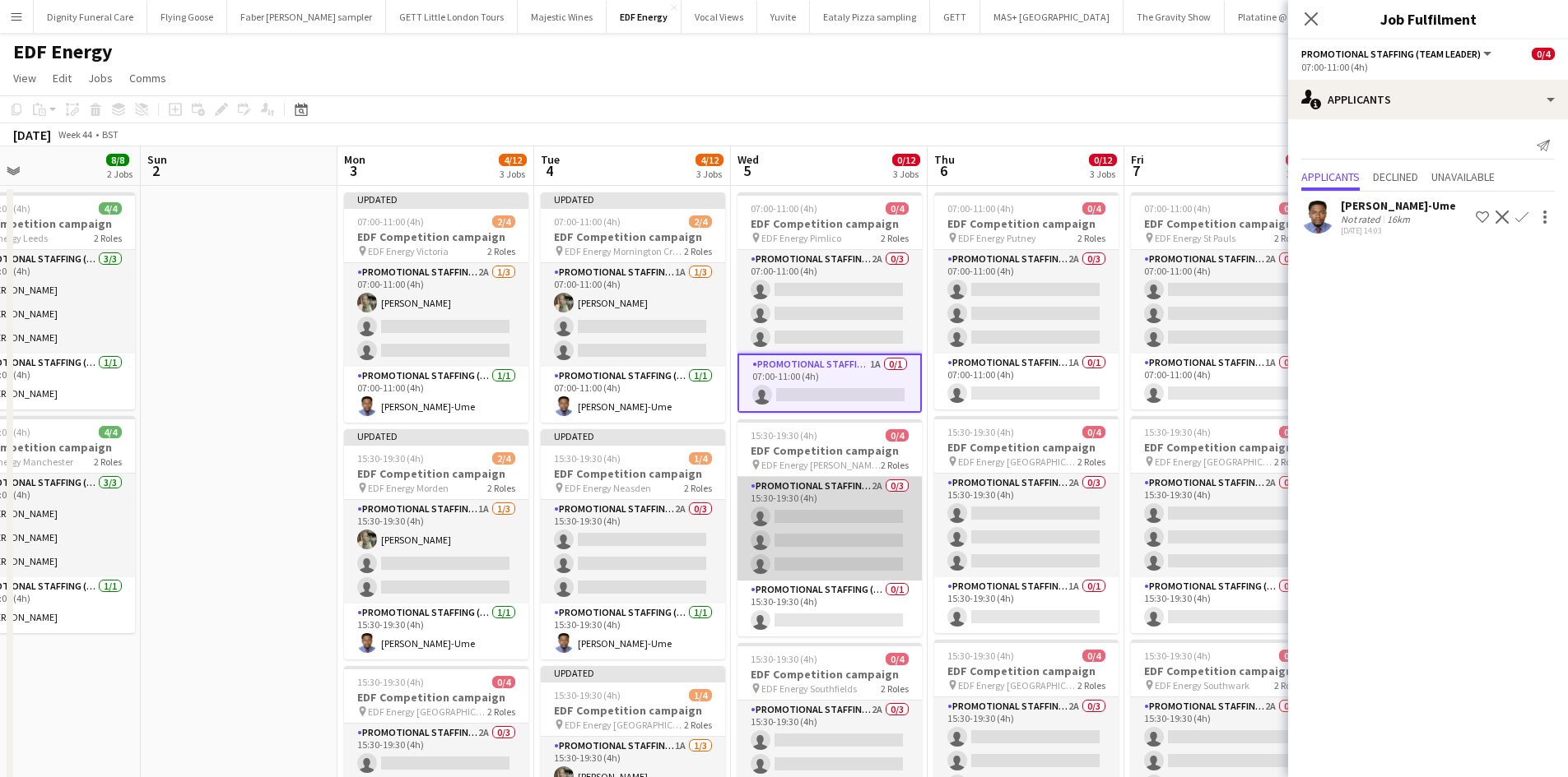
click at [843, 523] on app-card-role "Promotional Staffing (Flyering Staff) 2A 0/3 15:30-19:30 (4h) single-neutral-ac…" at bounding box center [829, 529] width 184 height 104
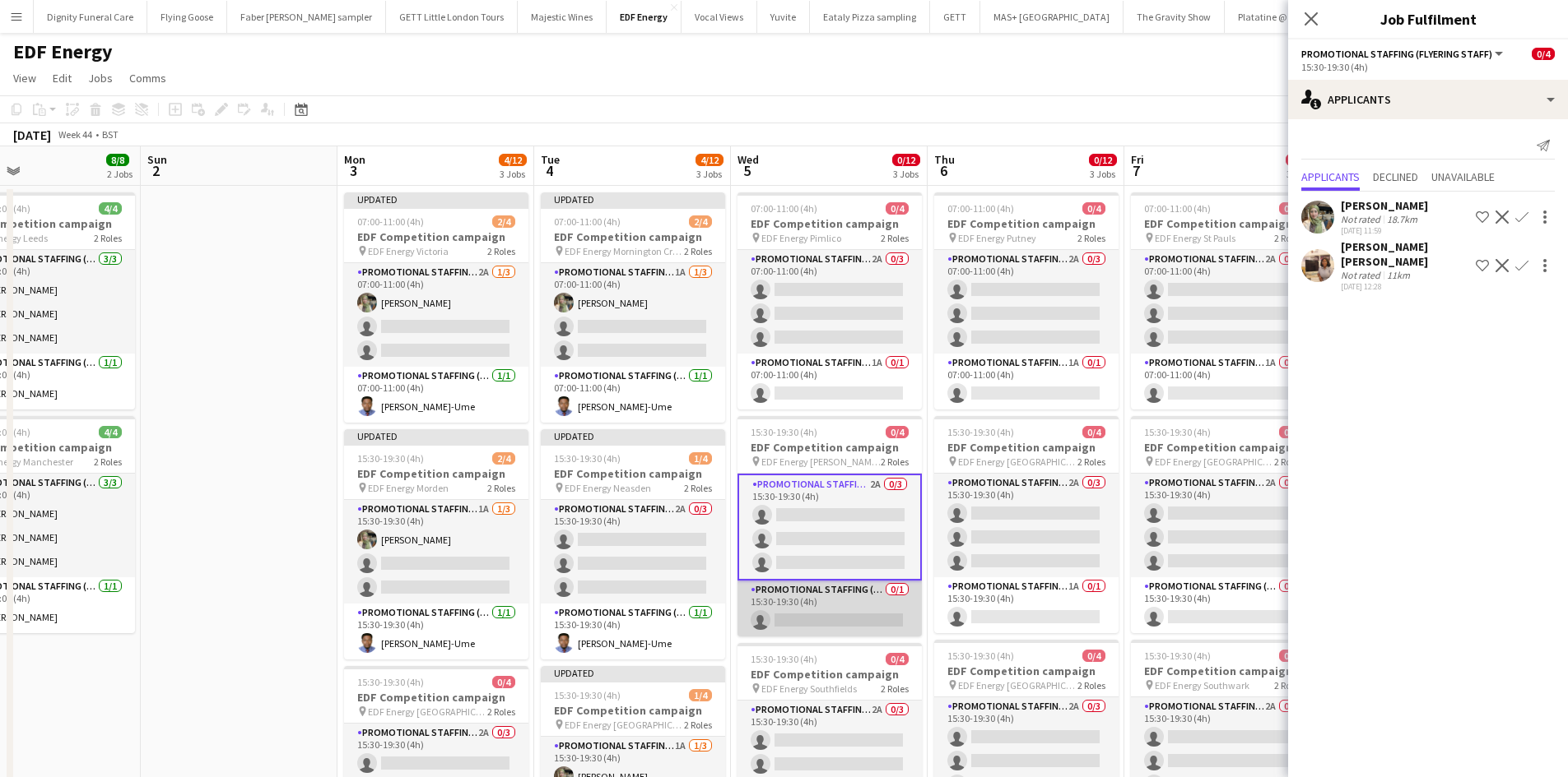
click at [850, 625] on app-card-role "Promotional Staffing (Team Leader) 0/1 15:30-19:30 (4h) single-neutral-actions" at bounding box center [829, 608] width 184 height 56
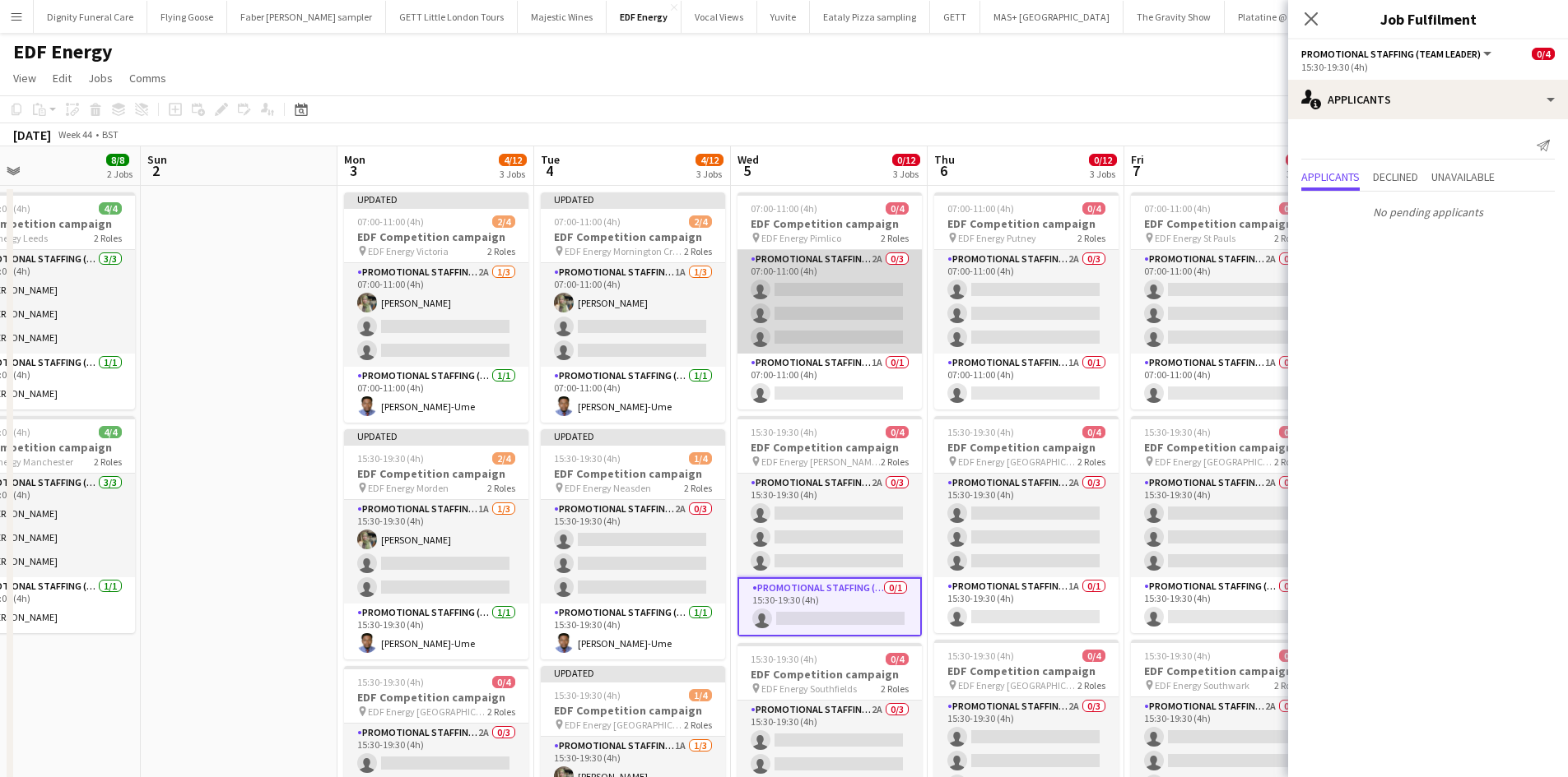
click at [846, 307] on app-card-role "Promotional Staffing (Flyering Staff) 2A 0/3 07:00-11:00 (4h) single-neutral-ac…" at bounding box center [829, 302] width 184 height 104
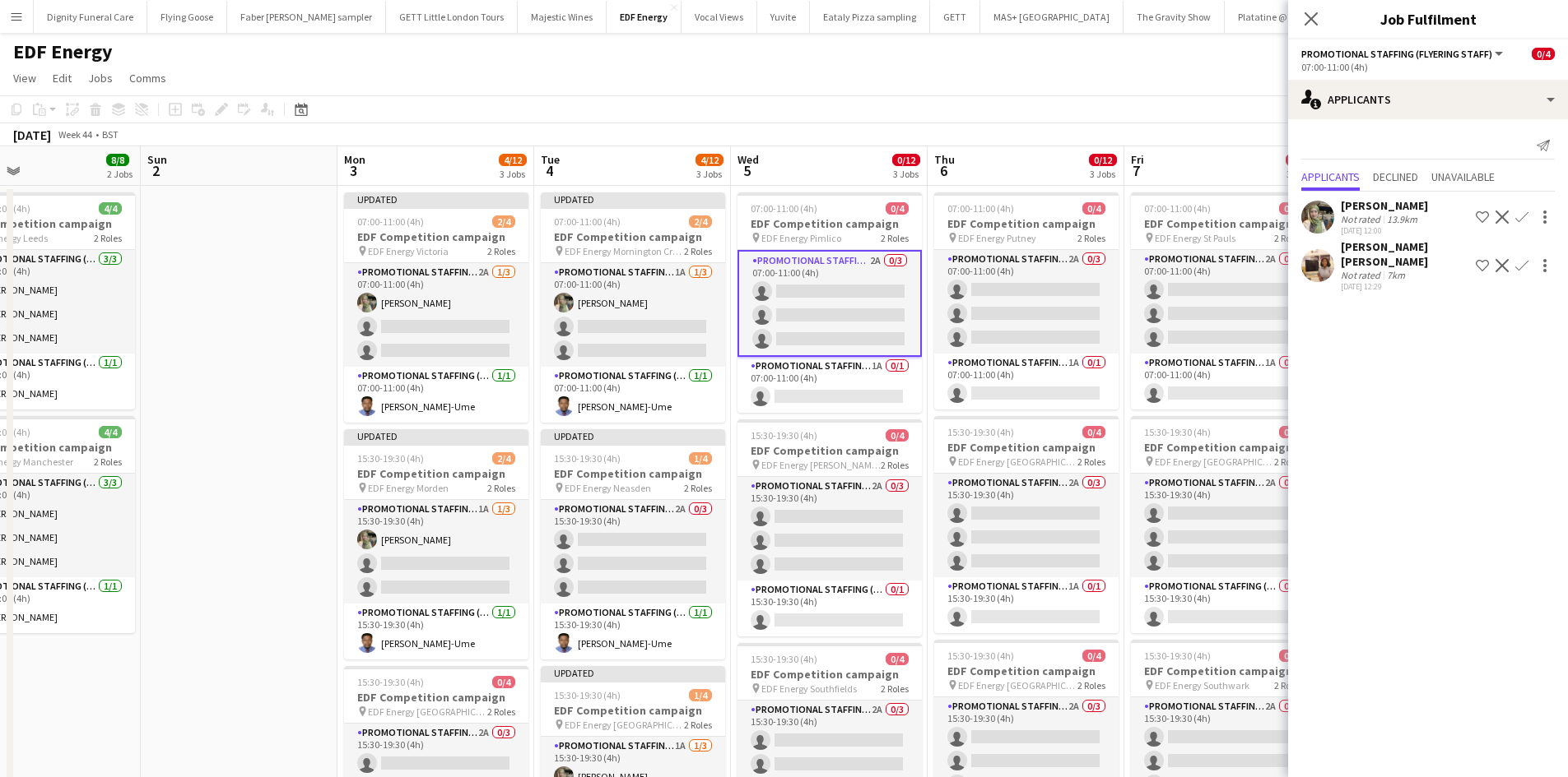
click at [1525, 214] on app-icon "Confirm" at bounding box center [1522, 217] width 13 height 13
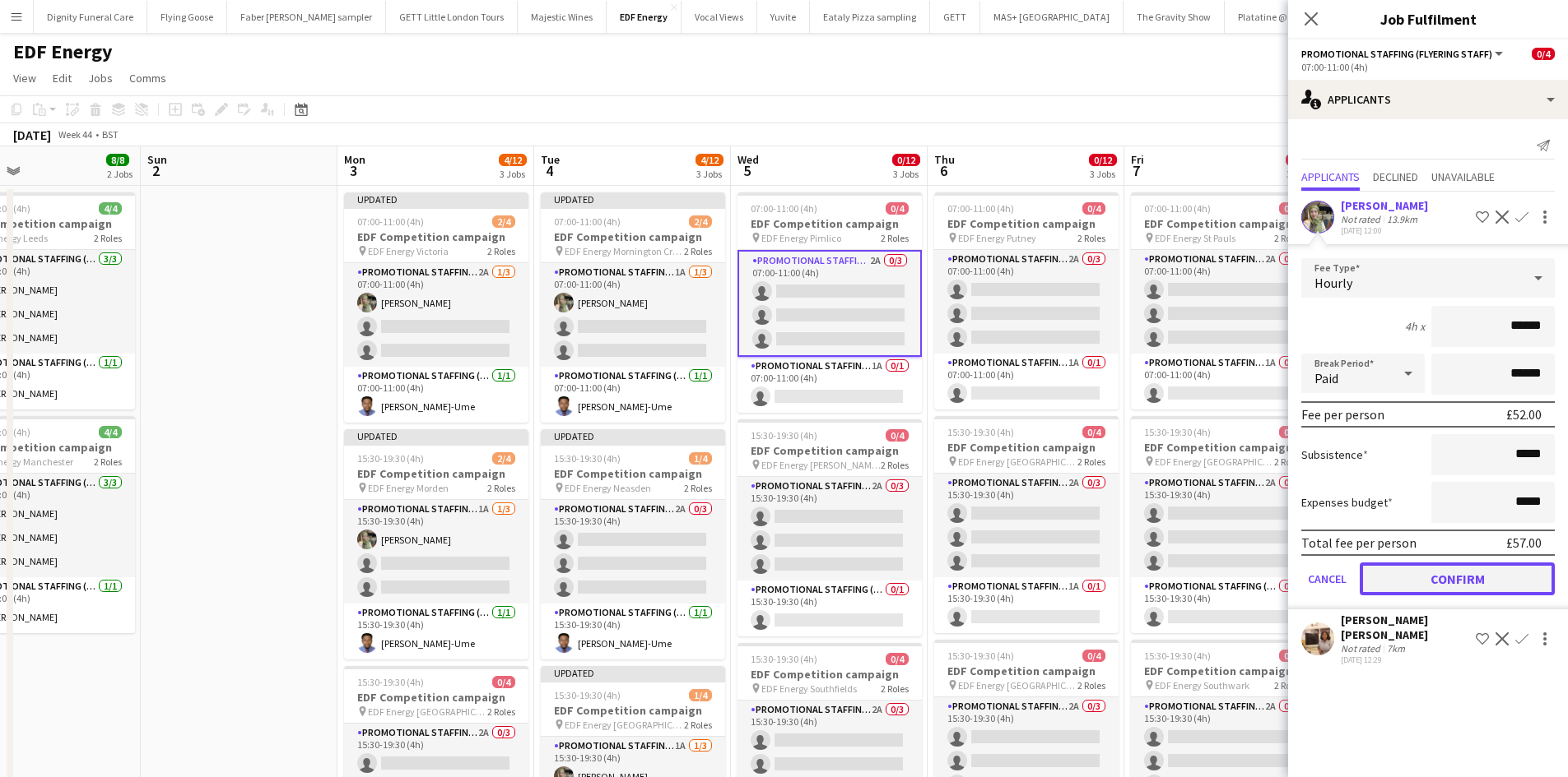
click at [1502, 563] on button "Confirm" at bounding box center [1457, 578] width 195 height 33
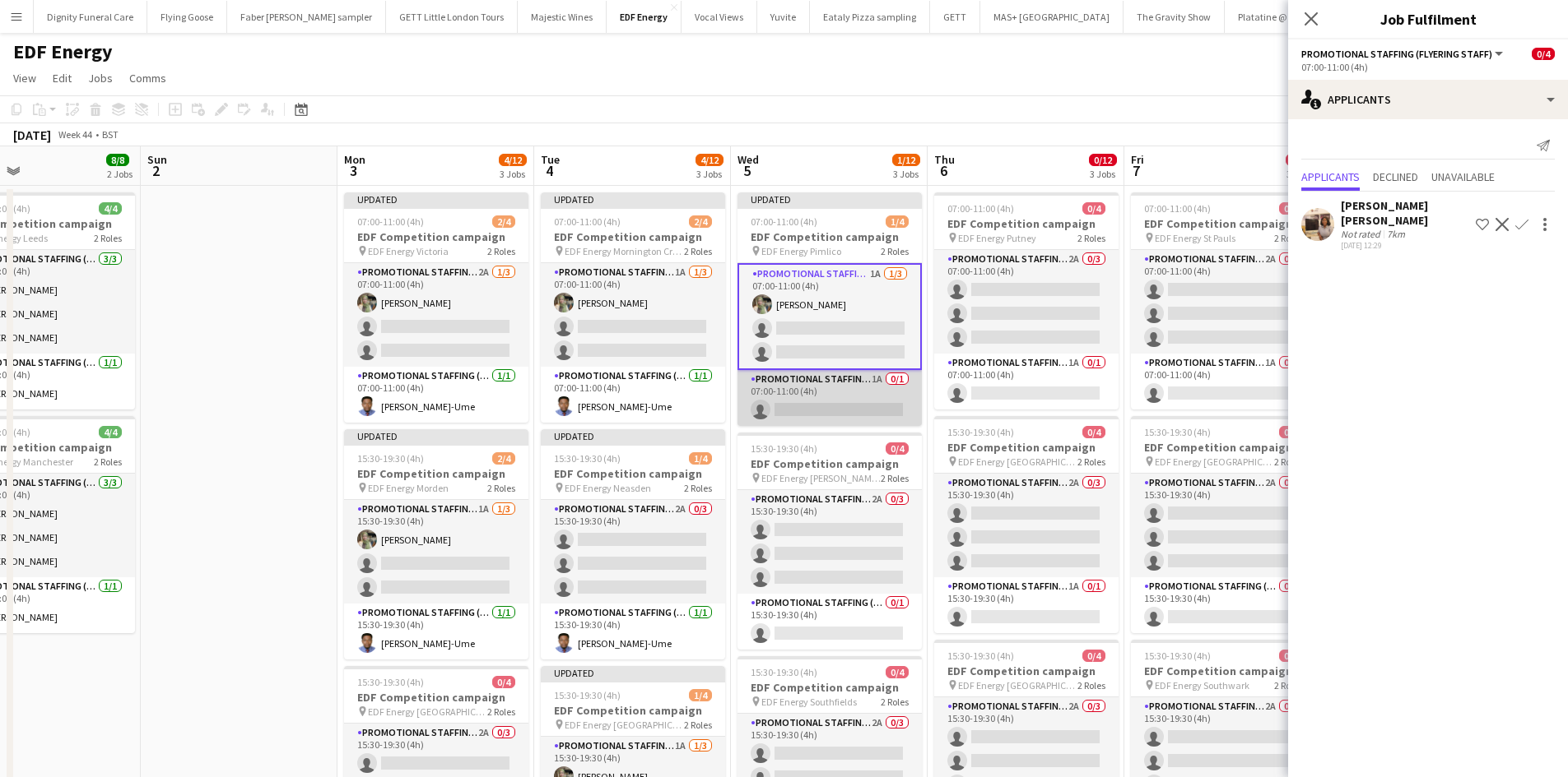
click at [854, 406] on app-card-role "Promotional Staffing (Team Leader) 1A 0/1 07:00-11:00 (4h) single-neutral-actio…" at bounding box center [829, 398] width 184 height 56
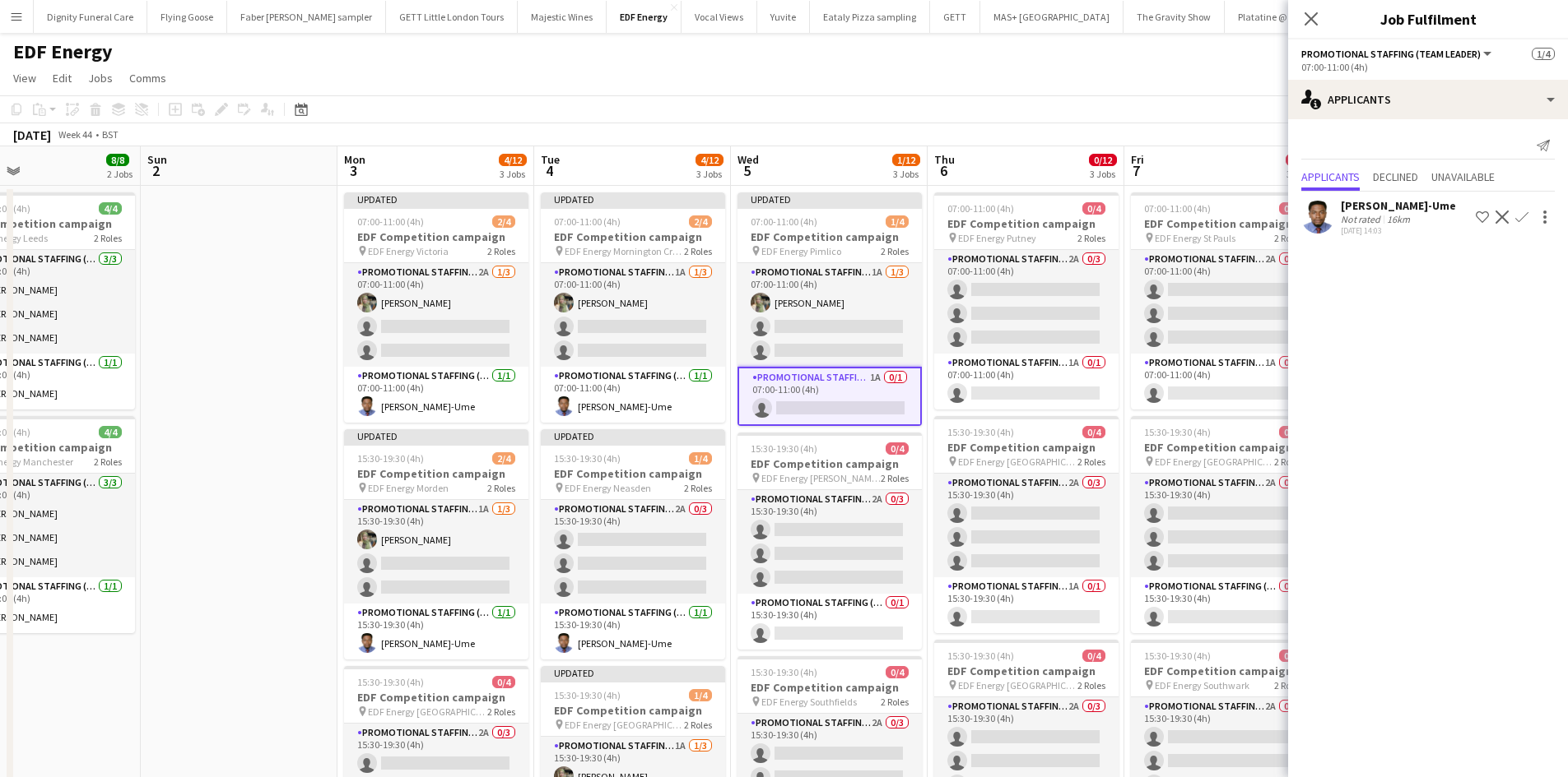
click at [1523, 214] on app-icon "Confirm" at bounding box center [1522, 217] width 13 height 13
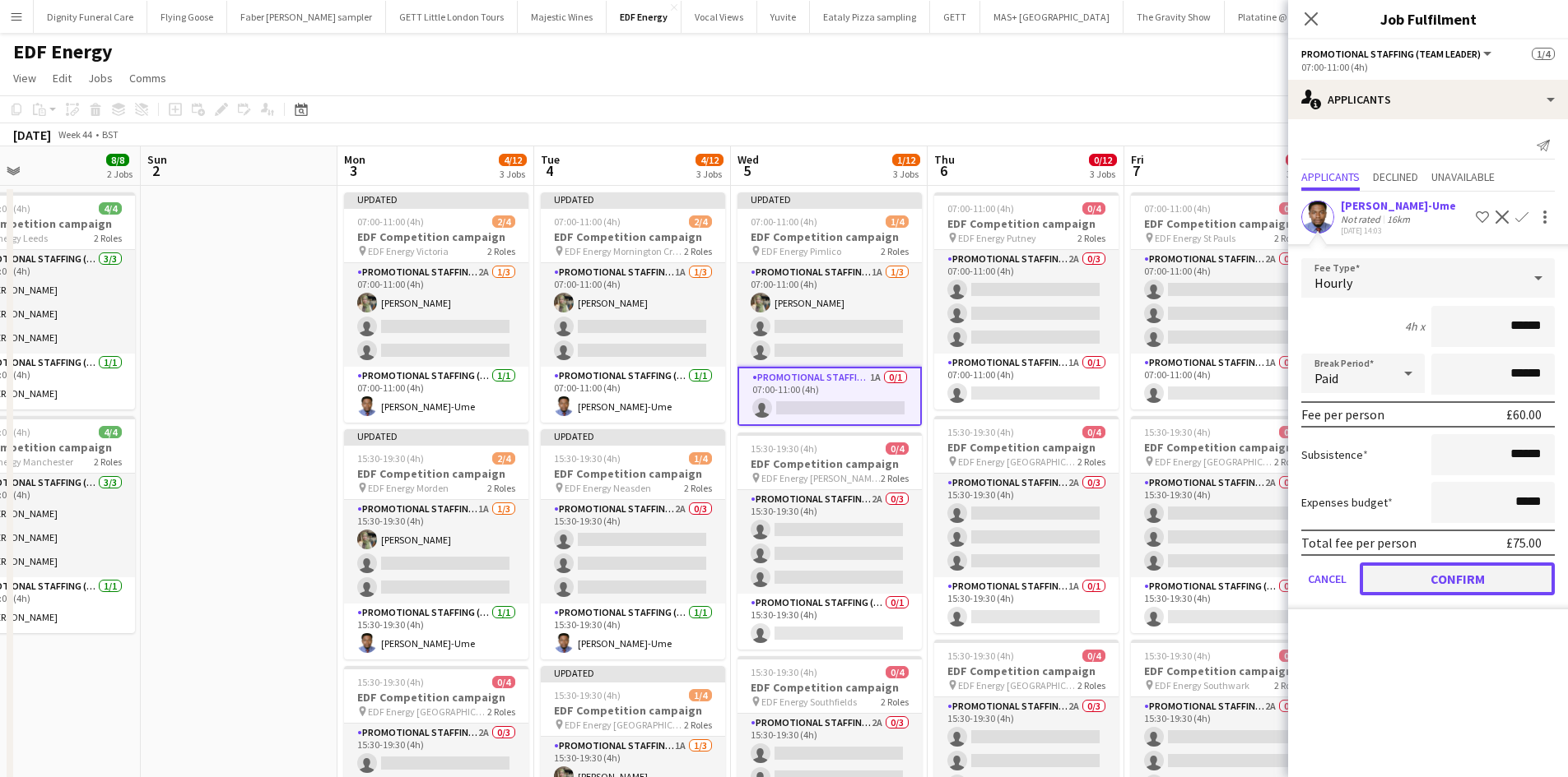
click at [1481, 582] on button "Confirm" at bounding box center [1457, 578] width 195 height 33
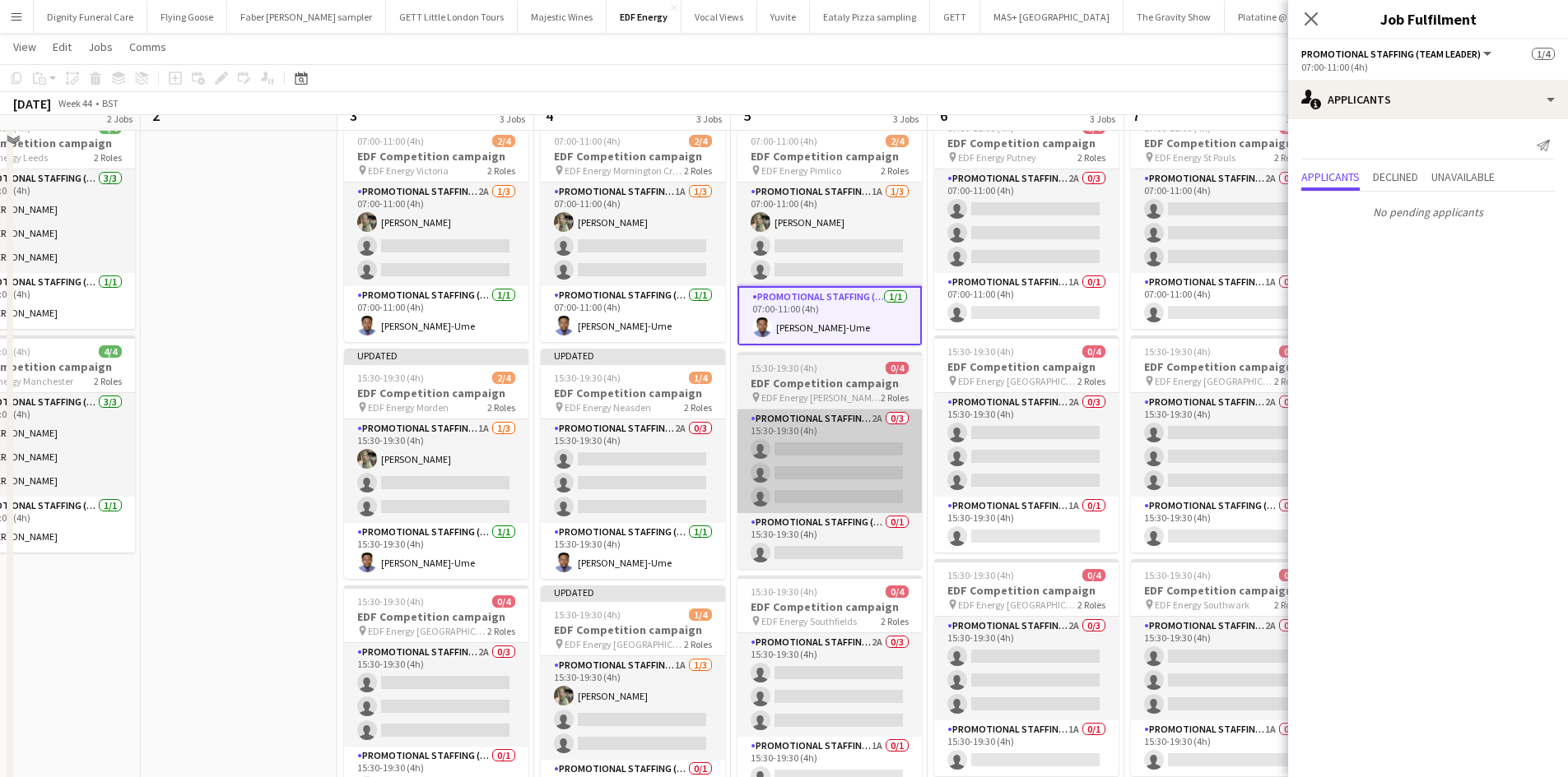
scroll to position [82, 0]
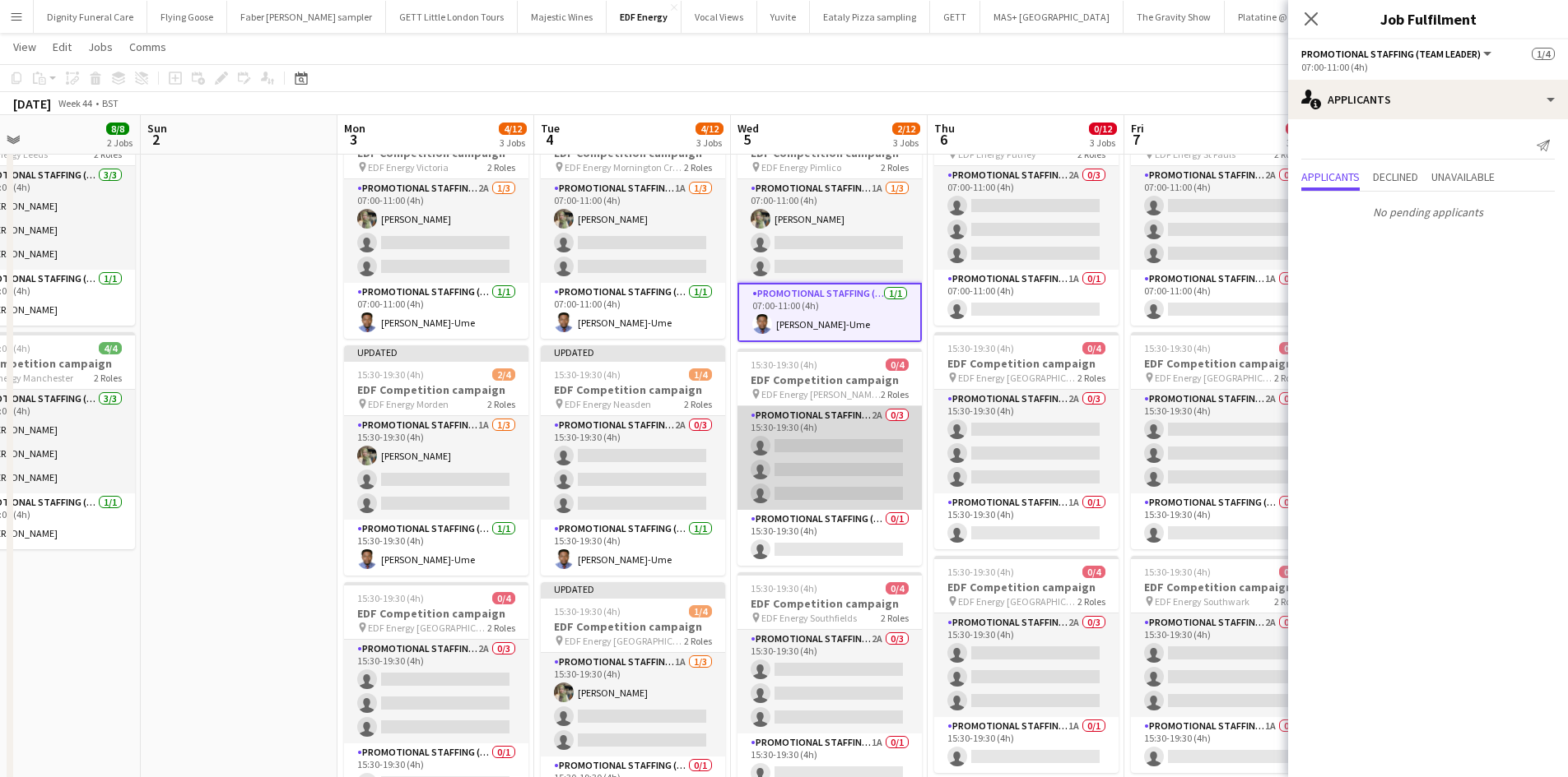
click at [816, 450] on app-card-role "Promotional Staffing (Flyering Staff) 2A 0/3 15:30-19:30 (4h) single-neutral-ac…" at bounding box center [829, 458] width 184 height 104
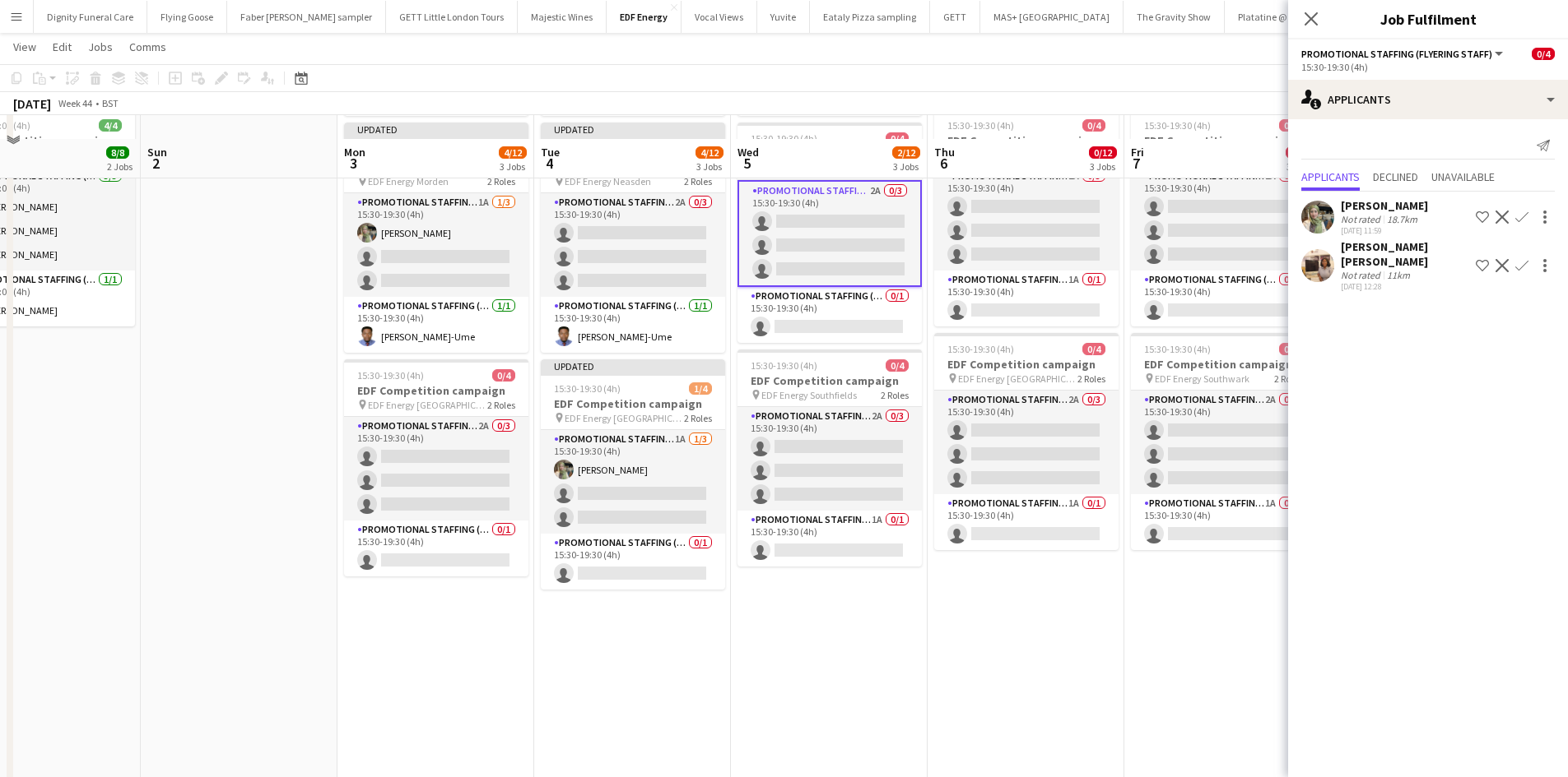
scroll to position [329, 0]
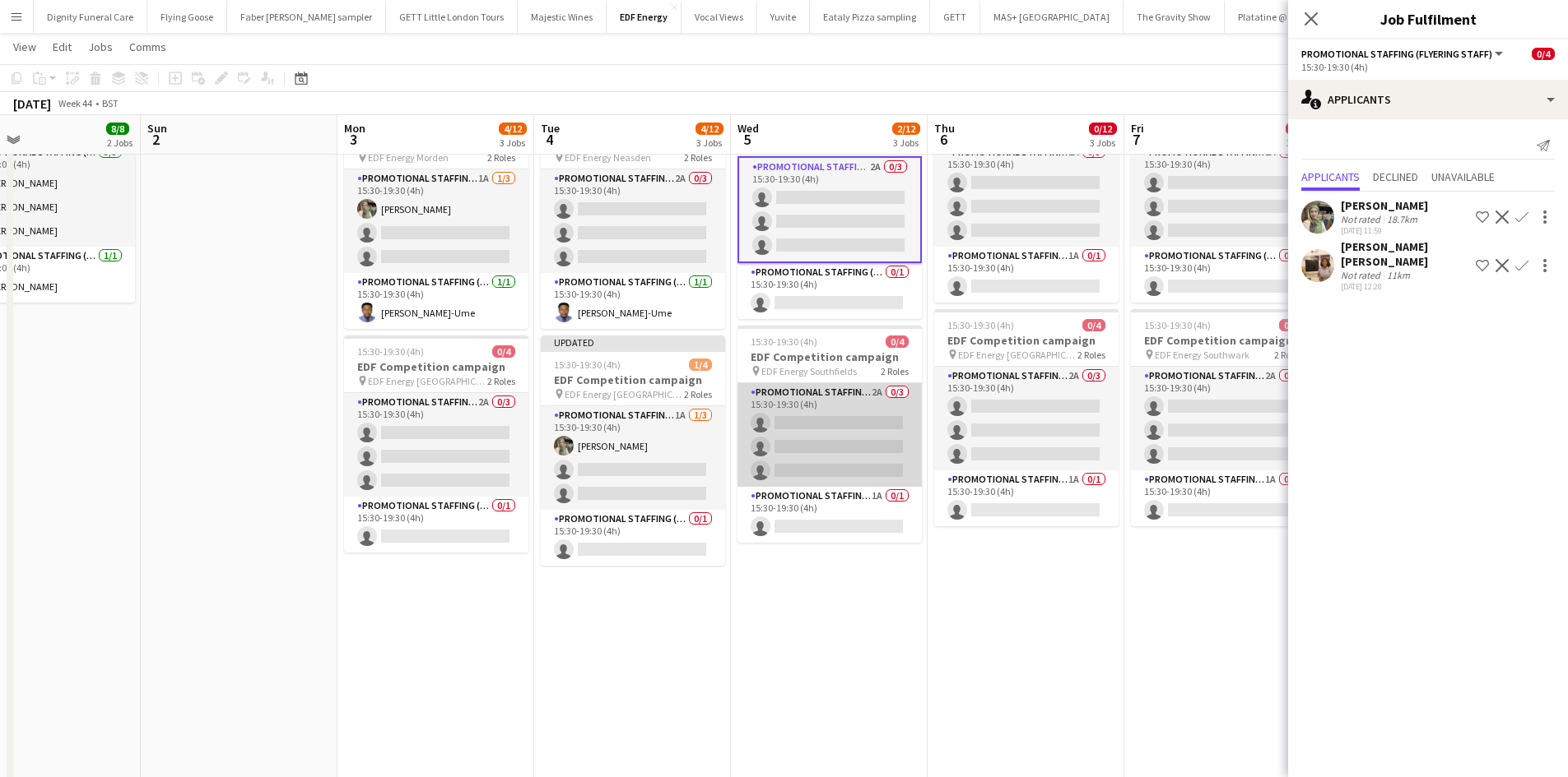
click at [863, 446] on app-card-role "Promotional Staffing (Flyering Staff) 2A 0/3 15:30-19:30 (4h) single-neutral-ac…" at bounding box center [829, 436] width 184 height 104
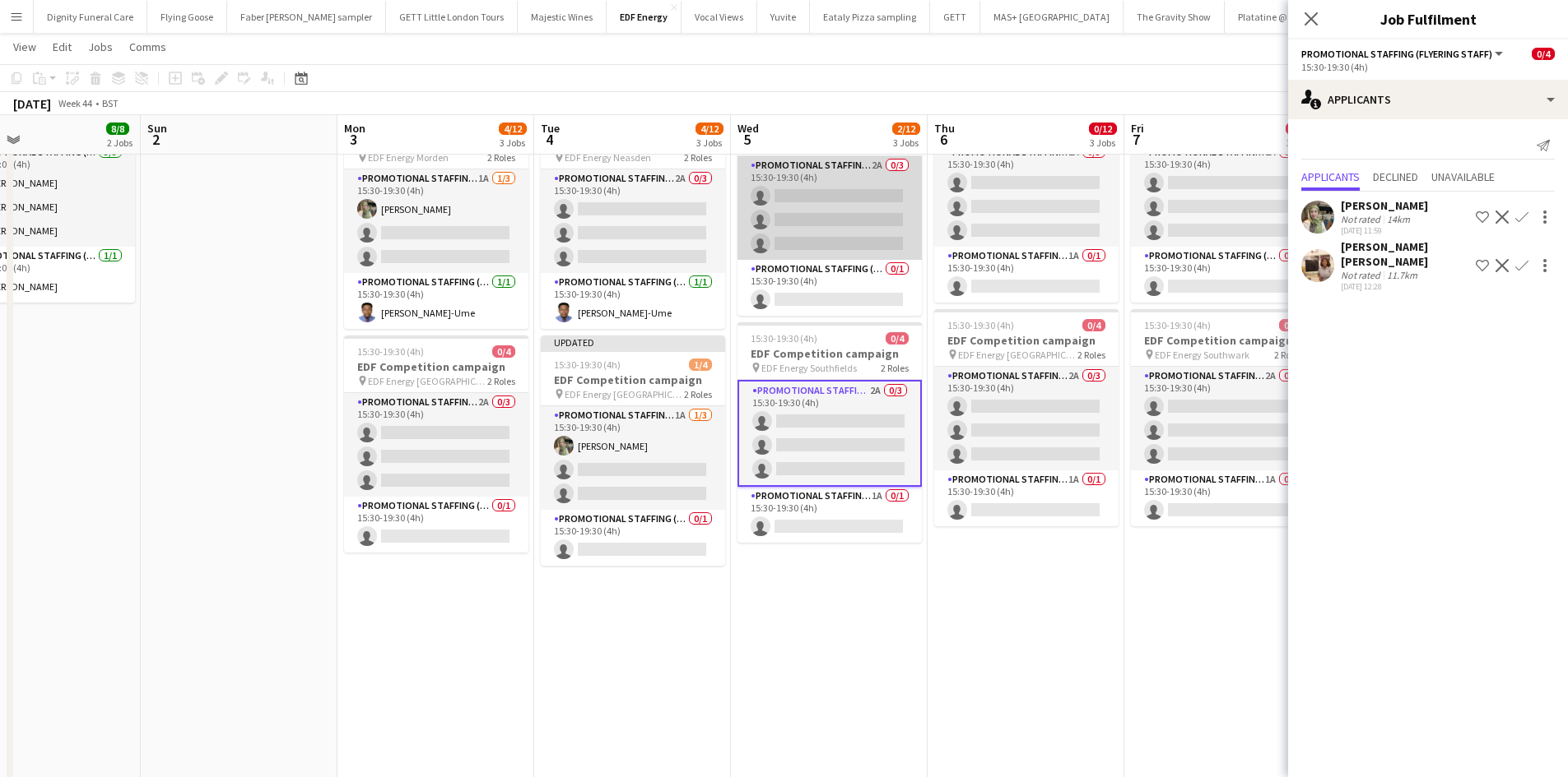
click at [827, 213] on app-card-role "Promotional Staffing (Flyering Staff) 2A 0/3 15:30-19:30 (4h) single-neutral-ac…" at bounding box center [829, 208] width 184 height 104
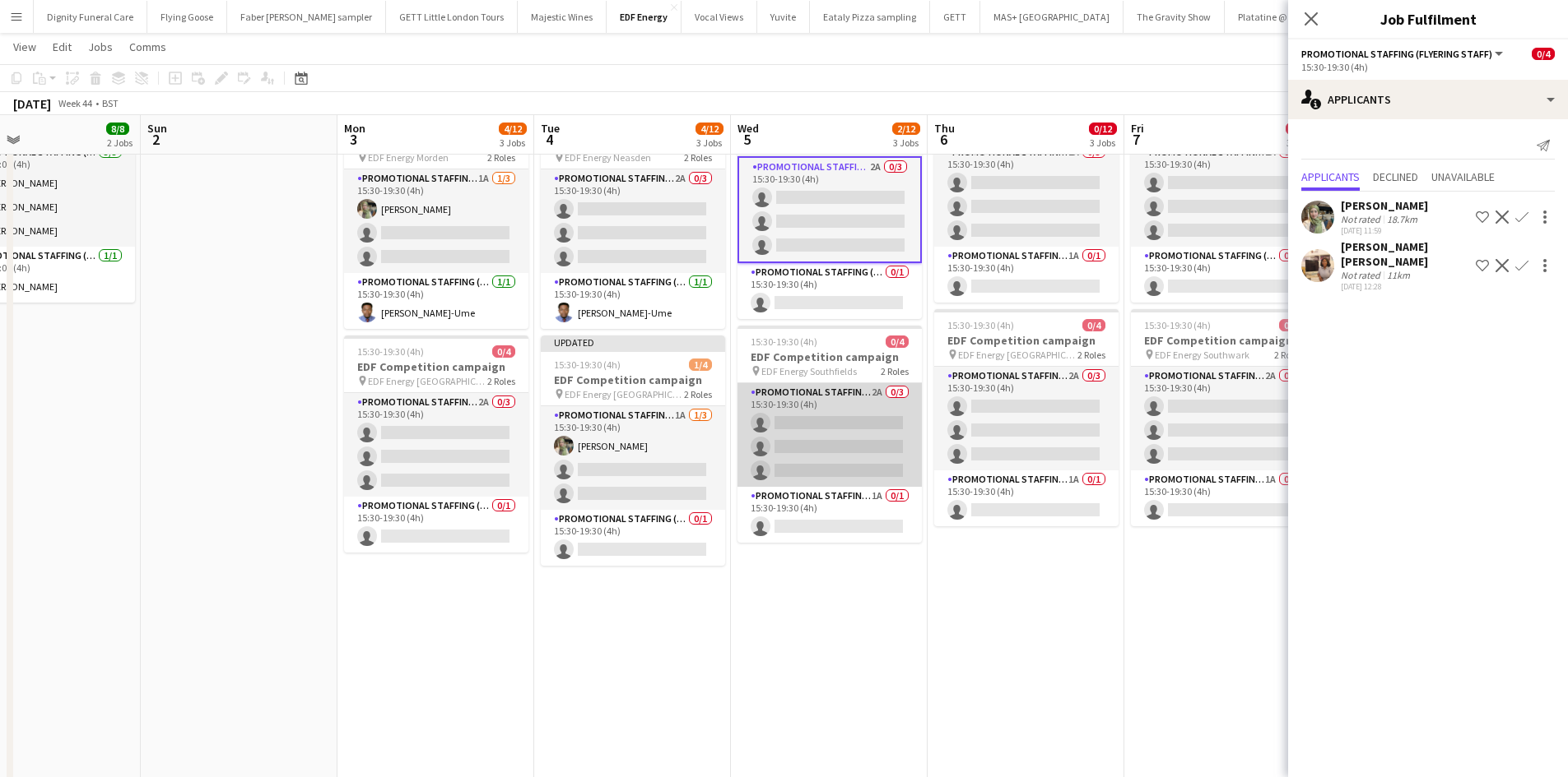
click at [844, 439] on app-card-role "Promotional Staffing (Flyering Staff) 2A 0/3 15:30-19:30 (4h) single-neutral-ac…" at bounding box center [829, 436] width 184 height 104
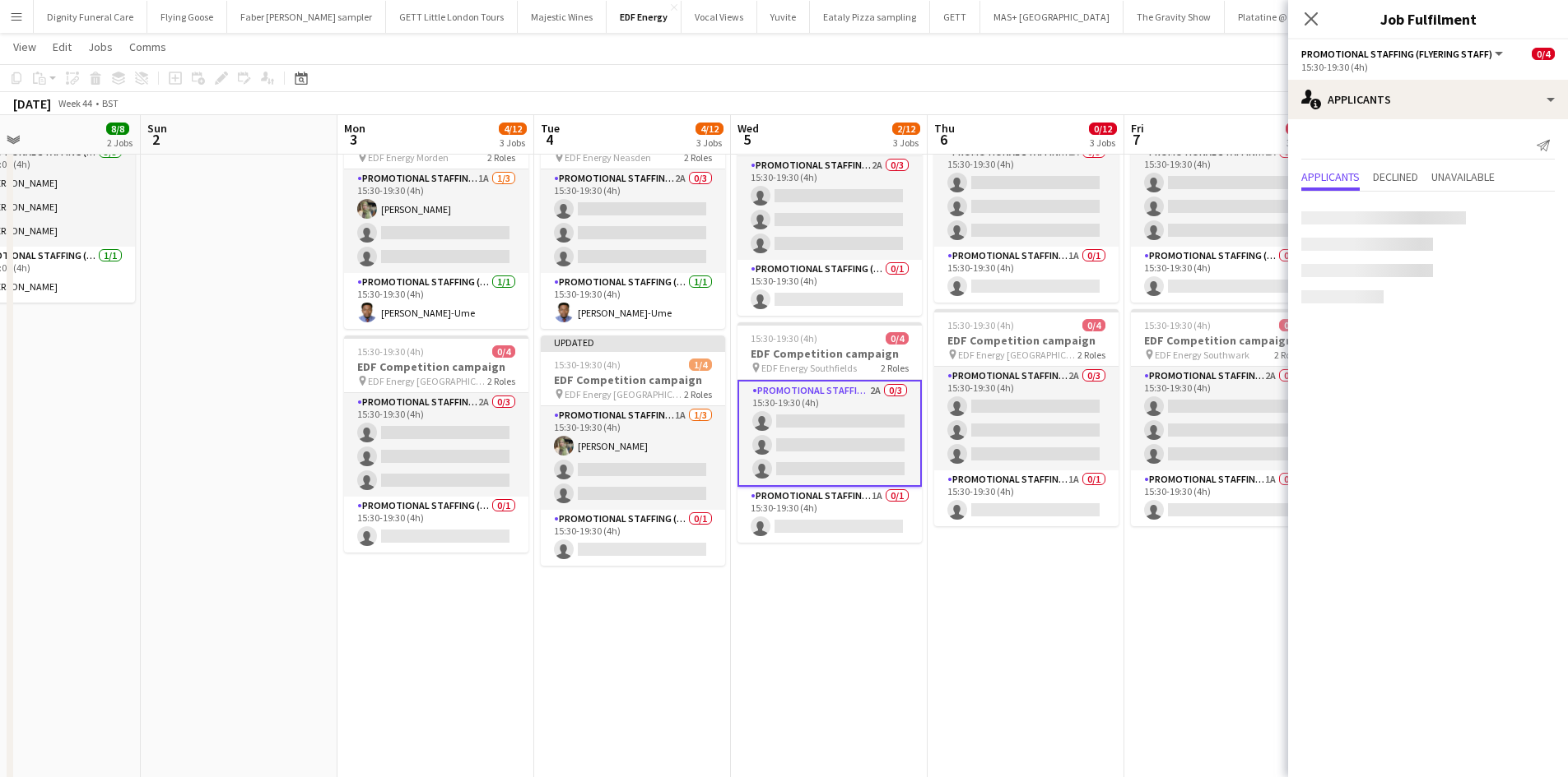
scroll to position [0, 448]
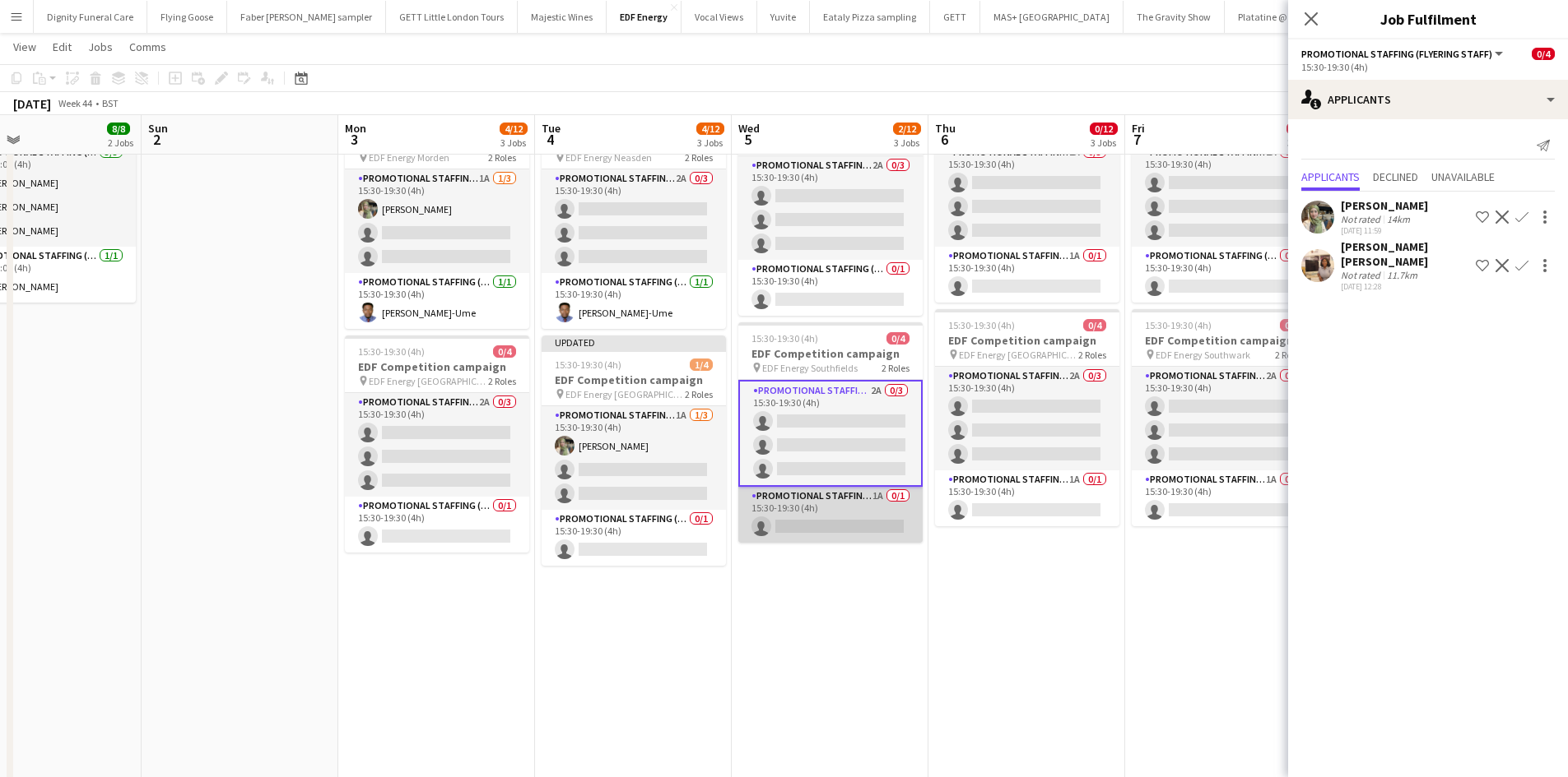
click at [842, 522] on app-card-role "Promotional Staffing (Team Leader) 1A 0/1 15:30-19:30 (4h) single-neutral-actio…" at bounding box center [830, 514] width 184 height 56
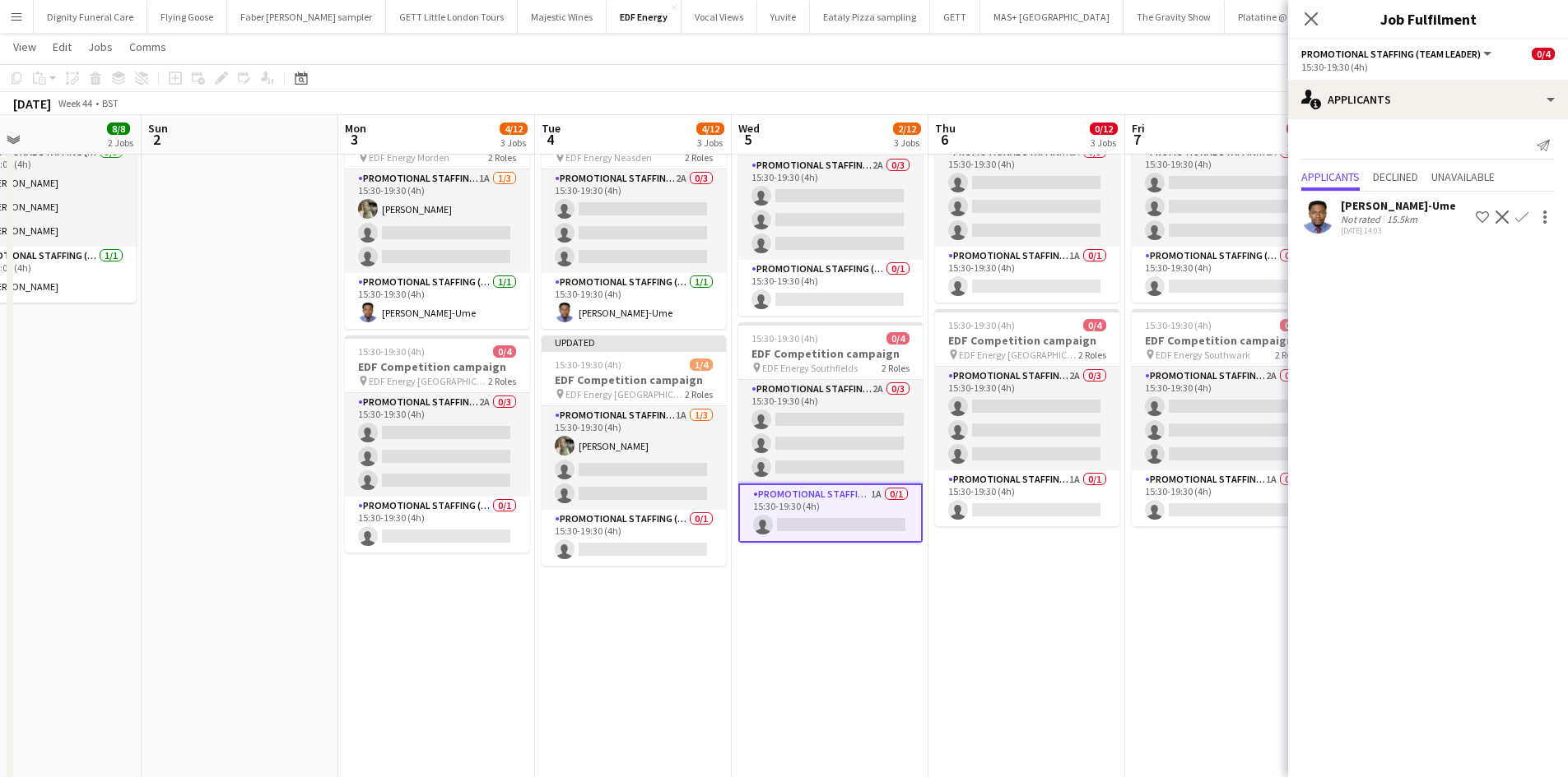
click at [1526, 216] on app-icon "Confirm" at bounding box center [1522, 217] width 13 height 13
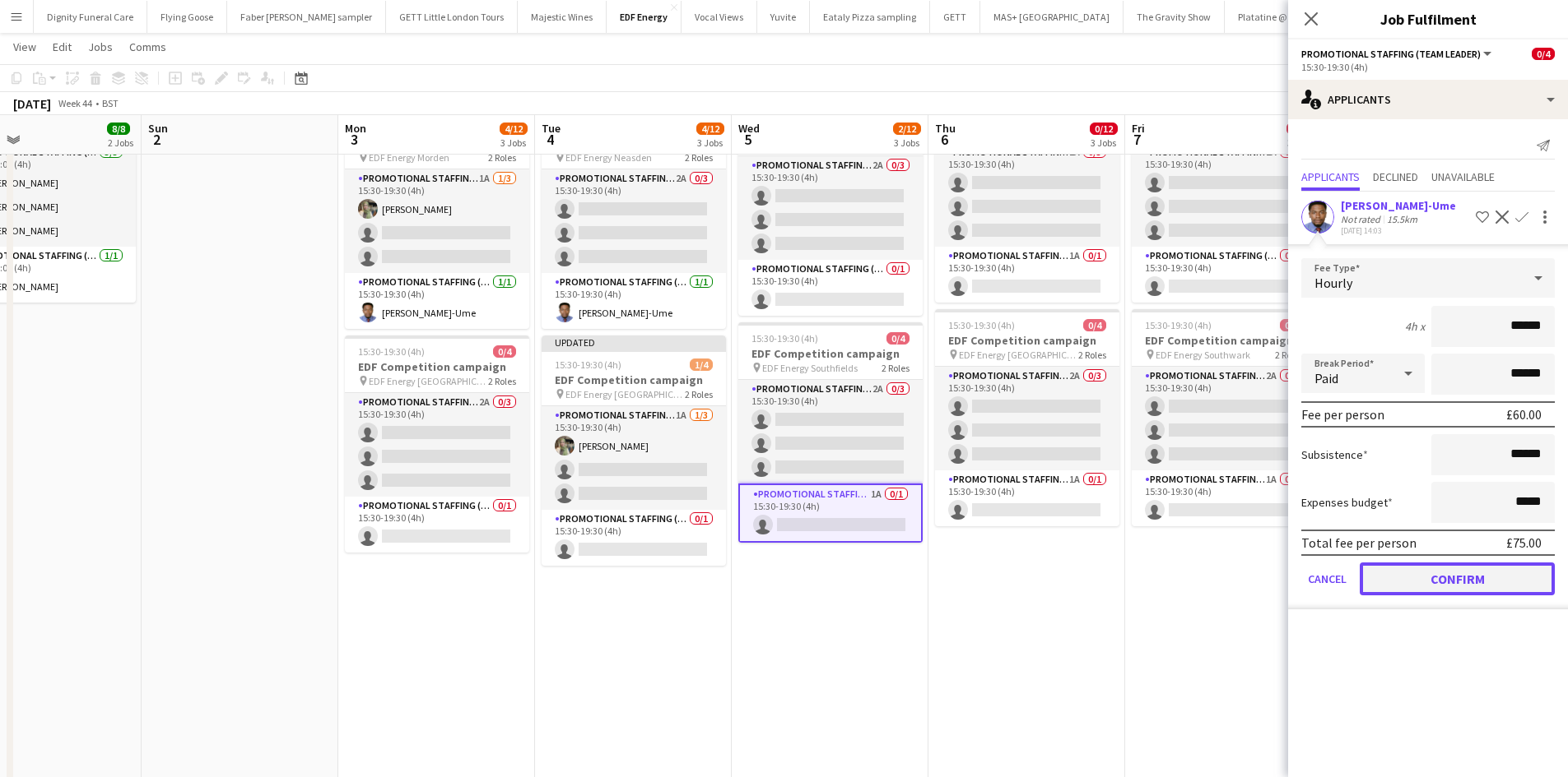
click at [1476, 584] on button "Confirm" at bounding box center [1457, 578] width 195 height 33
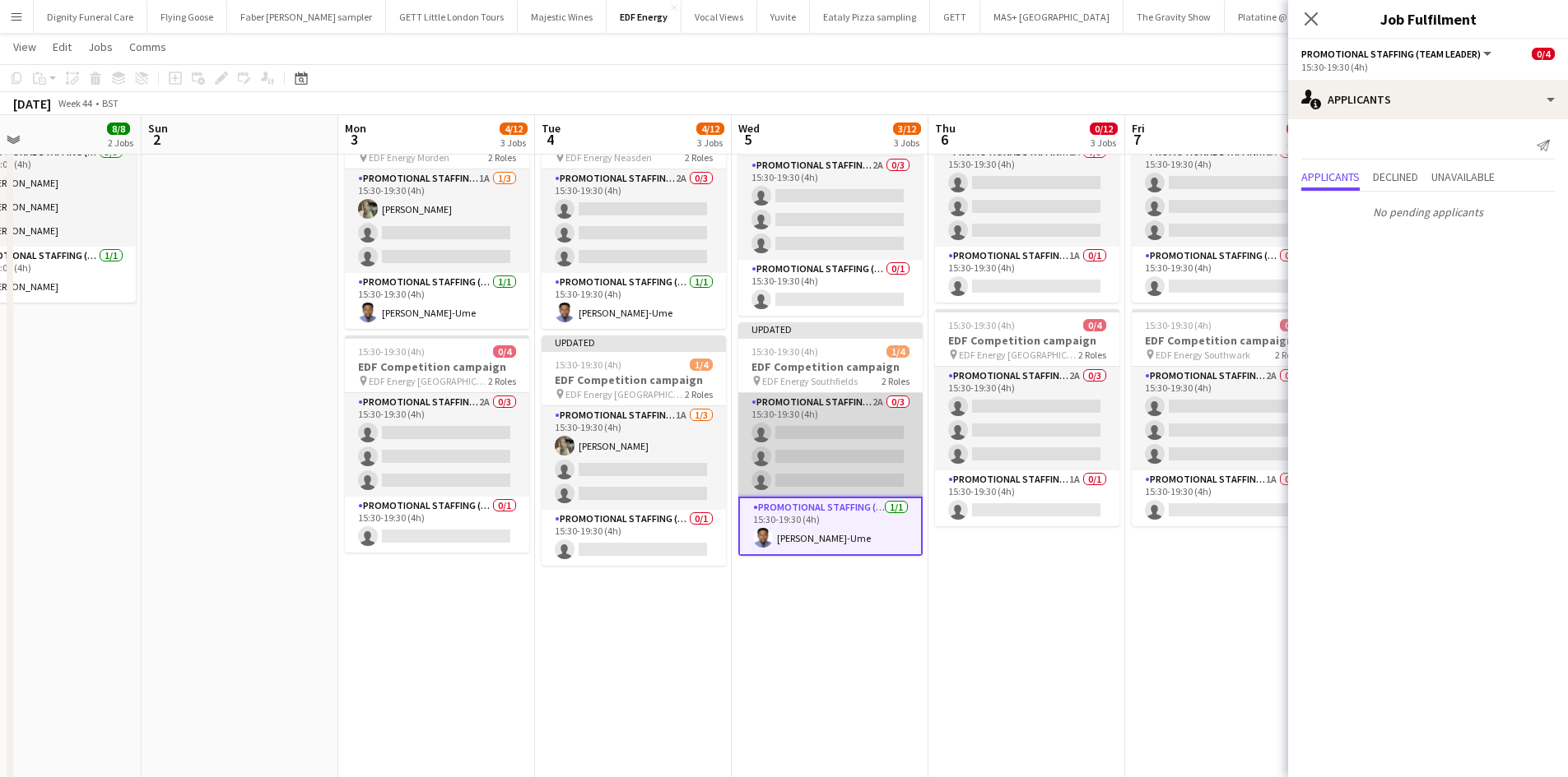
click at [872, 440] on app-card-role "Promotional Staffing (Flyering Staff) 2A 0/3 15:30-19:30 (4h) single-neutral-ac…" at bounding box center [830, 445] width 184 height 104
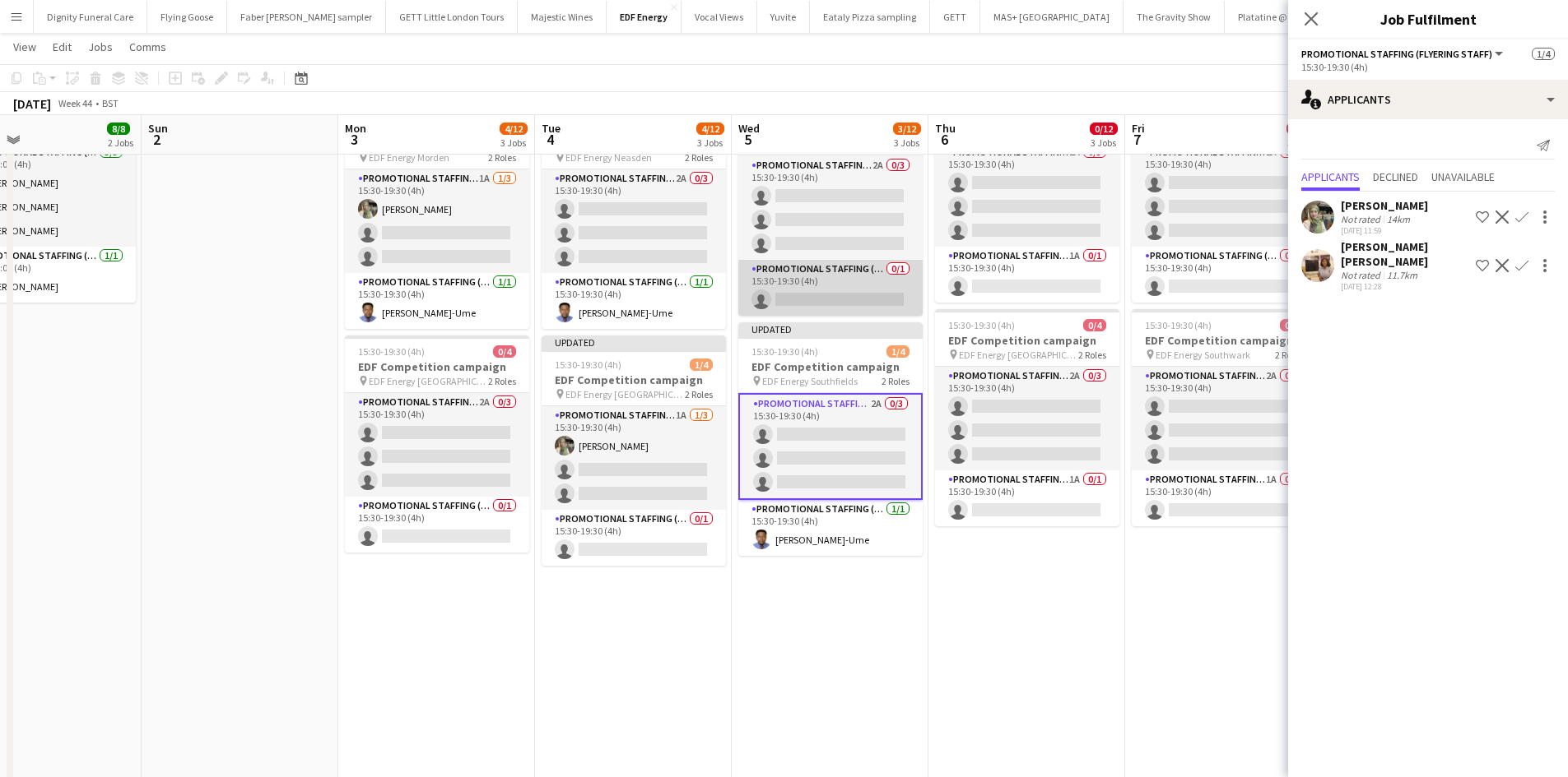
click at [855, 293] on app-card-role "Promotional Staffing (Team Leader) 0/1 15:30-19:30 (4h) single-neutral-actions" at bounding box center [830, 287] width 184 height 56
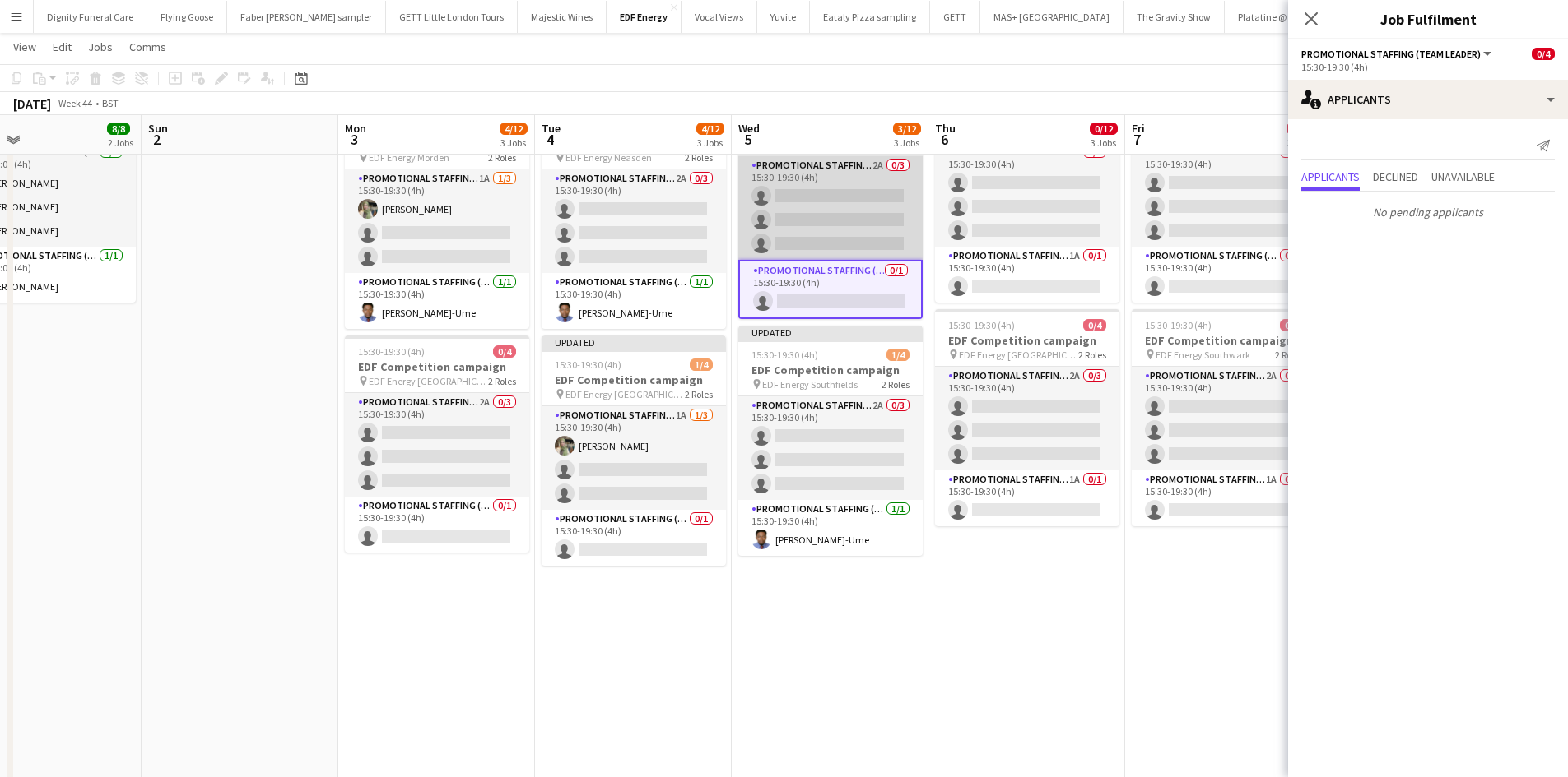
scroll to position [0, 447]
click at [860, 222] on app-card-role "Promotional Staffing (Flyering Staff) 2A 0/3 15:30-19:30 (4h) single-neutral-ac…" at bounding box center [830, 208] width 184 height 104
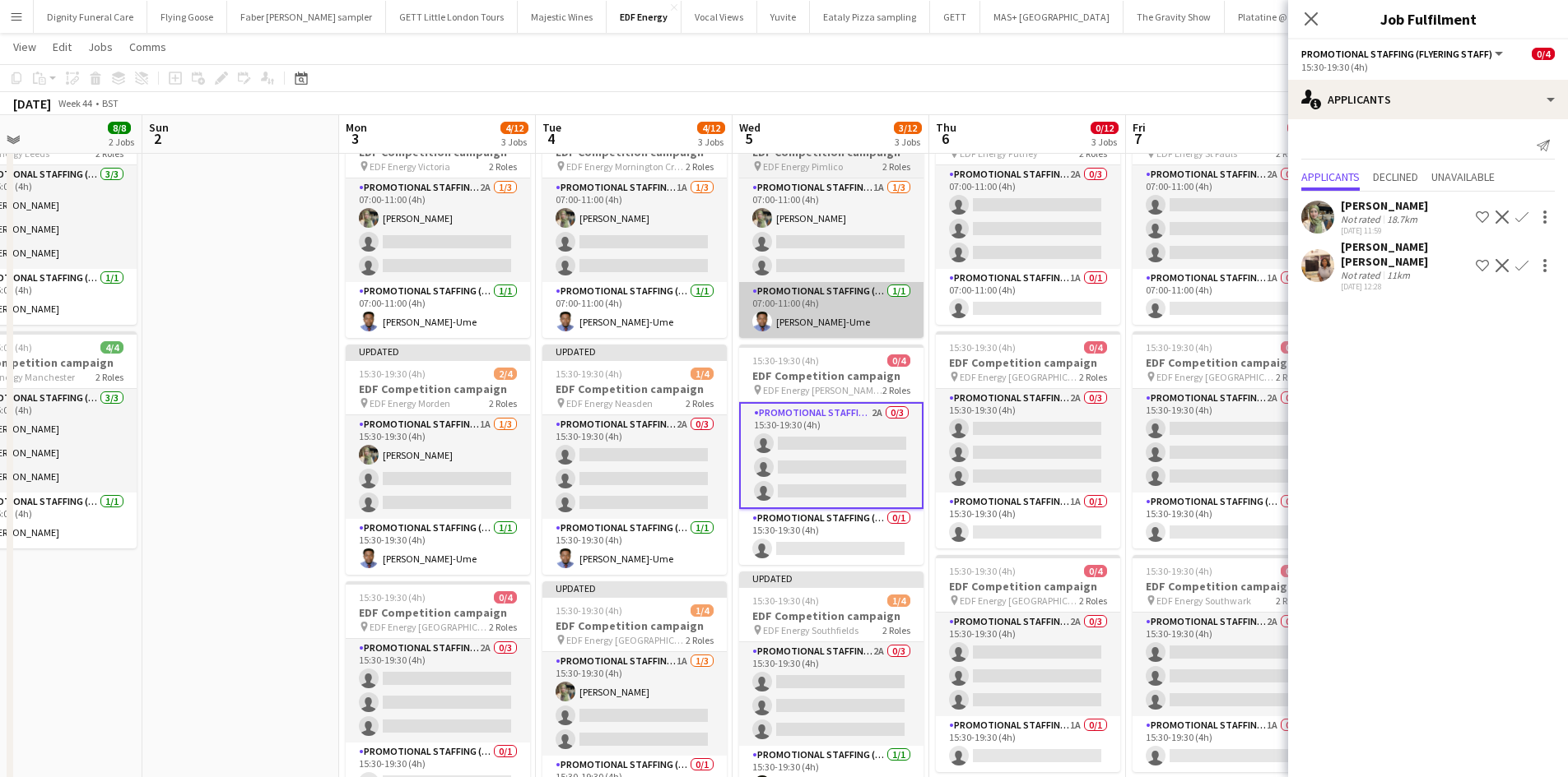
scroll to position [82, 0]
click at [1523, 207] on button "Confirm" at bounding box center [1522, 216] width 20 height 20
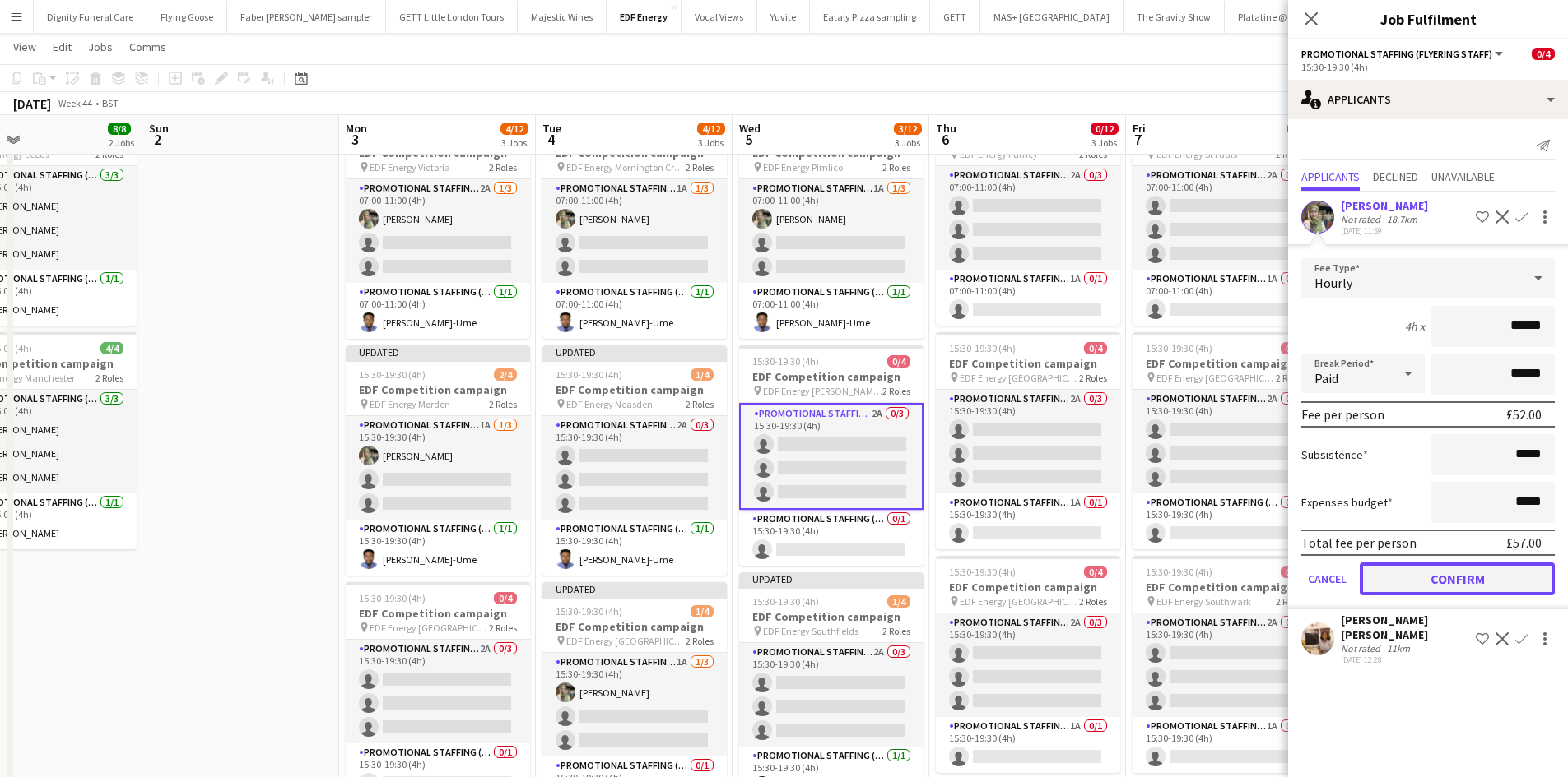
click at [1458, 577] on button "Confirm" at bounding box center [1457, 578] width 195 height 33
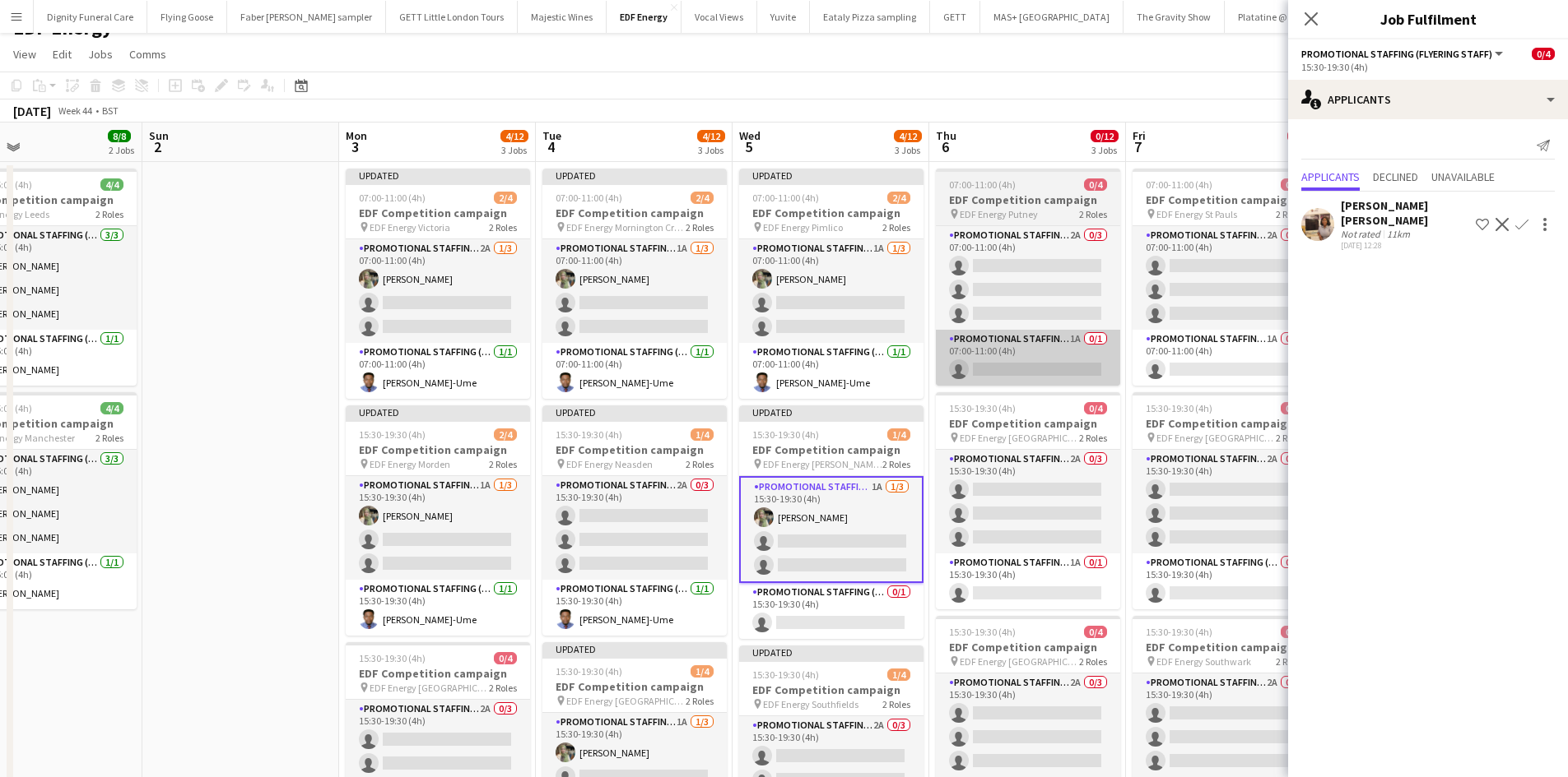
scroll to position [0, 0]
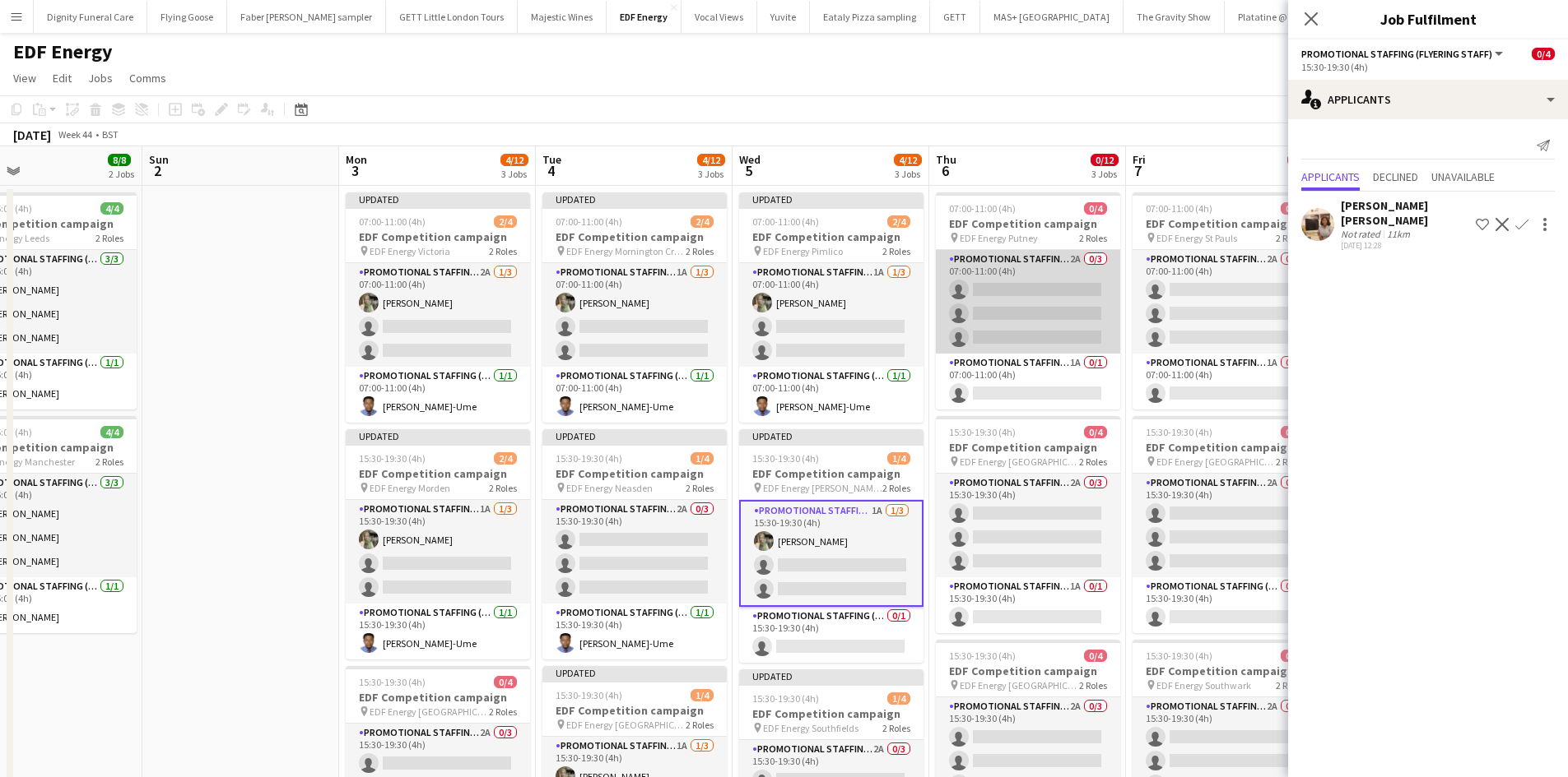
click at [1029, 327] on app-card-role "Promotional Staffing (Flyering Staff) 2A 0/3 07:00-11:00 (4h) single-neutral-ac…" at bounding box center [1027, 302] width 184 height 104
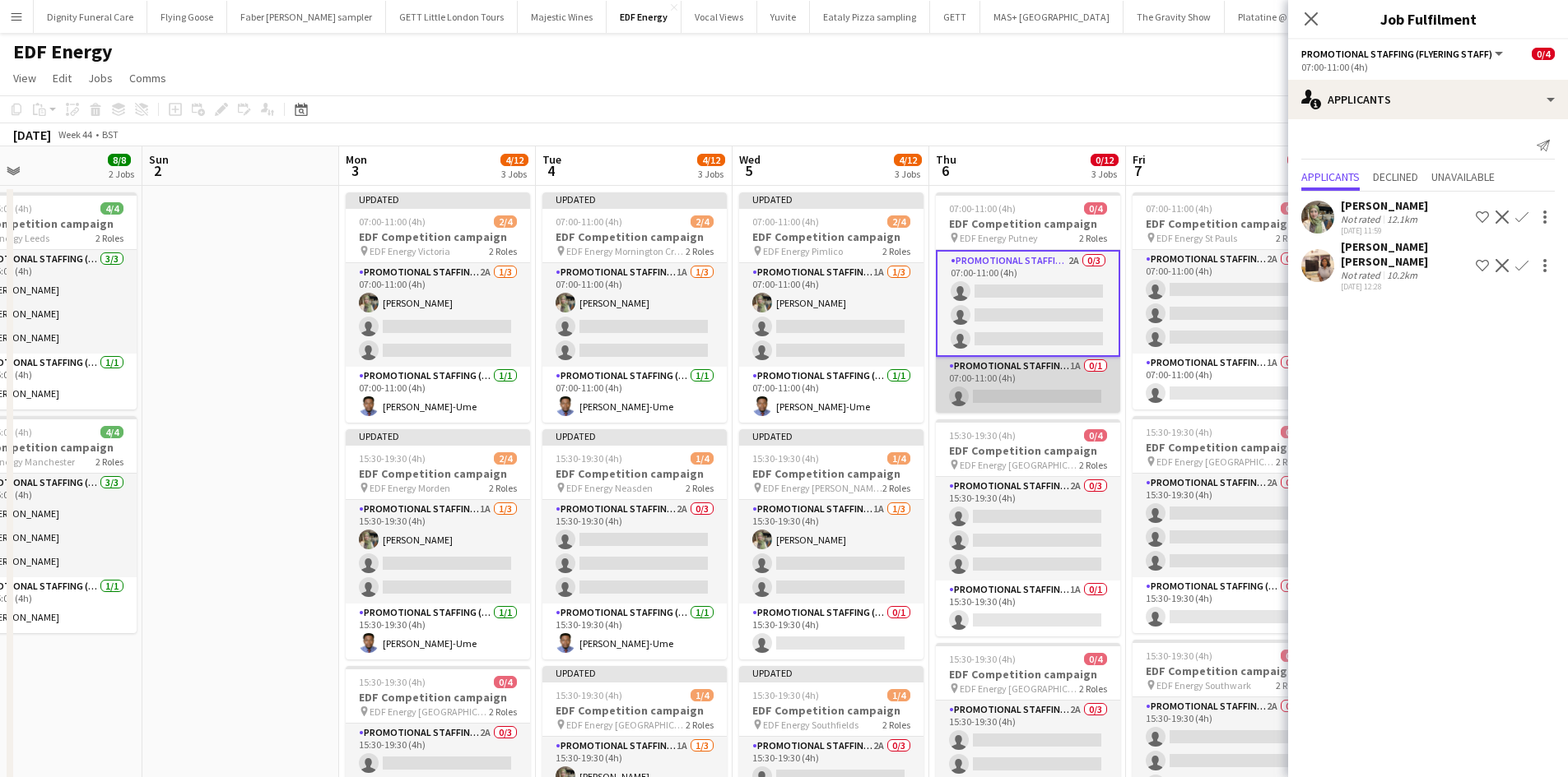
click at [1054, 383] on app-card-role "Promotional Staffing (Team Leader) 1A 0/1 07:00-11:00 (4h) single-neutral-actio…" at bounding box center [1027, 385] width 184 height 56
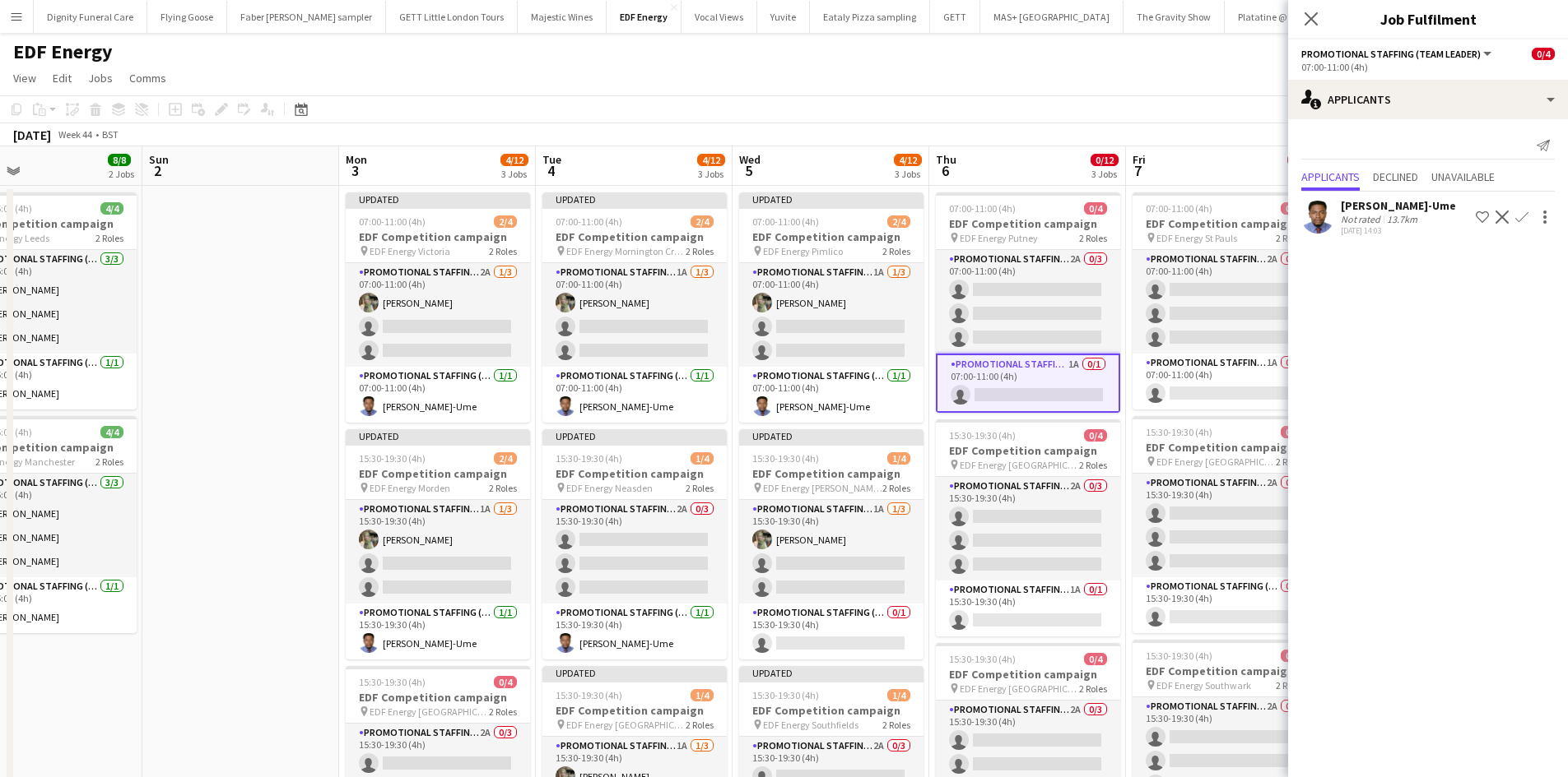
click at [1526, 211] on app-icon "Confirm" at bounding box center [1522, 217] width 13 height 13
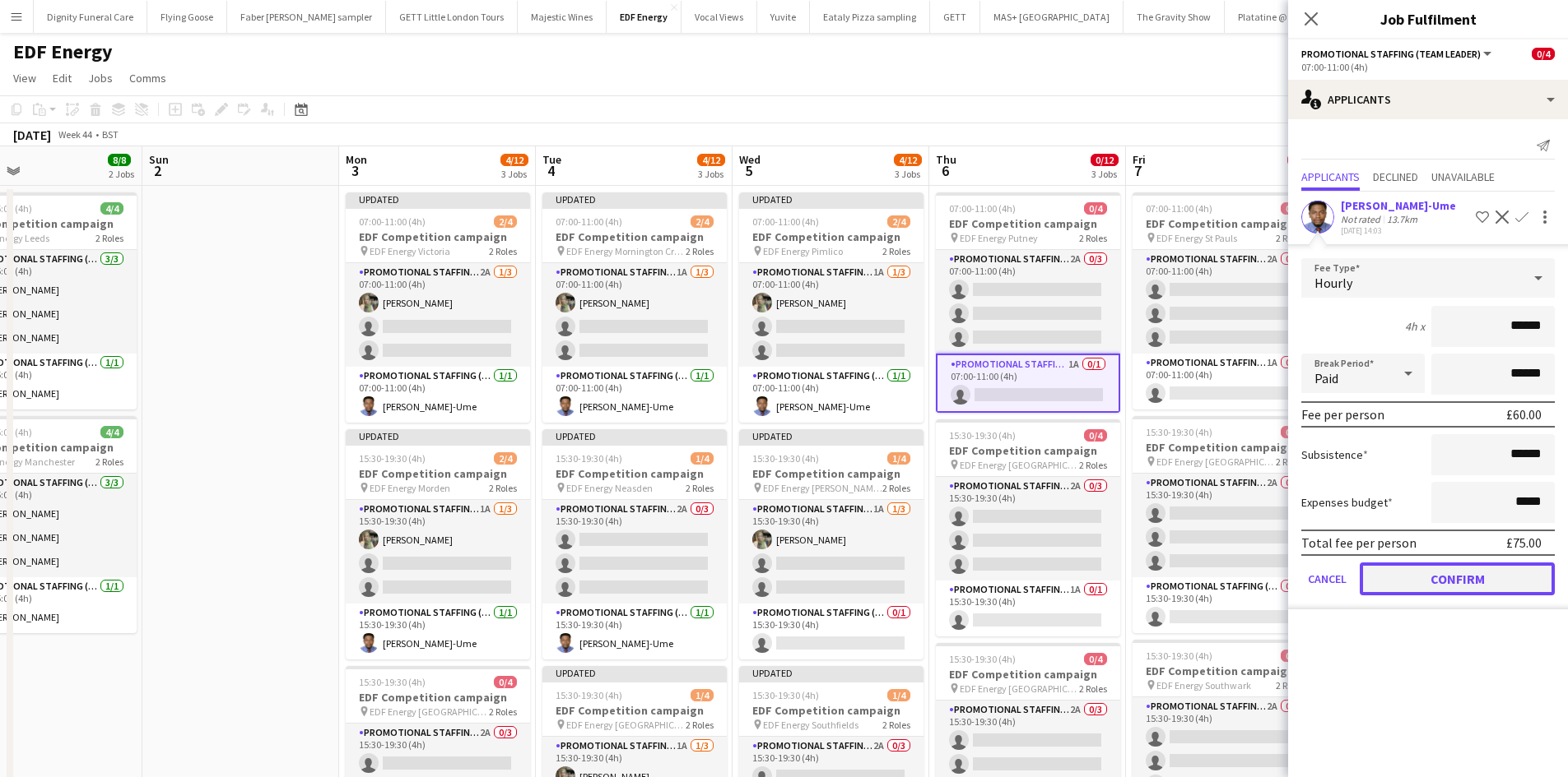
drag, startPoint x: 1456, startPoint y: 572, endPoint x: 1445, endPoint y: 567, distance: 12.1
click at [1455, 573] on button "Confirm" at bounding box center [1457, 578] width 195 height 33
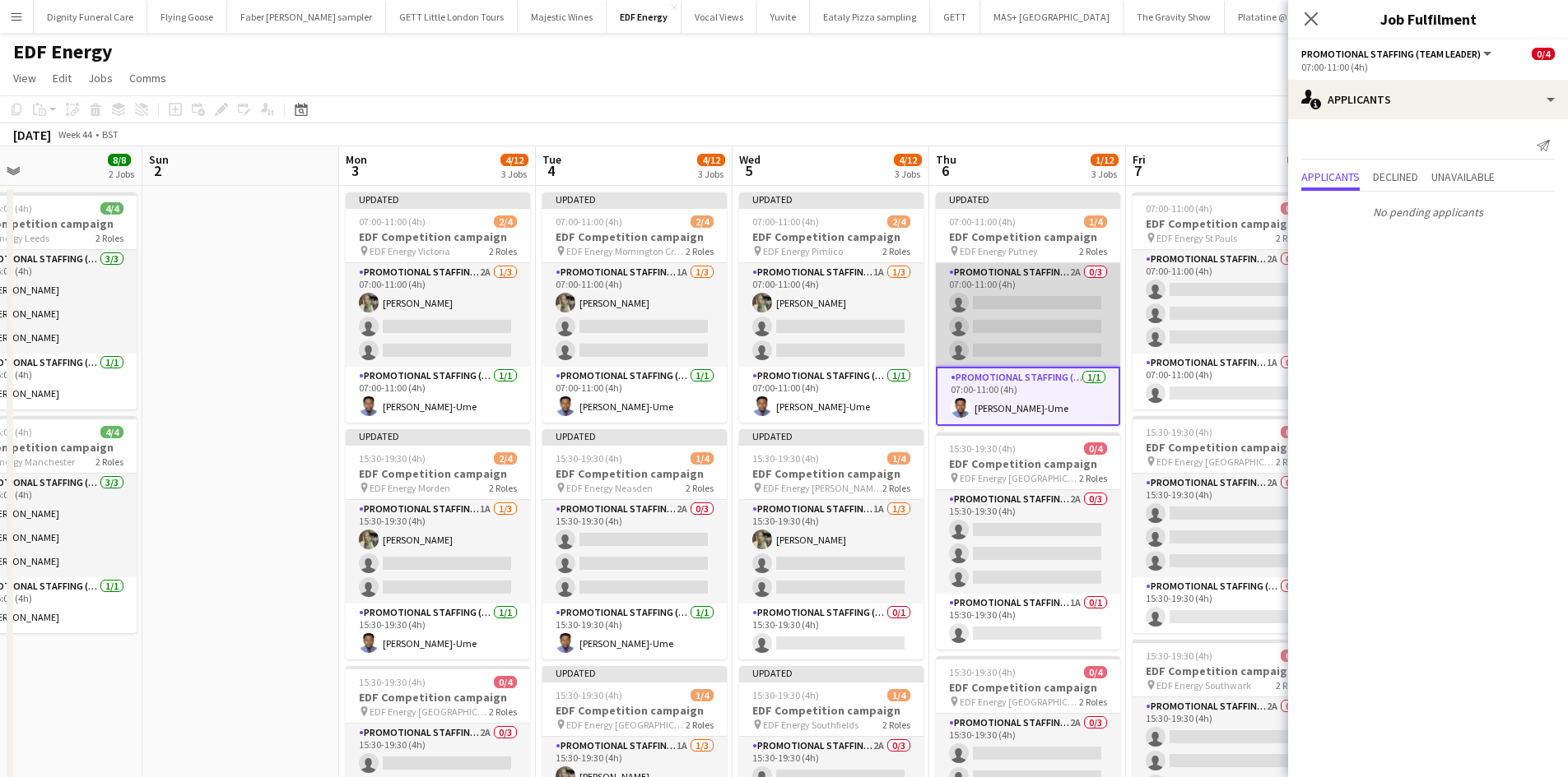
click at [1040, 303] on app-card-role "Promotional Staffing (Flyering Staff) 2A 0/3 07:00-11:00 (4h) single-neutral-ac…" at bounding box center [1027, 315] width 184 height 104
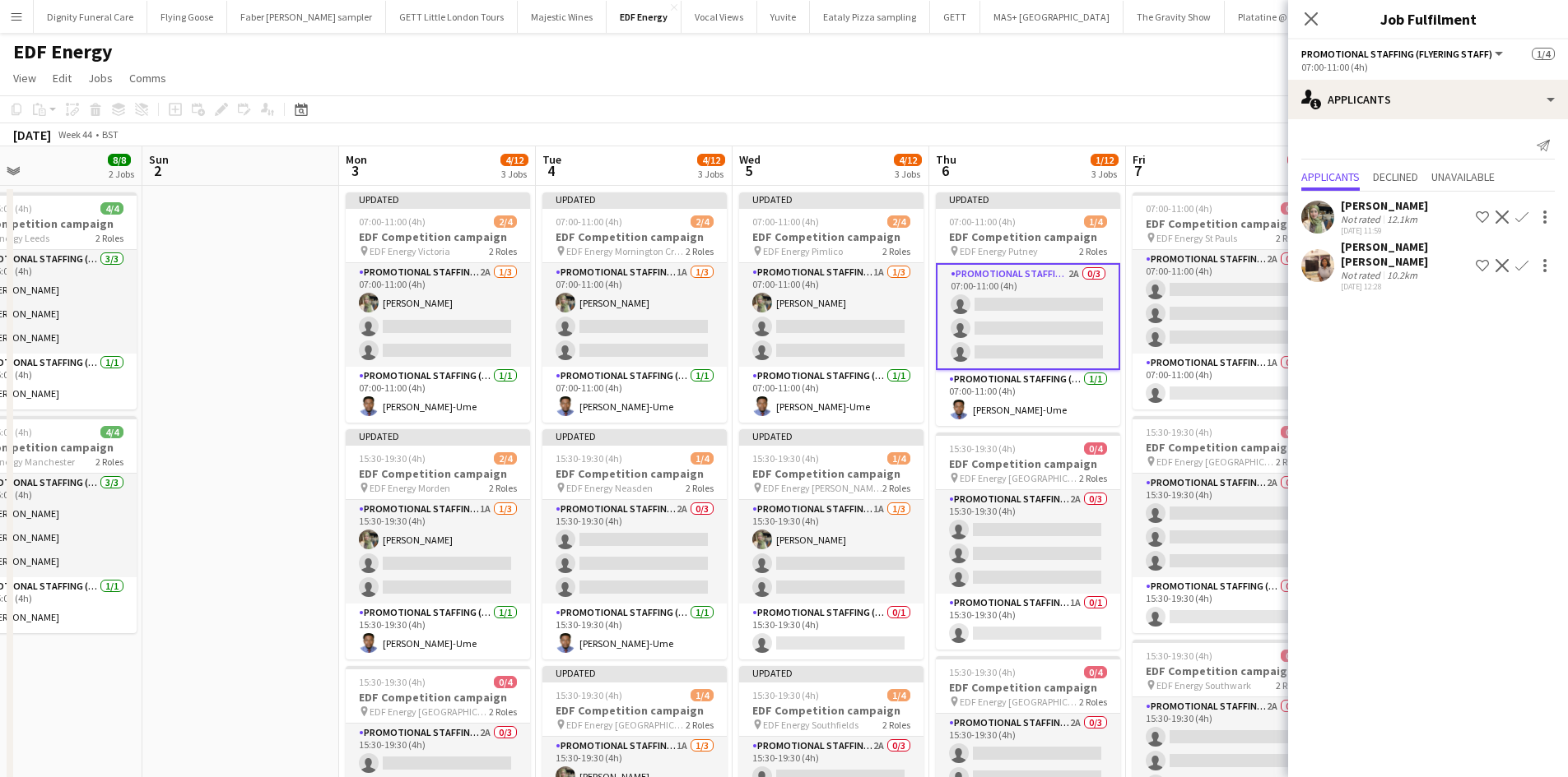
click at [1518, 213] on app-icon "Confirm" at bounding box center [1522, 217] width 13 height 13
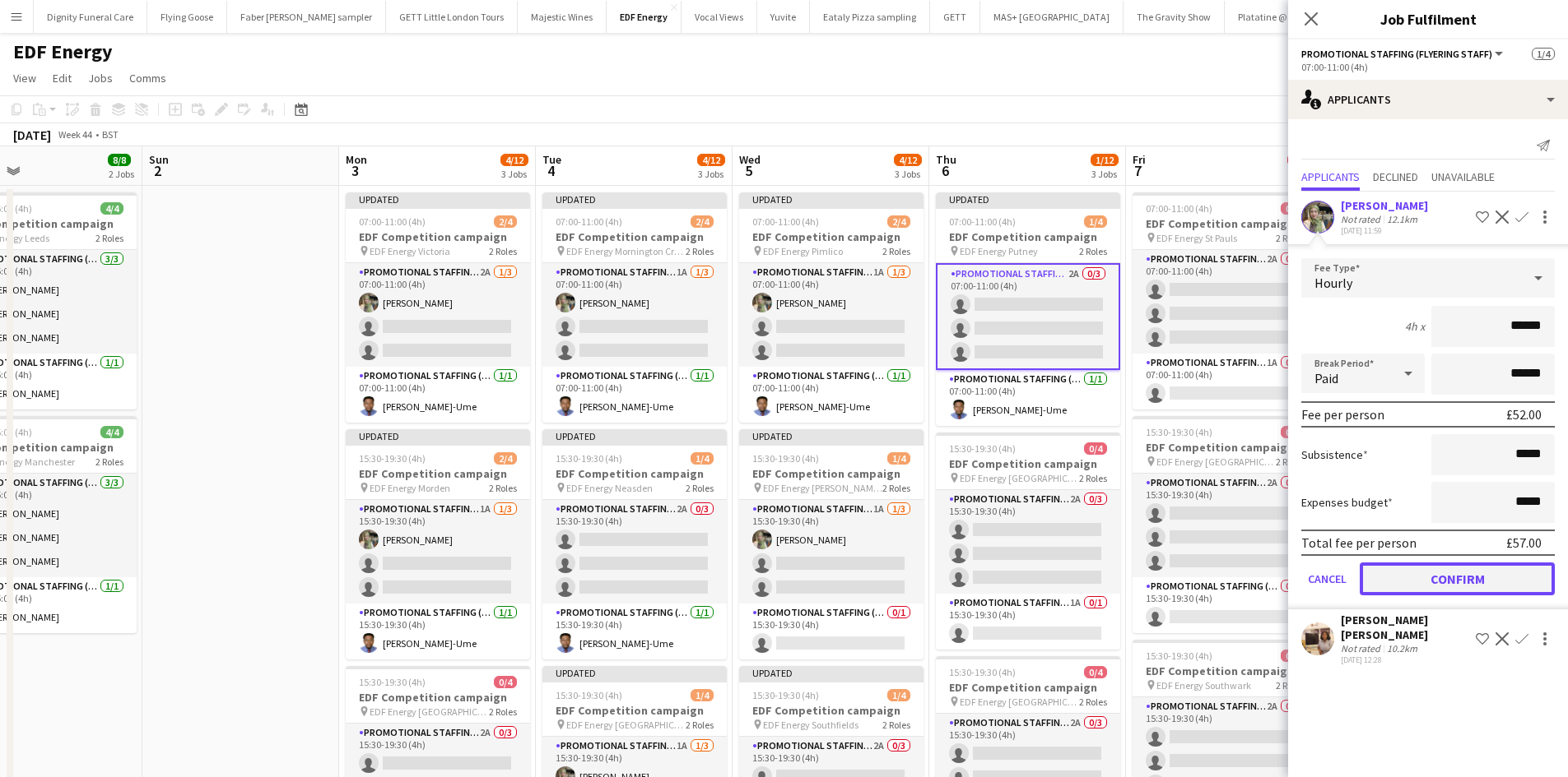
click at [1448, 570] on button "Confirm" at bounding box center [1457, 578] width 195 height 33
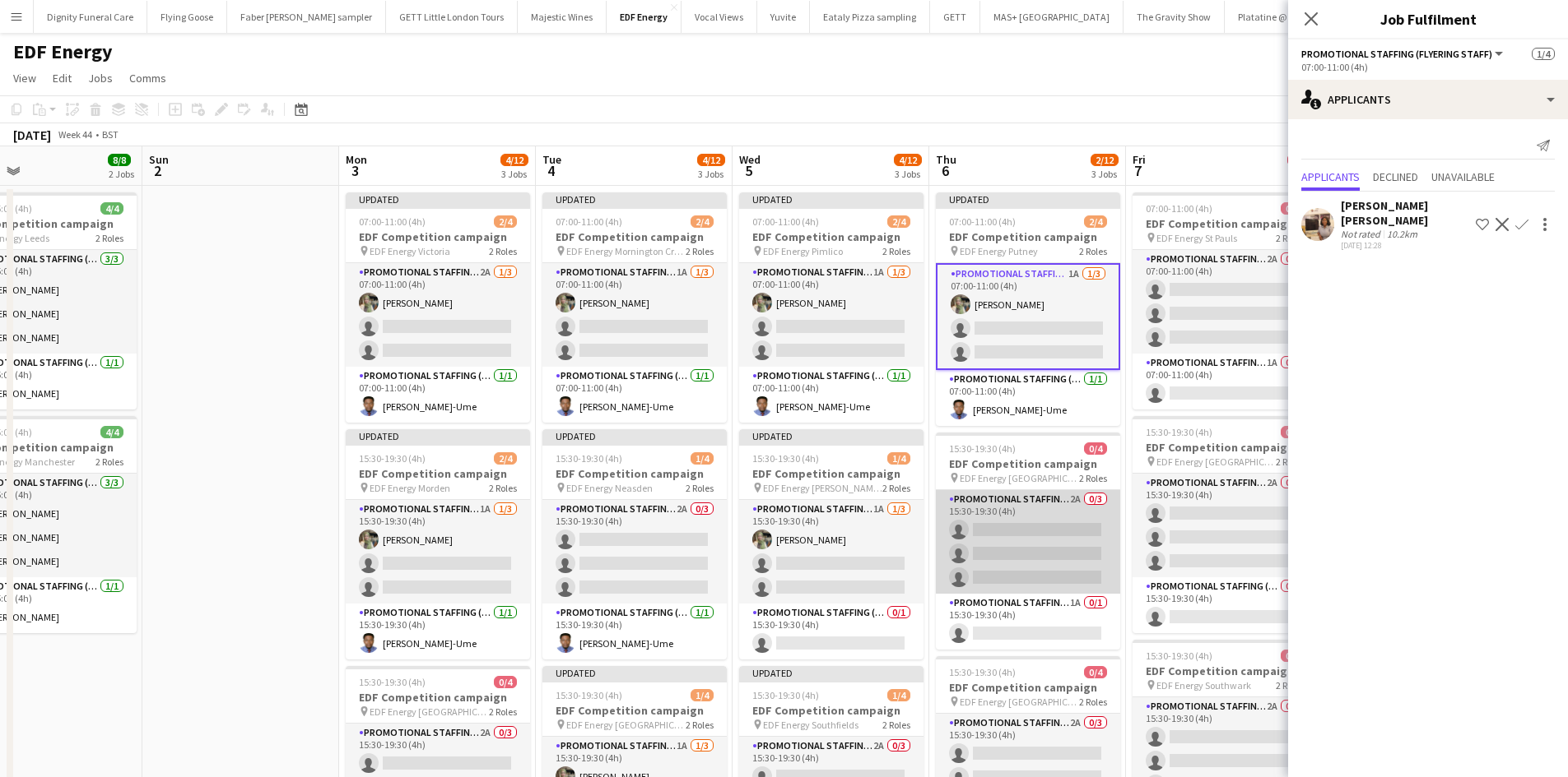
click at [1048, 555] on app-card-role "Promotional Staffing (Flyering Staff) 2A 0/3 15:30-19:30 (4h) single-neutral-ac…" at bounding box center [1027, 543] width 184 height 104
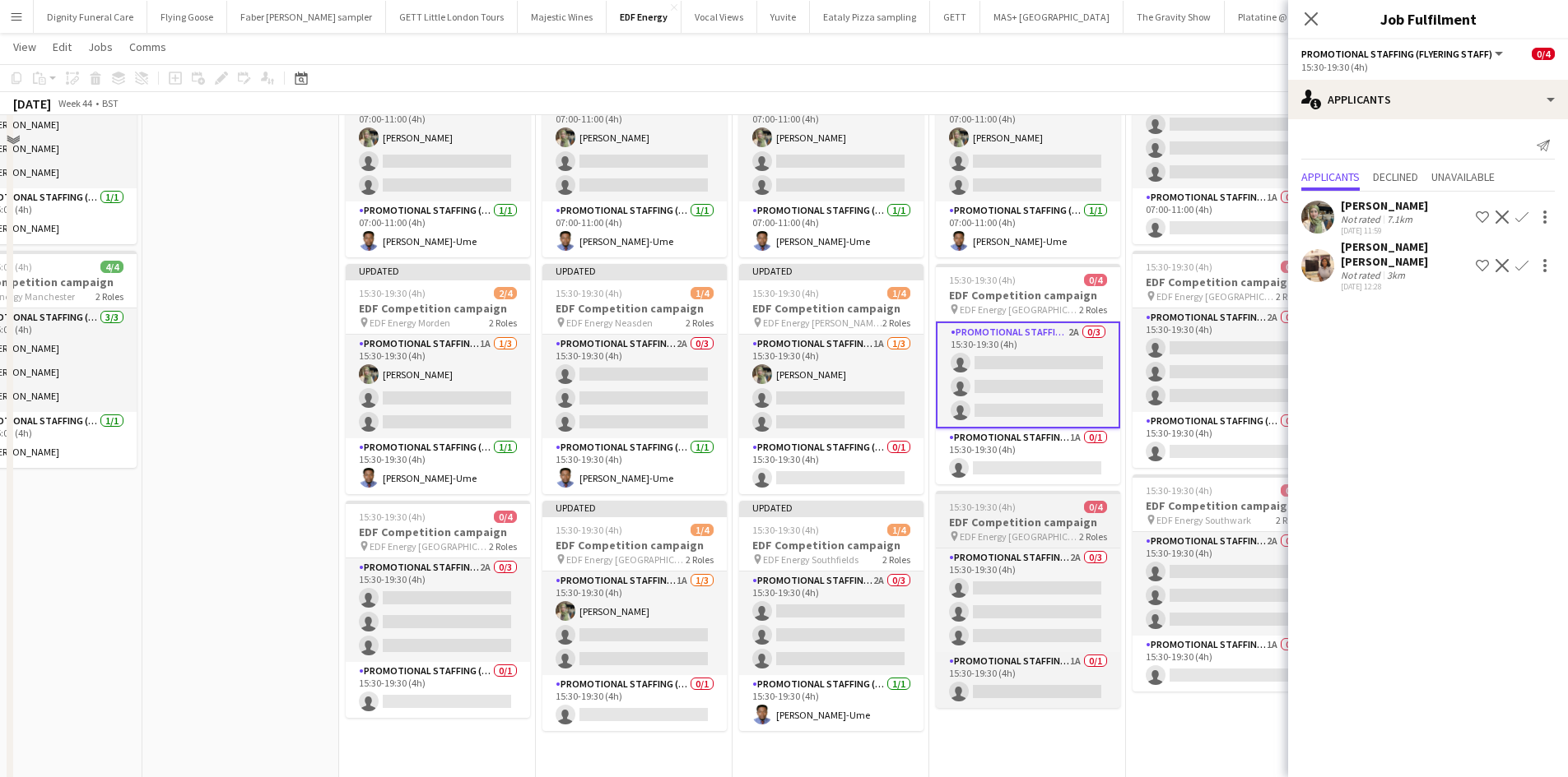
scroll to position [164, 0]
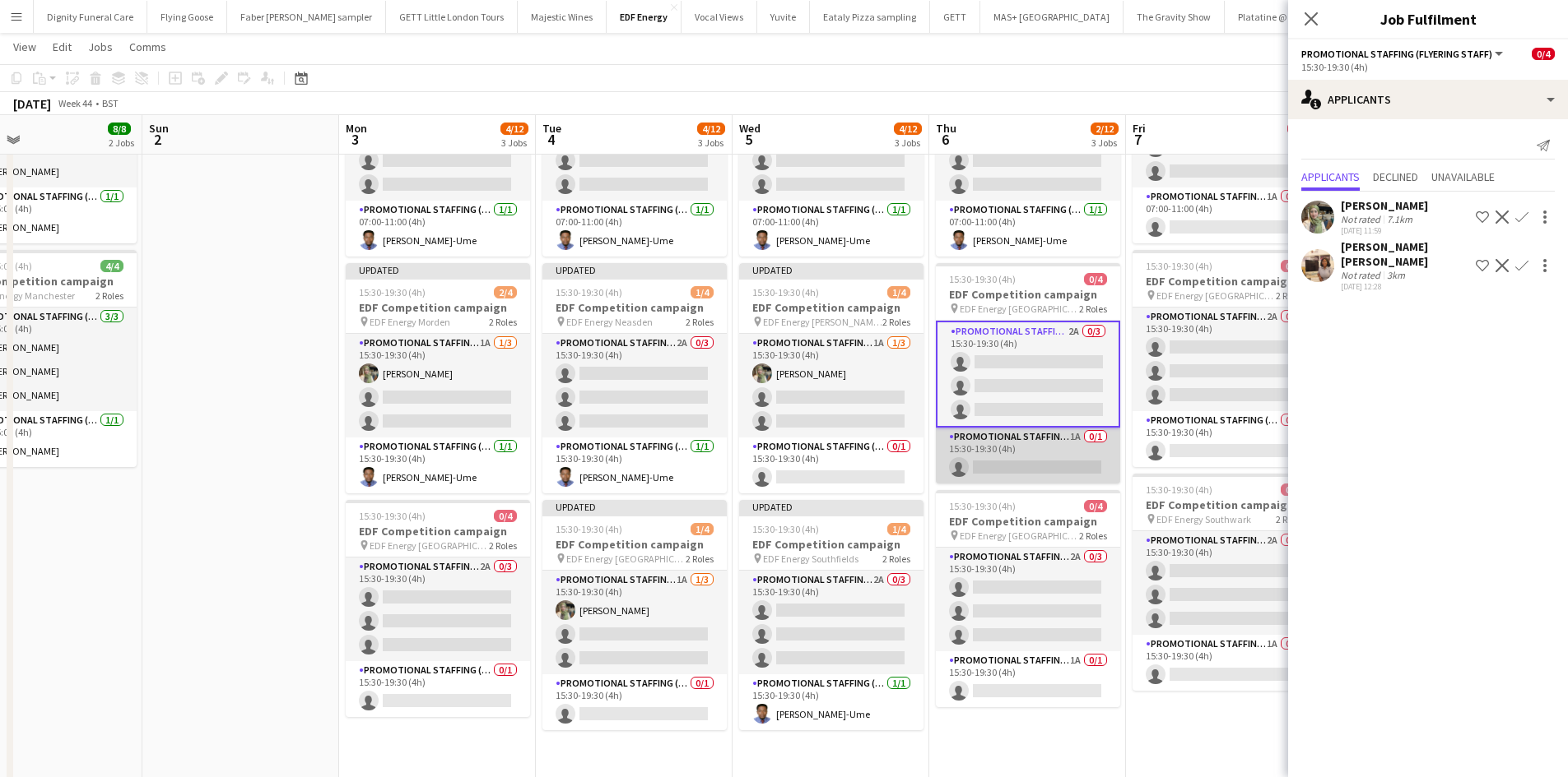
click at [1027, 464] on app-card-role "Promotional Staffing (Team Leader) 1A 0/1 15:30-19:30 (4h) single-neutral-actio…" at bounding box center [1027, 456] width 184 height 56
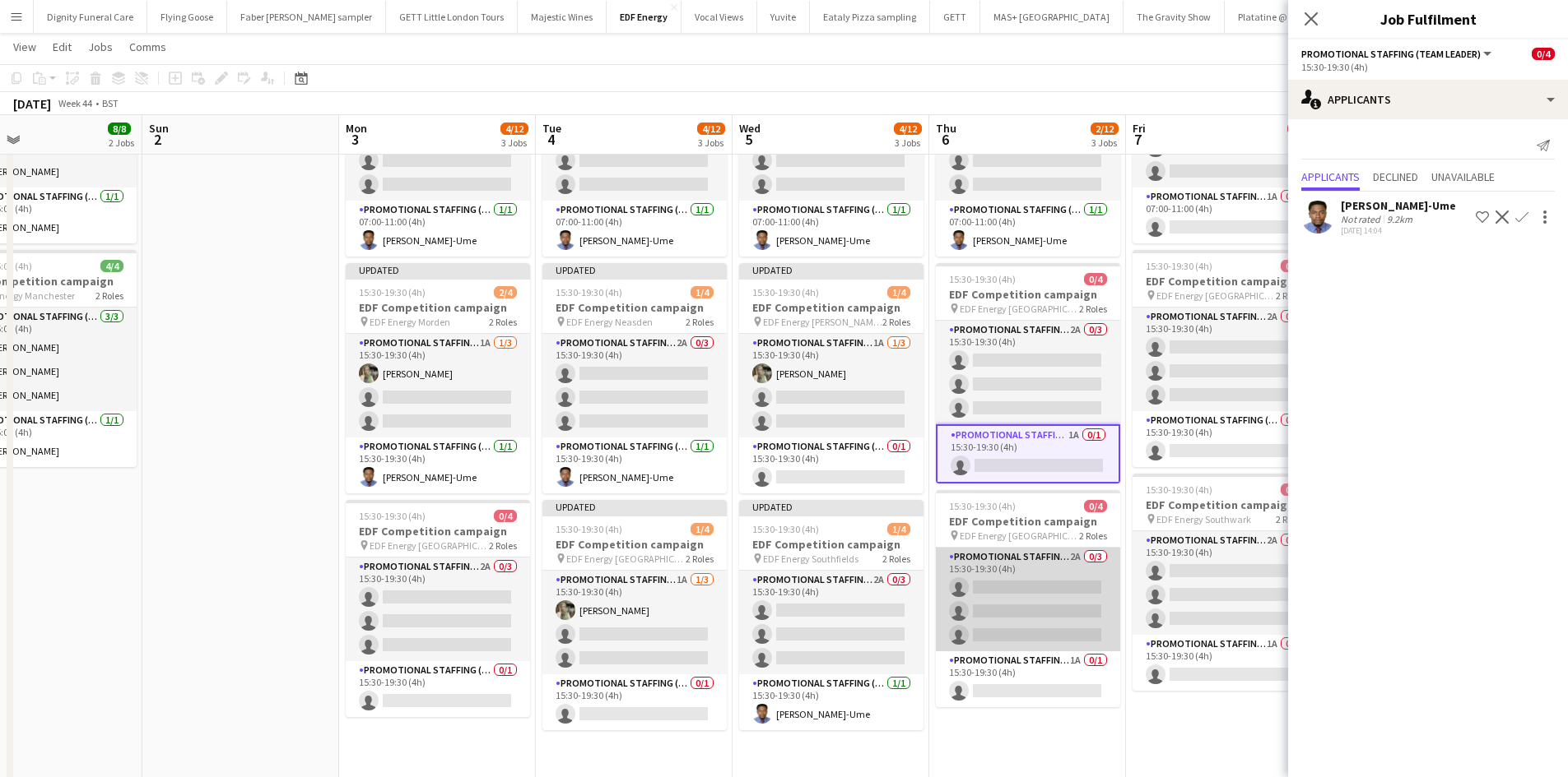
click at [1028, 602] on app-card-role "Promotional Staffing (Flyering Staff) 2A 0/3 15:30-19:30 (4h) single-neutral-ac…" at bounding box center [1027, 600] width 184 height 104
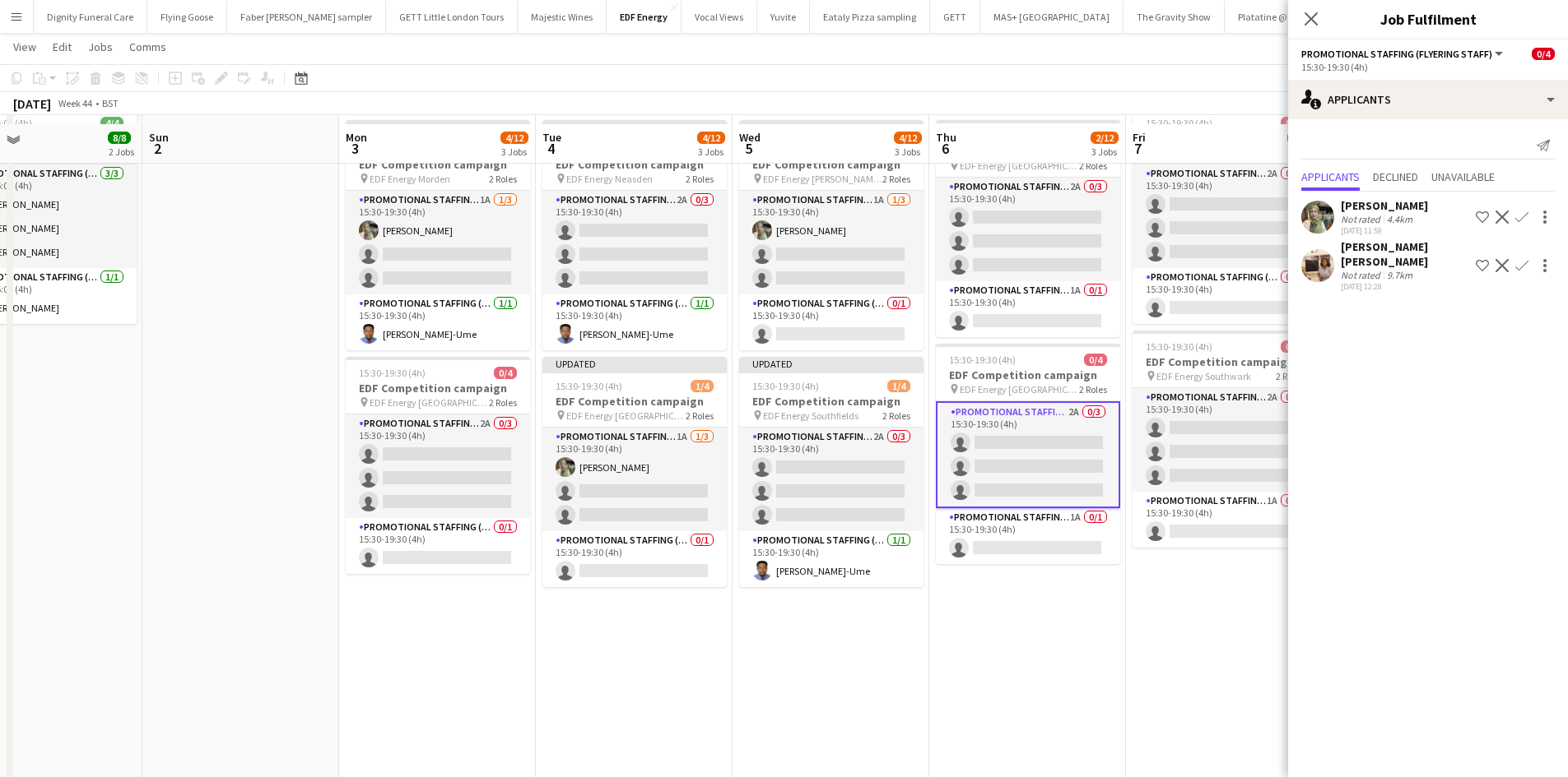
scroll to position [329, 0]
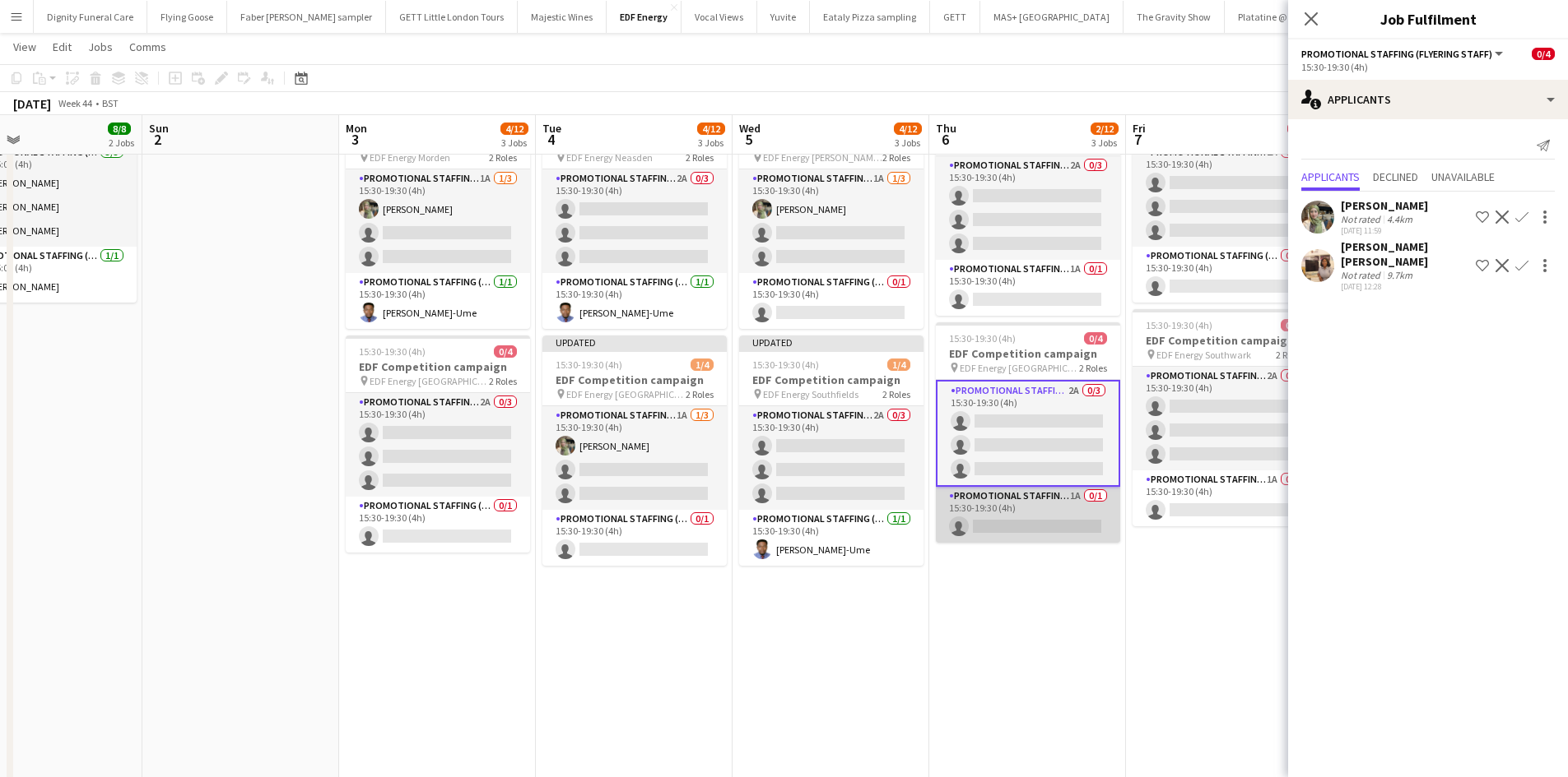
click at [1030, 529] on app-card-role "Promotional Staffing (Team Leader) 1A 0/1 15:30-19:30 (4h) single-neutral-actio…" at bounding box center [1027, 514] width 184 height 56
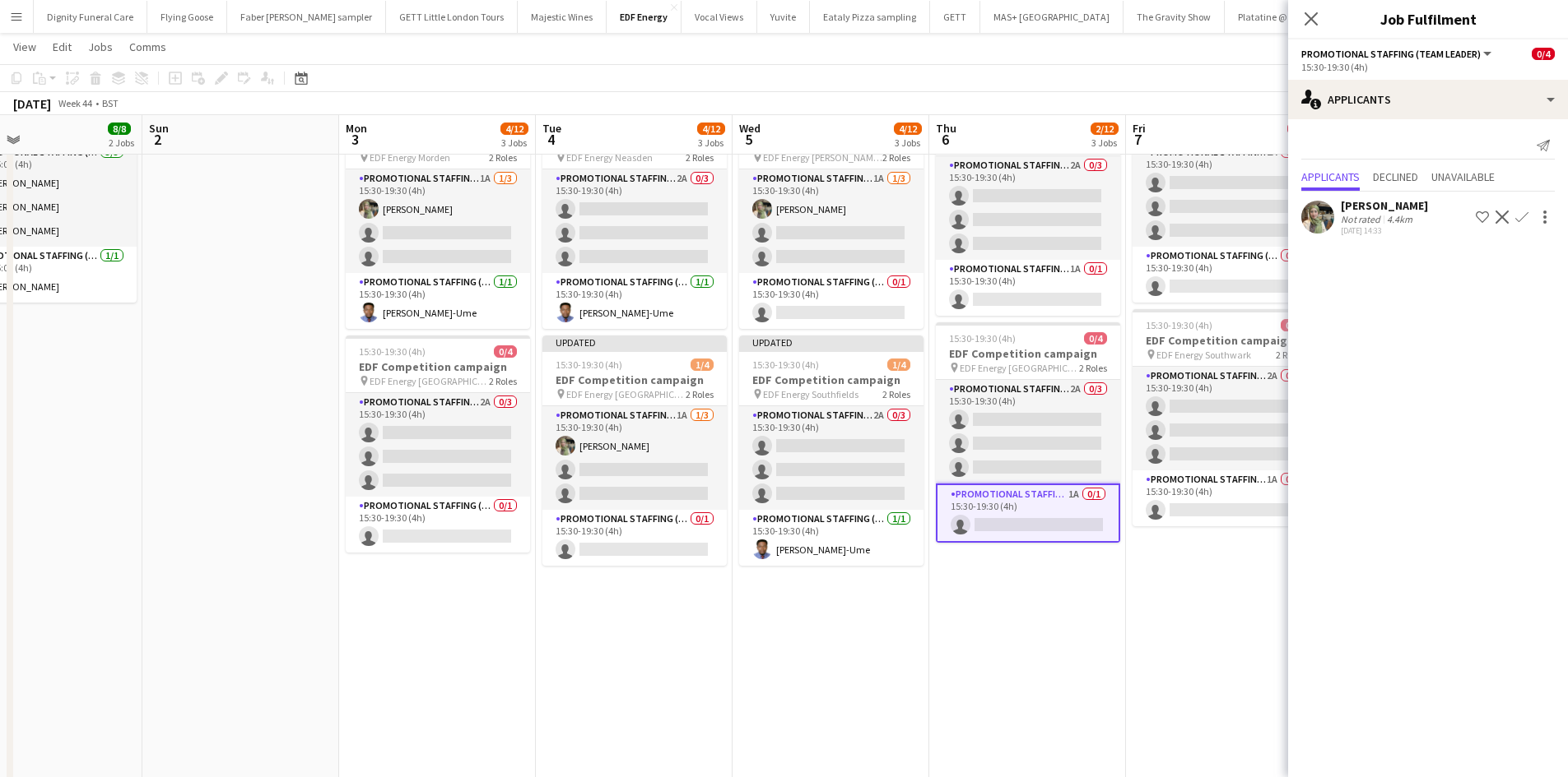
click at [1525, 214] on app-icon "Confirm" at bounding box center [1522, 217] width 13 height 13
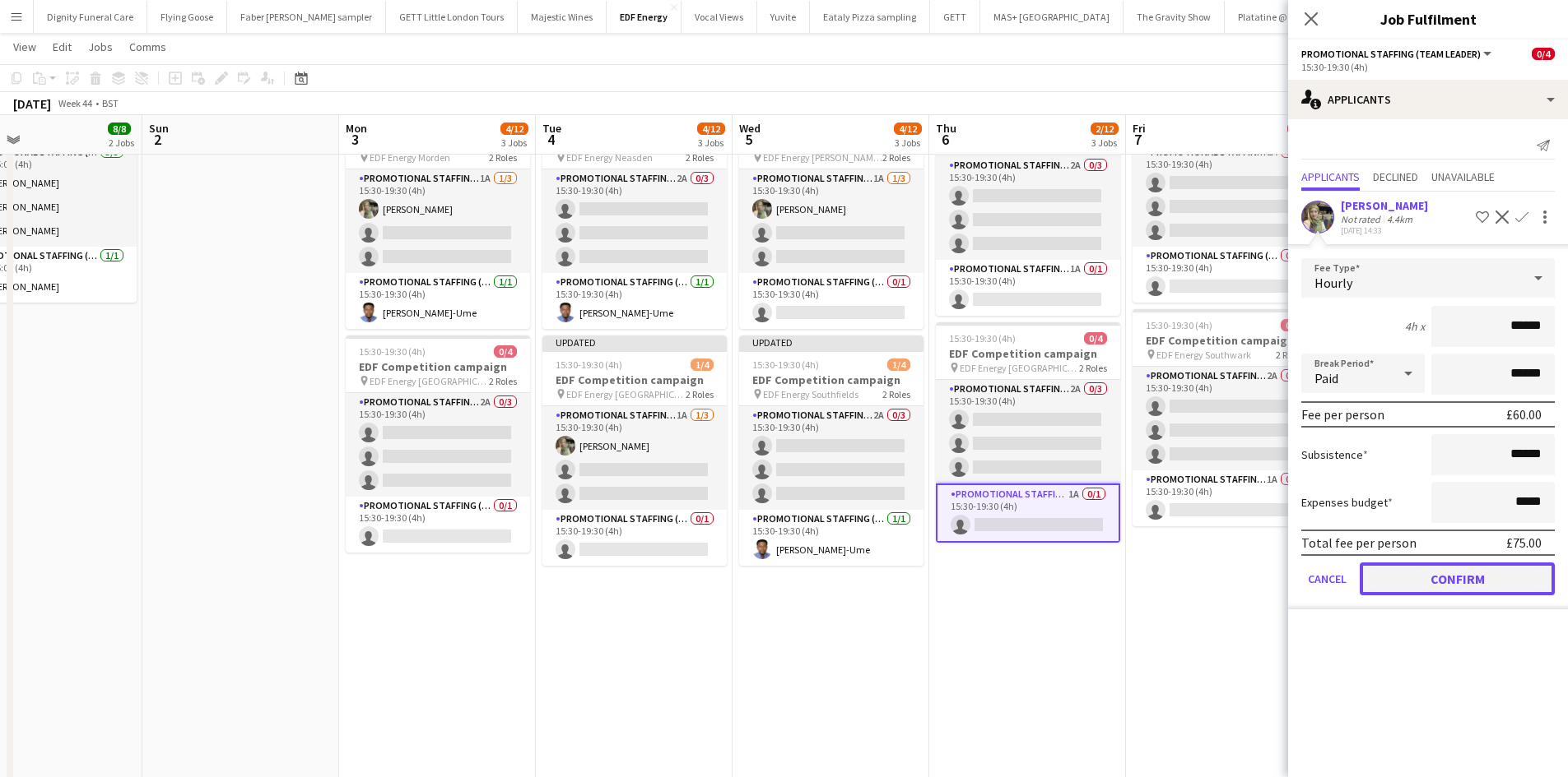
click at [1490, 576] on button "Confirm" at bounding box center [1457, 578] width 195 height 33
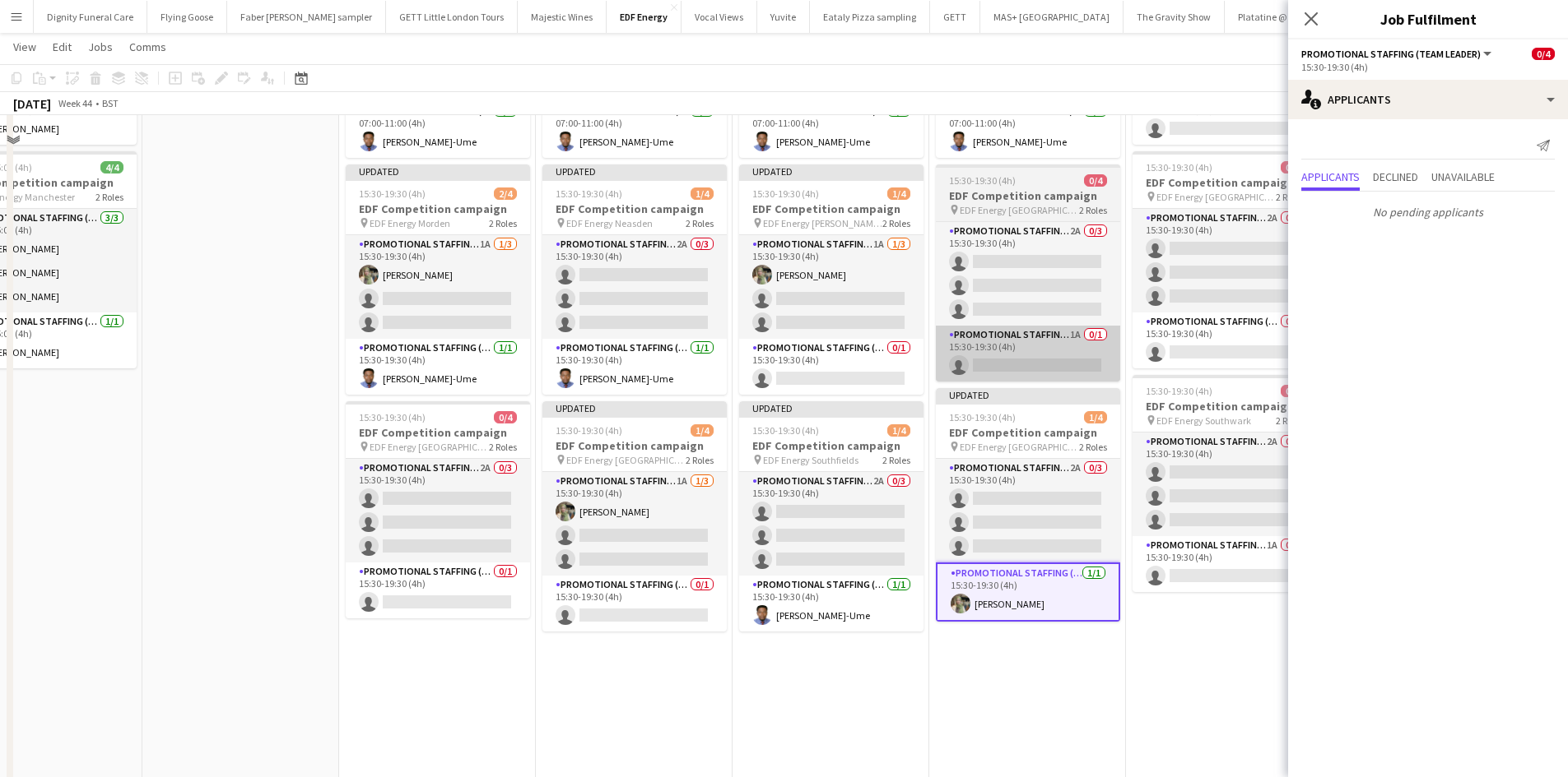
scroll to position [164, 0]
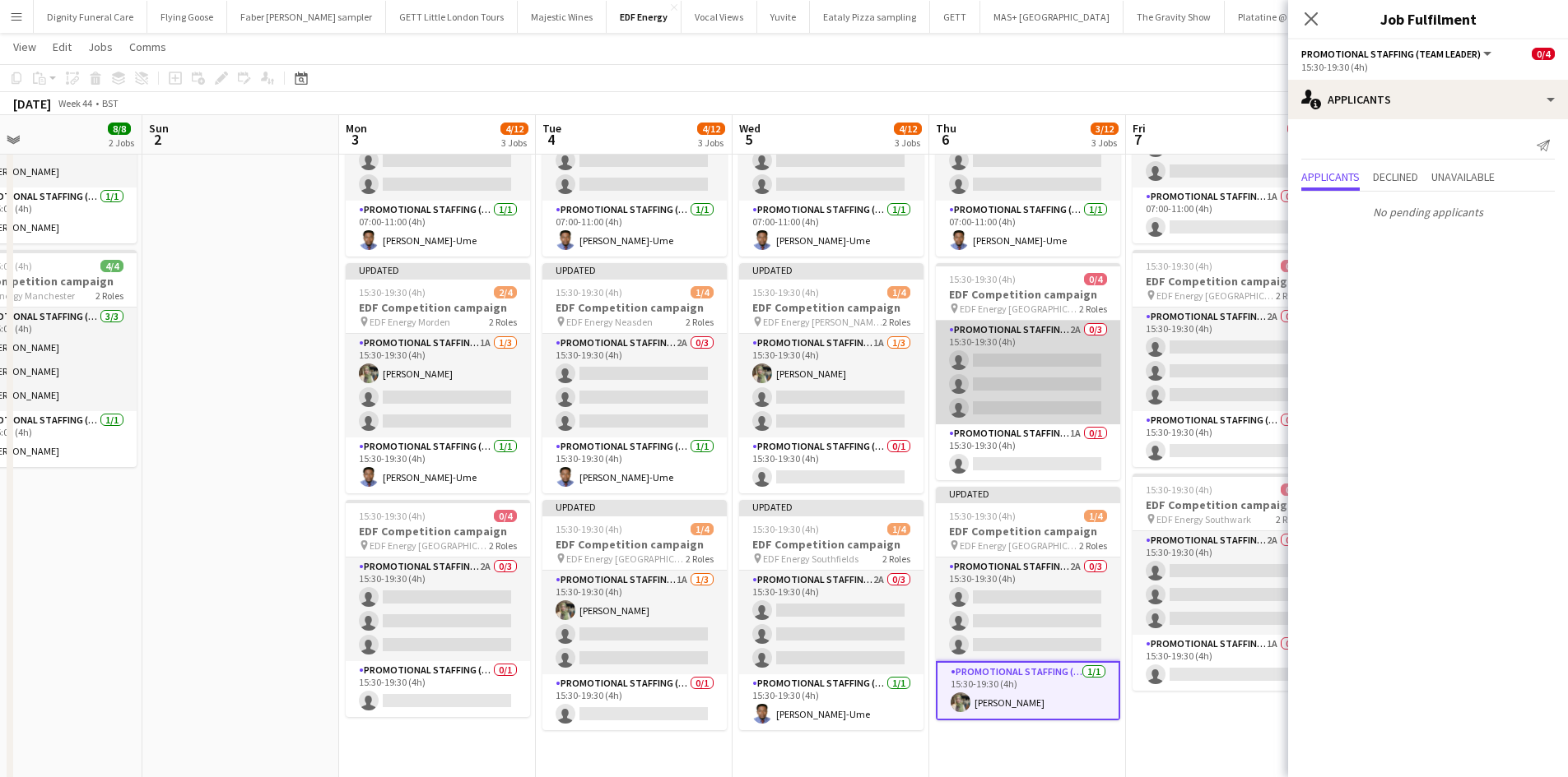
click at [1044, 371] on app-card-role "Promotional Staffing (Flyering Staff) 2A 0/3 15:30-19:30 (4h) single-neutral-ac…" at bounding box center [1027, 372] width 184 height 104
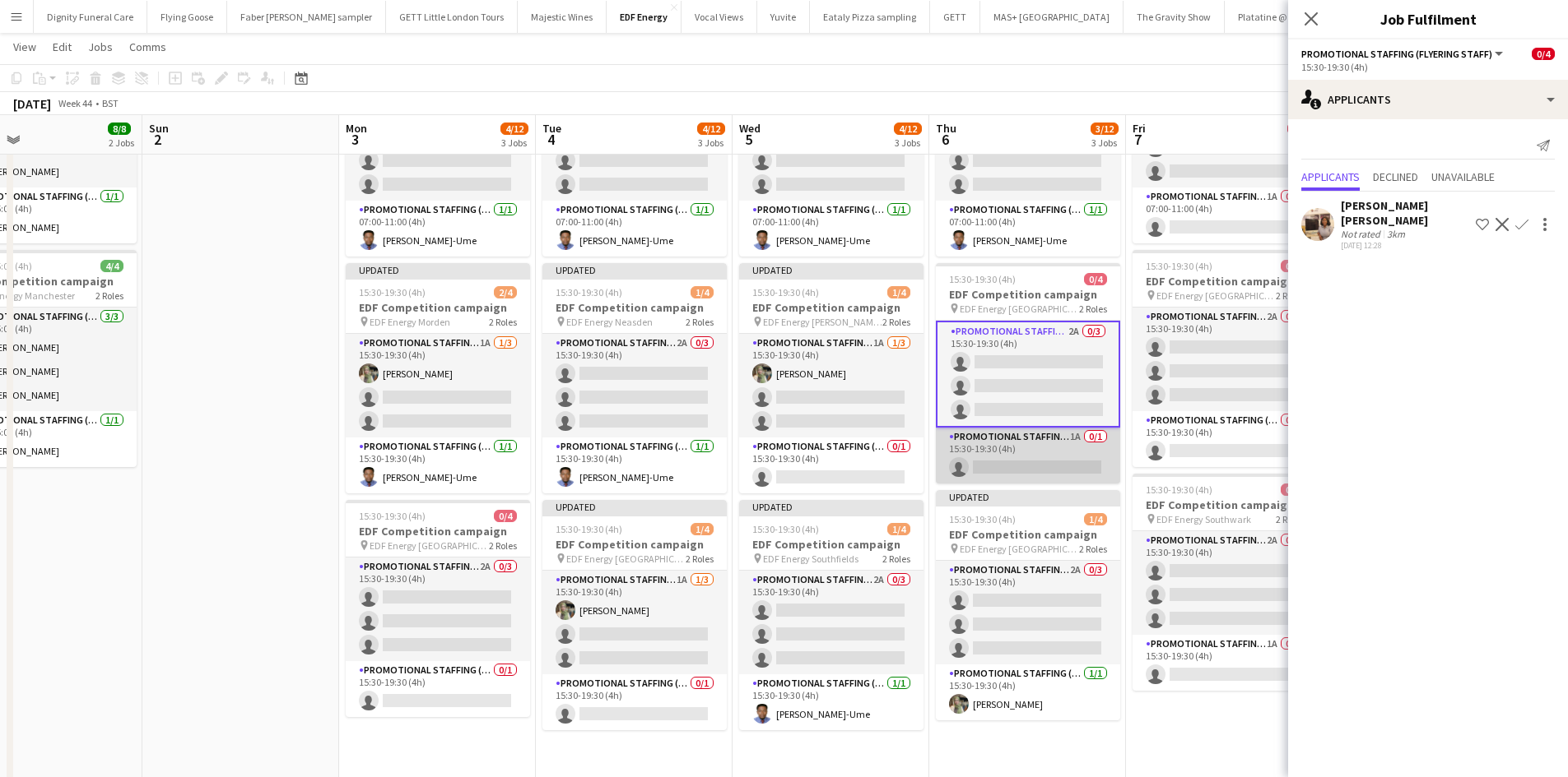
click at [1035, 472] on app-card-role "Promotional Staffing (Team Leader) 1A 0/1 15:30-19:30 (4h) single-neutral-actio…" at bounding box center [1027, 456] width 184 height 56
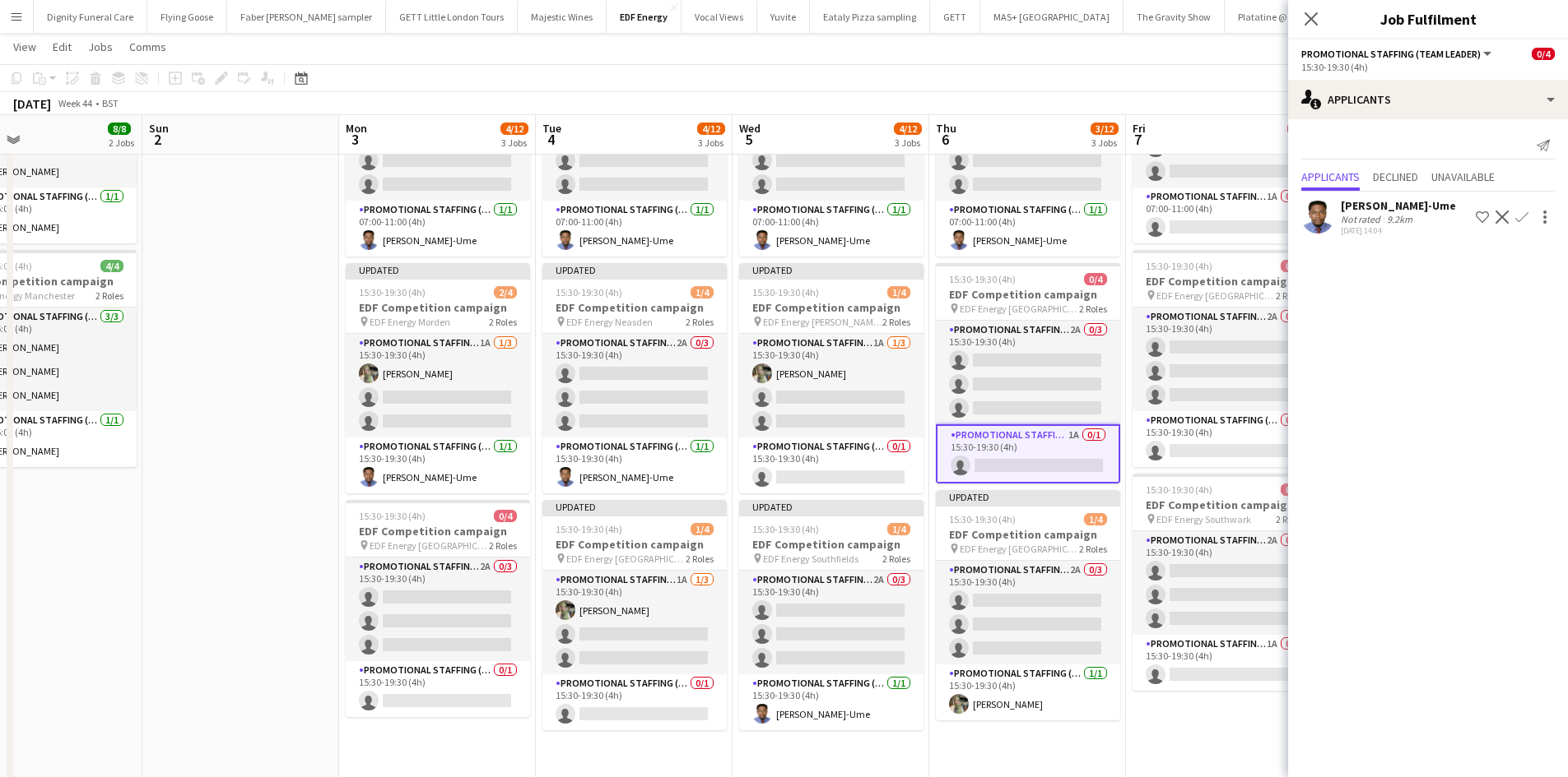
click at [1522, 216] on app-icon "Confirm" at bounding box center [1522, 217] width 13 height 13
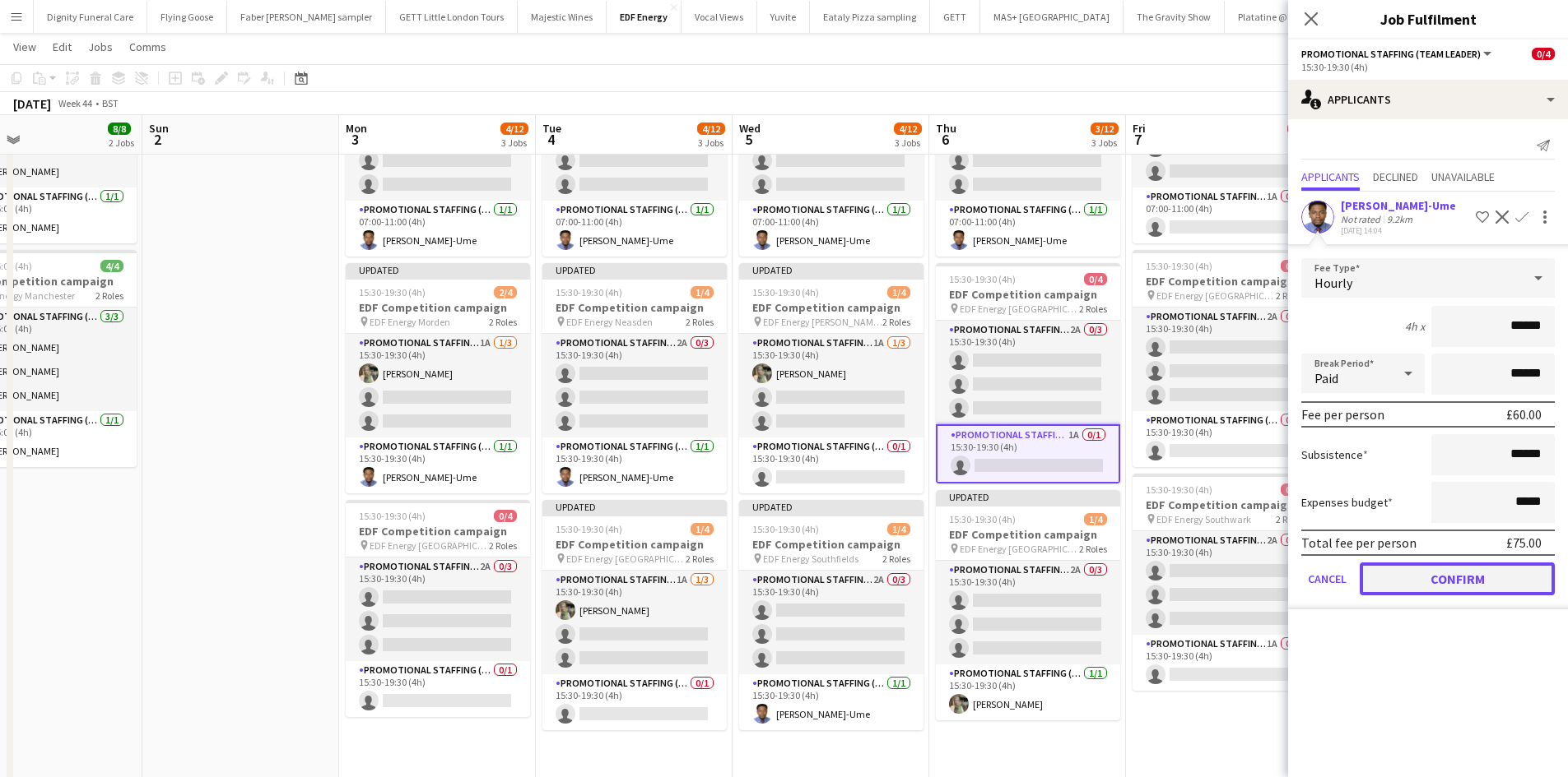
click at [1475, 580] on button "Confirm" at bounding box center [1457, 578] width 195 height 33
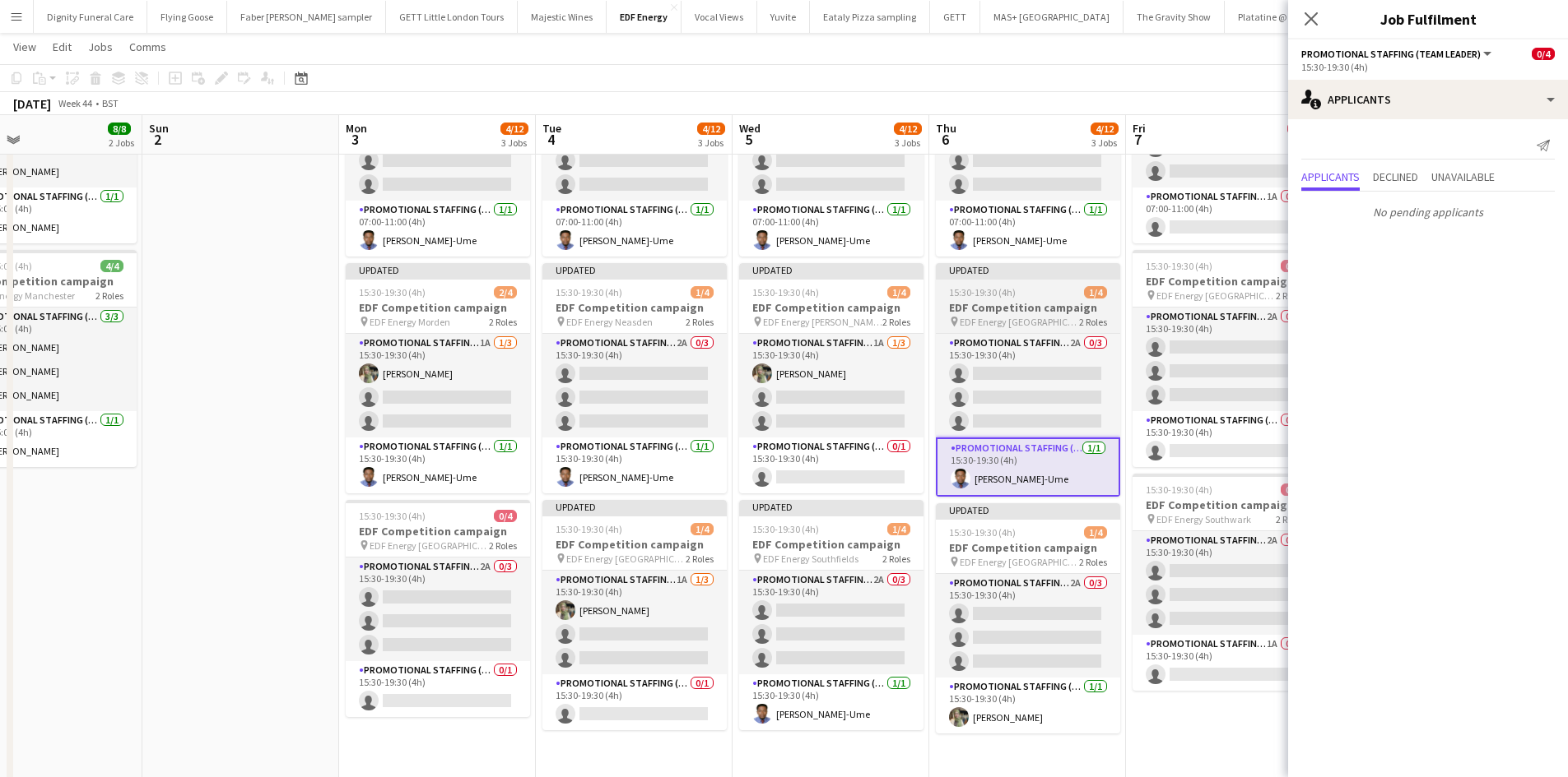
scroll to position [0, 0]
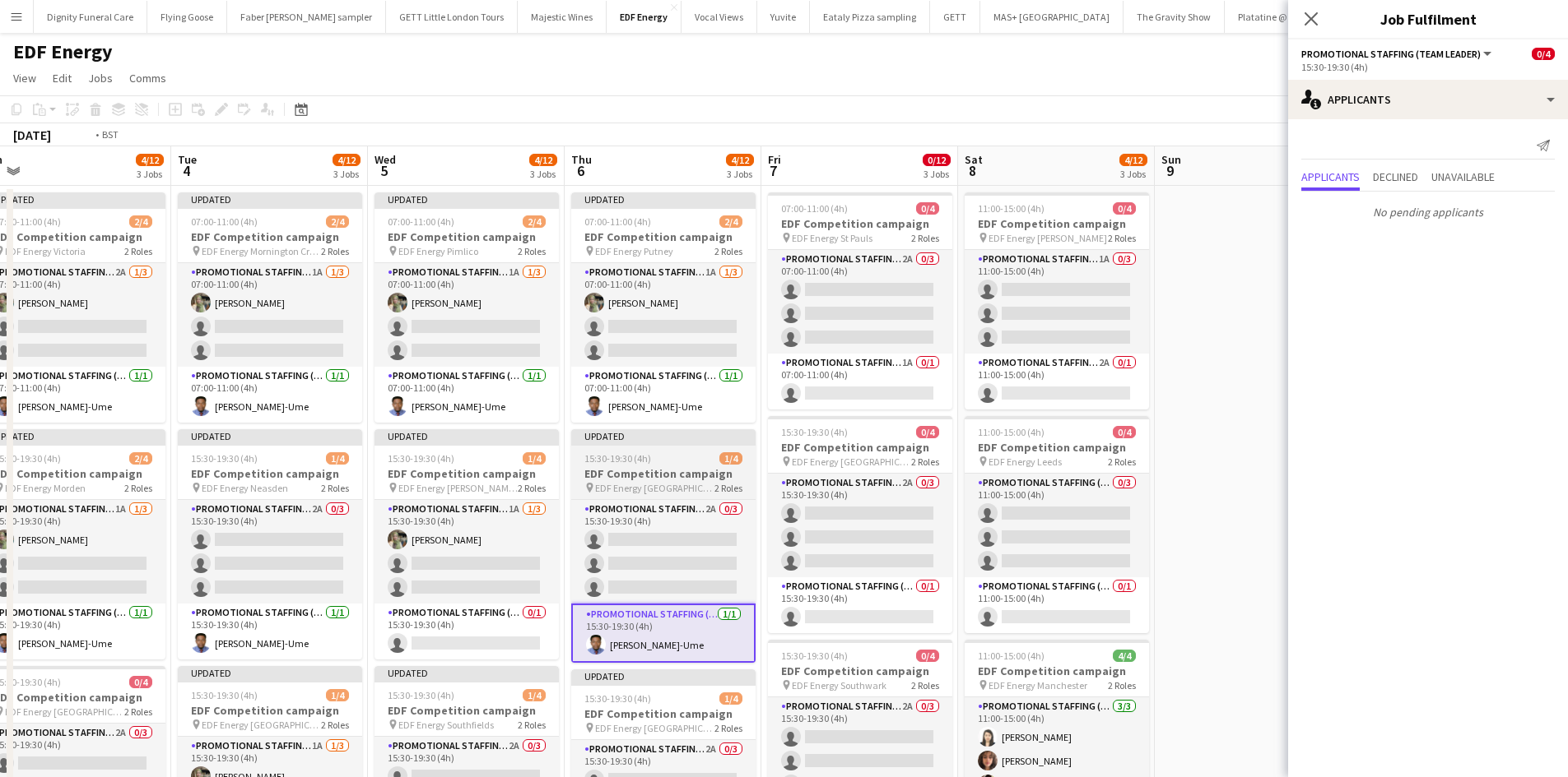
drag, startPoint x: 964, startPoint y: 462, endPoint x: 595, endPoint y: 434, distance: 370.1
click at [597, 440] on app-calendar-viewport "Thu 30 11/12 3 Jobs Fri 31 9/12 3 Jobs Sat 1 8/8 2 Jobs Sun 2 Mon 3 4/12 3 Jobs…" at bounding box center [784, 667] width 1568 height 1043
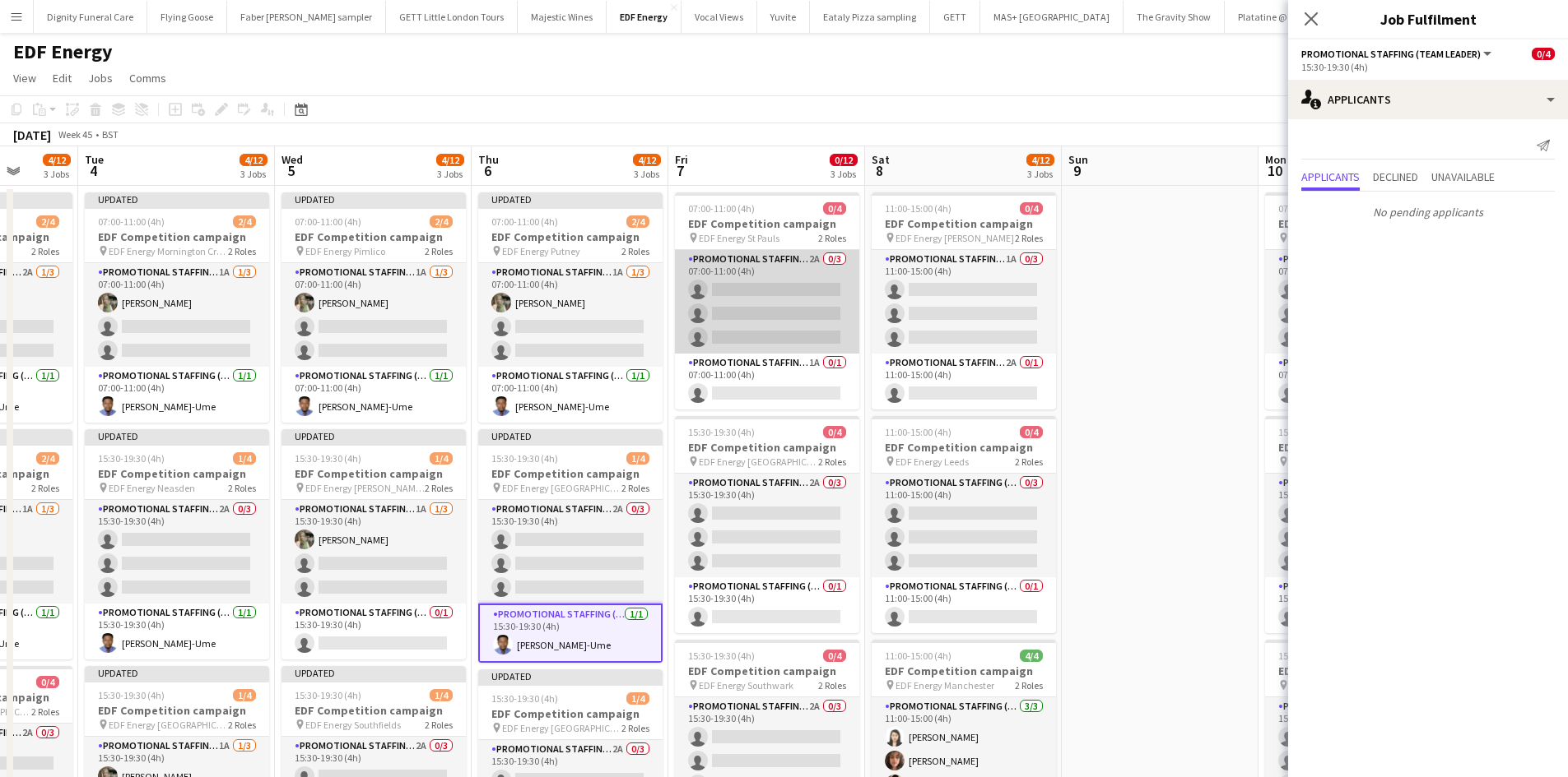
click at [781, 285] on app-card-role "Promotional Staffing (Flyering Staff) 2A 0/3 07:00-11:00 (4h) single-neutral-ac…" at bounding box center [767, 302] width 184 height 104
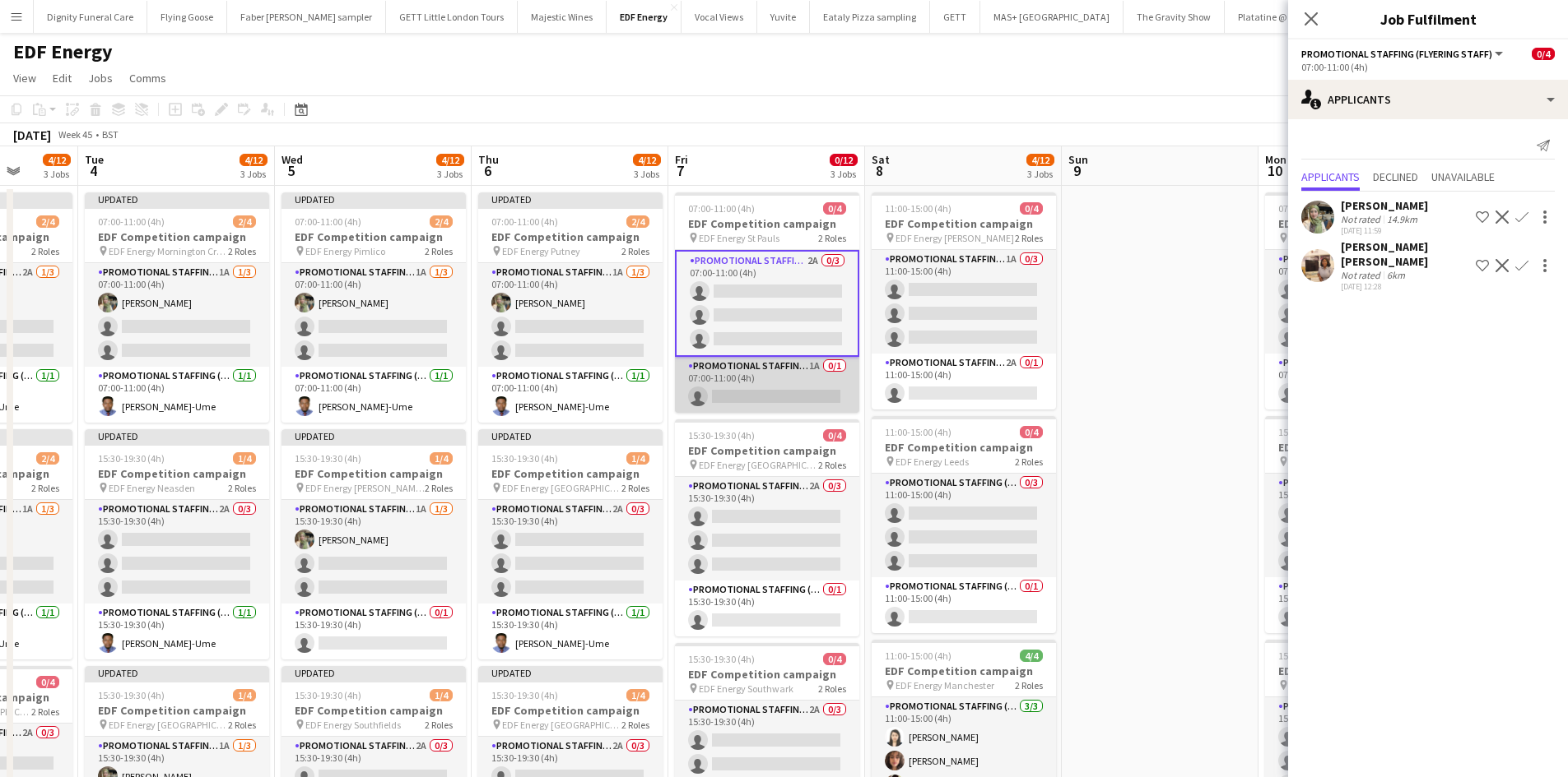
click at [776, 380] on app-card-role "Promotional Staffing (Team Leader) 1A 0/1 07:00-11:00 (4h) single-neutral-actio…" at bounding box center [767, 385] width 184 height 56
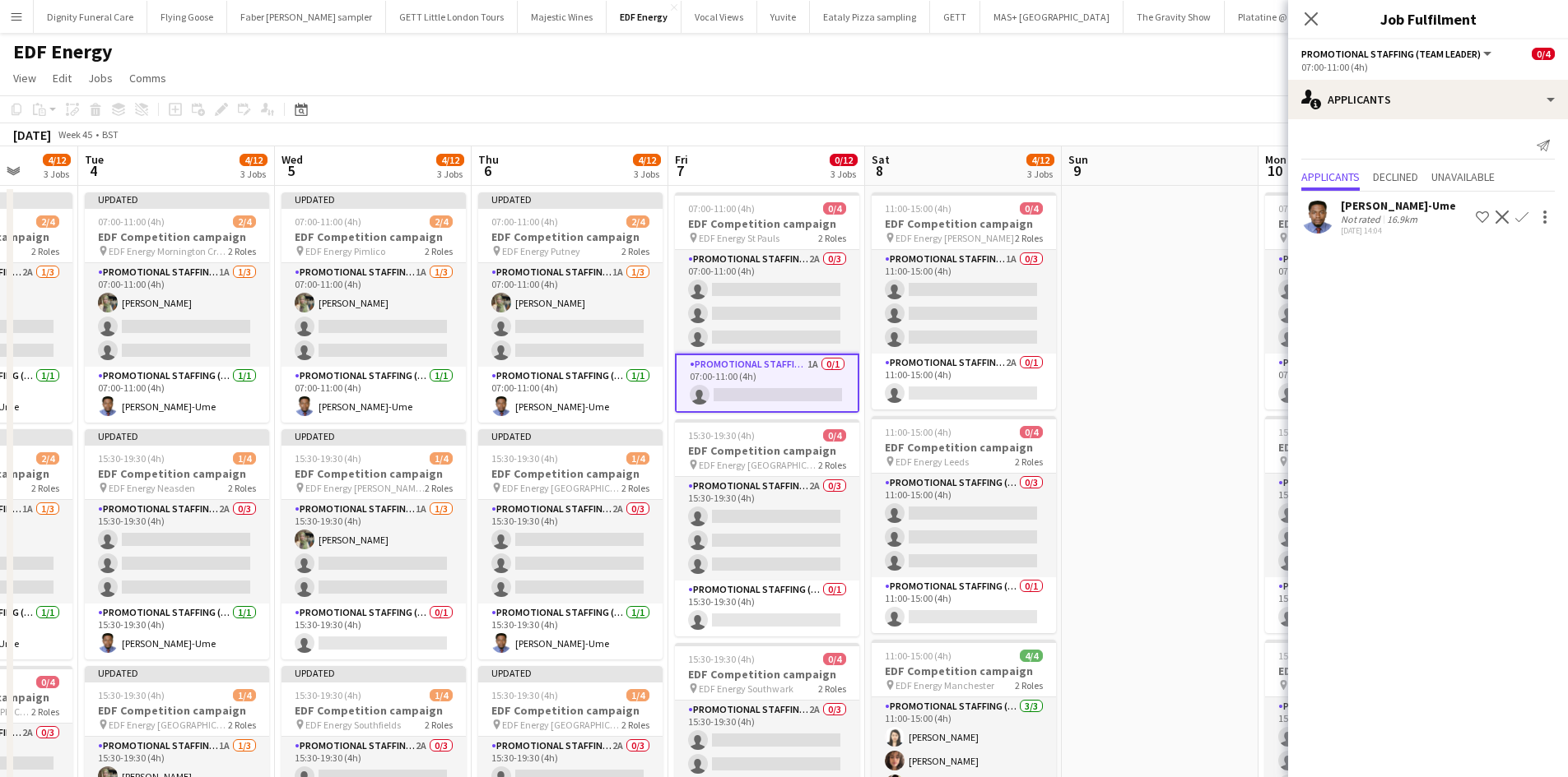
click at [1519, 213] on app-icon "Confirm" at bounding box center [1522, 217] width 13 height 13
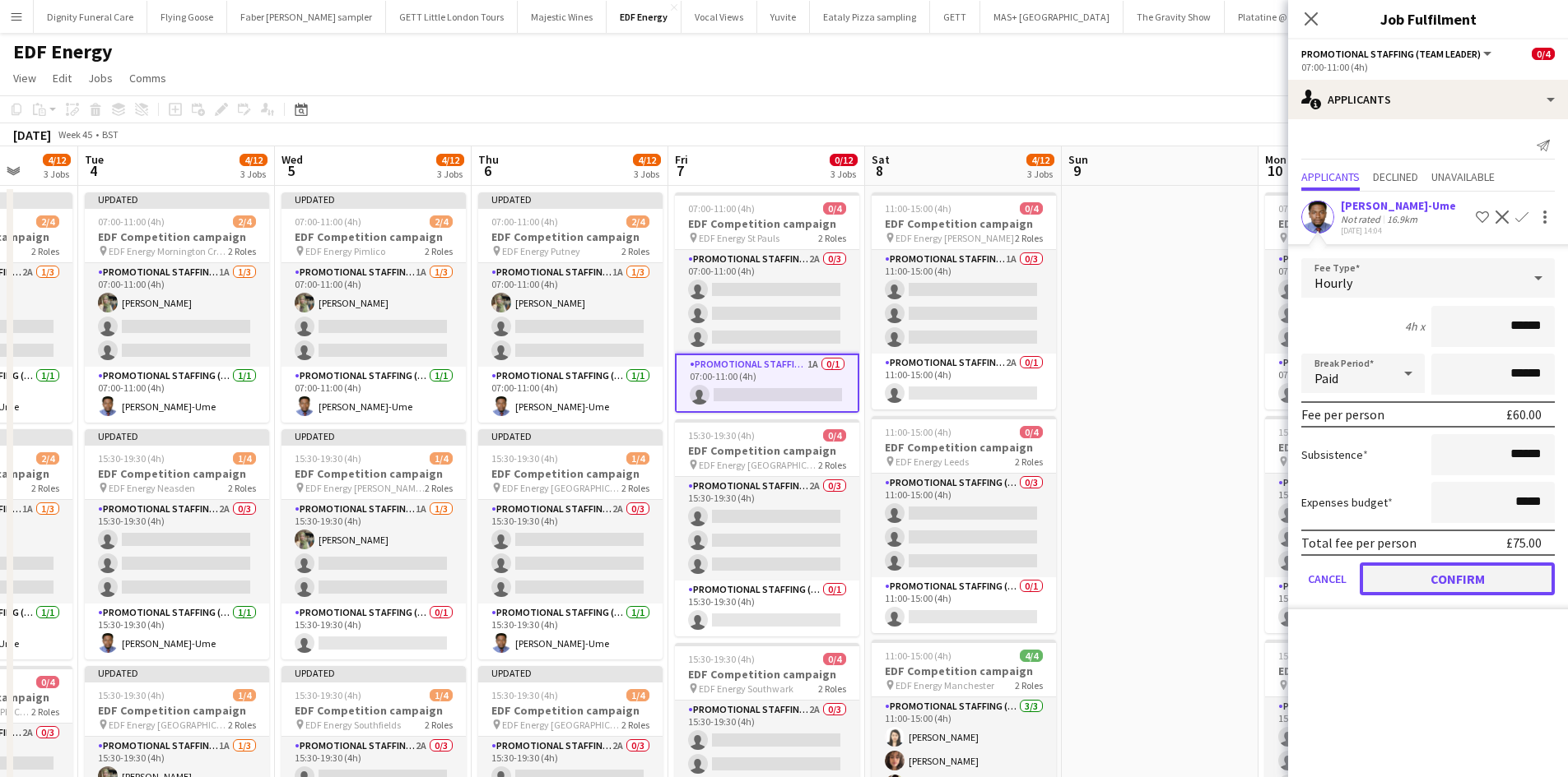
click at [1471, 574] on button "Confirm" at bounding box center [1457, 578] width 195 height 33
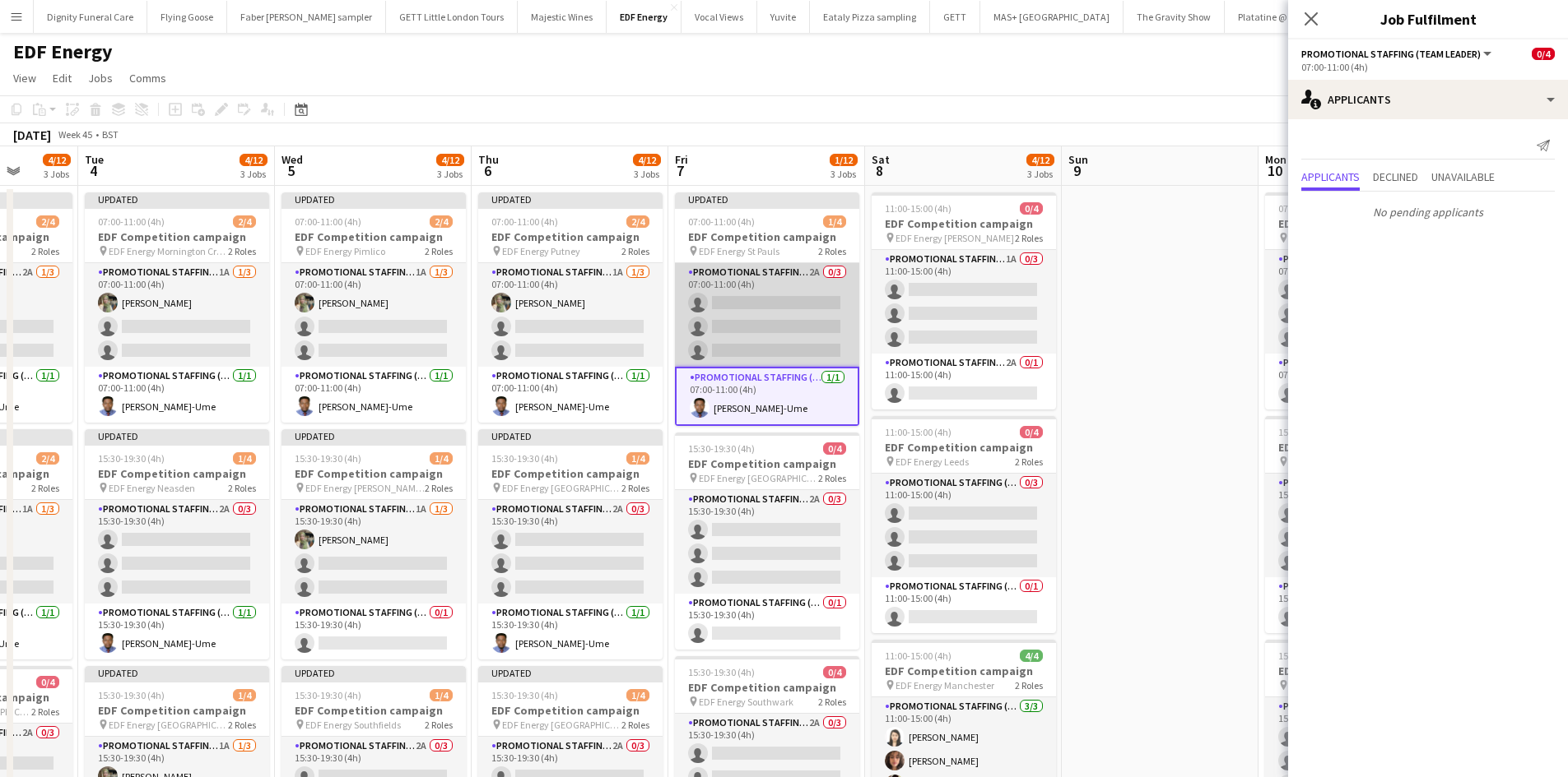
click at [791, 309] on app-card-role "Promotional Staffing (Flyering Staff) 2A 0/3 07:00-11:00 (4h) single-neutral-ac…" at bounding box center [767, 315] width 184 height 104
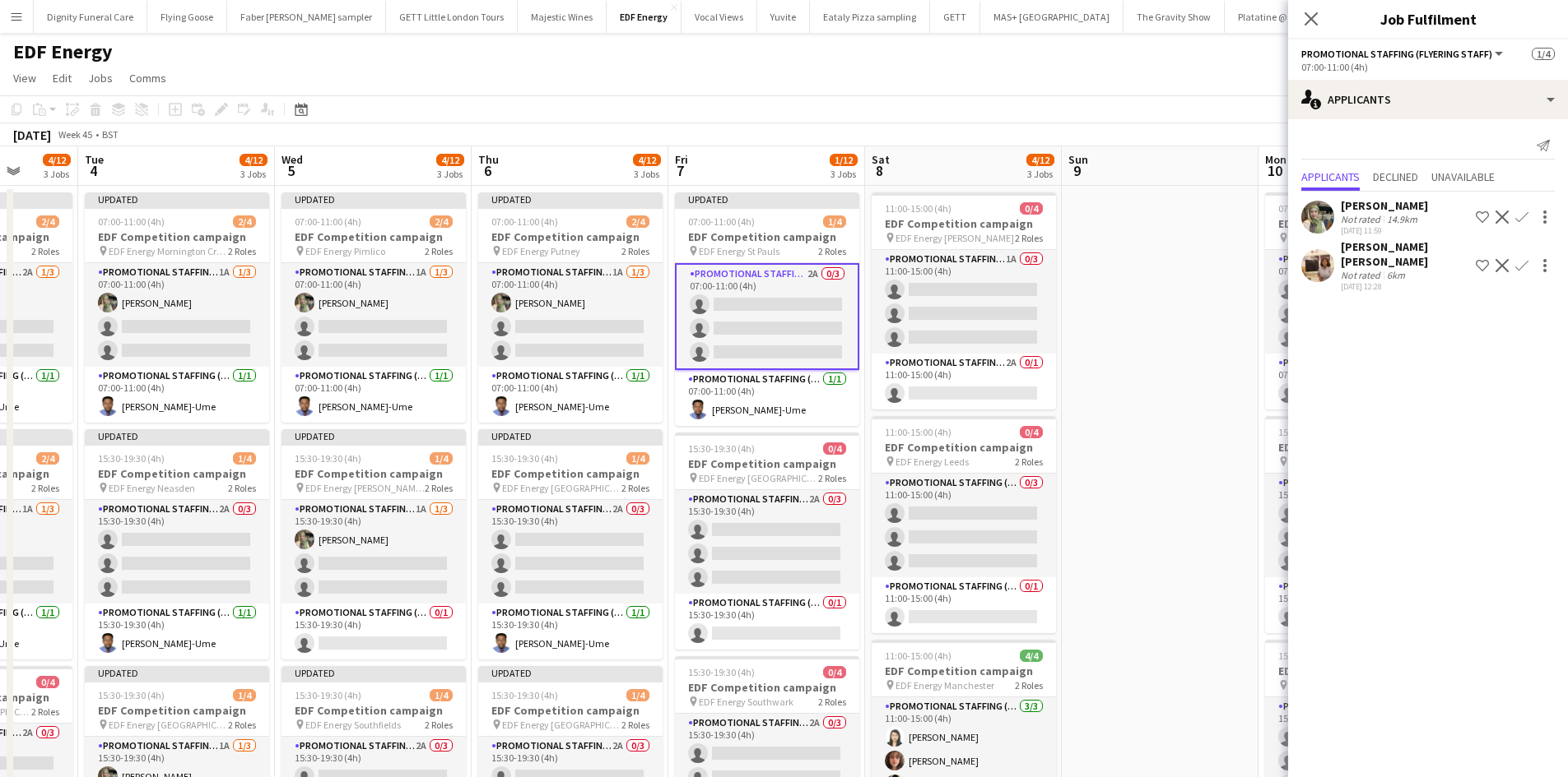
click at [1521, 213] on app-icon "Confirm" at bounding box center [1522, 217] width 13 height 13
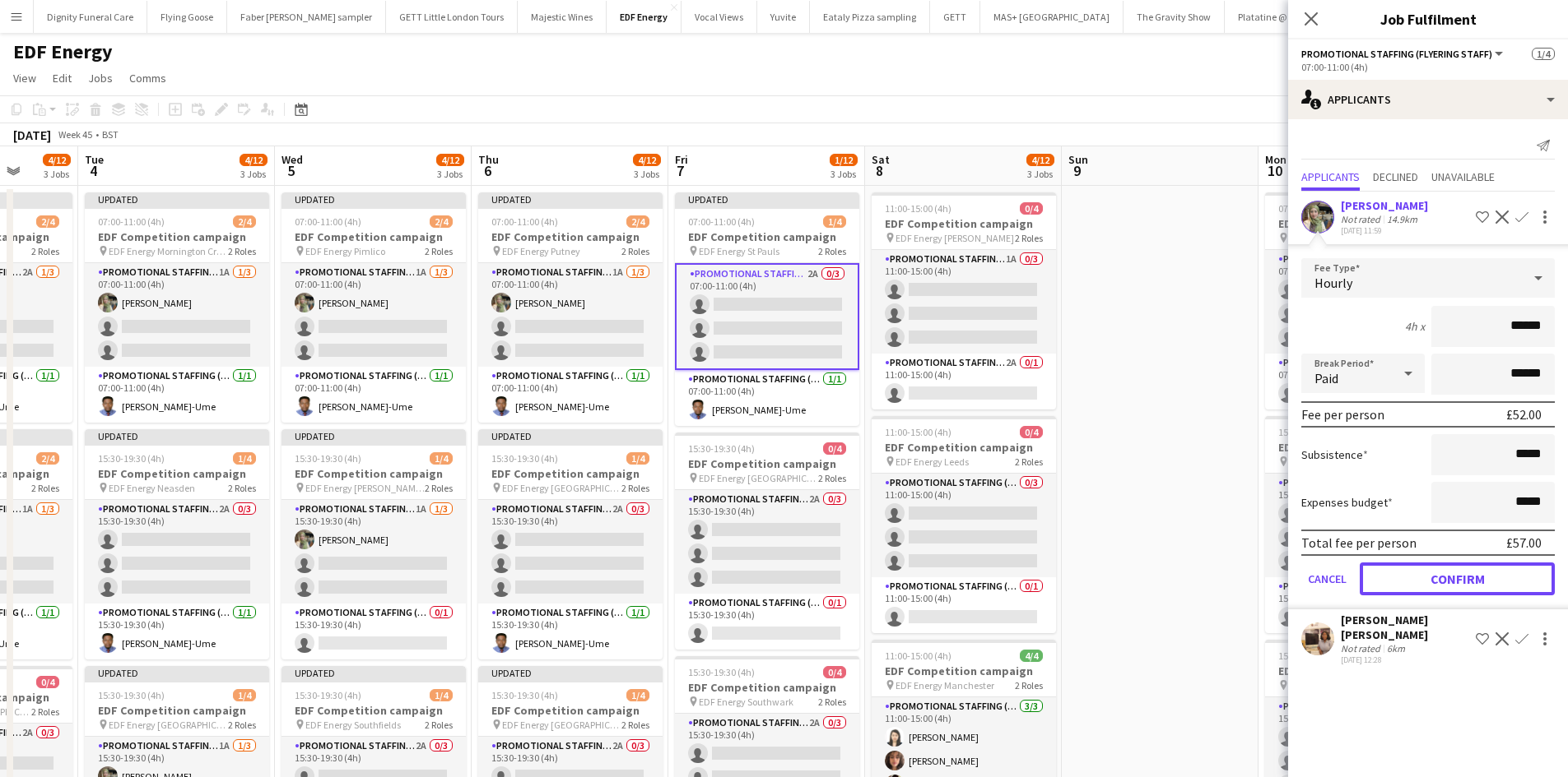
drag, startPoint x: 1468, startPoint y: 571, endPoint x: 1319, endPoint y: 527, distance: 155.4
click at [1467, 572] on button "Confirm" at bounding box center [1457, 578] width 195 height 33
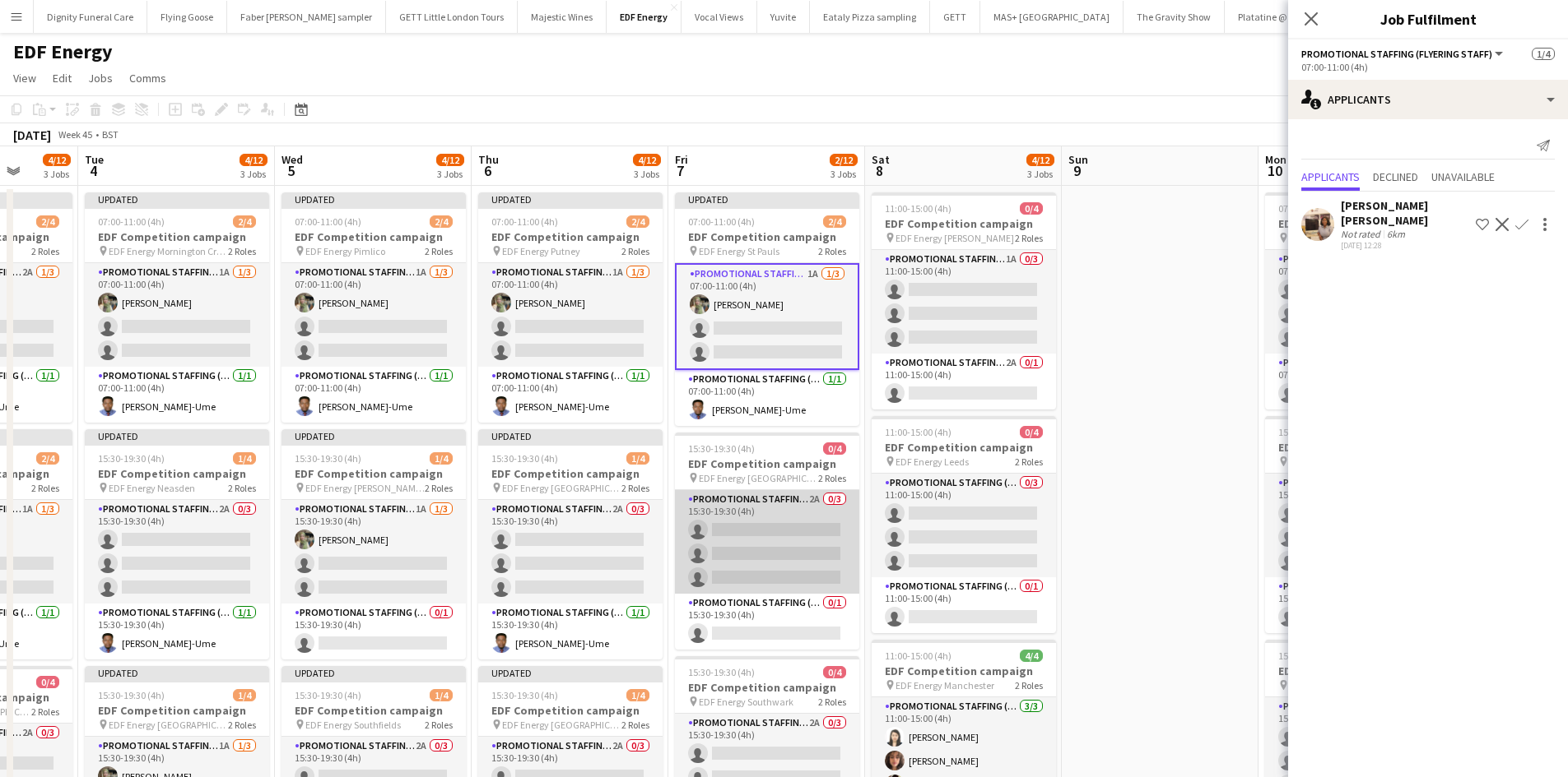
click at [775, 542] on app-card-role "Promotional Staffing (Flyering Staff) 2A 0/3 15:30-19:30 (4h) single-neutral-ac…" at bounding box center [767, 543] width 184 height 104
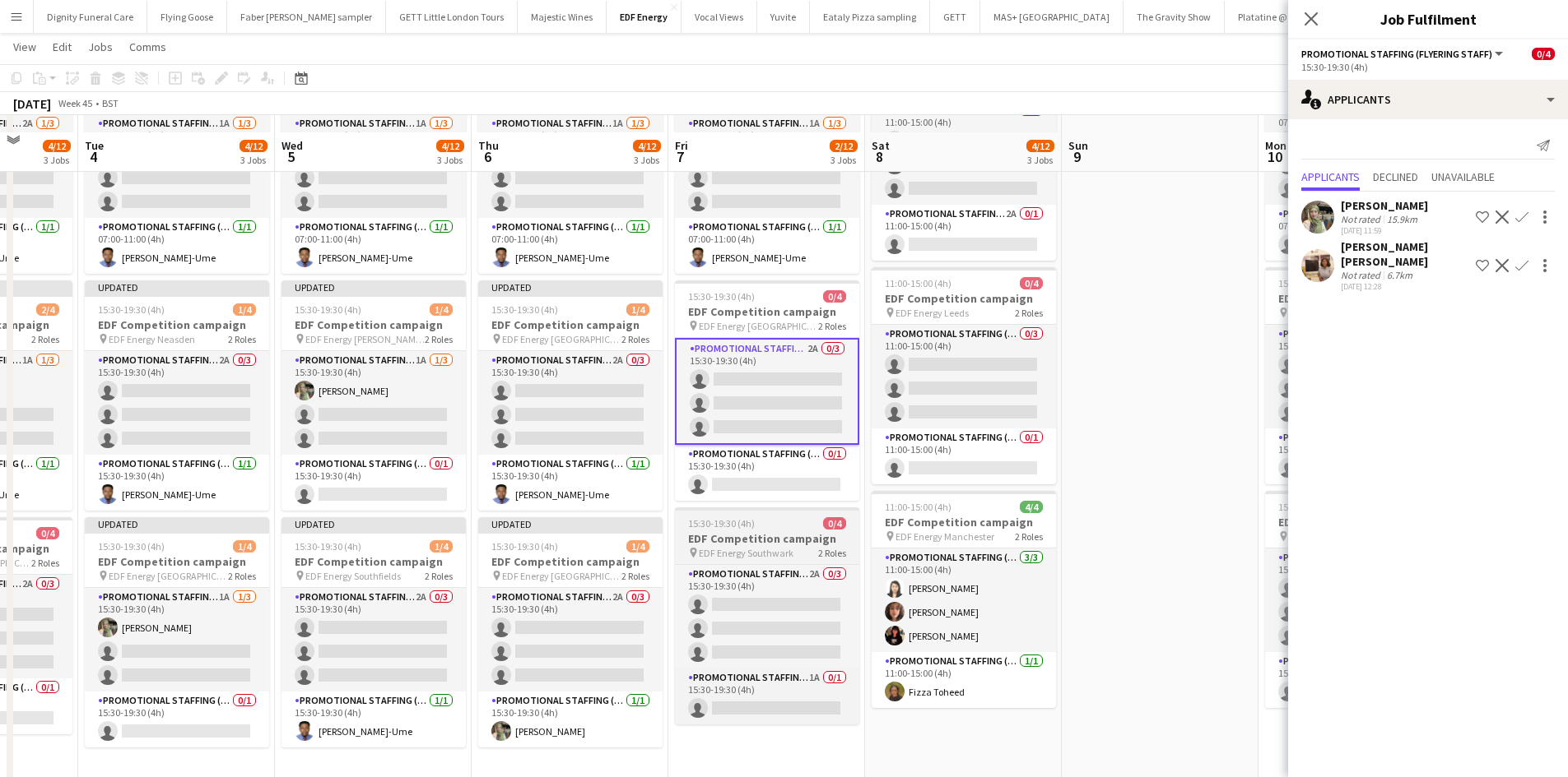
scroll to position [164, 0]
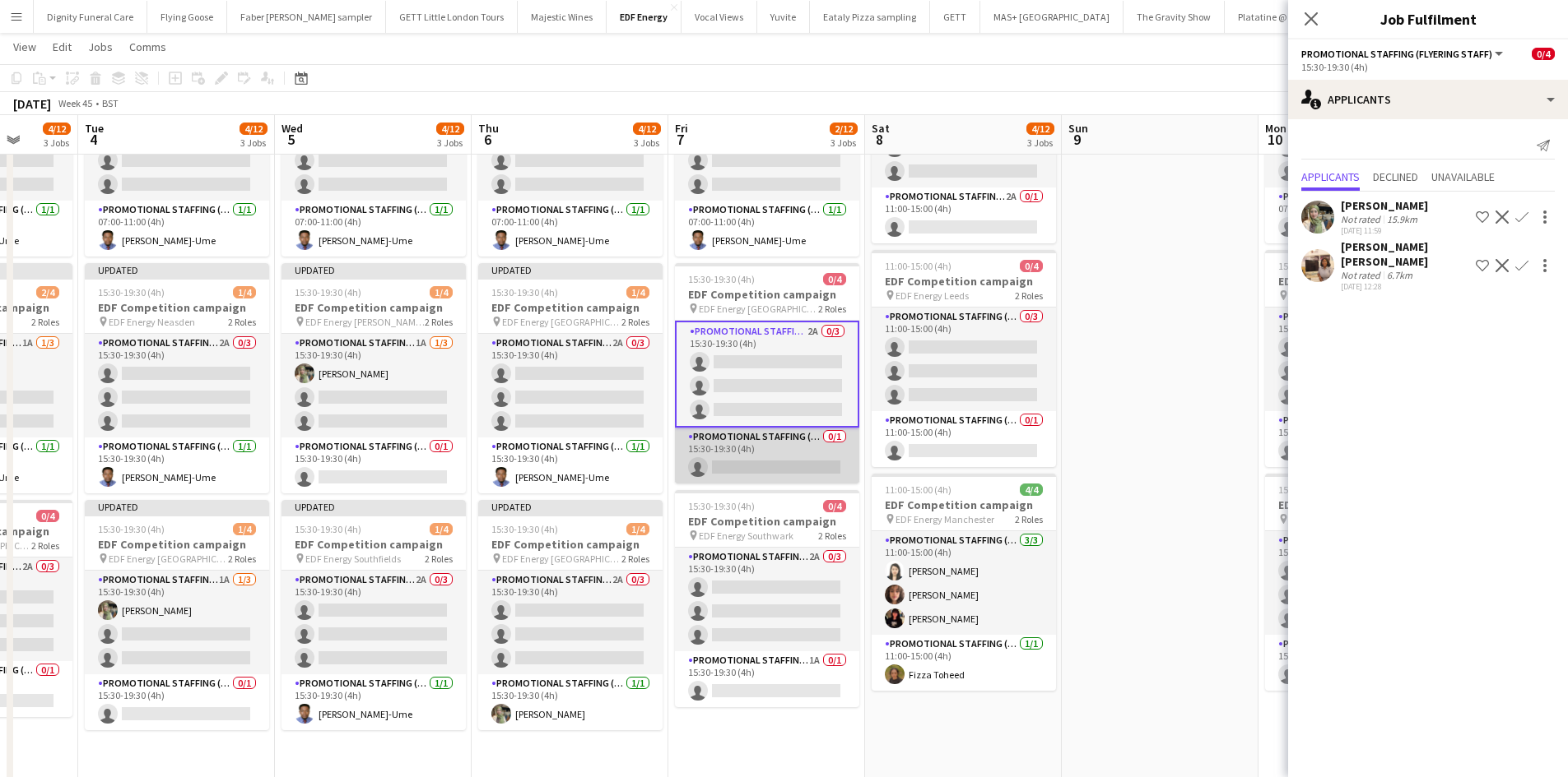
click at [788, 459] on app-card-role "Promotional Staffing (Team Leader) 0/1 15:30-19:30 (4h) single-neutral-actions" at bounding box center [767, 456] width 184 height 56
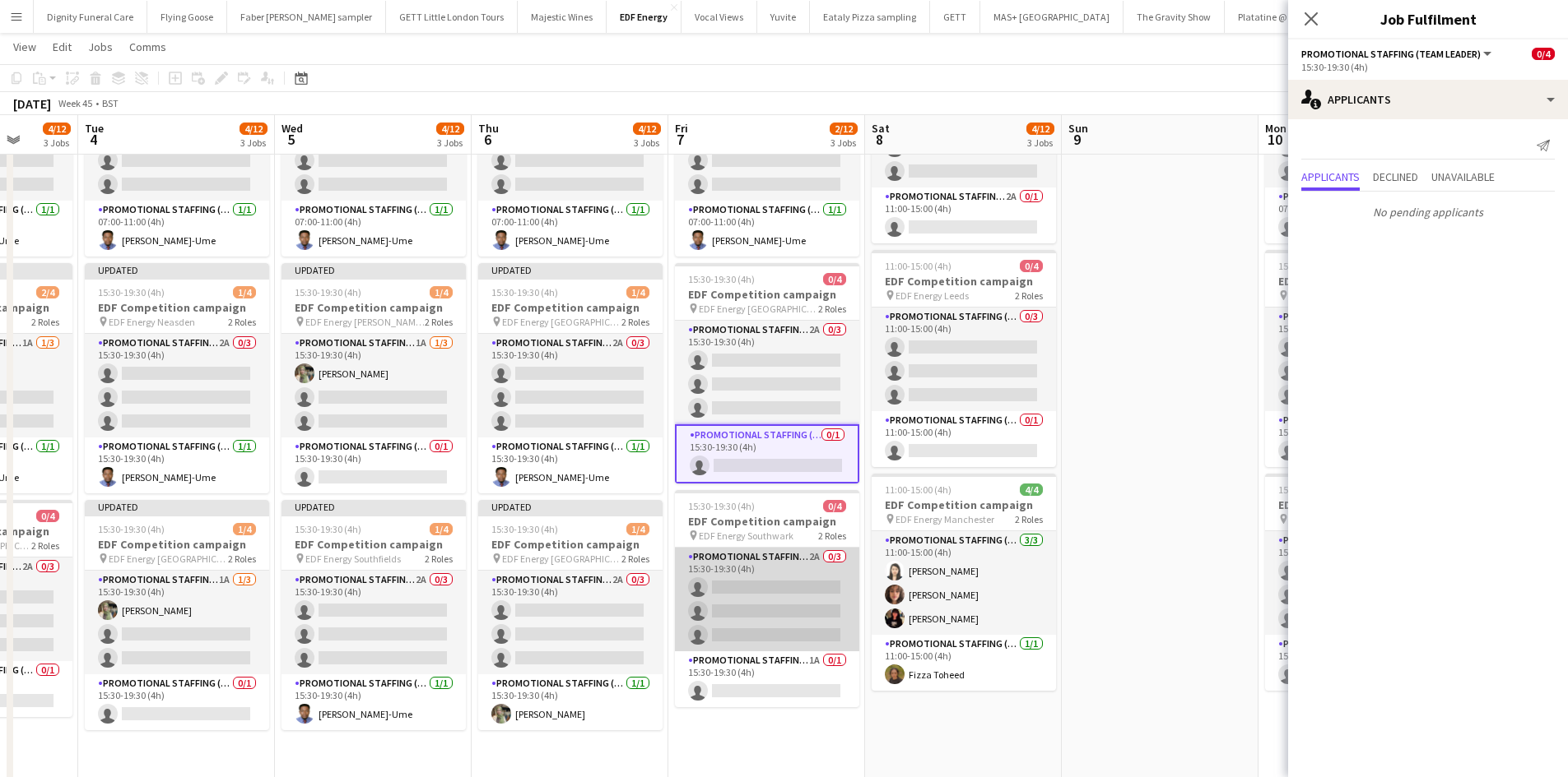
click at [776, 589] on app-card-role "Promotional Staffing (Flyering Staff) 2A 0/3 15:30-19:30 (4h) single-neutral-ac…" at bounding box center [767, 600] width 184 height 104
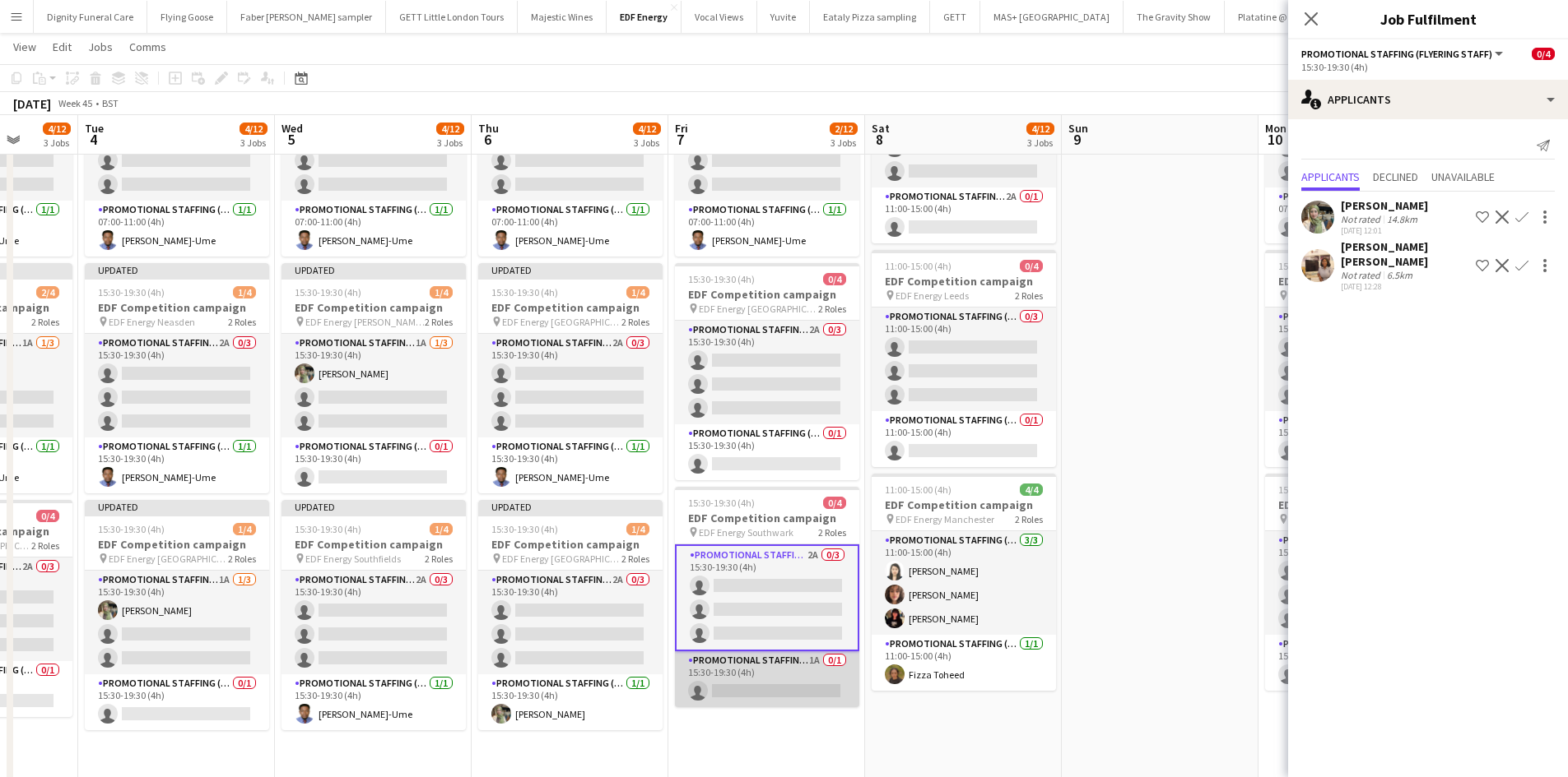
click at [774, 685] on app-card-role "Promotional Staffing (Team Leader) 1A 0/1 15:30-19:30 (4h) single-neutral-actio…" at bounding box center [767, 679] width 184 height 56
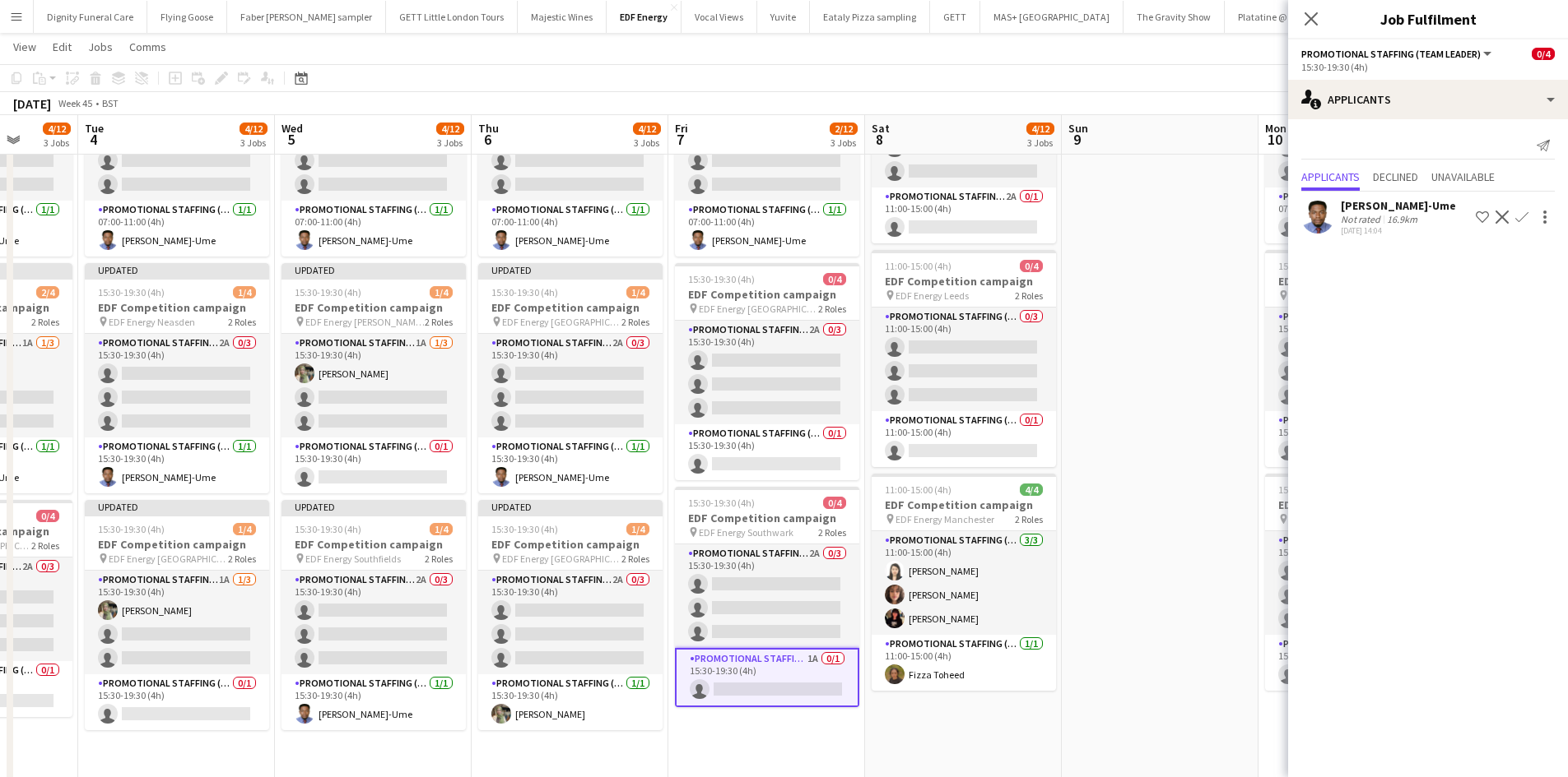
click at [1524, 215] on app-icon "Confirm" at bounding box center [1522, 217] width 13 height 13
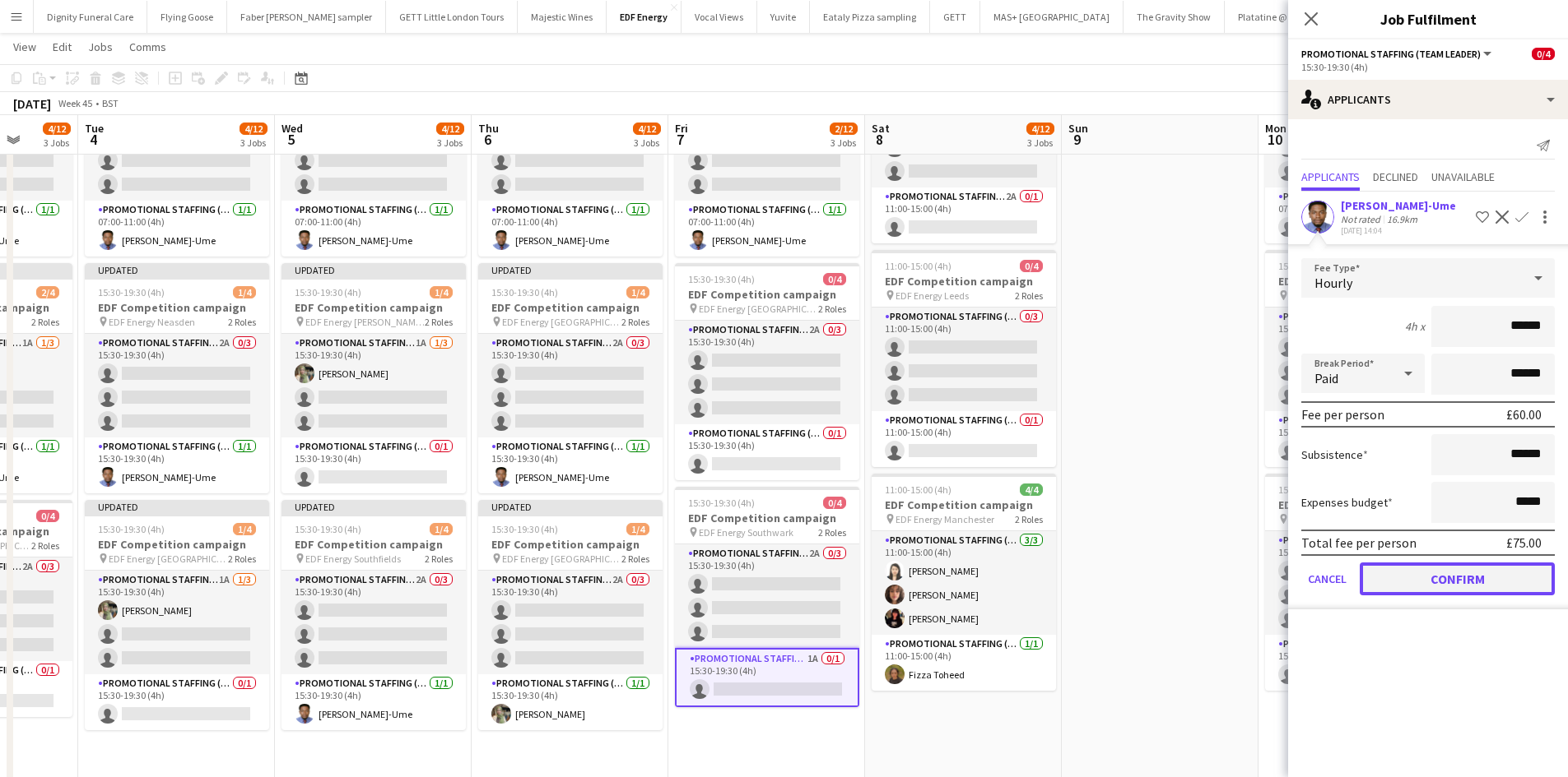
click at [1509, 584] on button "Confirm" at bounding box center [1457, 578] width 195 height 33
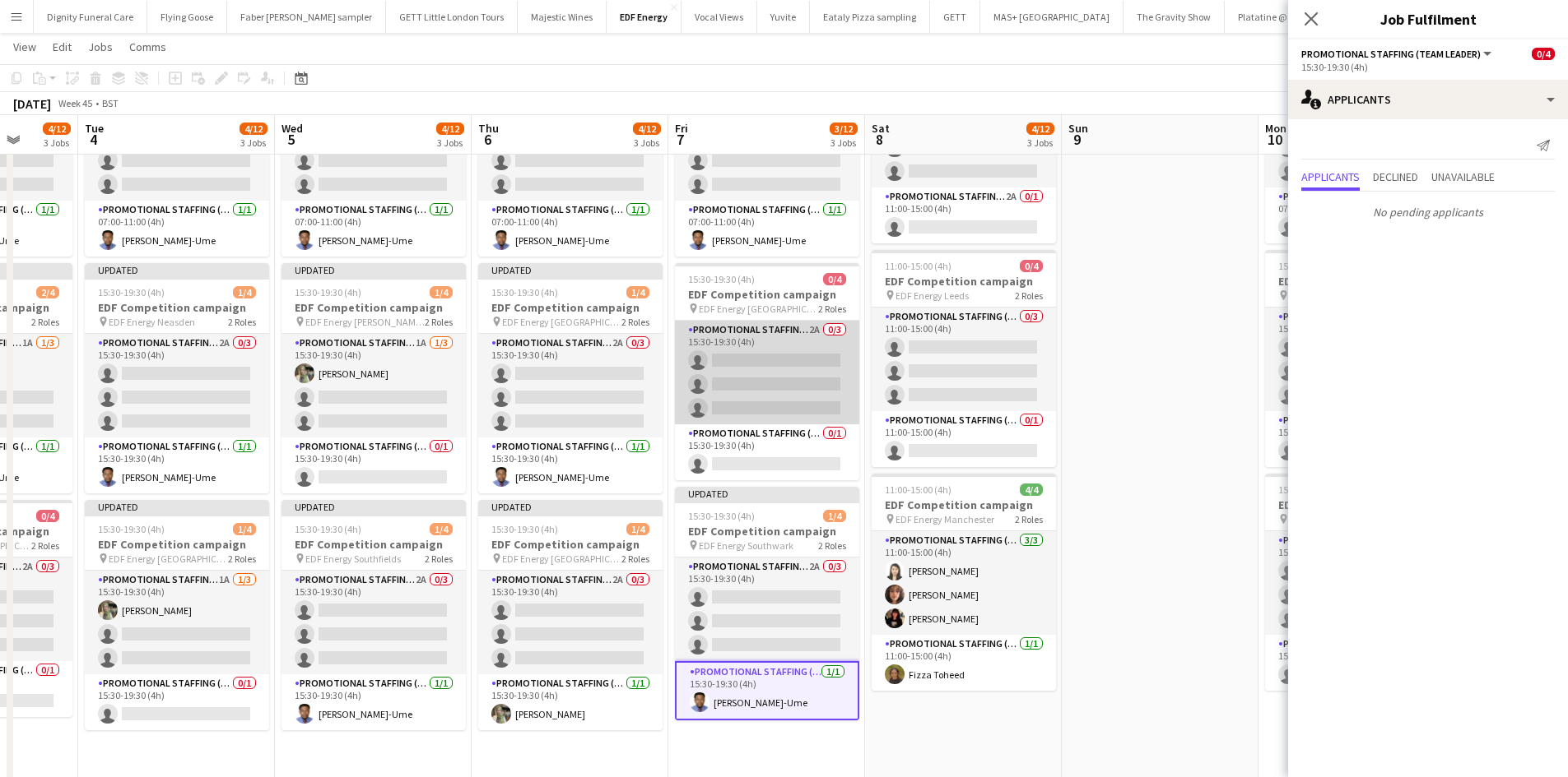
click at [777, 381] on app-card-role "Promotional Staffing (Flyering Staff) 2A 0/3 15:30-19:30 (4h) single-neutral-ac…" at bounding box center [767, 372] width 184 height 104
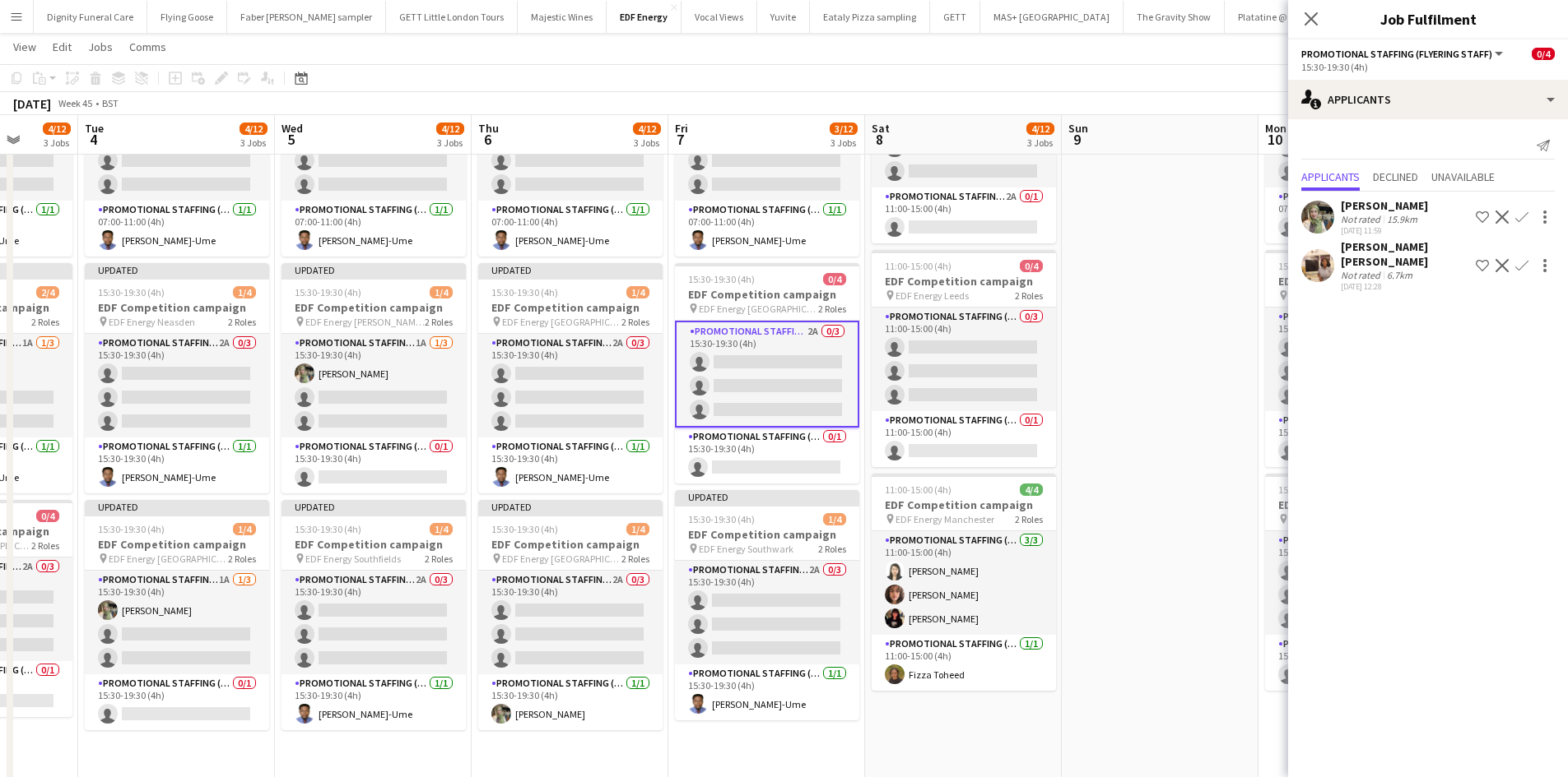
click at [1527, 213] on app-icon "Confirm" at bounding box center [1522, 217] width 13 height 13
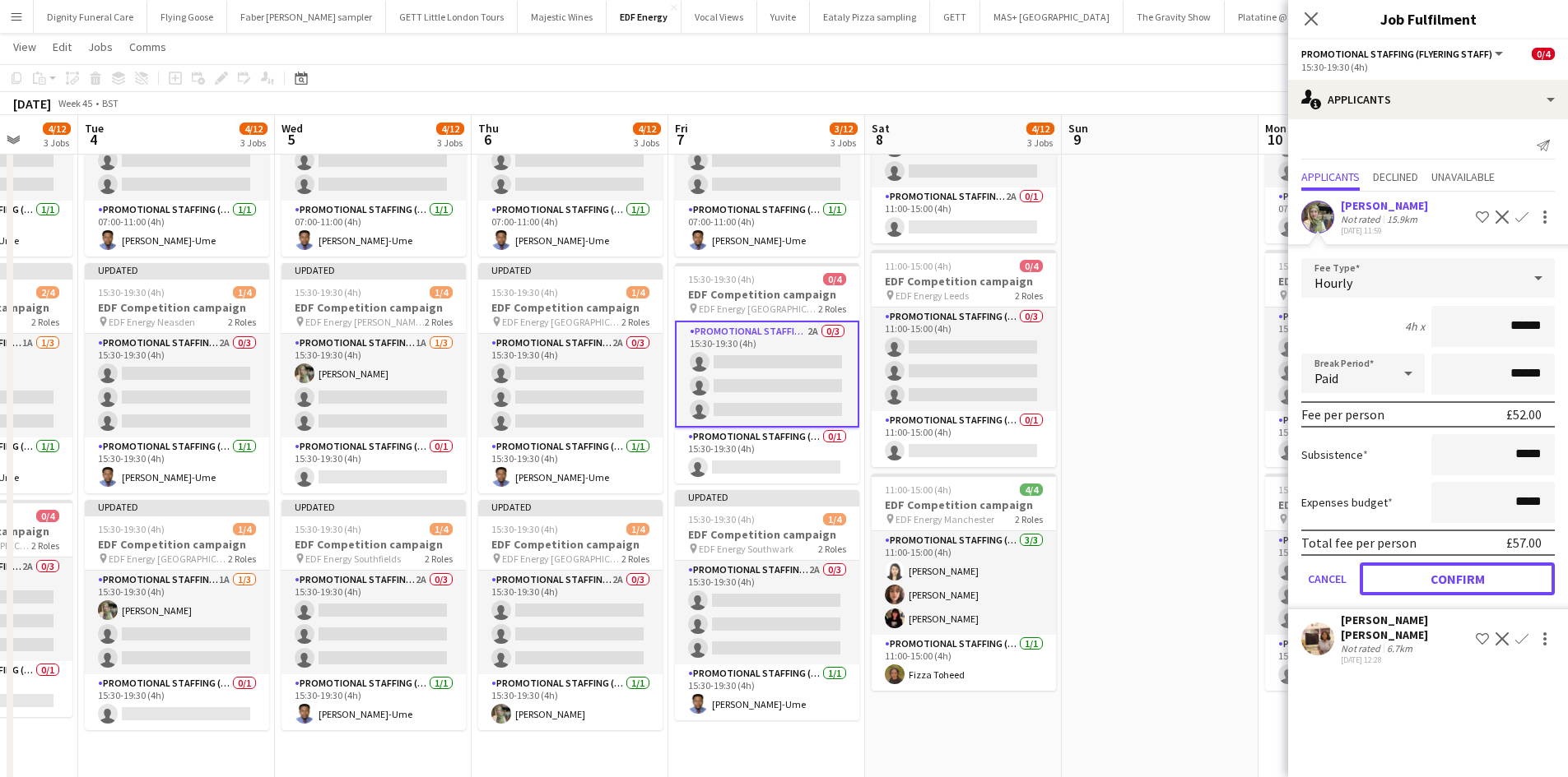
click at [1502, 581] on button "Confirm" at bounding box center [1457, 578] width 195 height 33
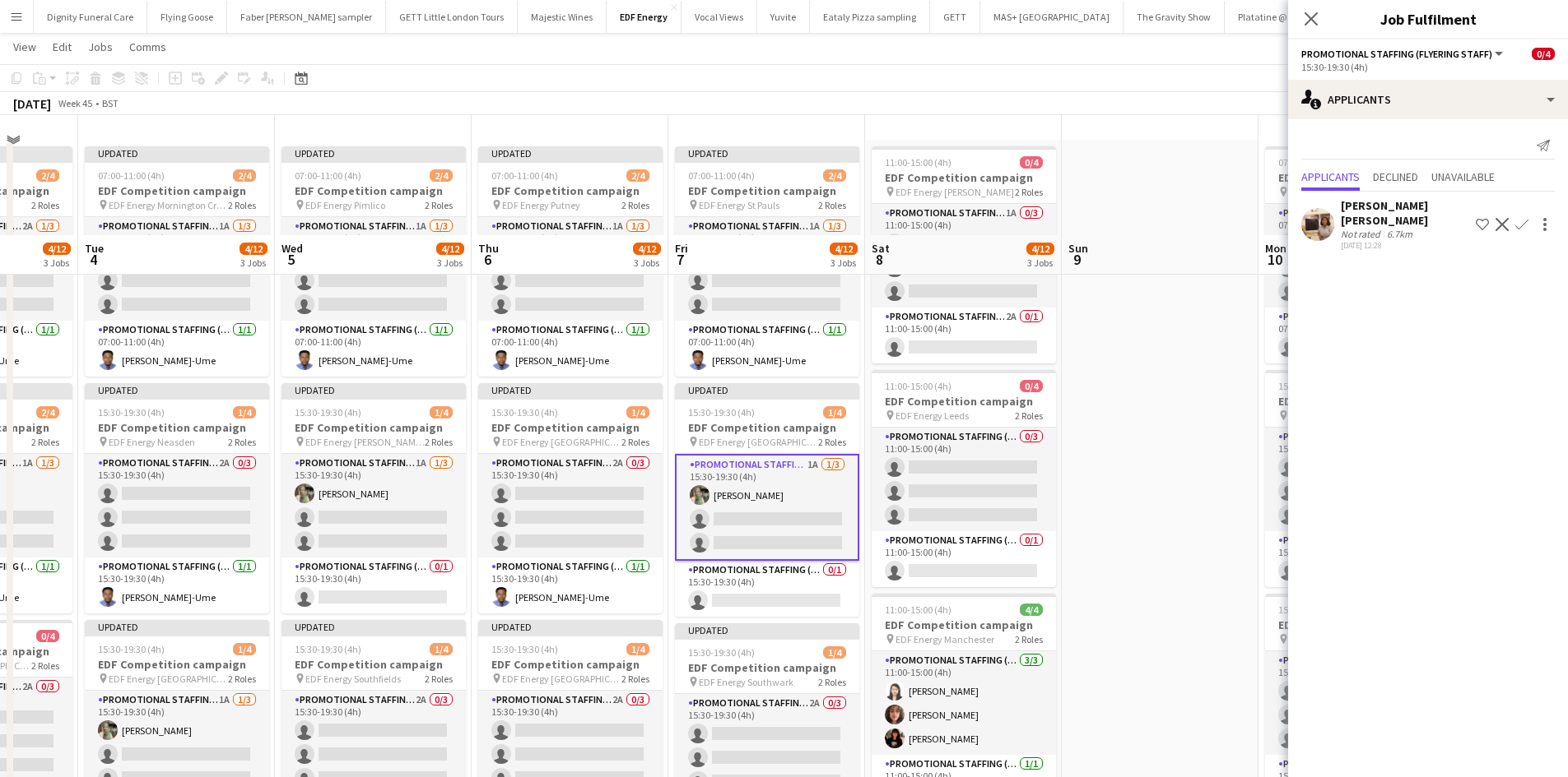
scroll to position [0, 0]
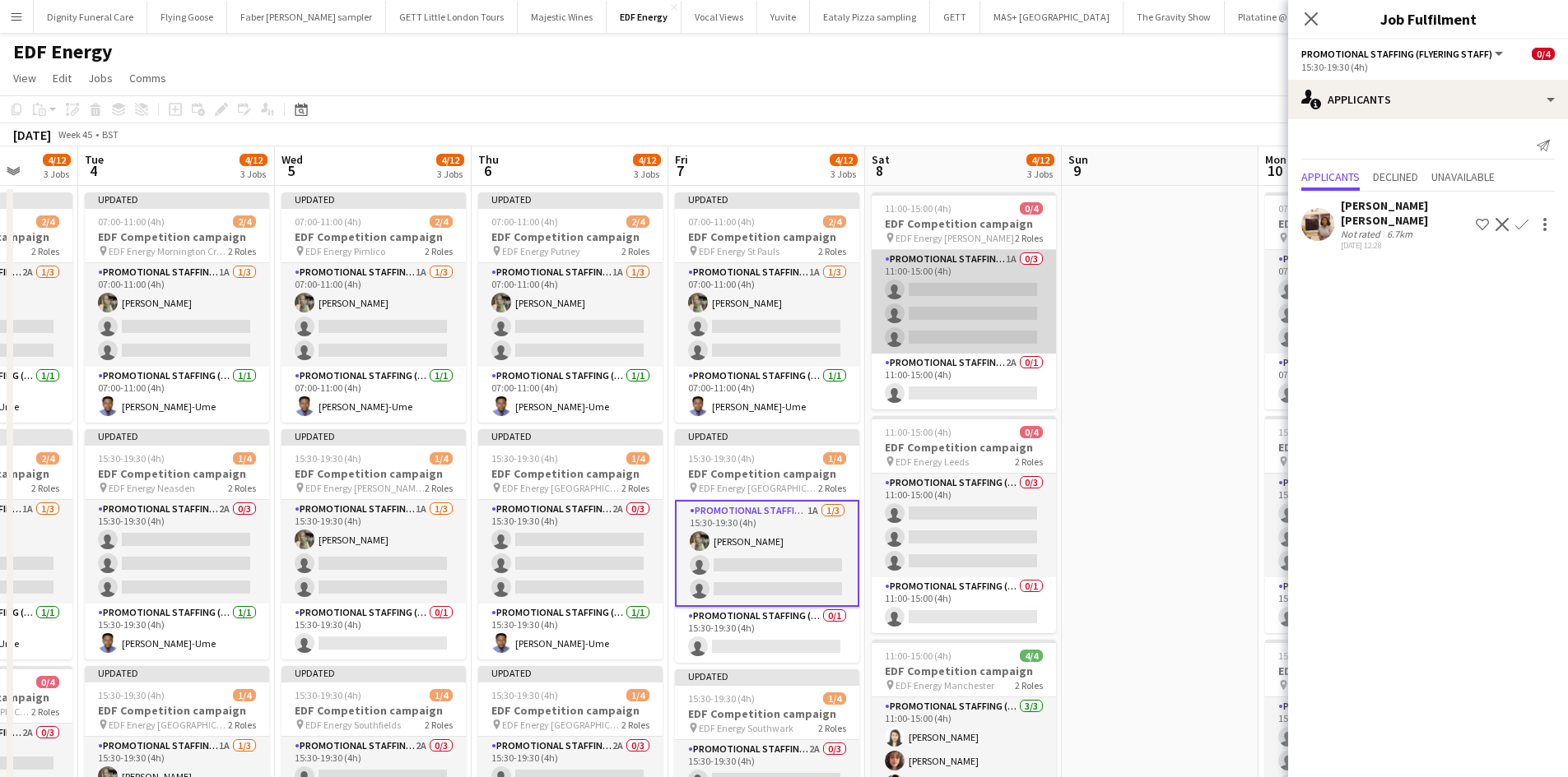
click at [983, 302] on app-card-role "Promotional Staffing (Flyering Staff) 1A 0/3 11:00-15:00 (4h) single-neutral-ac…" at bounding box center [964, 302] width 184 height 104
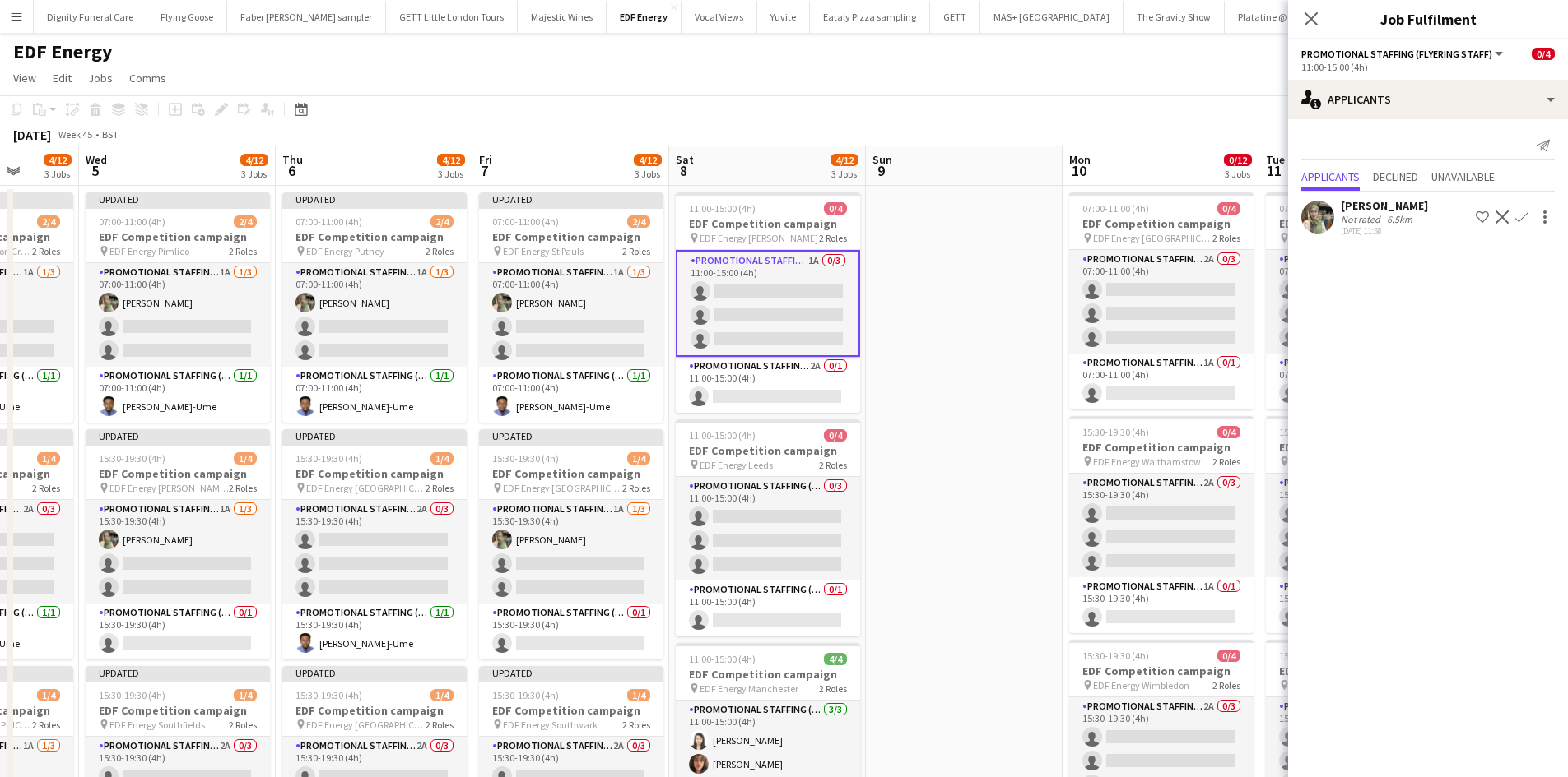
drag, startPoint x: 1173, startPoint y: 396, endPoint x: 910, endPoint y: 418, distance: 263.9
click at [920, 397] on app-calendar-viewport "Sat 1 8/8 2 Jobs Sun 2 Mon 3 4/12 3 Jobs Tue 4 4/12 3 Jobs Wed 5 4/12 3 Jobs Th…" at bounding box center [784, 667] width 1568 height 1043
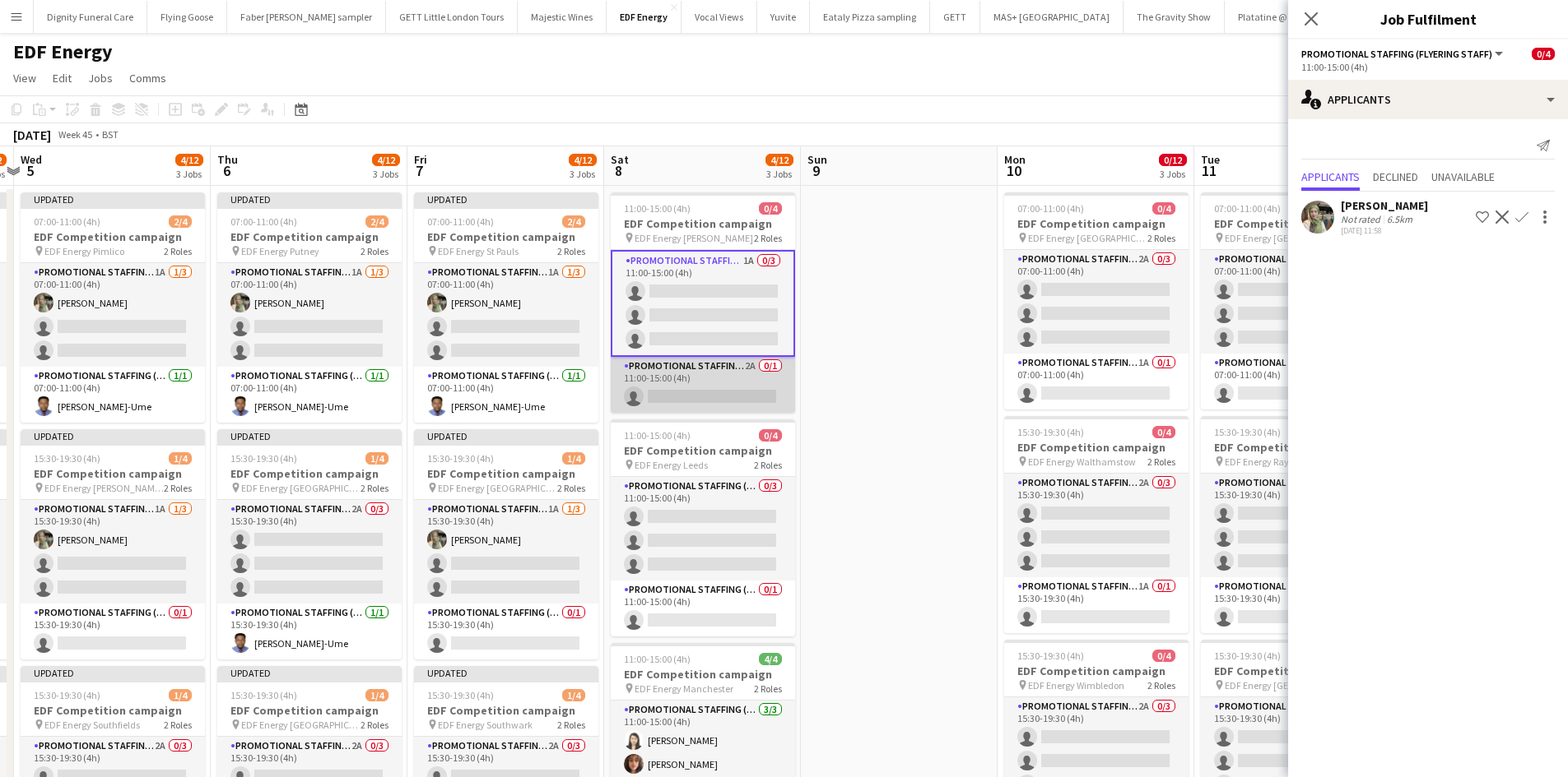
click at [764, 389] on app-card-role "Promotional Staffing (Team Leader) 2A 0/1 11:00-15:00 (4h) single-neutral-actio…" at bounding box center [703, 385] width 184 height 56
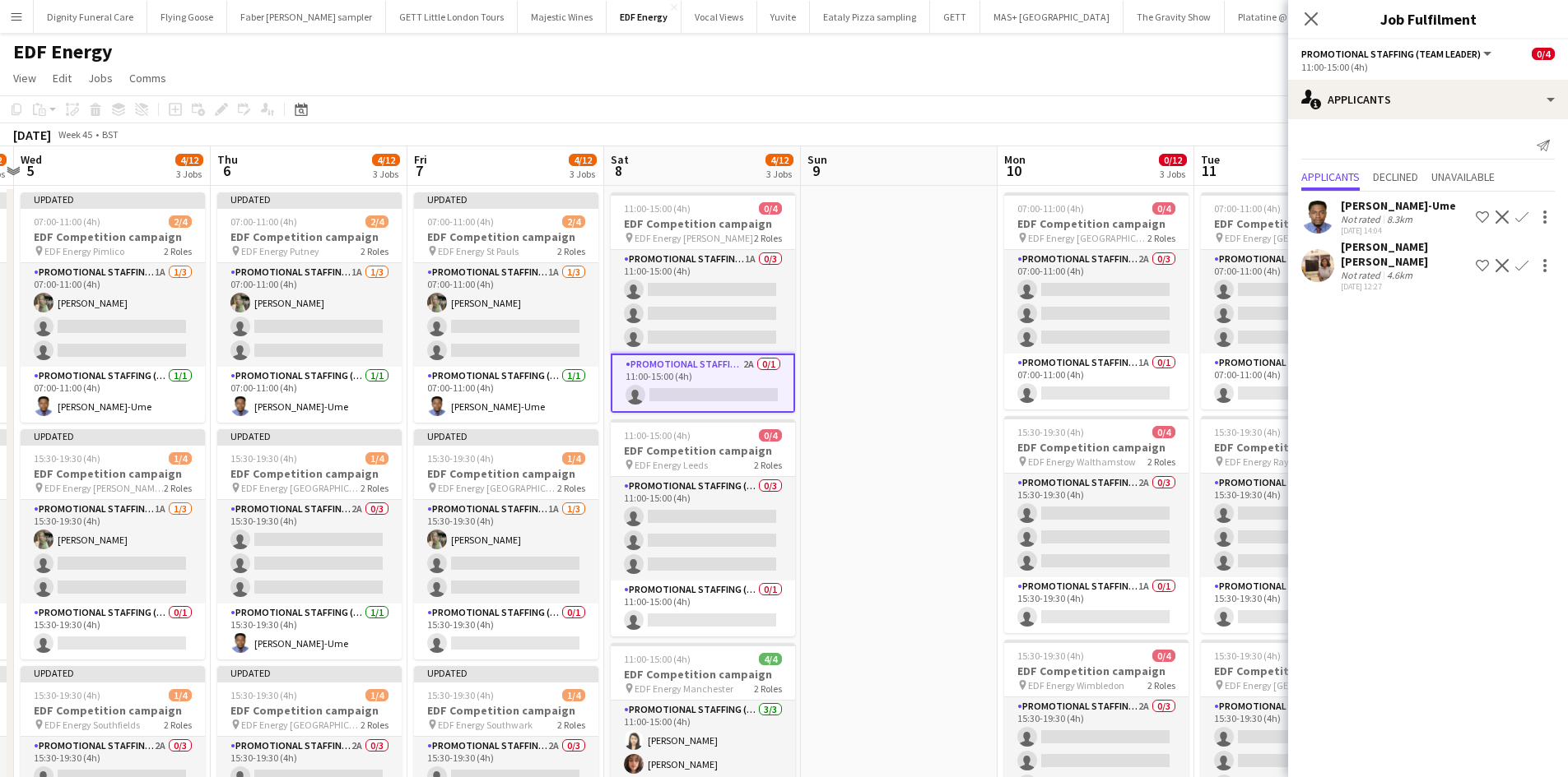
click at [1522, 218] on app-icon "Confirm" at bounding box center [1522, 217] width 13 height 13
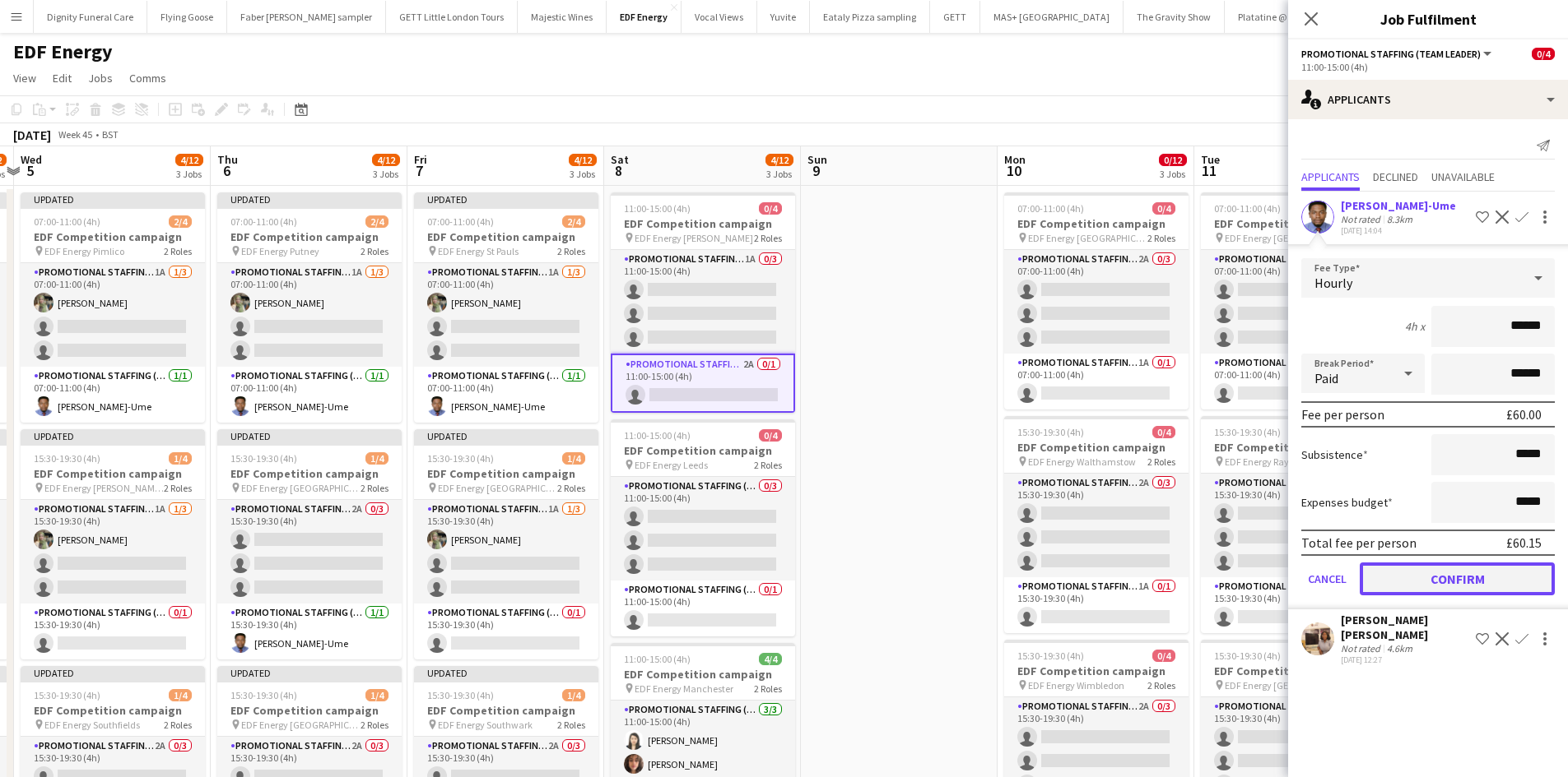
click at [1491, 575] on button "Confirm" at bounding box center [1457, 578] width 195 height 33
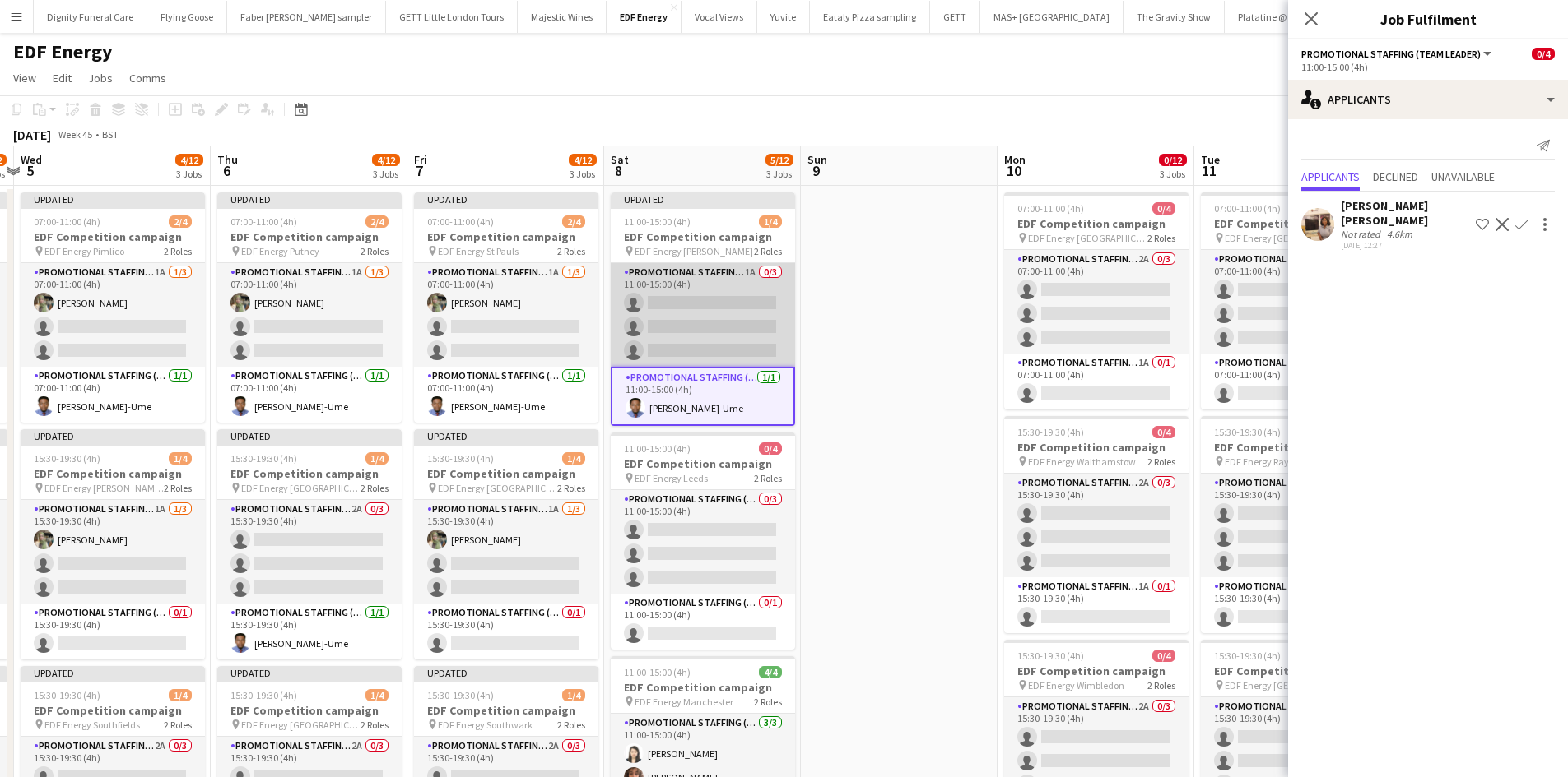
click at [730, 315] on app-card-role "Promotional Staffing (Flyering Staff) 1A 0/3 11:00-15:00 (4h) single-neutral-ac…" at bounding box center [703, 315] width 184 height 104
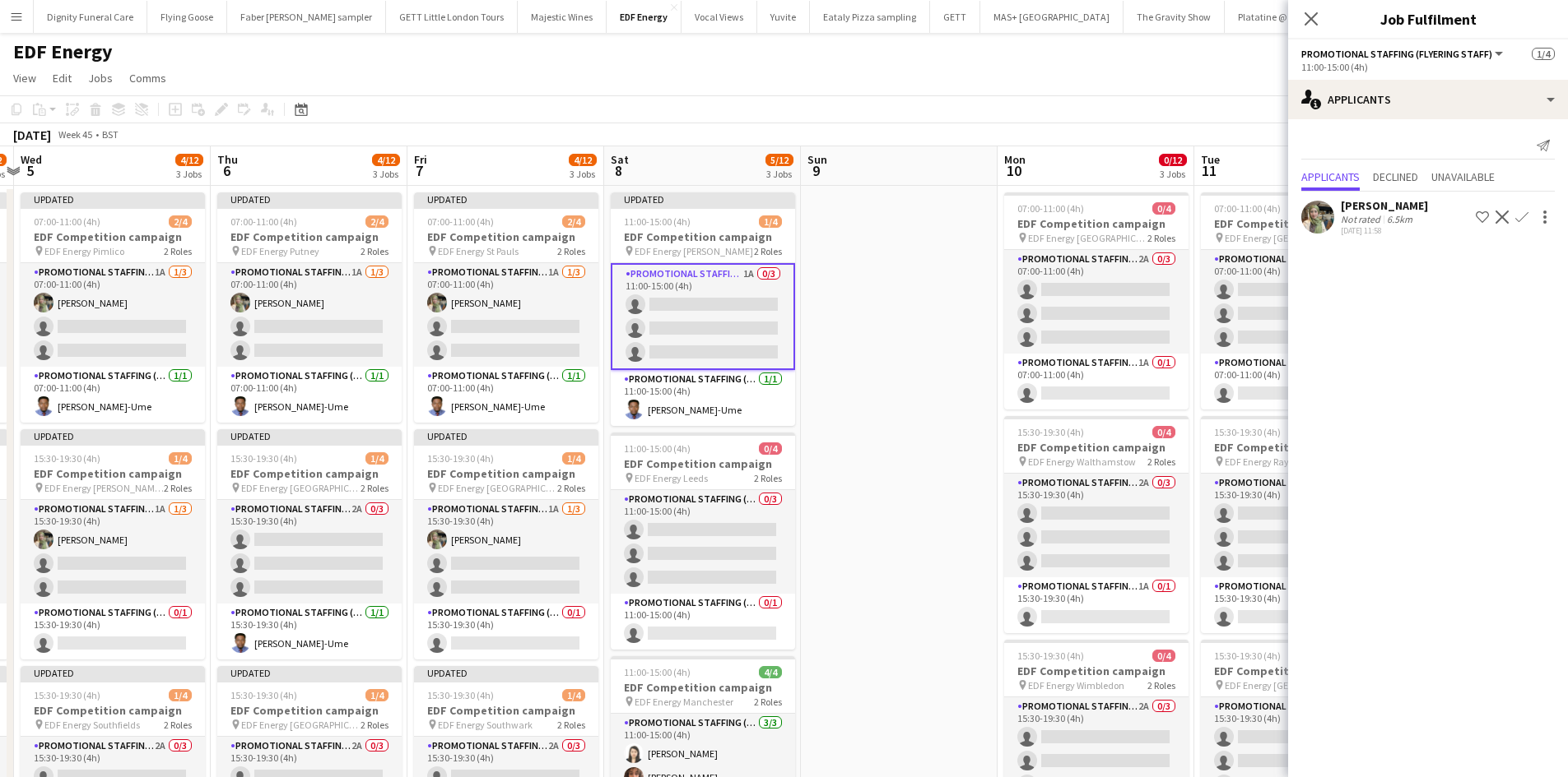
click at [1524, 214] on app-icon "Confirm" at bounding box center [1522, 217] width 13 height 13
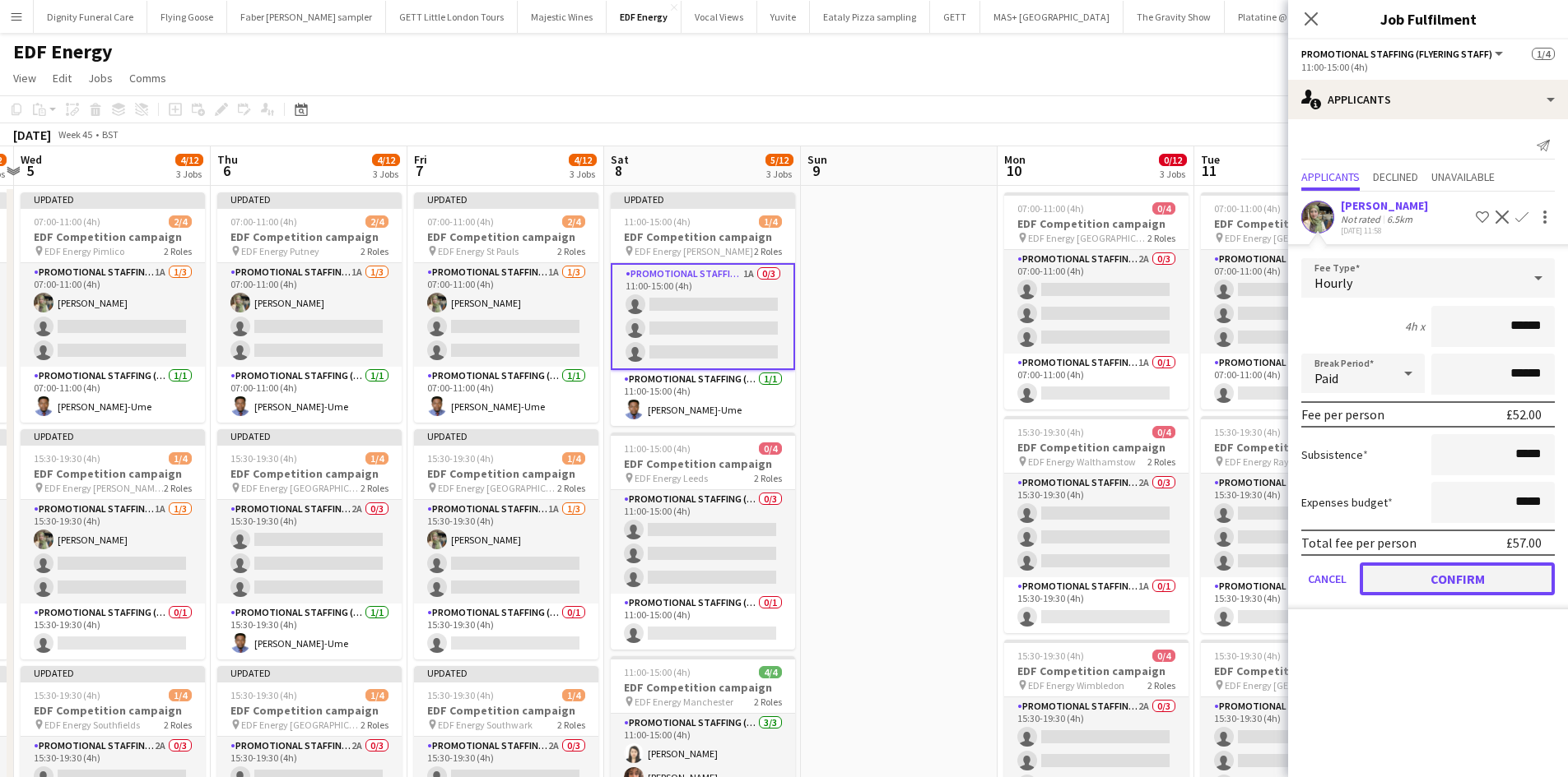
click at [1481, 570] on button "Confirm" at bounding box center [1457, 578] width 195 height 33
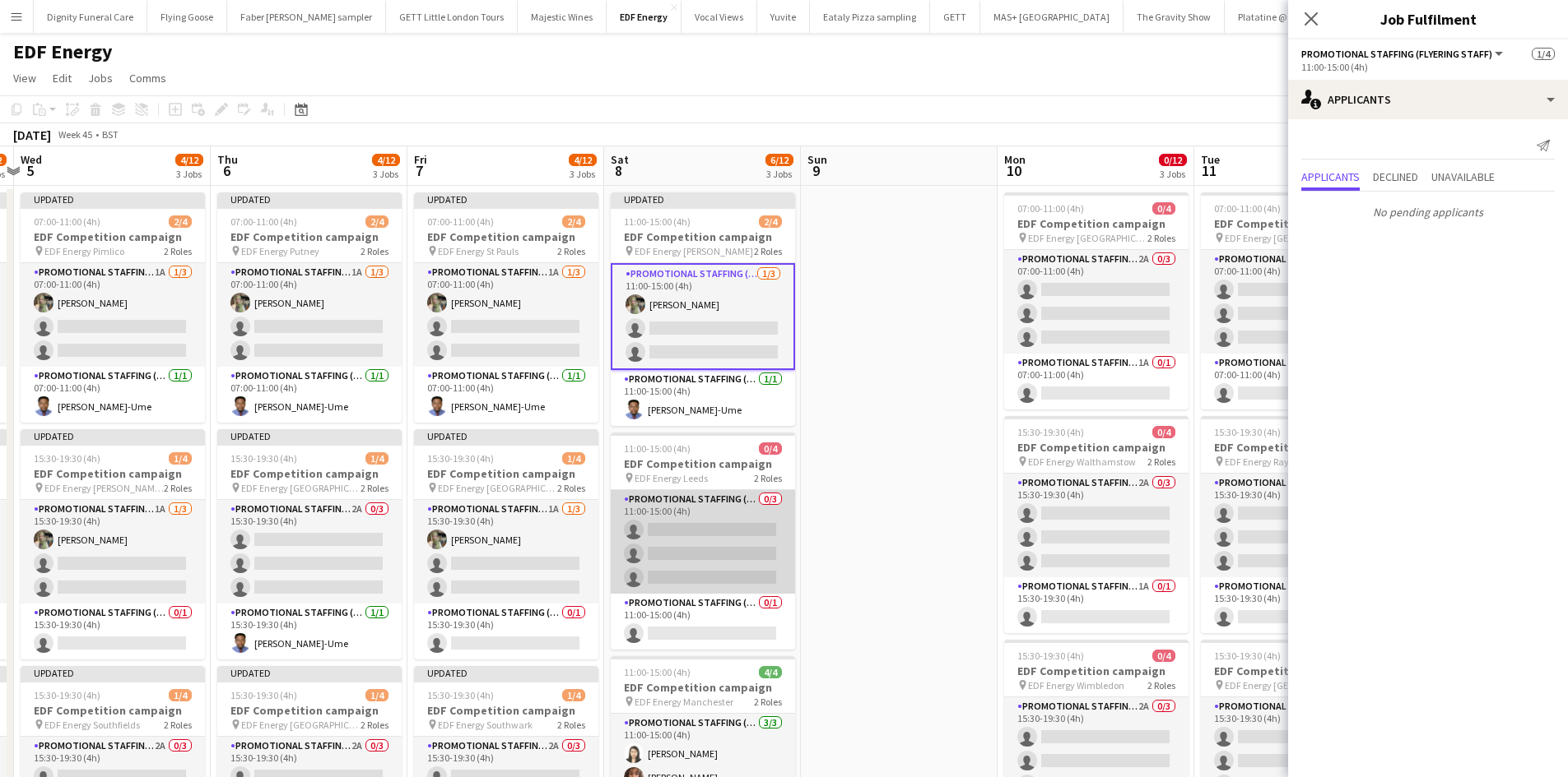
click at [729, 568] on app-card-role "Promotional Staffing (Flyering Staff) 0/3 11:00-15:00 (4h) single-neutral-actio…" at bounding box center [703, 543] width 184 height 104
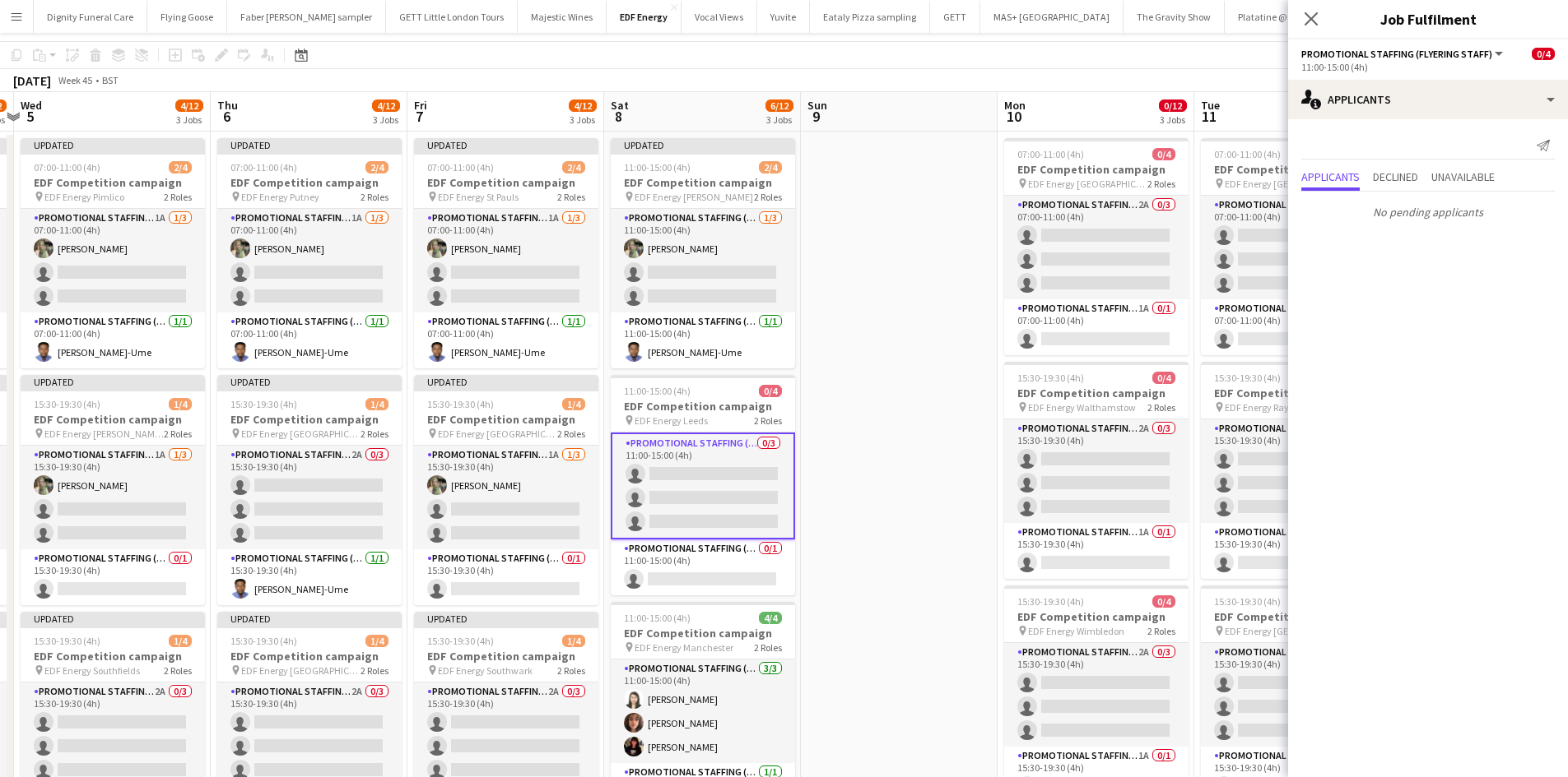
scroll to position [82, 0]
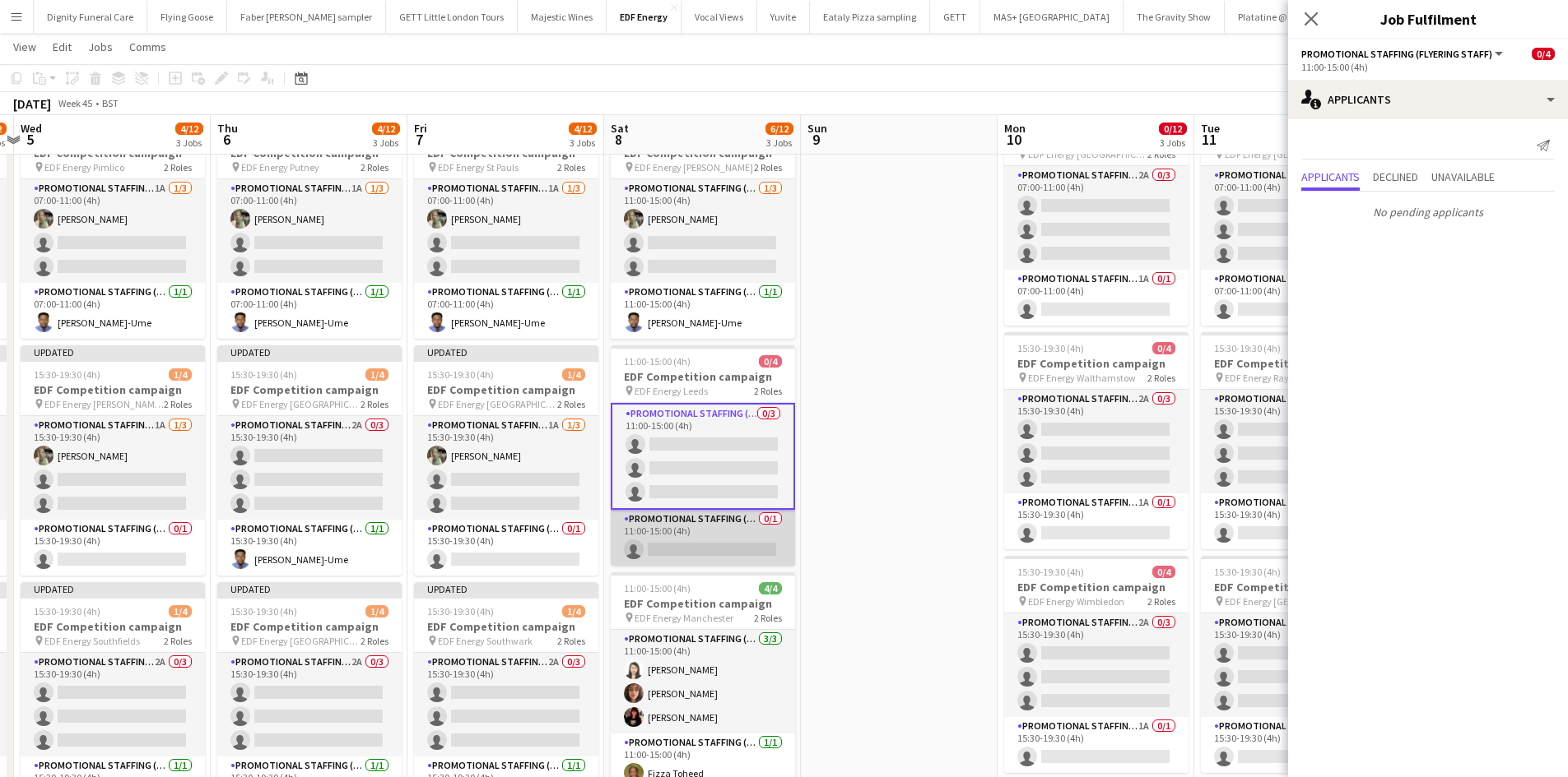
click at [701, 546] on app-card-role "Promotional Staffing (Team Leader) 0/1 11:00-15:00 (4h) single-neutral-actions" at bounding box center [703, 538] width 184 height 56
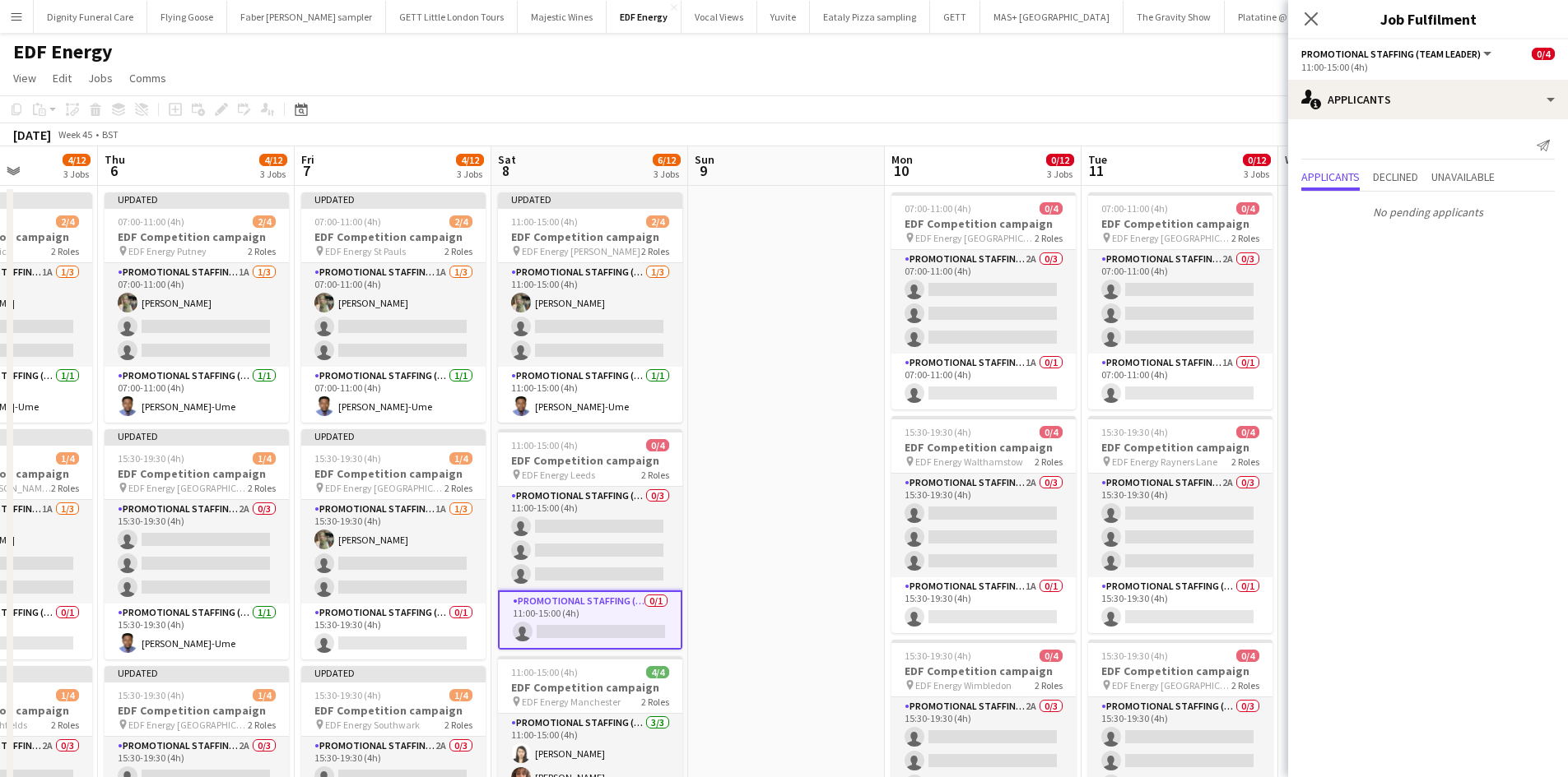
scroll to position [0, 675]
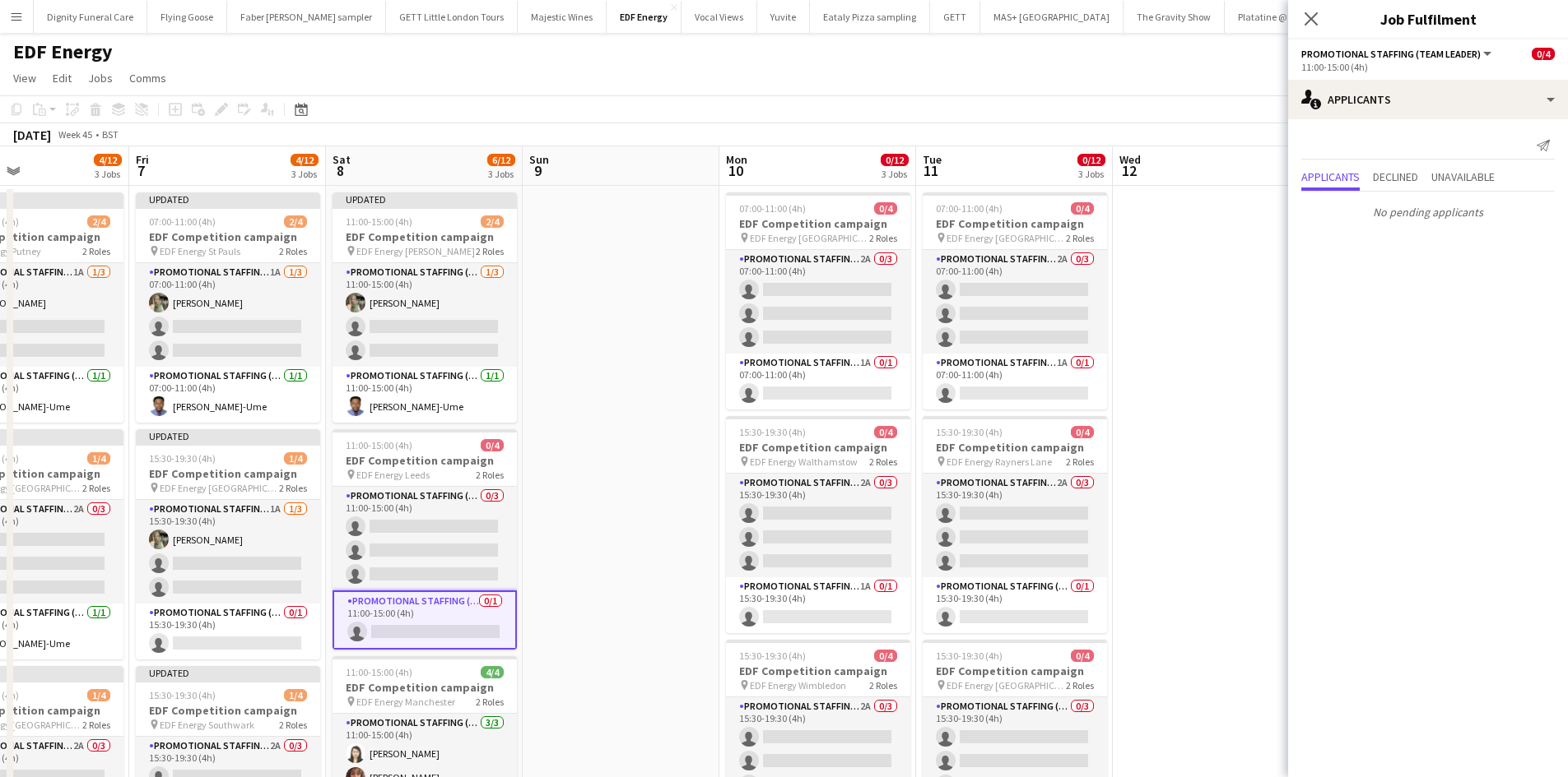
drag, startPoint x: 952, startPoint y: 399, endPoint x: 655, endPoint y: 383, distance: 297.4
click at [656, 380] on app-calendar-viewport "Mon 3 4/12 3 Jobs Tue 4 4/12 3 Jobs Wed 5 4/12 3 Jobs Thu 6 4/12 3 Jobs Fri 7 4…" at bounding box center [784, 667] width 1568 height 1043
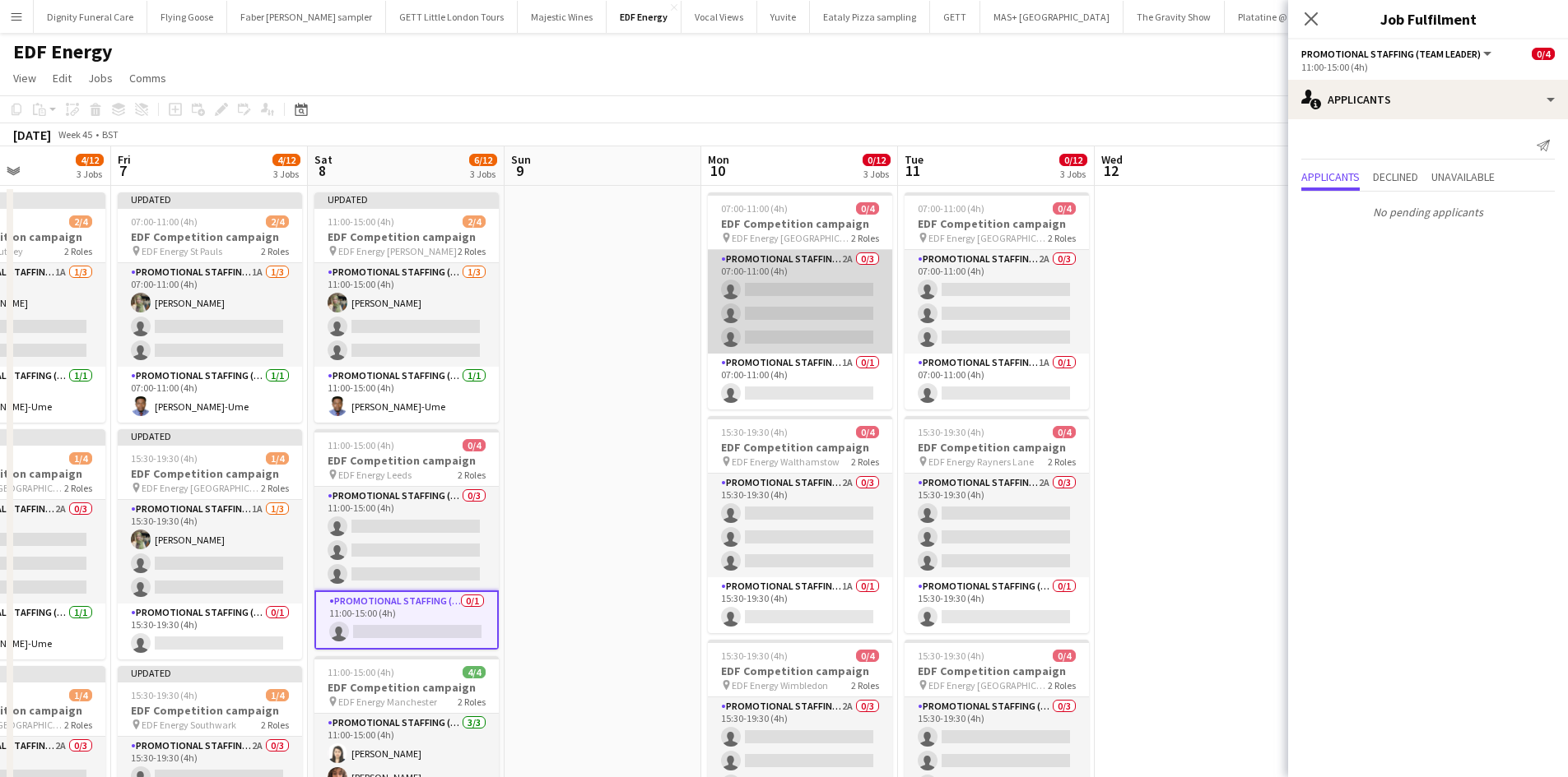
click at [797, 316] on app-card-role "Promotional Staffing (Flyering Staff) 2A 0/3 07:00-11:00 (4h) single-neutral-ac…" at bounding box center [799, 302] width 184 height 104
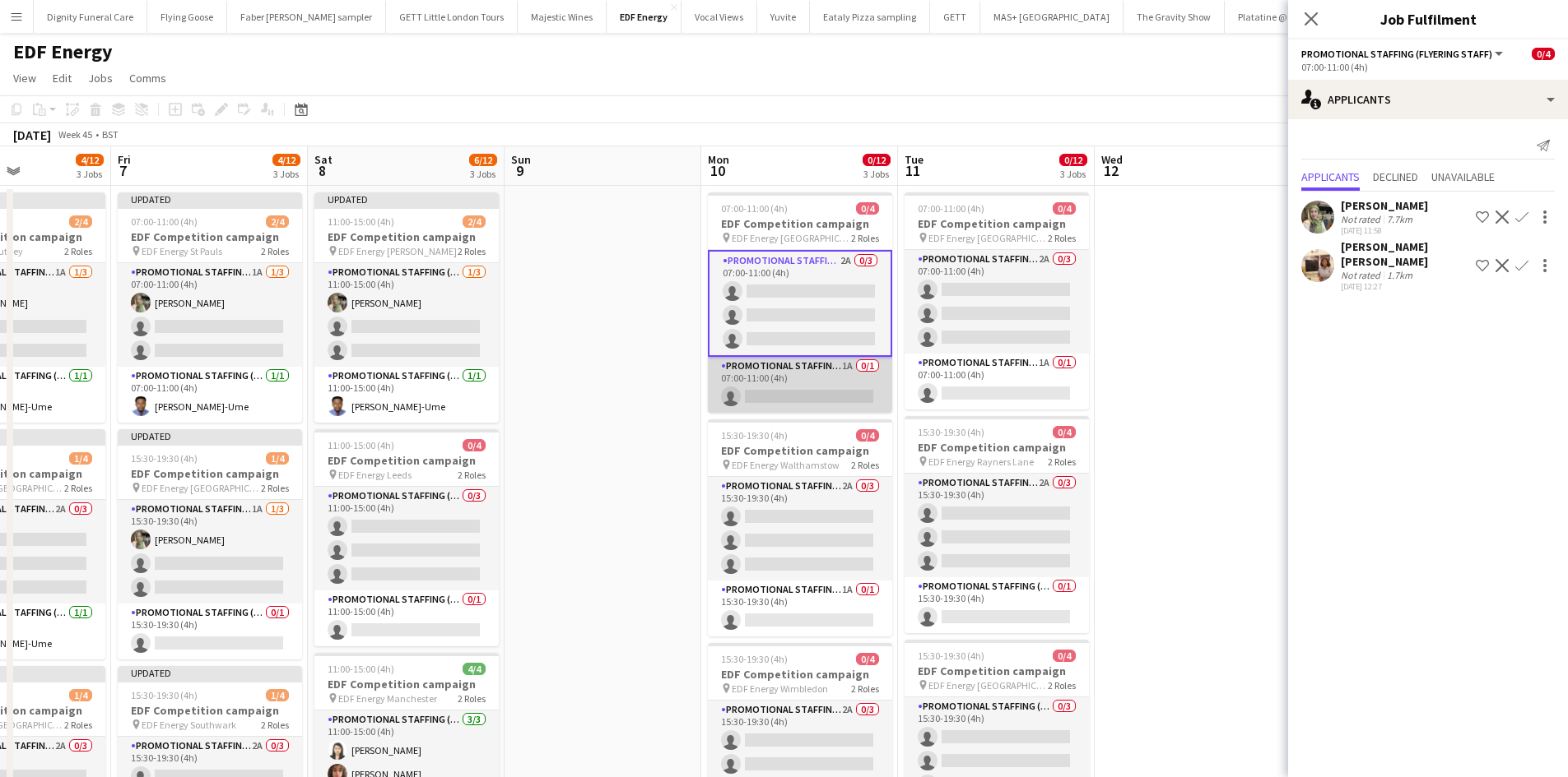
click at [828, 380] on app-card-role "Promotional Staffing (Team Leader) 1A 0/1 07:00-11:00 (4h) single-neutral-actio…" at bounding box center [799, 385] width 184 height 56
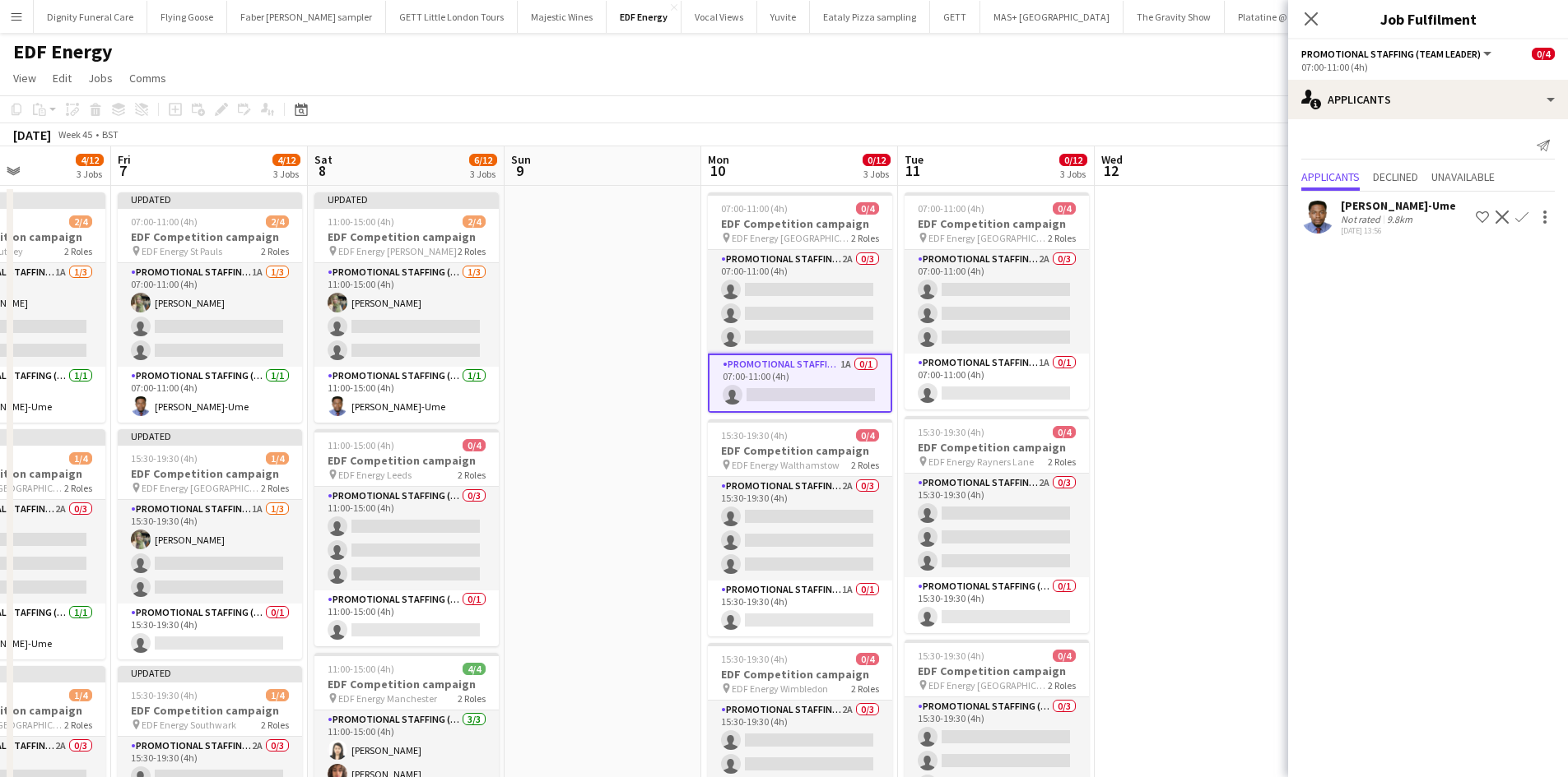
click at [1522, 214] on app-icon "Confirm" at bounding box center [1522, 217] width 13 height 13
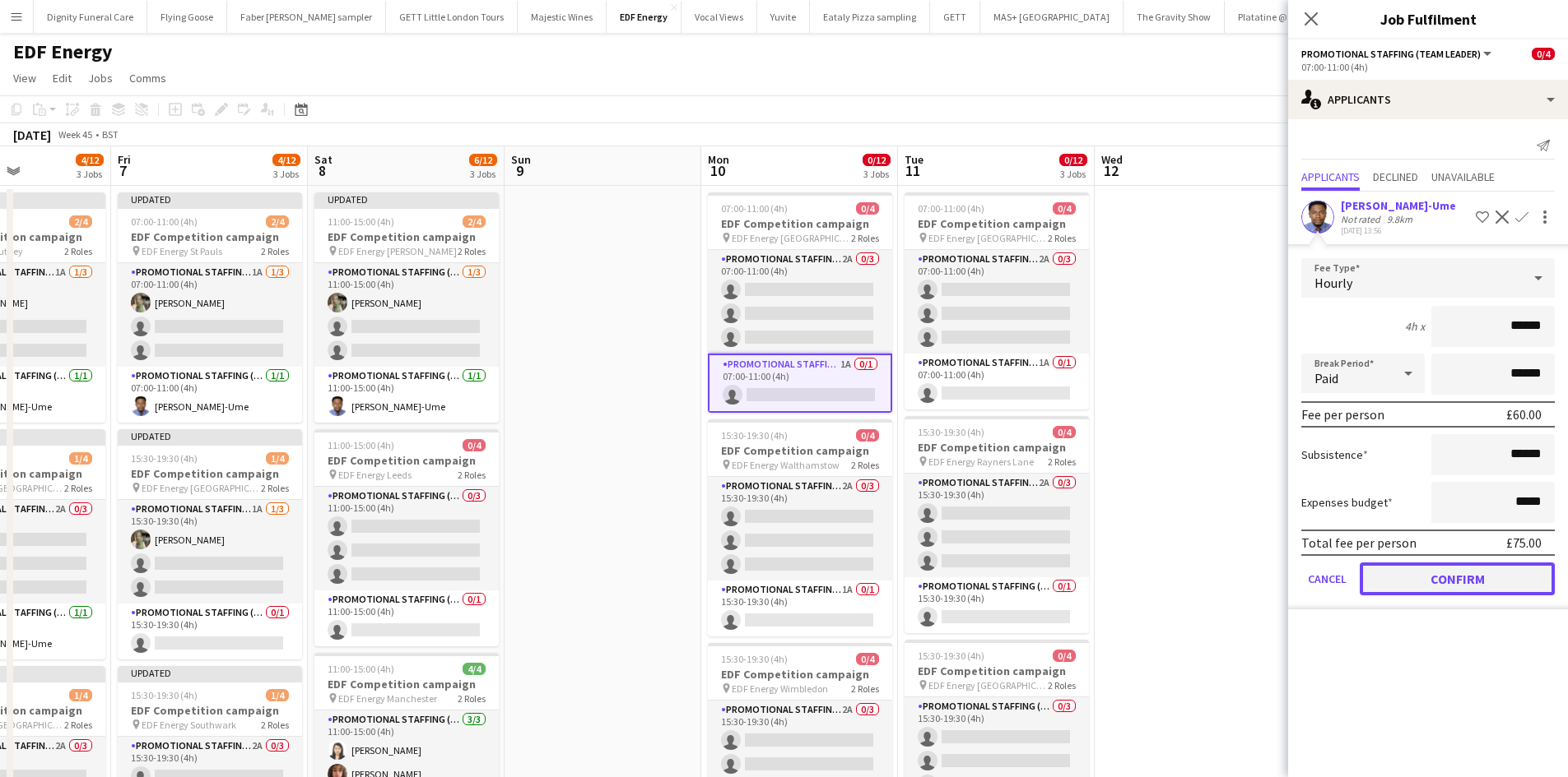
click at [1442, 572] on button "Confirm" at bounding box center [1457, 578] width 195 height 33
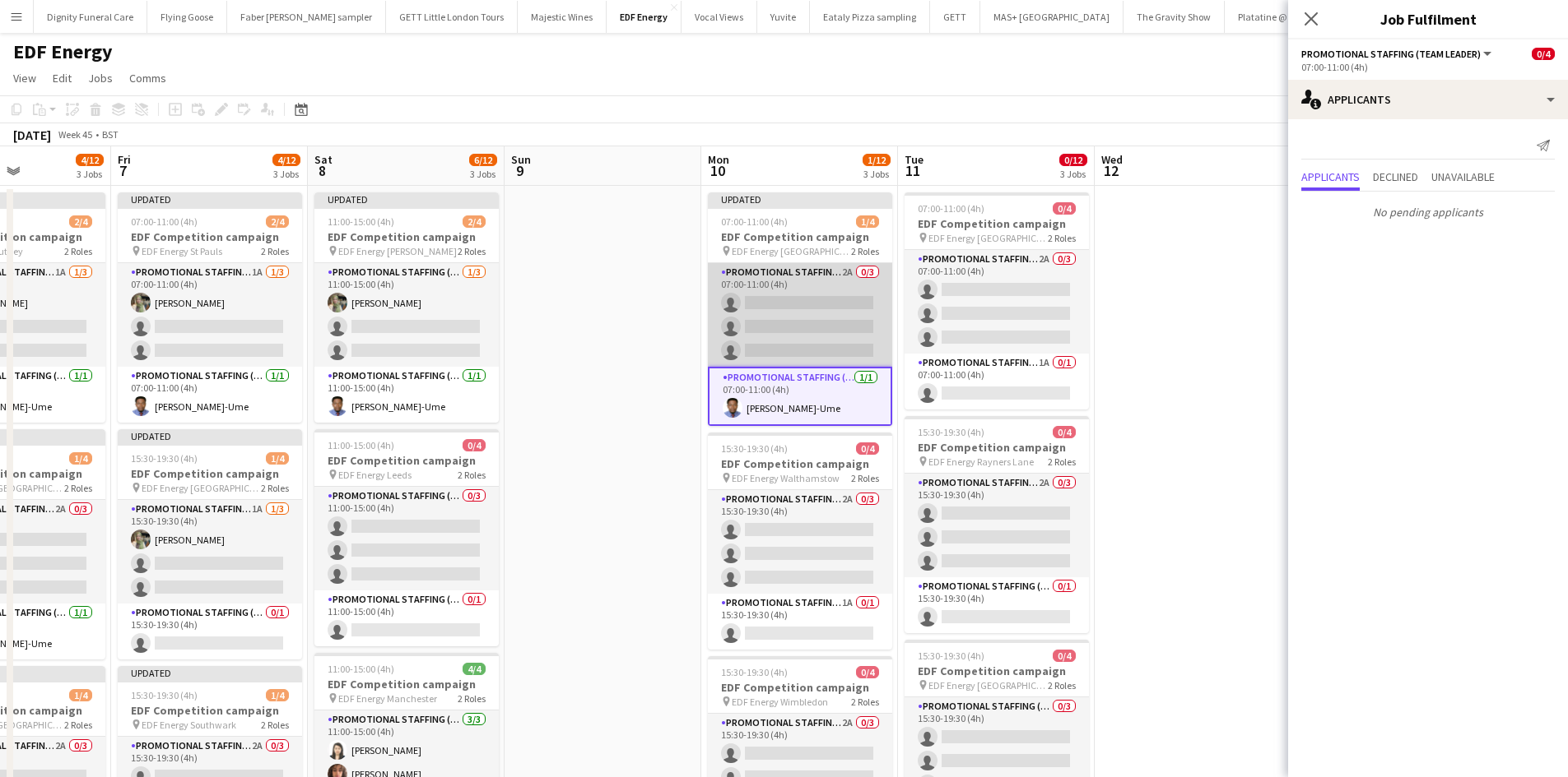
click at [839, 326] on app-card-role "Promotional Staffing (Flyering Staff) 2A 0/3 07:00-11:00 (4h) single-neutral-ac…" at bounding box center [799, 315] width 184 height 104
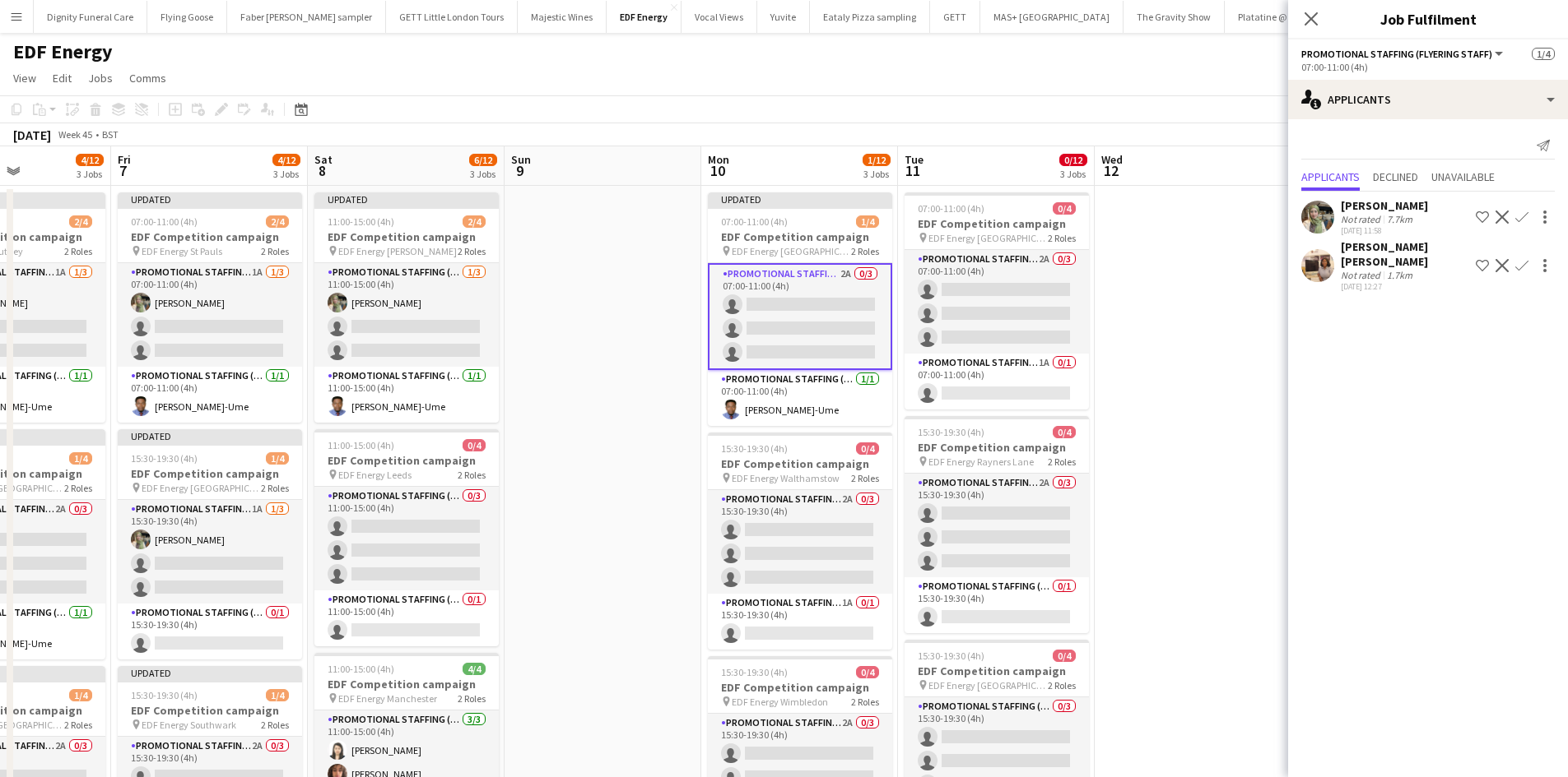
click at [1522, 215] on app-icon "Confirm" at bounding box center [1522, 217] width 13 height 13
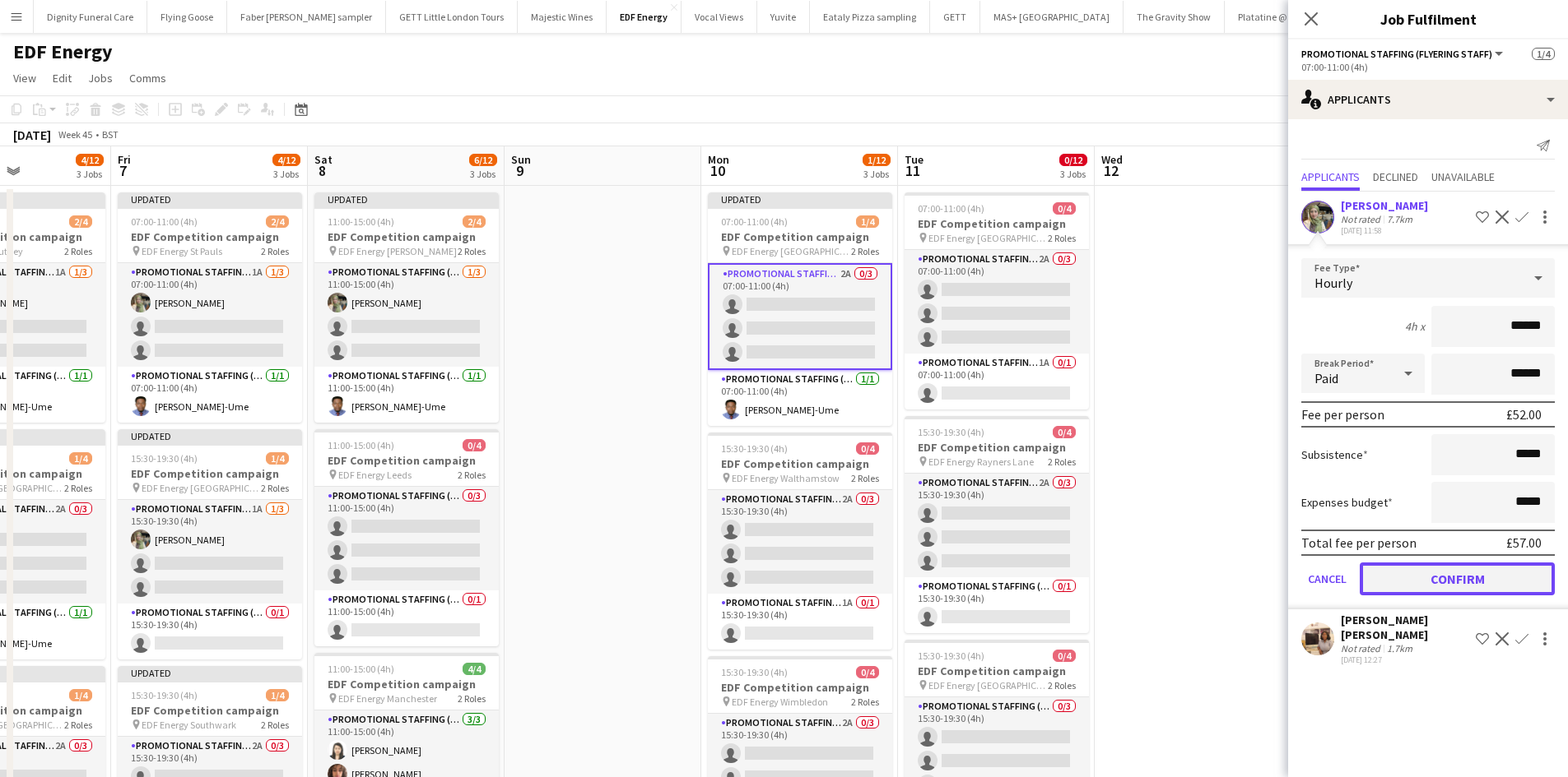
click at [1483, 575] on button "Confirm" at bounding box center [1457, 578] width 195 height 33
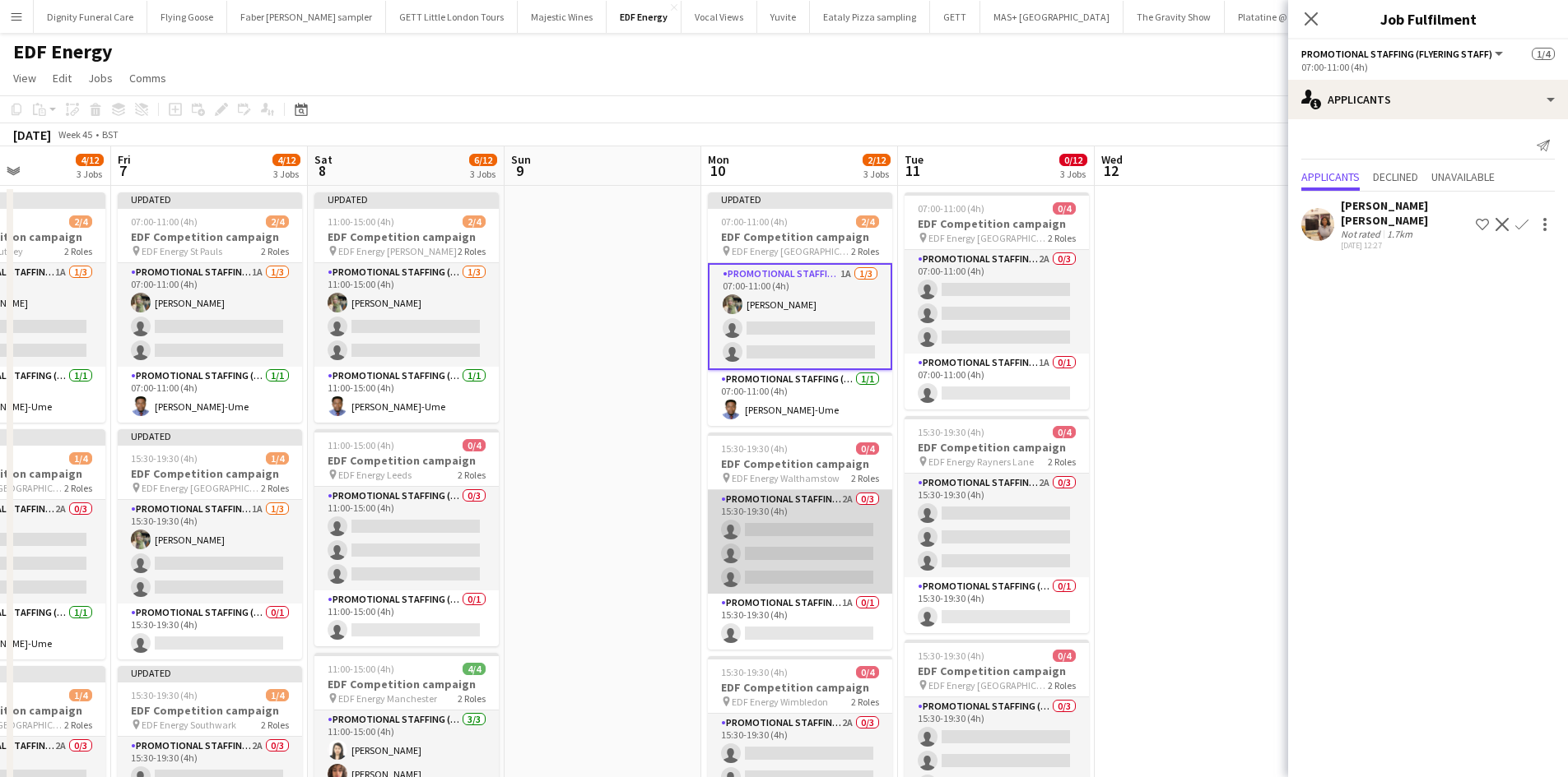
click at [841, 559] on app-card-role "Promotional Staffing (Flyering Staff) 2A 0/3 15:30-19:30 (4h) single-neutral-ac…" at bounding box center [799, 543] width 184 height 104
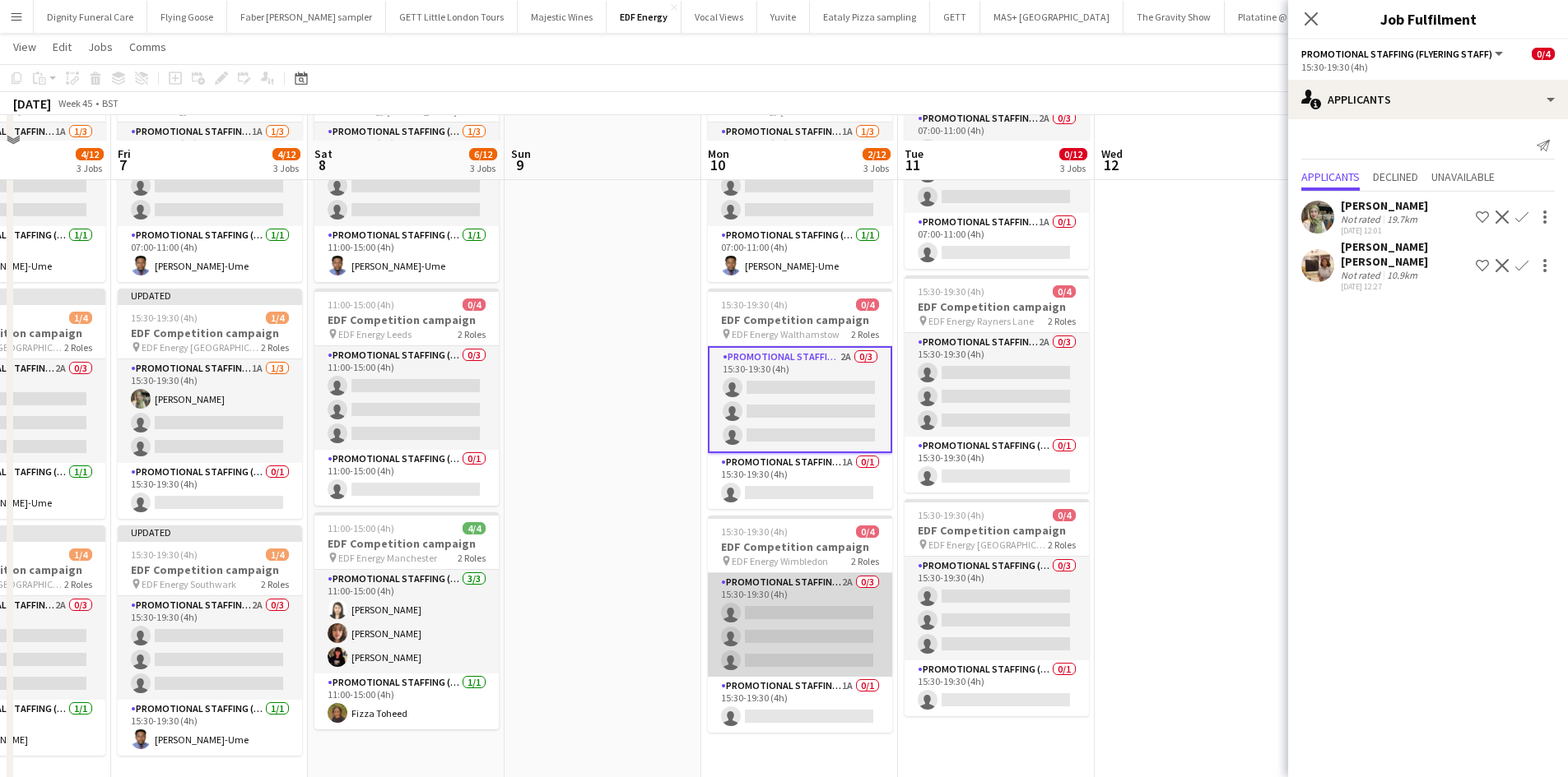
scroll to position [164, 0]
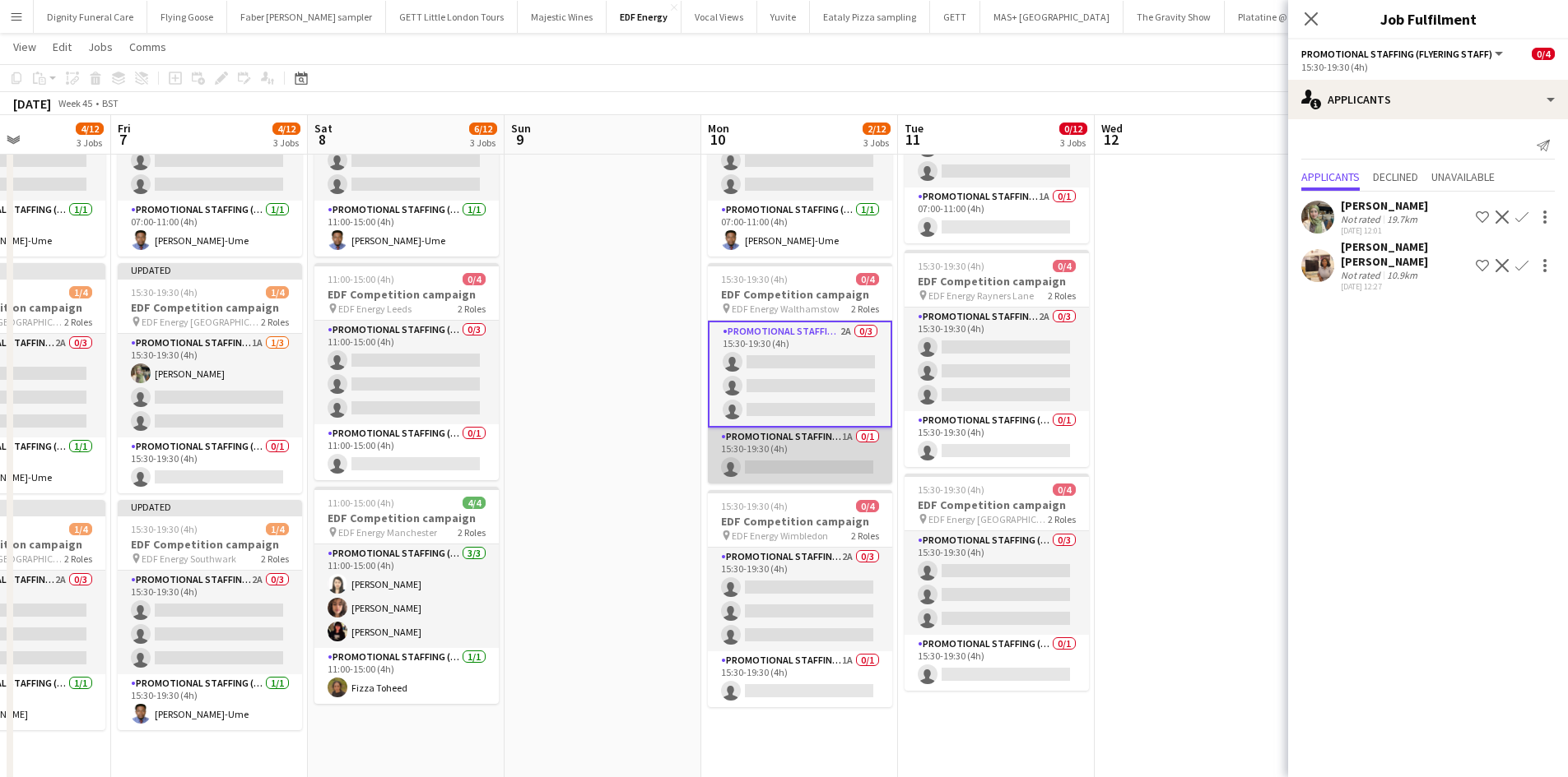
click at [821, 468] on app-card-role "Promotional Staffing (Team Leader) 1A 0/1 15:30-19:30 (4h) single-neutral-actio…" at bounding box center [799, 456] width 184 height 56
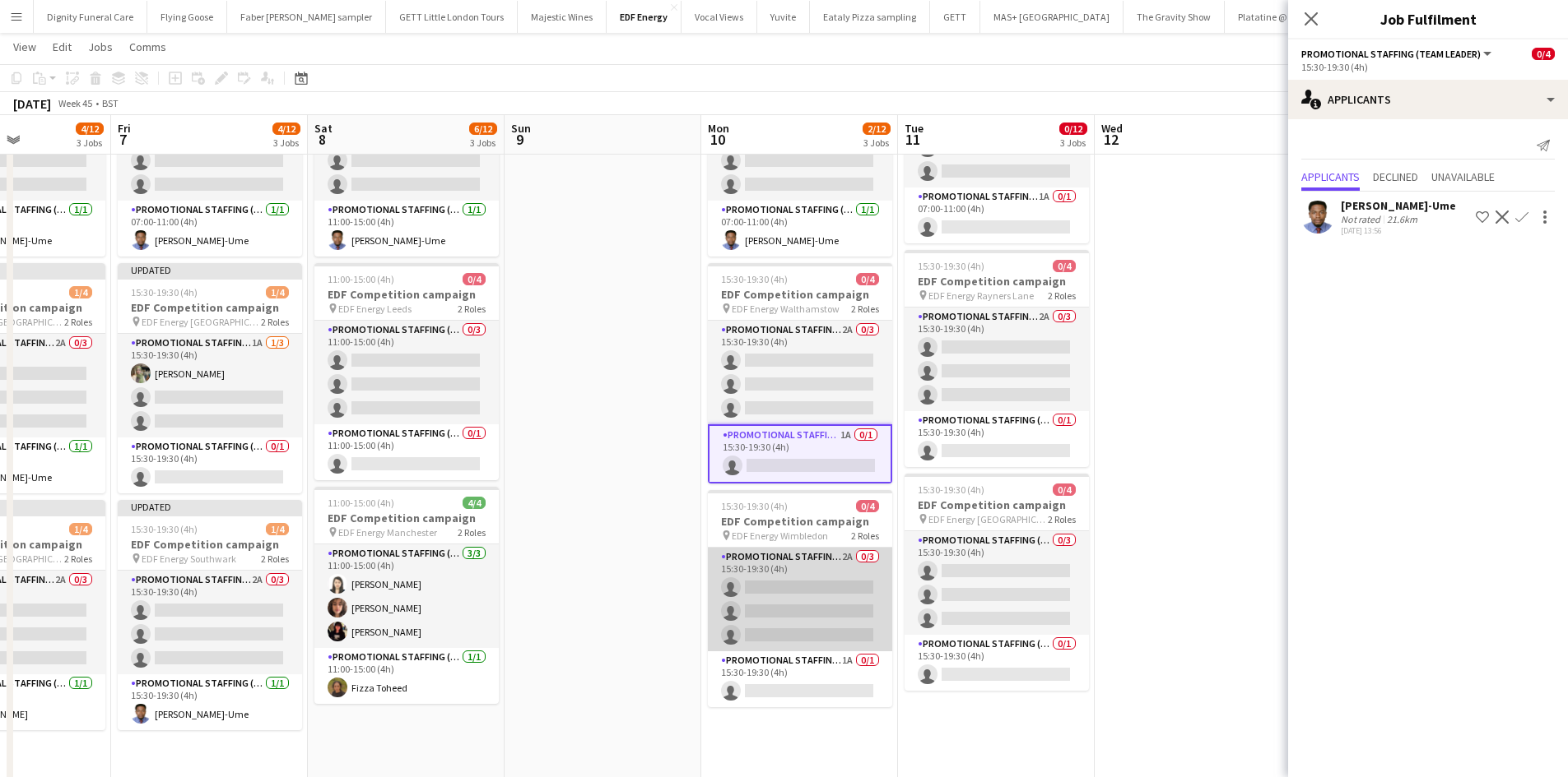
drag, startPoint x: 814, startPoint y: 614, endPoint x: 828, endPoint y: 628, distance: 19.8
click at [815, 614] on app-card-role "Promotional Staffing (Flyering Staff) 2A 0/3 15:30-19:30 (4h) single-neutral-ac…" at bounding box center [799, 600] width 184 height 104
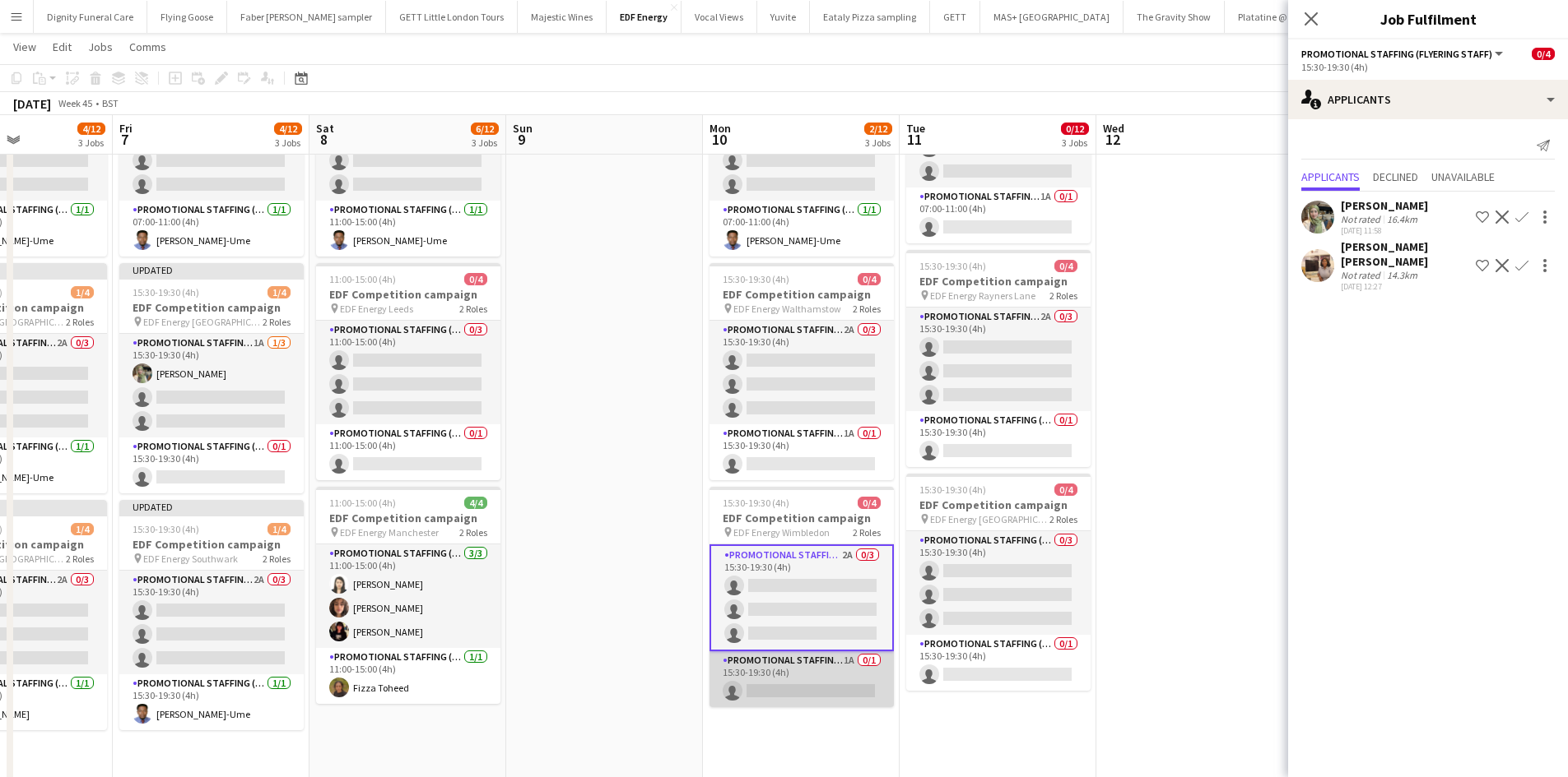
click at [827, 687] on app-card-role "Promotional Staffing (Team Leader) 1A 0/1 15:30-19:30 (4h) single-neutral-actio…" at bounding box center [801, 679] width 184 height 56
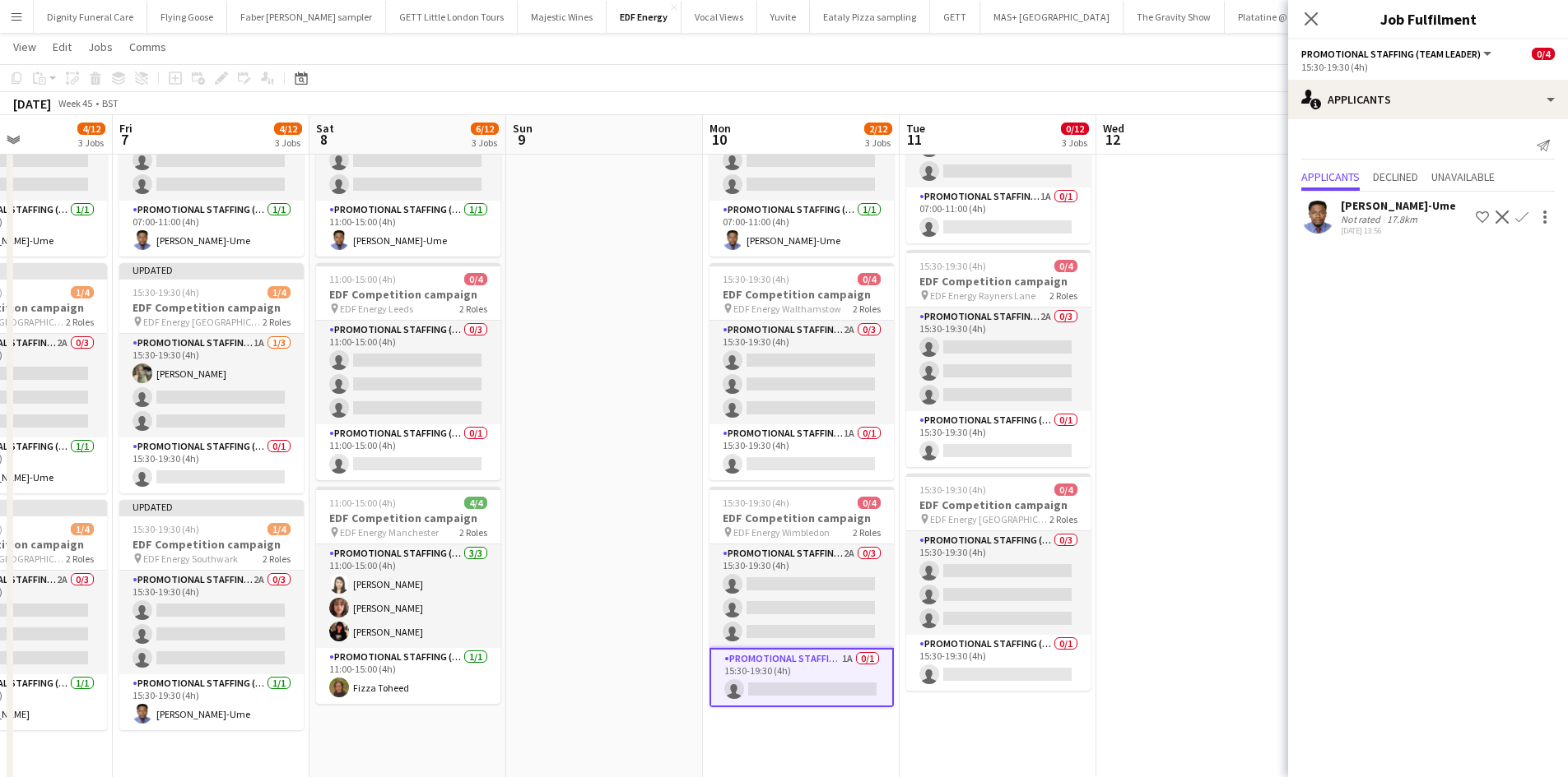
click at [1520, 216] on app-icon "Confirm" at bounding box center [1522, 217] width 13 height 13
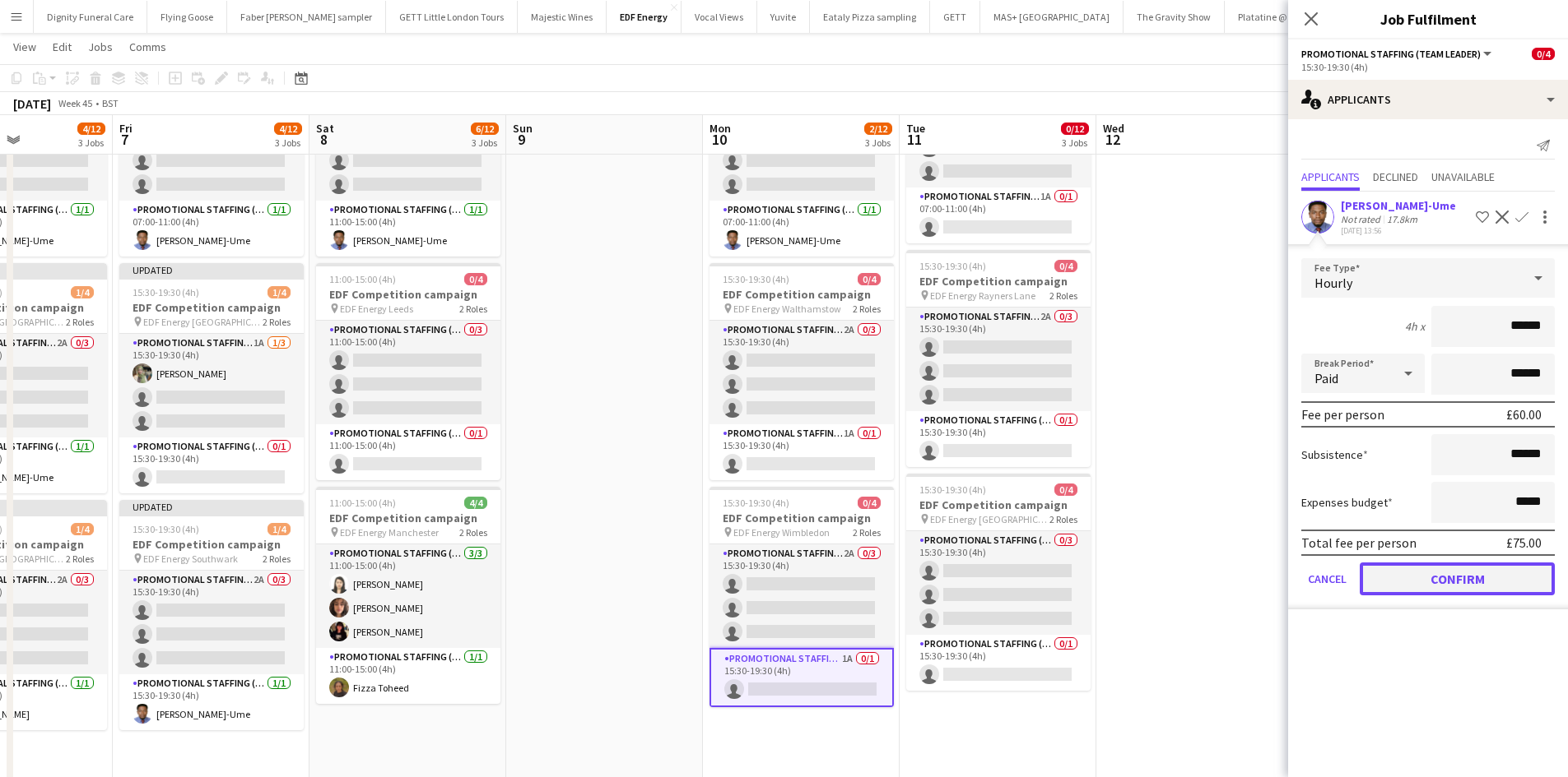
click at [1481, 575] on button "Confirm" at bounding box center [1457, 578] width 195 height 33
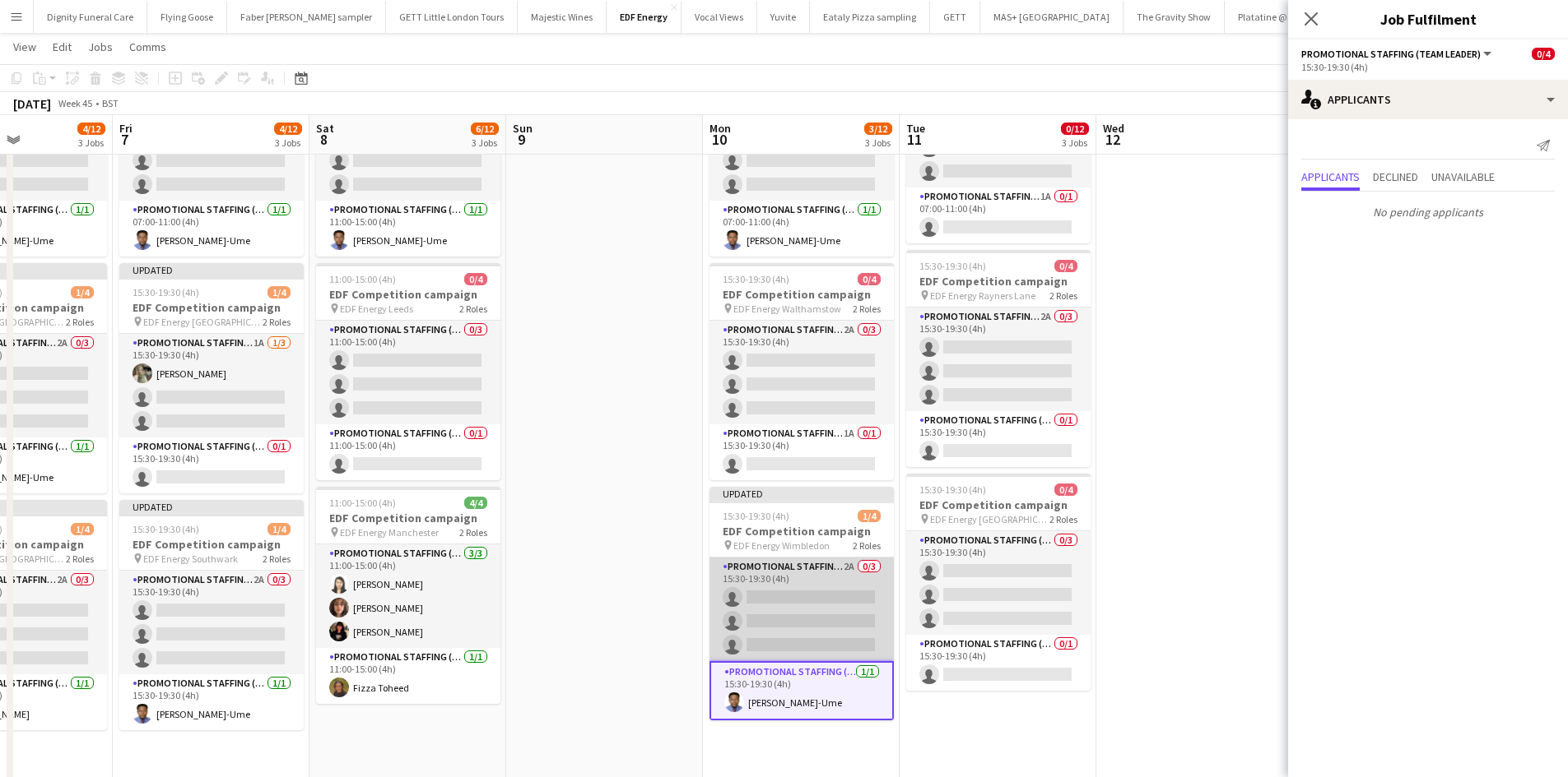
click at [817, 603] on app-card-role "Promotional Staffing (Flyering Staff) 2A 0/3 15:30-19:30 (4h) single-neutral-ac…" at bounding box center [801, 610] width 184 height 104
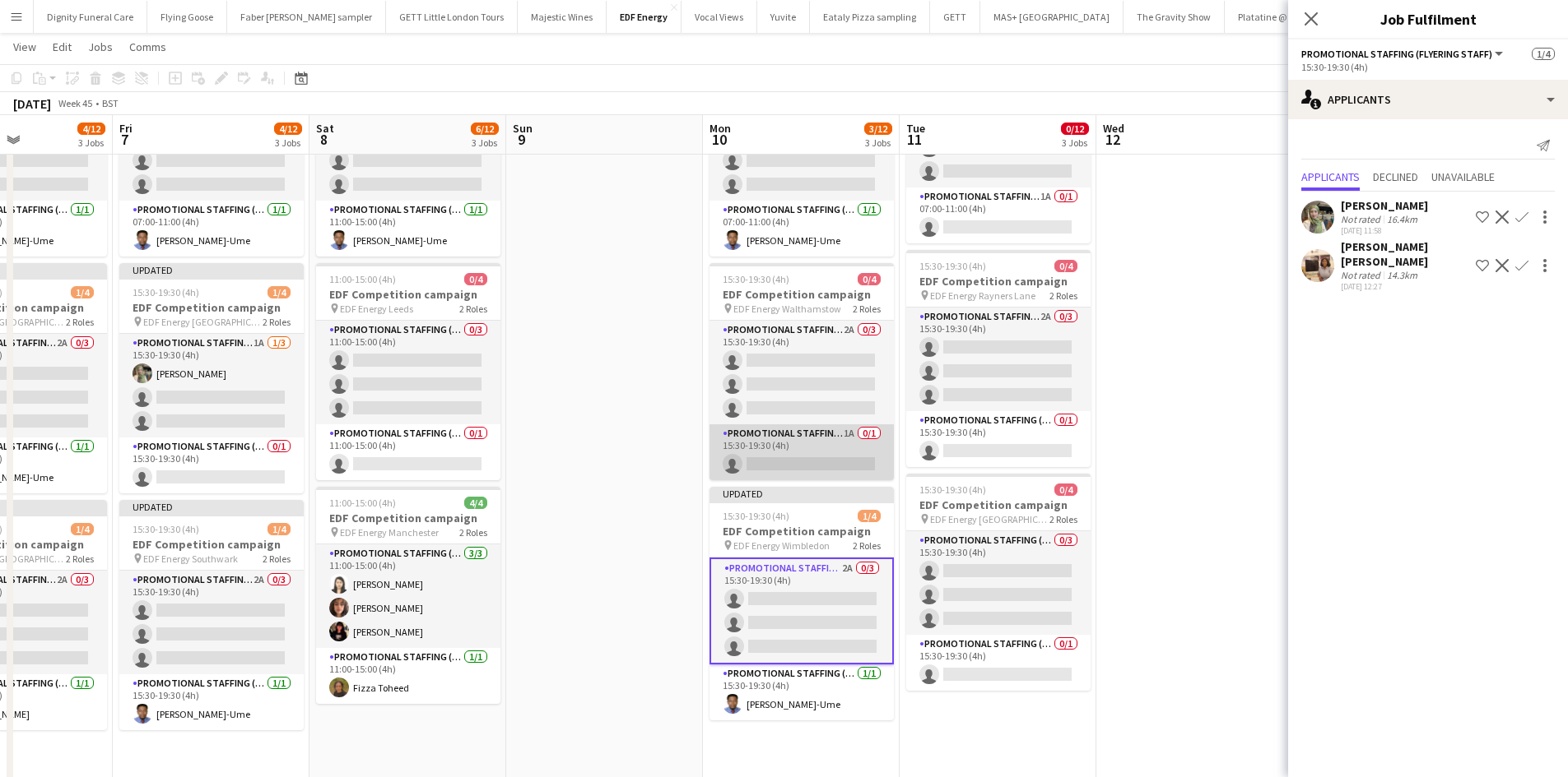
click at [846, 463] on app-card-role "Promotional Staffing (Team Leader) 1A 0/1 15:30-19:30 (4h) single-neutral-actio…" at bounding box center [801, 452] width 184 height 56
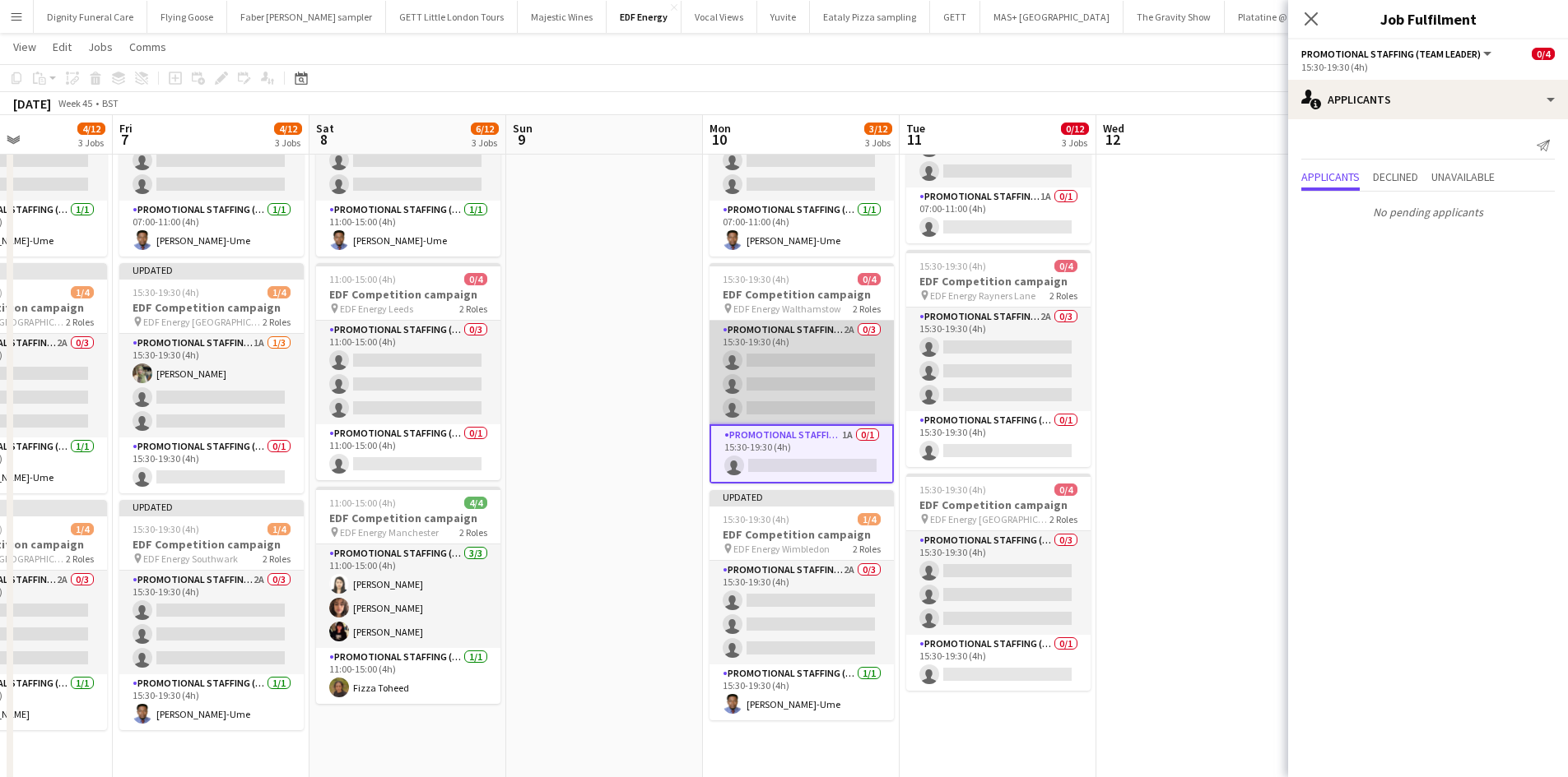
click at [841, 378] on app-card-role "Promotional Staffing (Flyering Staff) 2A 0/3 15:30-19:30 (4h) single-neutral-ac…" at bounding box center [801, 372] width 184 height 104
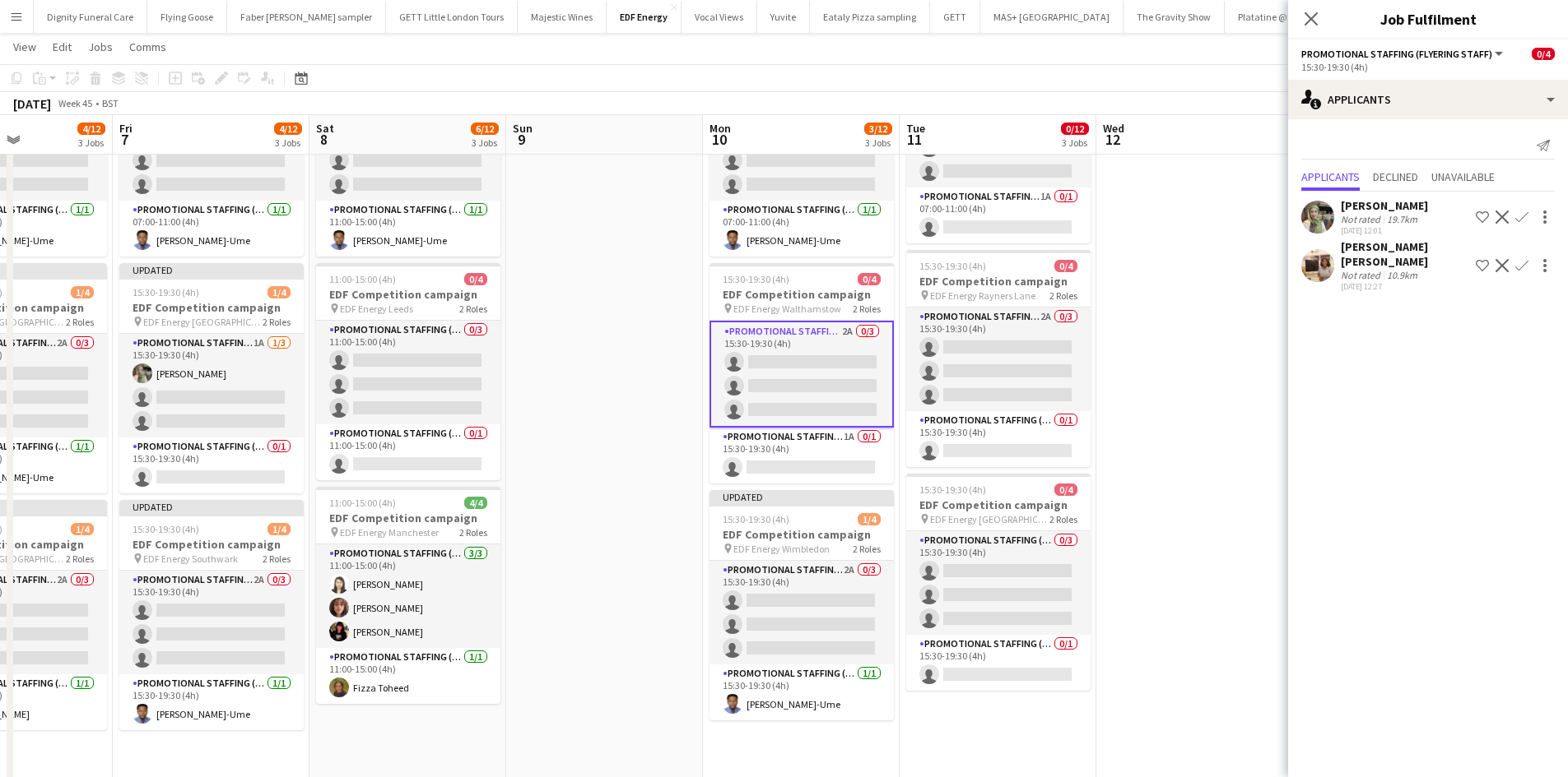
click at [1524, 212] on app-icon "Confirm" at bounding box center [1522, 217] width 13 height 13
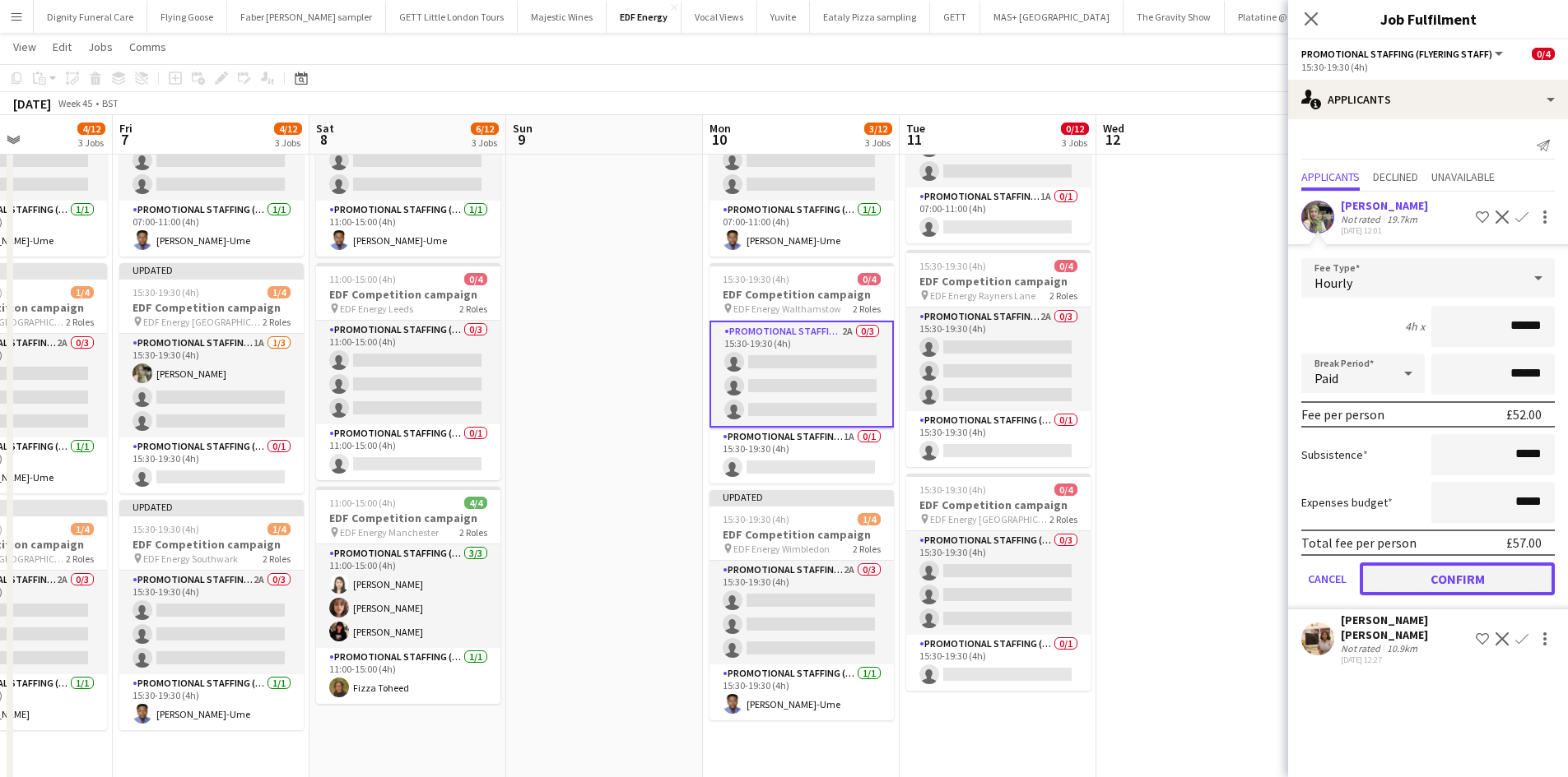
drag, startPoint x: 1479, startPoint y: 566, endPoint x: 1246, endPoint y: 567, distance: 233.0
click at [1478, 566] on button "Confirm" at bounding box center [1457, 578] width 195 height 33
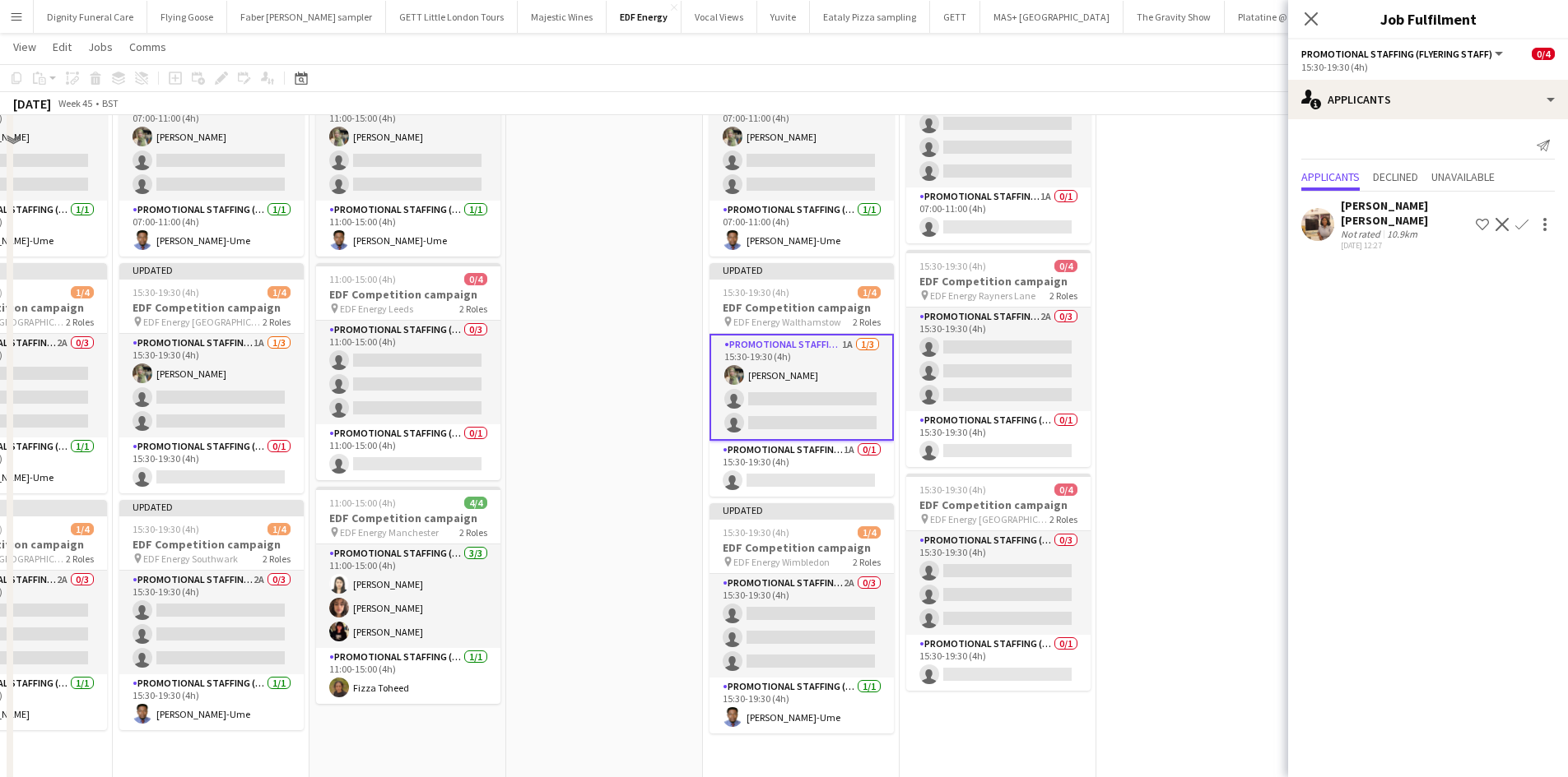
scroll to position [0, 0]
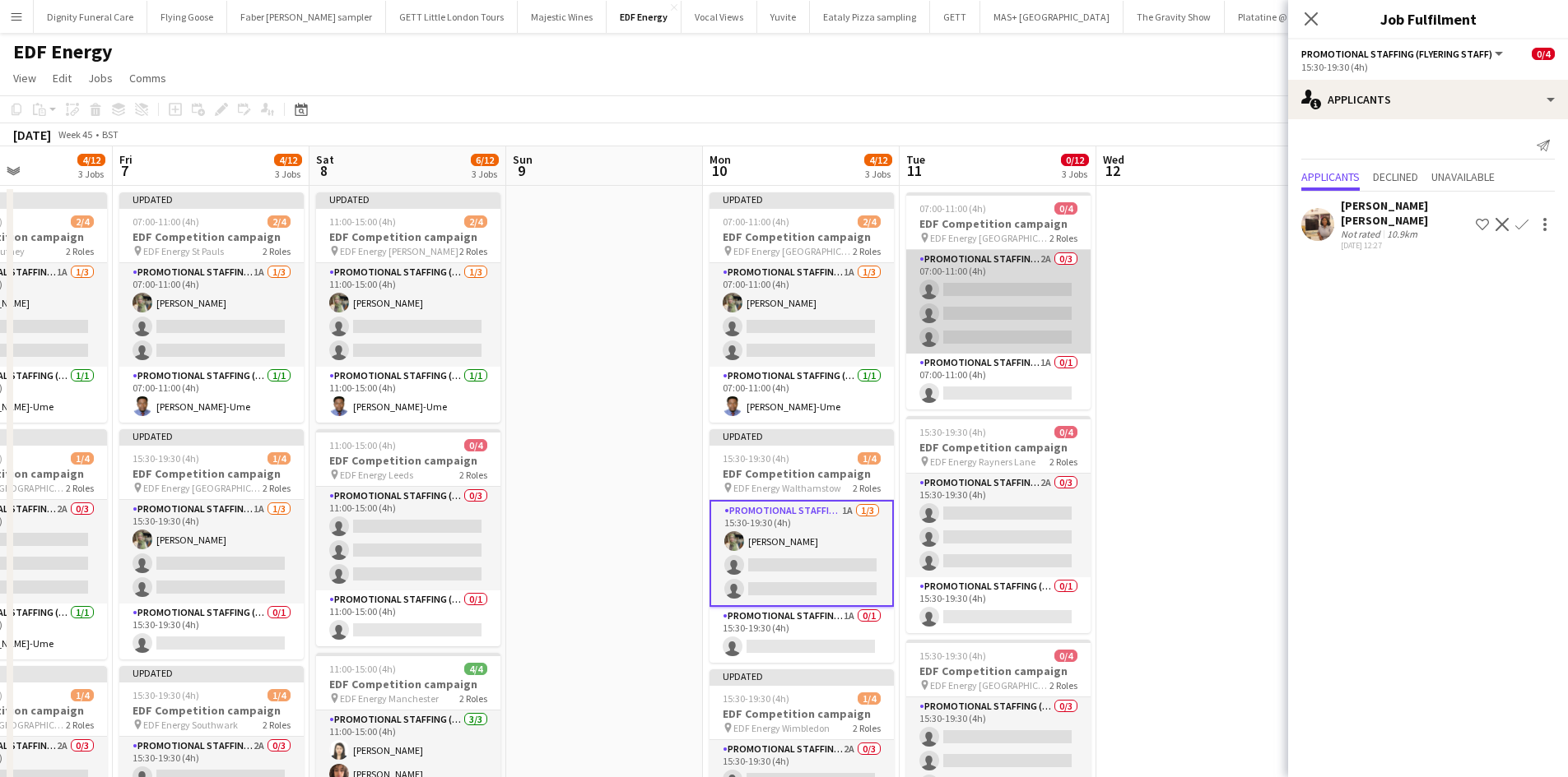
click at [1021, 303] on app-card-role "Promotional Staffing (Flyering Staff) 2A 0/3 07:00-11:00 (4h) single-neutral-ac…" at bounding box center [998, 302] width 184 height 104
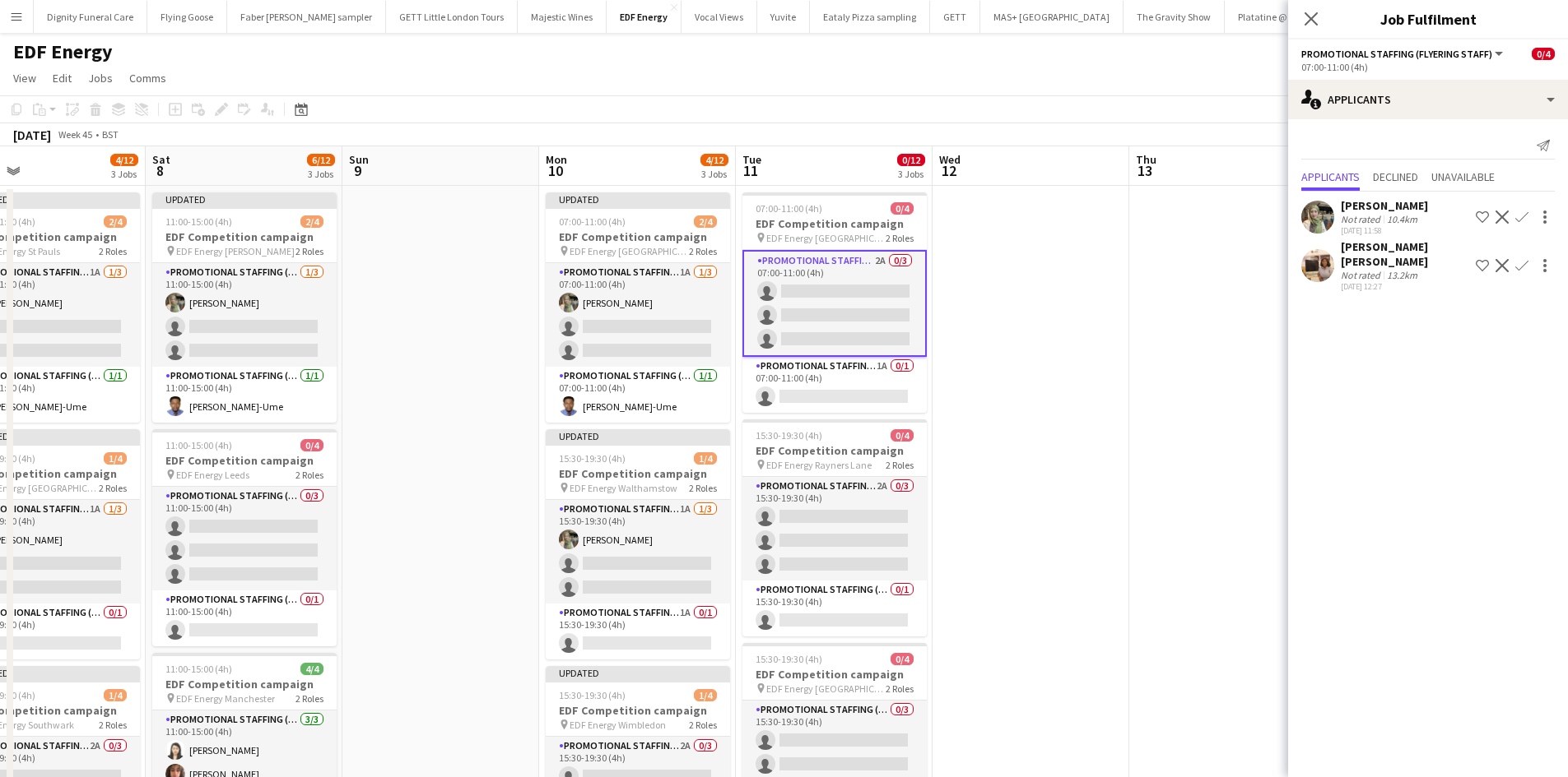
drag, startPoint x: 1137, startPoint y: 377, endPoint x: 963, endPoint y: 389, distance: 174.4
click at [963, 389] on app-calendar-viewport "Mon 3 4/12 3 Jobs Tue 4 4/12 3 Jobs Wed 5 4/12 3 Jobs Thu 6 4/12 3 Jobs Fri 7 4…" at bounding box center [784, 667] width 1568 height 1043
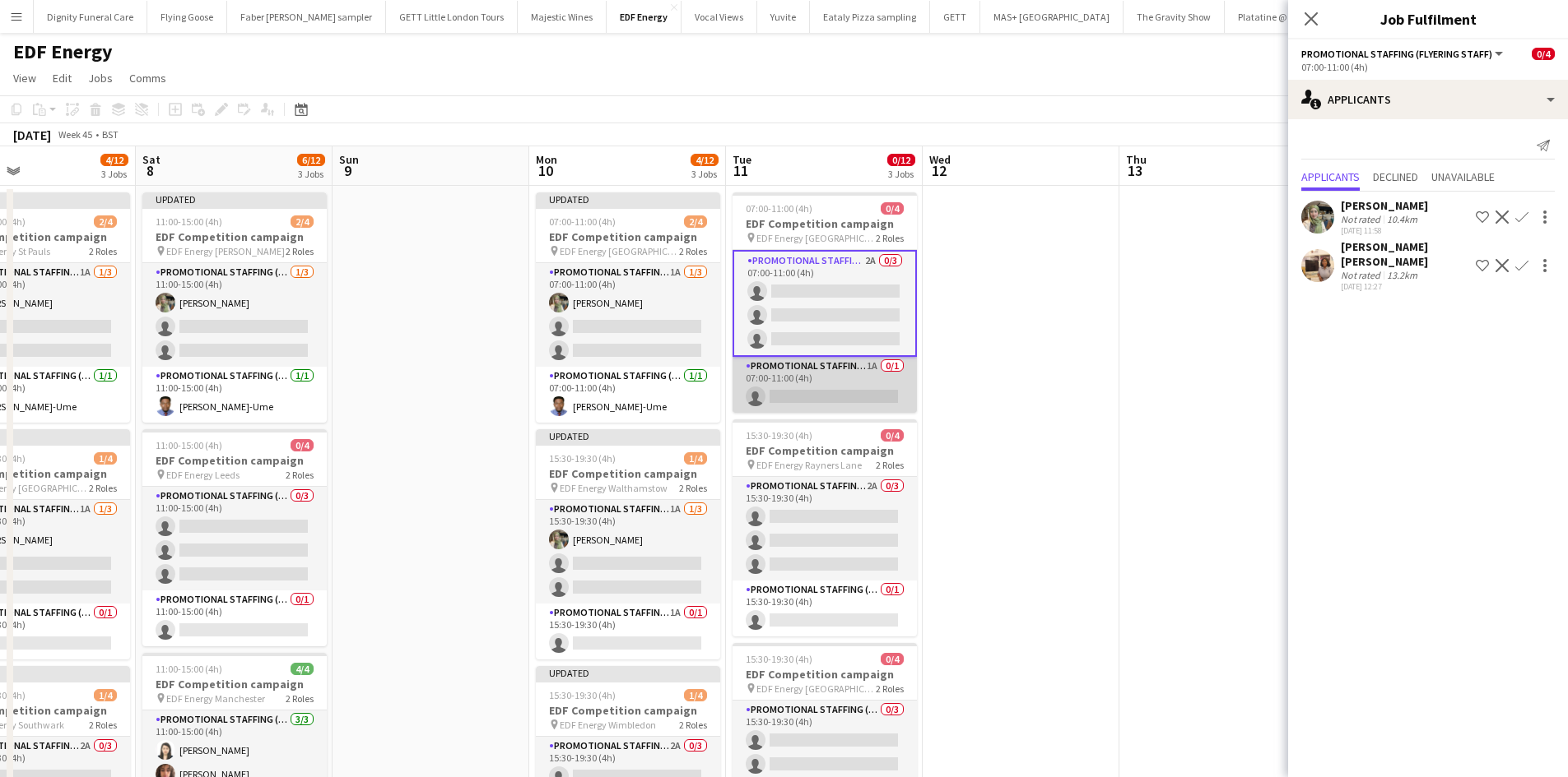
click at [846, 396] on app-card-role "Promotional Staffing (Team Leader) 1A 0/1 07:00-11:00 (4h) single-neutral-actio…" at bounding box center [824, 385] width 184 height 56
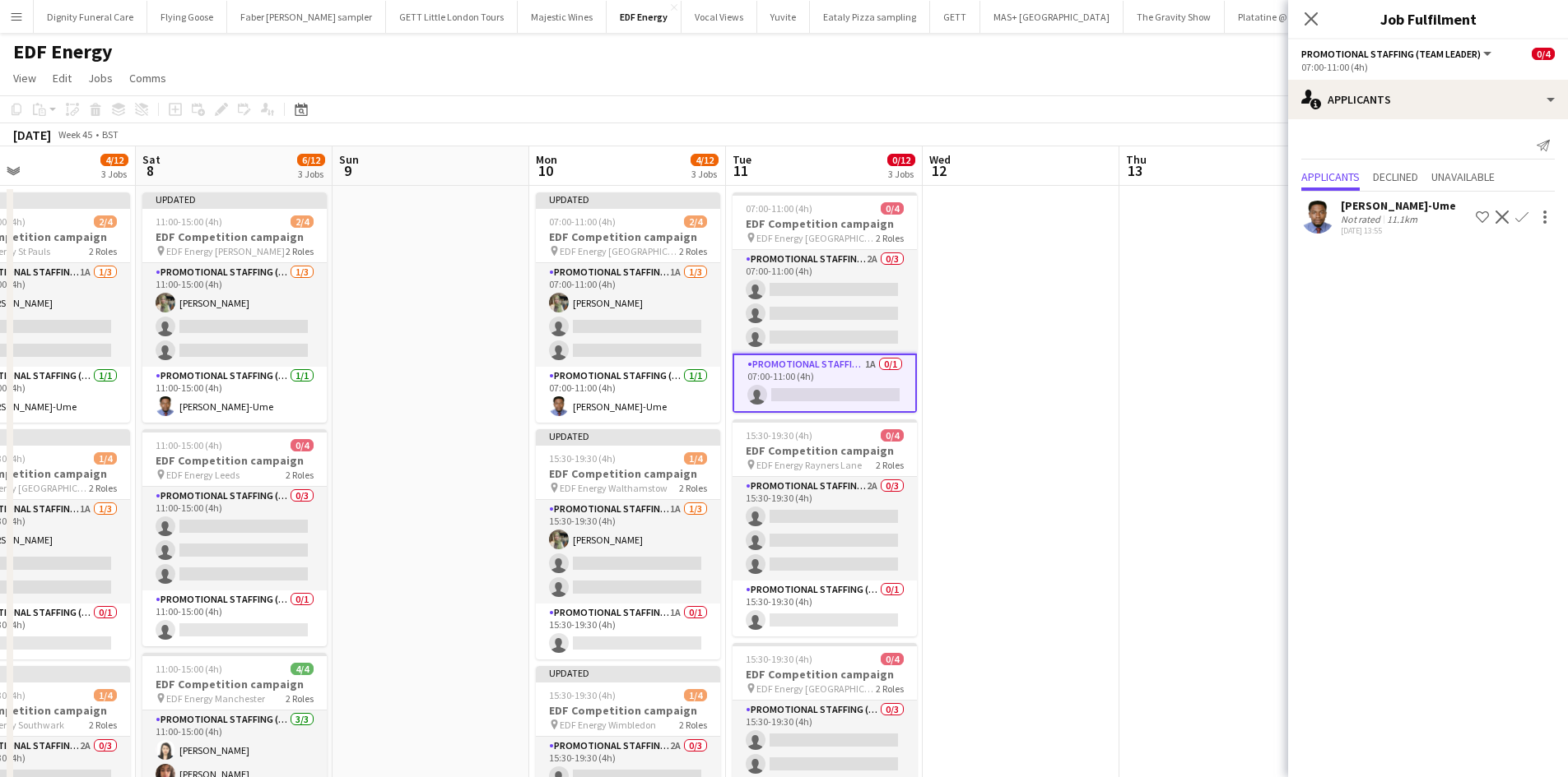
click at [1520, 215] on app-icon "Confirm" at bounding box center [1522, 217] width 13 height 13
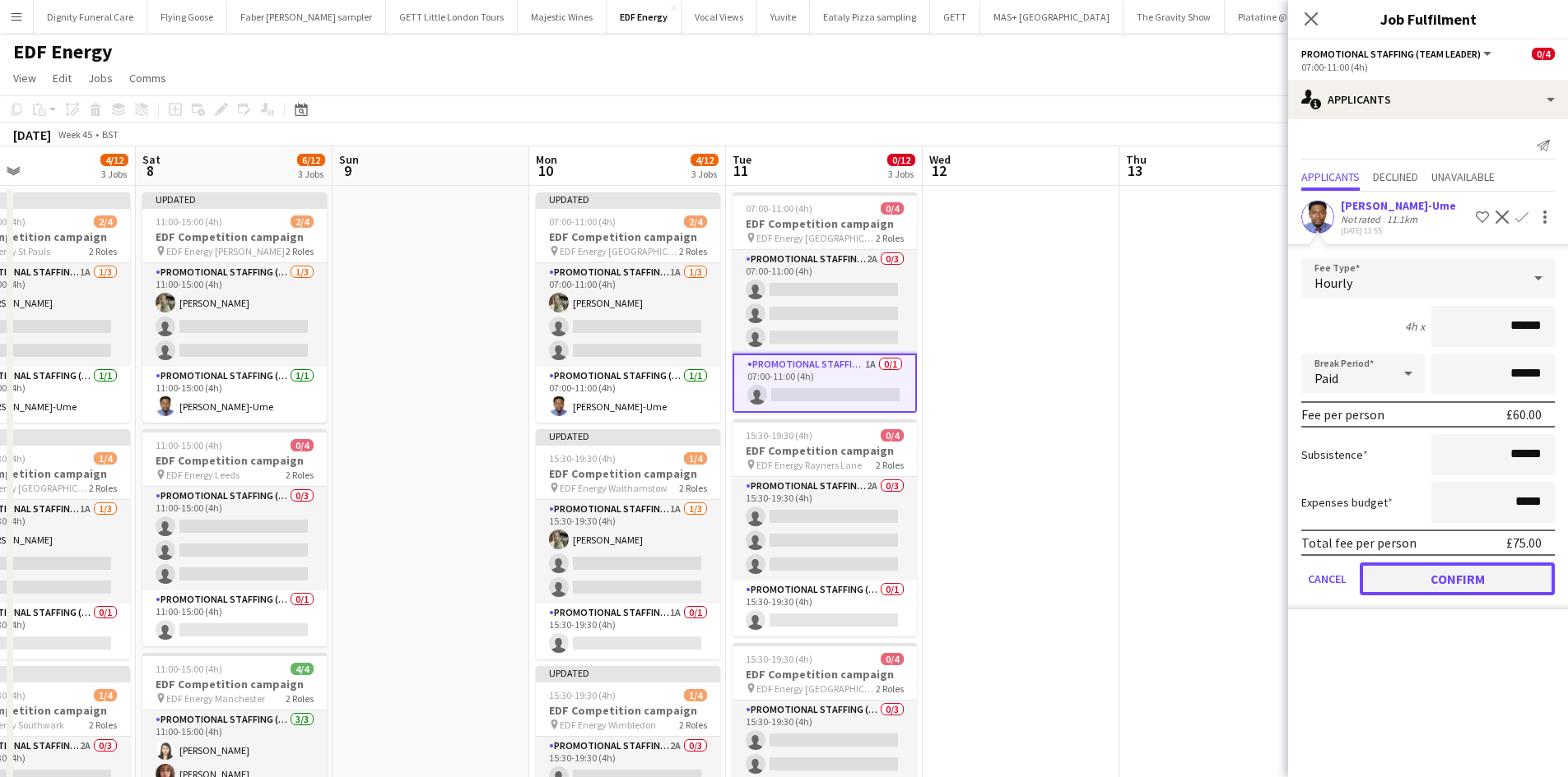
click at [1460, 587] on button "Confirm" at bounding box center [1457, 578] width 195 height 33
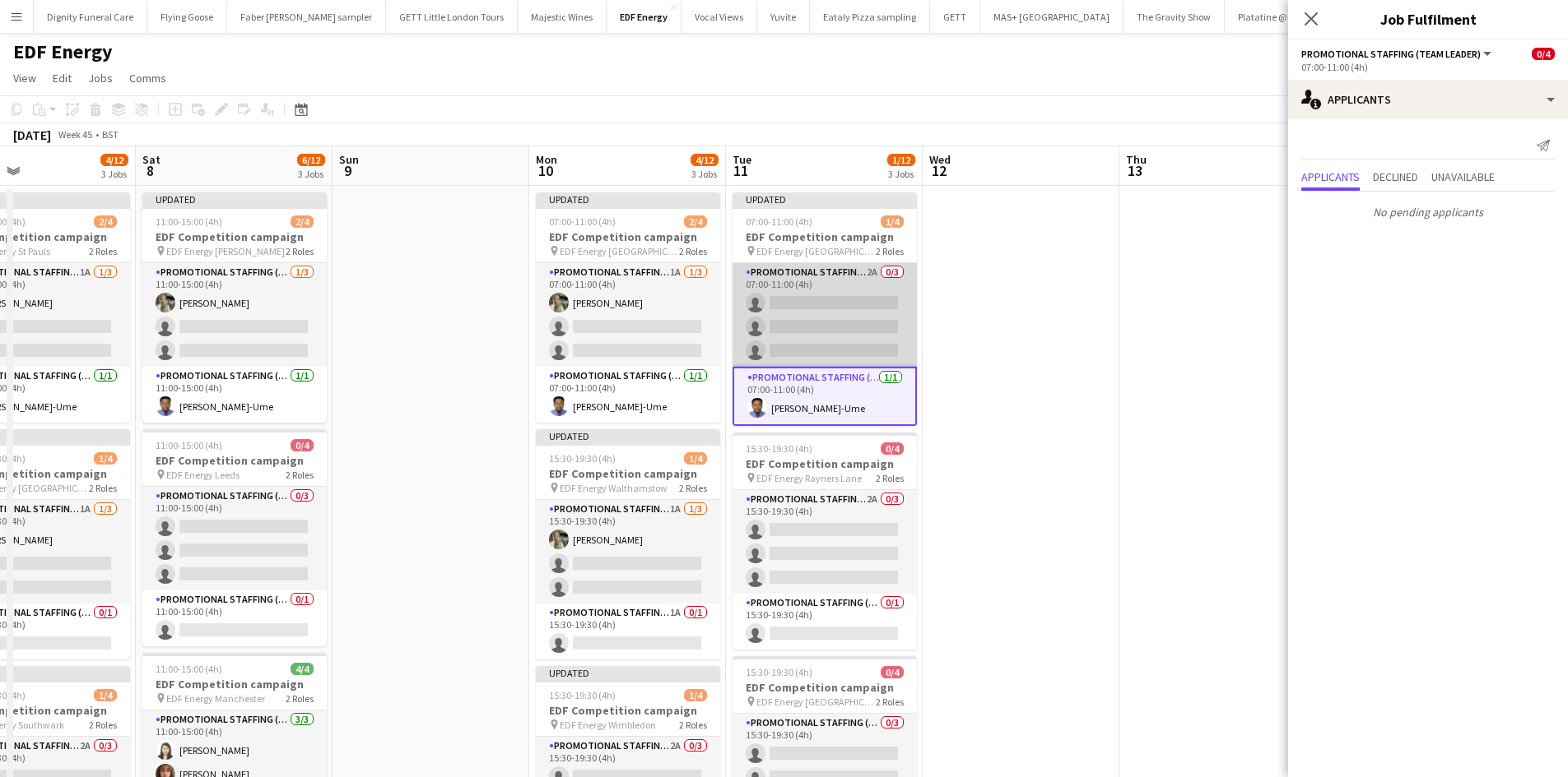
click at [851, 341] on app-card-role "Promotional Staffing (Flyering Staff) 2A 0/3 07:00-11:00 (4h) single-neutral-ac…" at bounding box center [824, 315] width 184 height 104
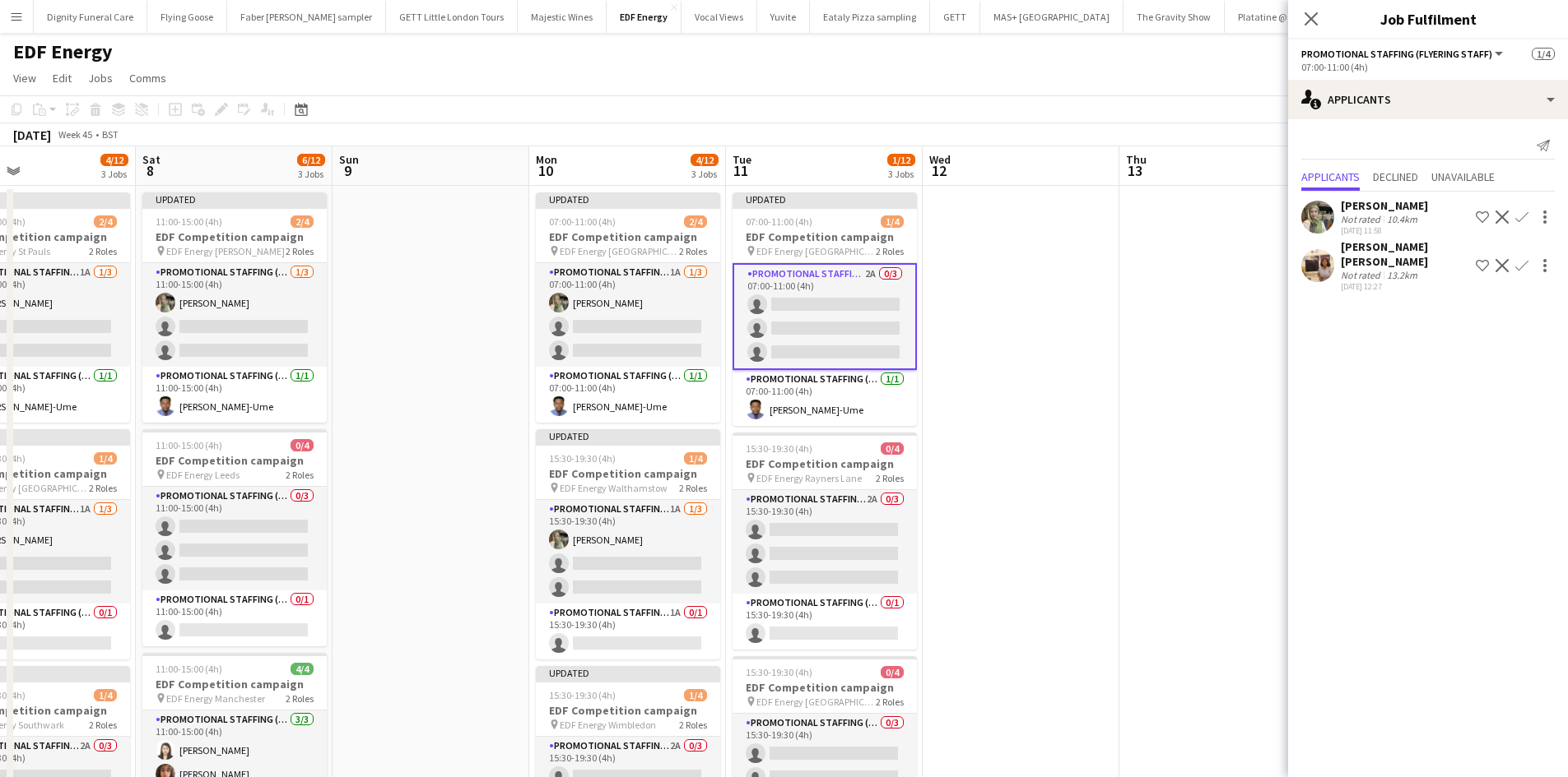
click at [1524, 215] on app-icon "Confirm" at bounding box center [1522, 217] width 13 height 13
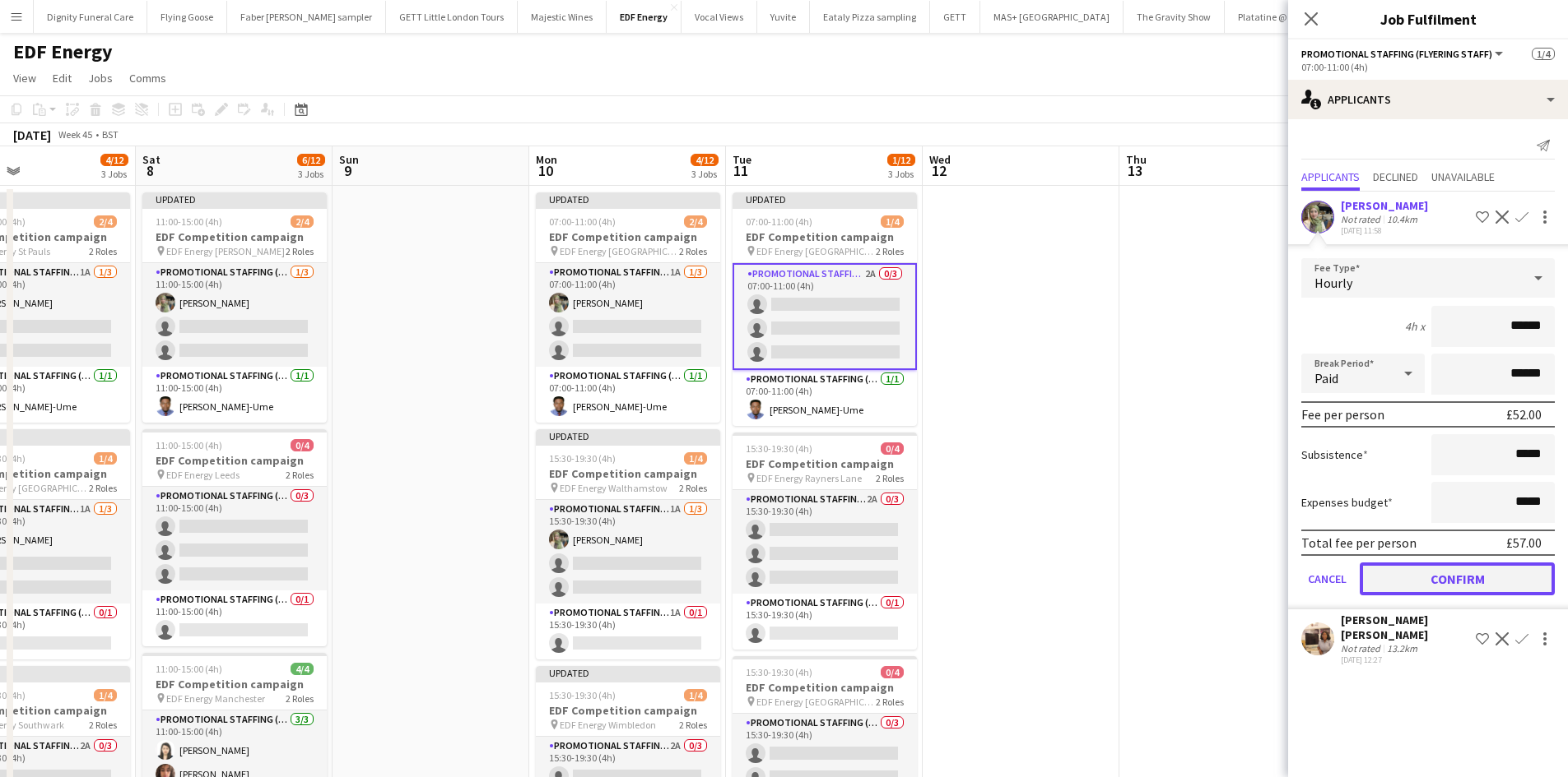
click at [1488, 585] on button "Confirm" at bounding box center [1457, 578] width 195 height 33
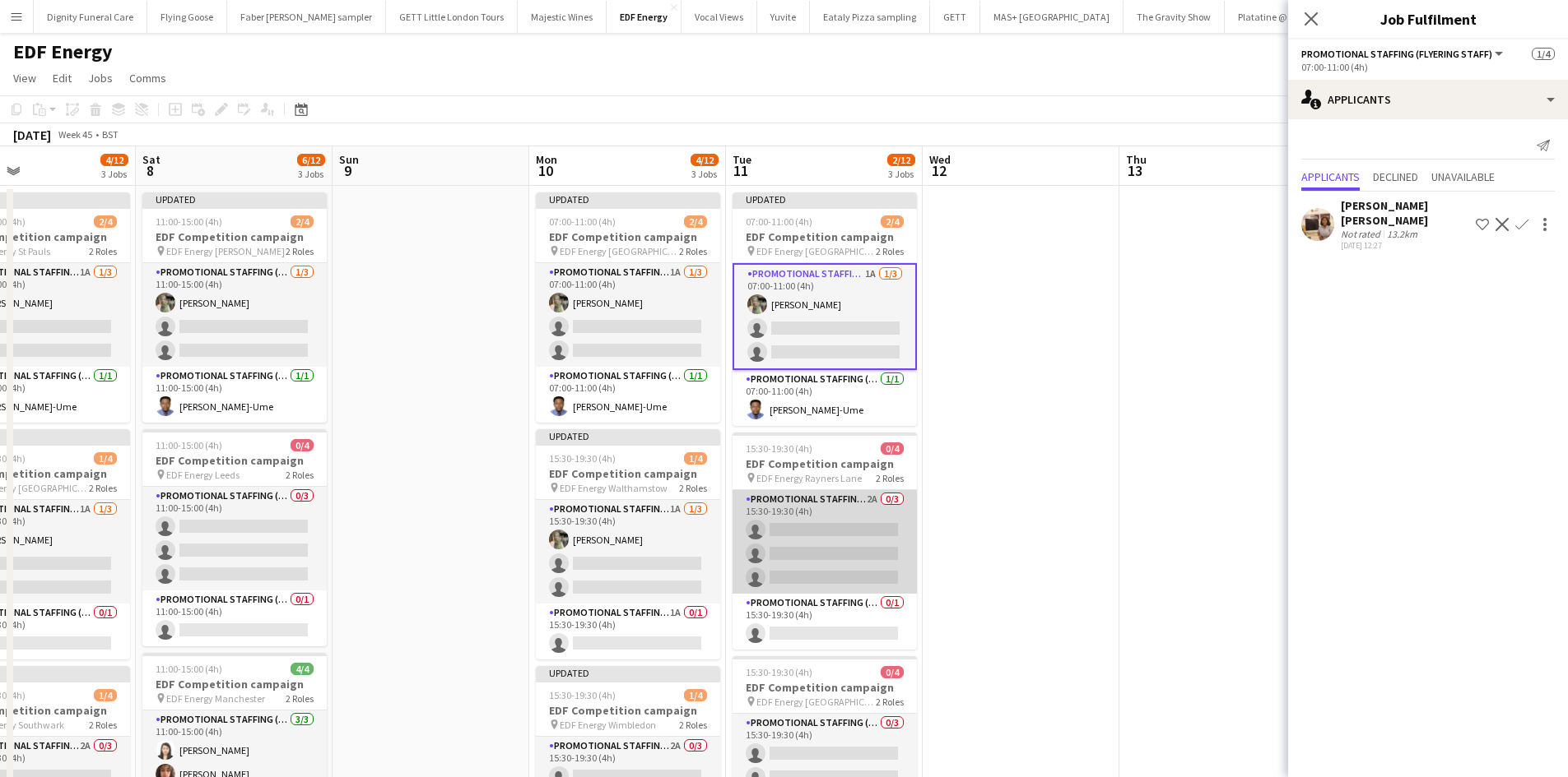
drag, startPoint x: 828, startPoint y: 558, endPoint x: 839, endPoint y: 560, distance: 11.2
click at [831, 560] on app-card-role "Promotional Staffing (Flyering Staff) 2A 0/3 15:30-19:30 (4h) single-neutral-ac…" at bounding box center [824, 543] width 184 height 104
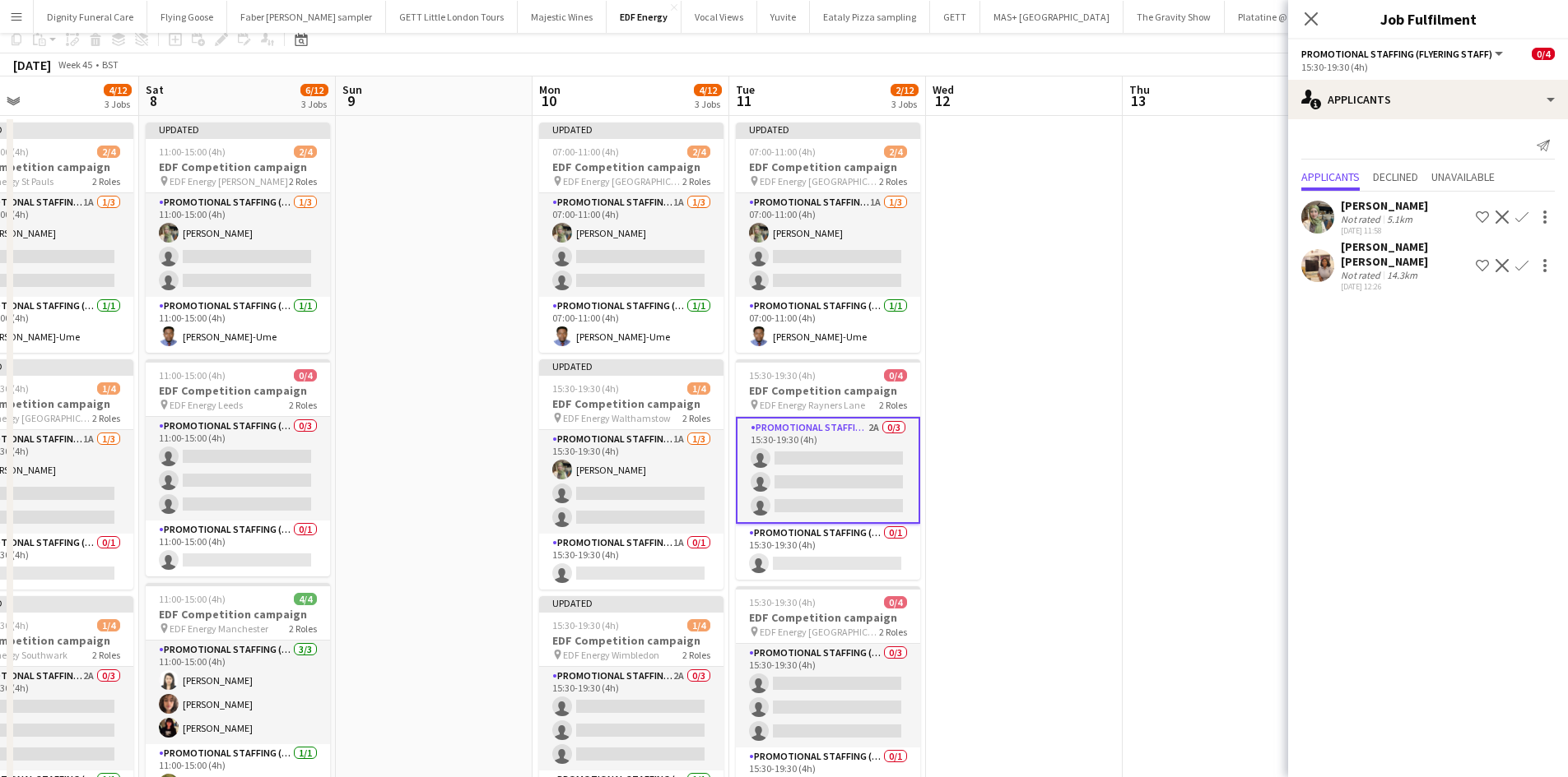
scroll to position [164, 0]
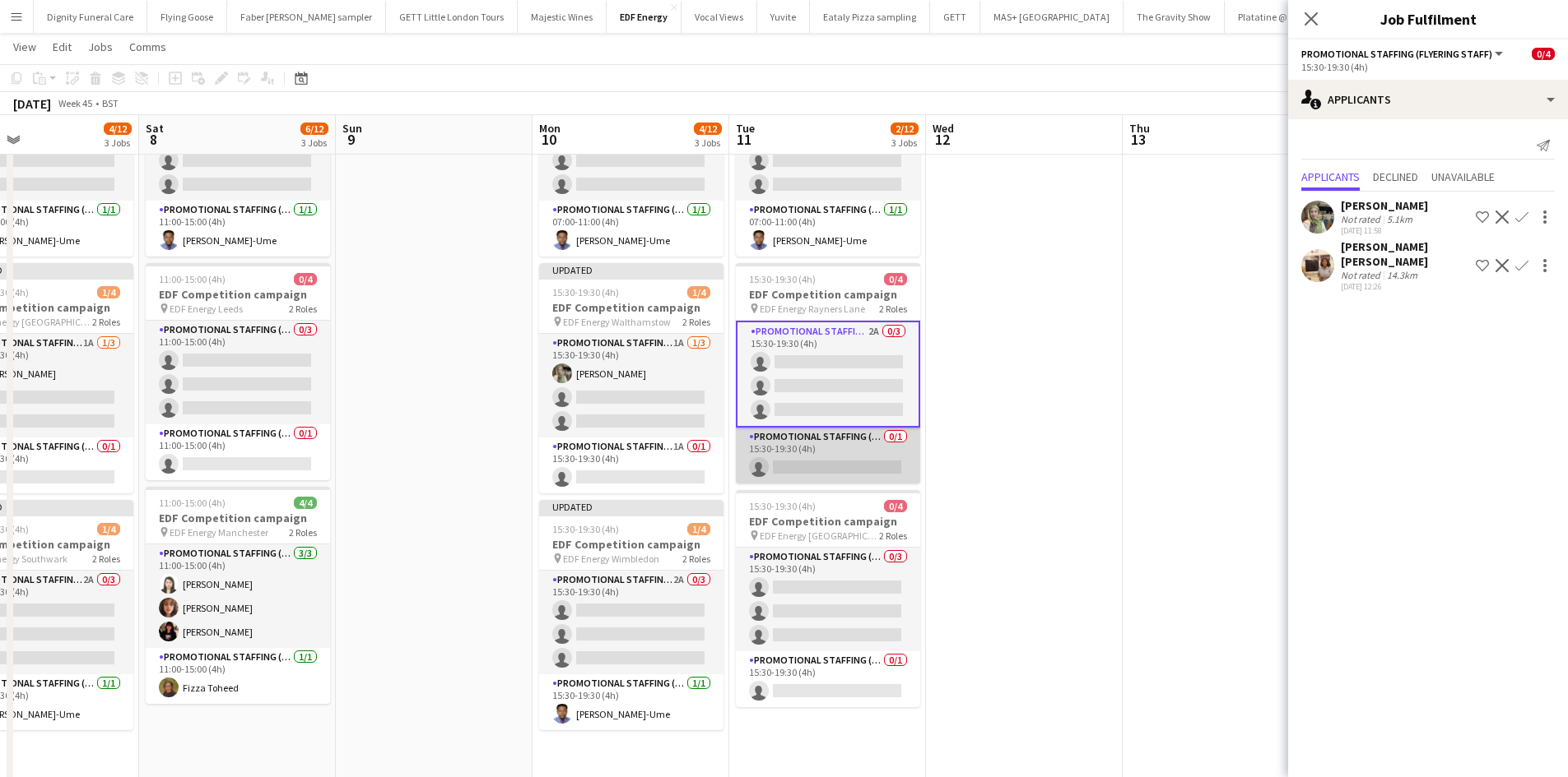
click at [843, 461] on app-card-role "Promotional Staffing (Team Leader) 0/1 15:30-19:30 (4h) single-neutral-actions" at bounding box center [828, 456] width 184 height 56
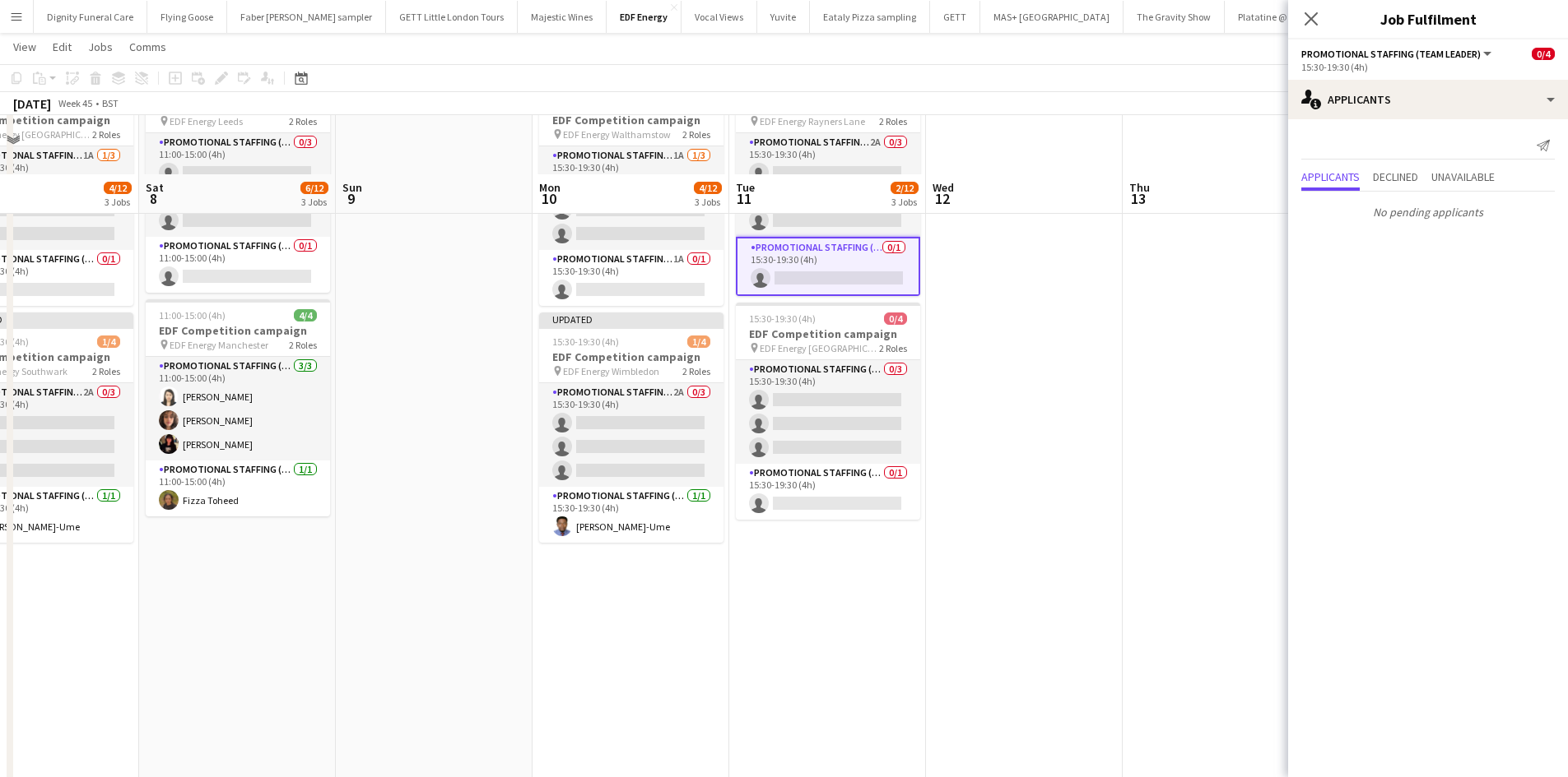
scroll to position [411, 0]
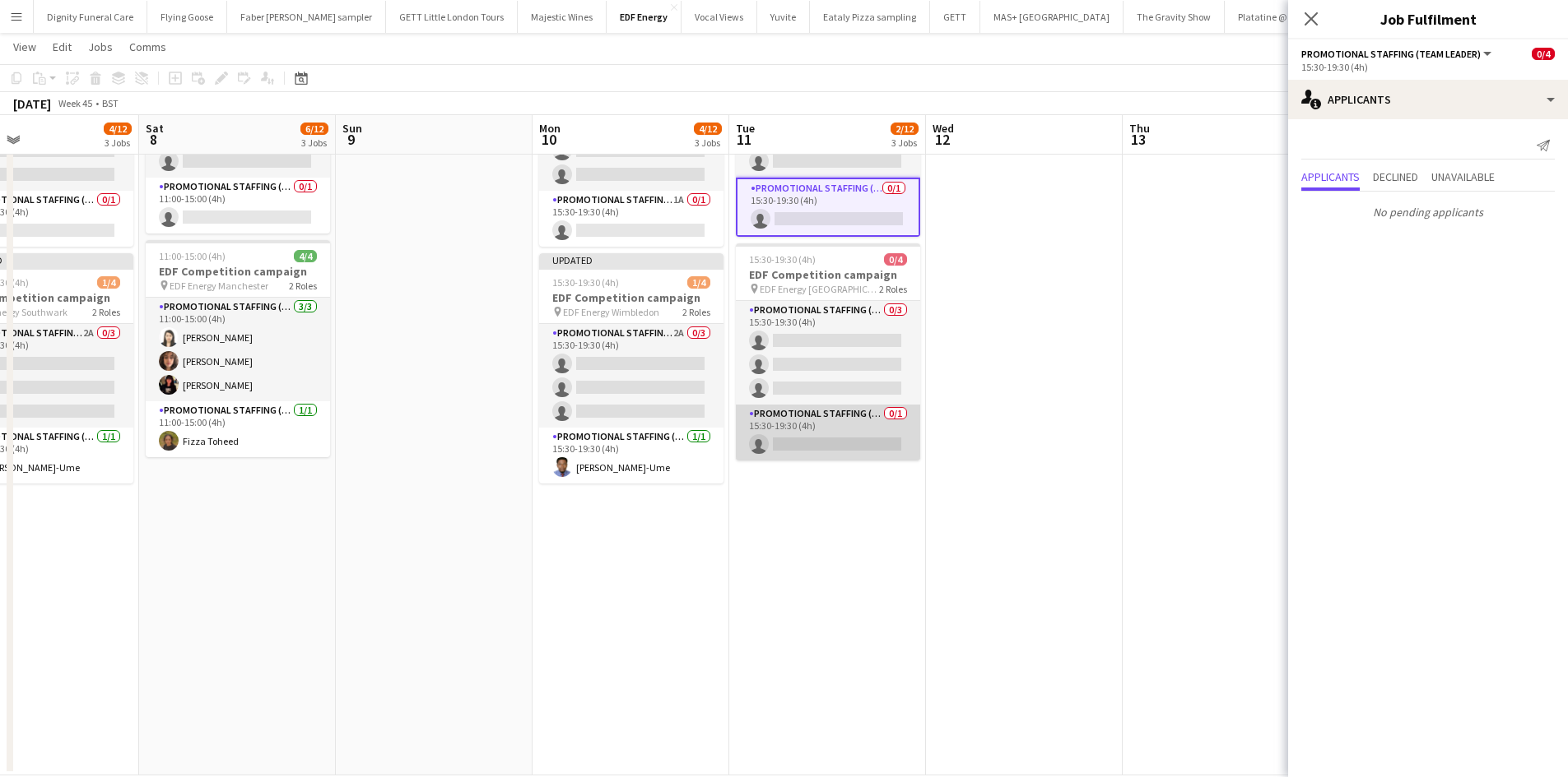
click at [856, 438] on app-card-role "Promotional Staffing (Team Leader) 0/1 15:30-19:30 (4h) single-neutral-actions" at bounding box center [828, 432] width 184 height 56
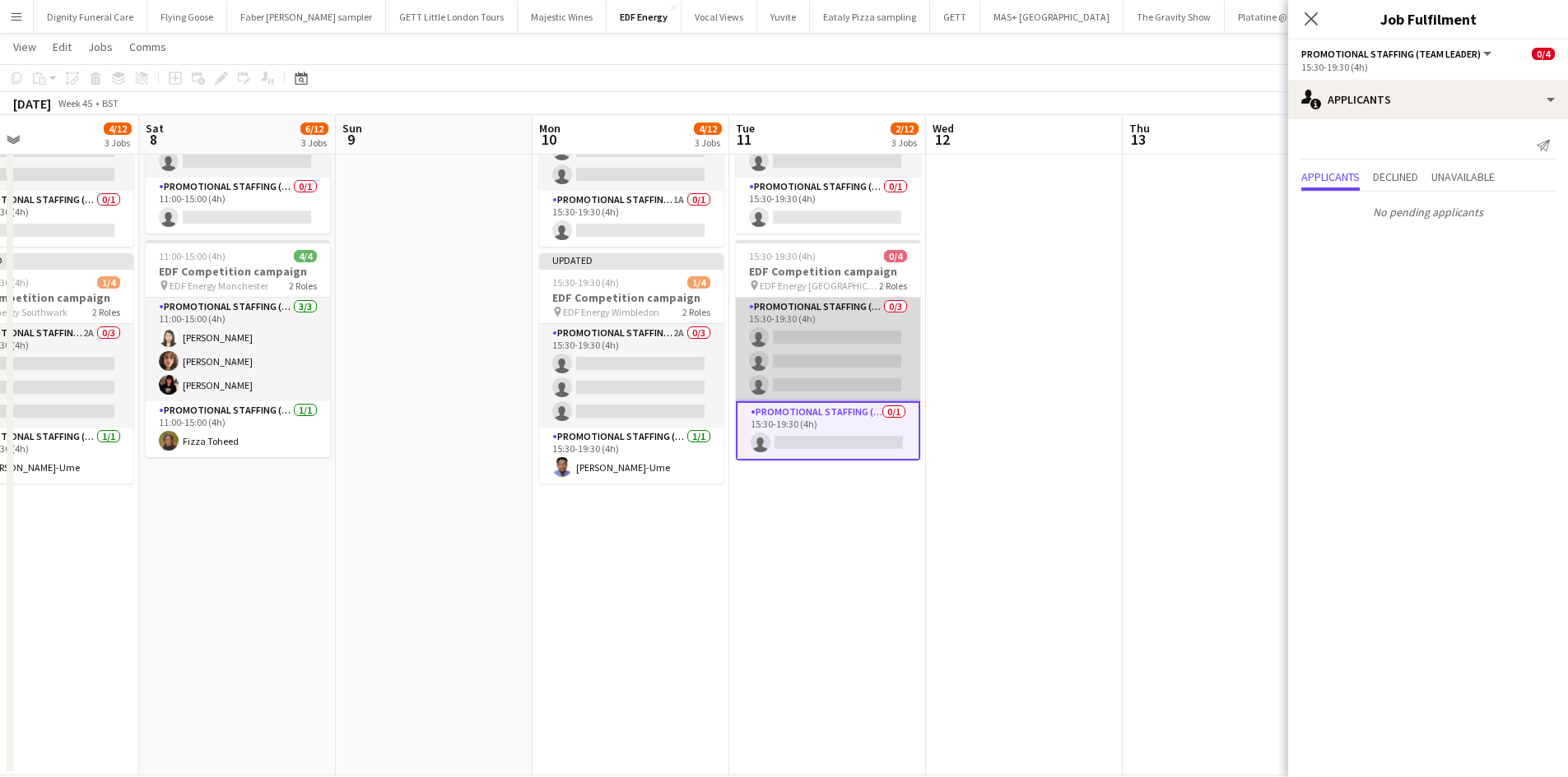
click at [858, 355] on app-card-role "Promotional Staffing (Flyering Staff) 0/3 15:30-19:30 (4h) single-neutral-actio…" at bounding box center [828, 350] width 184 height 104
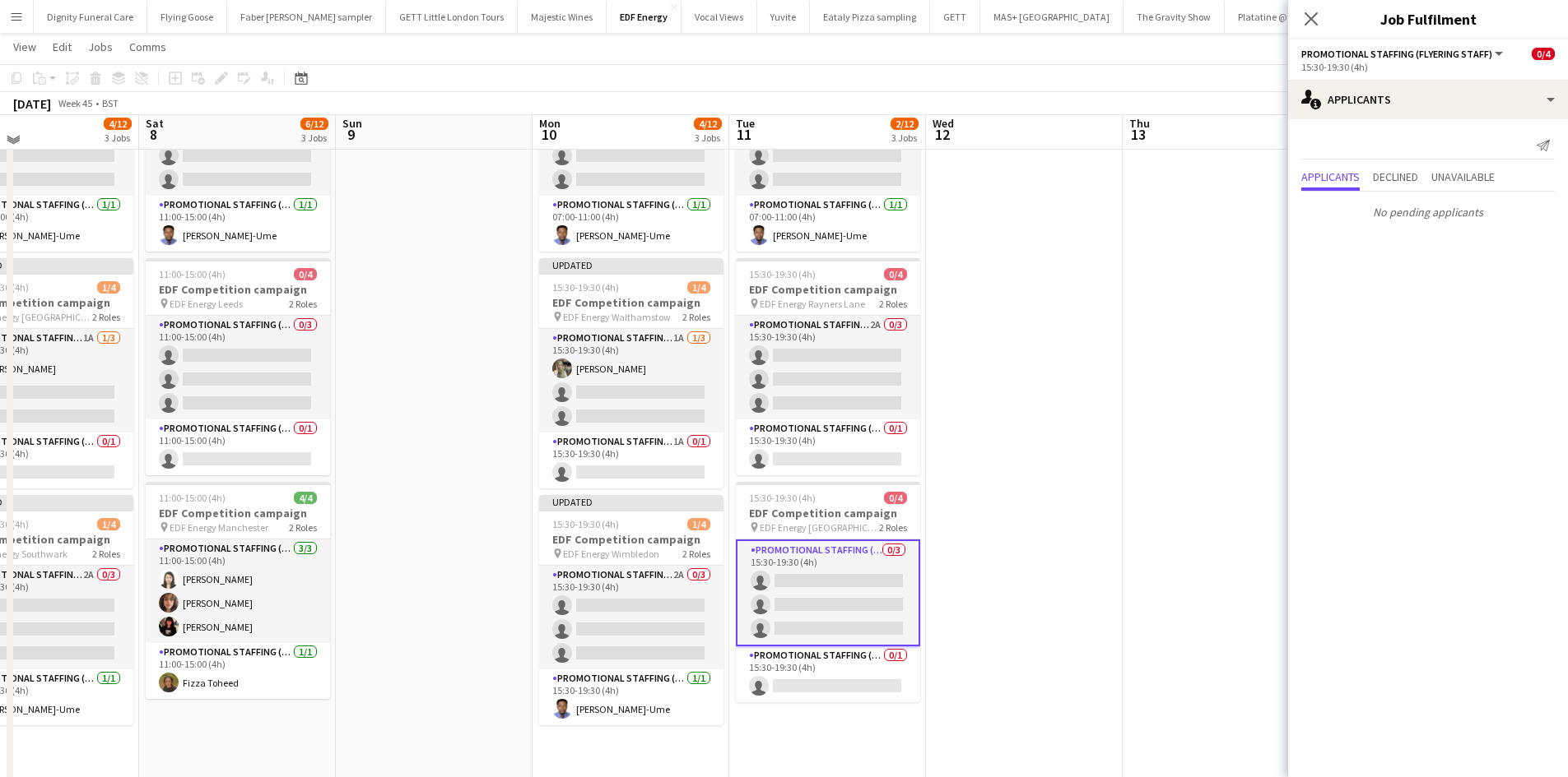
scroll to position [164, 0]
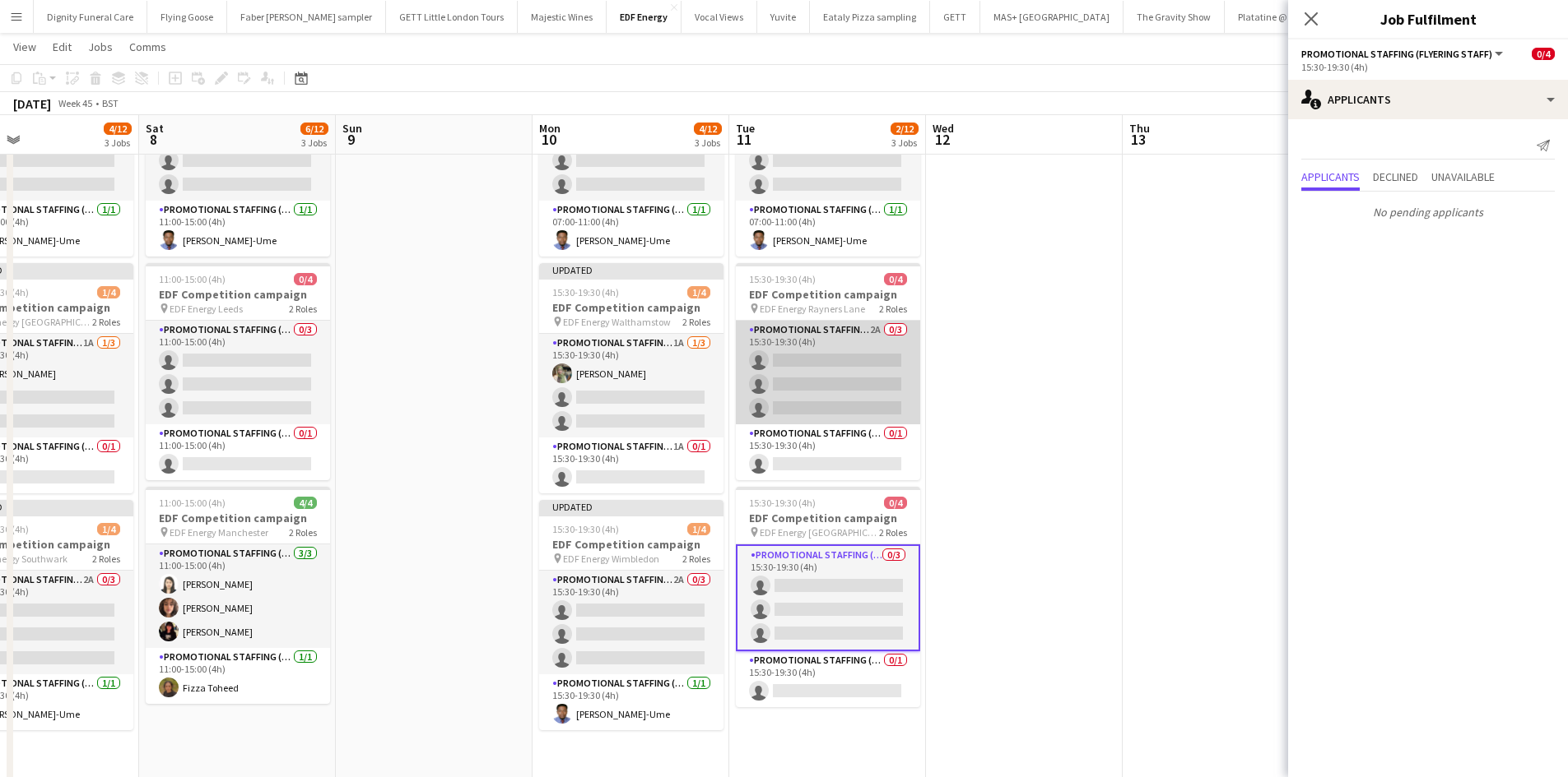
click at [858, 379] on app-card-role "Promotional Staffing (Flyering Staff) 2A 0/3 15:30-19:30 (4h) single-neutral-ac…" at bounding box center [828, 372] width 184 height 104
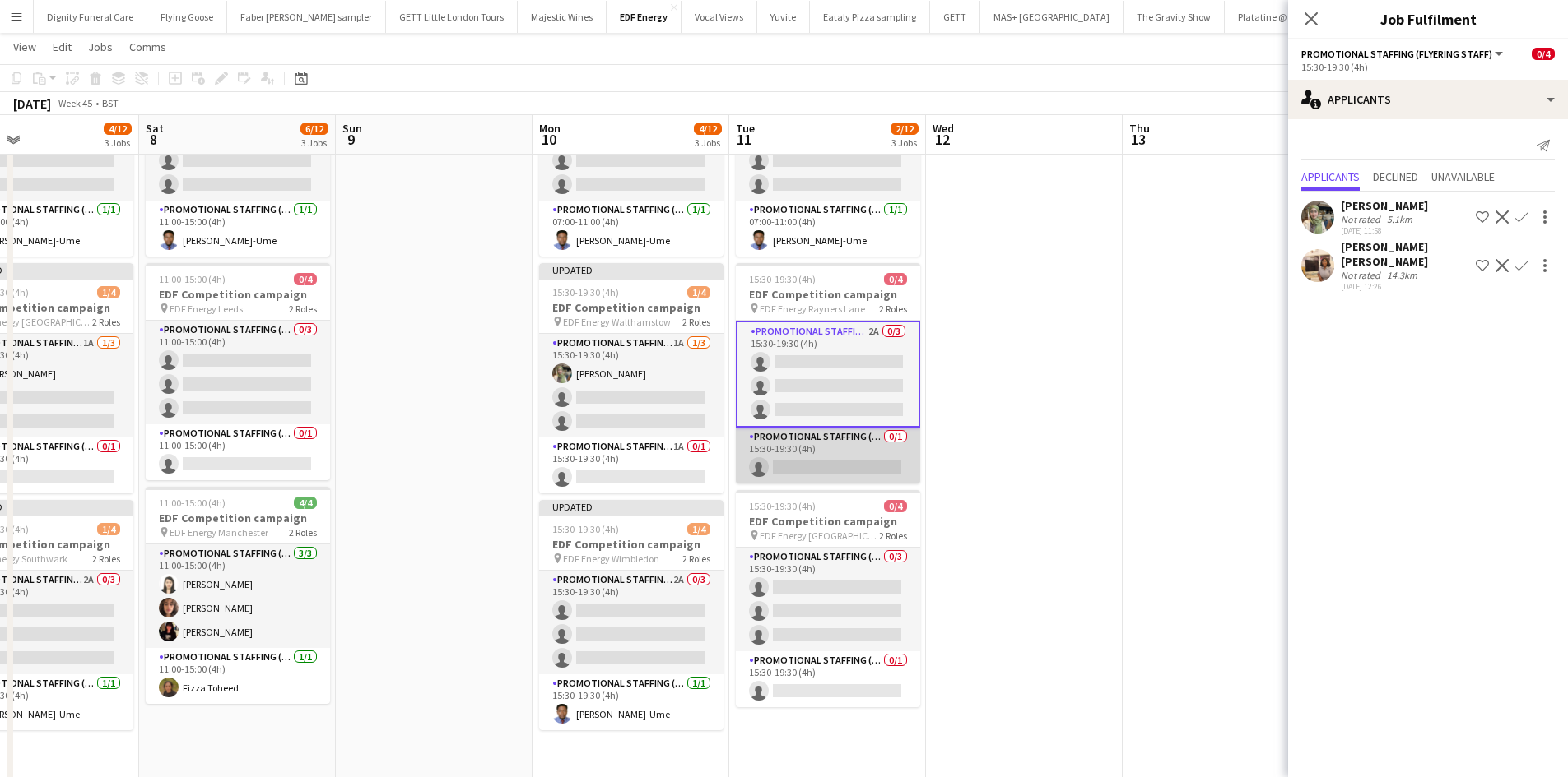
click at [865, 458] on app-card-role "Promotional Staffing (Team Leader) 0/1 15:30-19:30 (4h) single-neutral-actions" at bounding box center [828, 456] width 184 height 56
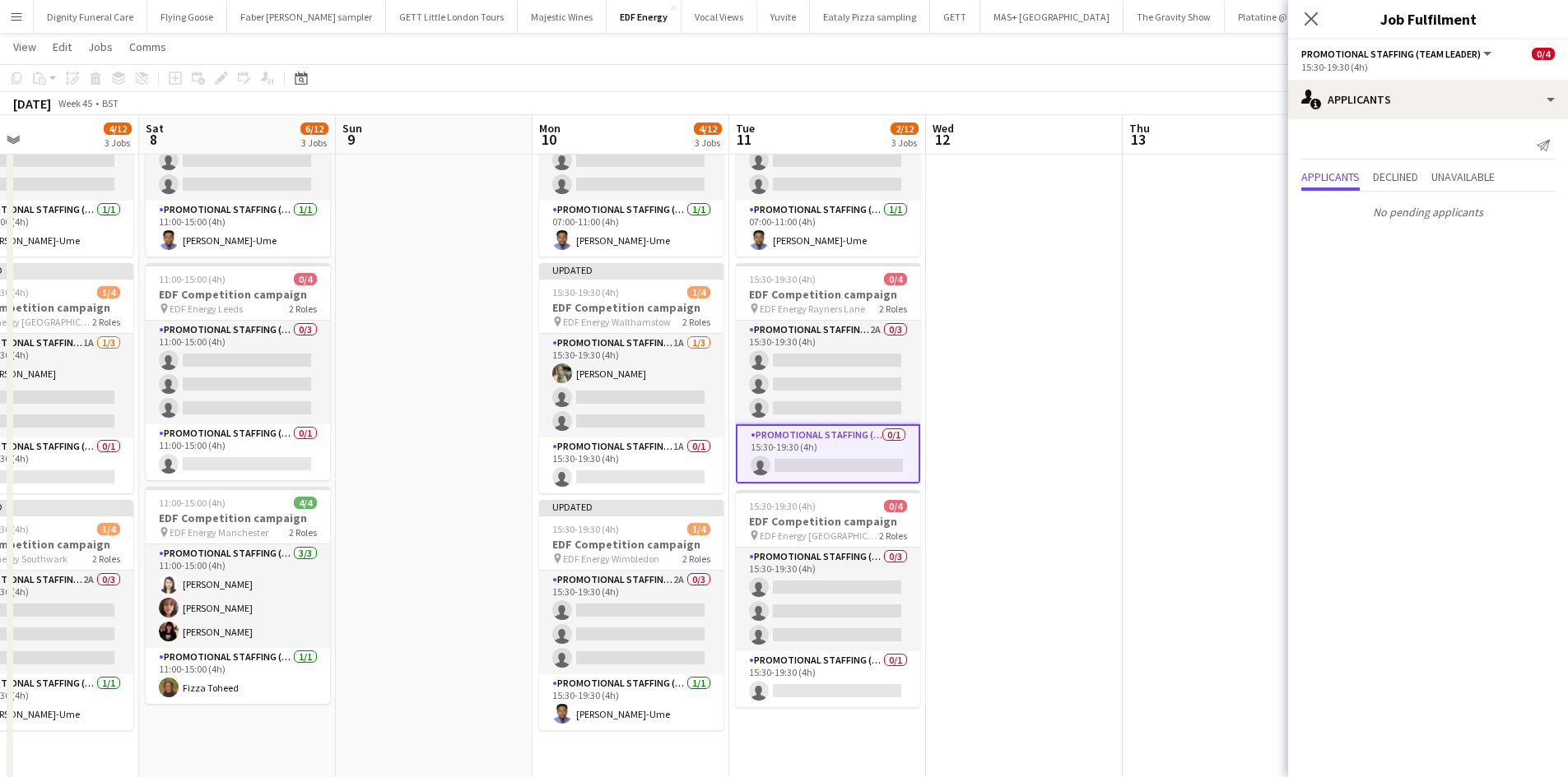
click at [861, 361] on app-card-role "Promotional Staffing (Flyering Staff) 2A 0/3 15:30-19:30 (4h) single-neutral-ac…" at bounding box center [828, 372] width 184 height 104
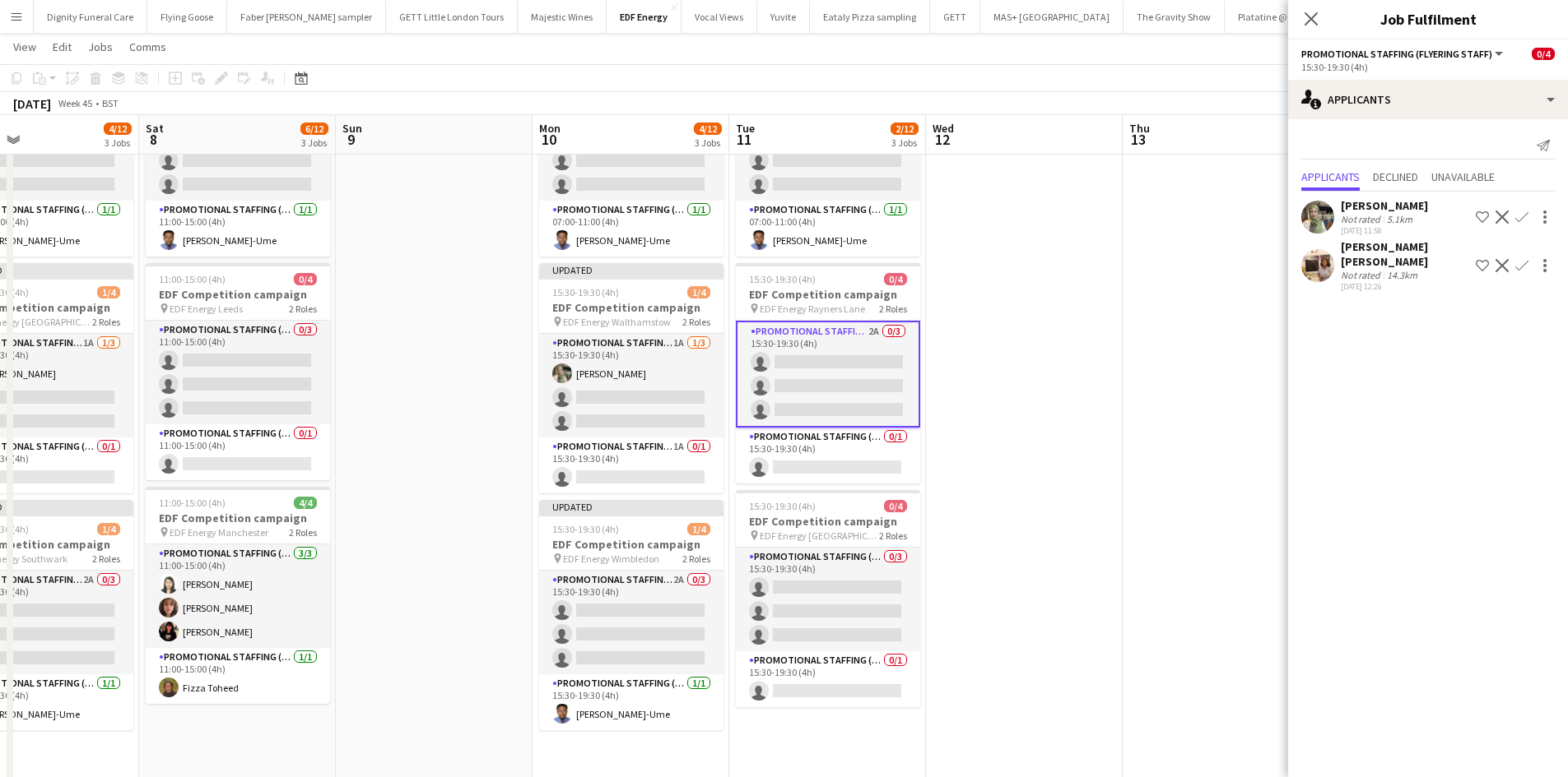
click at [1519, 208] on button "Confirm" at bounding box center [1522, 216] width 20 height 20
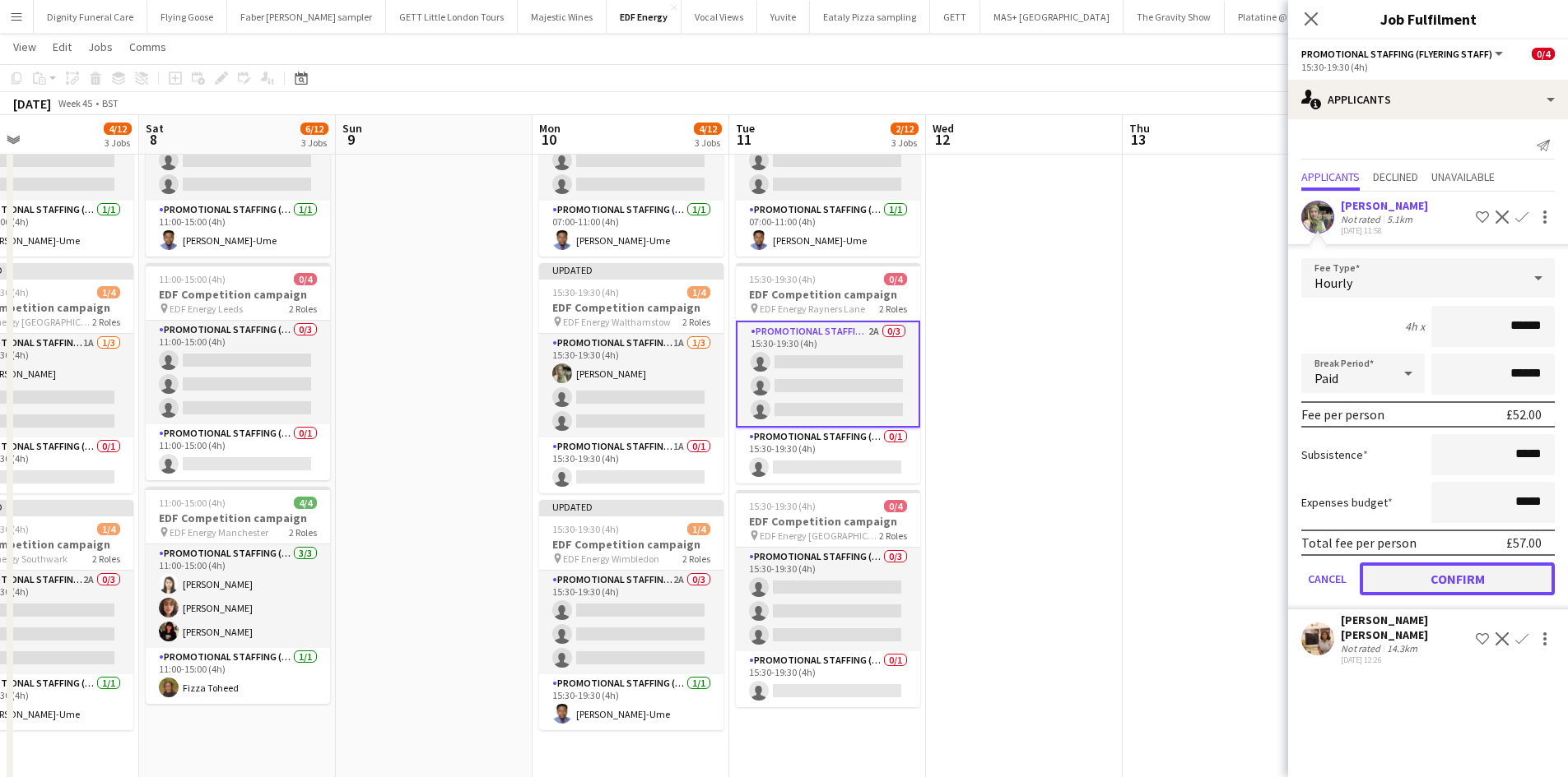
click at [1491, 579] on button "Confirm" at bounding box center [1457, 578] width 195 height 33
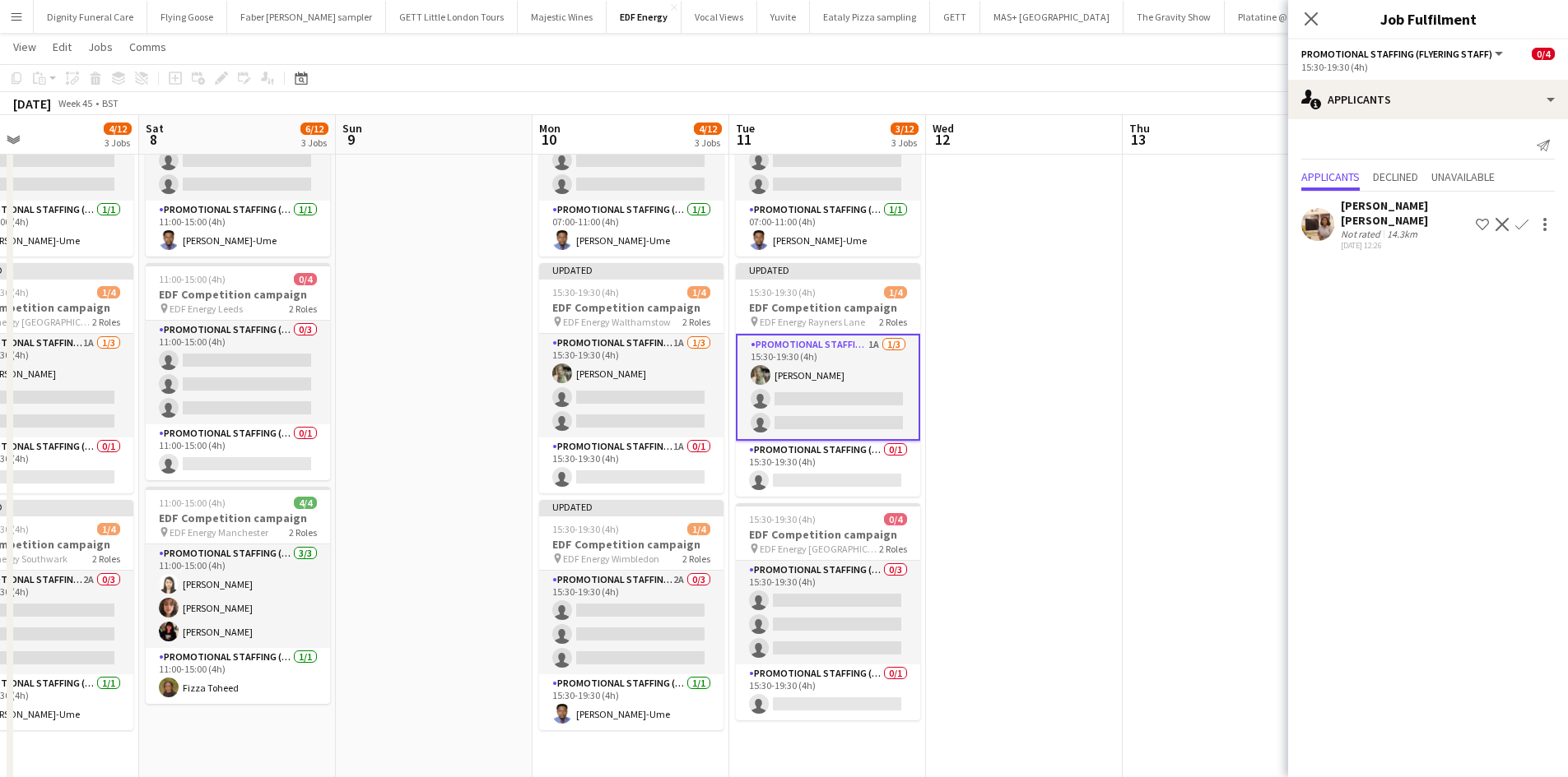
drag, startPoint x: 1106, startPoint y: 465, endPoint x: 1115, endPoint y: 442, distance: 24.7
click at [1106, 463] on app-date-cell at bounding box center [1024, 521] width 197 height 1003
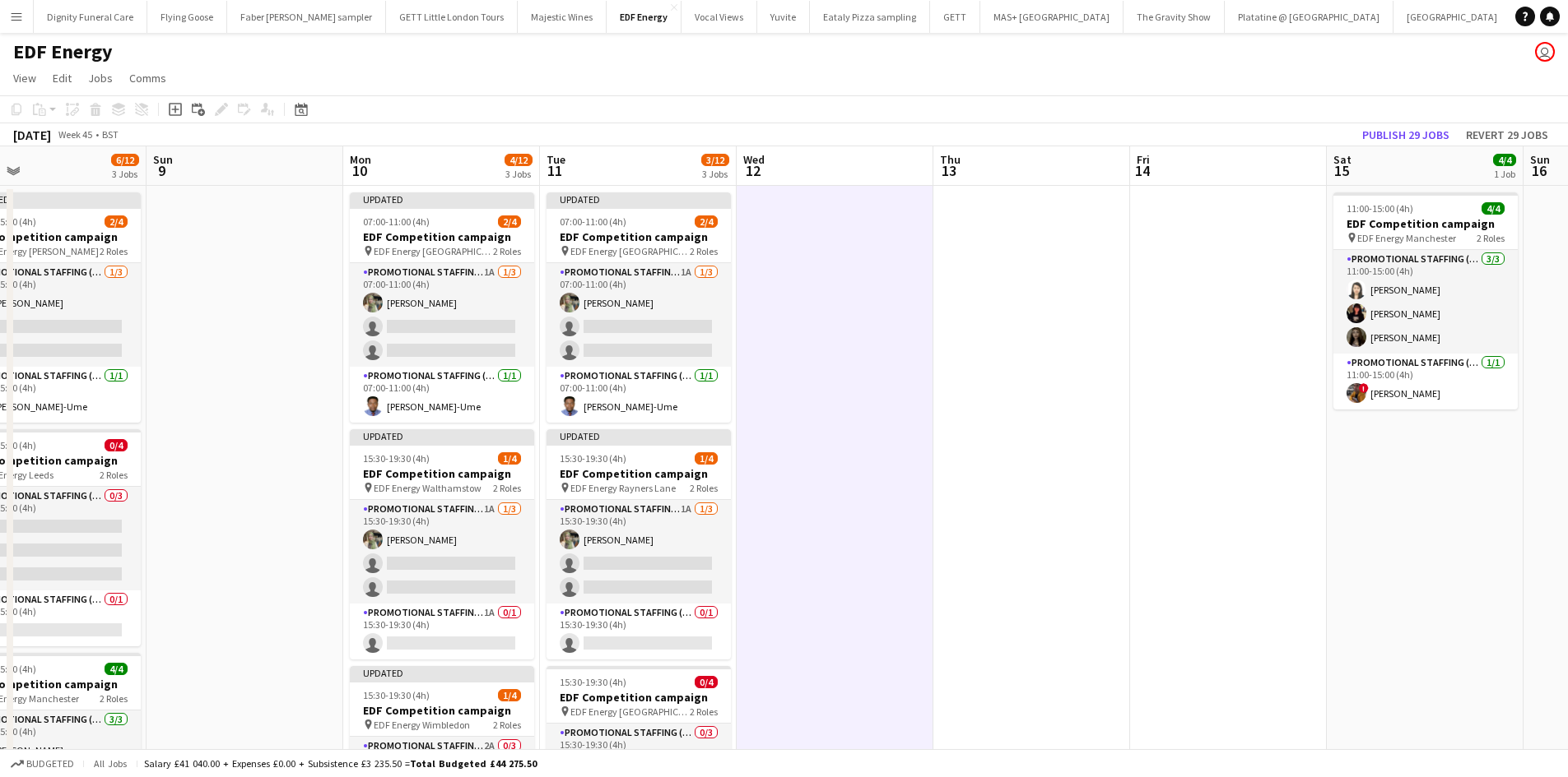
scroll to position [0, 603]
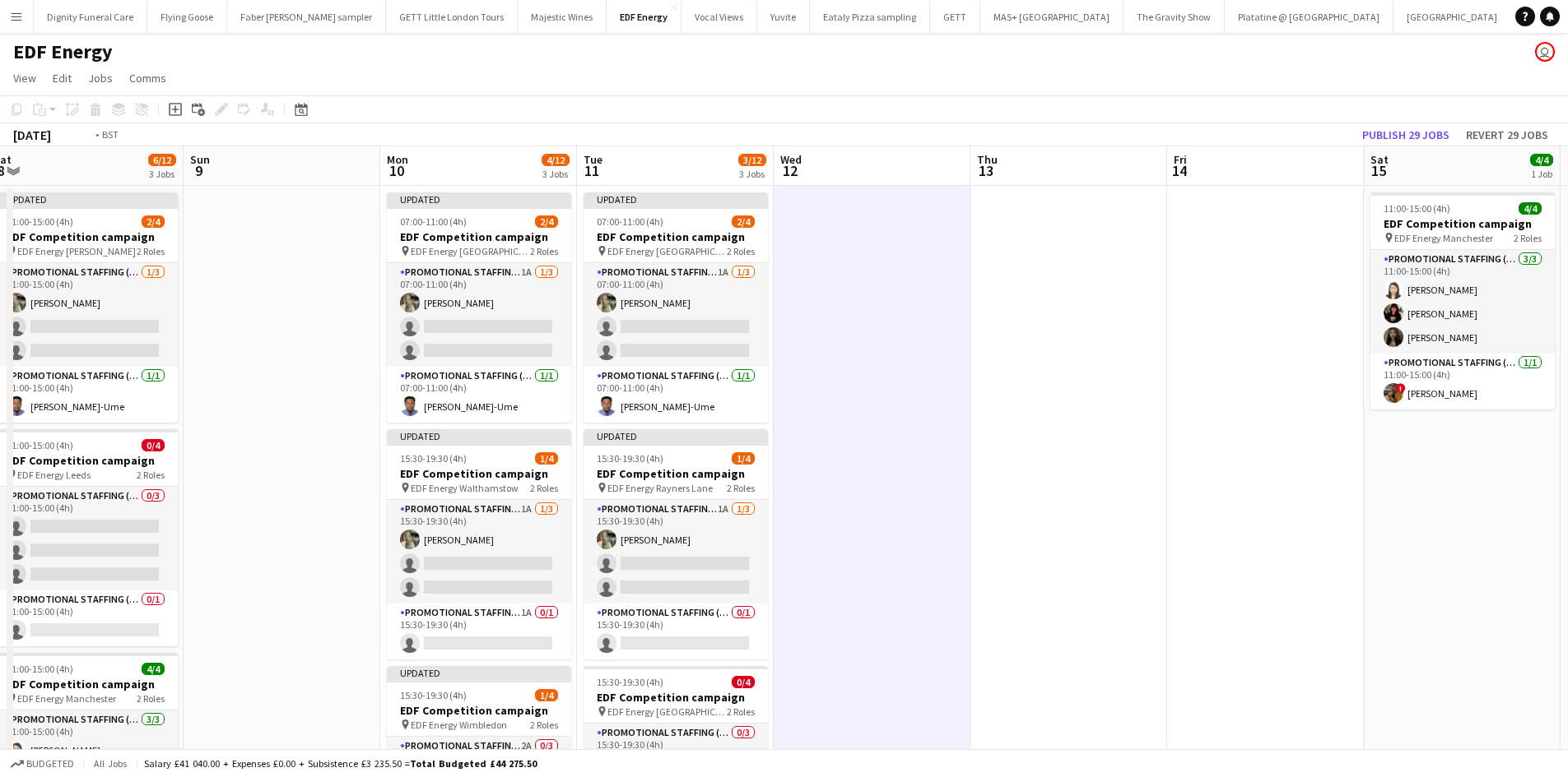
drag, startPoint x: 1395, startPoint y: 427, endPoint x: 854, endPoint y: 428, distance: 541.0
click at [854, 428] on app-calendar-viewport "Wed 5 4/12 3 Jobs Thu 6 4/12 3 Jobs Fri 7 4/12 3 Jobs Sat 8 6/12 3 Jobs Sun 9 M…" at bounding box center [784, 667] width 1568 height 1043
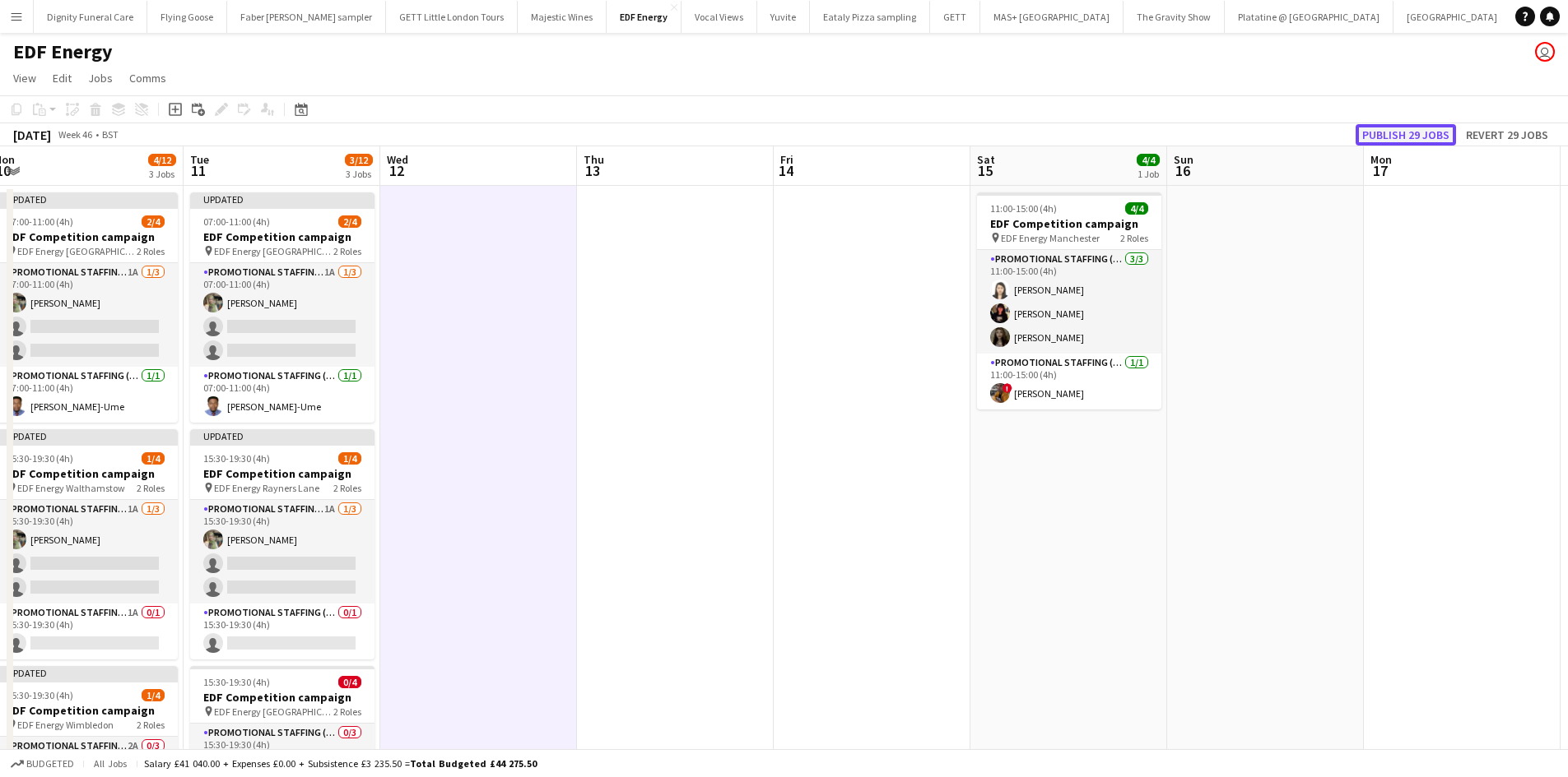
click at [1402, 130] on button "Publish 29 jobs" at bounding box center [1405, 134] width 100 height 22
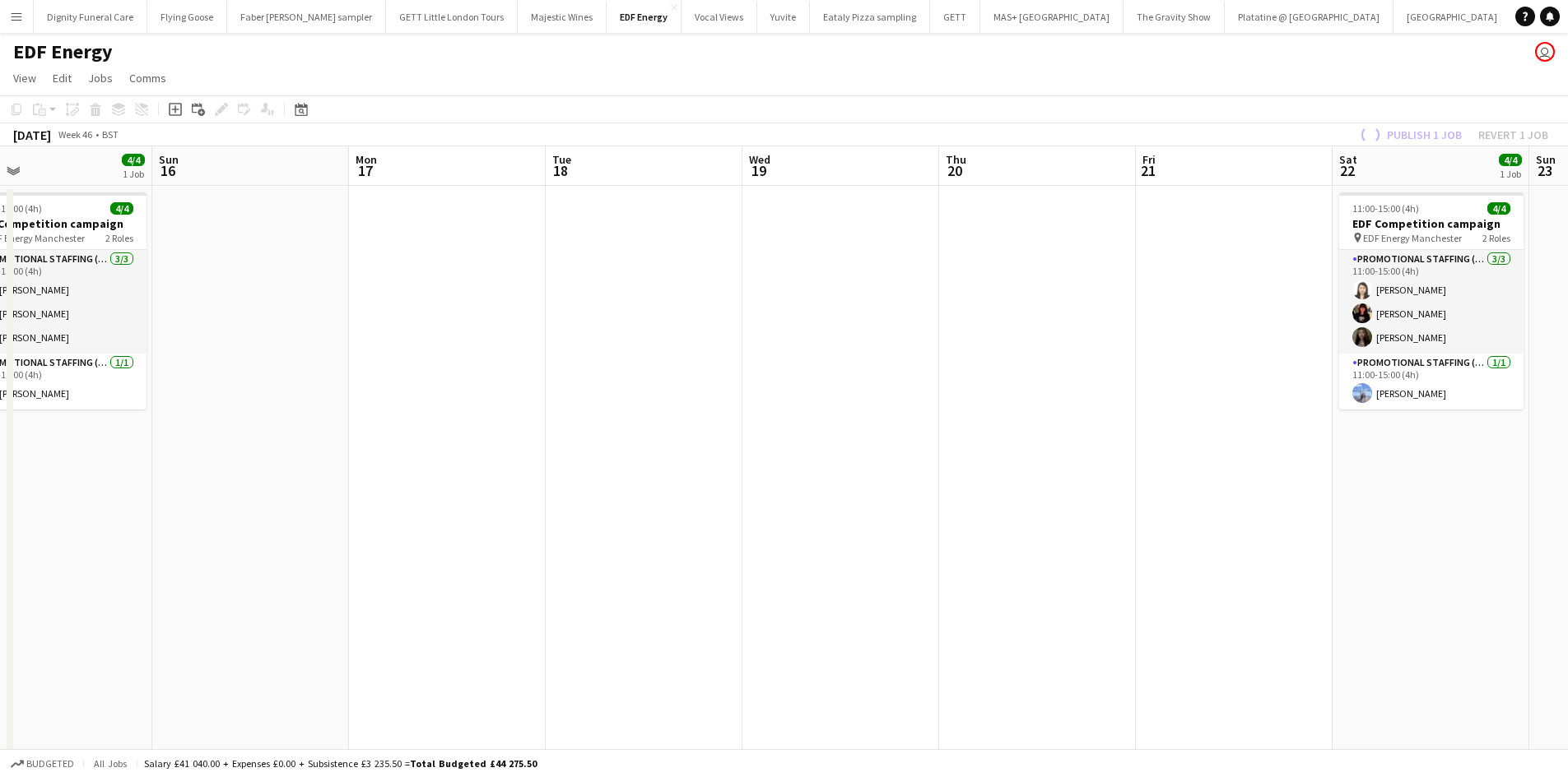
drag, startPoint x: 1196, startPoint y: 492, endPoint x: 195, endPoint y: 422, distance: 1003.4
click at [155, 423] on app-calendar-viewport "Wed 12 Thu 13 Fri 14 Sat 15 4/4 1 Job Sun 16 Mon 17 Tue 18 Wed 19 Thu 20 Fri 21…" at bounding box center [784, 667] width 1568 height 1043
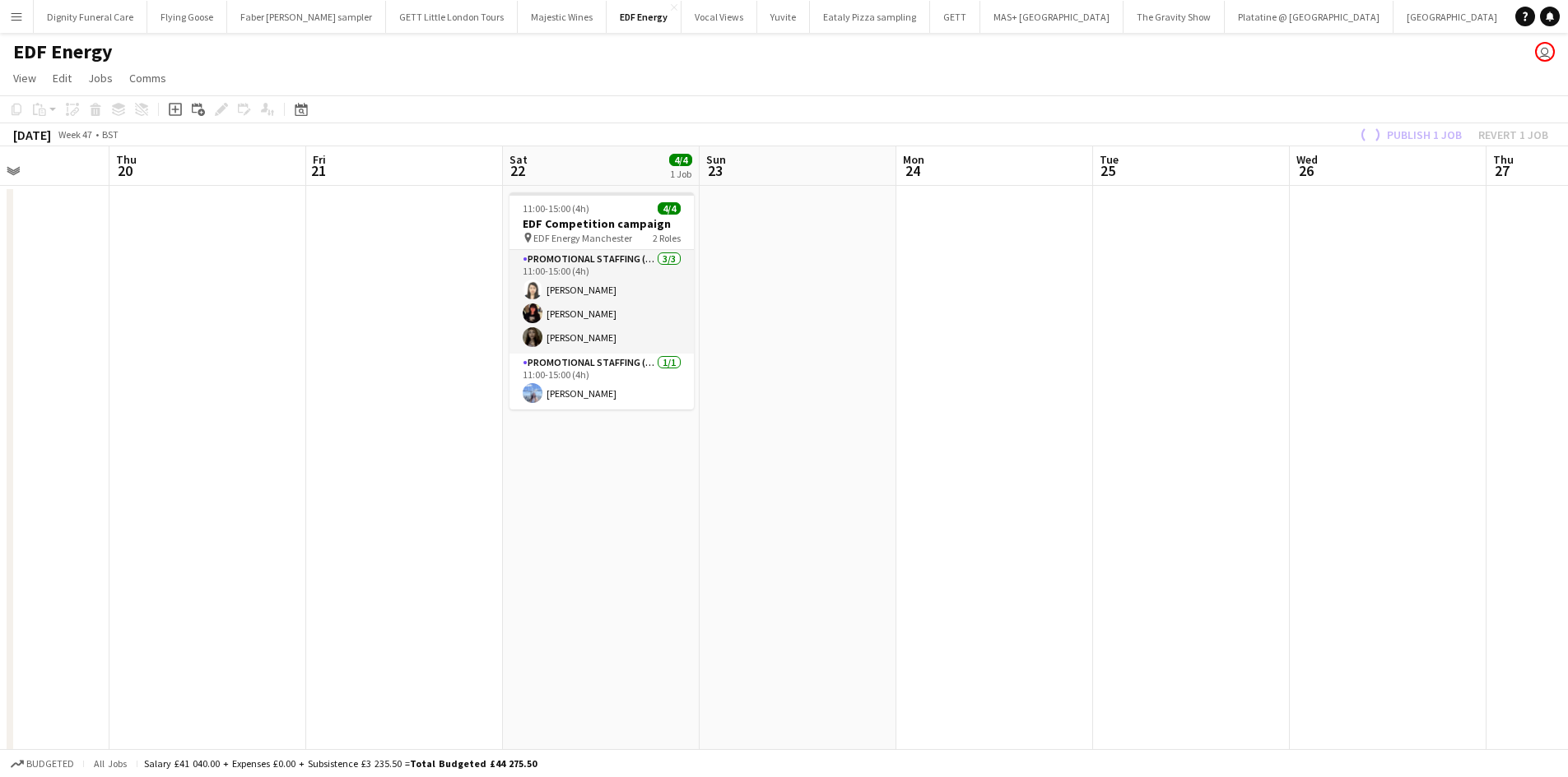
drag, startPoint x: 841, startPoint y: 477, endPoint x: 151, endPoint y: 434, distance: 691.3
click at [152, 434] on app-calendar-viewport "Sat 15 4/4 1 Job Sun 16 Mon 17 Tue 18 Wed 19 Thu 20 Fri 21 Sat 22 4/4 1 Job Sun…" at bounding box center [784, 667] width 1568 height 1043
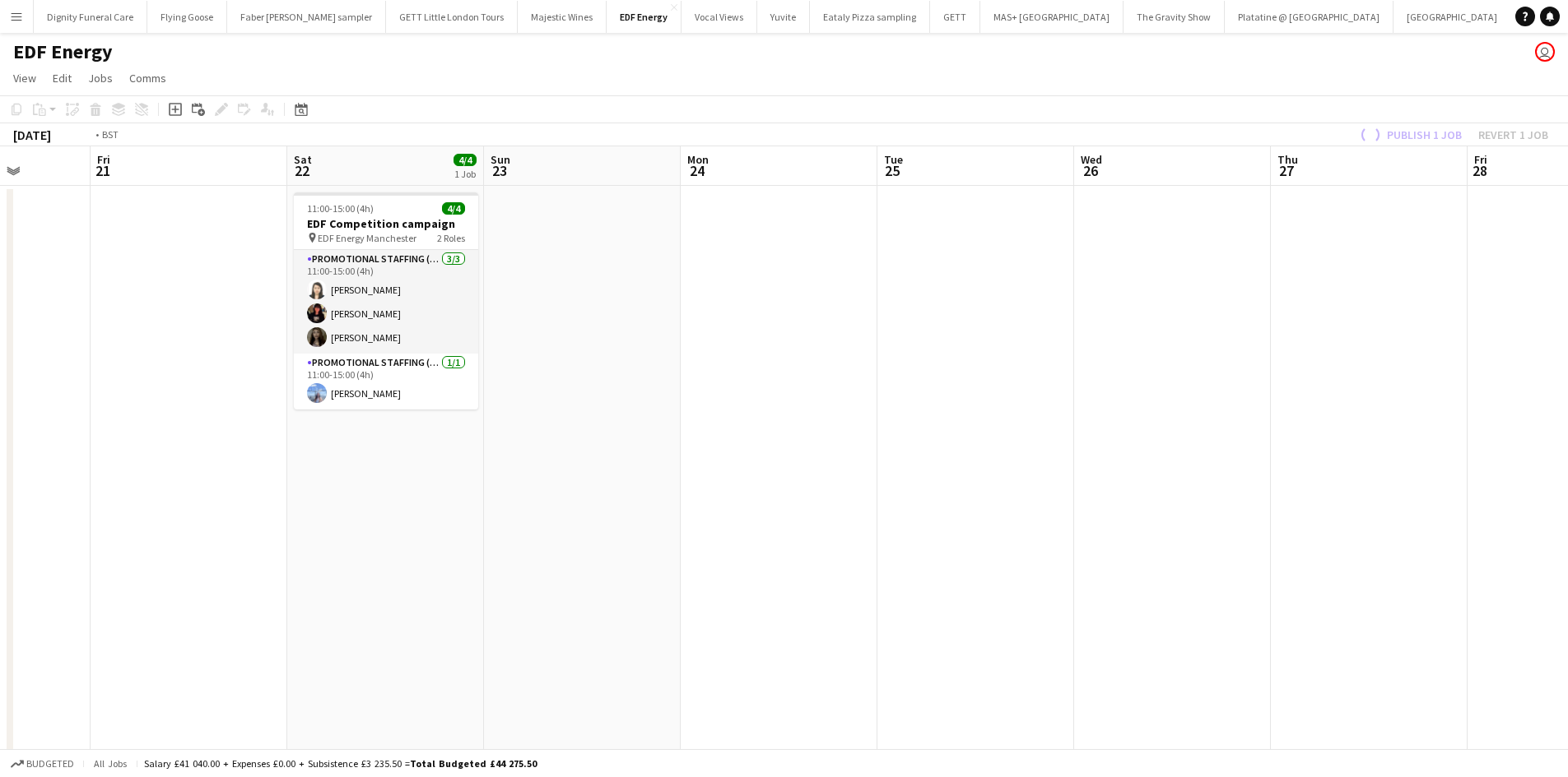
drag, startPoint x: 1225, startPoint y: 538, endPoint x: 307, endPoint y: 428, distance: 924.6
click at [304, 429] on app-calendar-viewport "Mon 17 Tue 18 Wed 19 Thu 20 Fri 21 Sat 22 4/4 1 Job Sun 23 Mon 24 Tue 25 Wed 26…" at bounding box center [784, 667] width 1568 height 1043
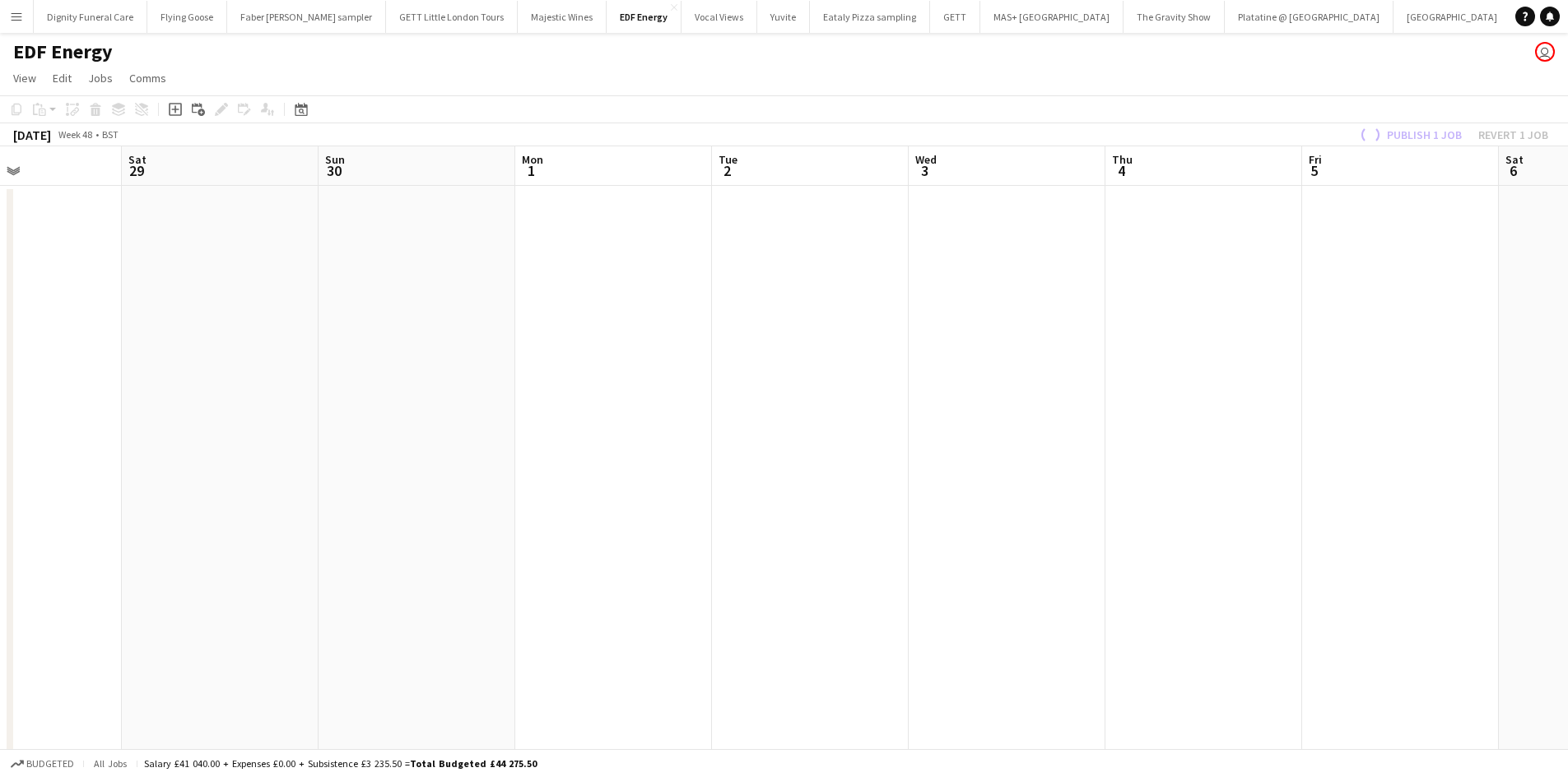
drag, startPoint x: 984, startPoint y: 521, endPoint x: 206, endPoint y: 473, distance: 779.5
click at [207, 473] on app-calendar-viewport "Tue 25 Wed 26 Thu 27 Fri 28 Sat 29 Sun 30 Mon 1 Tue 2 Wed 3 Thu 4 Fri 5 Sat 6 S…" at bounding box center [784, 667] width 1568 height 1043
drag, startPoint x: 732, startPoint y: 473, endPoint x: 1420, endPoint y: 475, distance: 688.0
click at [1420, 475] on app-calendar-viewport "Sun 23 Mon 24 Tue 25 Wed 26 Thu 27 Fri 28 Sat 29 Sun 30 Mon 1 Tue 2 Wed 3 Thu 4…" at bounding box center [784, 667] width 1568 height 1043
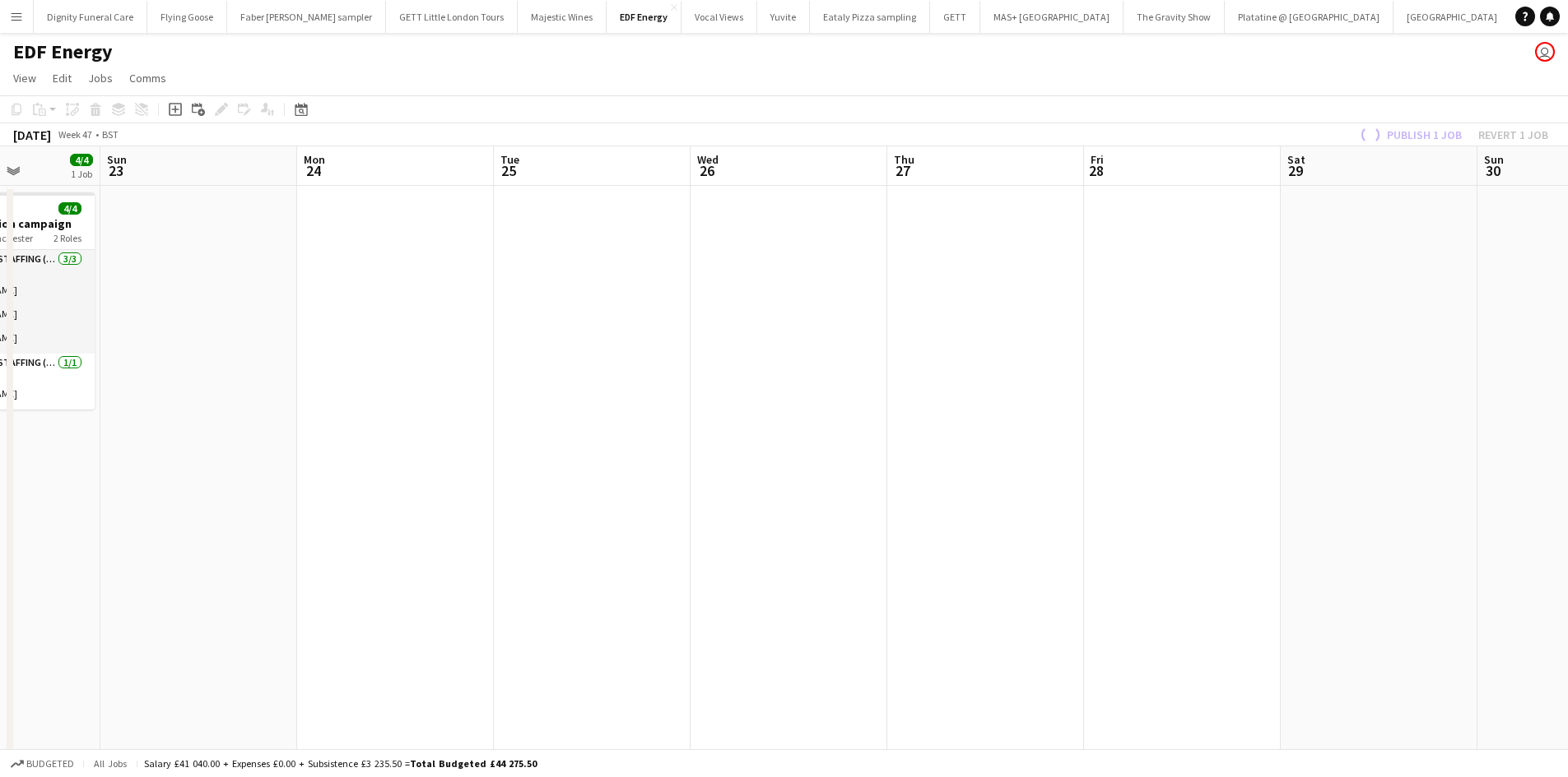
drag, startPoint x: 517, startPoint y: 478, endPoint x: 1489, endPoint y: 487, distance: 972.0
click at [1517, 485] on app-calendar-viewport "Thu 20 Fri 21 Sat 22 4/4 1 Job Sun 23 Mon 24 Tue 25 Wed 26 Thu 27 Fri 28 Sat 29…" at bounding box center [784, 667] width 1568 height 1043
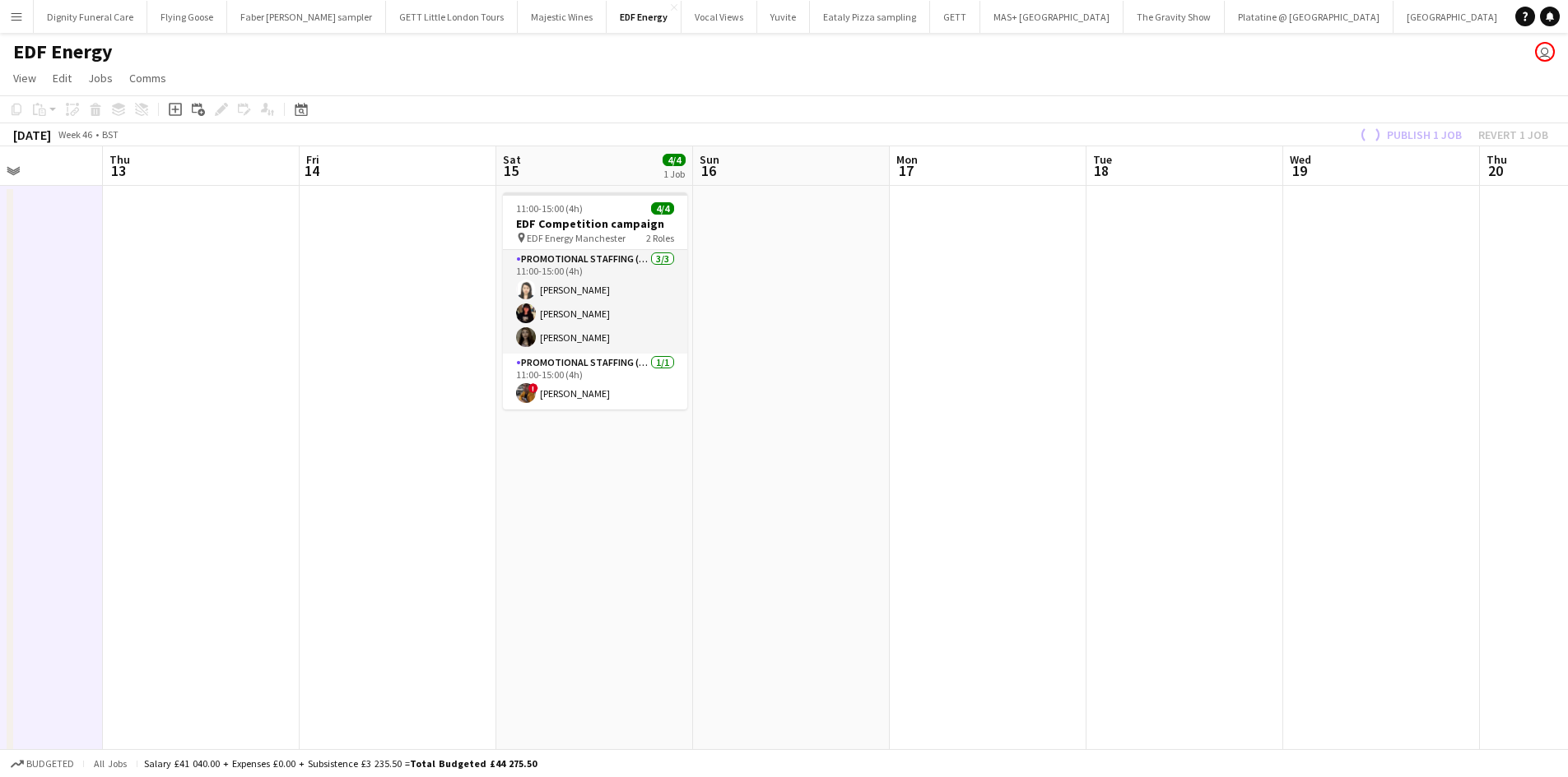
drag, startPoint x: 827, startPoint y: 516, endPoint x: 1105, endPoint y: 543, distance: 279.3
click at [1568, 516] on html "Menu Boards Boards Boards All jobs Status Workforce Workforce My Workforce Recr…" at bounding box center [784, 608] width 1568 height 1217
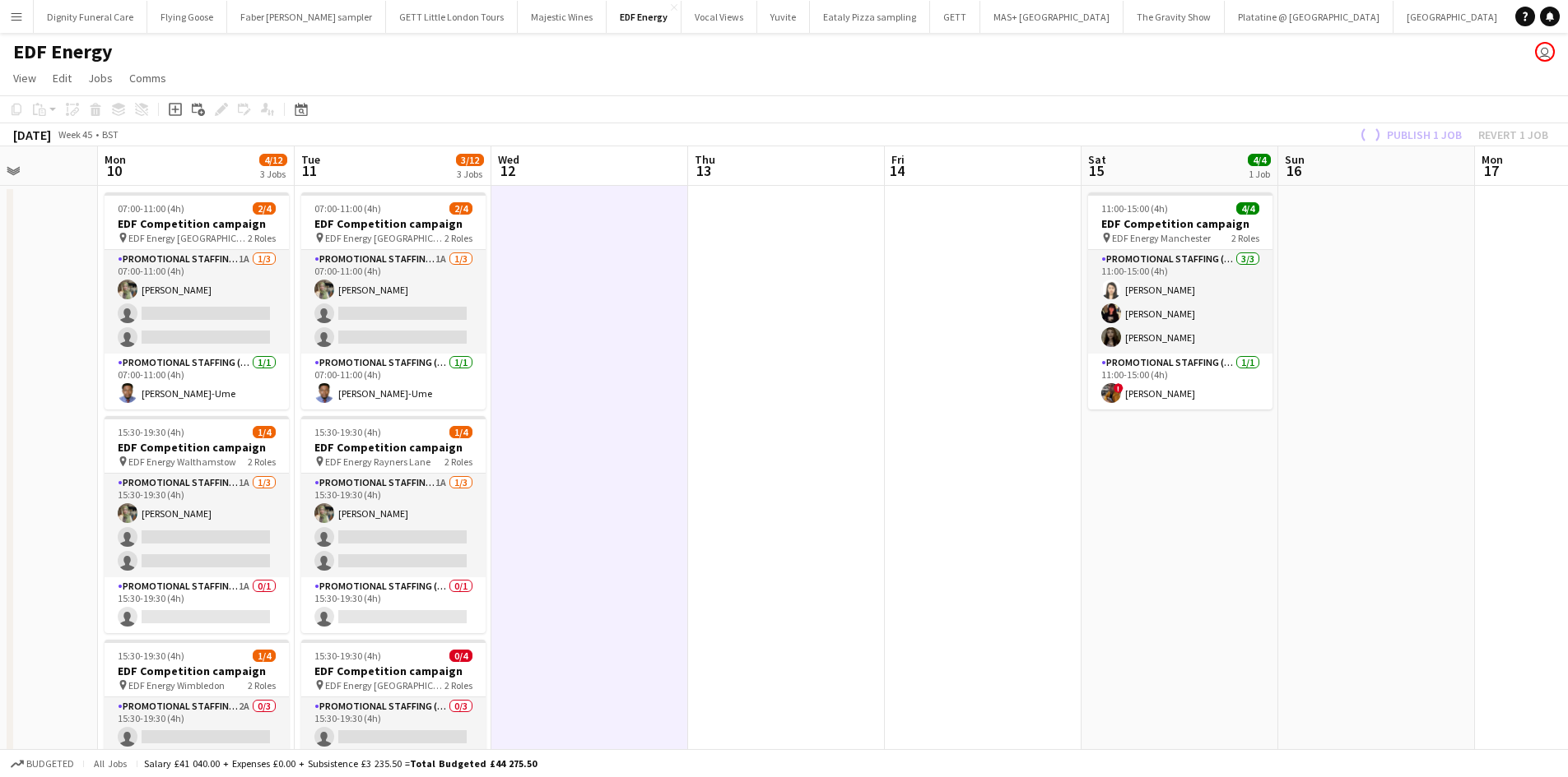
drag, startPoint x: 560, startPoint y: 532, endPoint x: 1528, endPoint y: 532, distance: 968.0
click at [1568, 526] on html "Menu Boards Boards Boards All jobs Status Workforce Workforce My Workforce Recr…" at bounding box center [784, 608] width 1568 height 1217
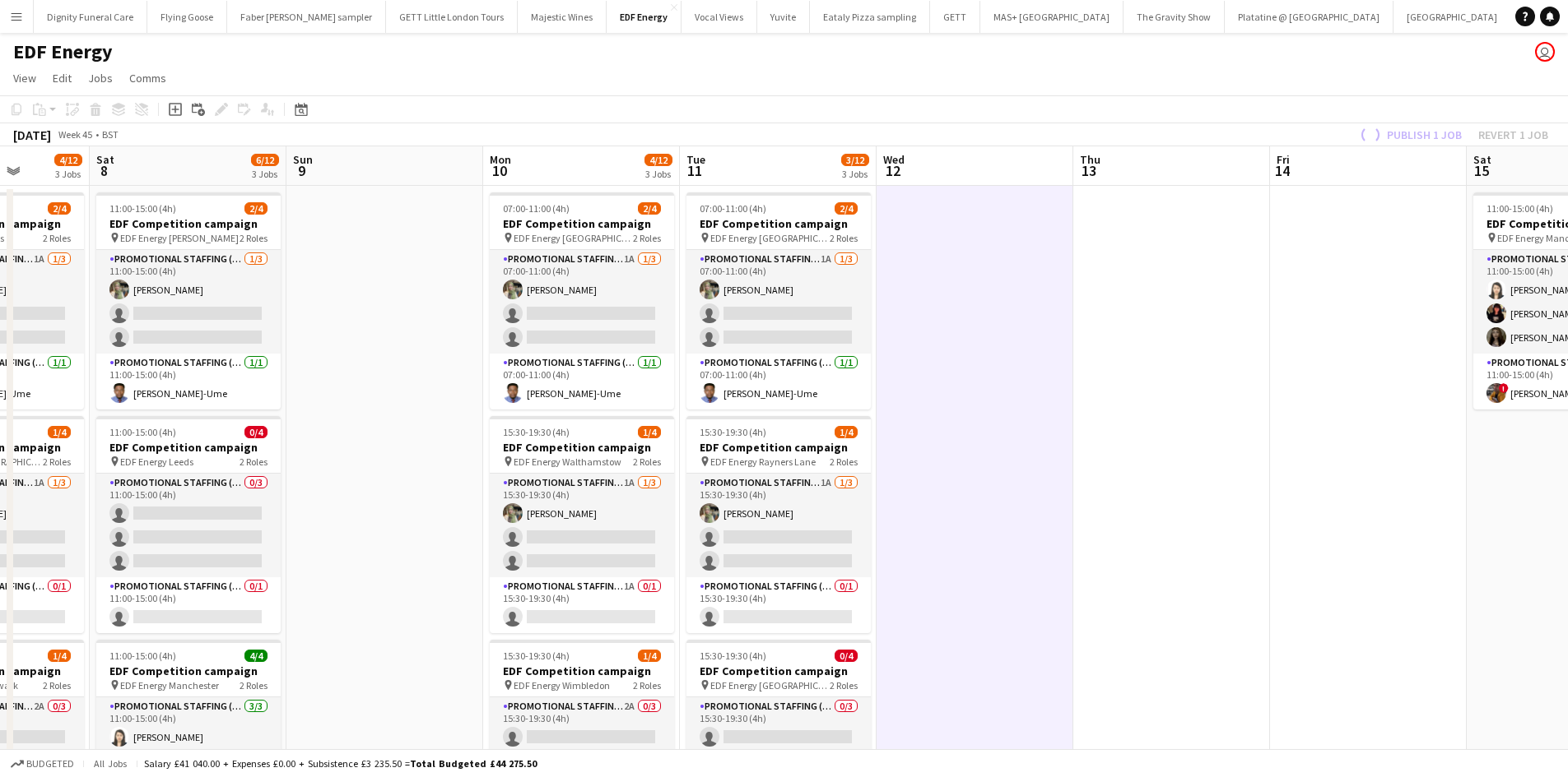
drag, startPoint x: 730, startPoint y: 533, endPoint x: 1579, endPoint y: 522, distance: 849.1
click at [1568, 522] on html "Menu Boards Boards Boards All jobs Status Workforce Workforce My Workforce Recr…" at bounding box center [784, 608] width 1568 height 1217
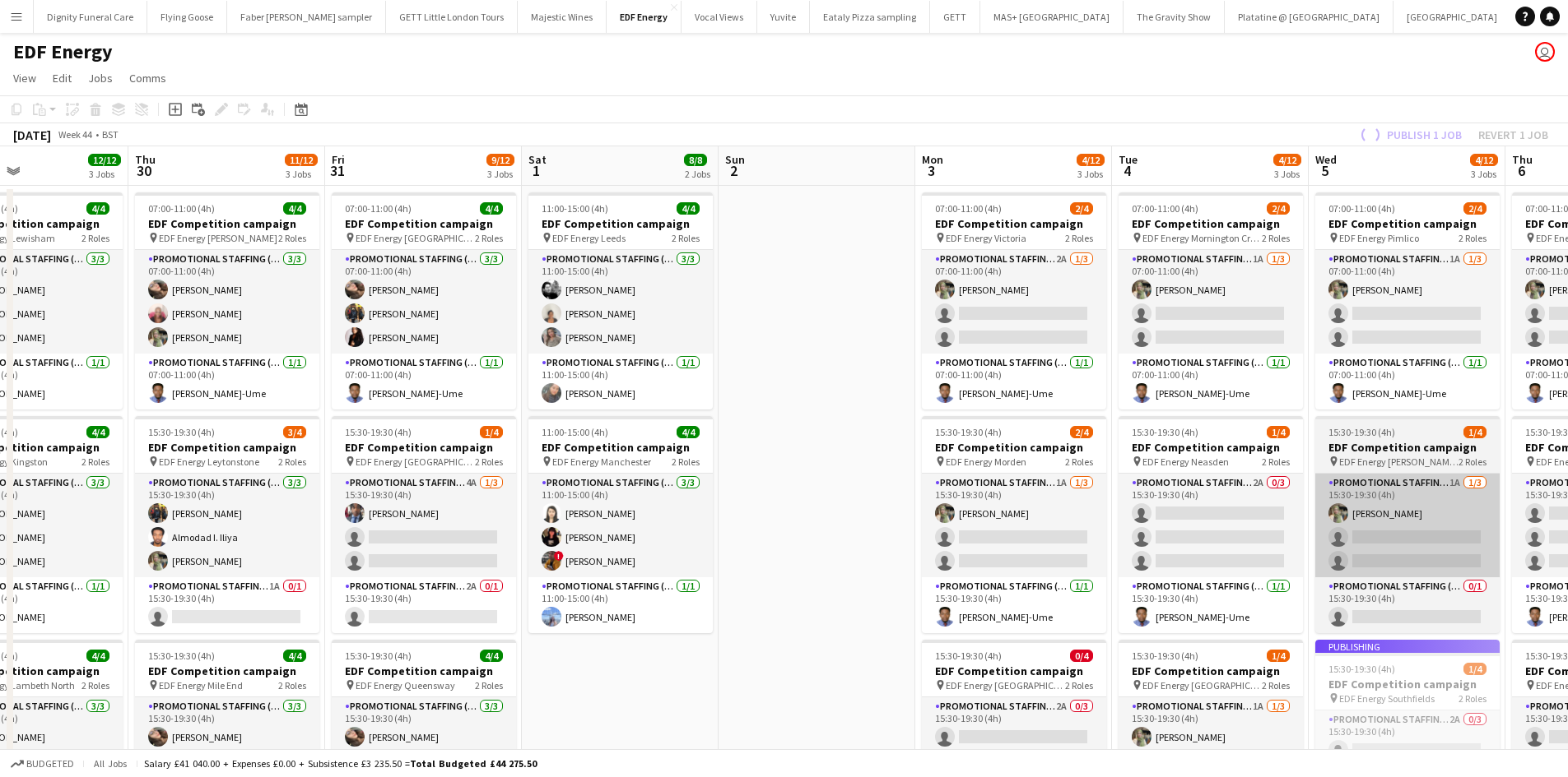
drag, startPoint x: 561, startPoint y: 514, endPoint x: 1468, endPoint y: 490, distance: 907.3
click at [1557, 484] on app-calendar-viewport "Tue 28 8/12 3 Jobs Wed 29 12/12 3 Jobs Thu 30 11/12 3 Jobs Fri 31 9/12 3 Jobs S…" at bounding box center [784, 667] width 1568 height 1043
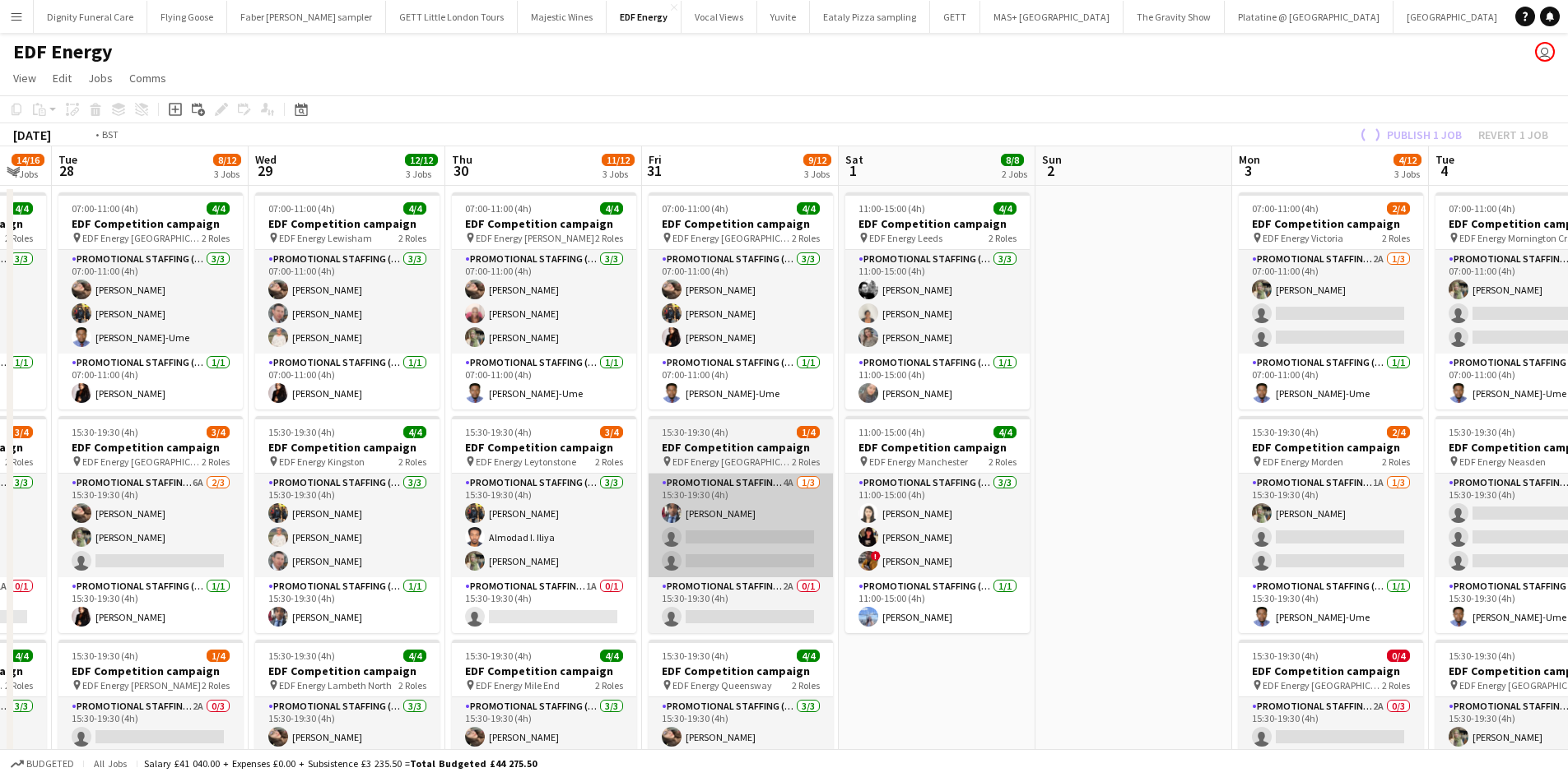
drag, startPoint x: 574, startPoint y: 488, endPoint x: 1391, endPoint y: 489, distance: 817.0
click at [1506, 485] on app-calendar-viewport "Sun 26 Mon 27 14/16 4 Jobs Tue 28 8/12 3 Jobs Wed 29 12/12 3 Jobs Thu 30 11/12 …" at bounding box center [784, 667] width 1568 height 1043
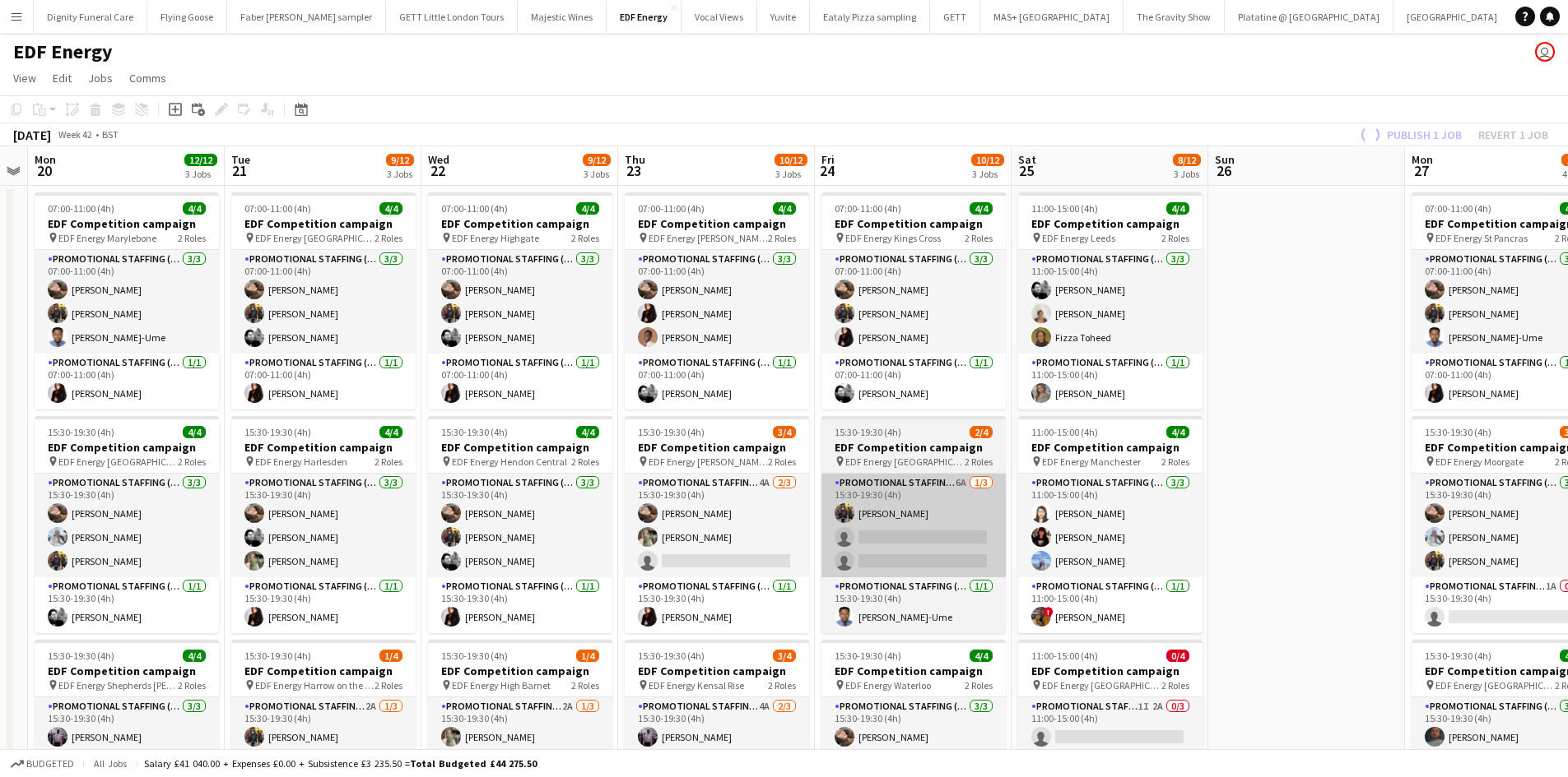
drag, startPoint x: 1165, startPoint y: 494, endPoint x: 937, endPoint y: 532, distance: 231.1
click at [1568, 496] on html "Menu Boards Boards Boards All jobs Status Workforce Workforce My Workforce Recr…" at bounding box center [784, 608] width 1568 height 1217
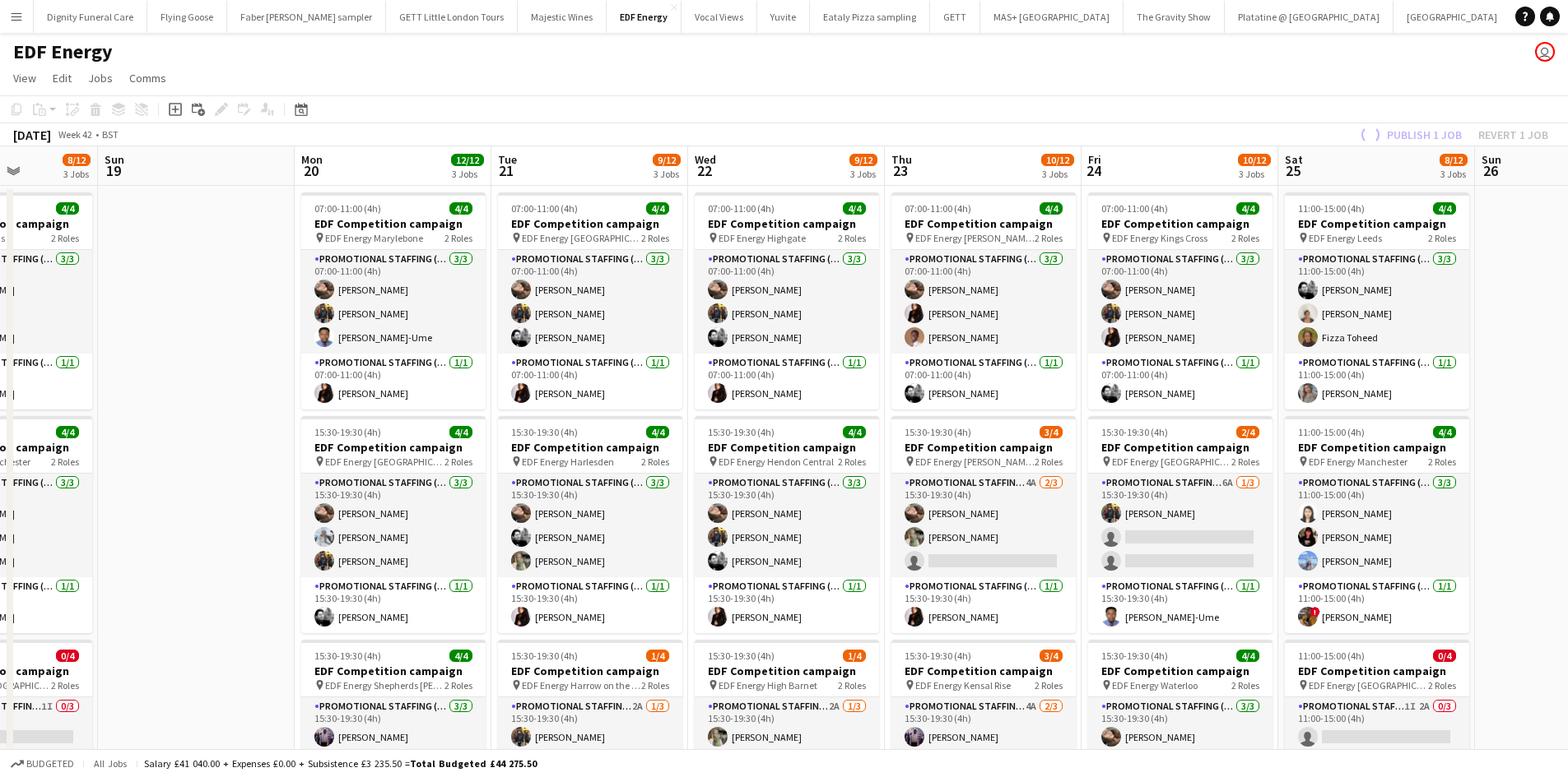
drag, startPoint x: 489, startPoint y: 531, endPoint x: 1555, endPoint y: 524, distance: 1066.0
click at [1568, 524] on html "Menu Boards Boards Boards All jobs Status Workforce Workforce My Workforce Recr…" at bounding box center [784, 608] width 1568 height 1217
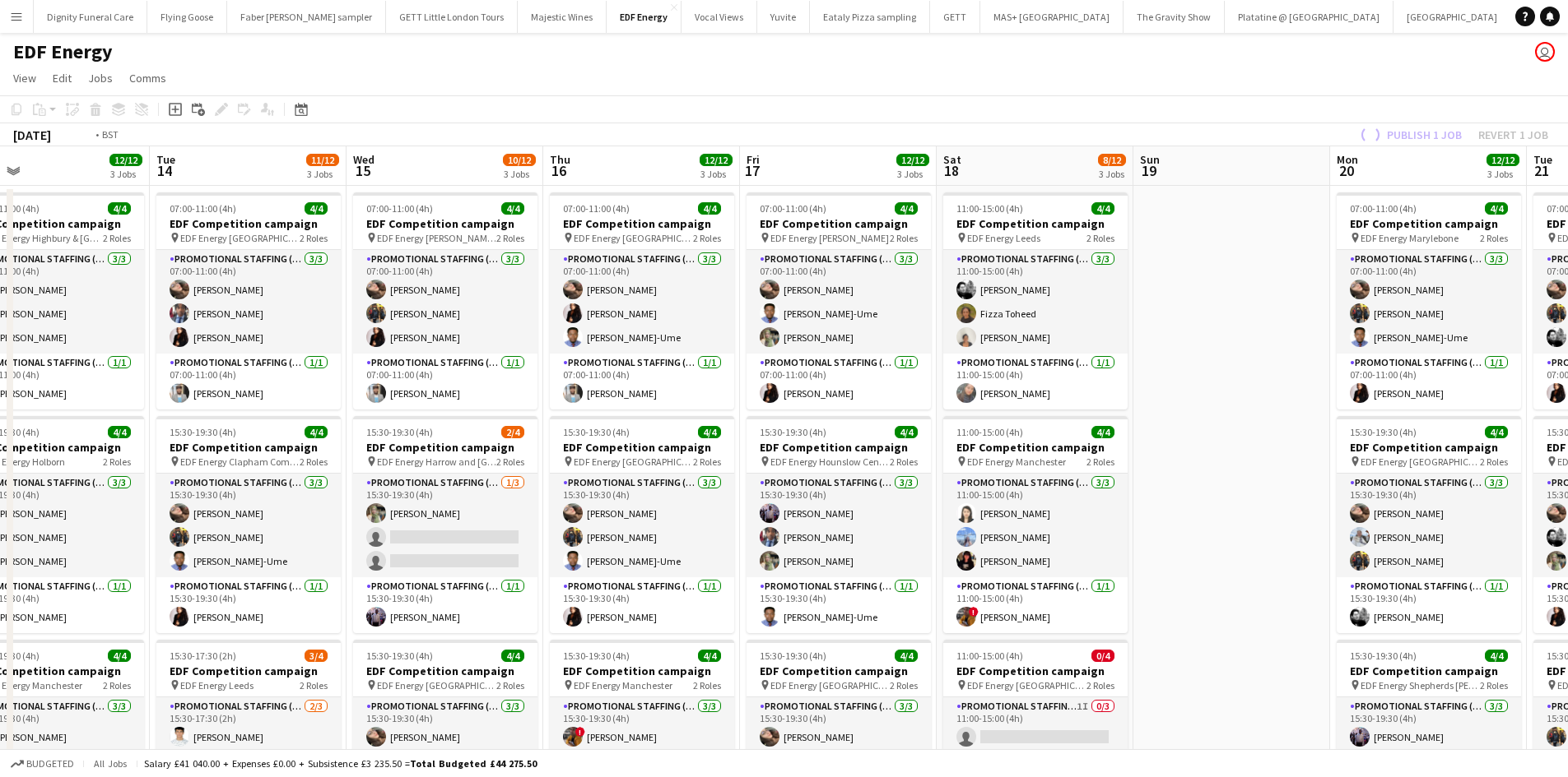
drag, startPoint x: 580, startPoint y: 520, endPoint x: 1558, endPoint y: 505, distance: 978.1
click at [1558, 505] on app-calendar-viewport "Sun 12 Mon 13 12/12 3 Jobs Tue 14 11/12 3 Jobs Wed 15 10/12 3 Jobs Thu 16 12/12…" at bounding box center [784, 667] width 1568 height 1043
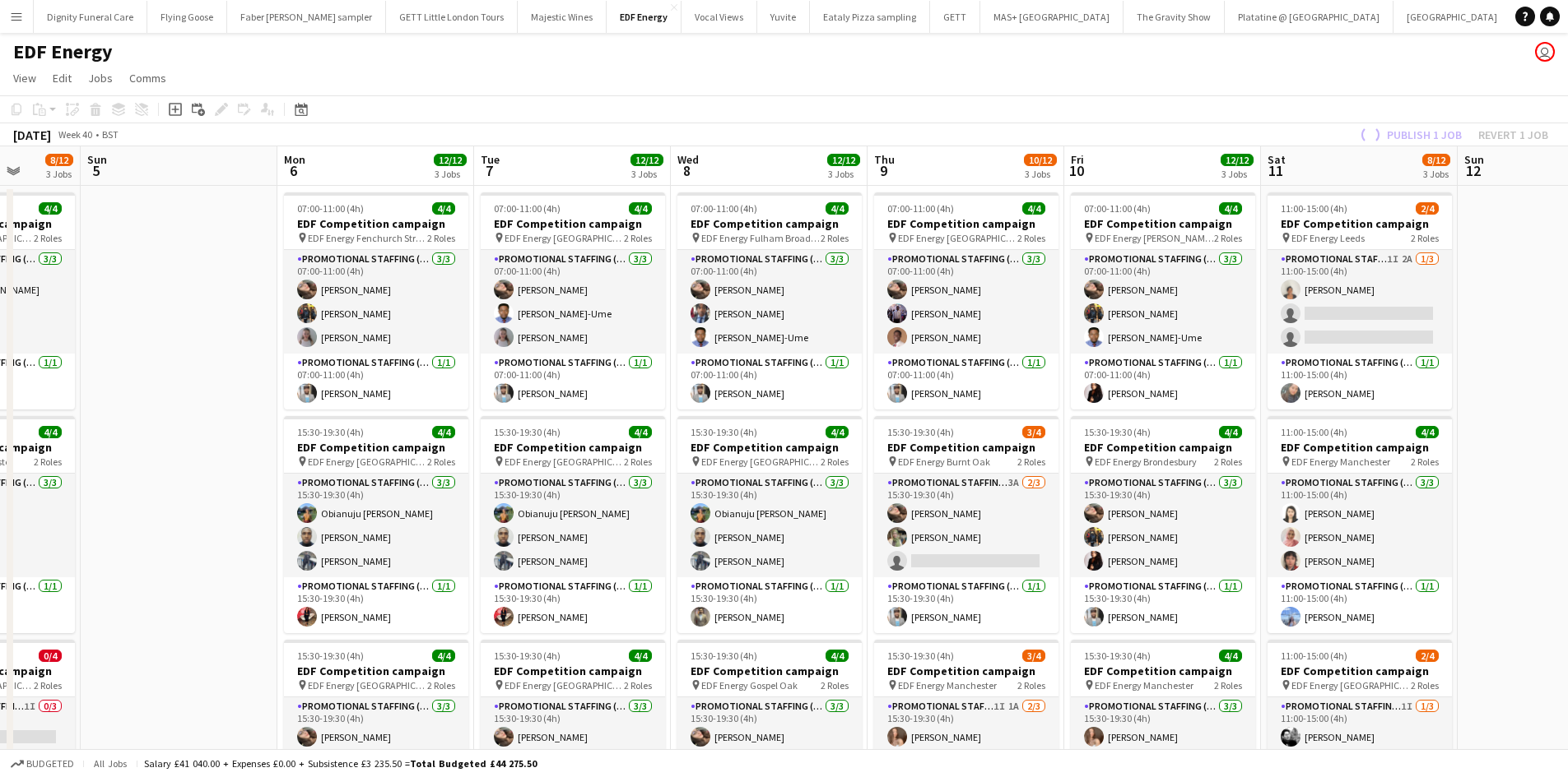
drag, startPoint x: 923, startPoint y: 494, endPoint x: 1163, endPoint y: 516, distance: 241.0
click at [1523, 497] on app-calendar-viewport "Fri 3 12/12 3 Jobs Sat 4 8/12 3 Jobs Sun 5 Mon 6 12/12 3 Jobs Tue 7 12/12 3 Job…" at bounding box center [784, 667] width 1568 height 1043
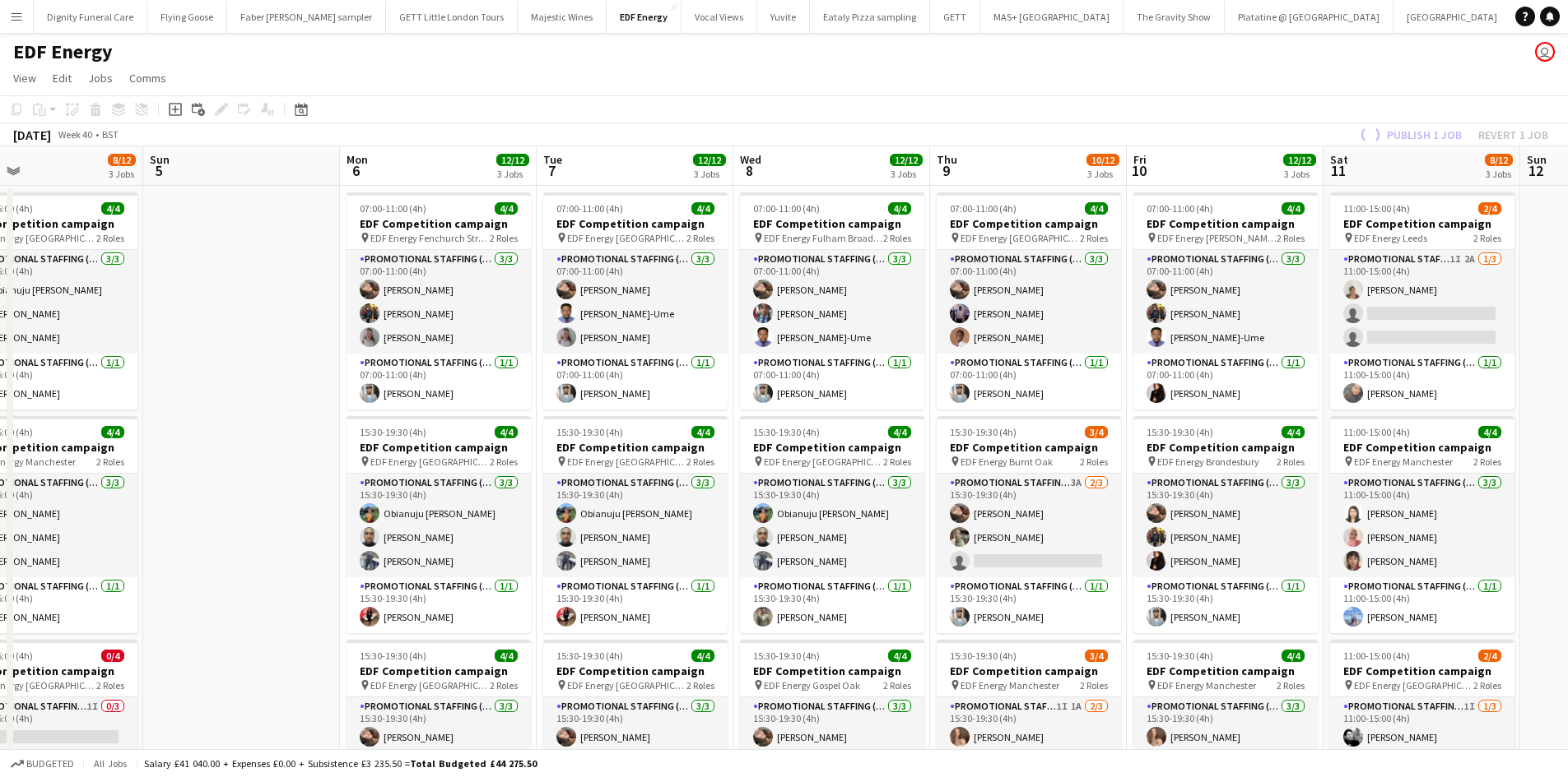
drag, startPoint x: 612, startPoint y: 516, endPoint x: 1541, endPoint y: 484, distance: 929.6
click at [1541, 484] on app-calendar-viewport "Thu 2 12/12 3 Jobs Fri 3 12/12 3 Jobs Sat 4 8/12 3 Jobs Sun 5 Mon 6 12/12 3 Job…" at bounding box center [784, 667] width 1568 height 1043
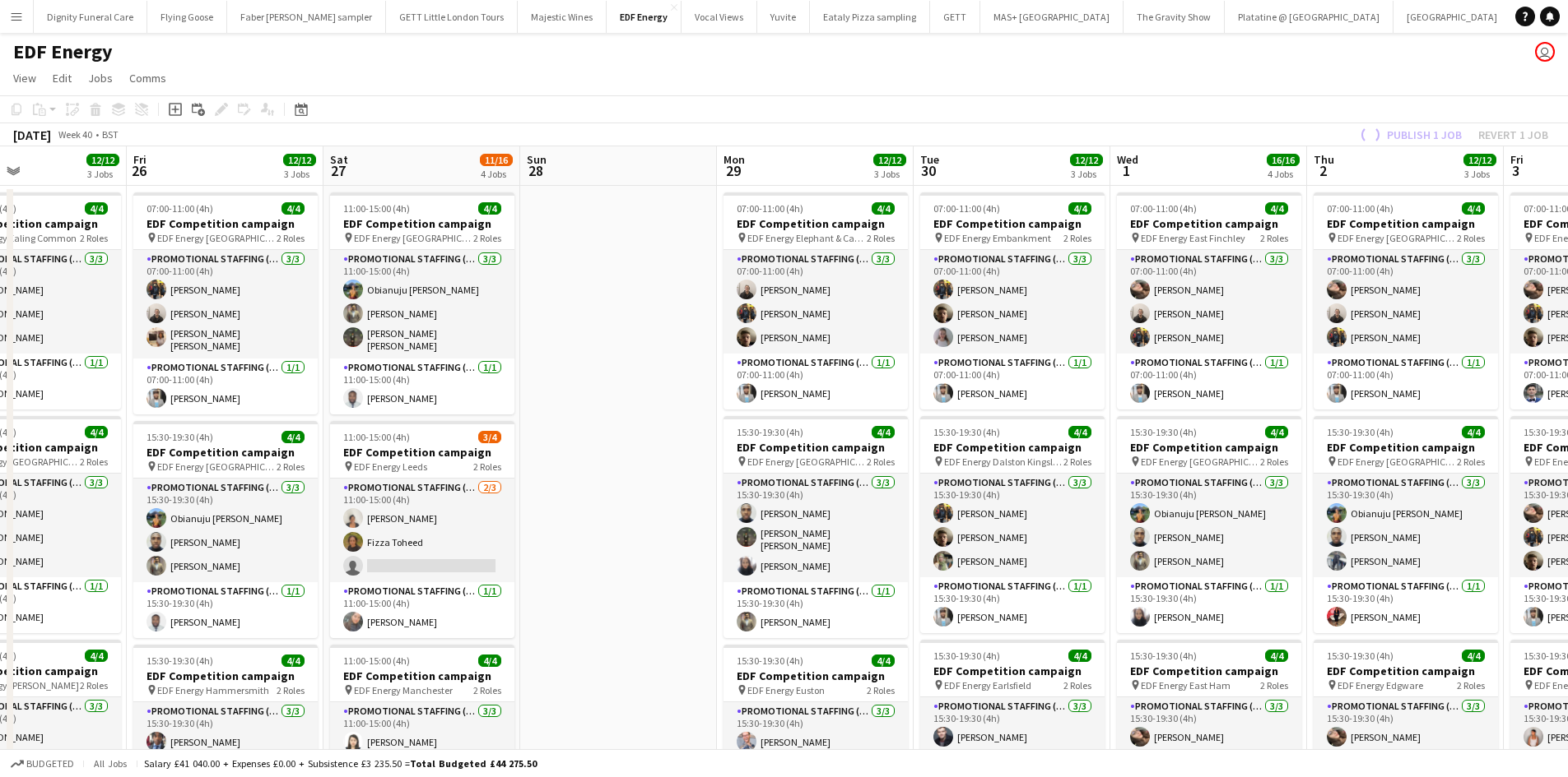
drag, startPoint x: 599, startPoint y: 512, endPoint x: 1544, endPoint y: 497, distance: 945.1
click at [1544, 497] on app-calendar-viewport "Tue 23 12/12 3 Jobs Wed 24 10/12 3 Jobs Thu 25 12/12 3 Jobs Fri 26 12/12 3 Jobs…" at bounding box center [784, 667] width 1568 height 1043
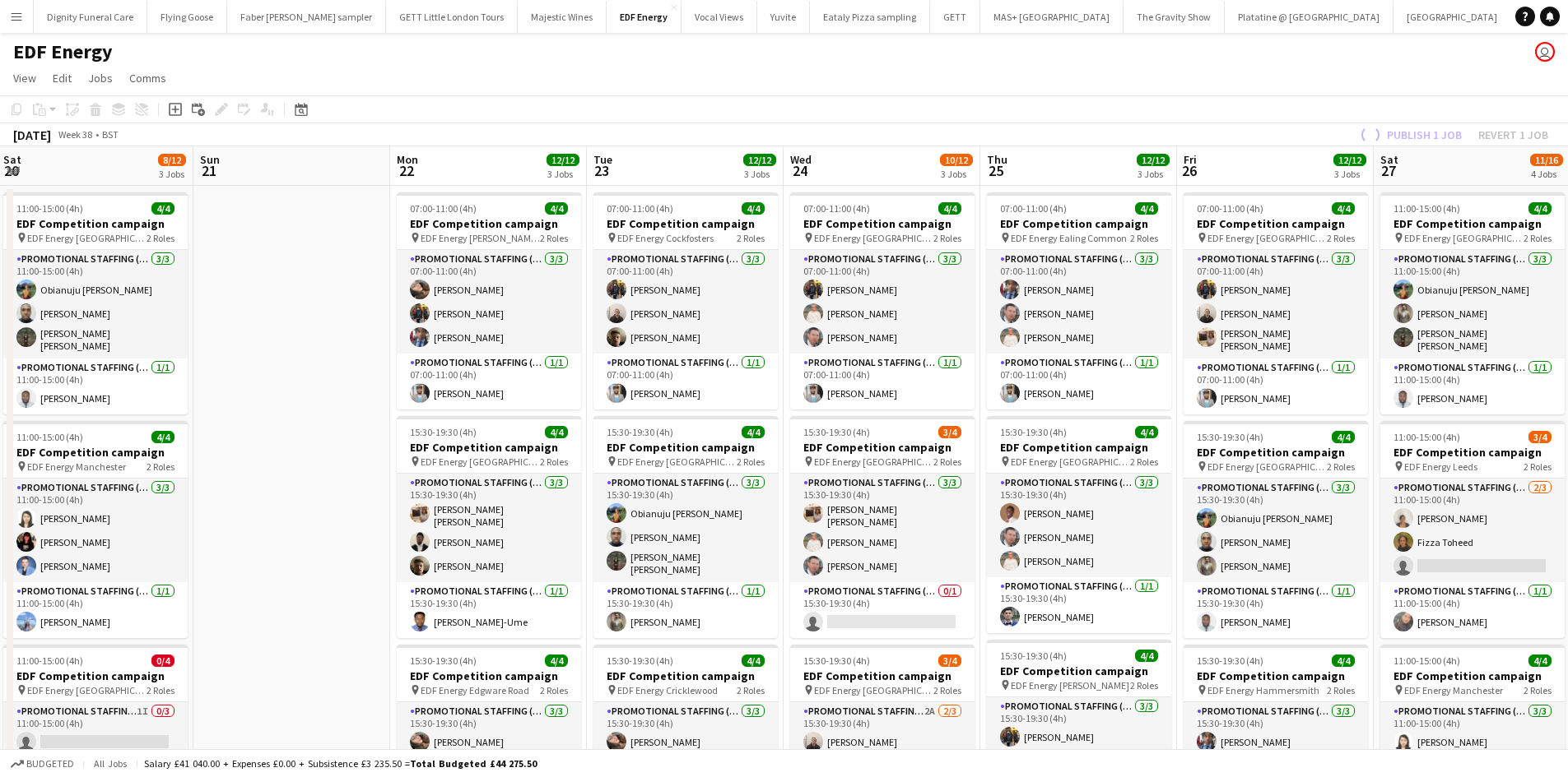
drag, startPoint x: 707, startPoint y: 497, endPoint x: 1576, endPoint y: 475, distance: 869.3
click at [1568, 475] on html "Menu Boards Boards Boards All jobs Status Workforce Workforce My Workforce Recr…" at bounding box center [784, 608] width 1568 height 1217
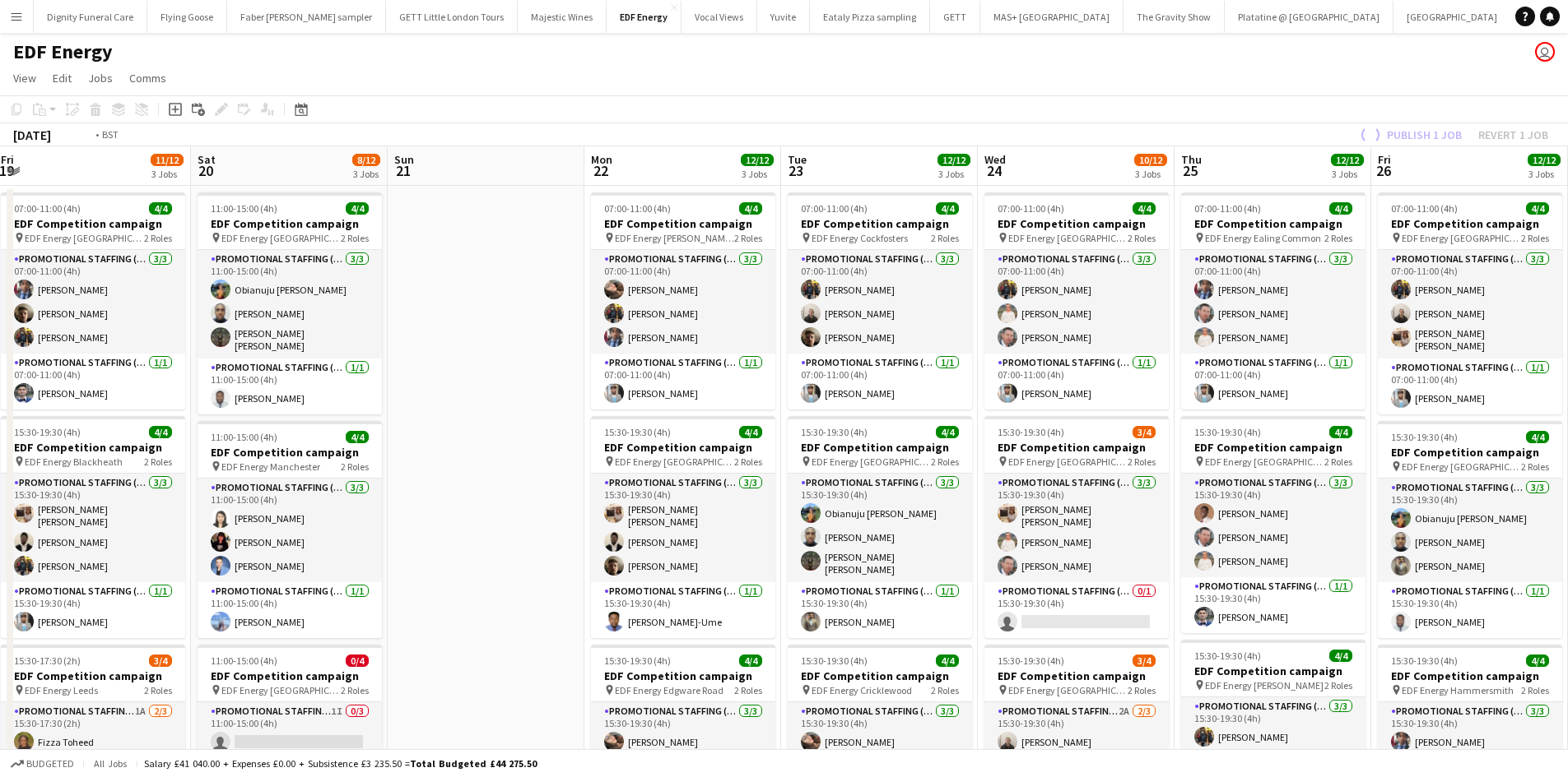
drag, startPoint x: 561, startPoint y: 485, endPoint x: 1557, endPoint y: 472, distance: 996.1
click at [1557, 472] on app-calendar-viewport "Wed 17 12/12 3 Jobs Thu 18 8/12 3 Jobs Fri 19 11/12 3 Jobs Sat 20 8/12 3 Jobs S…" at bounding box center [784, 667] width 1568 height 1043
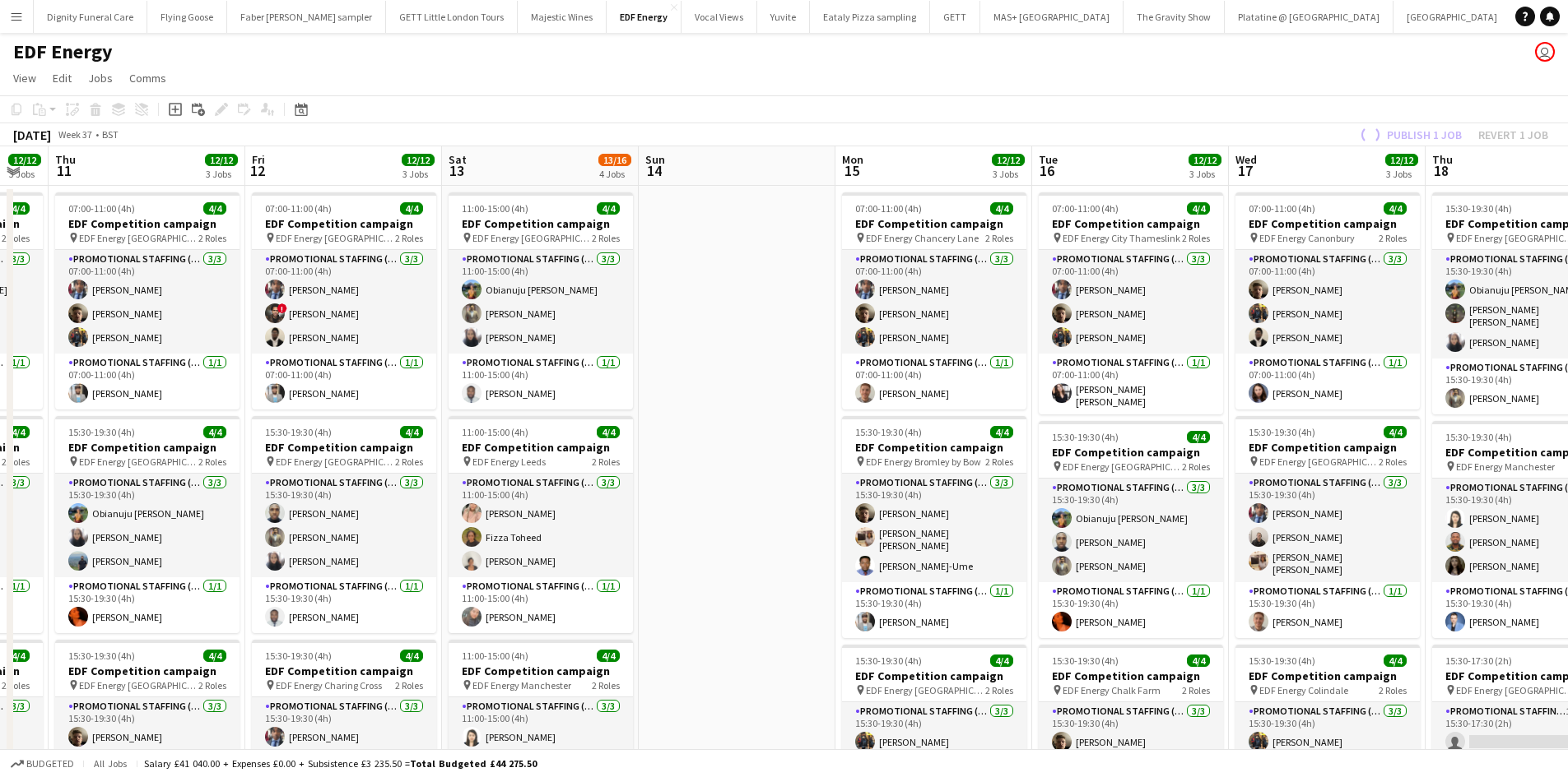
drag, startPoint x: 901, startPoint y: 485, endPoint x: 1467, endPoint y: 492, distance: 566.0
click at [1467, 492] on app-calendar-viewport "Tue 9 14/16 4 Jobs Wed 10 12/12 3 Jobs Thu 11 12/12 3 Jobs Fri 12 12/12 3 Jobs …" at bounding box center [784, 667] width 1568 height 1043
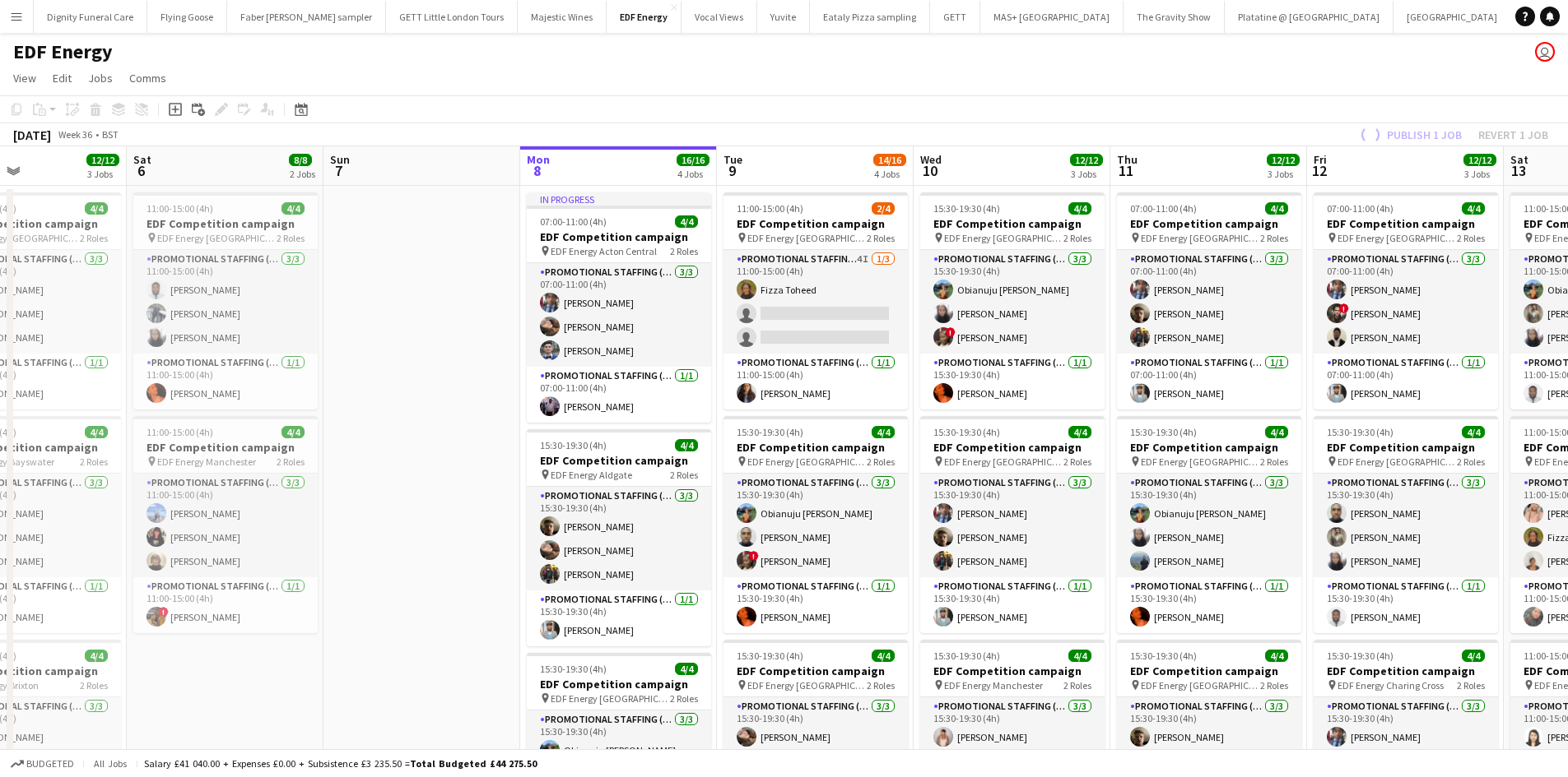
drag, startPoint x: 440, startPoint y: 527, endPoint x: 1303, endPoint y: 518, distance: 863.0
click at [1303, 518] on app-calendar-viewport "Wed 3 Thu 4 12/12 3 Jobs Fri 5 12/12 3 Jobs Sat 6 8/8 2 Jobs Sun 7 Mon 8 16/16 …" at bounding box center [784, 667] width 1568 height 1043
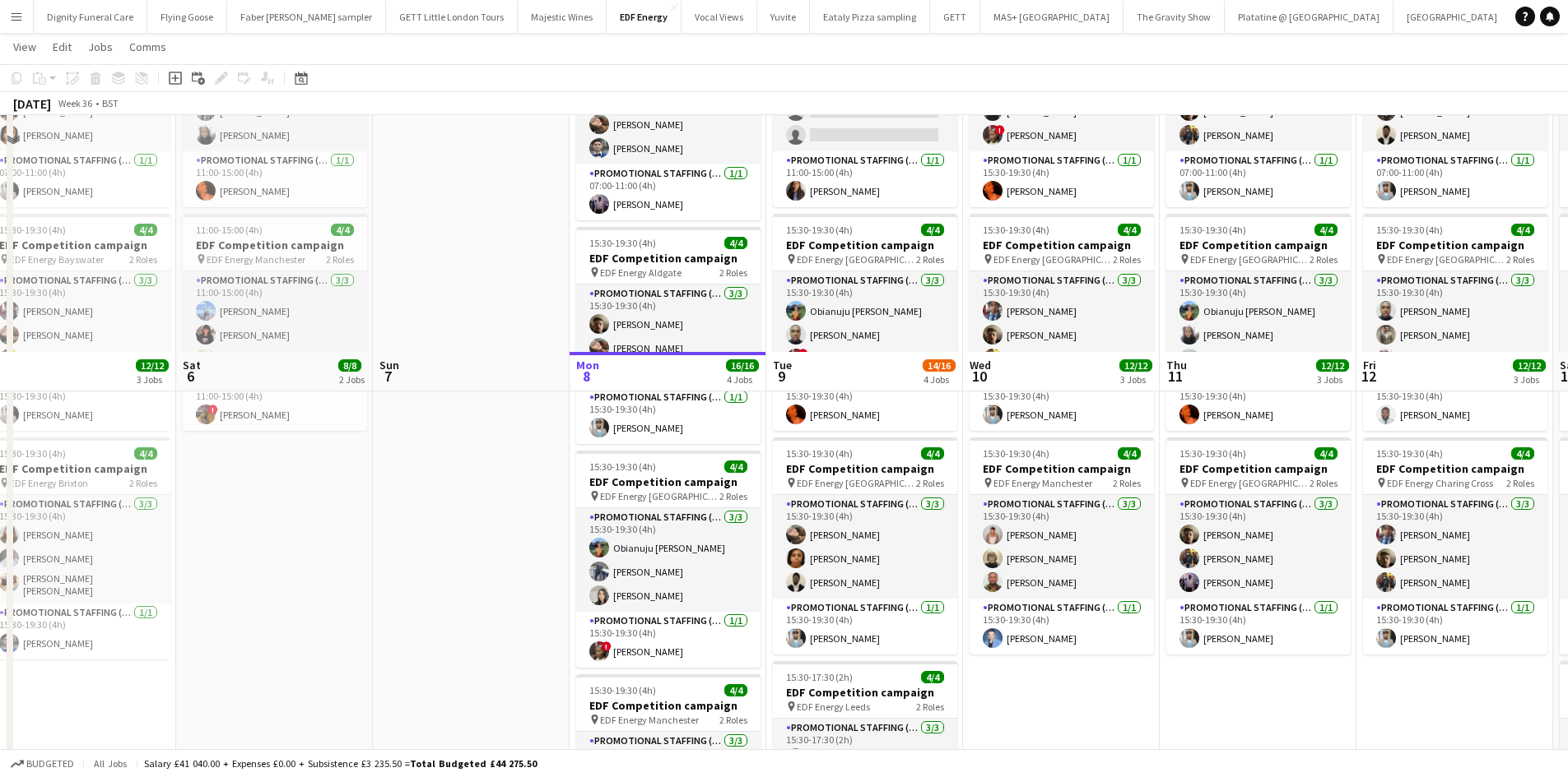
scroll to position [0, 0]
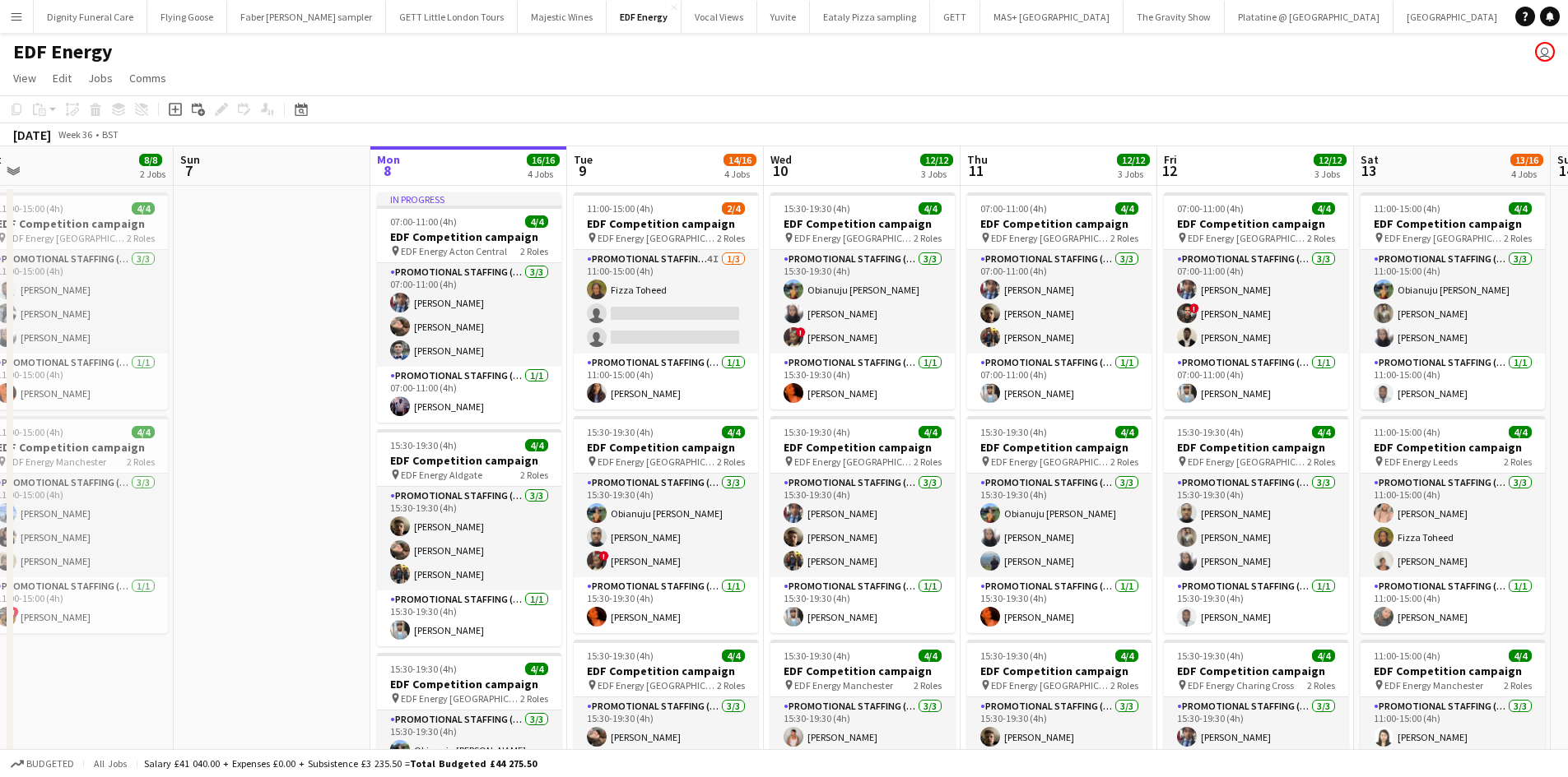
drag, startPoint x: 464, startPoint y: 351, endPoint x: 328, endPoint y: 333, distance: 137.2
click at [312, 344] on app-calendar-viewport "Wed 3 12/12 3 Jobs Thu 4 12/12 3 Jobs Fri 5 12/12 3 Jobs Sat 6 8/8 2 Jobs Sun 7…" at bounding box center [784, 667] width 1568 height 1043
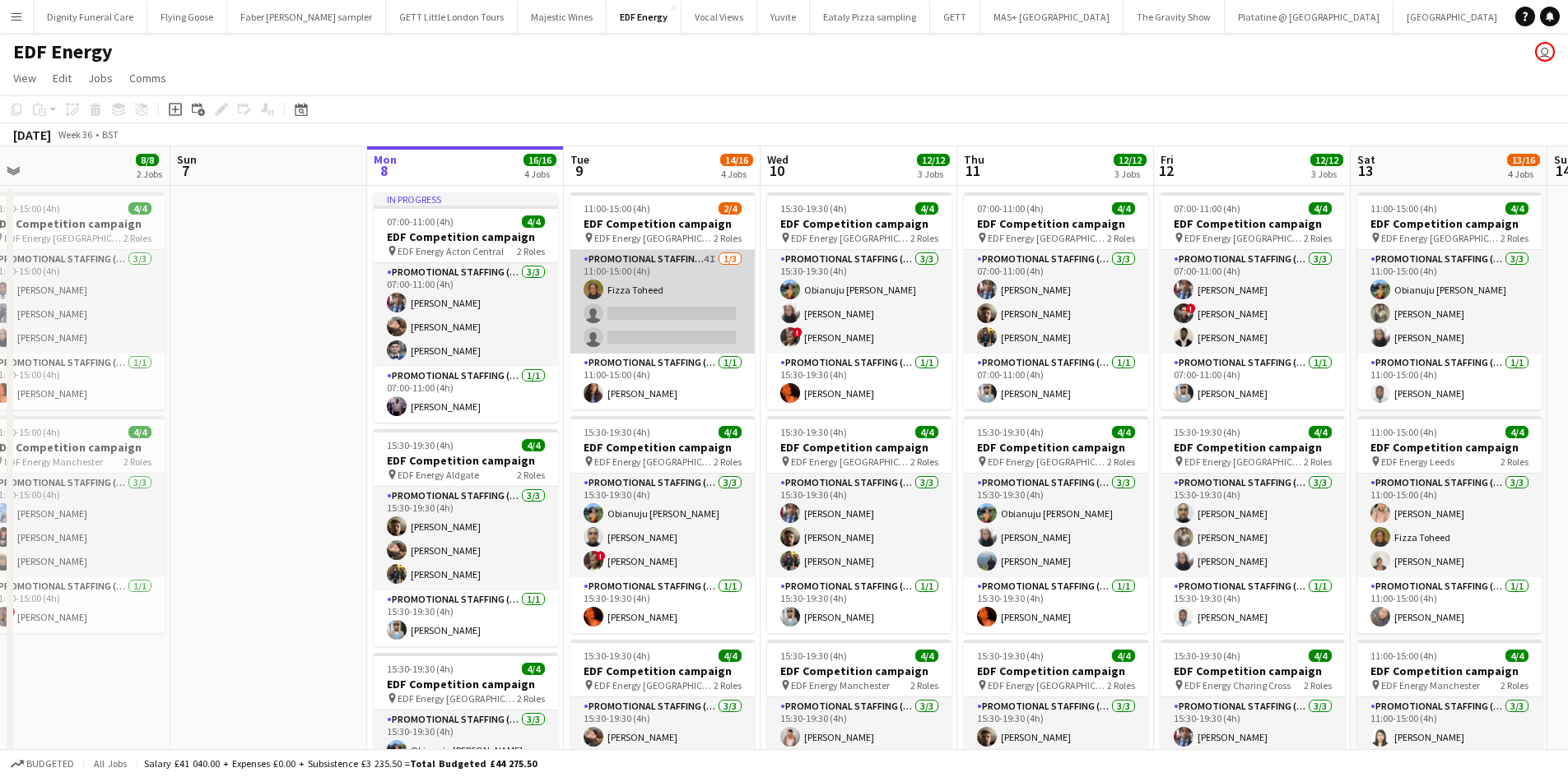
click at [681, 333] on app-card-role "Promotional Staffing (Flyering Staff) 4I [DATE] 11:00-15:00 (4h) Fizza Toheed s…" at bounding box center [662, 302] width 184 height 104
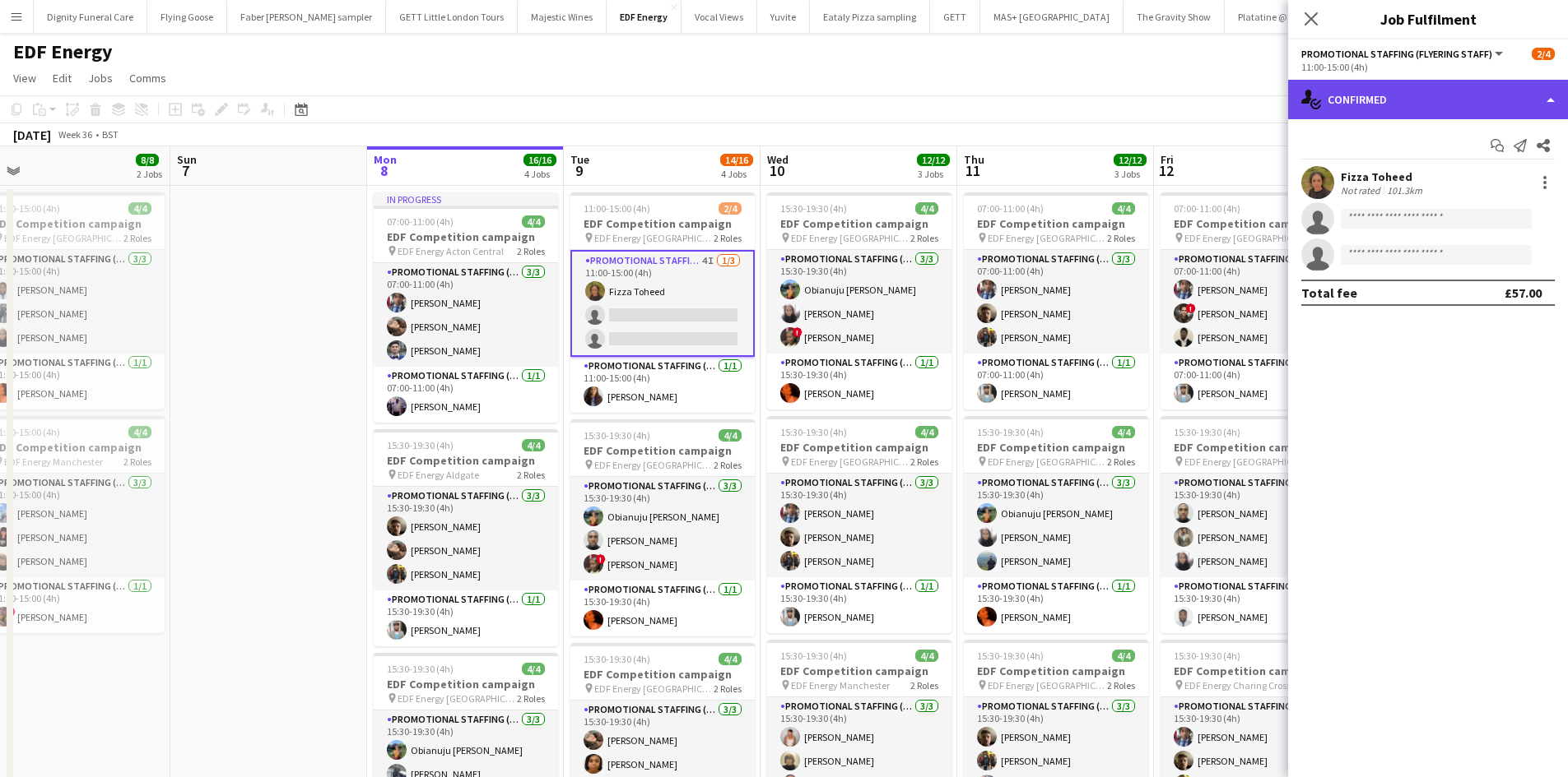
click at [1410, 116] on div "single-neutral-actions-check-2 Confirmed" at bounding box center [1428, 99] width 280 height 40
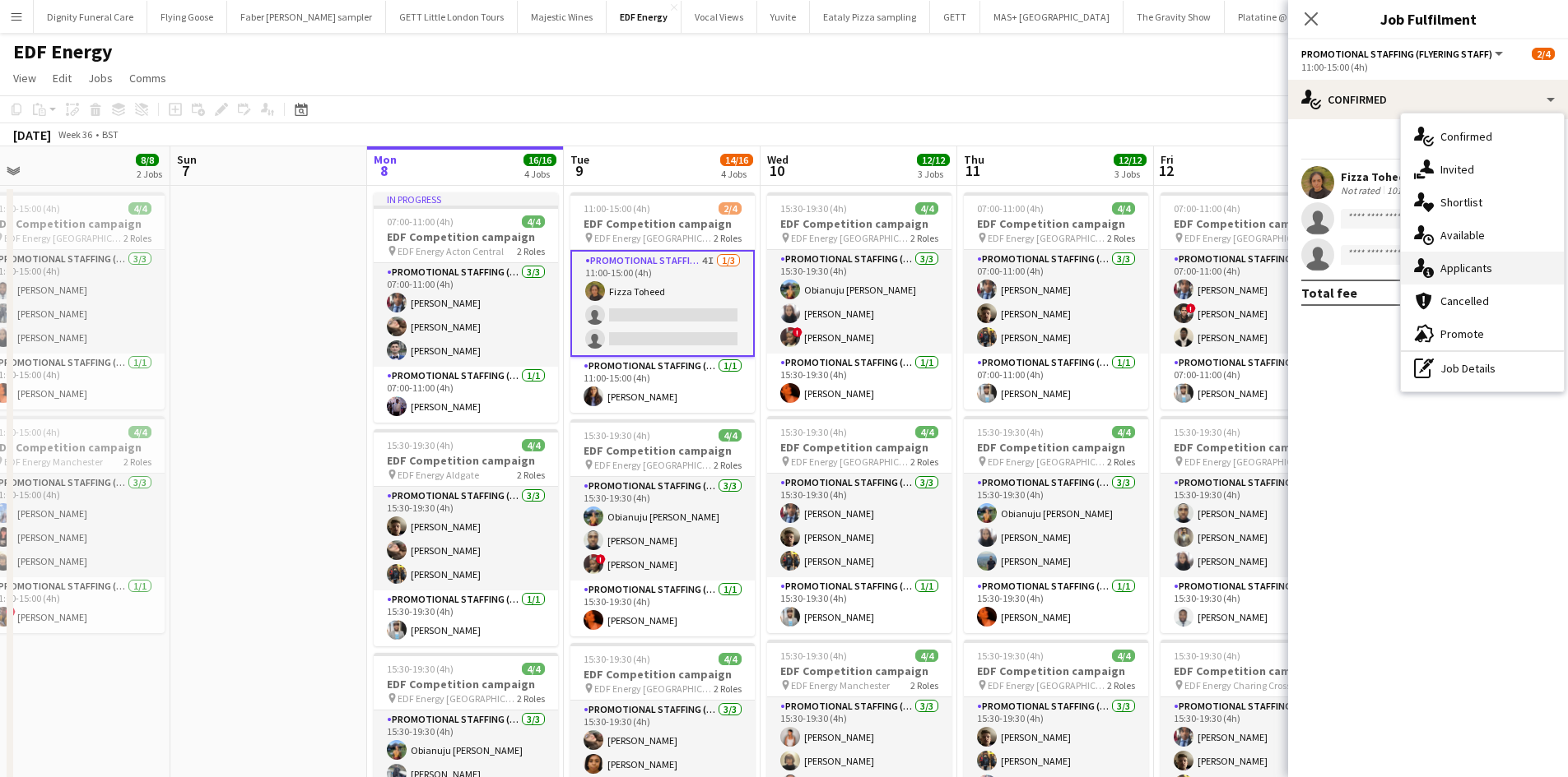
click at [1458, 266] on span "Applicants" at bounding box center [1466, 268] width 52 height 15
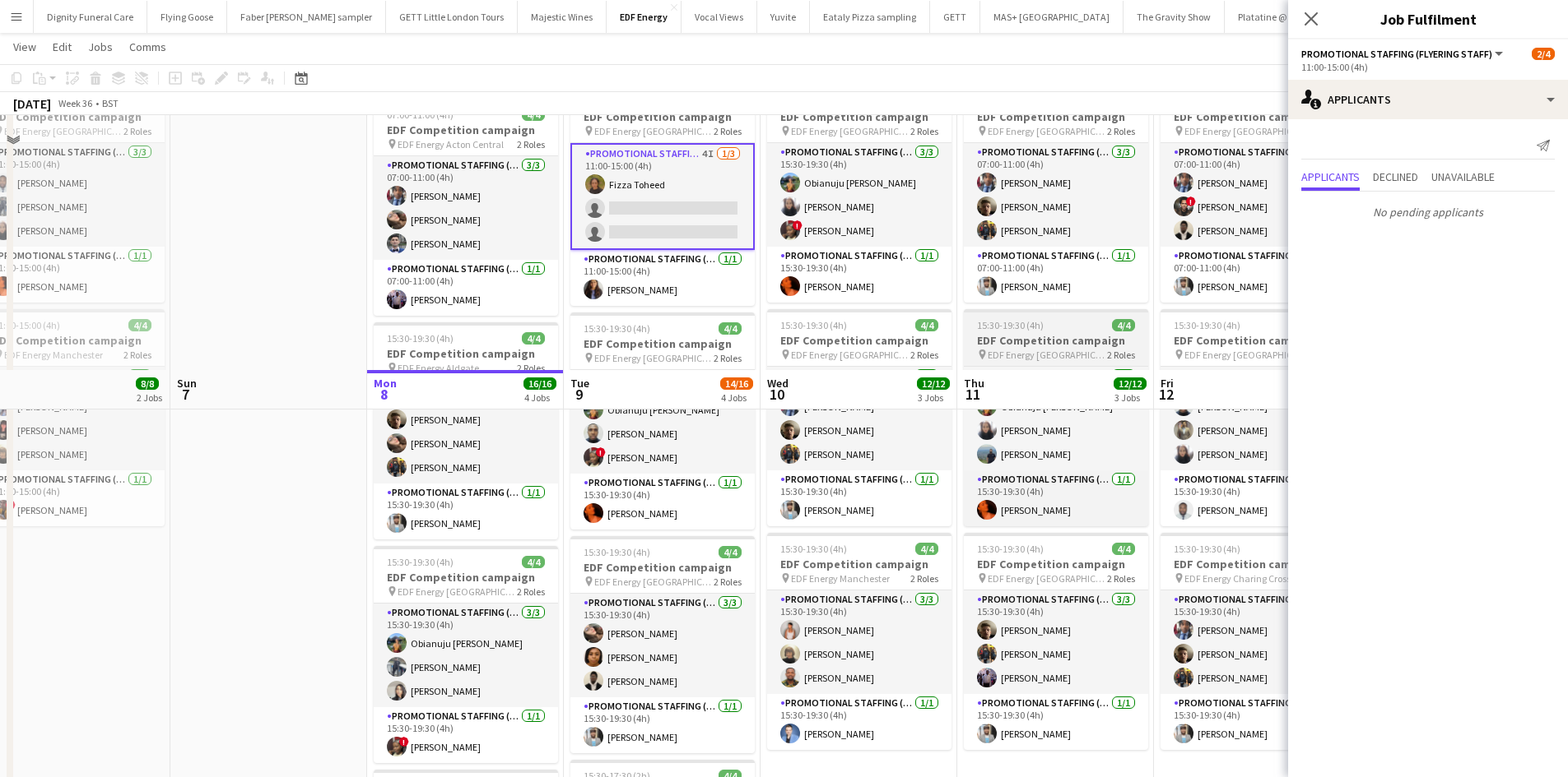
scroll to position [0, 0]
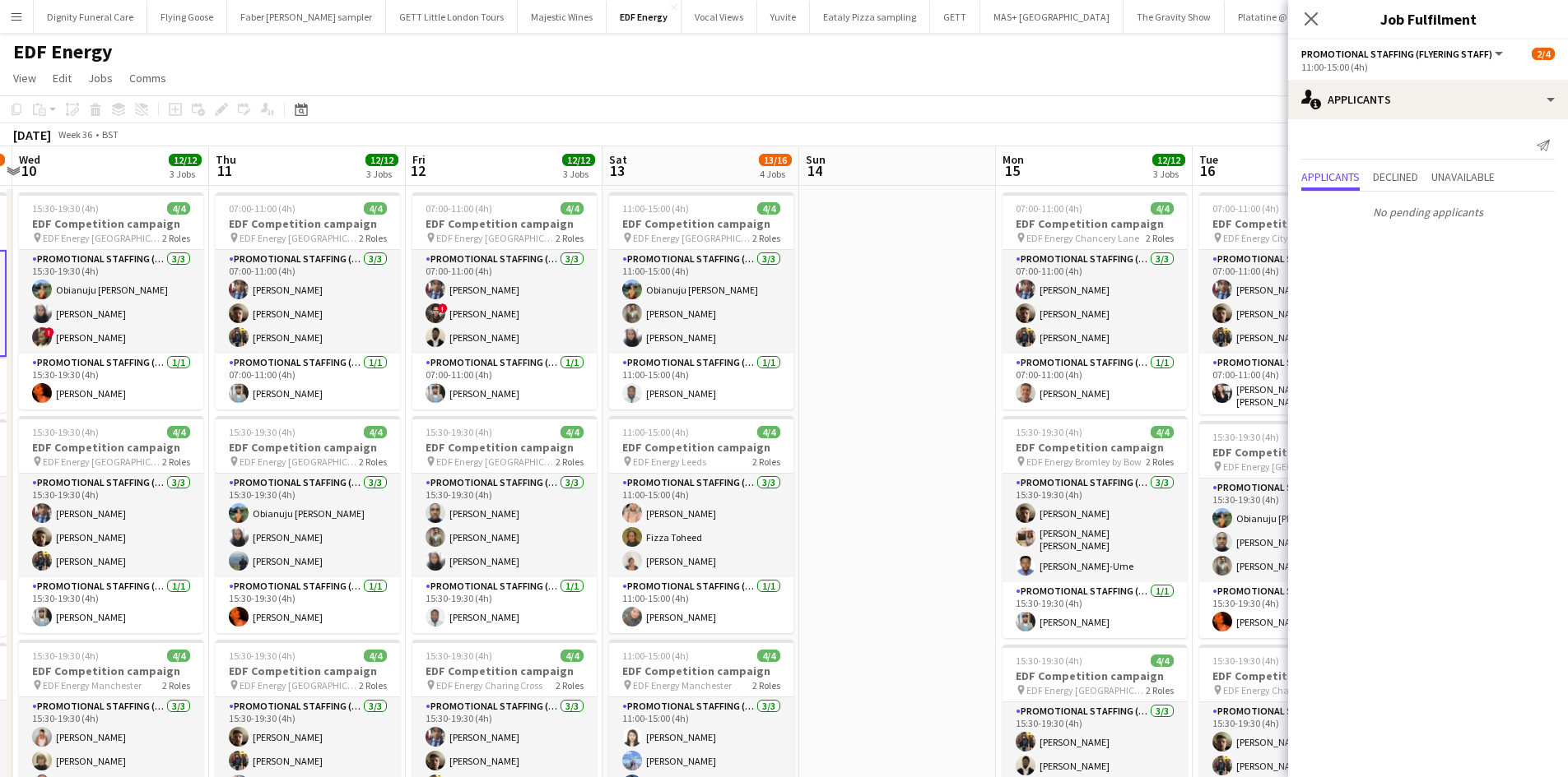
drag, startPoint x: 1021, startPoint y: 478, endPoint x: 263, endPoint y: 404, distance: 761.6
click at [263, 404] on app-calendar-viewport "Sun 7 Mon 8 16/16 4 Jobs Tue 9 14/16 4 Jobs Wed 10 12/12 3 Jobs Thu 11 12/12 3 …" at bounding box center [784, 667] width 1568 height 1043
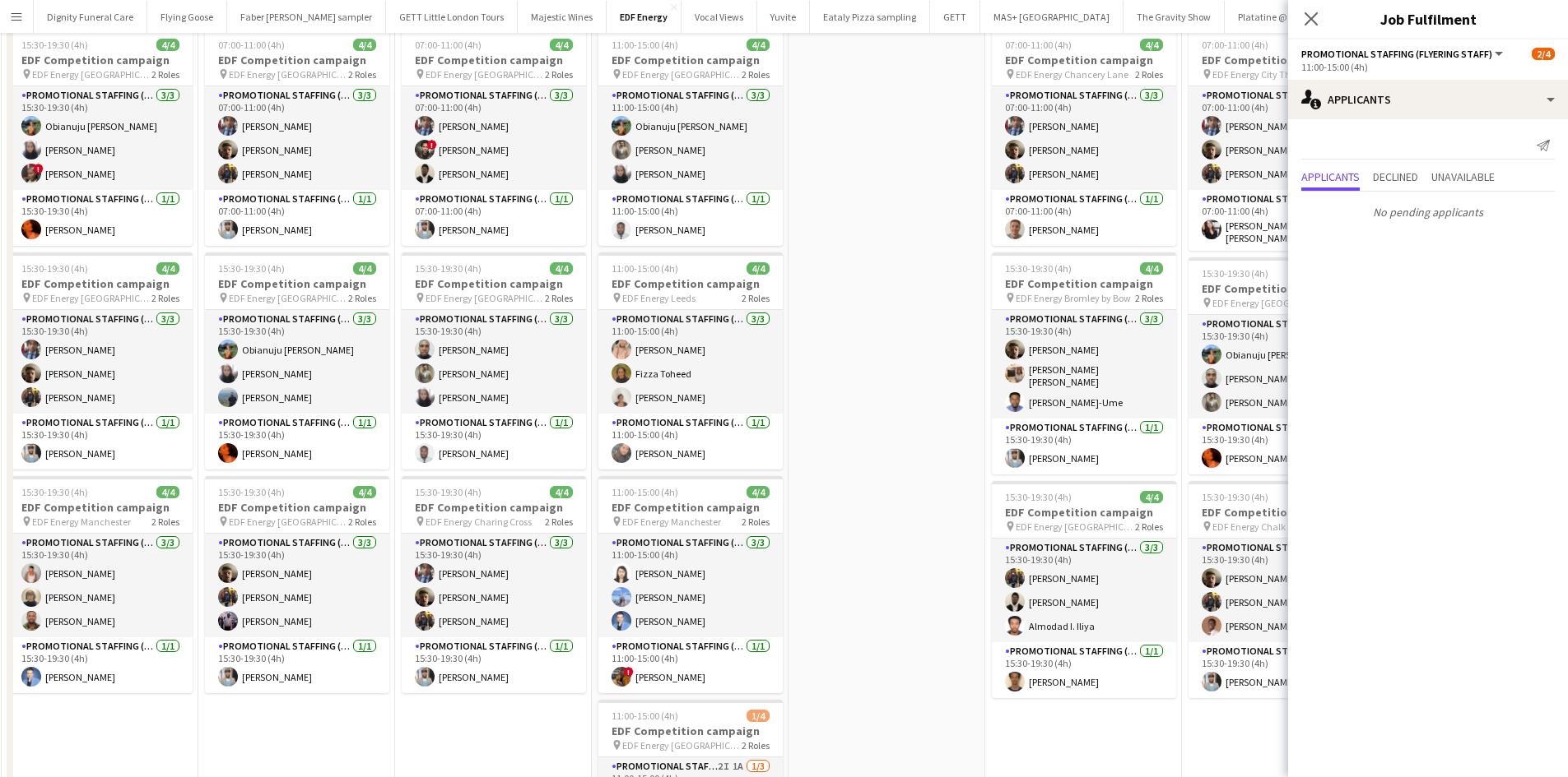
scroll to position [411, 0]
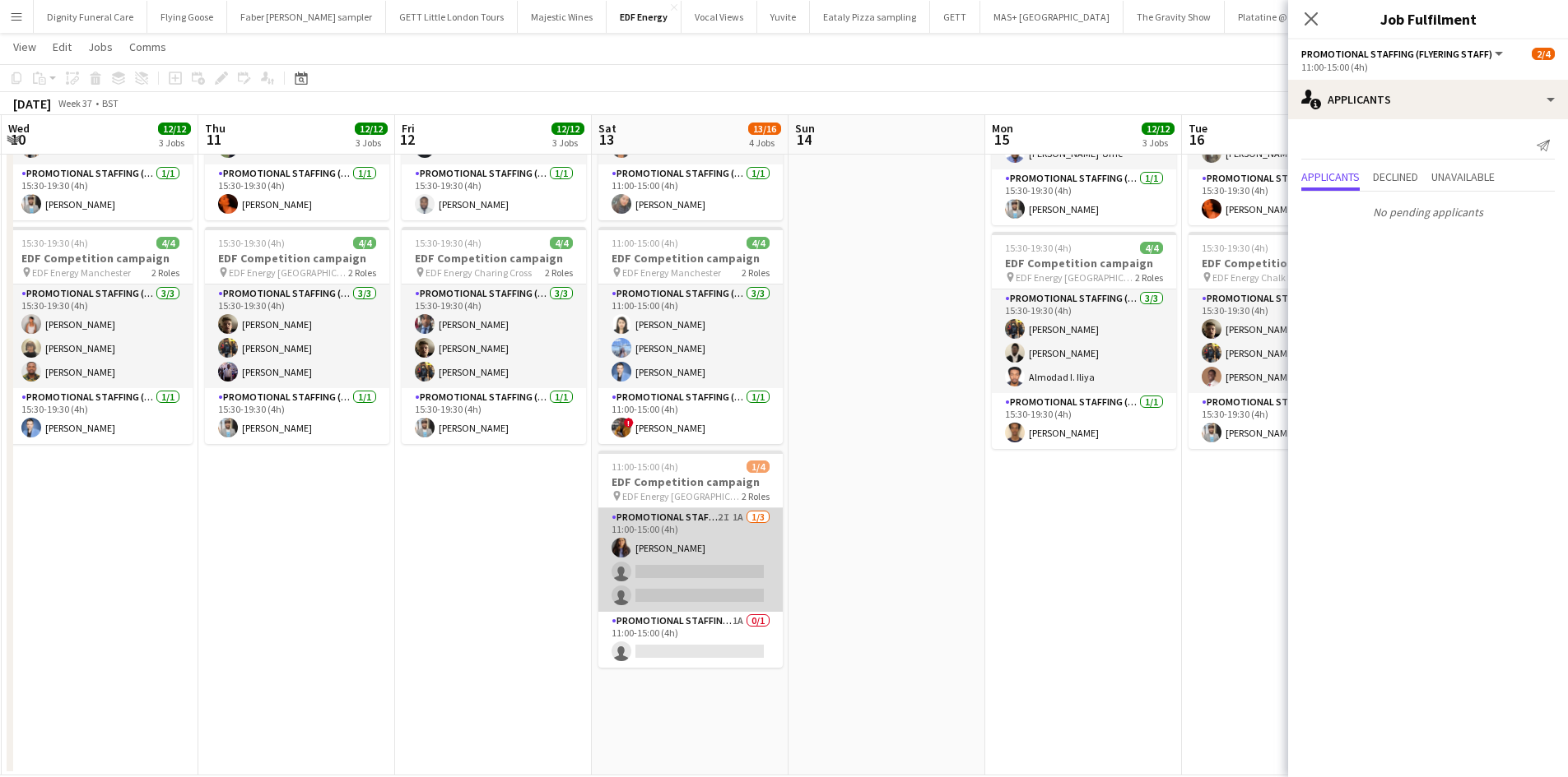
click at [702, 579] on app-card-role "Promotional Staffing (Flyering Staff) 2I 1A [DATE] 11:00-15:00 (4h) [PERSON_NAM…" at bounding box center [690, 561] width 184 height 104
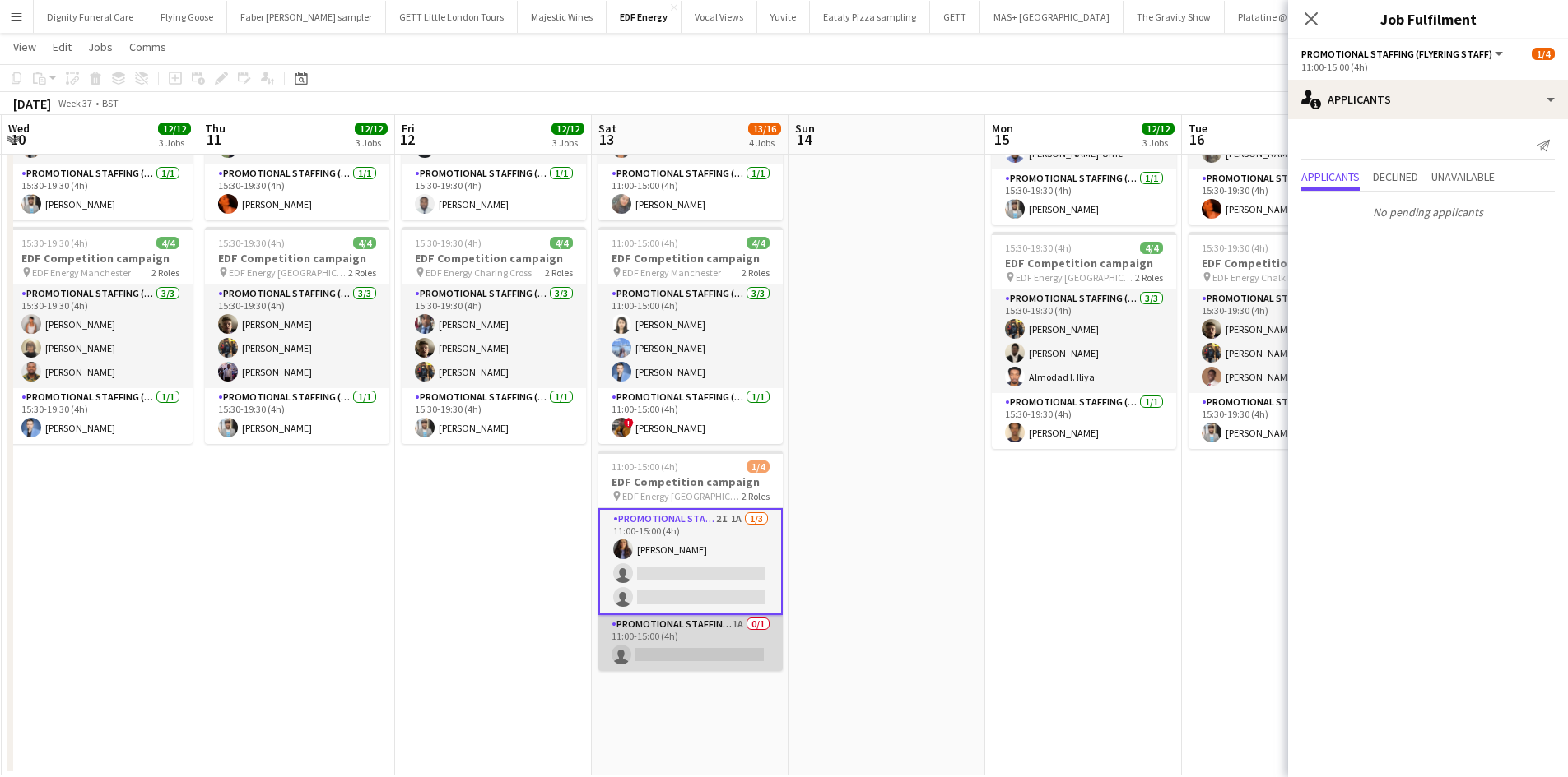
click at [678, 648] on app-card-role "Promotional Staffing (Team Leader) 1A 0/1 11:00-15:00 (4h) single-neutral-actio…" at bounding box center [690, 643] width 184 height 56
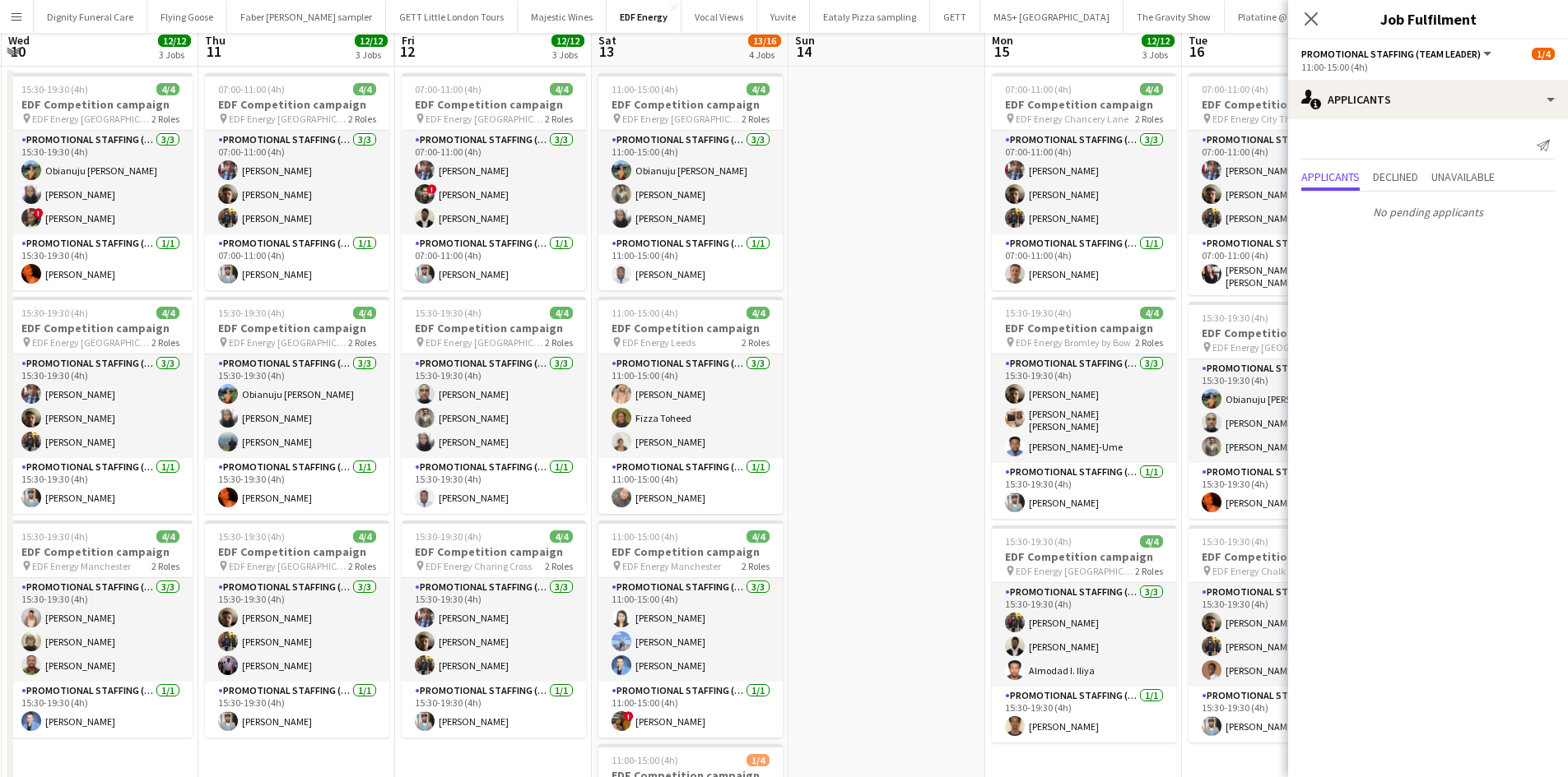
scroll to position [0, 0]
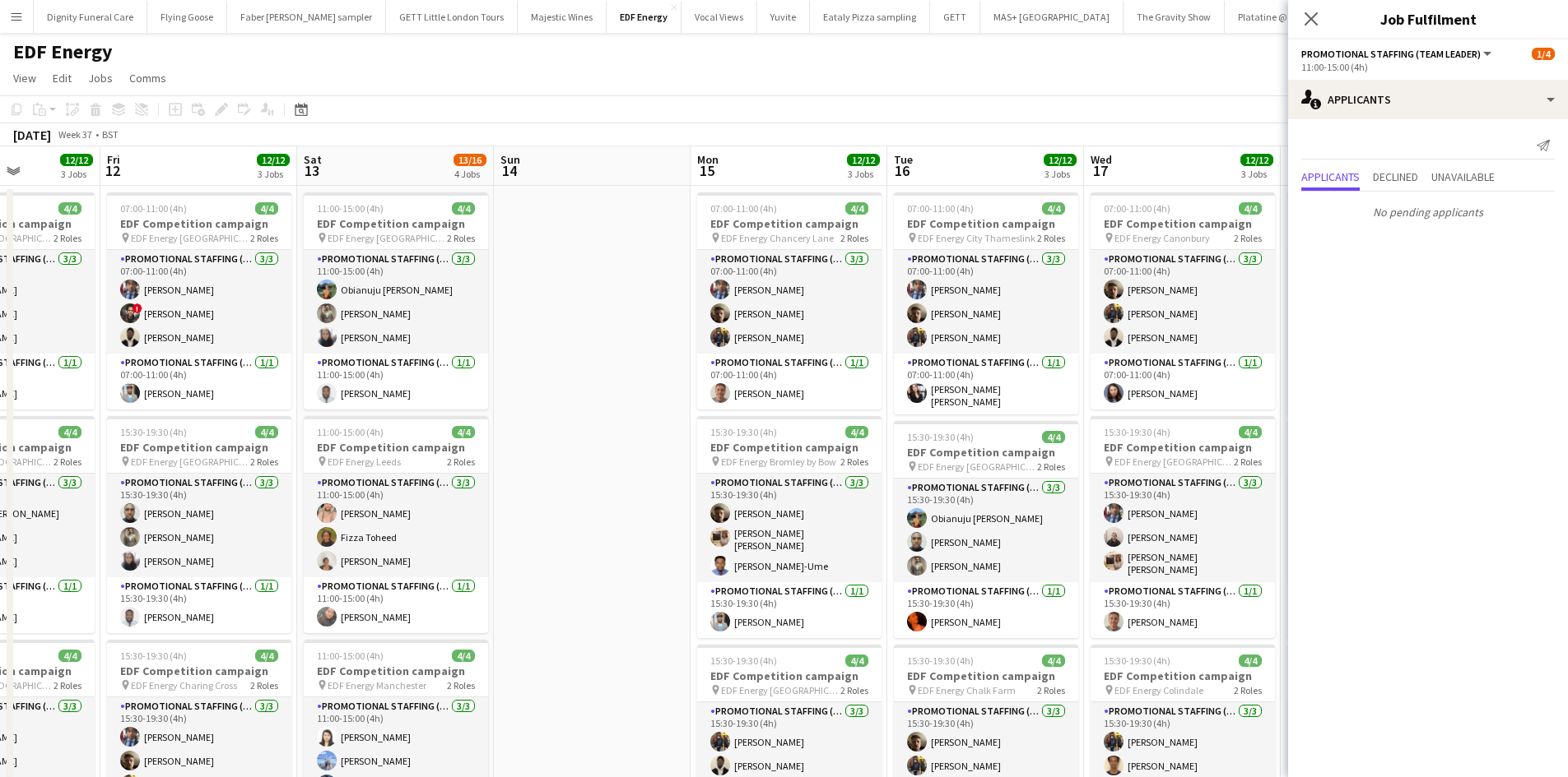
drag, startPoint x: 963, startPoint y: 525, endPoint x: 304, endPoint y: 466, distance: 661.6
click at [304, 466] on app-calendar-viewport "Tue 9 14/16 4 Jobs Wed 10 12/12 3 Jobs Thu 11 12/12 3 Jobs Fri 12 12/12 3 Jobs …" at bounding box center [784, 667] width 1568 height 1043
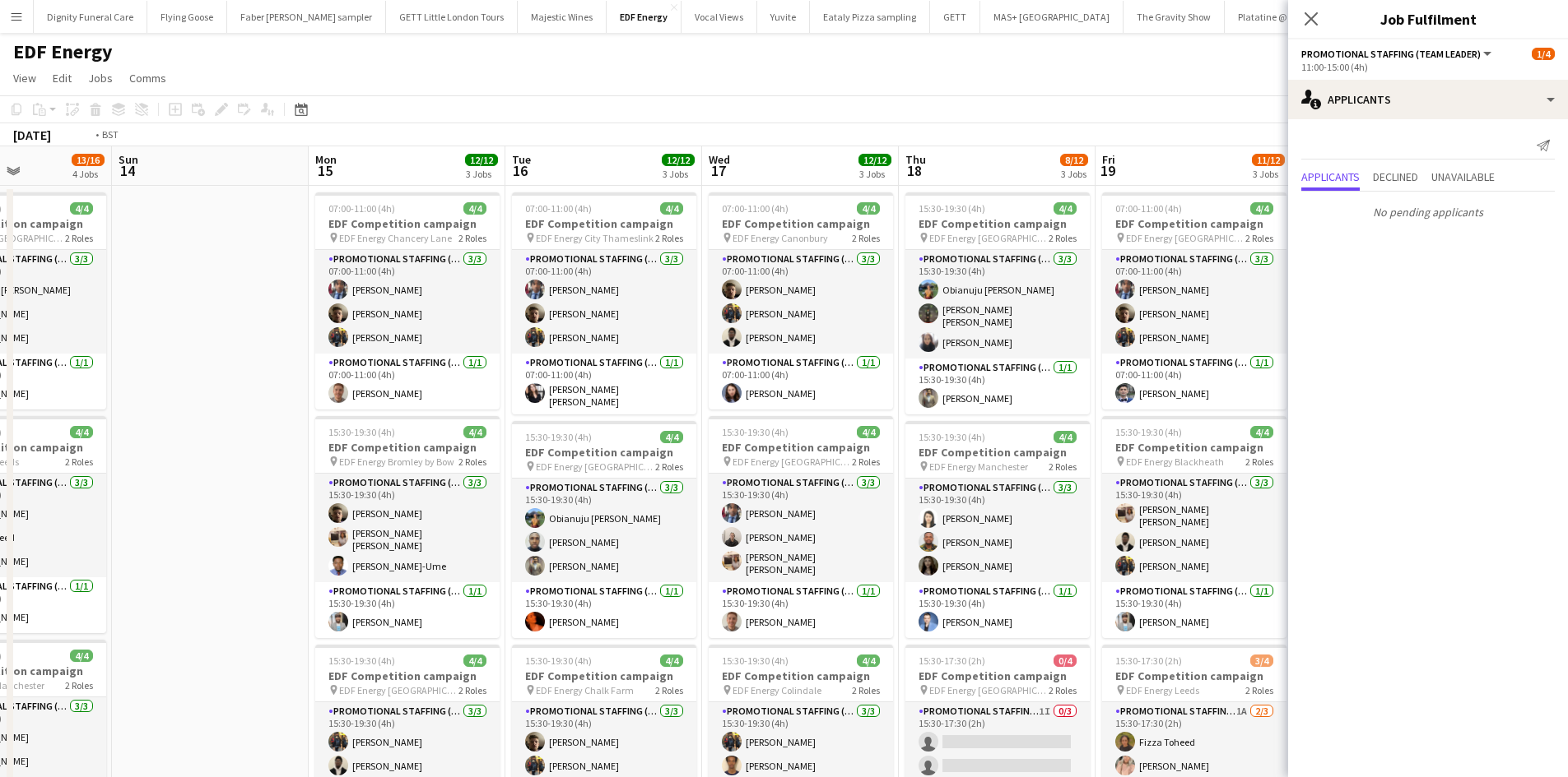
drag, startPoint x: 832, startPoint y: 419, endPoint x: 424, endPoint y: 404, distance: 408.3
click at [424, 404] on app-calendar-viewport "Thu 11 12/12 3 Jobs Fri 12 12/12 3 Jobs Sat 13 13/16 4 Jobs Sun 14 Mon 15 12/12…" at bounding box center [784, 667] width 1568 height 1043
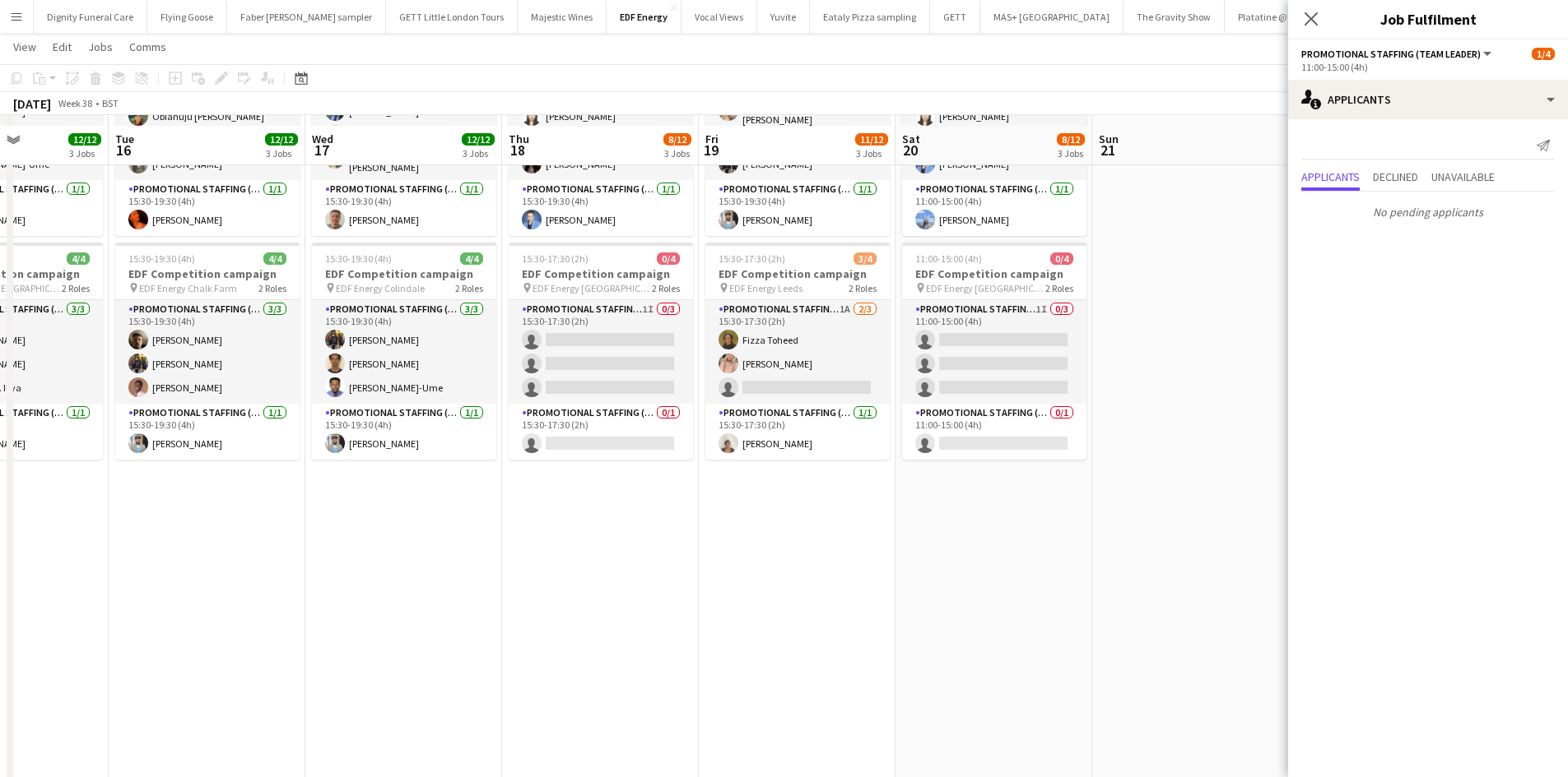
scroll to position [411, 0]
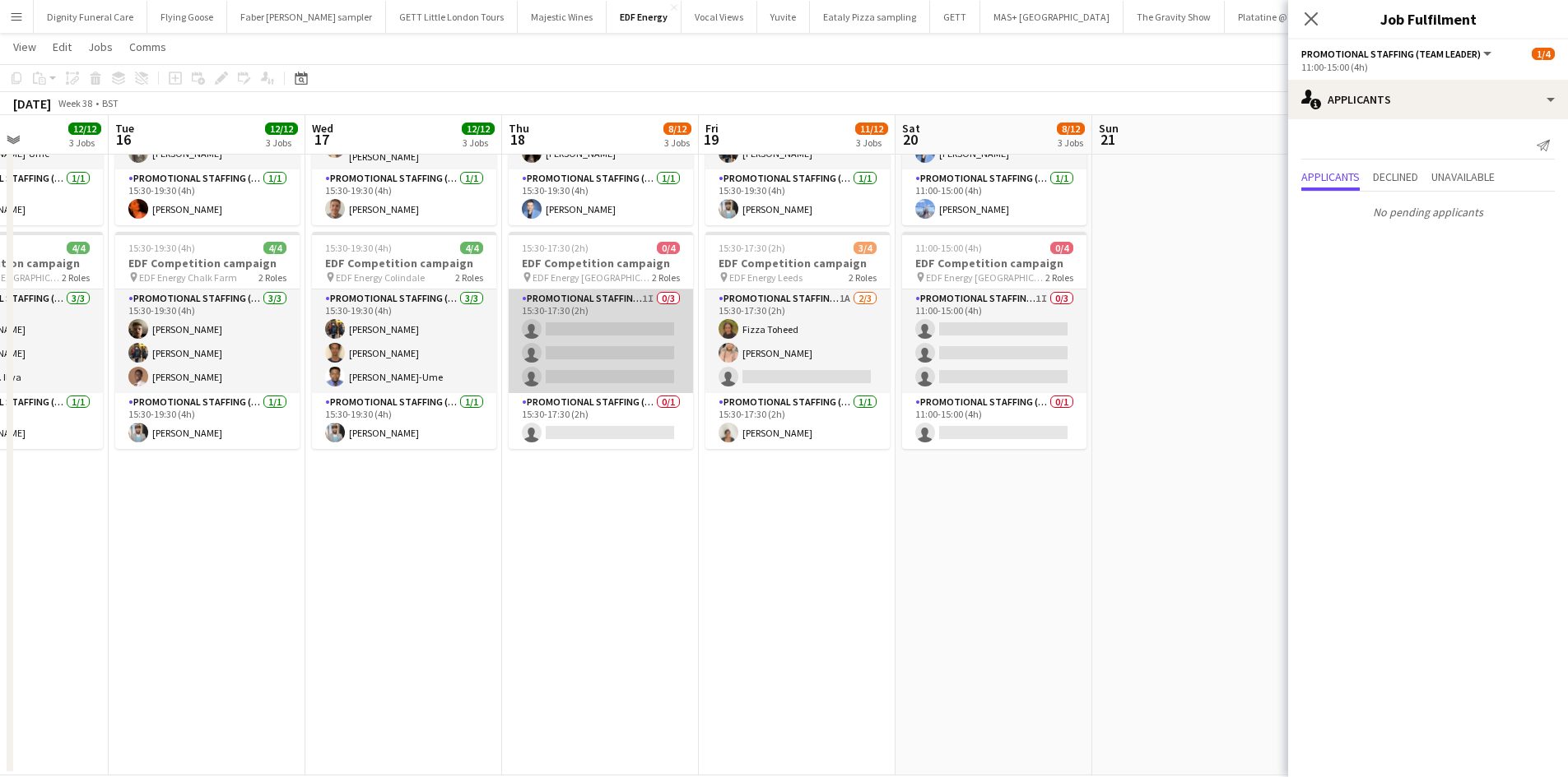
click at [596, 354] on app-card-role "Promotional Staffing (Flyering Staff) 1I 0/3 15:30-17:30 (2h) single-neutral-ac…" at bounding box center [601, 341] width 184 height 104
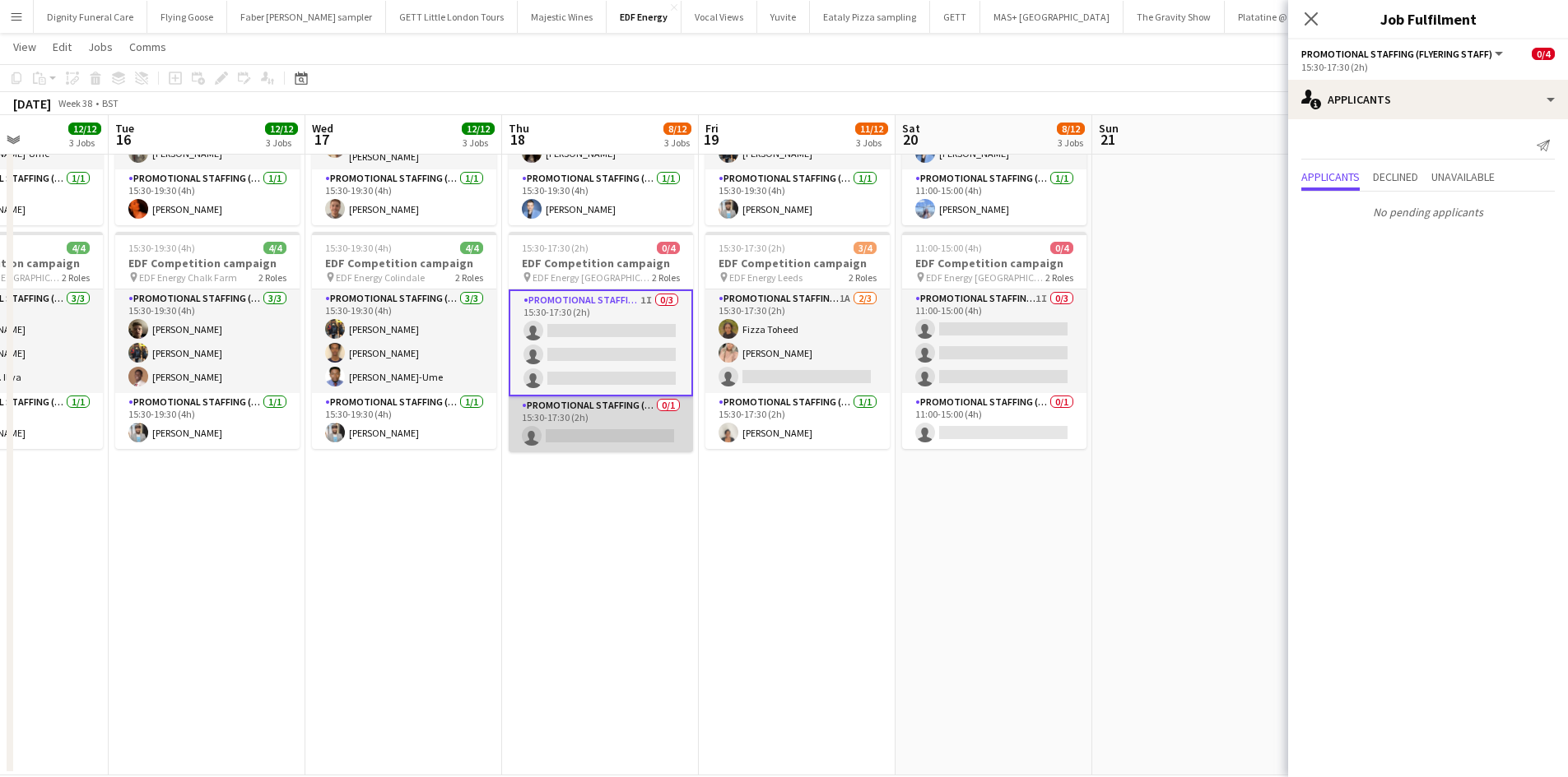
click at [605, 428] on app-card-role "Promotional Staffing (Team Leader) 0/1 15:30-17:30 (2h) single-neutral-actions" at bounding box center [601, 423] width 184 height 56
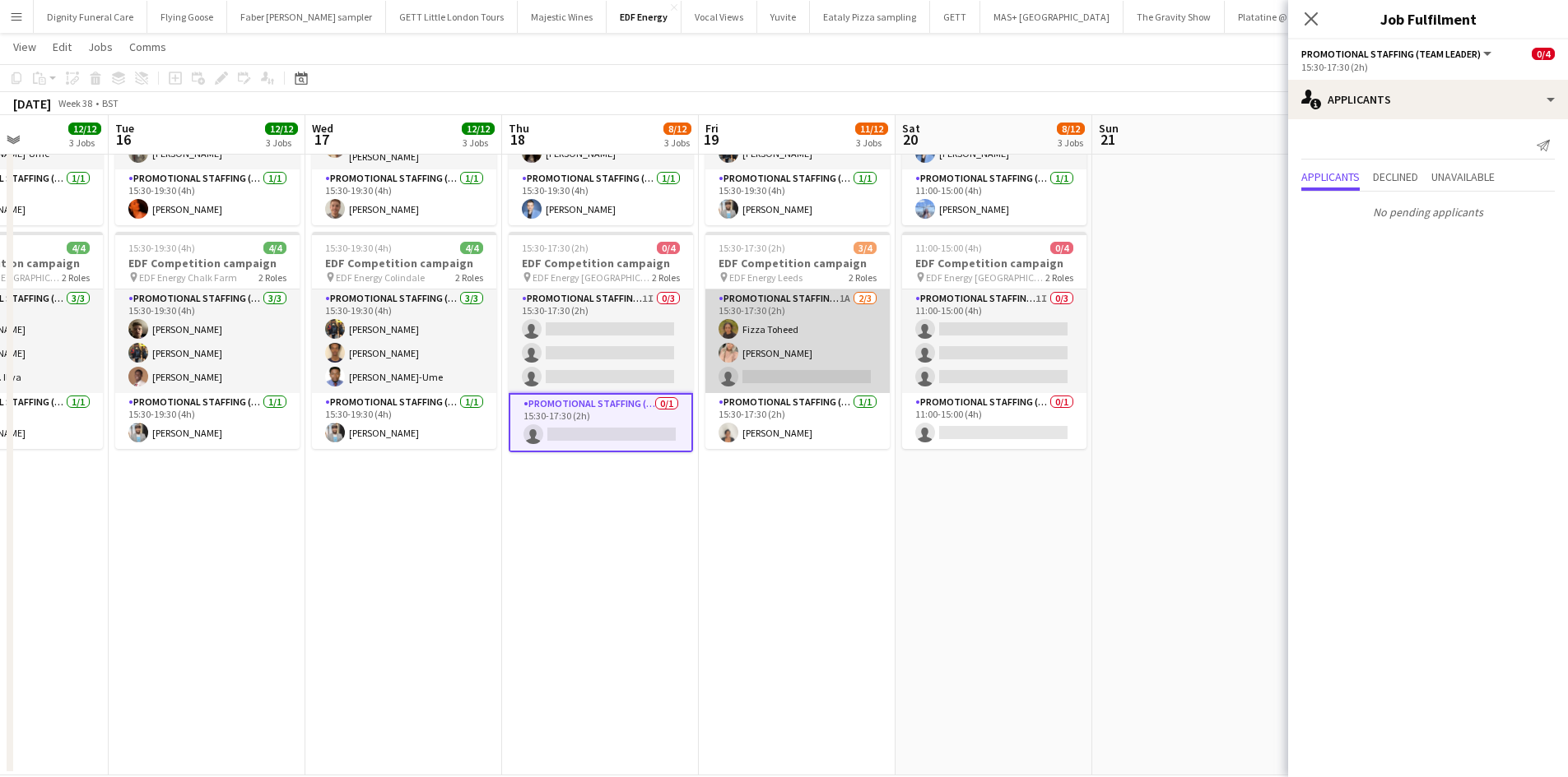
click at [821, 366] on app-card-role "Promotional Staffing (Flyering Staff) 1A [DATE] 15:30-17:30 (2h) [PERSON_NAME] …" at bounding box center [797, 341] width 184 height 104
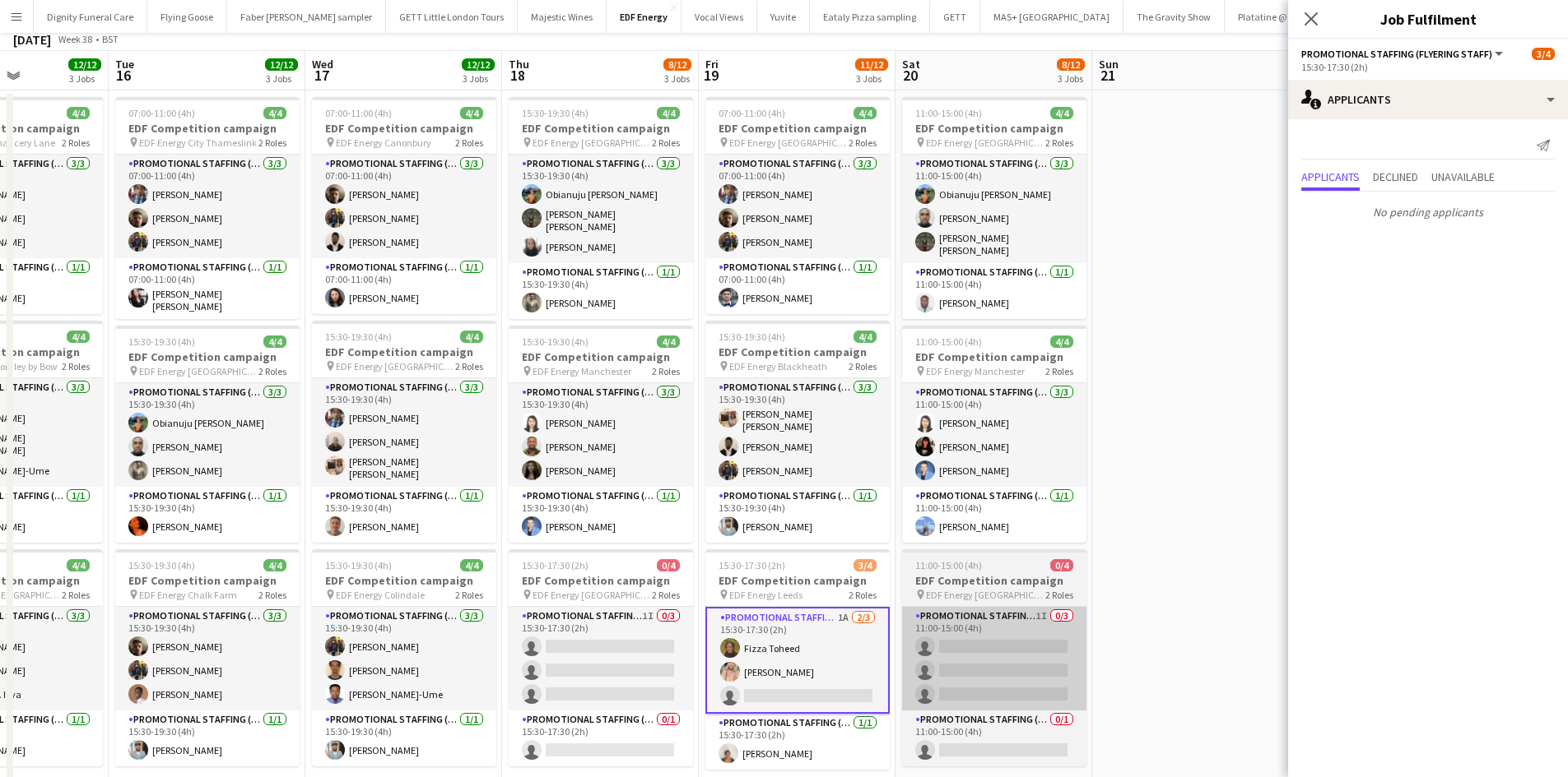
scroll to position [247, 0]
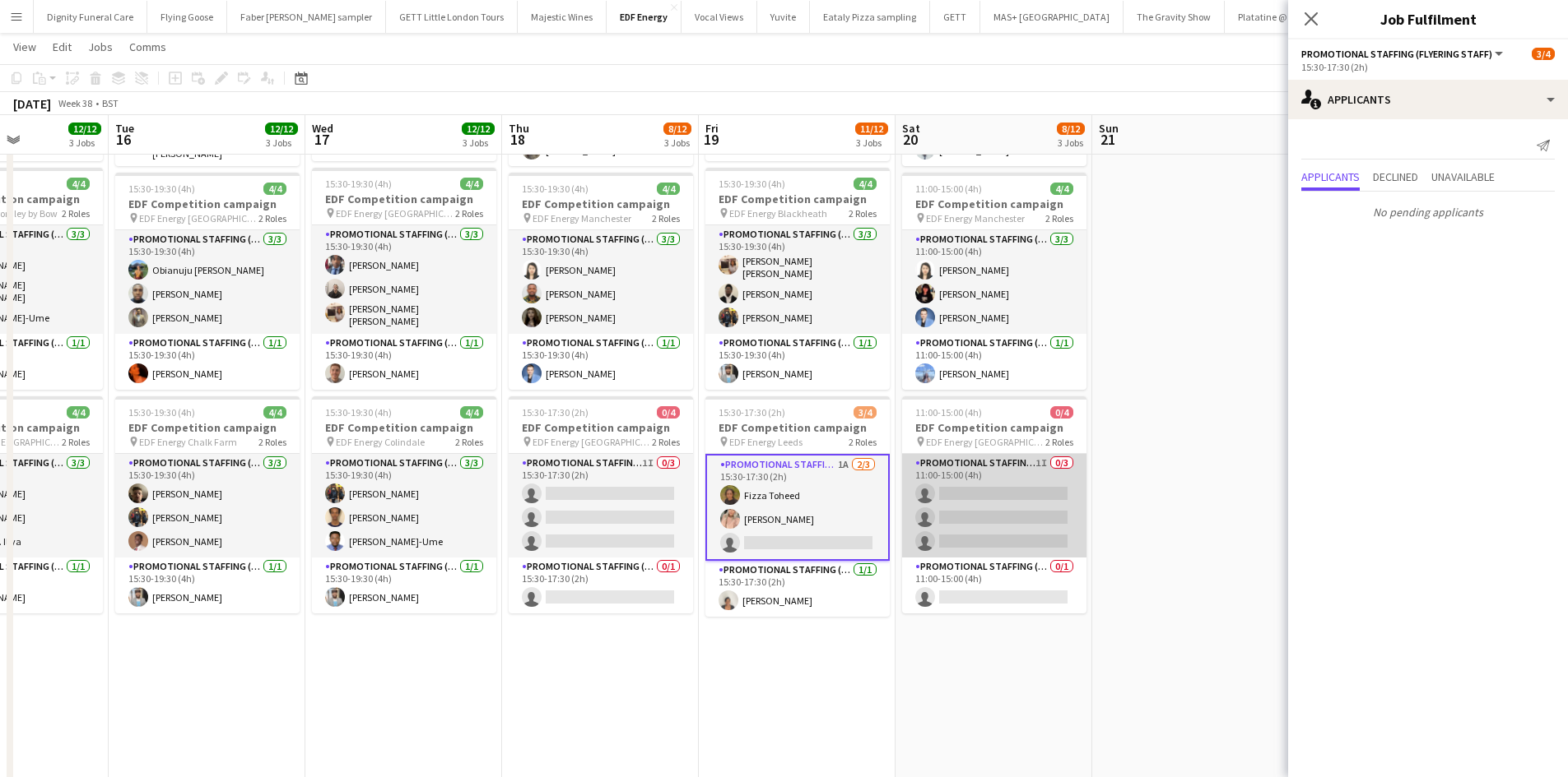
click at [992, 500] on app-card-role "Promotional Staffing (Flyering Staff) 1I 0/3 11:00-15:00 (4h) single-neutral-ac…" at bounding box center [994, 506] width 184 height 104
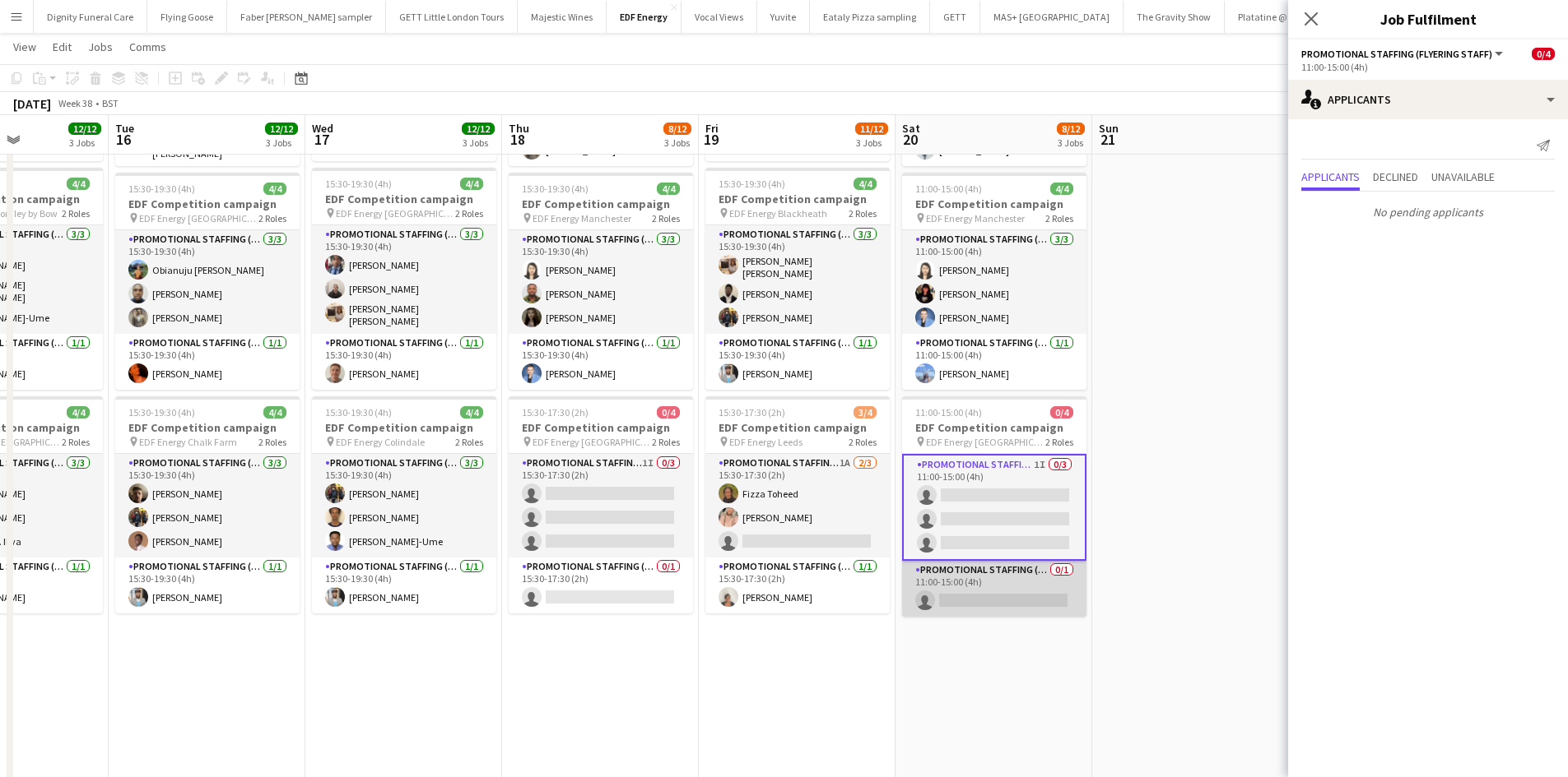
click at [1017, 596] on app-card-role "Promotional Staffing (Team Leader) 0/1 11:00-15:00 (4h) single-neutral-actions" at bounding box center [994, 588] width 184 height 56
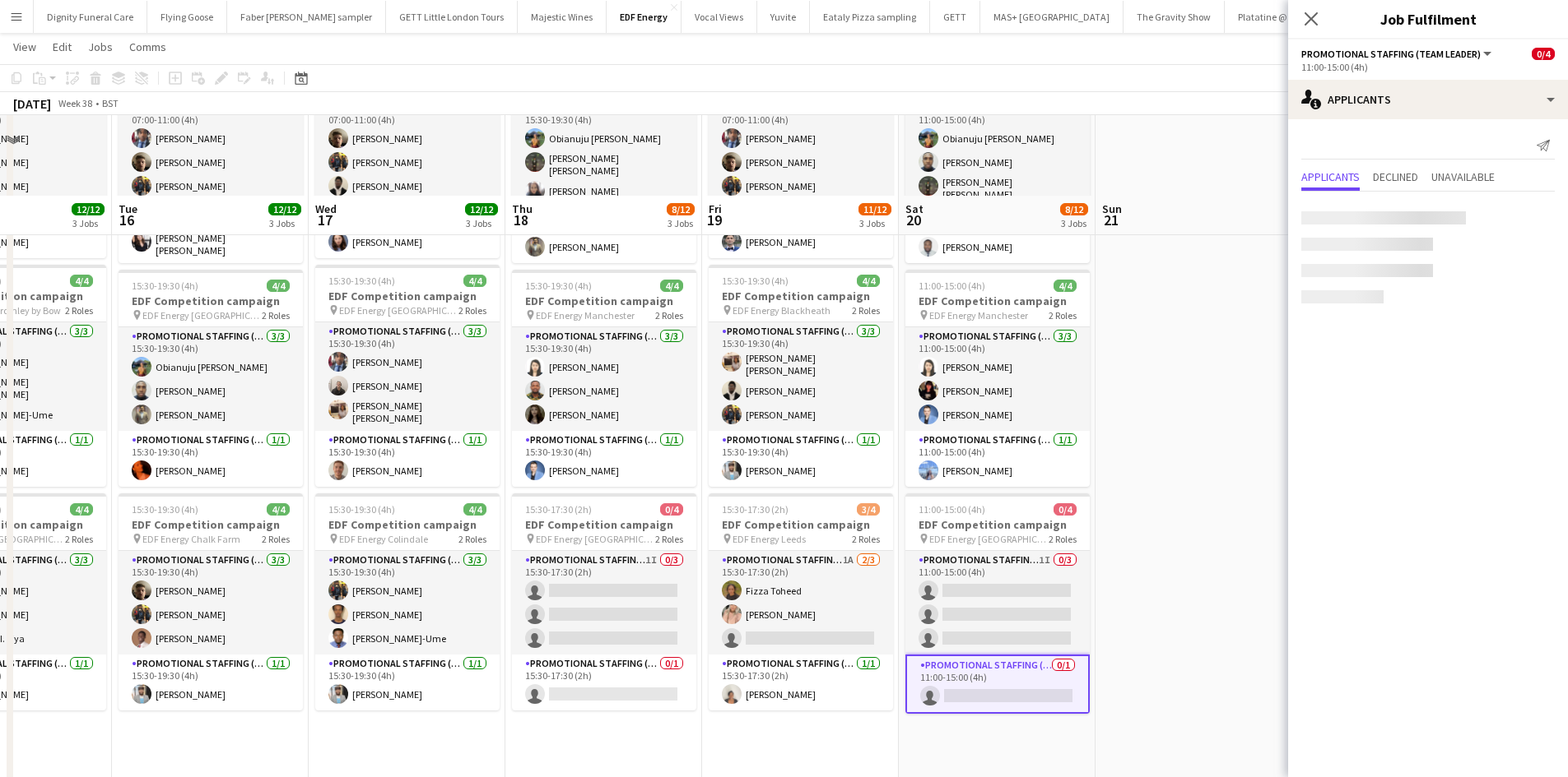
scroll to position [0, 0]
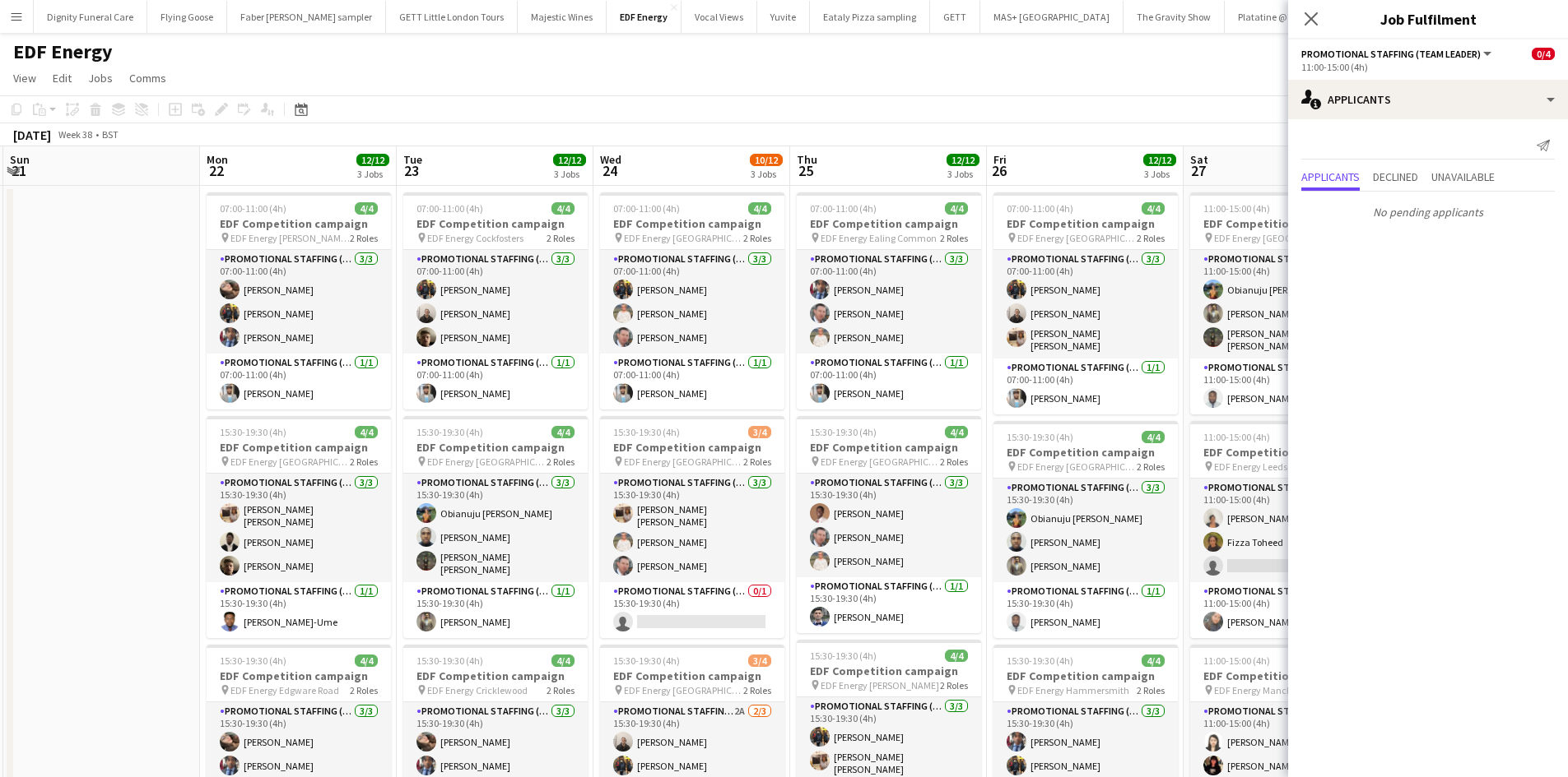
drag, startPoint x: 1165, startPoint y: 440, endPoint x: 79, endPoint y: 358, distance: 1089.1
click at [26, 371] on app-calendar-viewport "Wed 17 12/12 3 Jobs Thu 18 8/12 3 Jobs Fri 19 11/12 3 Jobs Sat 20 8/12 3 Jobs S…" at bounding box center [784, 667] width 1568 height 1043
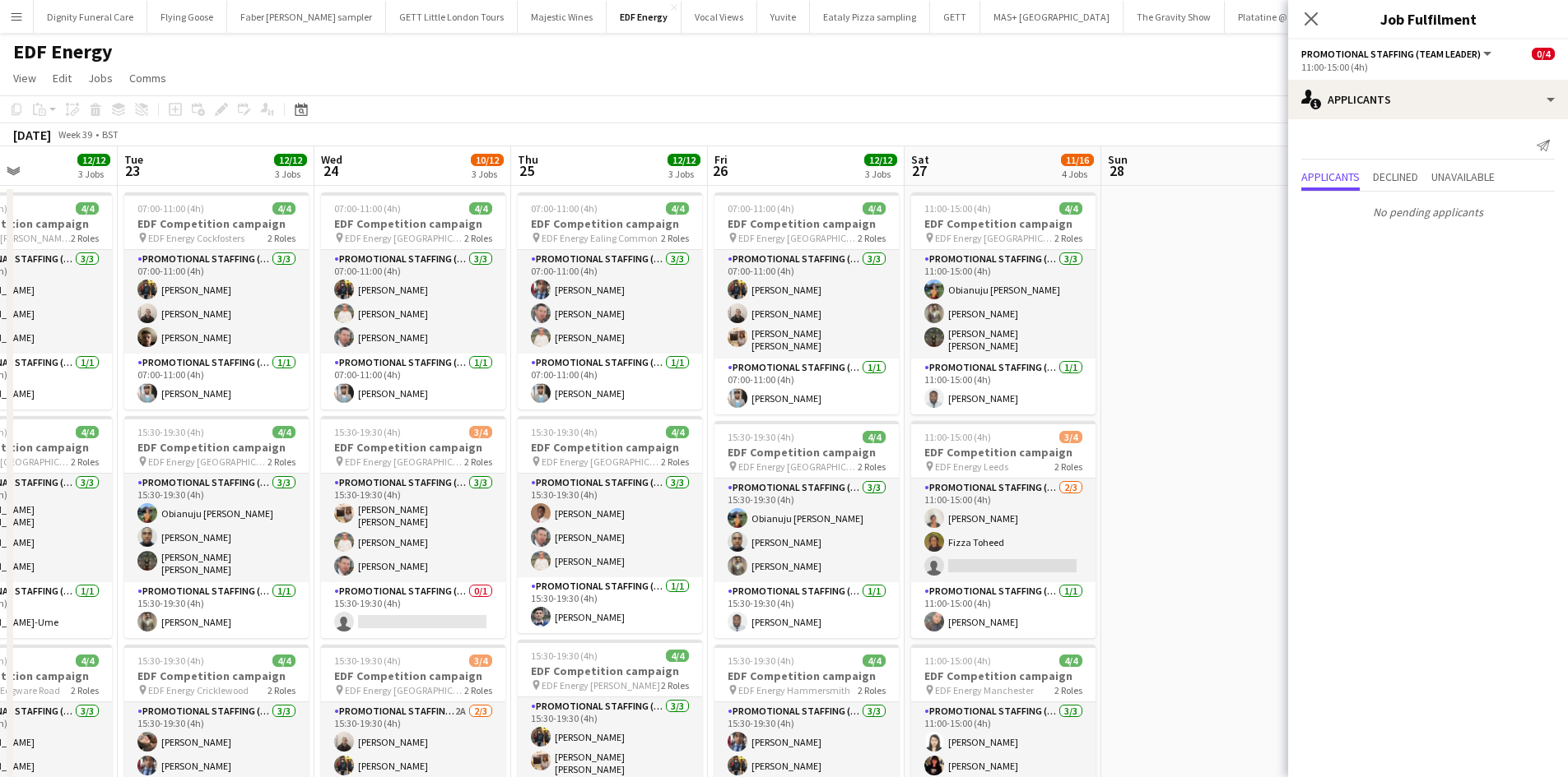
scroll to position [0, 662]
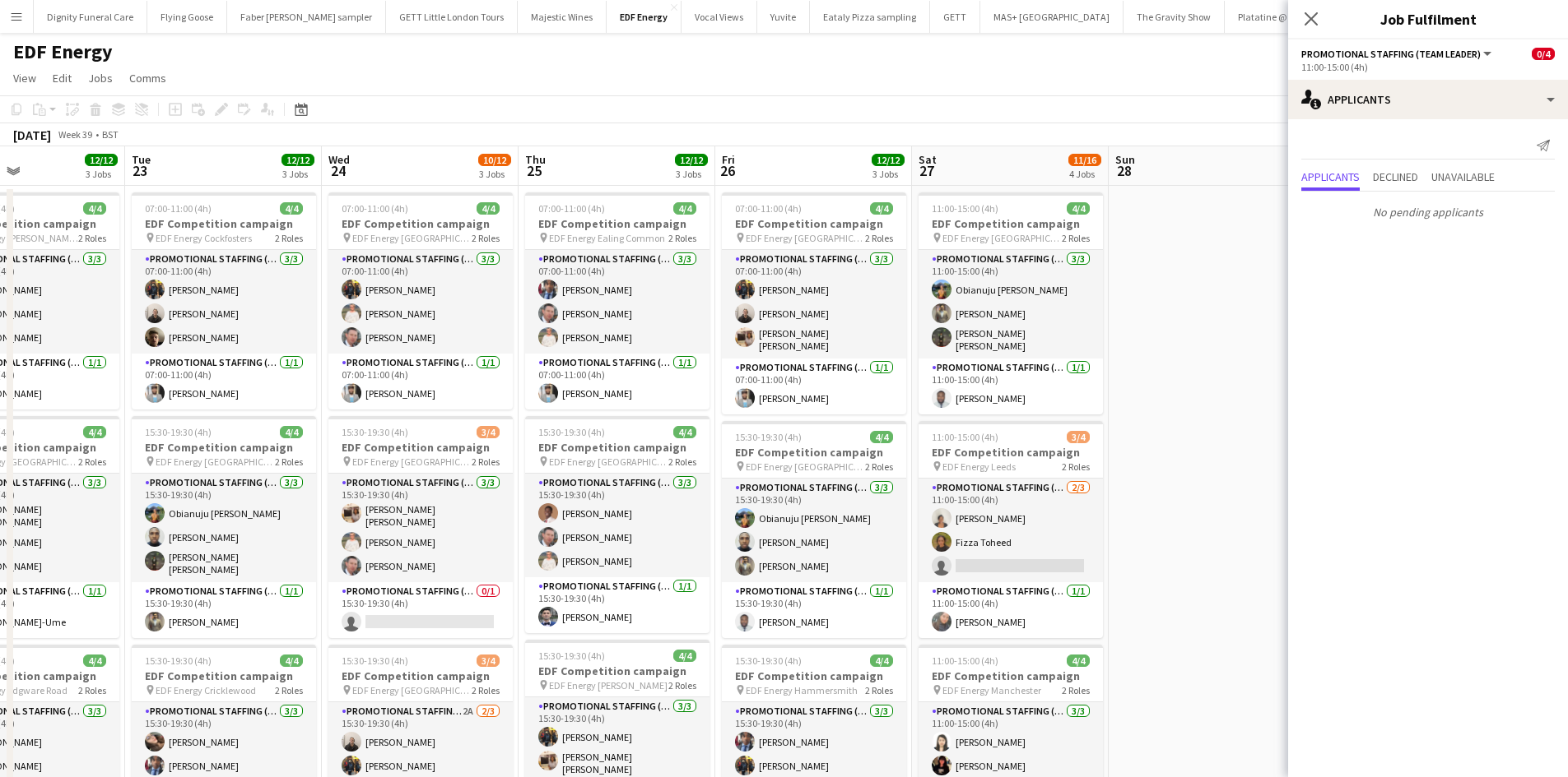
drag, startPoint x: 634, startPoint y: 352, endPoint x: 437, endPoint y: 343, distance: 197.2
click at [437, 340] on app-calendar-viewport "Fri 19 11/12 3 Jobs Sat 20 8/12 3 Jobs Sun 21 Mon 22 12/12 3 Jobs Tue 23 12/12 …" at bounding box center [784, 667] width 1568 height 1043
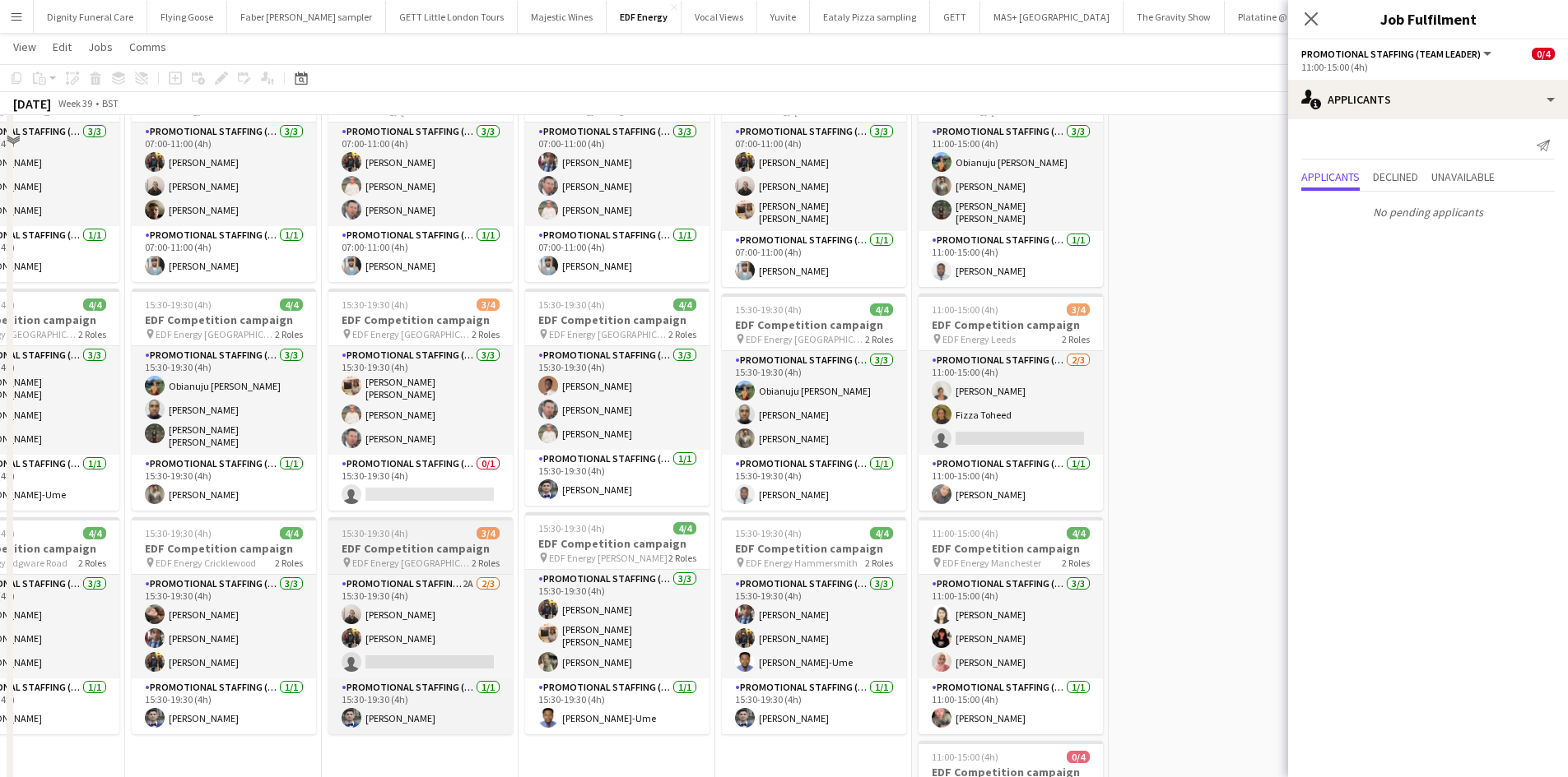
scroll to position [164, 0]
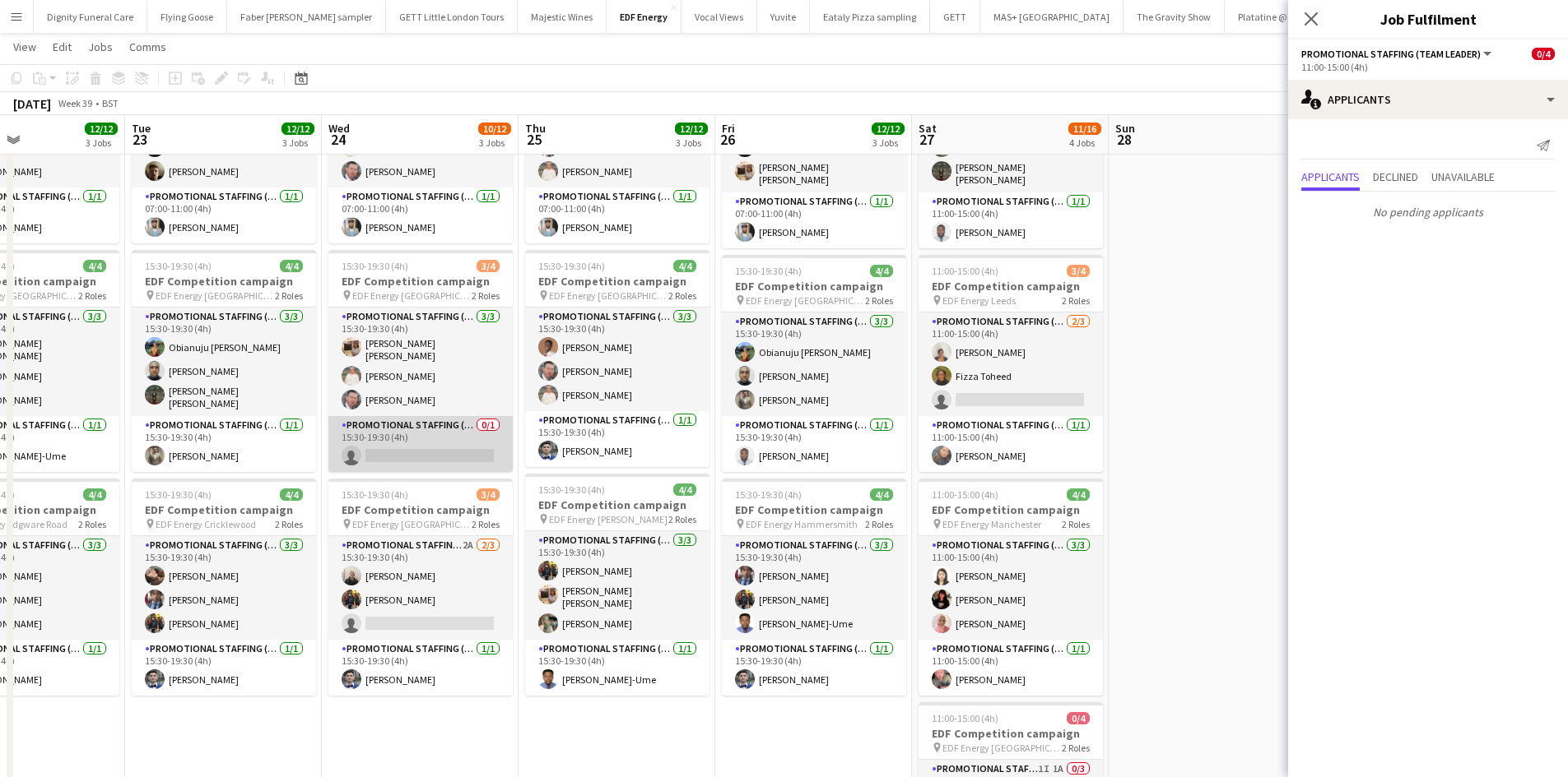
click at [453, 443] on app-card-role "Promotional Staffing (Team Leader) 0/1 15:30-19:30 (4h) single-neutral-actions" at bounding box center [420, 443] width 184 height 56
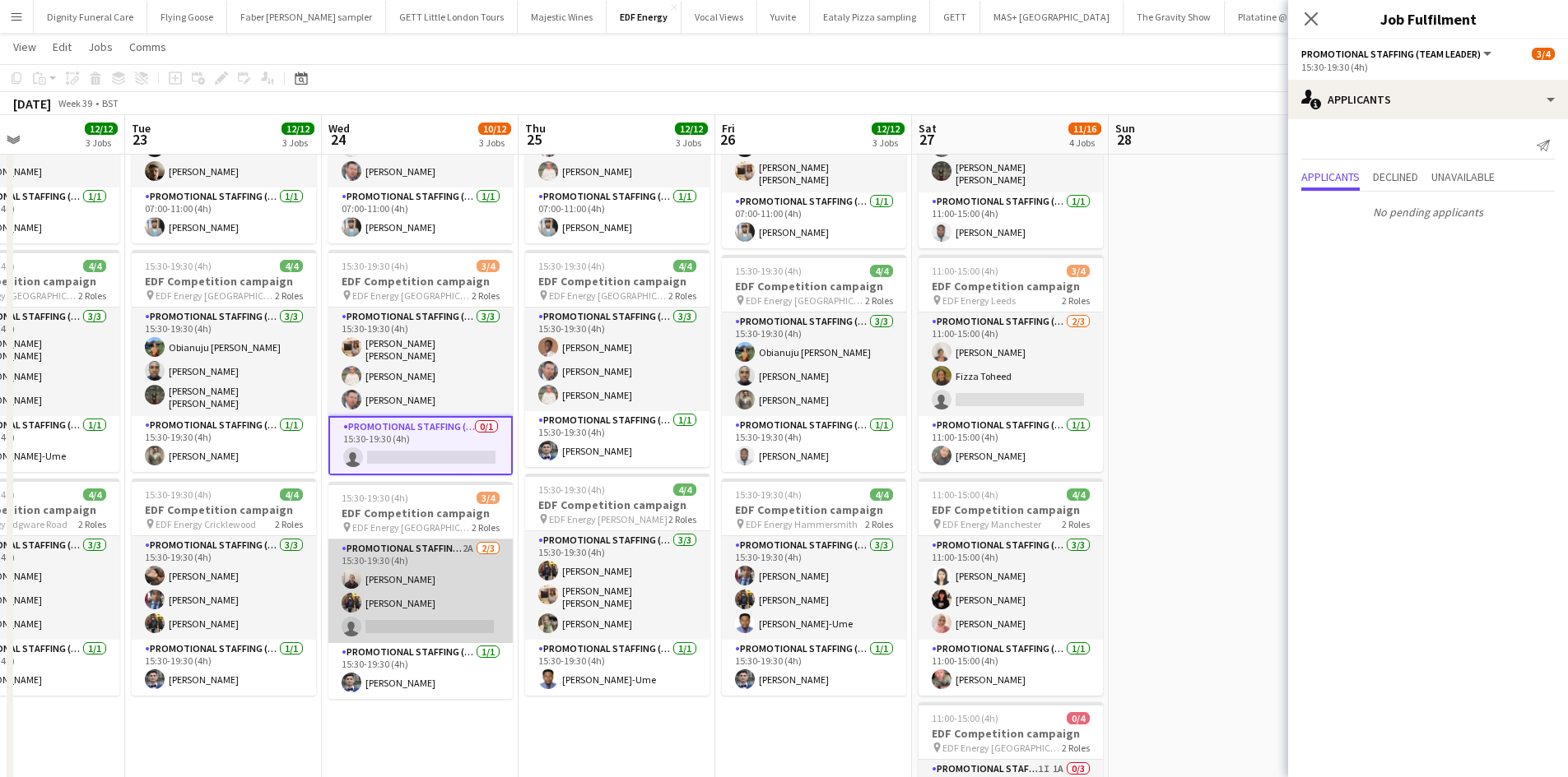
click at [415, 611] on app-card-role "Promotional Staffing (Flyering Staff) 2A [DATE] 15:30-19:30 (4h) [PERSON_NAME] …" at bounding box center [420, 592] width 184 height 104
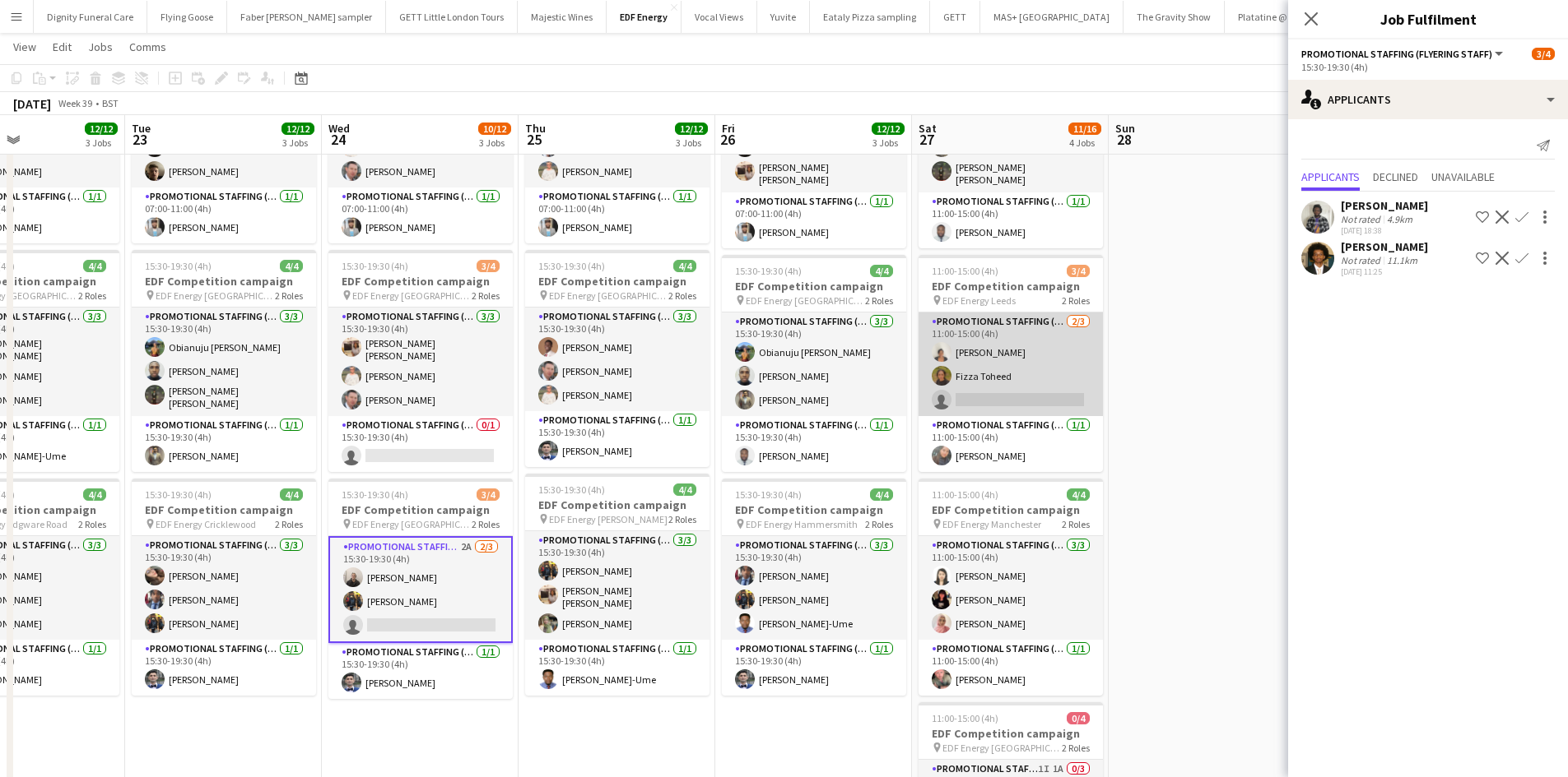
click at [1039, 405] on app-card-role "Promotional Staffing (Flyering Staff) [DATE] 11:00-15:00 (4h) [PERSON_NAME] Fiz…" at bounding box center [1010, 365] width 184 height 104
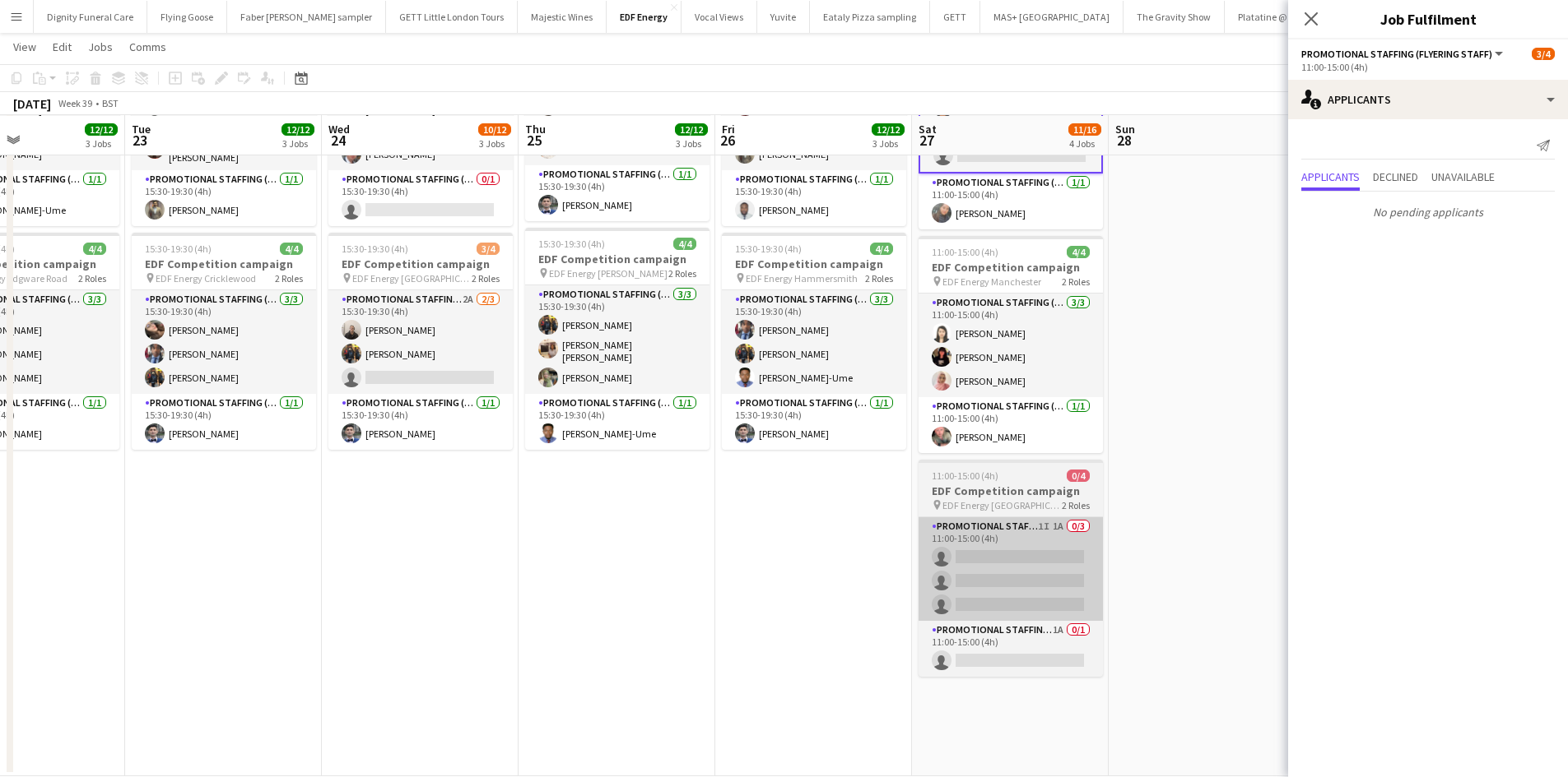
scroll to position [411, 0]
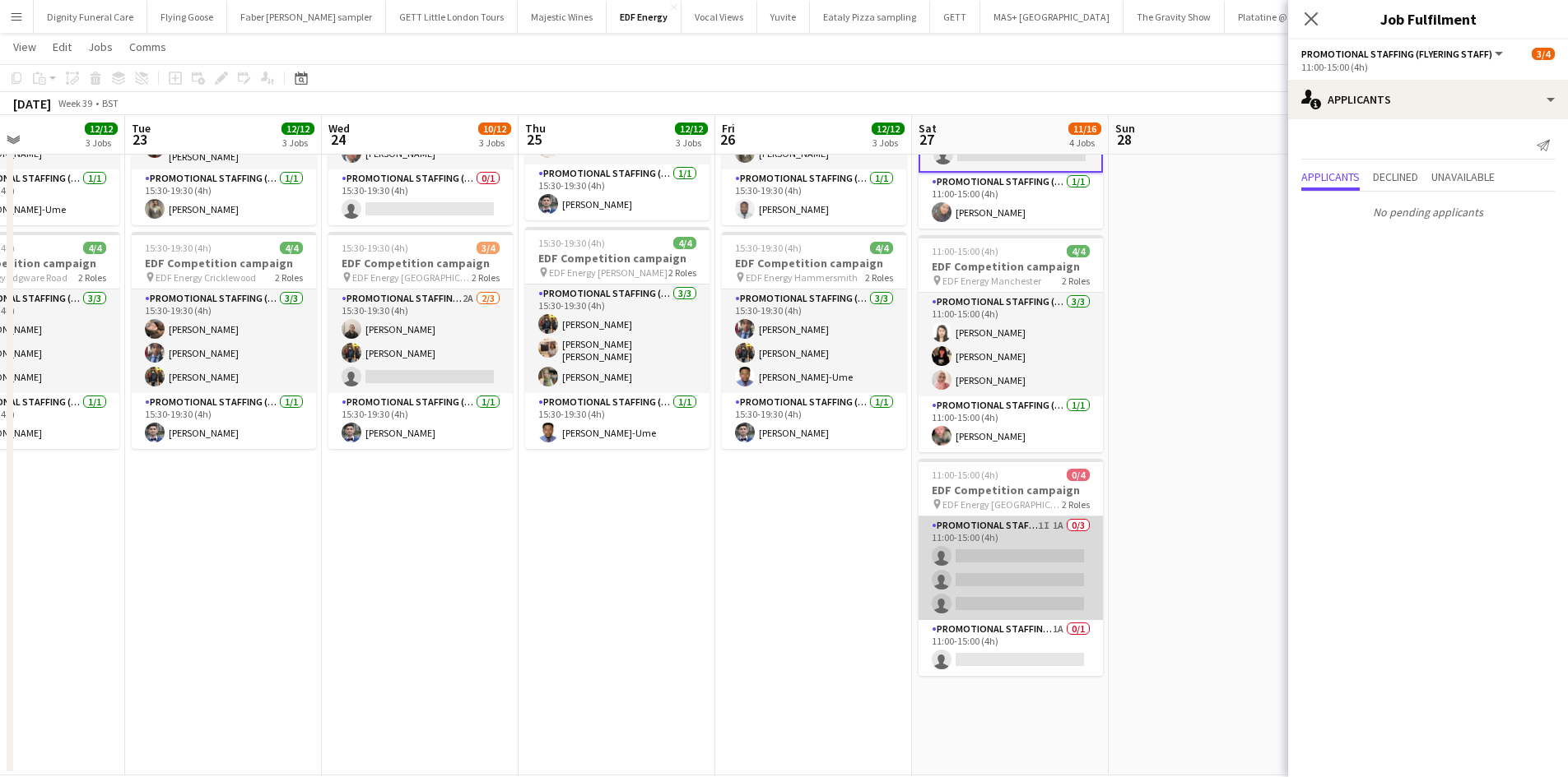
click at [1020, 577] on app-card-role "Promotional Staffing (Flyering Staff) 1I 1A 0/3 11:00-15:00 (4h) single-neutral…" at bounding box center [1010, 568] width 184 height 104
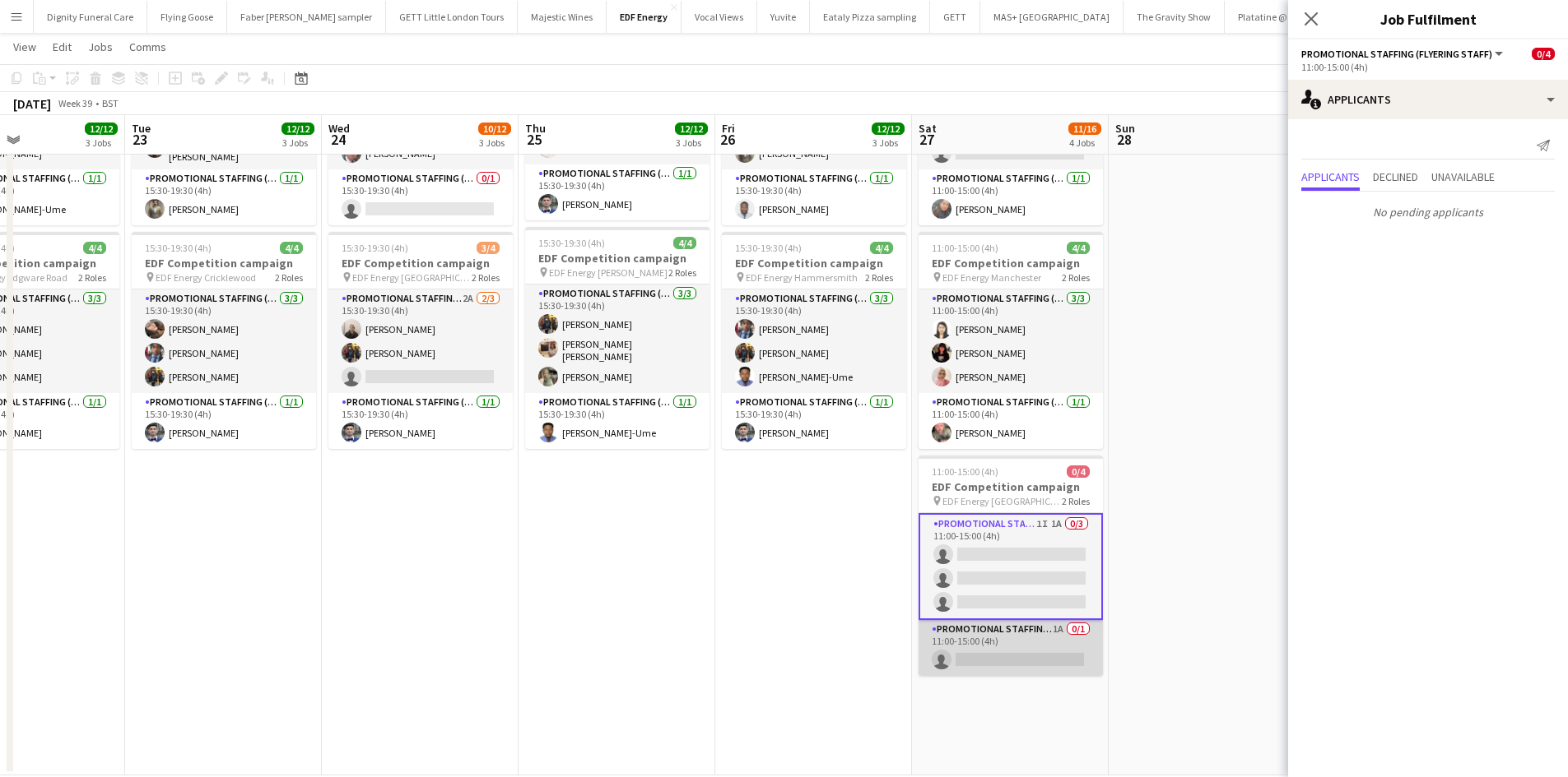
click at [1038, 640] on app-card-role "Promotional Staffing (Team Leader) 1A 0/1 11:00-15:00 (4h) single-neutral-actio…" at bounding box center [1010, 648] width 184 height 56
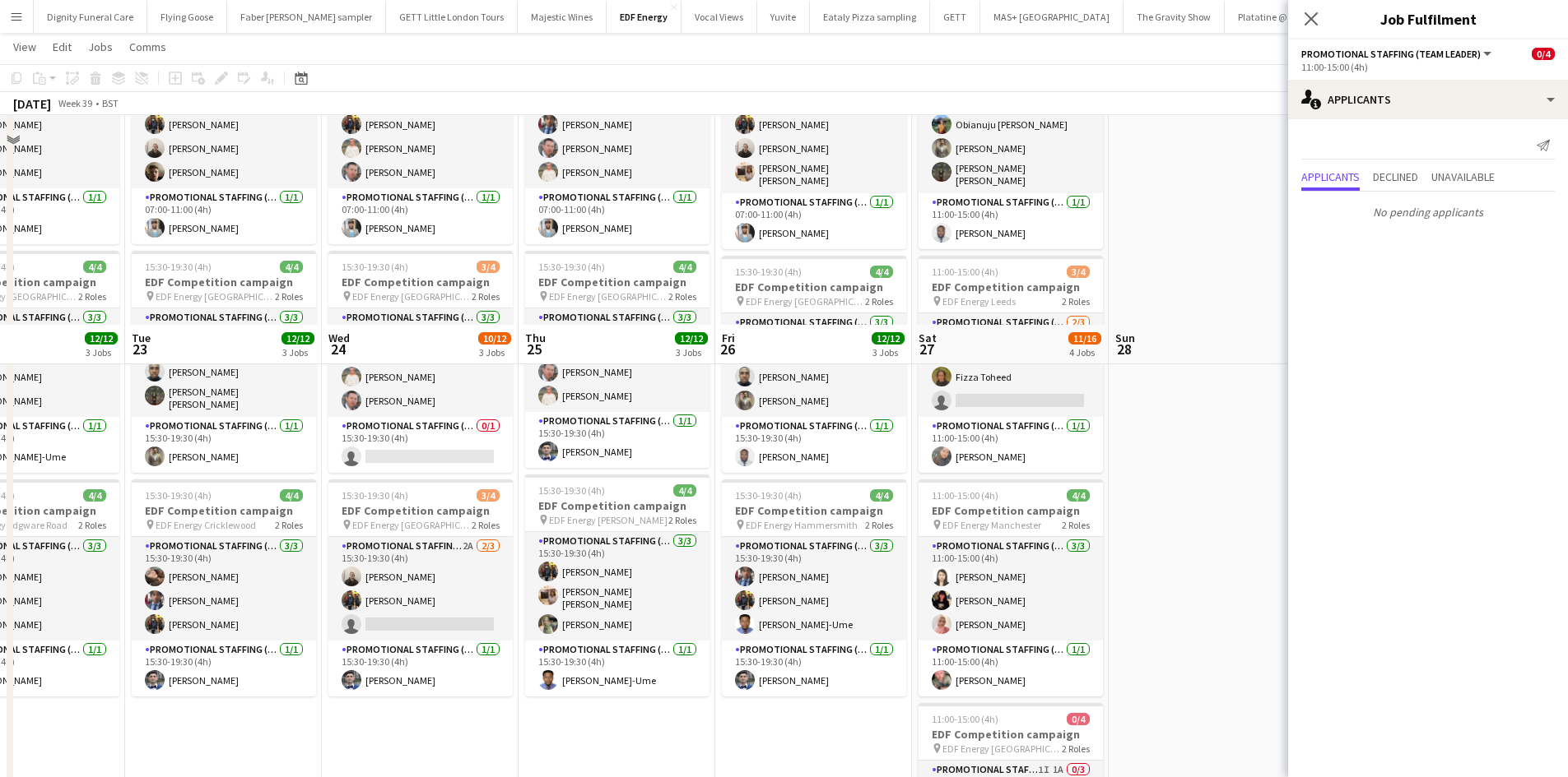
scroll to position [0, 0]
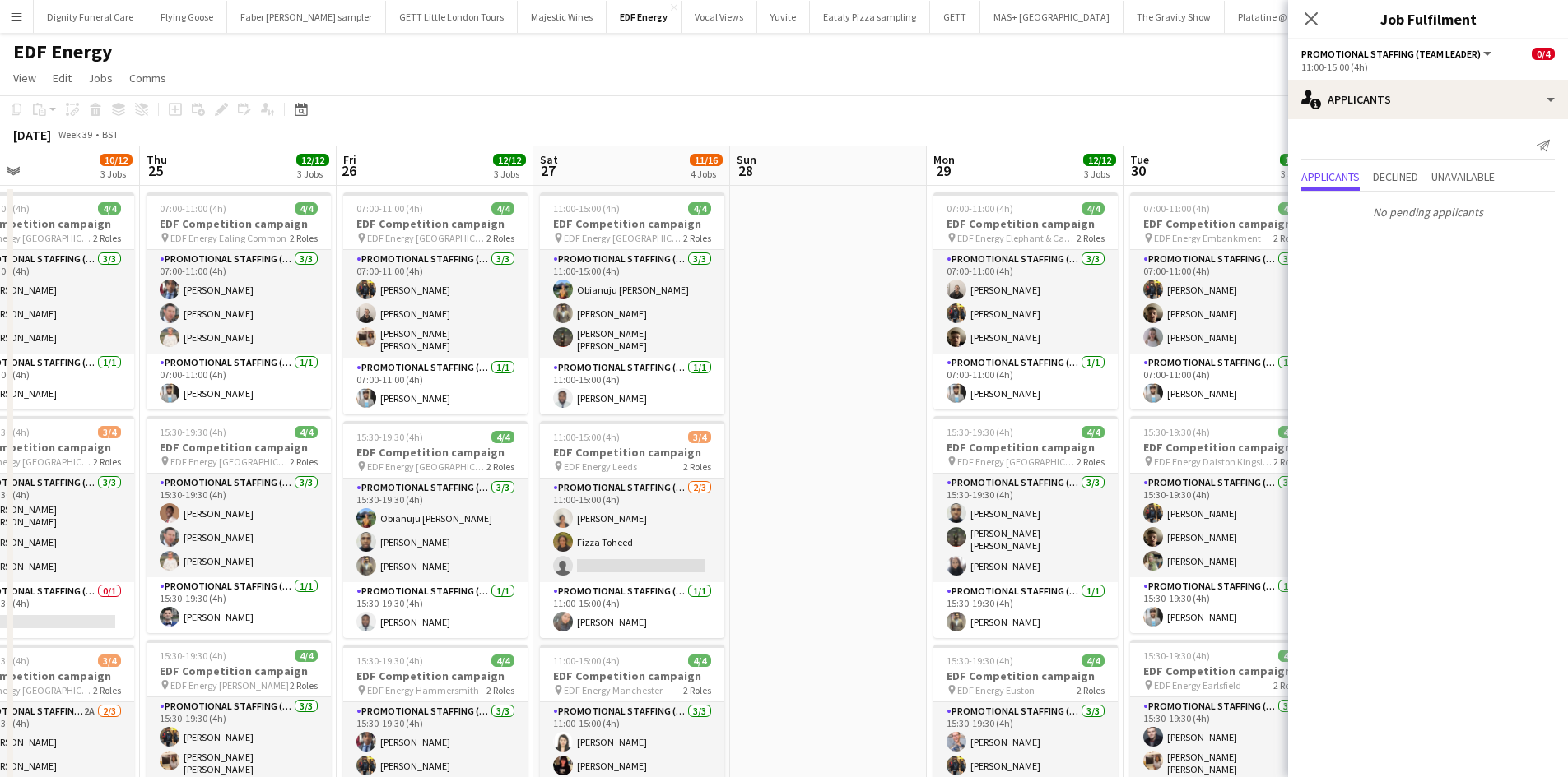
drag, startPoint x: 1188, startPoint y: 459, endPoint x: 399, endPoint y: 408, distance: 790.6
click at [399, 408] on app-calendar-viewport "Sun 21 Mon 22 12/12 3 Jobs Tue 23 12/12 3 Jobs Wed 24 10/12 3 Jobs Thu 25 12/12…" at bounding box center [784, 667] width 1568 height 1043
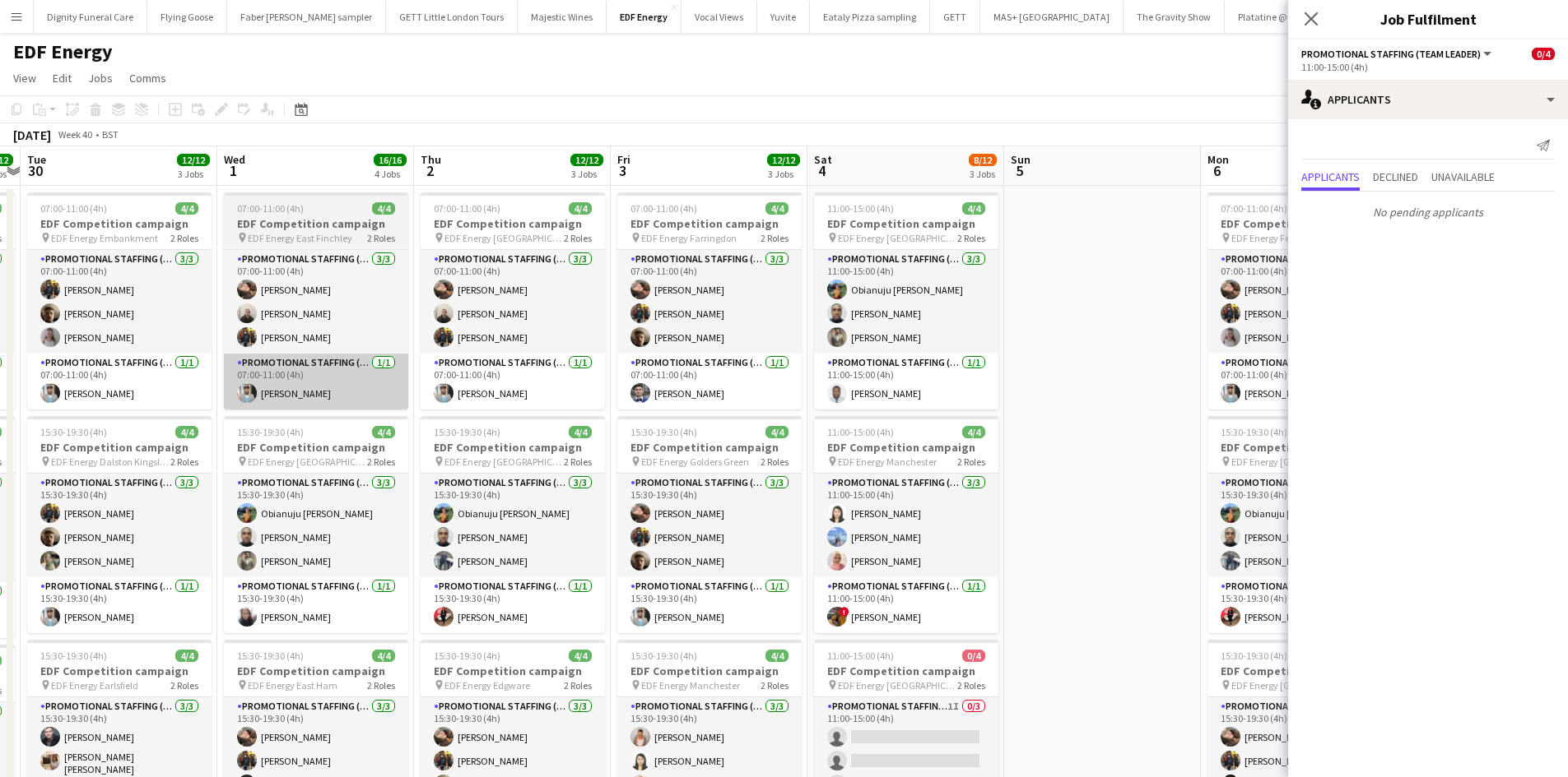
drag, startPoint x: 843, startPoint y: 411, endPoint x: 236, endPoint y: 380, distance: 607.8
click at [213, 380] on app-calendar-viewport "Sat 27 11/16 4 Jobs Sun 28 Mon 29 12/12 3 Jobs Tue 30 12/12 3 Jobs Wed 1 16/16 …" at bounding box center [784, 667] width 1568 height 1043
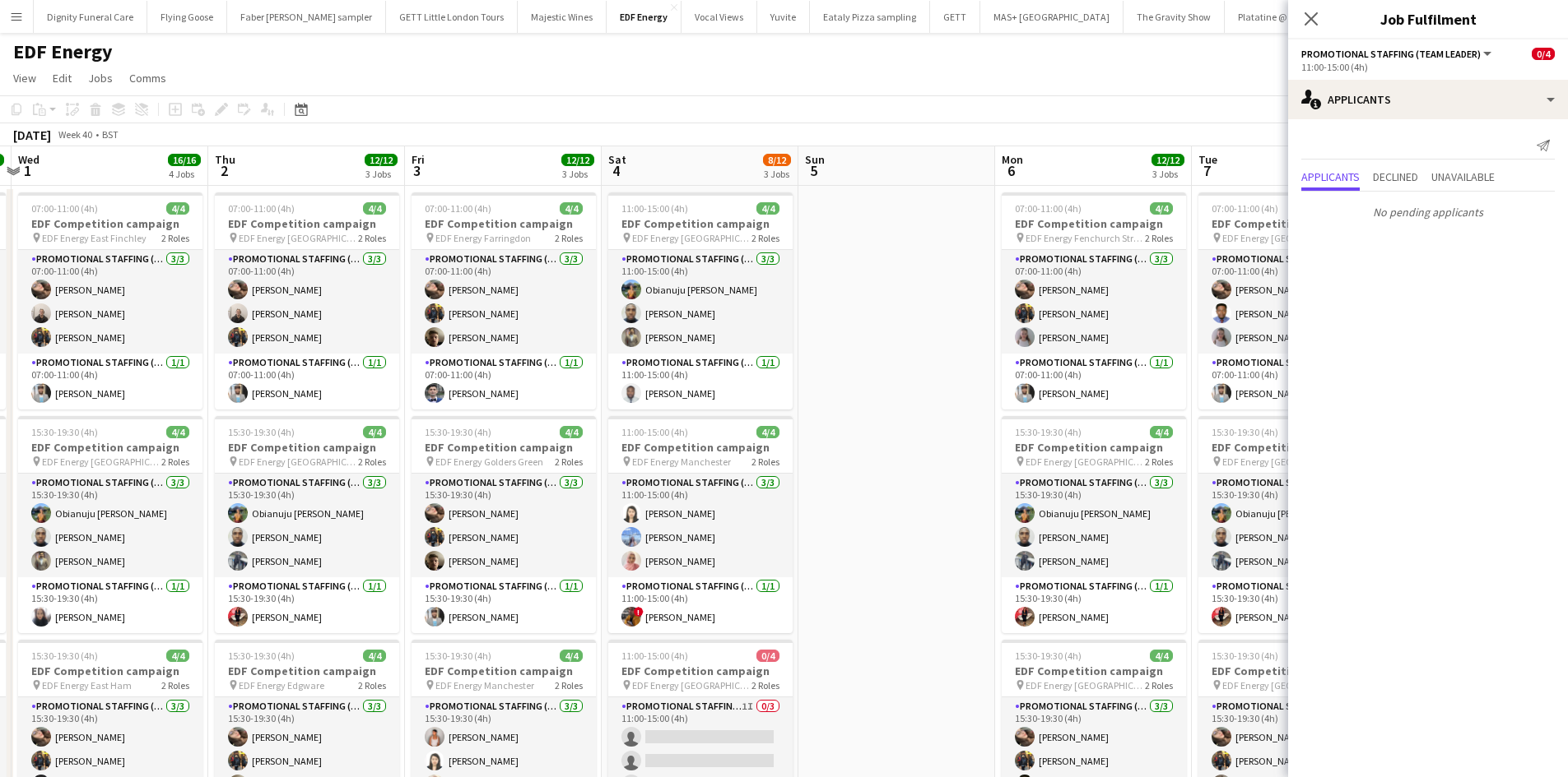
drag, startPoint x: 992, startPoint y: 459, endPoint x: 834, endPoint y: 450, distance: 158.3
click at [834, 450] on app-calendar-viewport "Sat 27 11/16 4 Jobs Sun 28 Mon 29 12/12 3 Jobs Tue 30 12/12 3 Jobs Wed 1 16/16 …" at bounding box center [784, 667] width 1568 height 1043
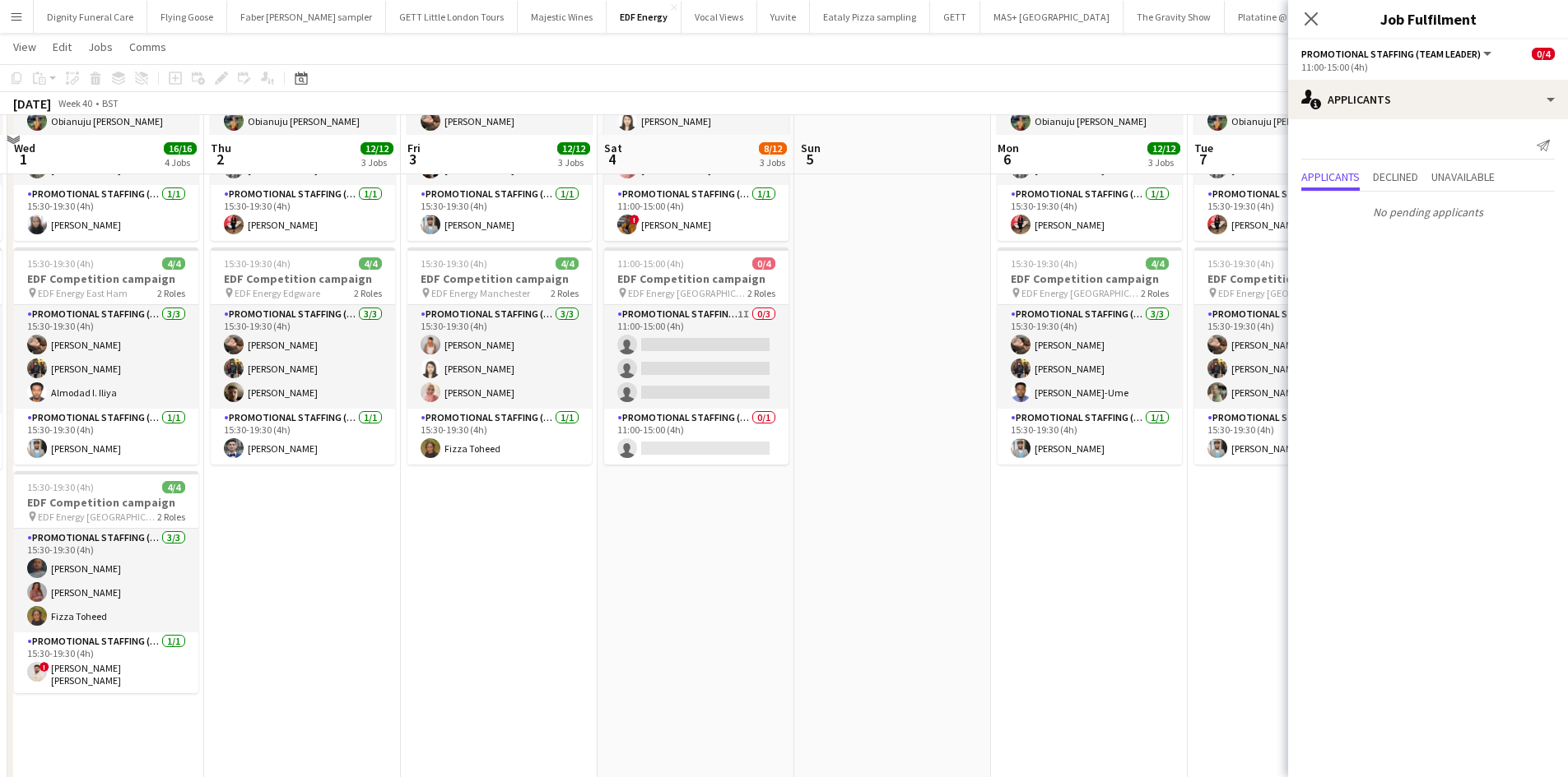
scroll to position [411, 0]
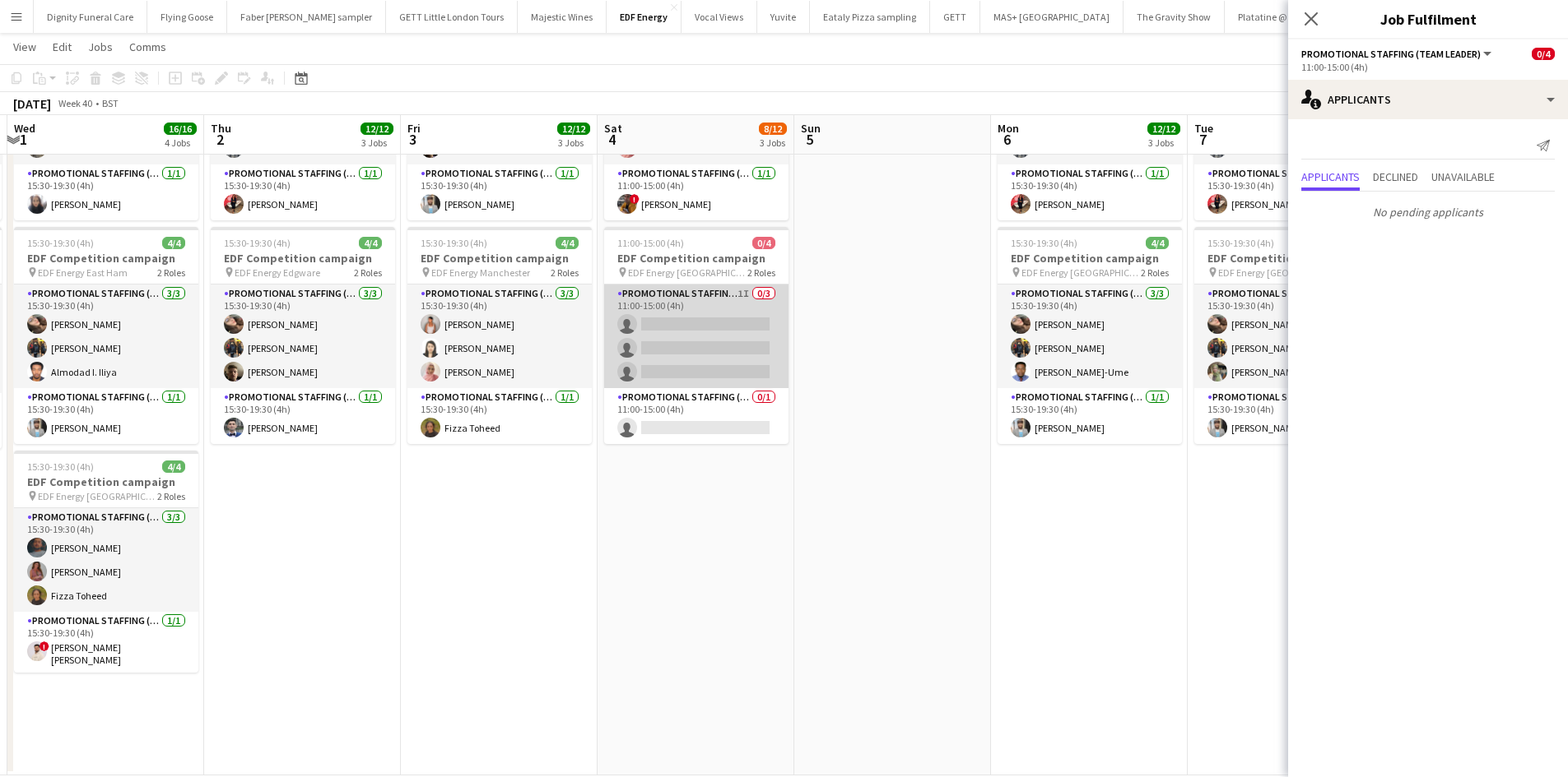
click at [712, 331] on app-card-role "Promotional Staffing (Flyering Staff) 1I 0/3 11:00-15:00 (4h) single-neutral-ac…" at bounding box center [696, 337] width 184 height 104
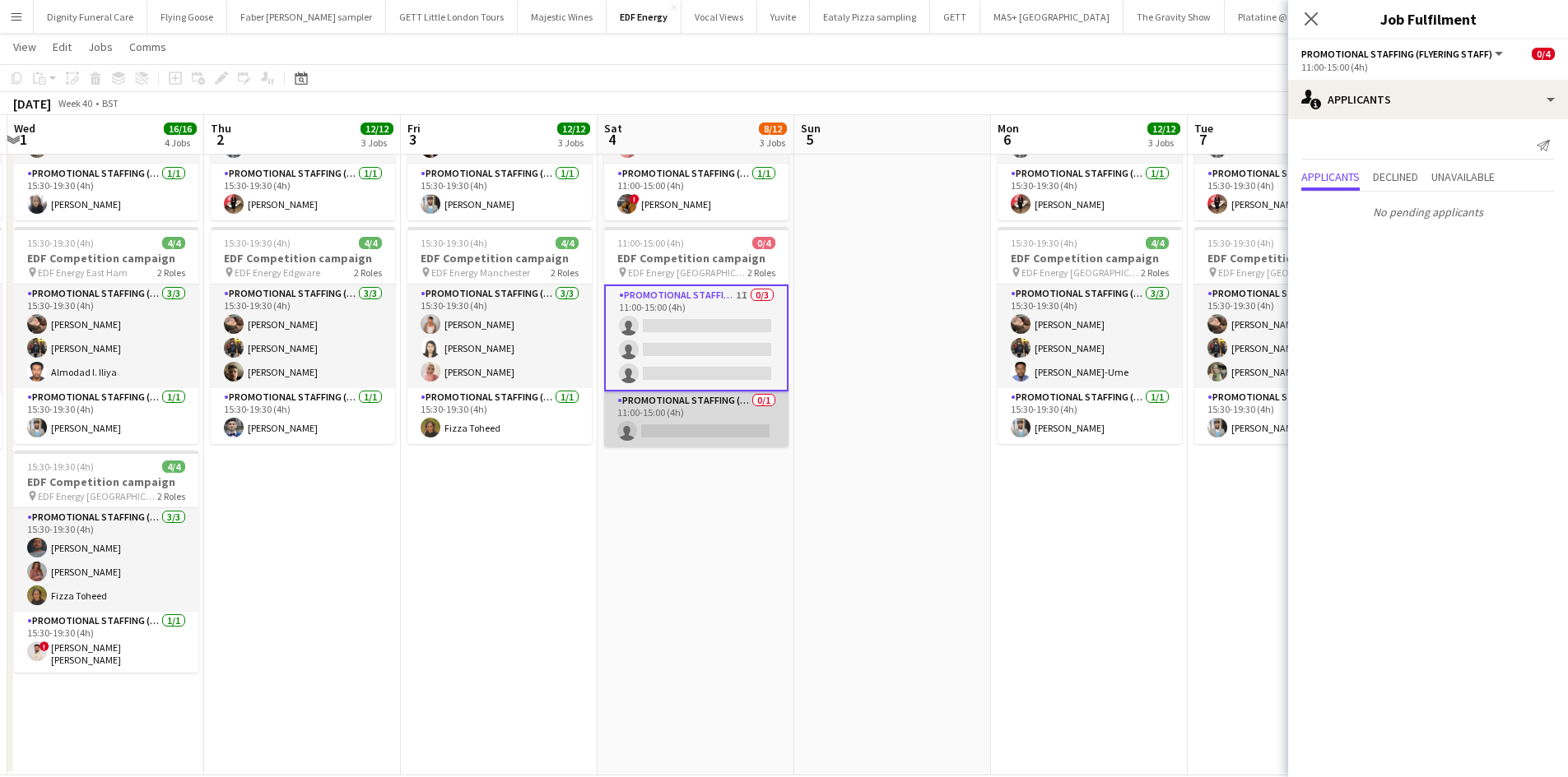
click at [717, 425] on app-card-role "Promotional Staffing (Team Leader) 0/1 11:00-15:00 (4h) single-neutral-actions" at bounding box center [696, 419] width 184 height 56
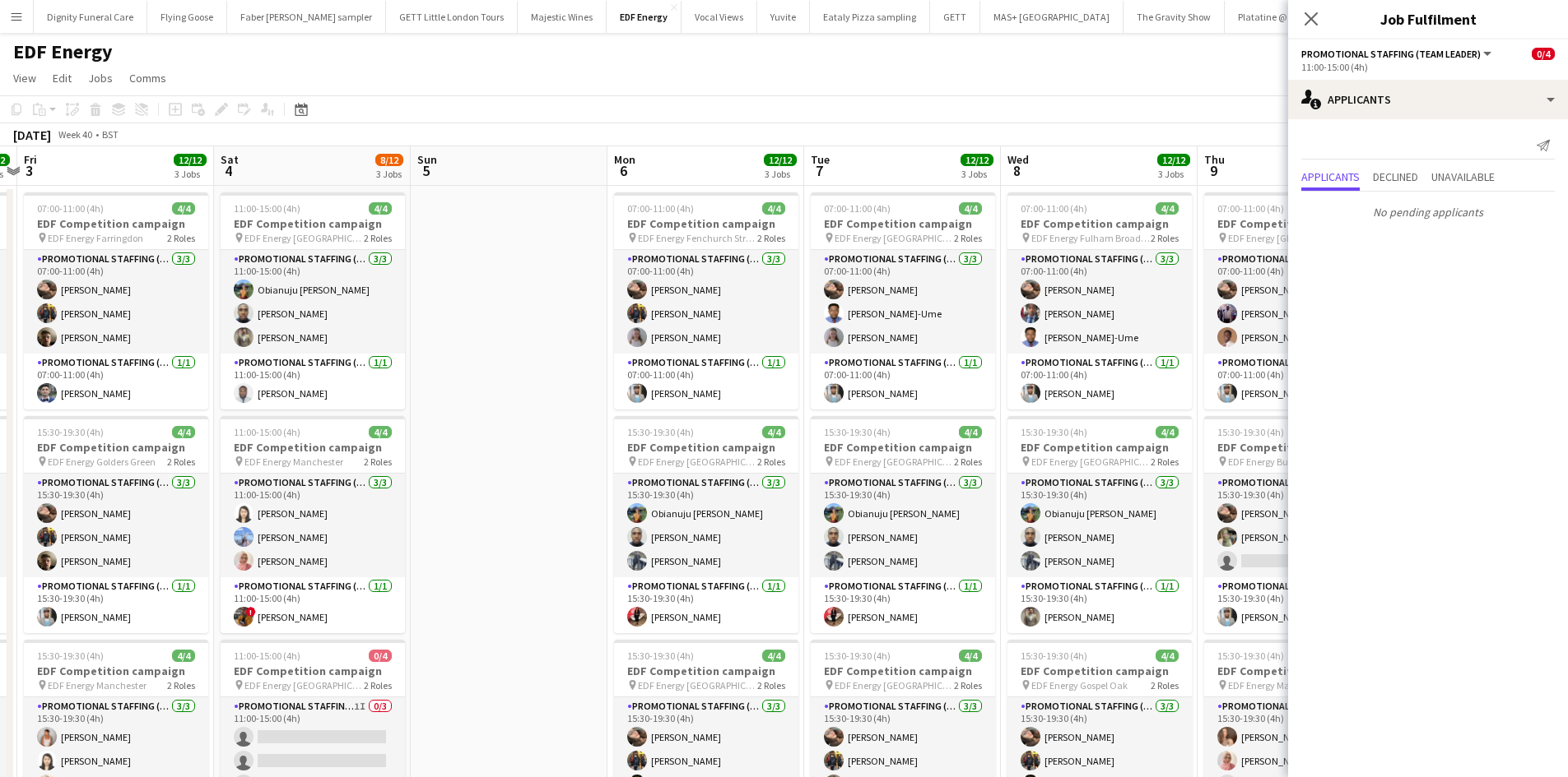
drag, startPoint x: 848, startPoint y: 510, endPoint x: 479, endPoint y: 485, distance: 369.8
click at [479, 485] on app-calendar-viewport "Mon 29 12/12 3 Jobs Tue 30 12/12 3 Jobs Wed 1 16/16 4 Jobs Thu 2 12/12 3 Jobs F…" at bounding box center [784, 667] width 1568 height 1043
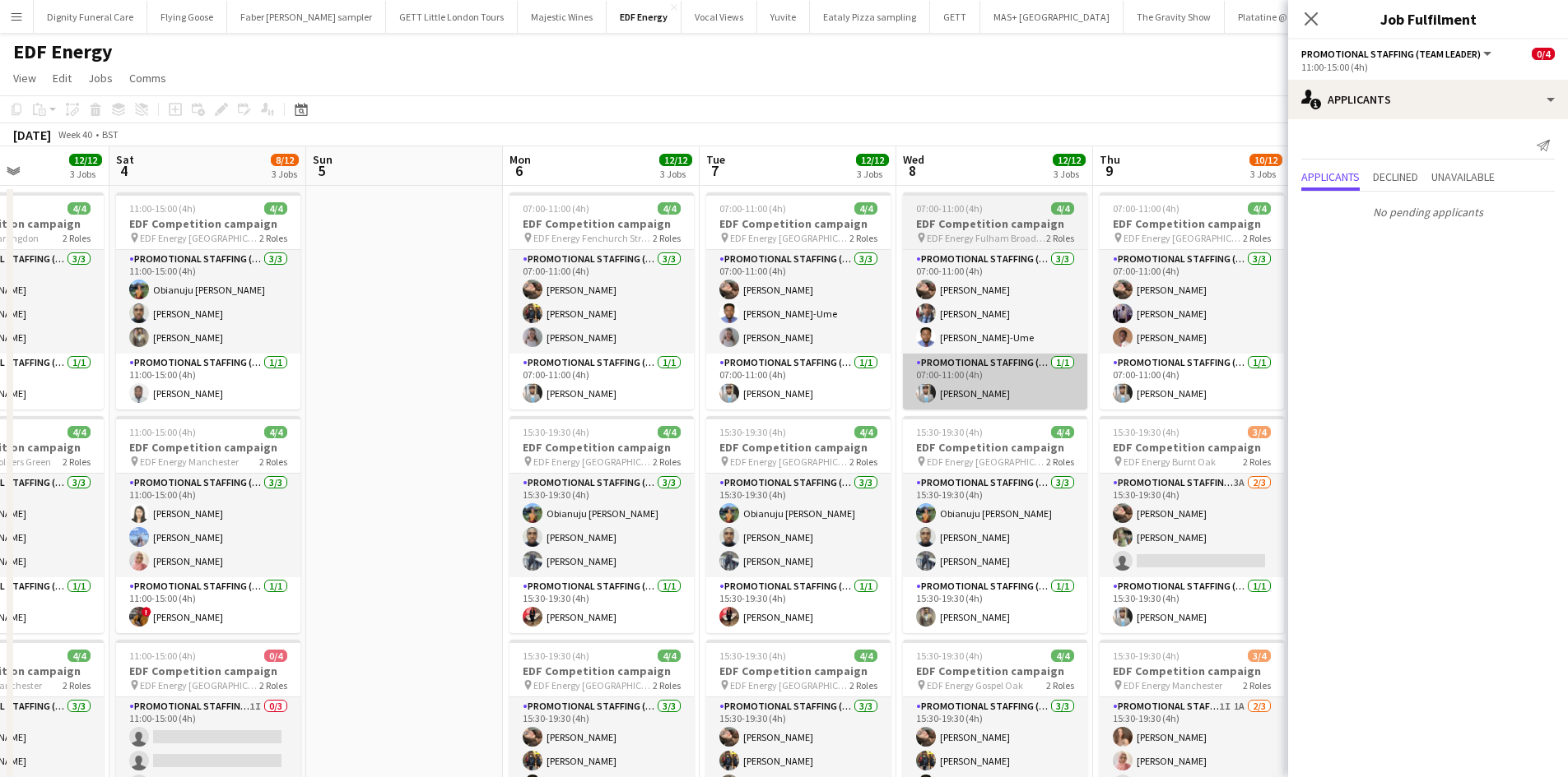
drag, startPoint x: 902, startPoint y: 440, endPoint x: 534, endPoint y: 407, distance: 369.5
click at [482, 422] on app-calendar-viewport "Wed 1 16/16 4 Jobs Thu 2 12/12 3 Jobs Fri 3 12/12 3 Jobs Sat 4 8/12 3 Jobs Sun …" at bounding box center [784, 667] width 1568 height 1043
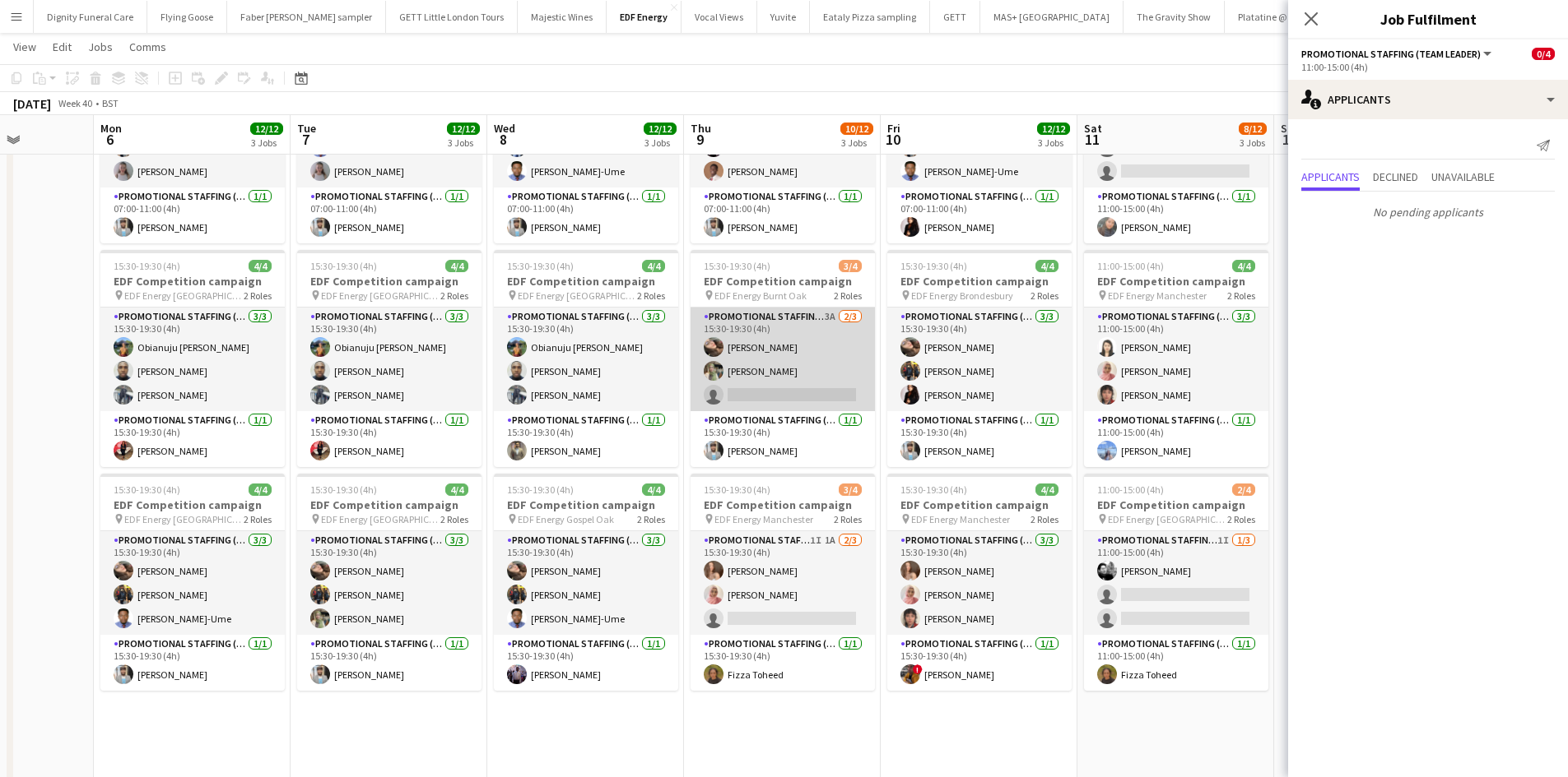
click at [828, 395] on app-card-role "Promotional Staffing (Flyering Staff) 3A [DATE] 15:30-19:30 (4h) [PERSON_NAME] …" at bounding box center [782, 359] width 184 height 104
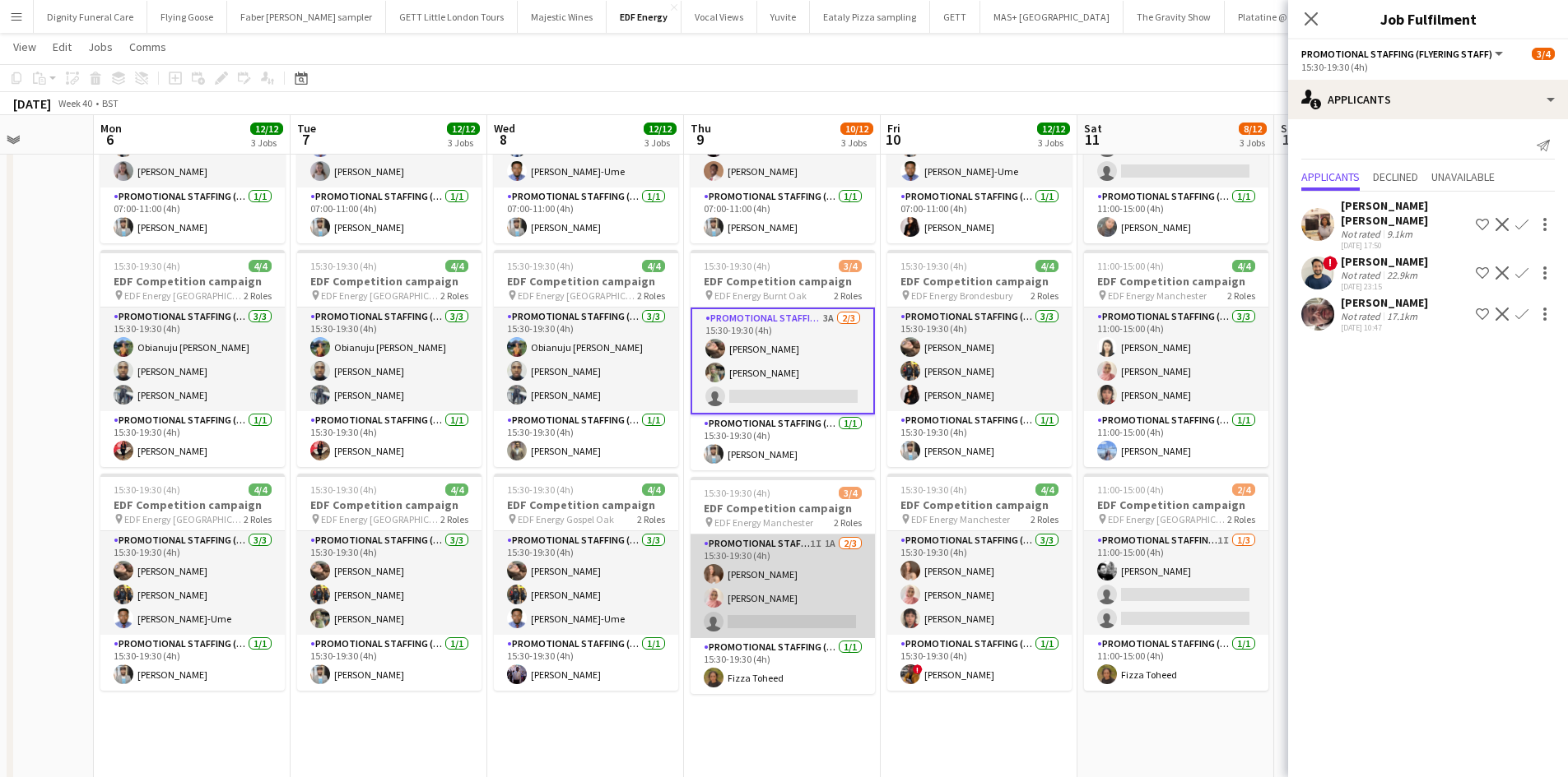
drag, startPoint x: 798, startPoint y: 624, endPoint x: 810, endPoint y: 631, distance: 13.9
click at [798, 623] on app-card-role "Promotional Staffing (Flyering Staff) 1I 1A [DATE] 15:30-19:30 (4h) [PERSON_NAM…" at bounding box center [782, 587] width 184 height 104
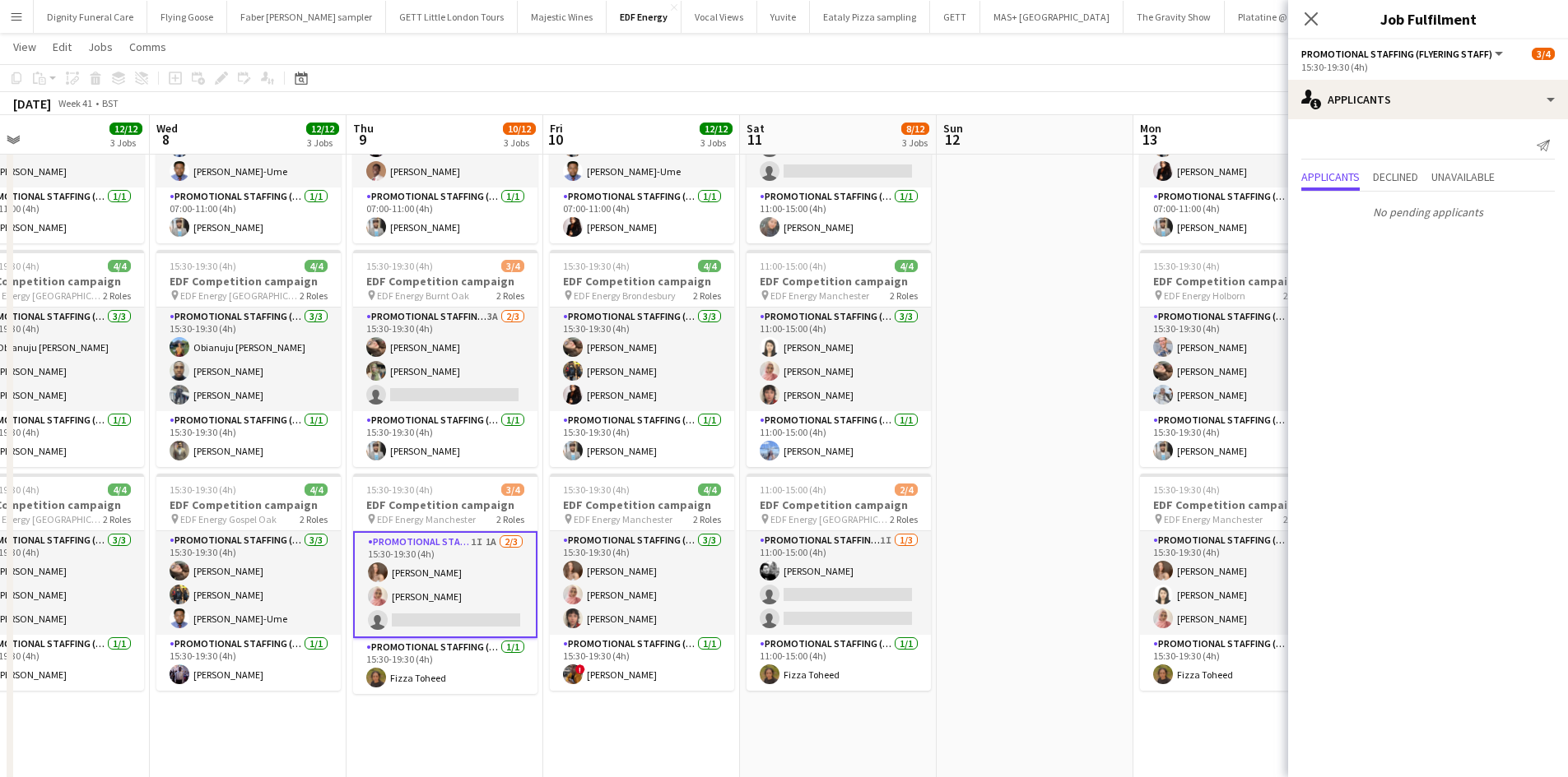
drag, startPoint x: 1037, startPoint y: 728, endPoint x: 687, endPoint y: 706, distance: 350.7
click at [696, 710] on app-calendar-viewport "Fri 3 12/12 3 Jobs Sat 4 8/12 3 Jobs Sun 5 Mon 6 12/12 3 Jobs Tue 7 12/12 3 Job…" at bounding box center [784, 461] width 1568 height 1123
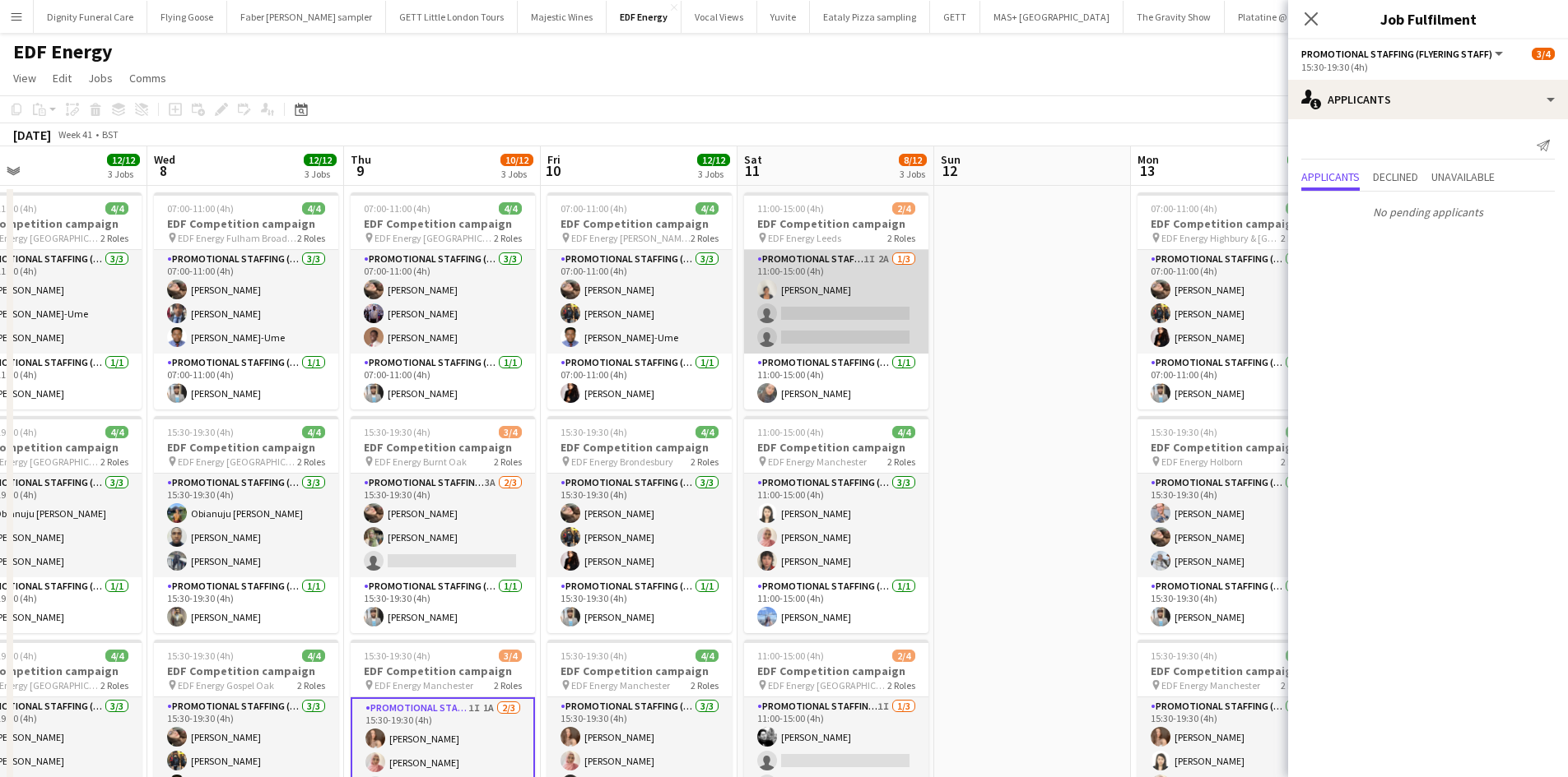
click at [859, 317] on app-card-role "Promotional Staffing (Flyering Staff) 1I 2A [DATE] 11:00-15:00 (4h) [PERSON_NAM…" at bounding box center [836, 302] width 184 height 104
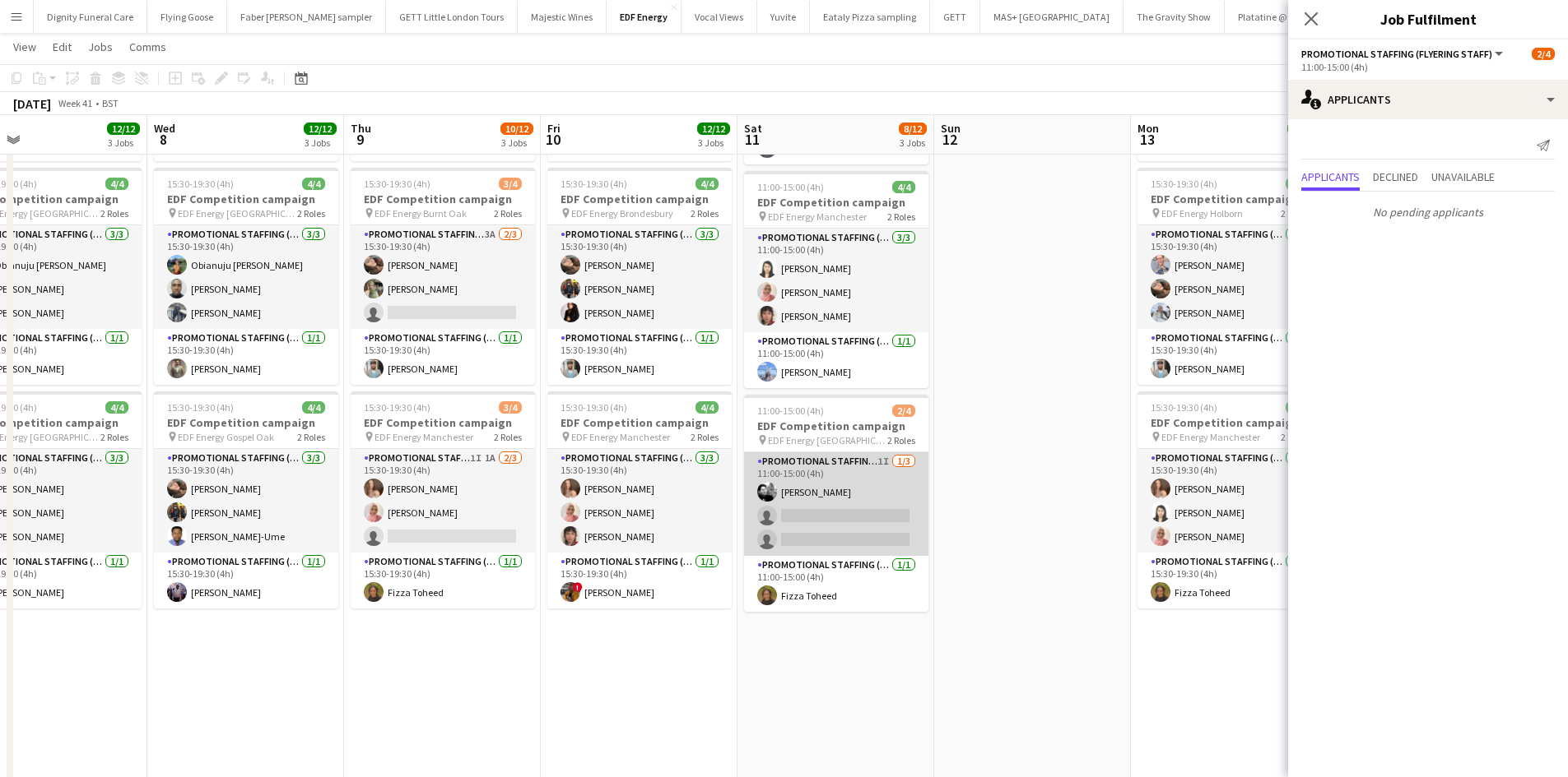
click at [843, 505] on app-card-role "Promotional Staffing (Flyering Staff) 1I [DATE] 11:00-15:00 (4h) [PERSON_NAME] …" at bounding box center [836, 505] width 184 height 104
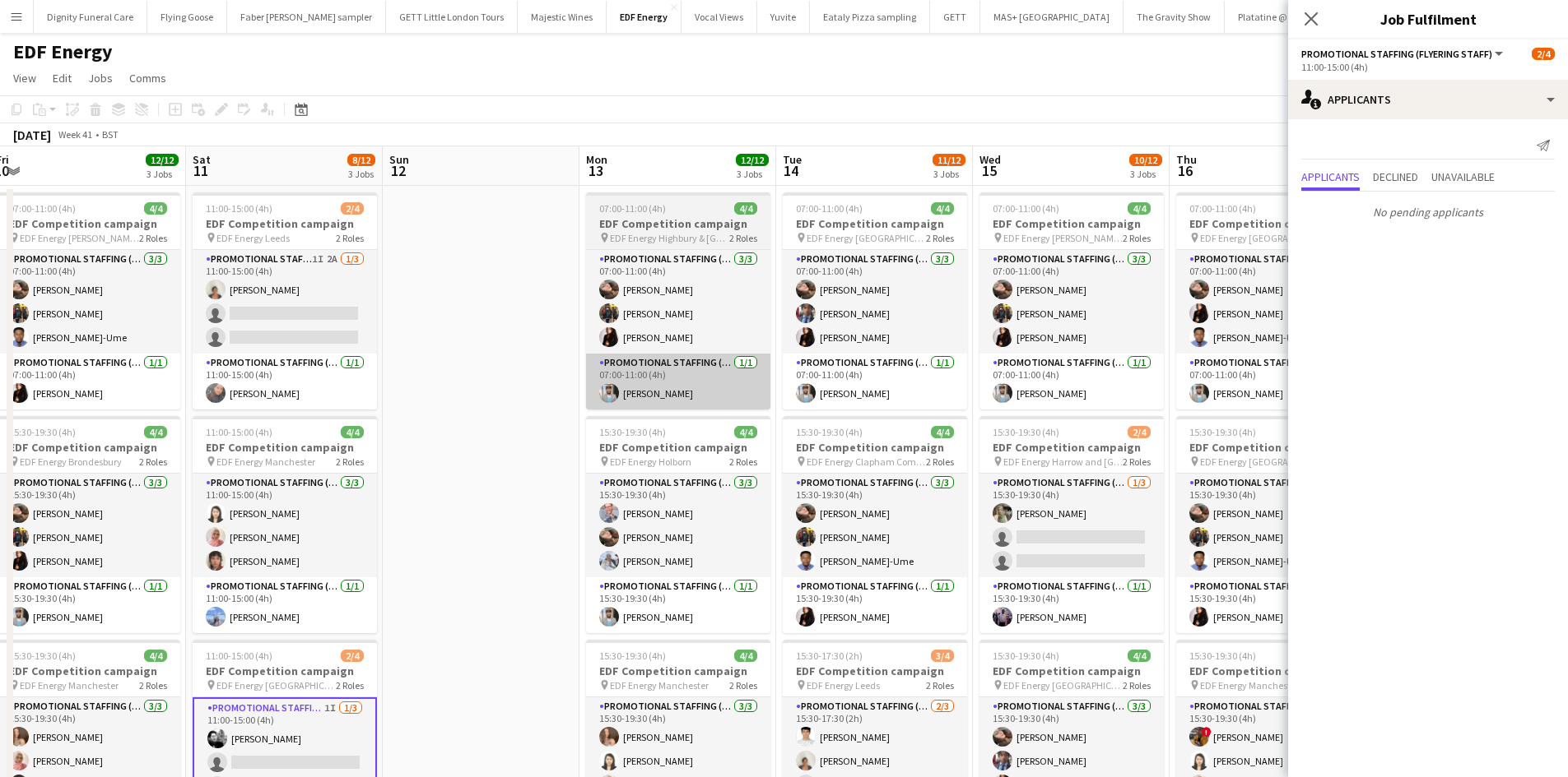
drag, startPoint x: 1109, startPoint y: 437, endPoint x: 575, endPoint y: 377, distance: 537.4
click at [539, 382] on app-calendar-viewport "Tue 7 12/12 3 Jobs Wed 8 12/12 3 Jobs Thu 9 10/12 3 Jobs Fri 10 12/12 3 Jobs Sa…" at bounding box center [784, 667] width 1568 height 1043
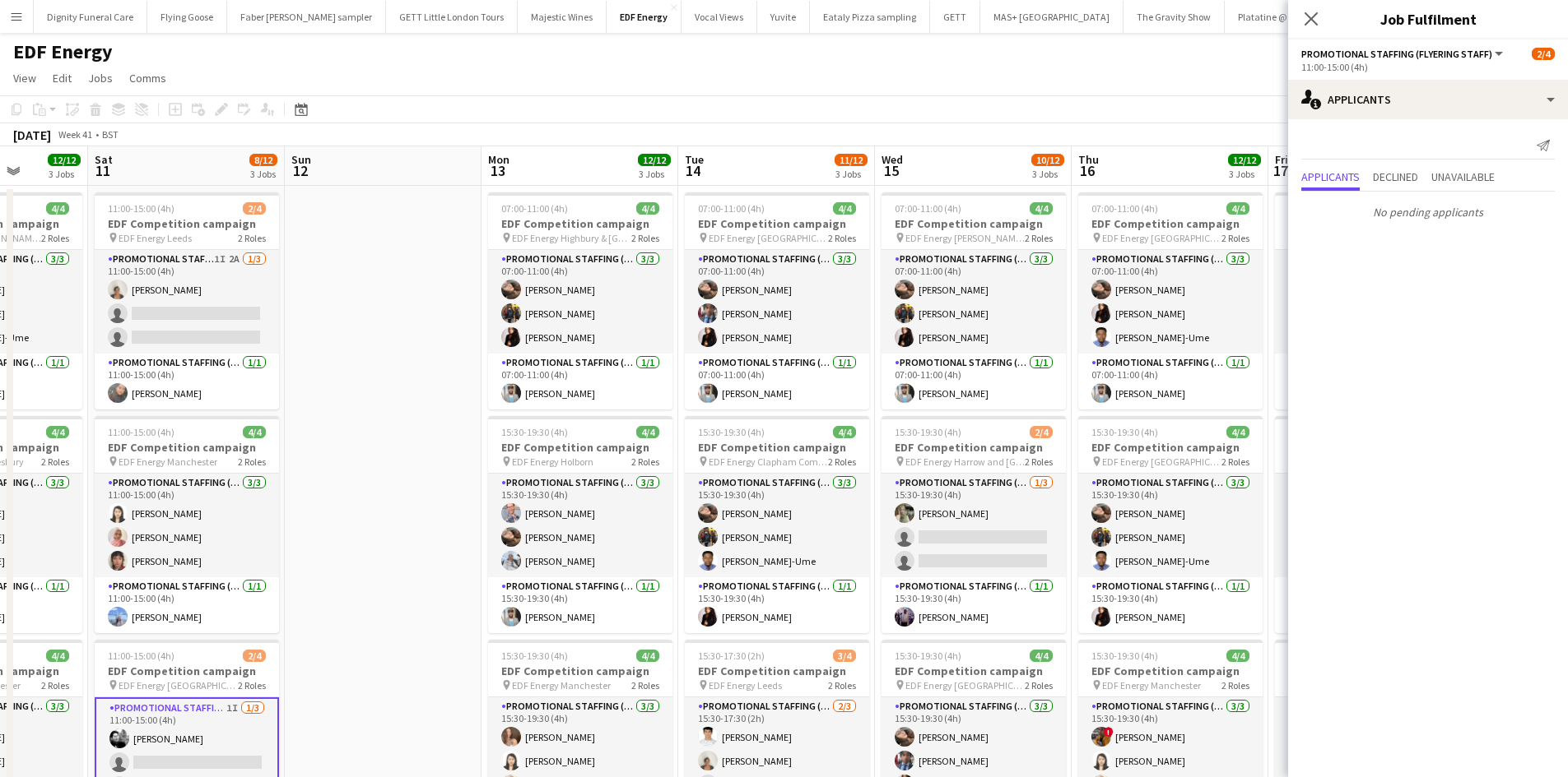
drag, startPoint x: 902, startPoint y: 411, endPoint x: 811, endPoint y: 409, distance: 91.0
click at [819, 410] on app-calendar-viewport "Tue 7 12/12 3 Jobs Wed 8 12/12 3 Jobs Thu 9 10/12 3 Jobs Fri 10 12/12 3 Jobs Sa…" at bounding box center [784, 667] width 1568 height 1043
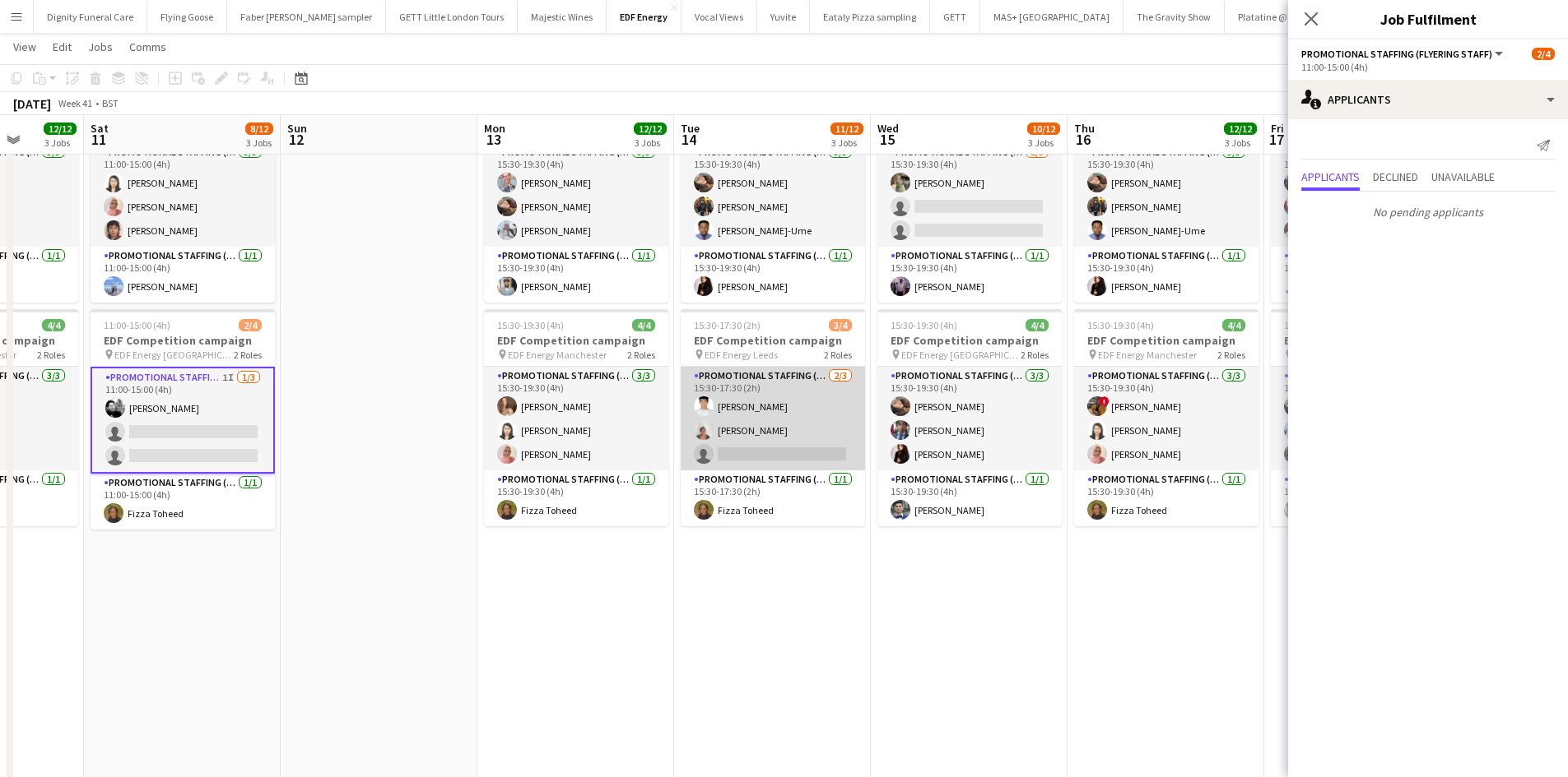
click at [798, 458] on app-card-role "Promotional Staffing (Flyering Staff) [DATE] 15:30-17:30 (2h) [PERSON_NAME] sin…" at bounding box center [773, 419] width 184 height 104
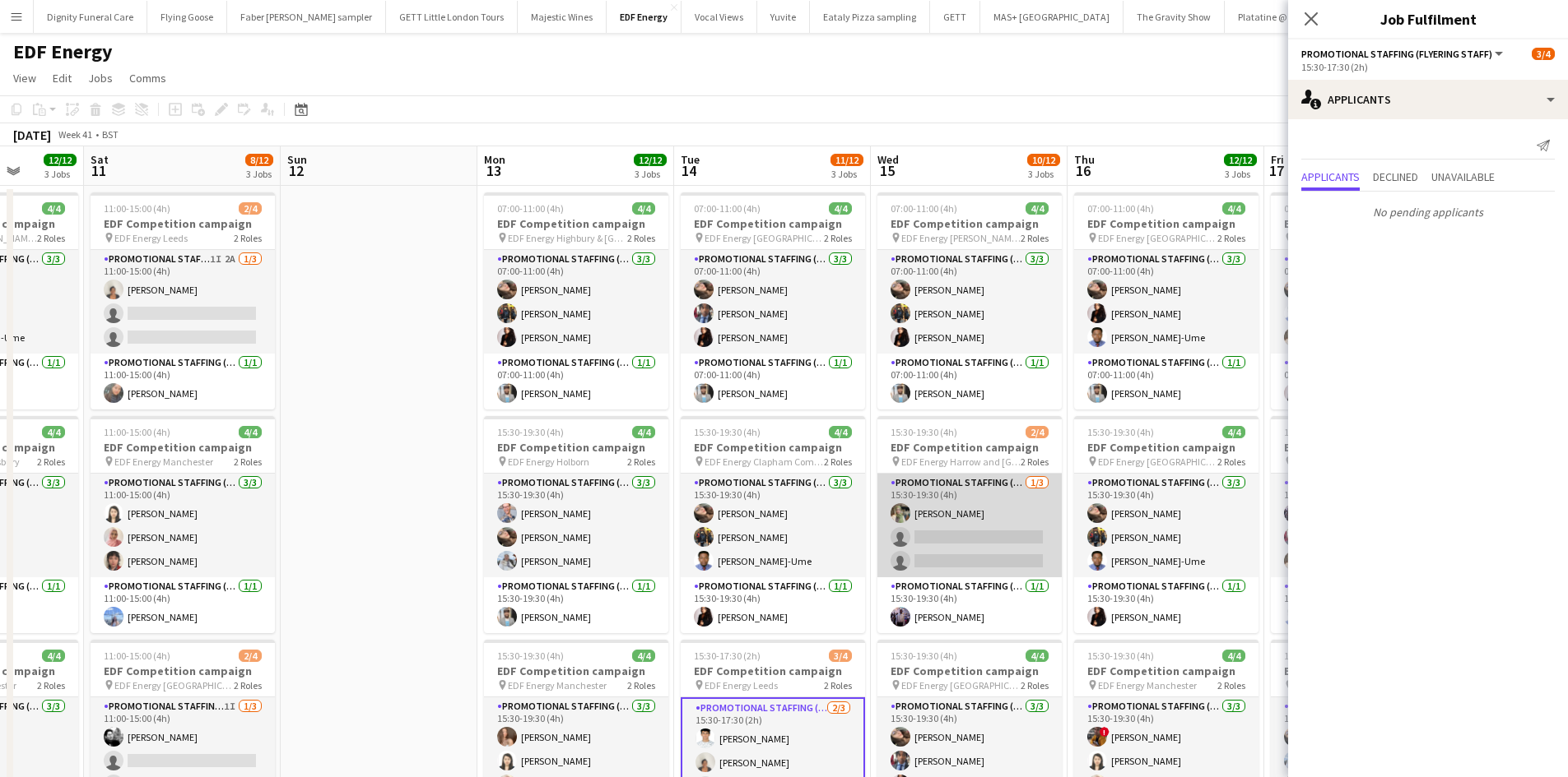
click at [933, 533] on app-card-role "Promotional Staffing (Flyering Staff) [DATE] 15:30-19:30 (4h) [PERSON_NAME] sin…" at bounding box center [969, 526] width 184 height 104
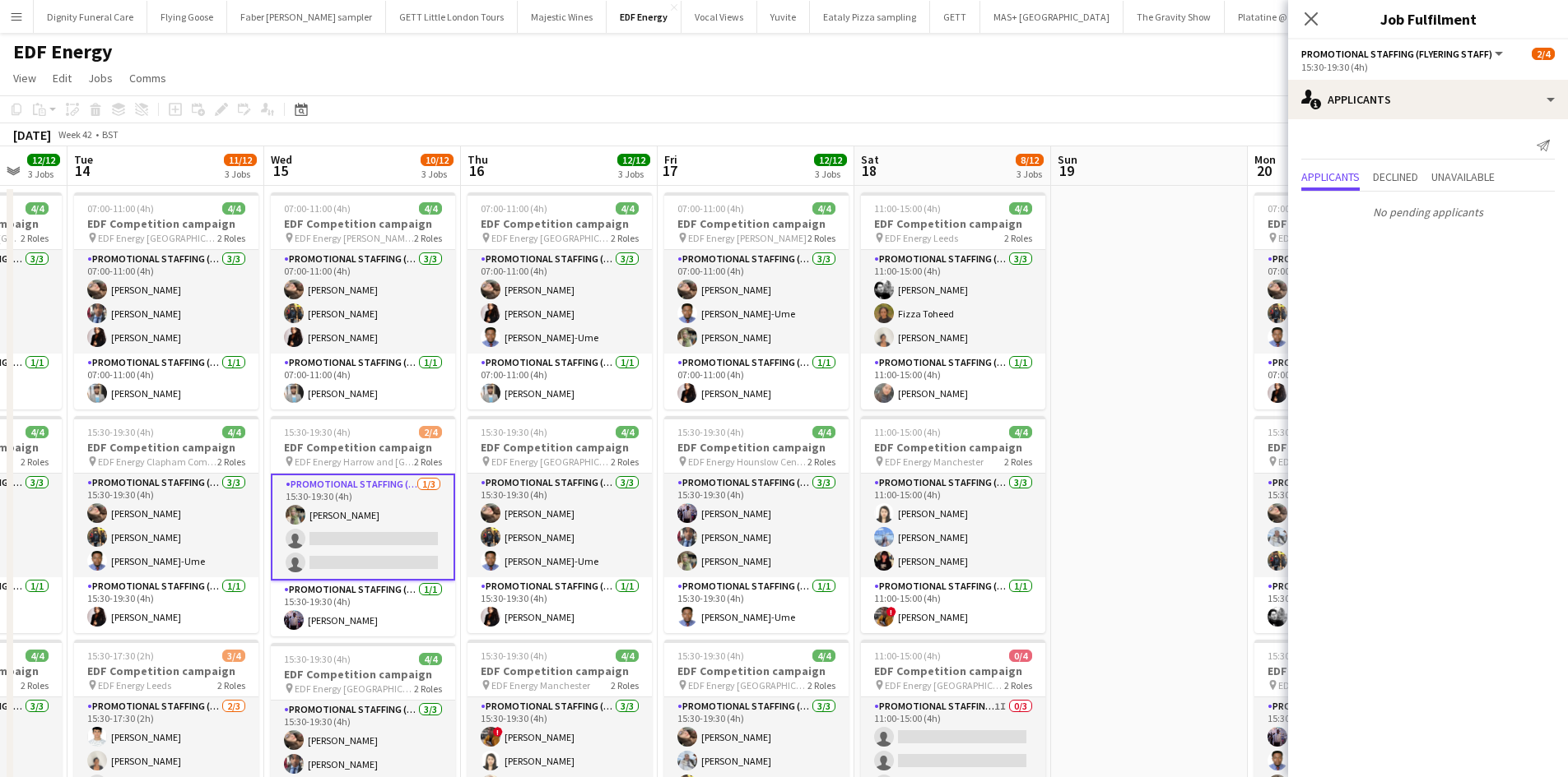
drag, startPoint x: 1135, startPoint y: 501, endPoint x: 551, endPoint y: 468, distance: 584.9
click at [552, 468] on app-calendar-viewport "Sat 11 8/12 3 Jobs Sun 12 Mon 13 12/12 3 Jobs Tue 14 11/12 3 Jobs Wed 15 10/12 …" at bounding box center [784, 667] width 1568 height 1043
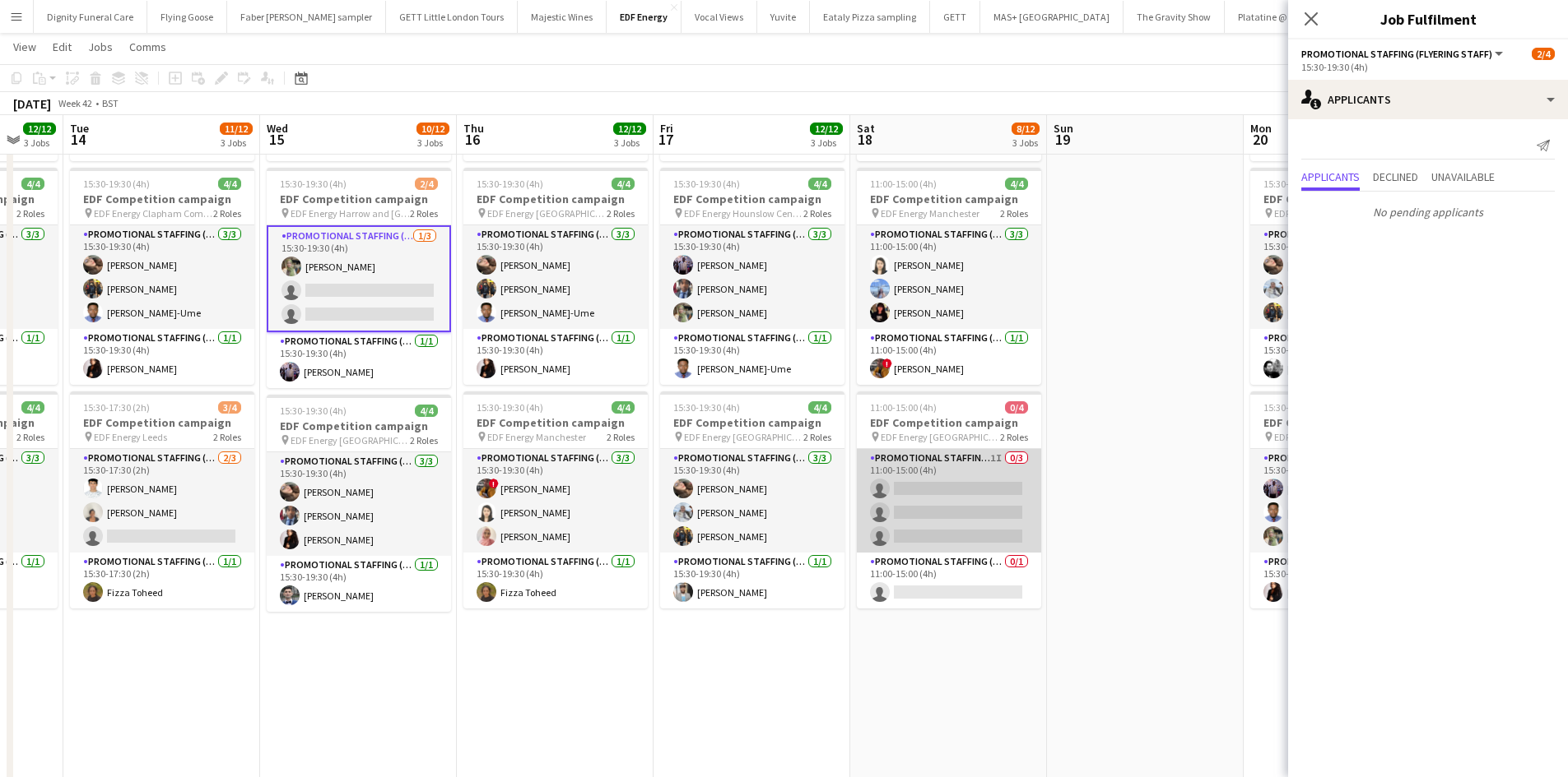
click at [985, 509] on app-card-role "Promotional Staffing (Flyering Staff) 1I 0/3 11:00-15:00 (4h) single-neutral-ac…" at bounding box center [949, 501] width 184 height 104
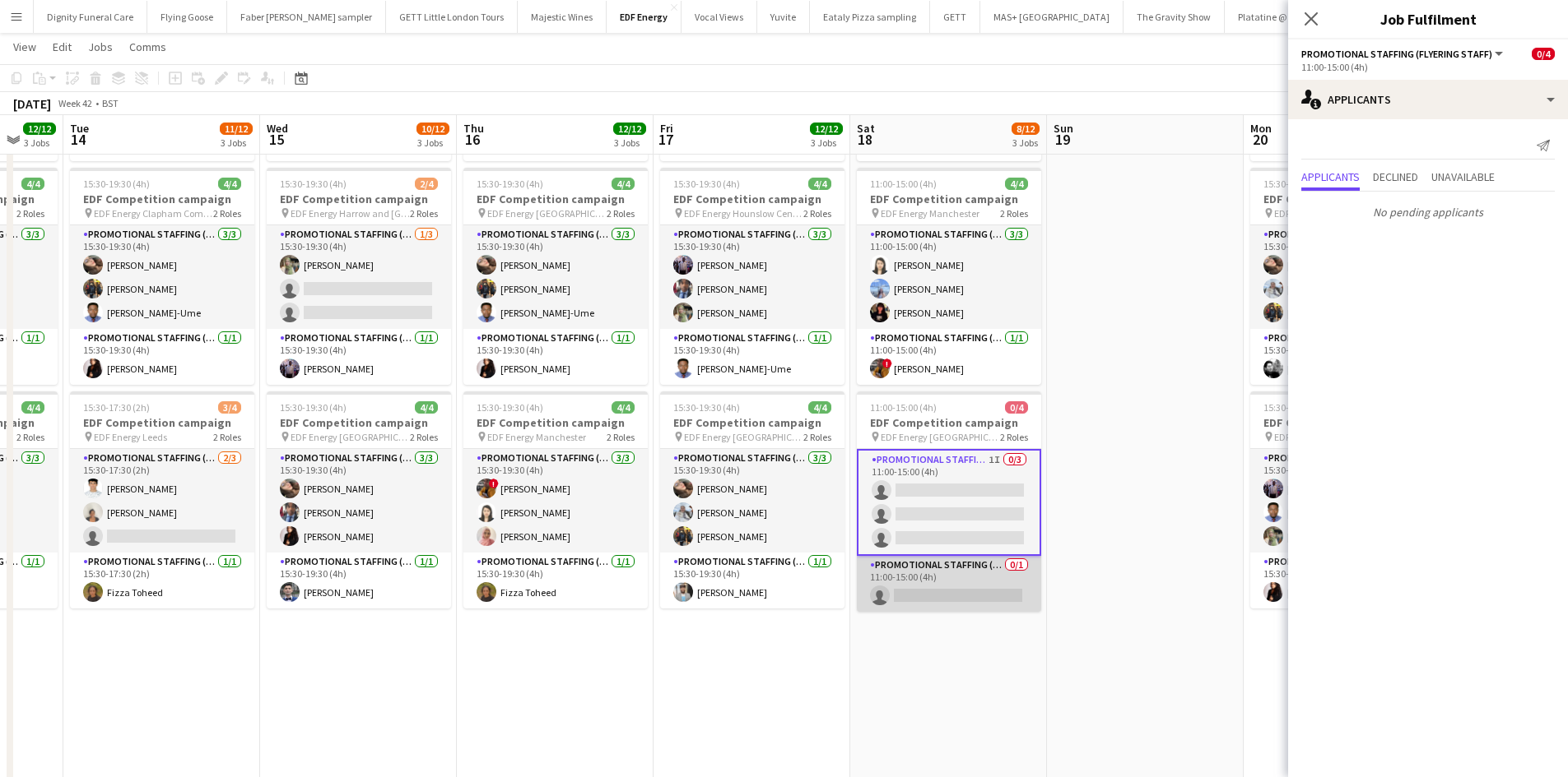
click at [949, 587] on app-card-role "Promotional Staffing (Team Leader) 0/1 11:00-15:00 (4h) single-neutral-actions" at bounding box center [949, 583] width 184 height 56
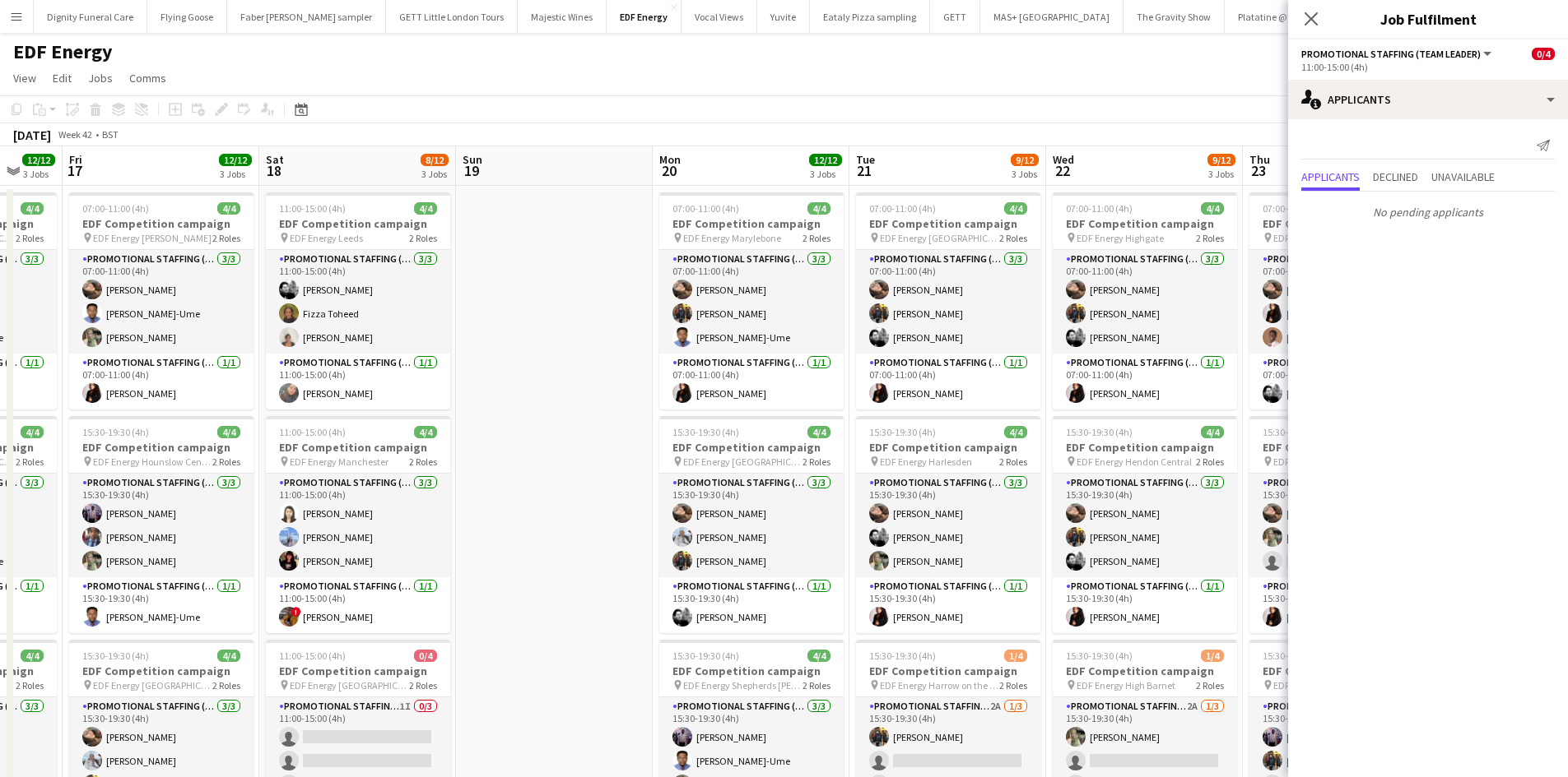
drag, startPoint x: 1112, startPoint y: 613, endPoint x: 527, endPoint y: 578, distance: 586.0
click at [523, 581] on app-calendar-viewport "Mon 13 12/12 3 Jobs Tue 14 11/12 3 Jobs Wed 15 10/12 3 Jobs Thu 16 12/12 3 Jobs…" at bounding box center [784, 667] width 1568 height 1043
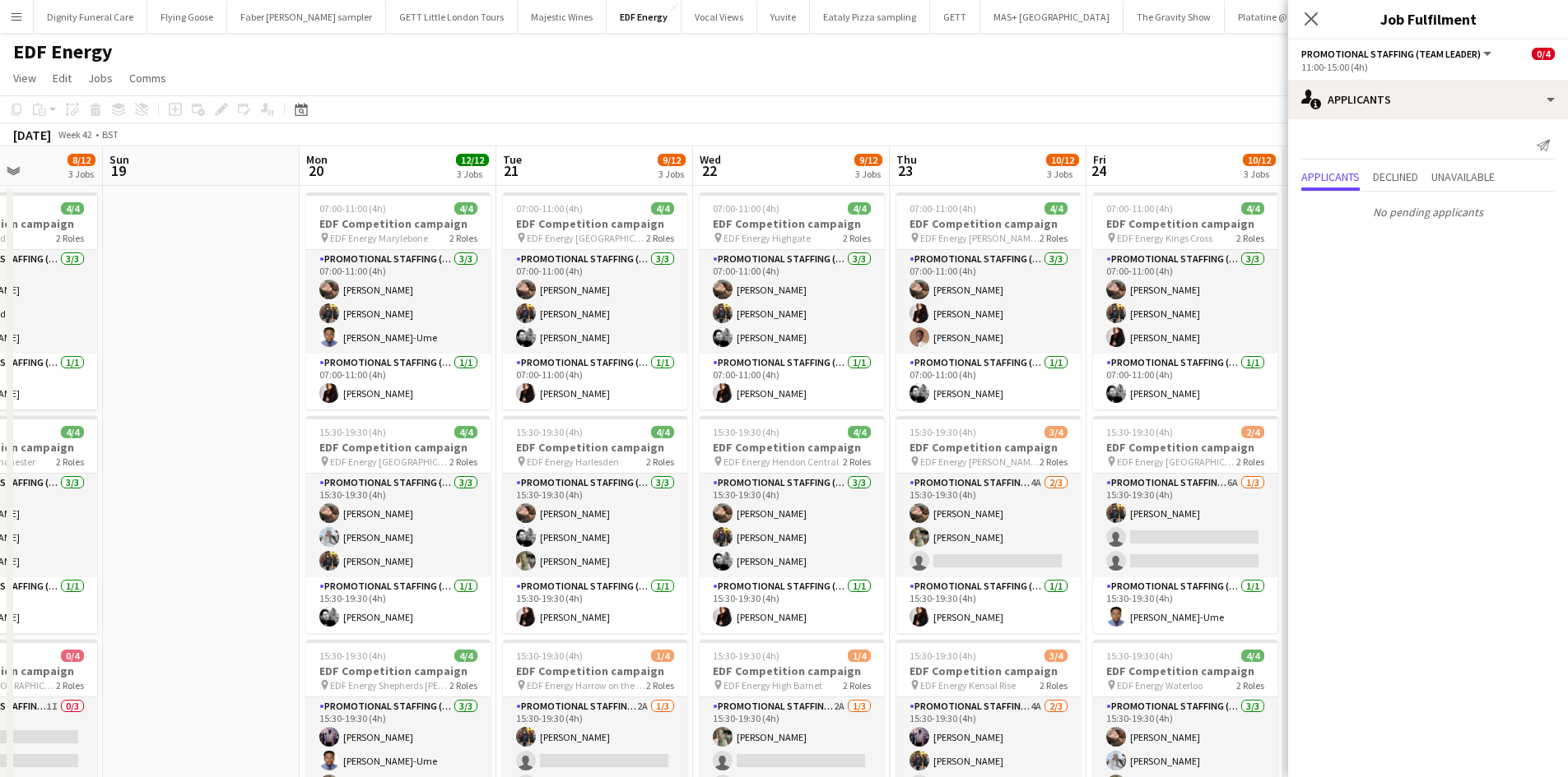
drag, startPoint x: 836, startPoint y: 516, endPoint x: 463, endPoint y: 506, distance: 373.1
click at [463, 507] on app-calendar-viewport "Wed 15 10/12 3 Jobs Thu 16 12/12 3 Jobs Fri 17 12/12 3 Jobs Sat 18 8/12 3 Jobs …" at bounding box center [784, 667] width 1568 height 1043
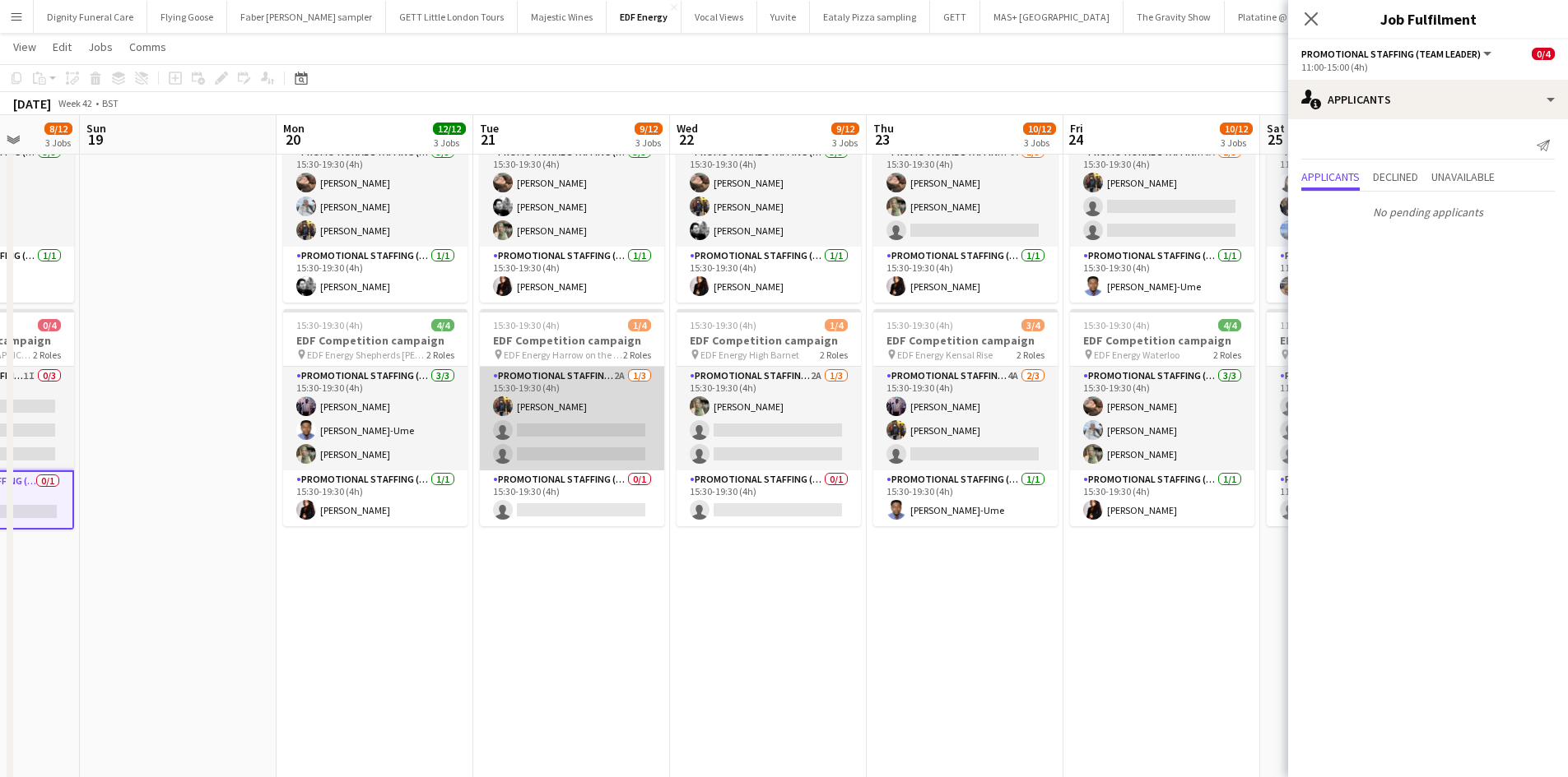
click at [587, 451] on app-card-role "Promotional Staffing (Flyering Staff) 2A [DATE] 15:30-19:30 (4h) [PERSON_NAME] …" at bounding box center [571, 419] width 184 height 104
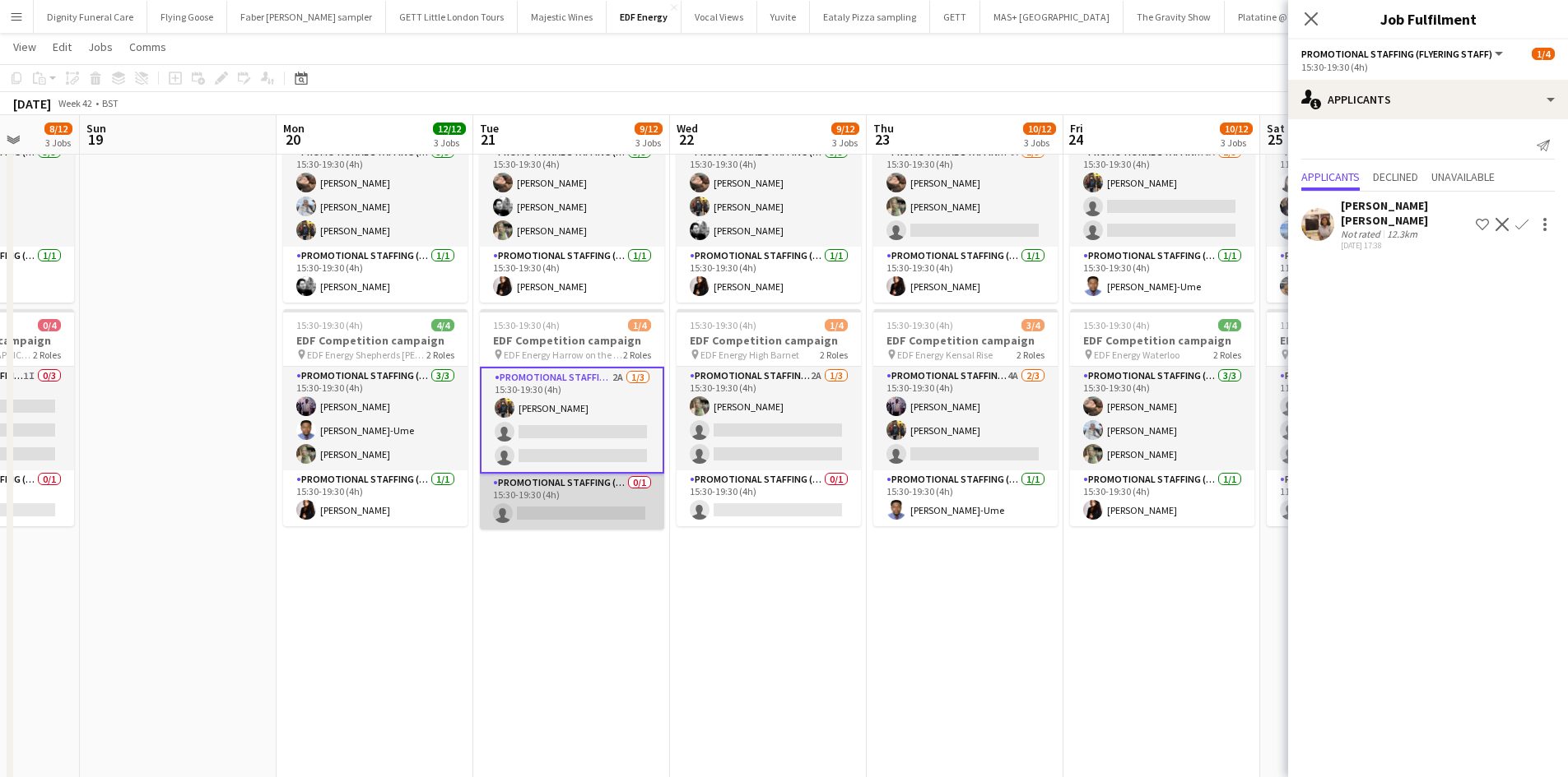
click at [574, 499] on app-card-role "Promotional Staffing (Team Leader) 0/1 15:30-19:30 (4h) single-neutral-actions" at bounding box center [571, 501] width 184 height 56
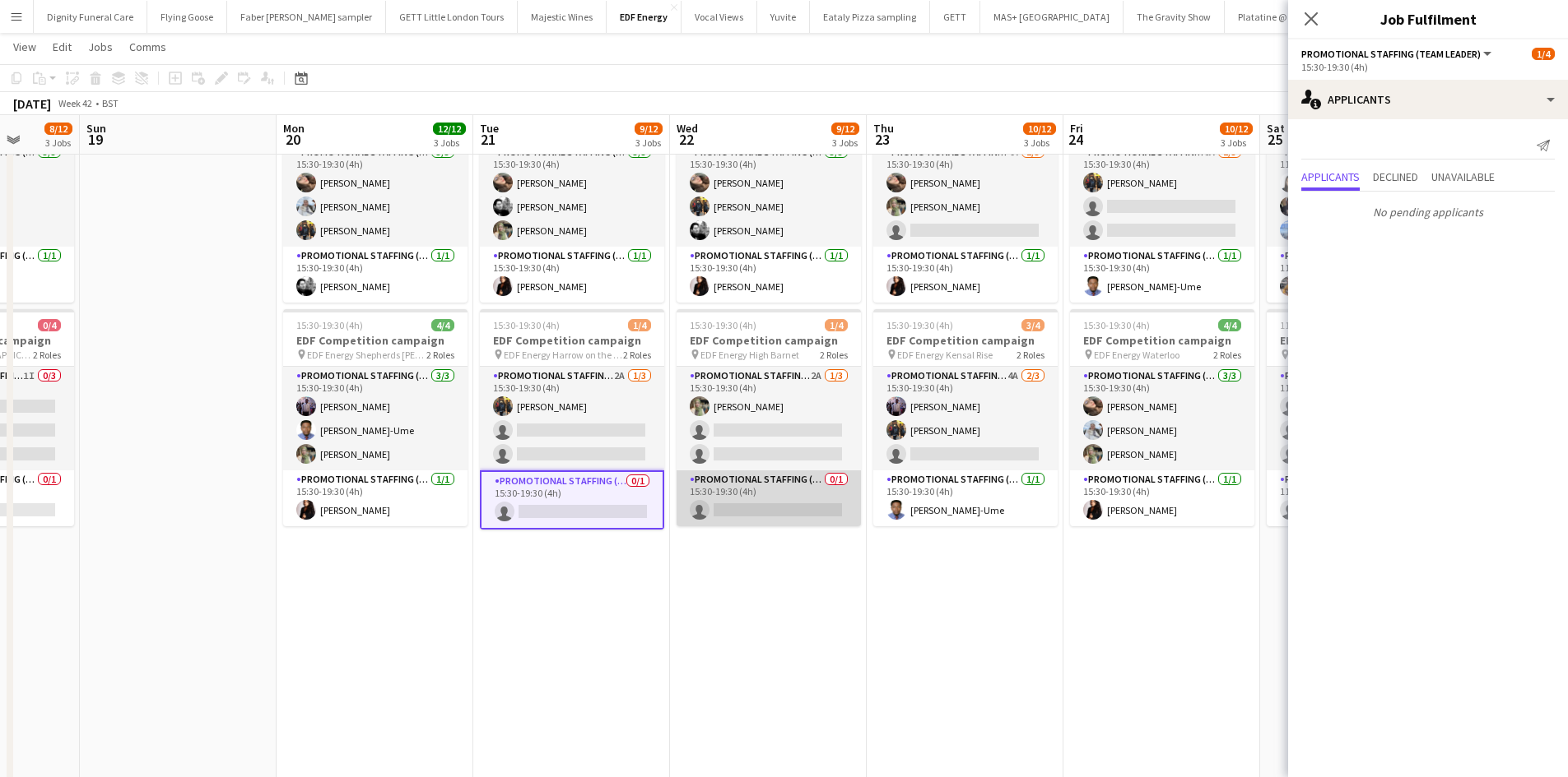
click at [809, 505] on app-card-role "Promotional Staffing (Team Leader) 0/1 15:30-19:30 (4h) single-neutral-actions" at bounding box center [768, 498] width 184 height 56
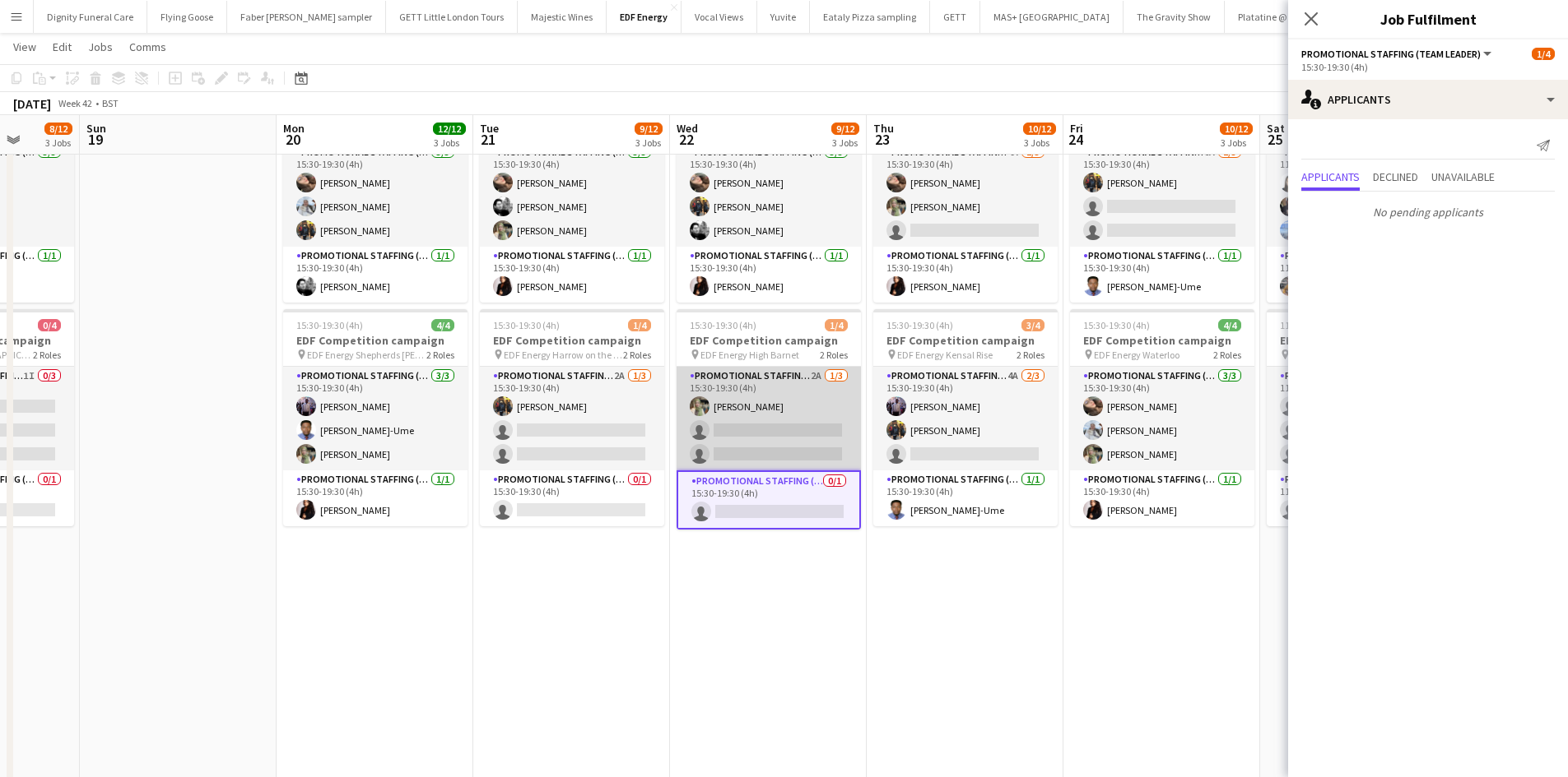
click at [758, 439] on app-card-role "Promotional Staffing (Flyering Staff) 2A [DATE] 15:30-19:30 (4h) [PERSON_NAME] …" at bounding box center [768, 419] width 184 height 104
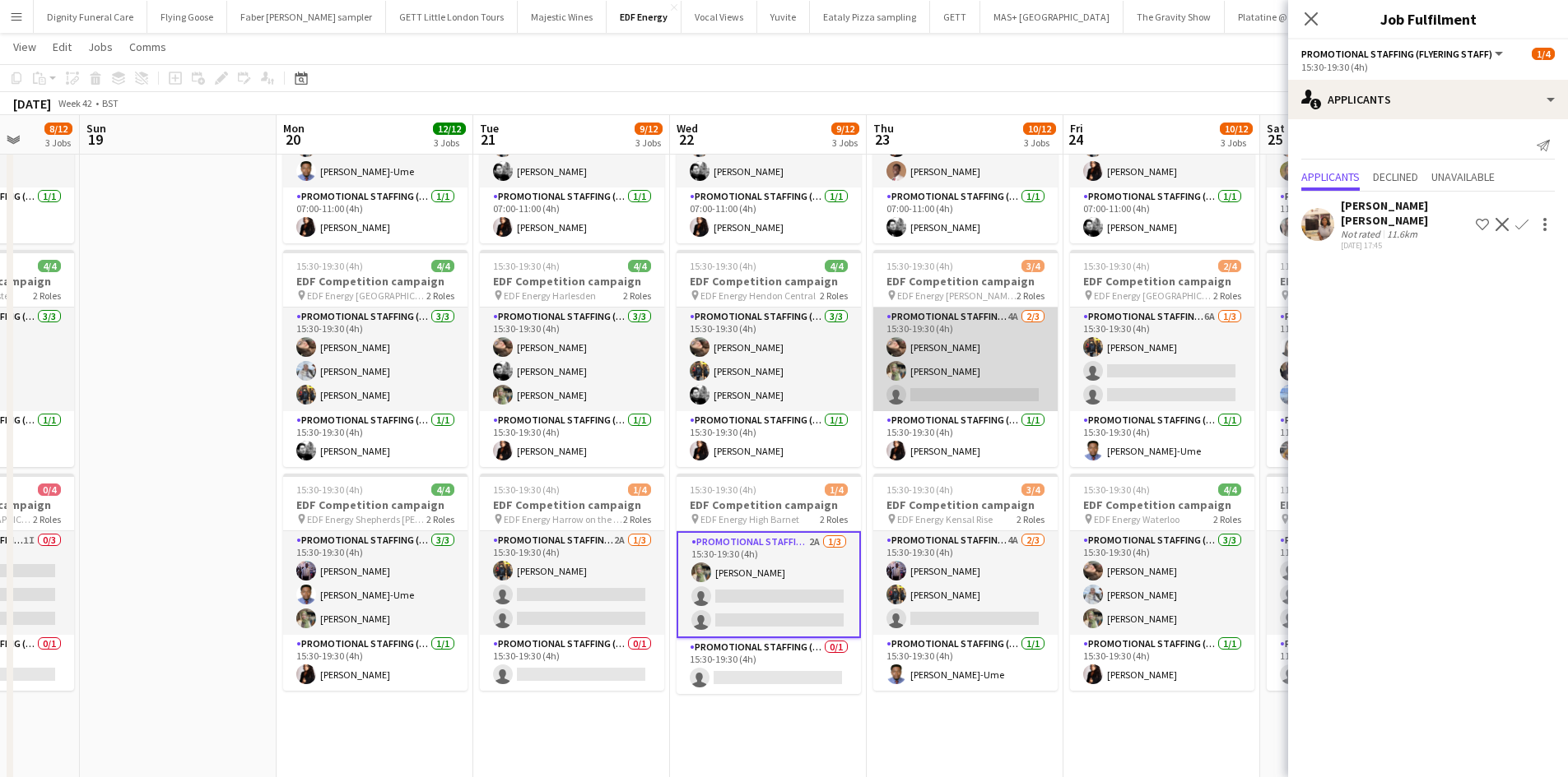
click at [993, 396] on app-card-role "Promotional Staffing (Flyering Staff) 4A [DATE] 15:30-19:30 (4h) [PERSON_NAME] …" at bounding box center [965, 359] width 184 height 104
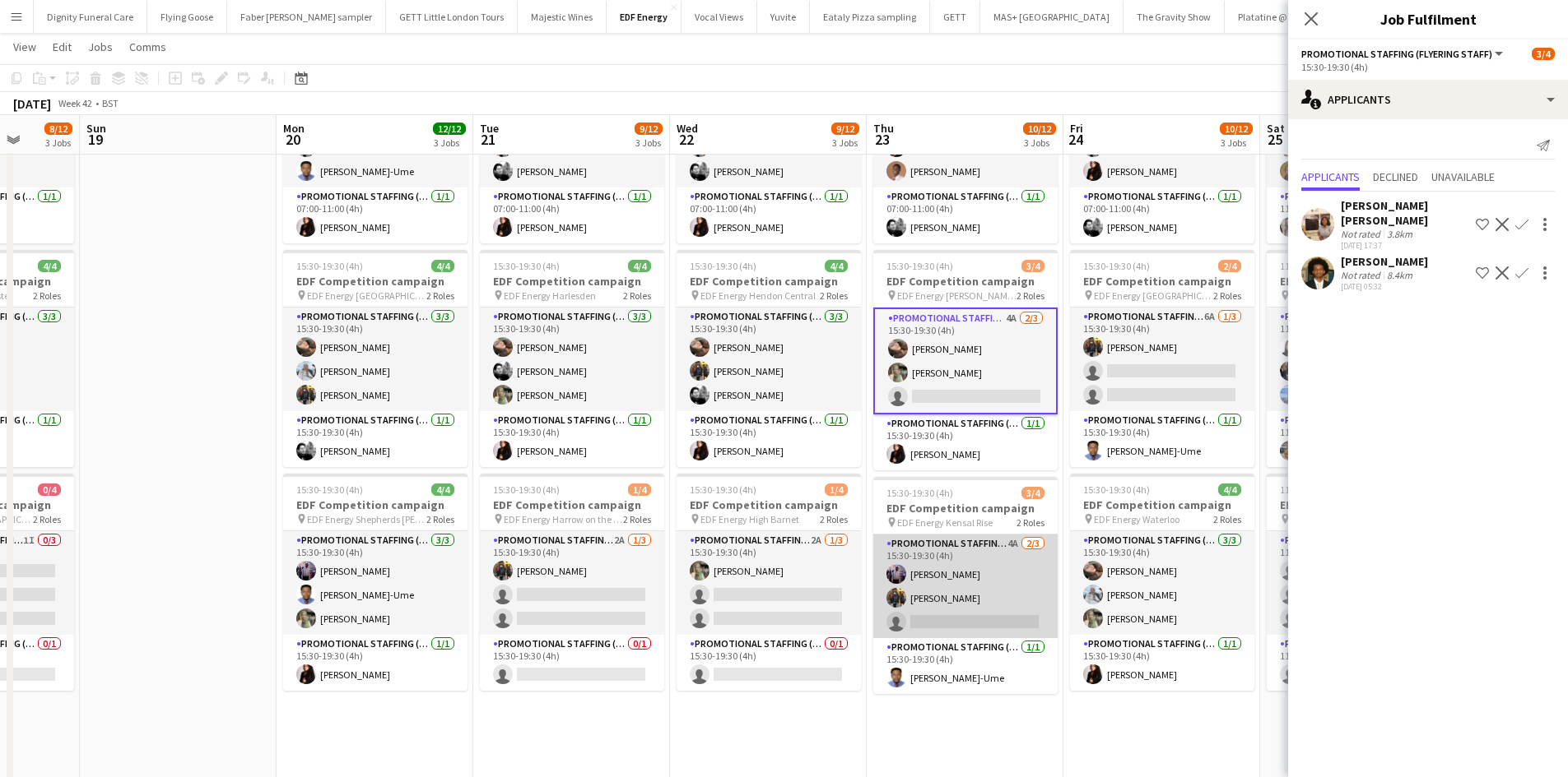
click at [956, 612] on app-card-role "Promotional Staffing (Flyering Staff) 4A [DATE] 15:30-19:30 (4h) [PERSON_NAME] …" at bounding box center [965, 587] width 184 height 104
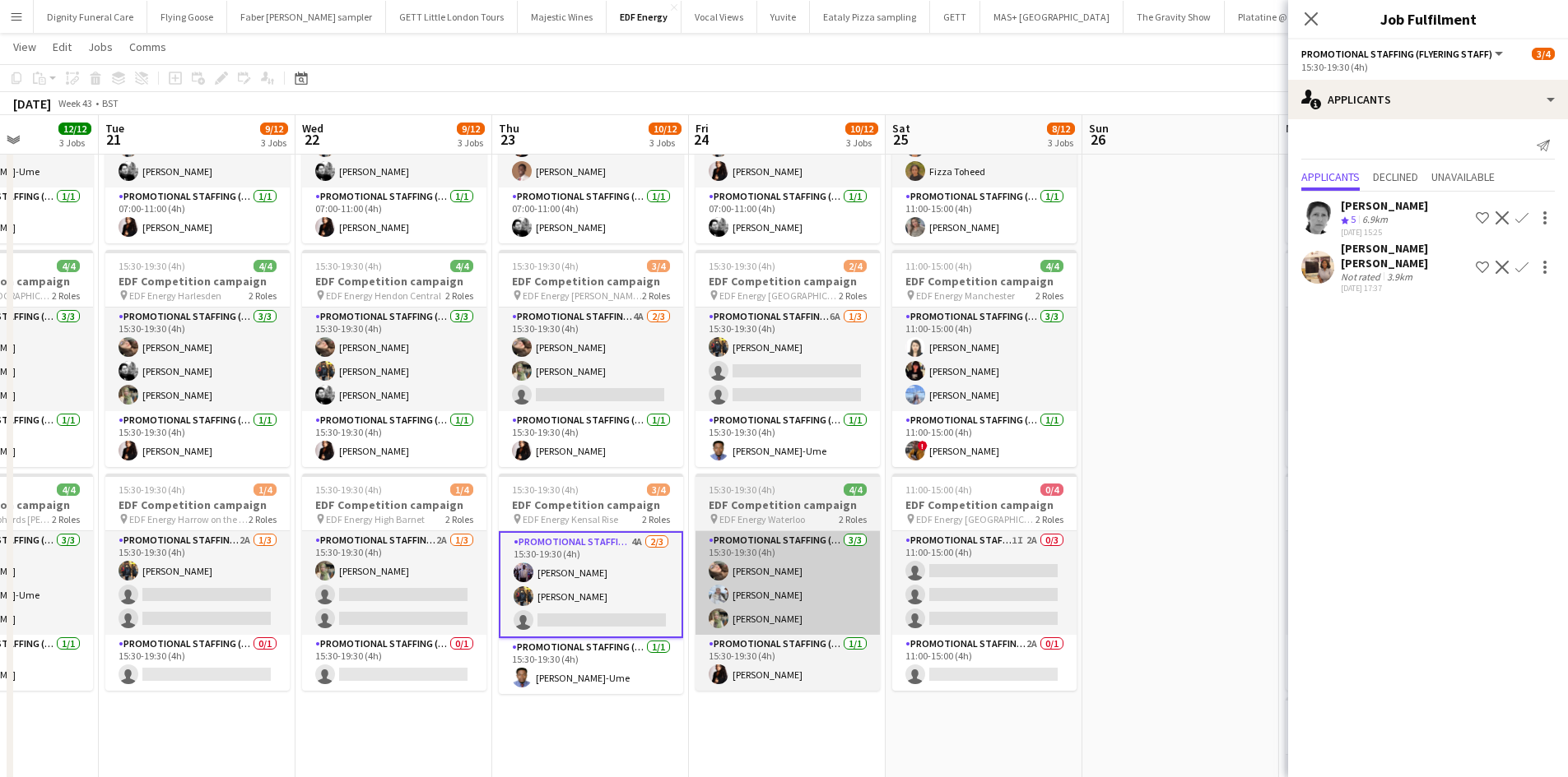
drag, startPoint x: 1008, startPoint y: 696, endPoint x: 712, endPoint y: 596, distance: 312.4
click at [631, 670] on app-calendar-viewport "Fri 17 12/12 3 Jobs Sat 18 8/12 3 Jobs Sun 19 Mon 20 12/12 3 Jobs Tue 21 9/12 3…" at bounding box center [784, 461] width 1568 height 1123
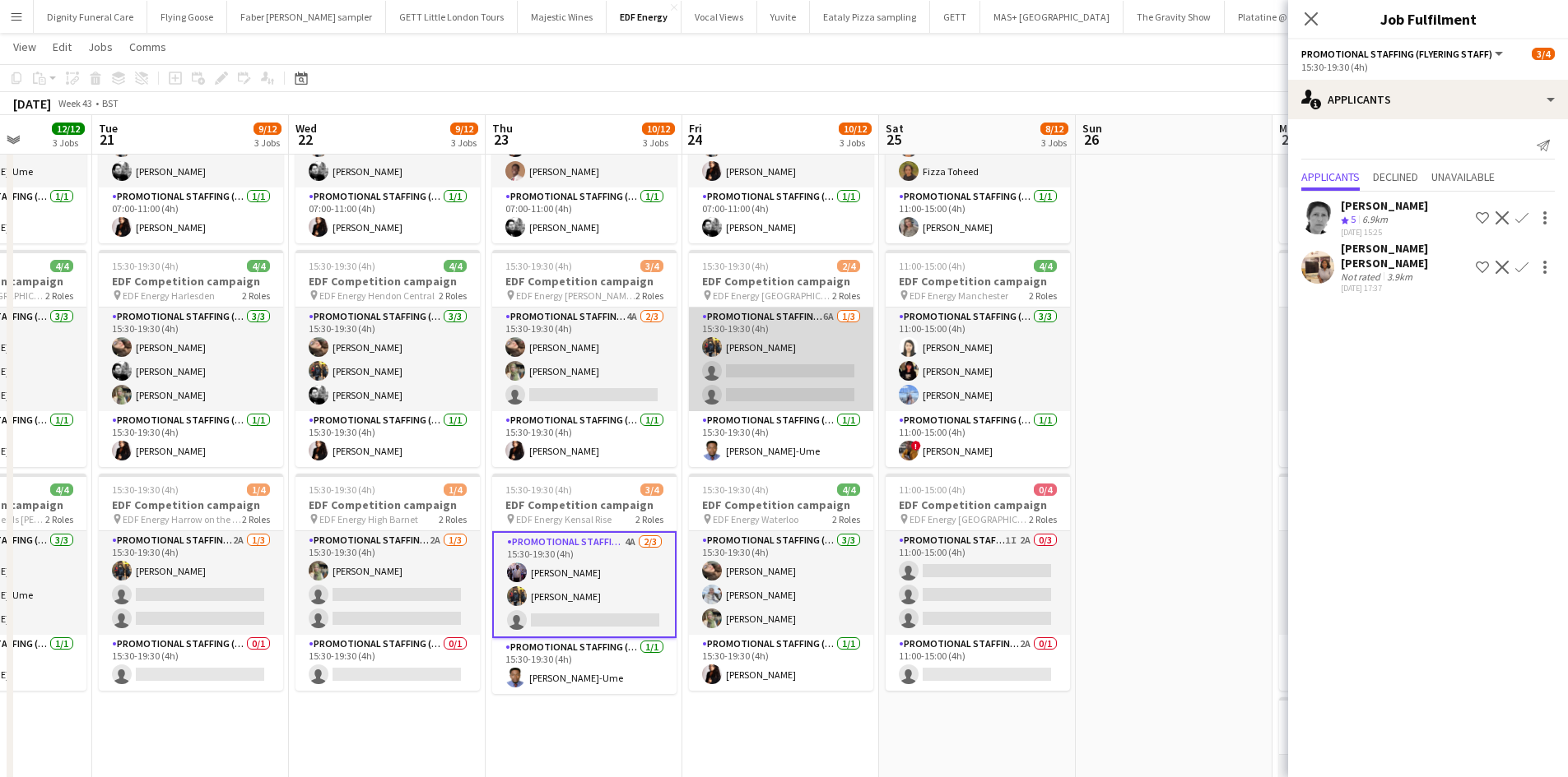
click at [793, 389] on app-card-role "Promotional Staffing (Flyering Staff) 6A [DATE] 15:30-19:30 (4h) [PERSON_NAME] …" at bounding box center [780, 359] width 184 height 104
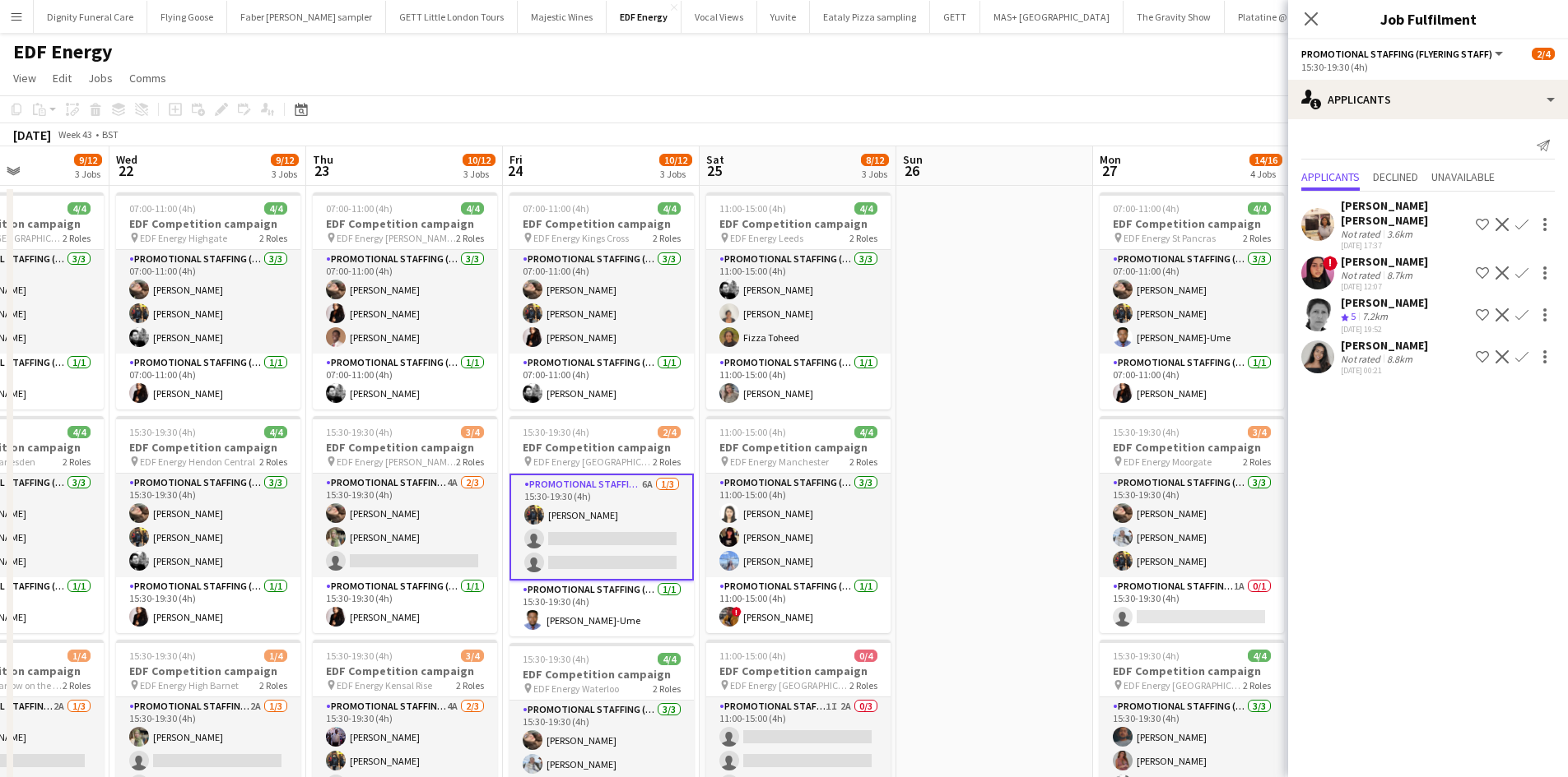
drag, startPoint x: 1118, startPoint y: 536, endPoint x: 938, endPoint y: 517, distance: 181.0
click at [938, 517] on app-calendar-viewport "Sun 19 Mon 20 12/12 3 Jobs Tue 21 9/12 3 Jobs Wed 22 9/12 3 Jobs Thu 23 10/12 3…" at bounding box center [784, 667] width 1568 height 1043
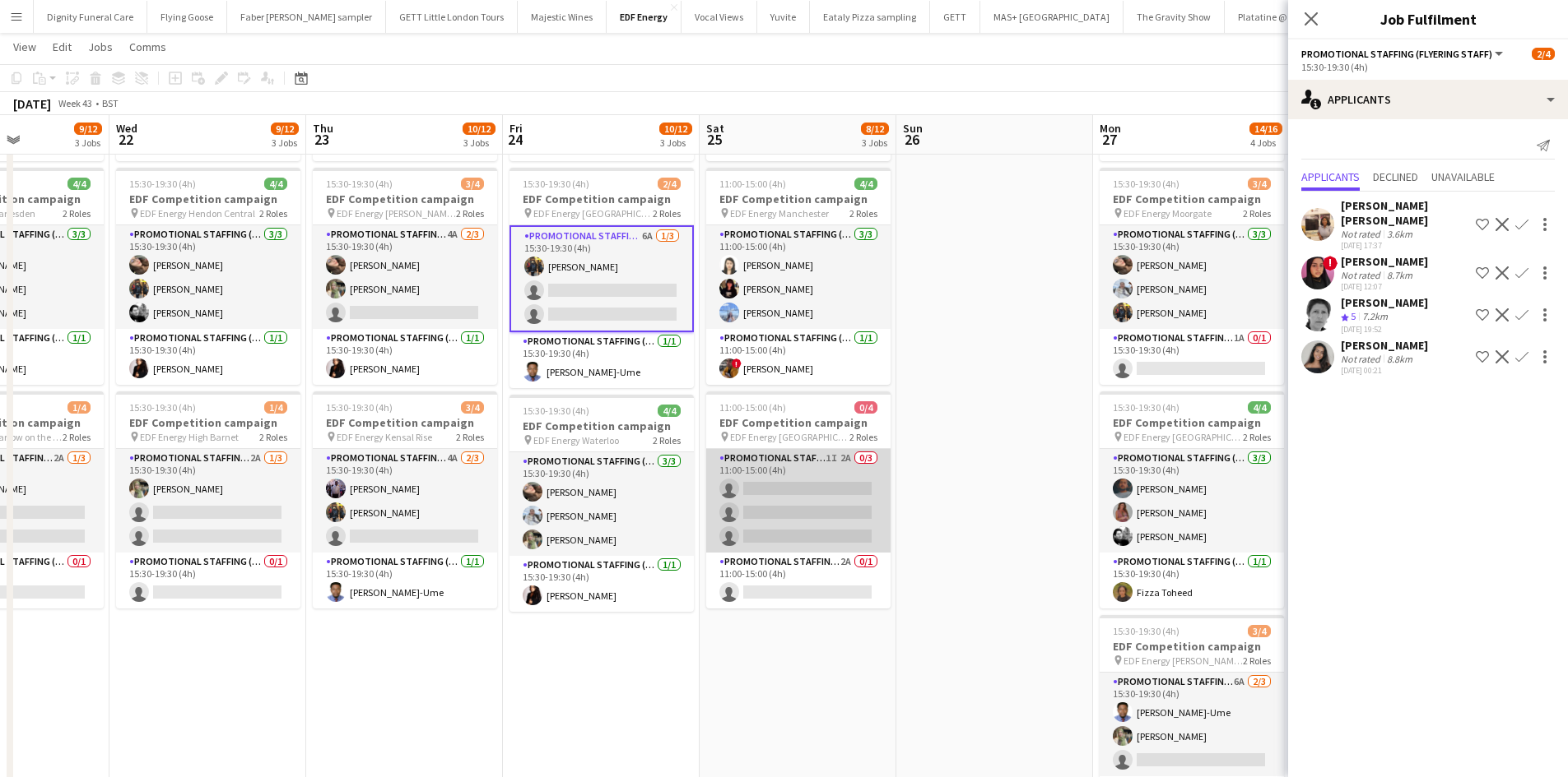
click at [805, 501] on app-card-role "Promotional Staffing (Flyering Staff) 1I 2A 0/3 11:00-15:00 (4h) single-neutral…" at bounding box center [798, 501] width 184 height 104
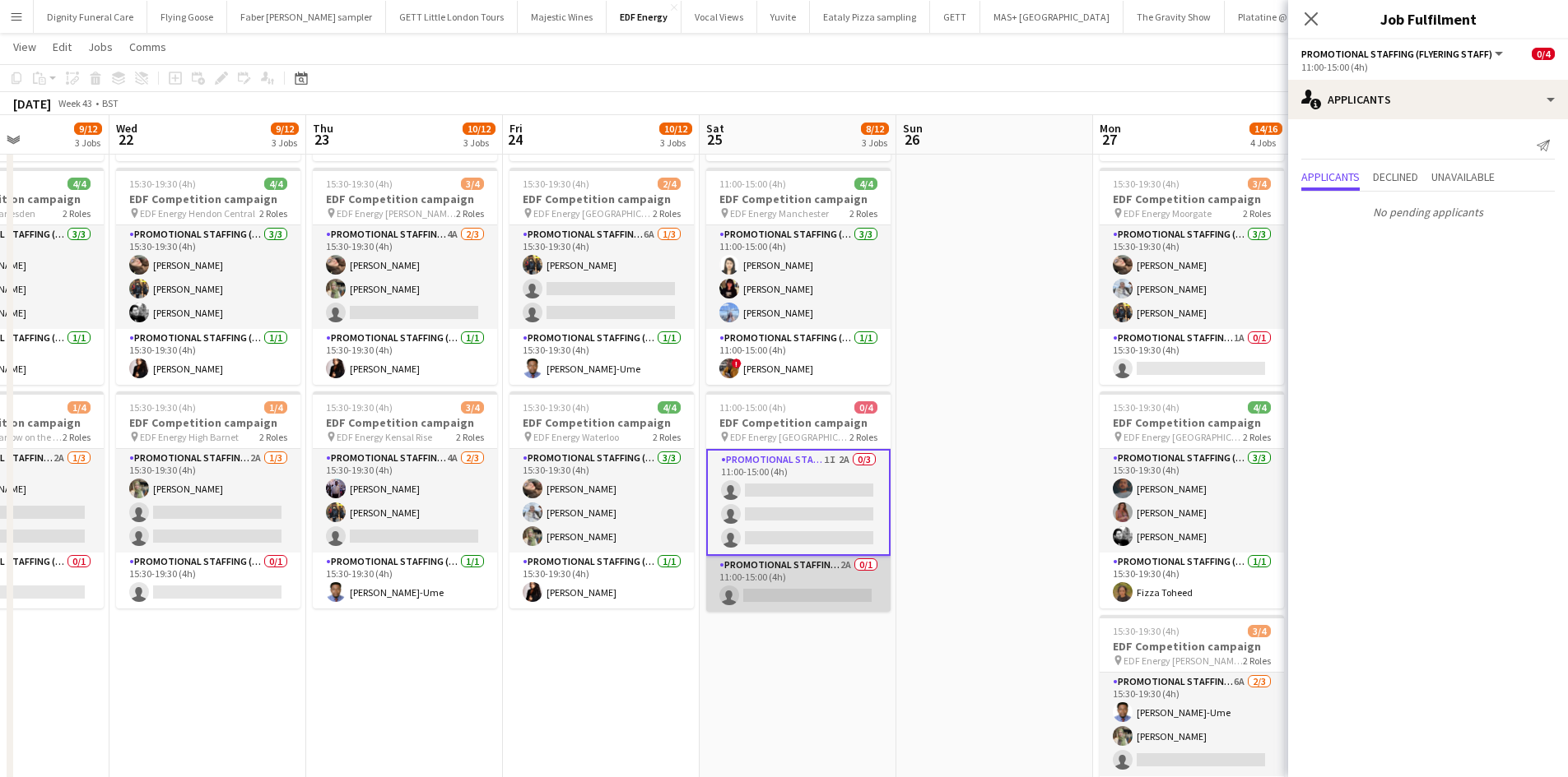
click at [793, 591] on app-card-role "Promotional Staffing (Team Leader) 2A 0/1 11:00-15:00 (4h) single-neutral-actio…" at bounding box center [798, 583] width 184 height 56
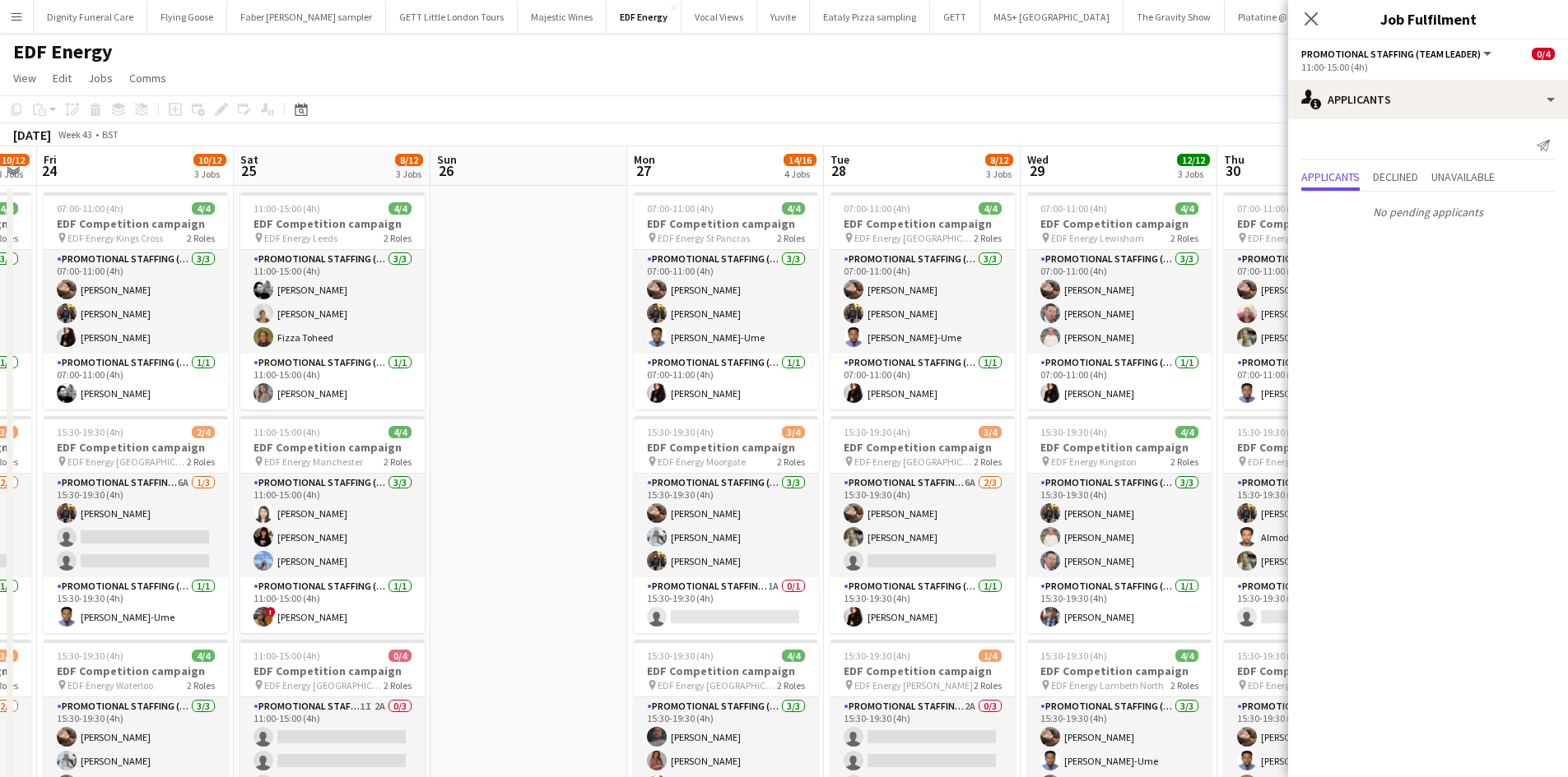
drag, startPoint x: 932, startPoint y: 554, endPoint x: 543, endPoint y: 492, distance: 393.9
click at [503, 522] on app-calendar-viewport "Tue 21 9/12 3 Jobs Wed 22 9/12 3 Jobs Thu 23 10/12 3 Jobs Fri 24 10/12 3 Jobs S…" at bounding box center [784, 667] width 1568 height 1043
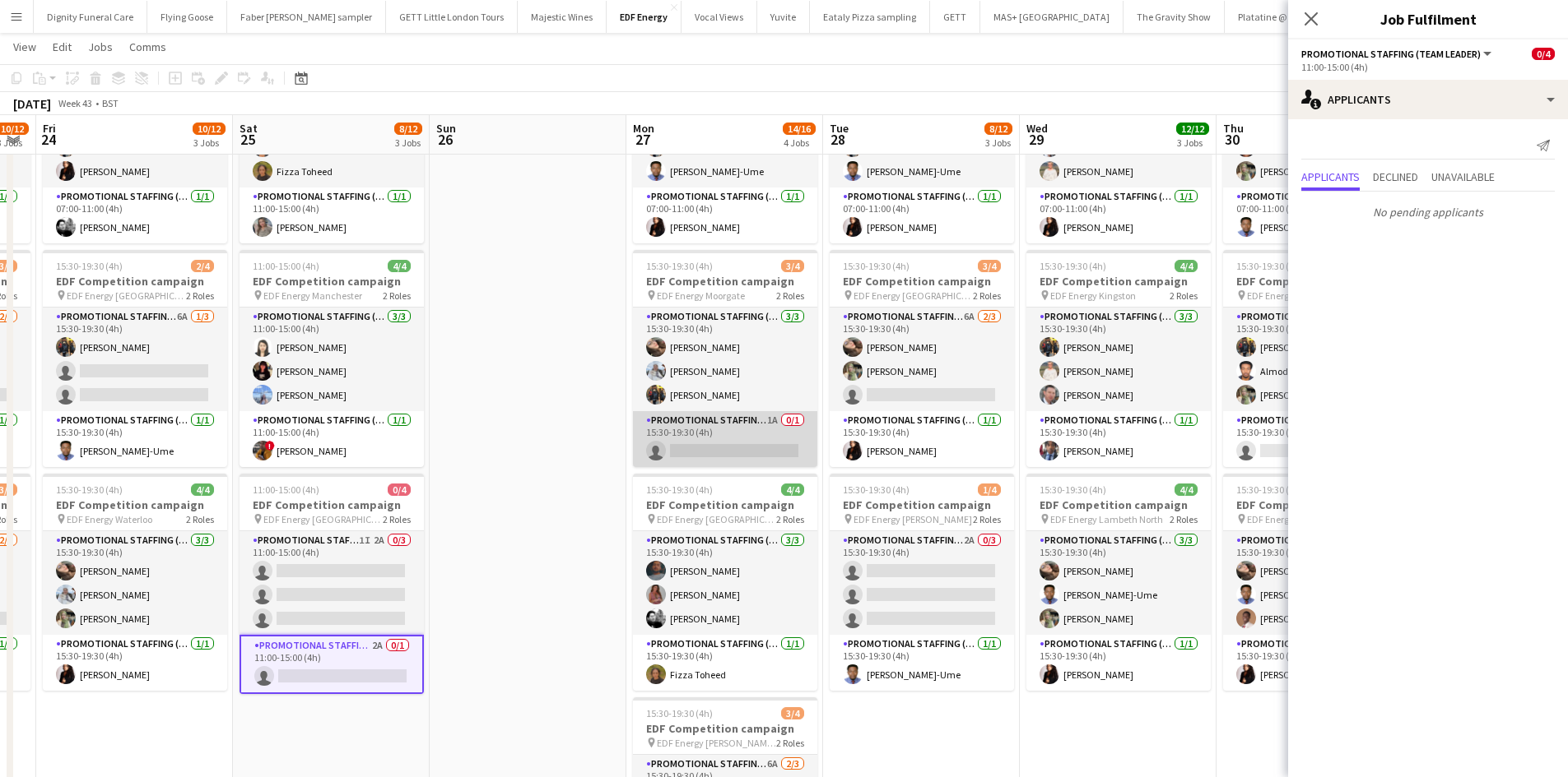
click at [745, 460] on app-card-role "Promotional Staffing (Team Leader) 1A 0/1 15:30-19:30 (4h) single-neutral-actio…" at bounding box center [724, 439] width 184 height 56
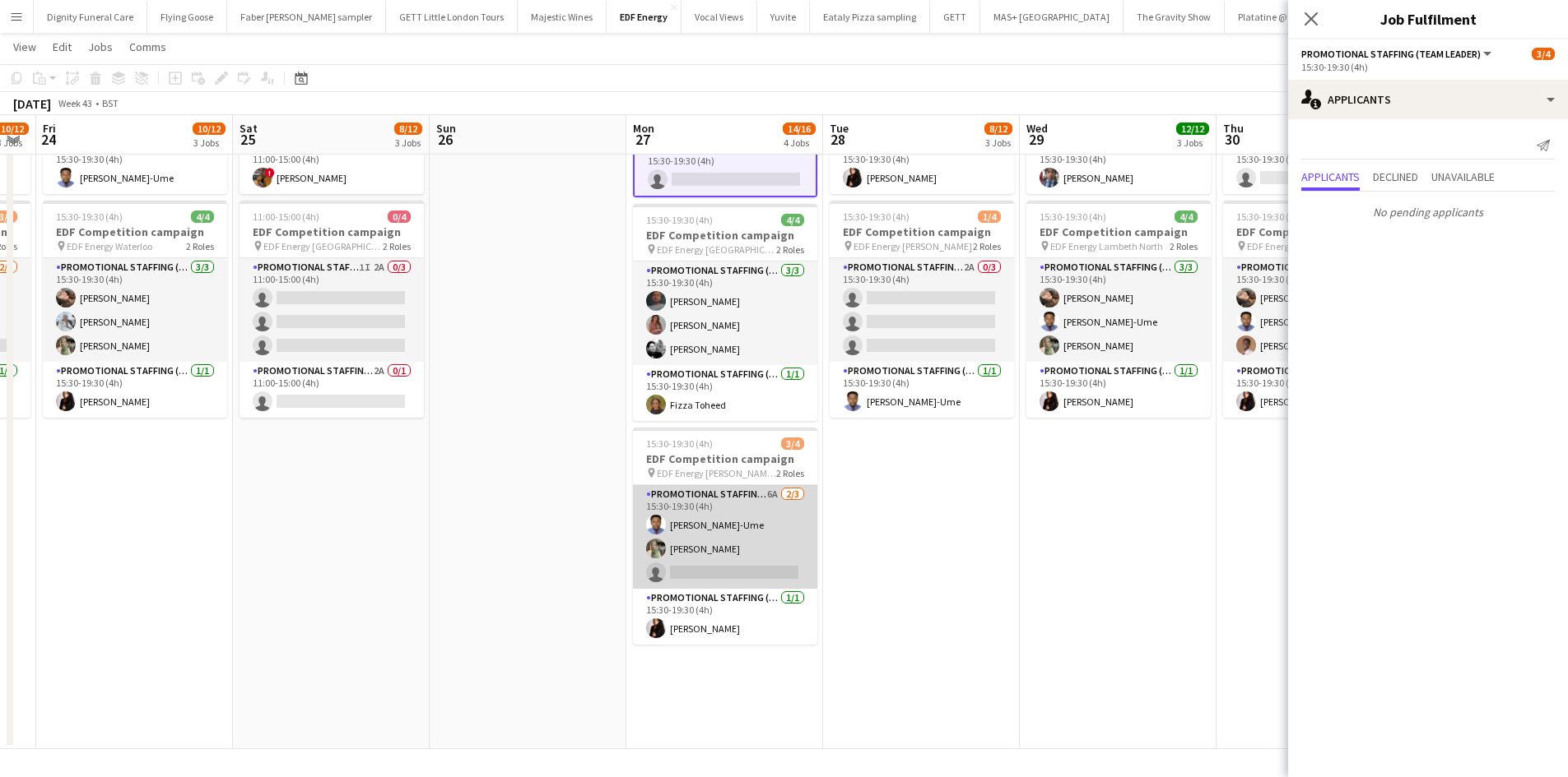
click at [704, 556] on app-card-role "Promotional Staffing (Flyering Staff) 6A [DATE] 15:30-19:30 (4h) [PERSON_NAME]-…" at bounding box center [724, 537] width 184 height 104
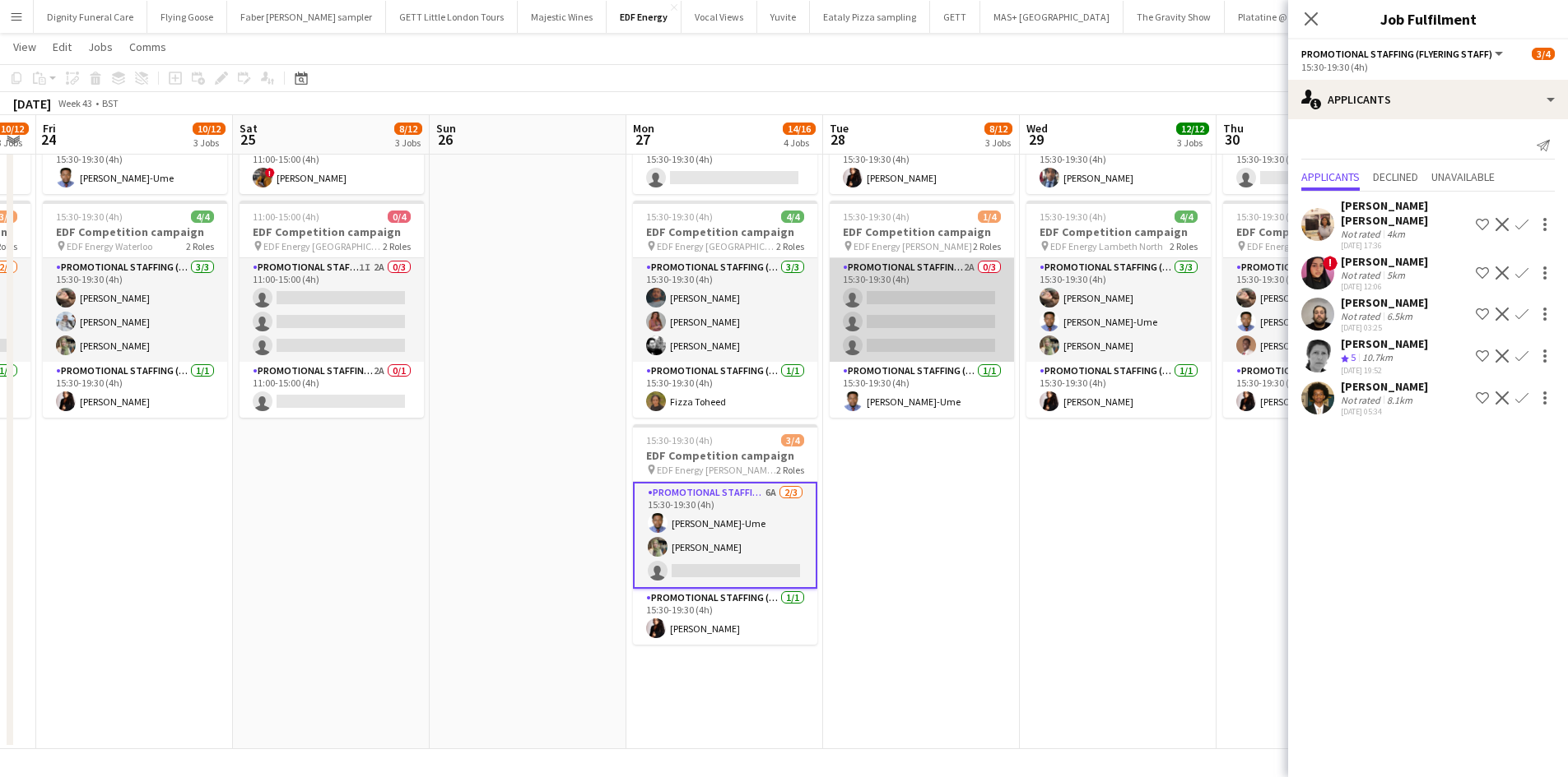
click at [936, 331] on app-card-role "Promotional Staffing (Flyering Staff) 2A 0/3 15:30-19:30 (4h) single-neutral-ac…" at bounding box center [921, 310] width 184 height 104
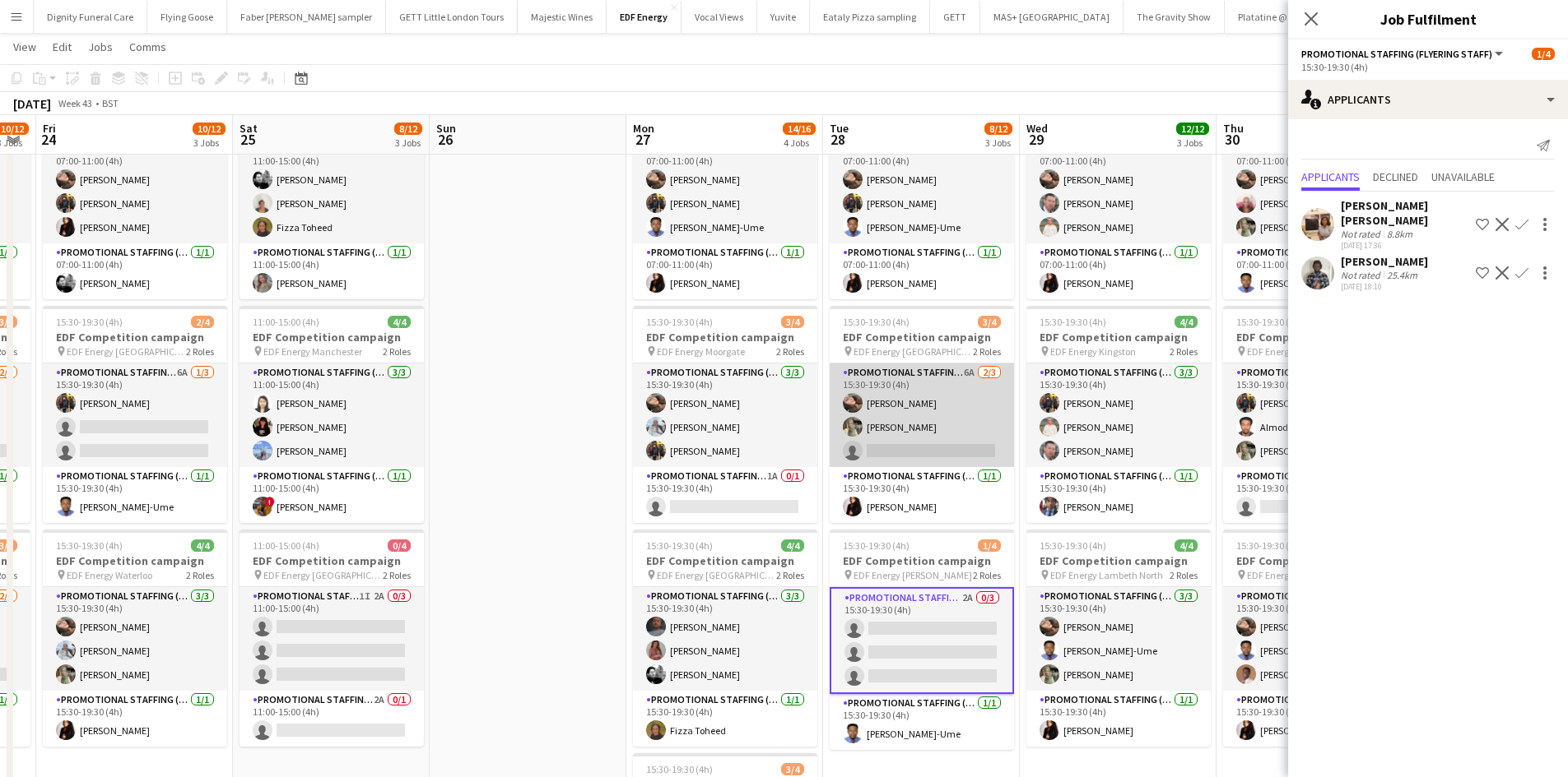
click at [932, 455] on app-card-role "Promotional Staffing (Flyering Staff) 6A [DATE] 15:30-19:30 (4h) [PERSON_NAME] …" at bounding box center [921, 416] width 184 height 104
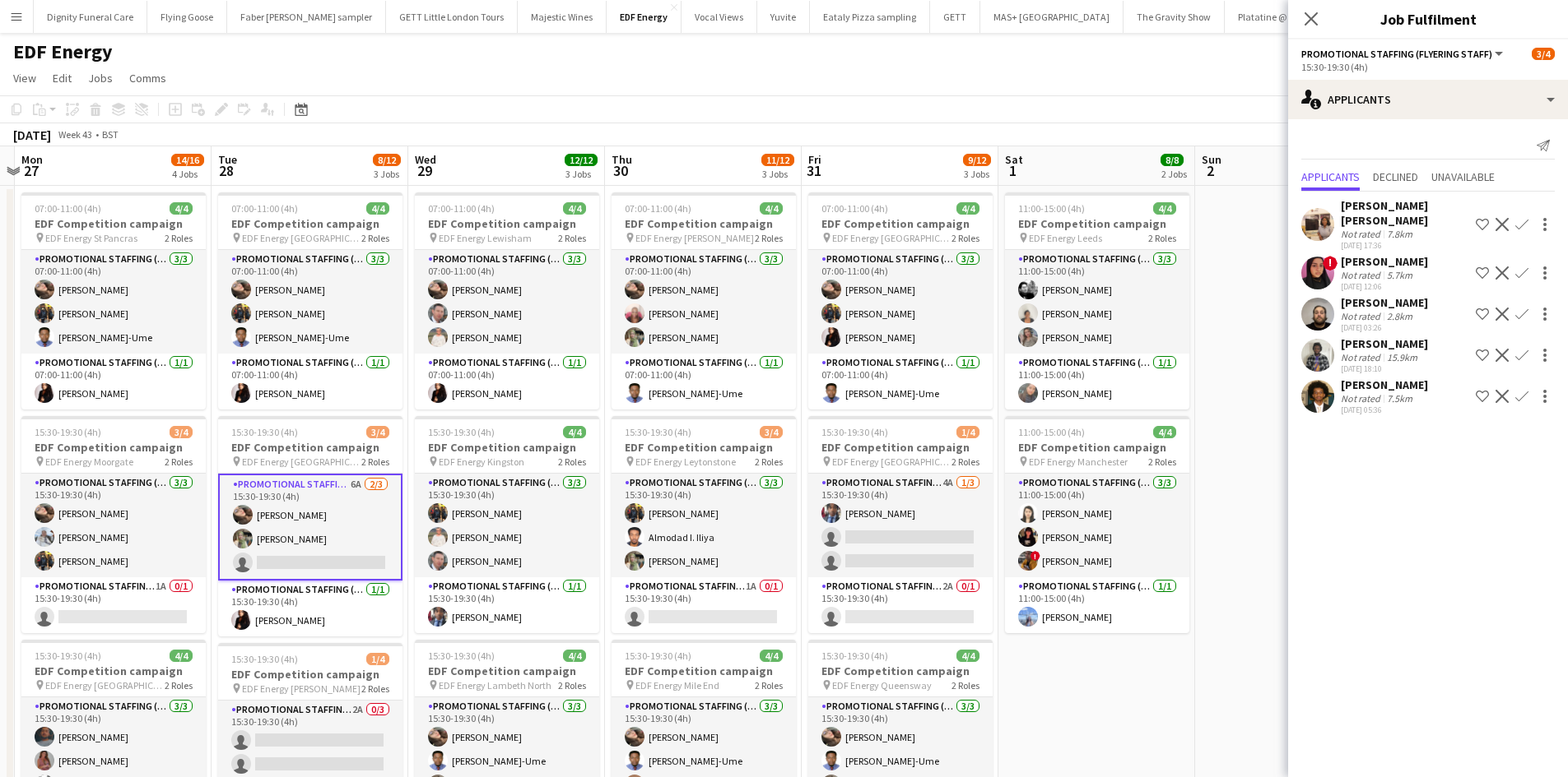
drag, startPoint x: 834, startPoint y: 510, endPoint x: 353, endPoint y: 477, distance: 482.1
click at [353, 477] on app-calendar-viewport "Thu 23 10/12 3 Jobs Fri 24 10/12 3 Jobs Sat 25 8/12 3 Jobs Sun 26 Mon 27 14/16 …" at bounding box center [784, 667] width 1568 height 1043
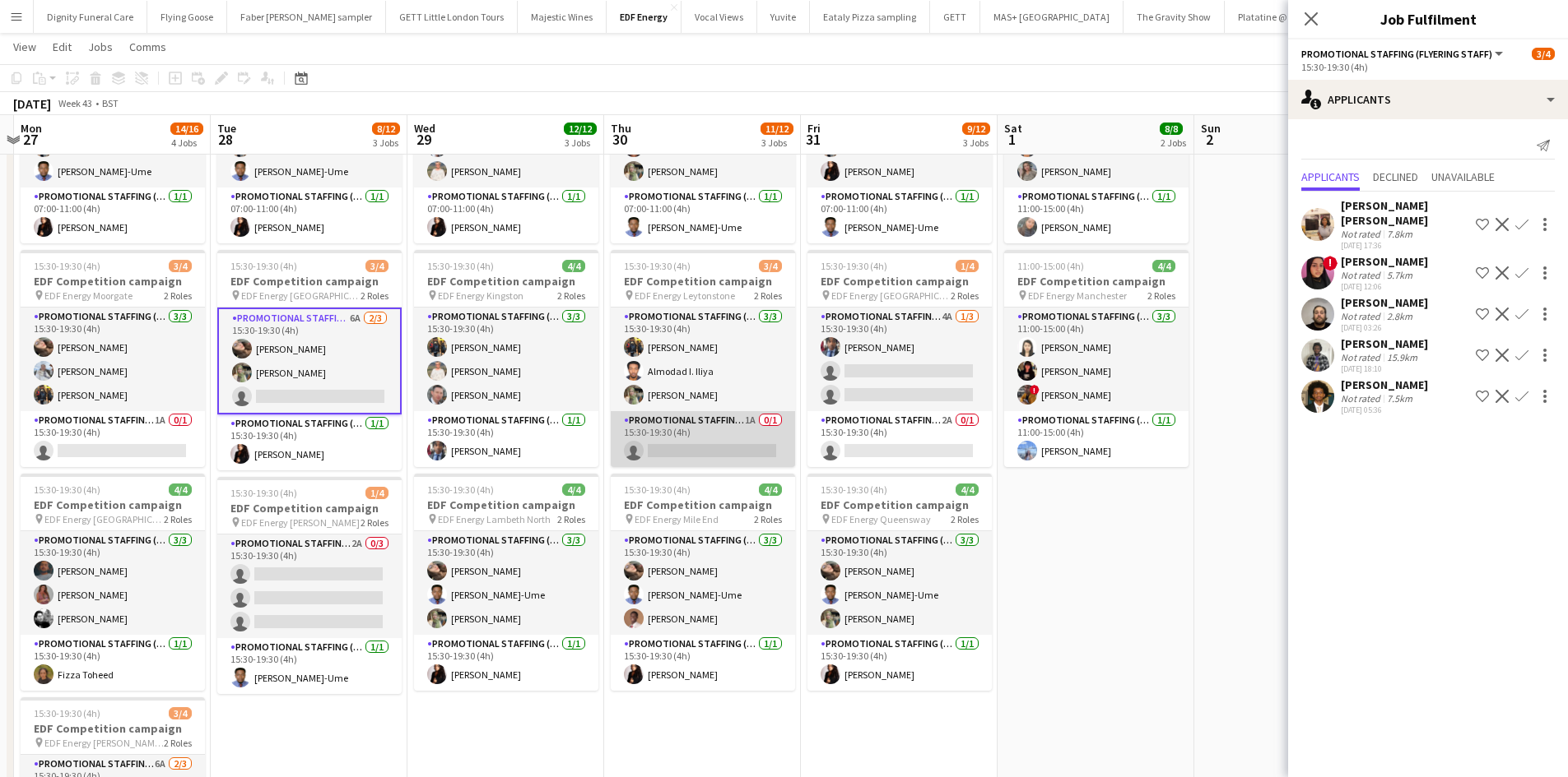
click at [686, 450] on app-card-role "Promotional Staffing (Team Leader) 1A 0/1 15:30-19:30 (4h) single-neutral-actio…" at bounding box center [703, 439] width 184 height 56
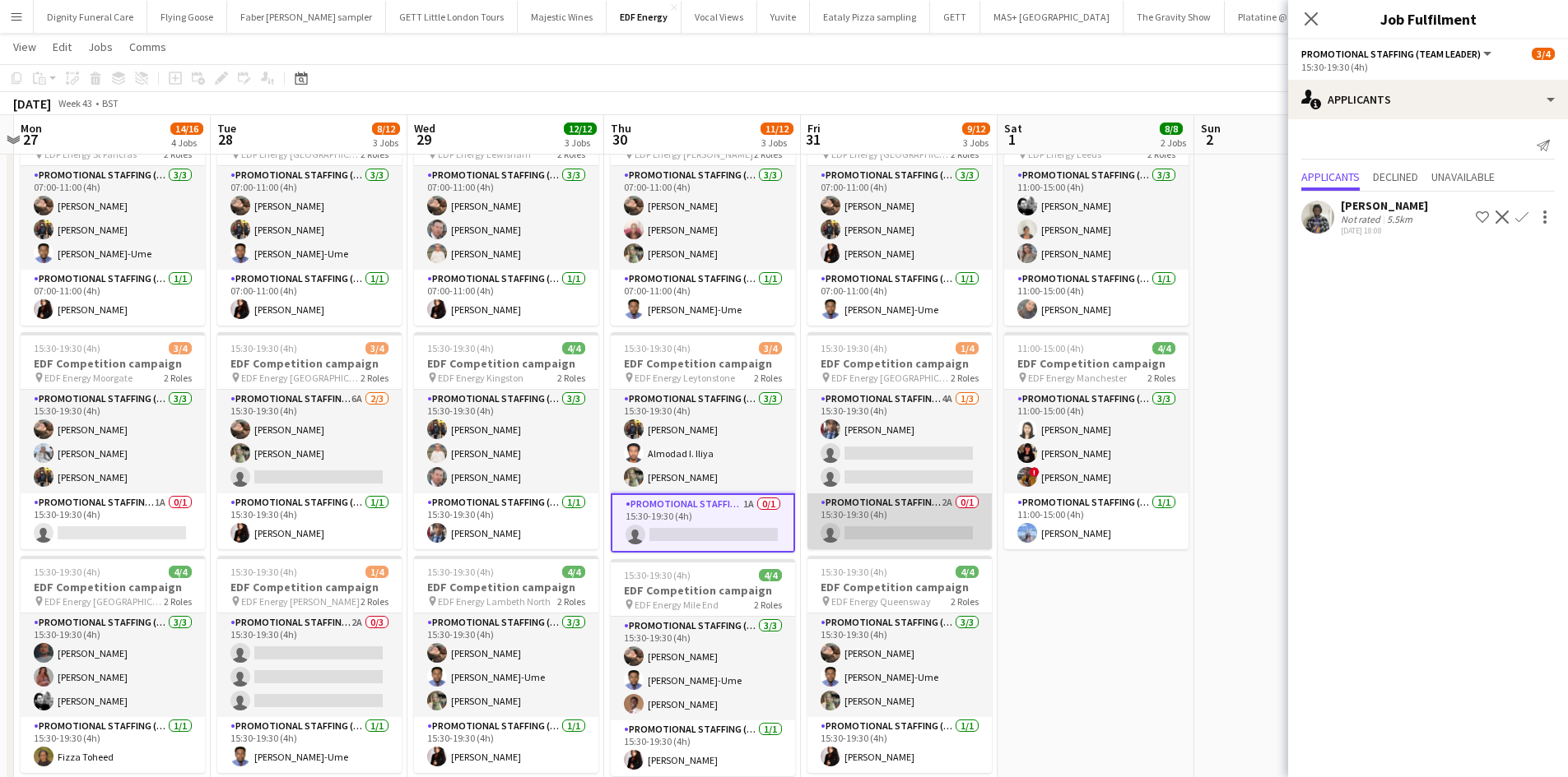
click at [910, 529] on app-card-role "Promotional Staffing (Team Leader) 2A 0/1 15:30-19:30 (4h) single-neutral-actio…" at bounding box center [899, 521] width 184 height 56
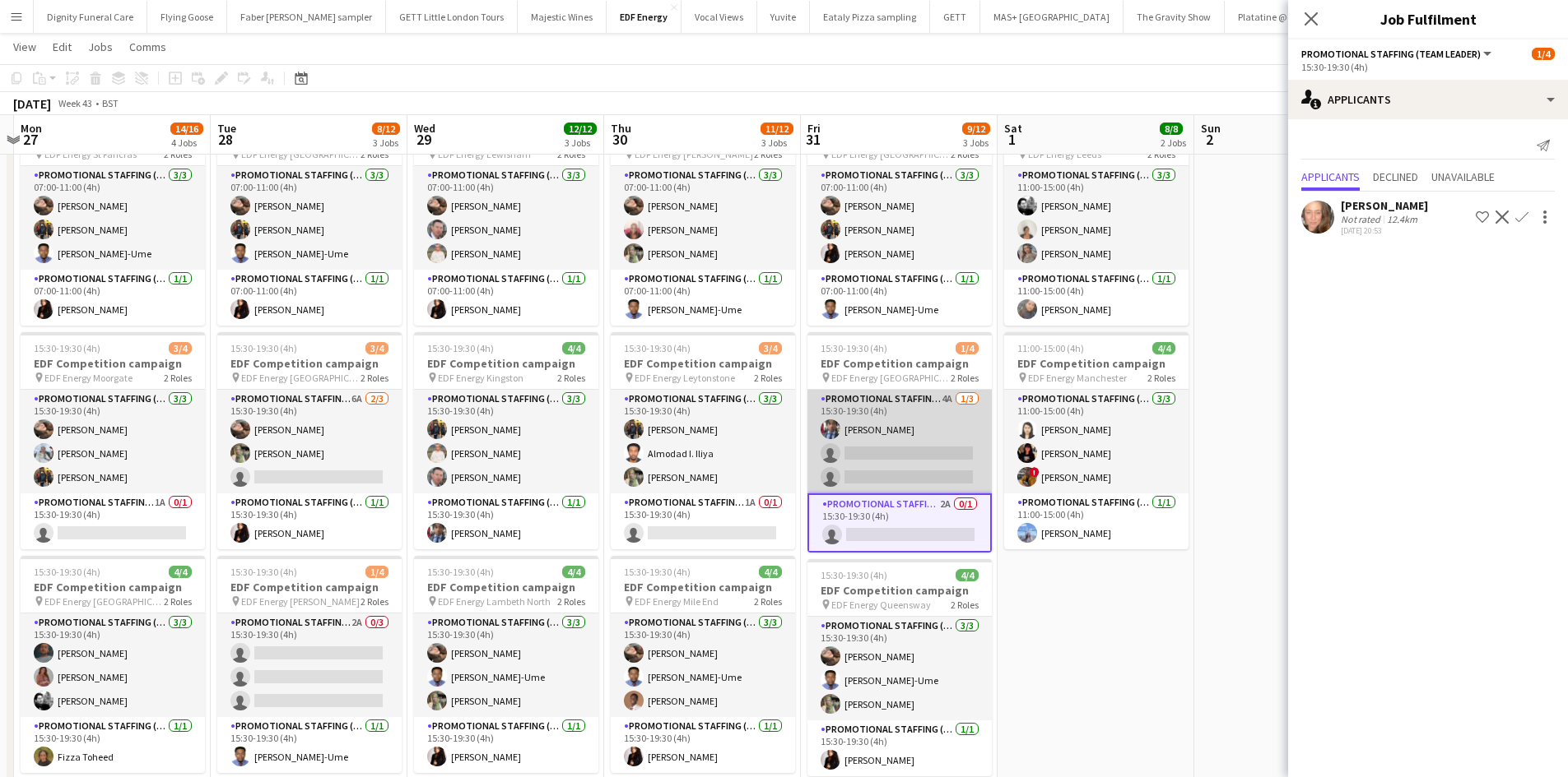
click at [862, 449] on app-card-role "Promotional Staffing (Flyering Staff) 4A [DATE] 15:30-19:30 (4h) [PERSON_NAME] …" at bounding box center [899, 441] width 184 height 104
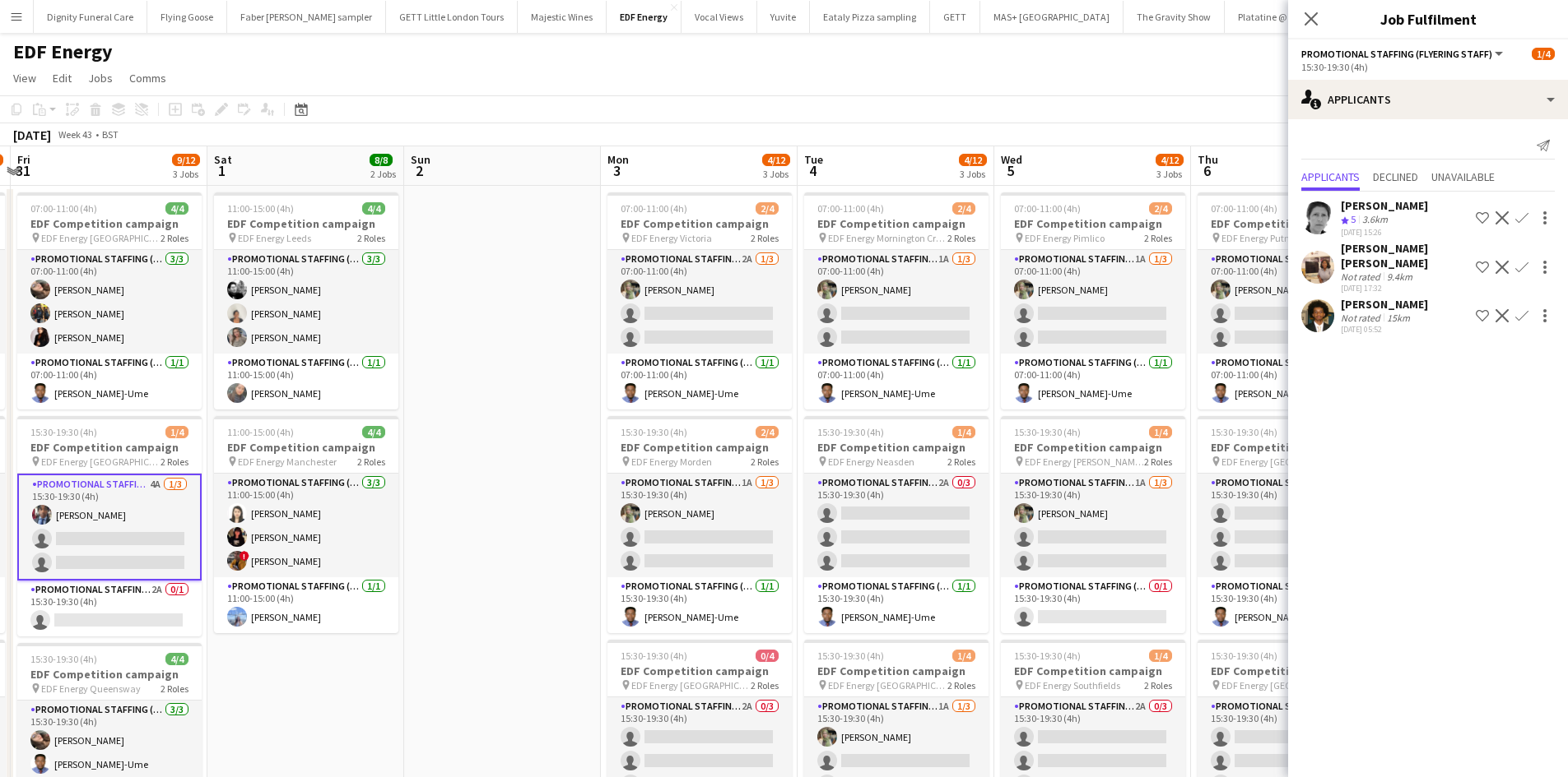
drag, startPoint x: 1089, startPoint y: 572, endPoint x: 307, endPoint y: 528, distance: 783.2
click at [307, 529] on app-calendar-viewport "Mon 27 14/16 4 Jobs Tue 28 8/12 3 Jobs Wed 29 12/12 3 Jobs Thu 30 11/12 3 Jobs …" at bounding box center [784, 667] width 1568 height 1043
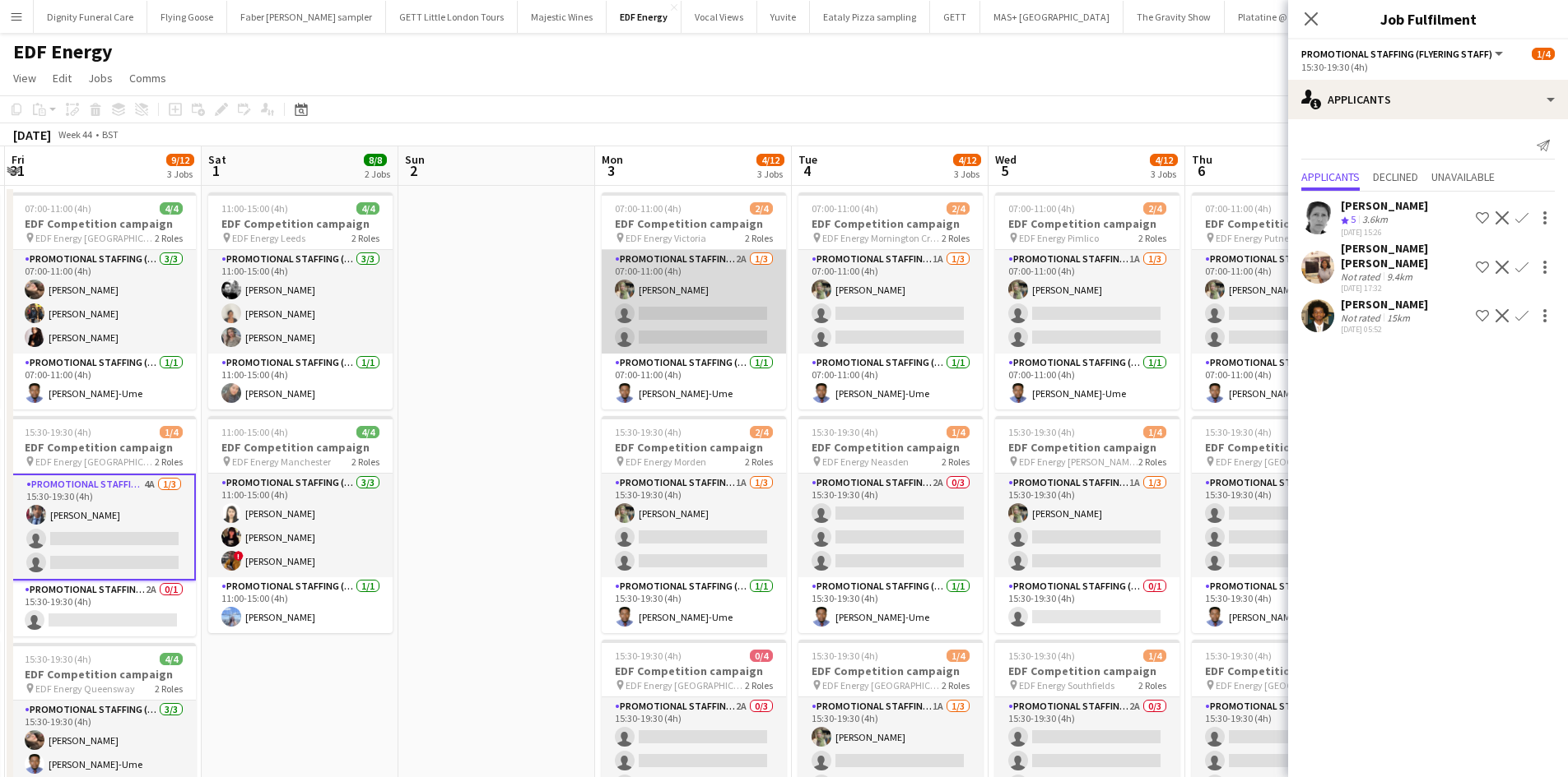
click at [705, 339] on app-card-role "Promotional Staffing (Flyering Staff) 2A [DATE] 07:00-11:00 (4h) [PERSON_NAME] …" at bounding box center [693, 302] width 184 height 104
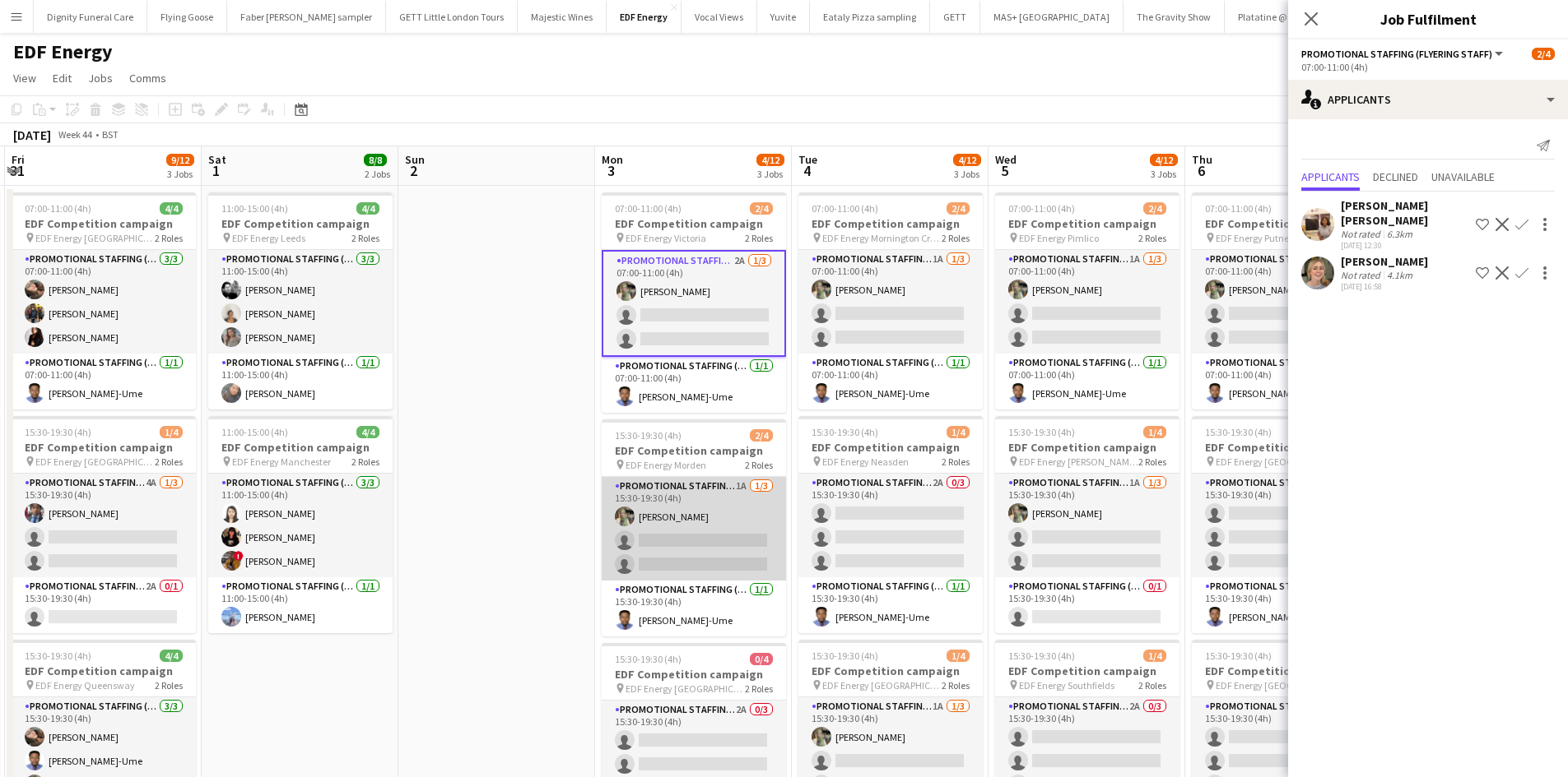
click at [693, 529] on app-card-role "Promotional Staffing (Flyering Staff) 1A [DATE] 15:30-19:30 (4h) [PERSON_NAME] …" at bounding box center [693, 529] width 184 height 104
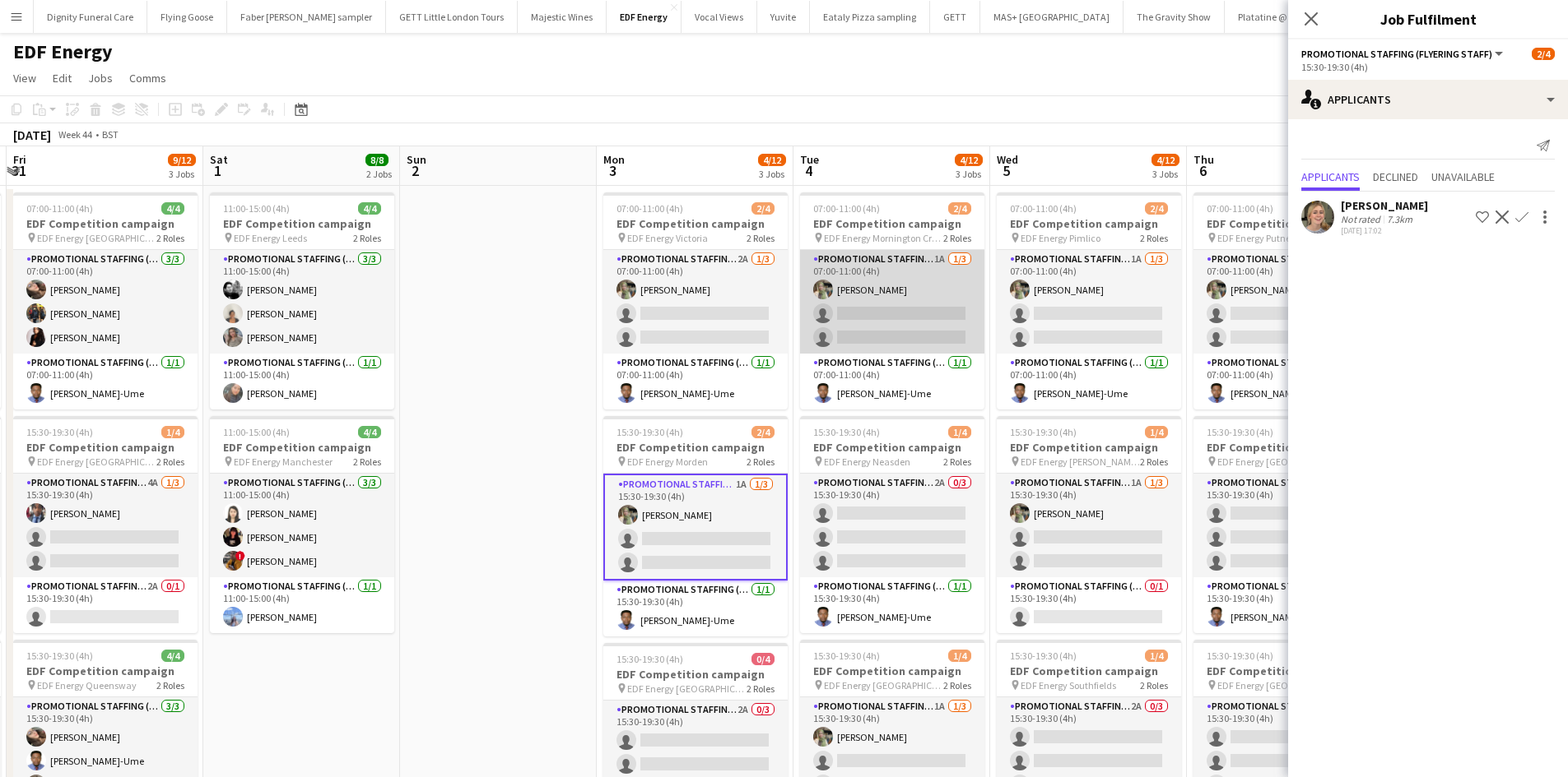
click at [890, 333] on app-card-role "Promotional Staffing (Flyering Staff) 1A [DATE] 07:00-11:00 (4h) [PERSON_NAME] …" at bounding box center [892, 302] width 184 height 104
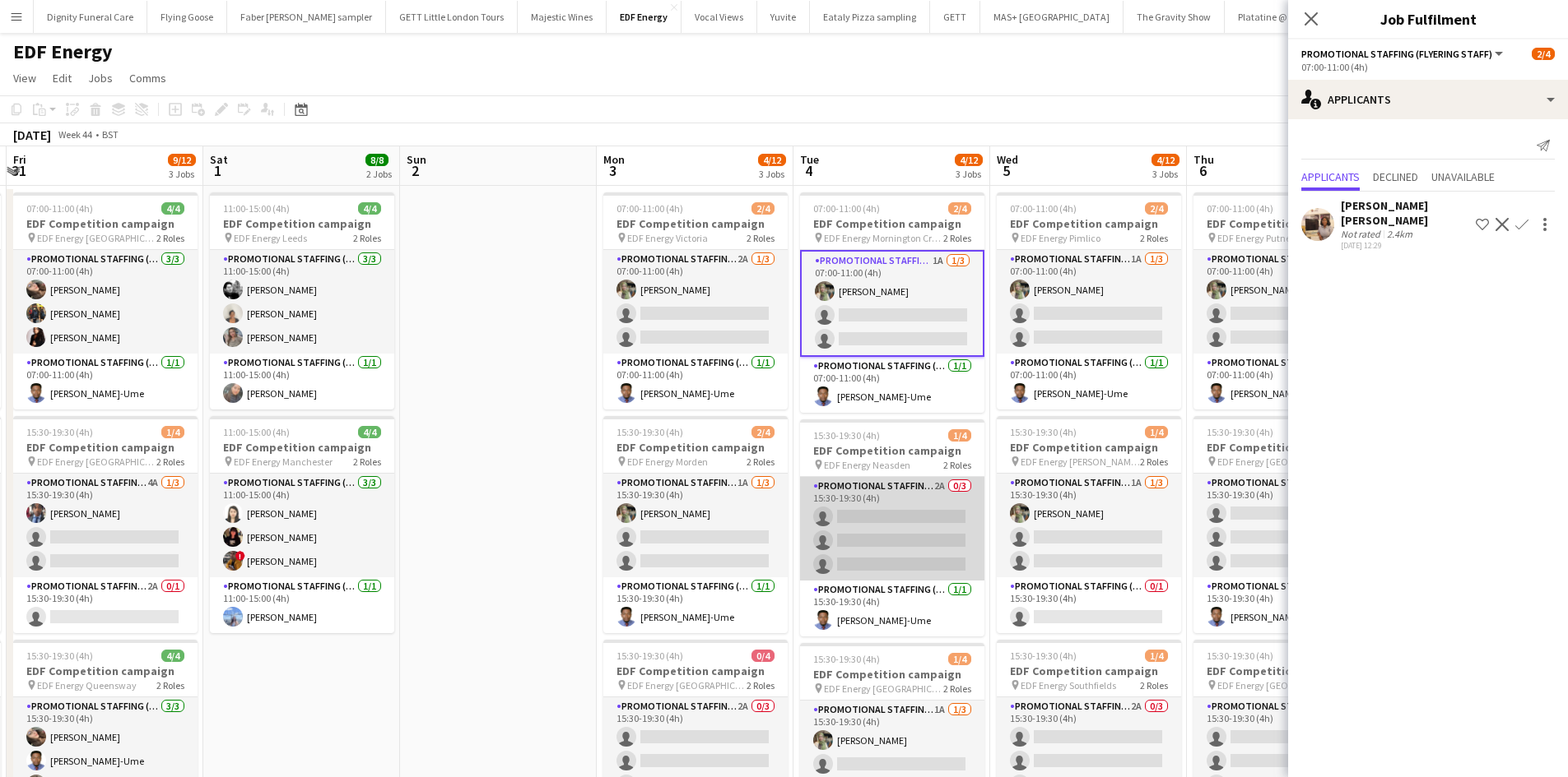
click at [897, 519] on app-card-role "Promotional Staffing (Flyering Staff) 2A 0/3 15:30-19:30 (4h) single-neutral-ac…" at bounding box center [892, 529] width 184 height 104
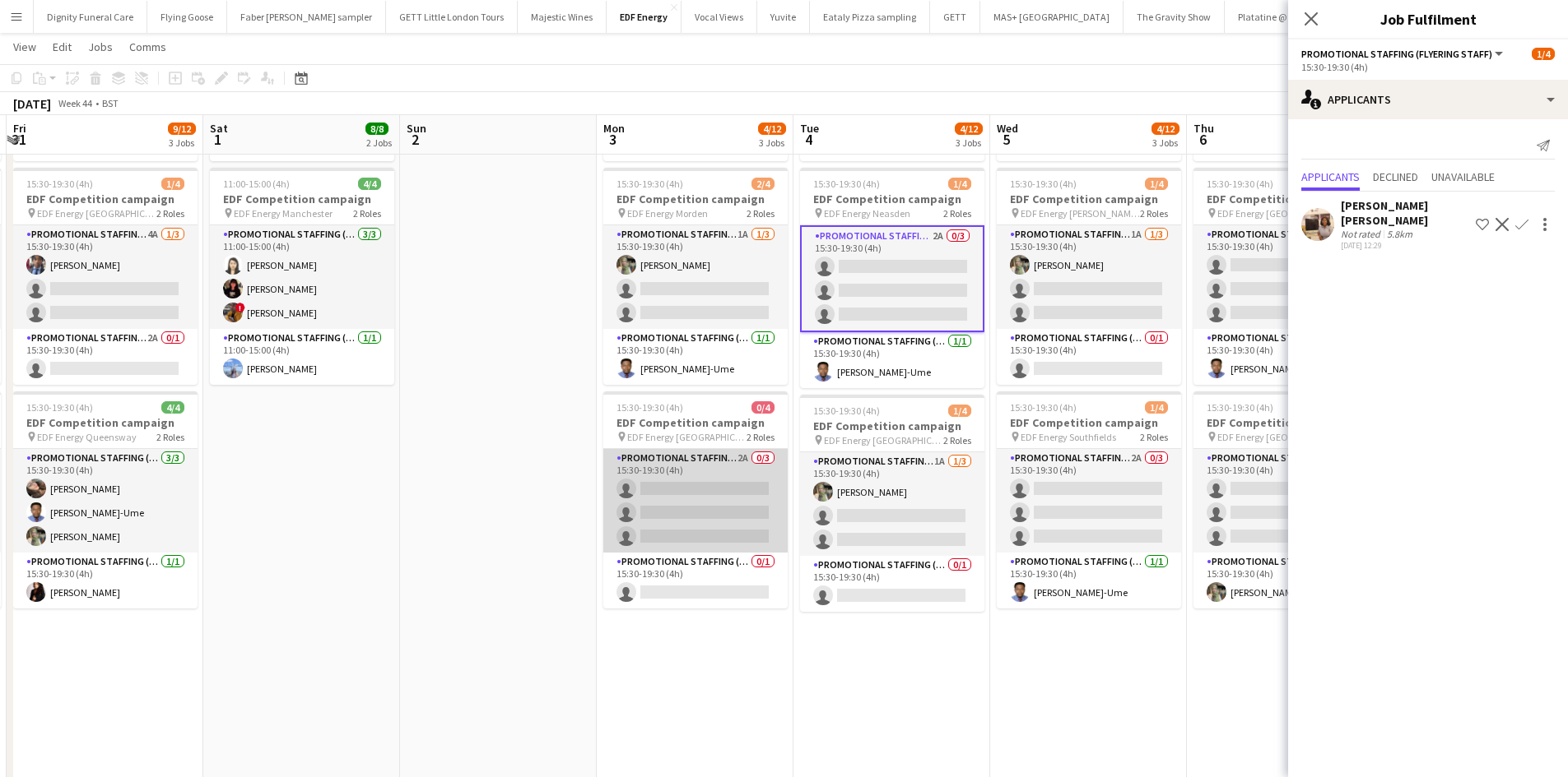
click at [709, 522] on app-card-role "Promotional Staffing (Flyering Staff) 2A 0/3 15:30-19:30 (4h) single-neutral-ac…" at bounding box center [695, 501] width 184 height 104
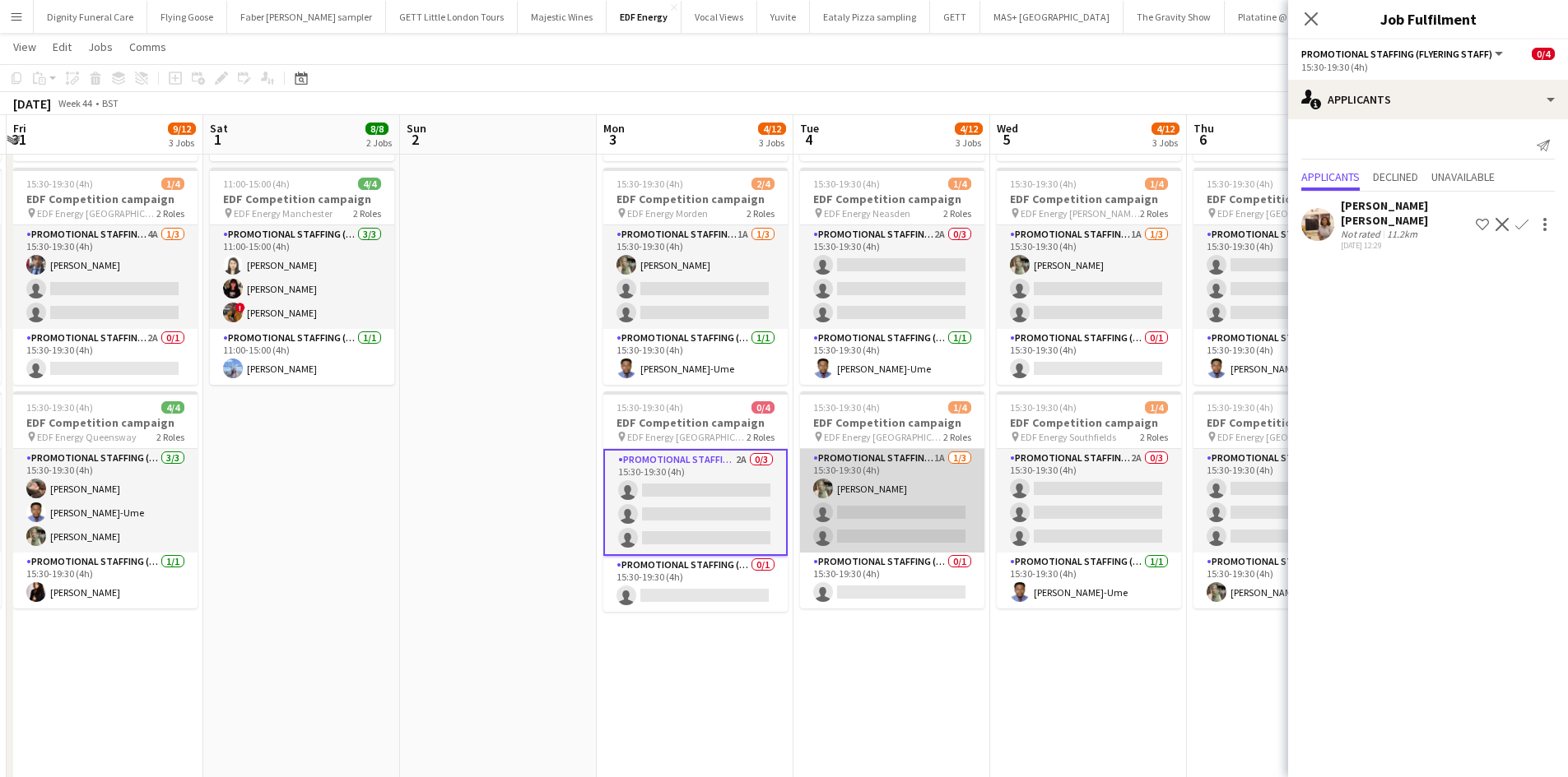
click at [889, 533] on app-card-role "Promotional Staffing (Flyering Staff) 1A [DATE] 15:30-19:30 (4h) [PERSON_NAME] …" at bounding box center [892, 501] width 184 height 104
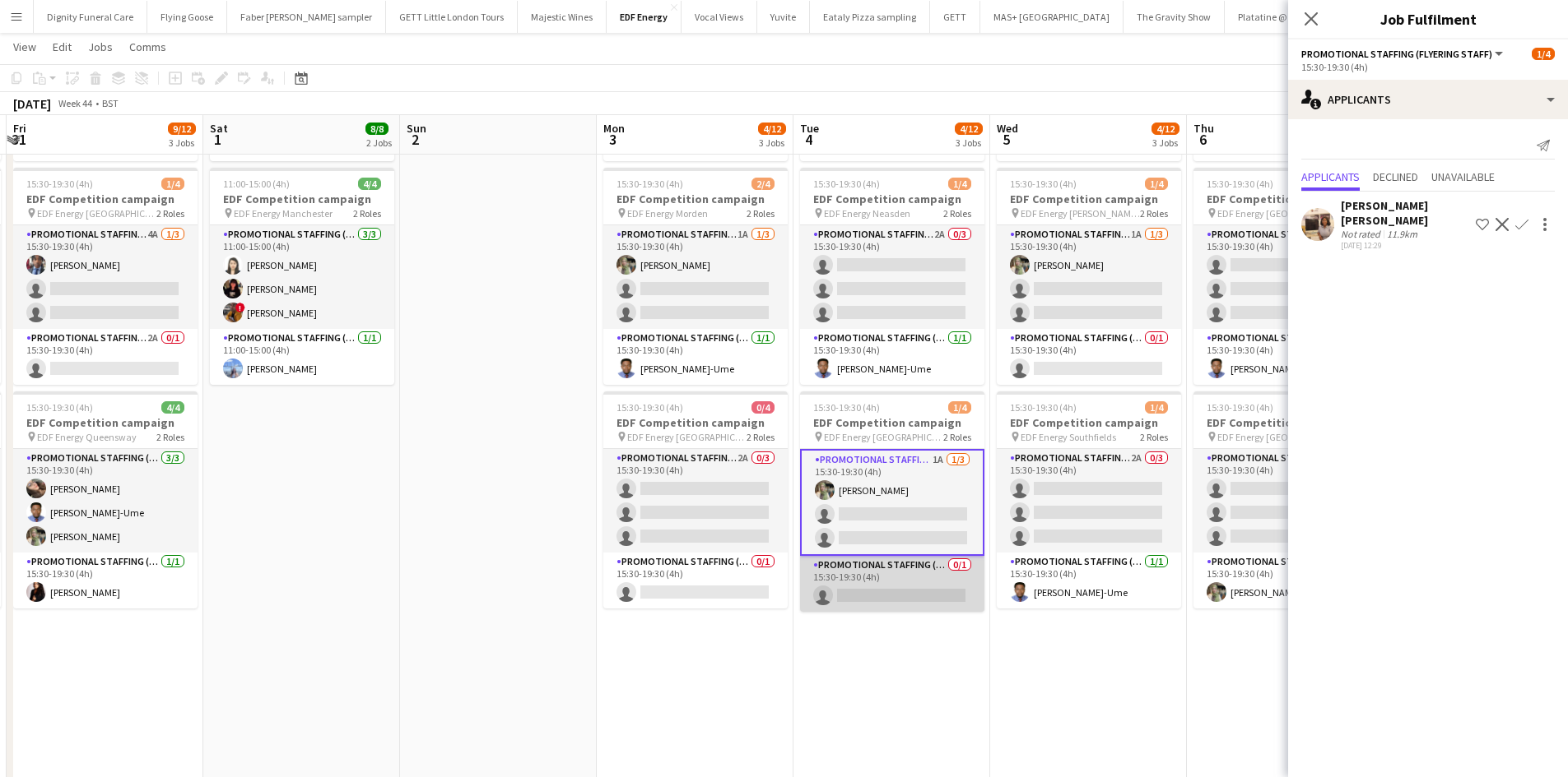
drag, startPoint x: 887, startPoint y: 596, endPoint x: 860, endPoint y: 596, distance: 27.0
click at [885, 596] on app-card-role "Promotional Staffing (Team Leader) 0/1 15:30-19:30 (4h) single-neutral-actions" at bounding box center [892, 583] width 184 height 56
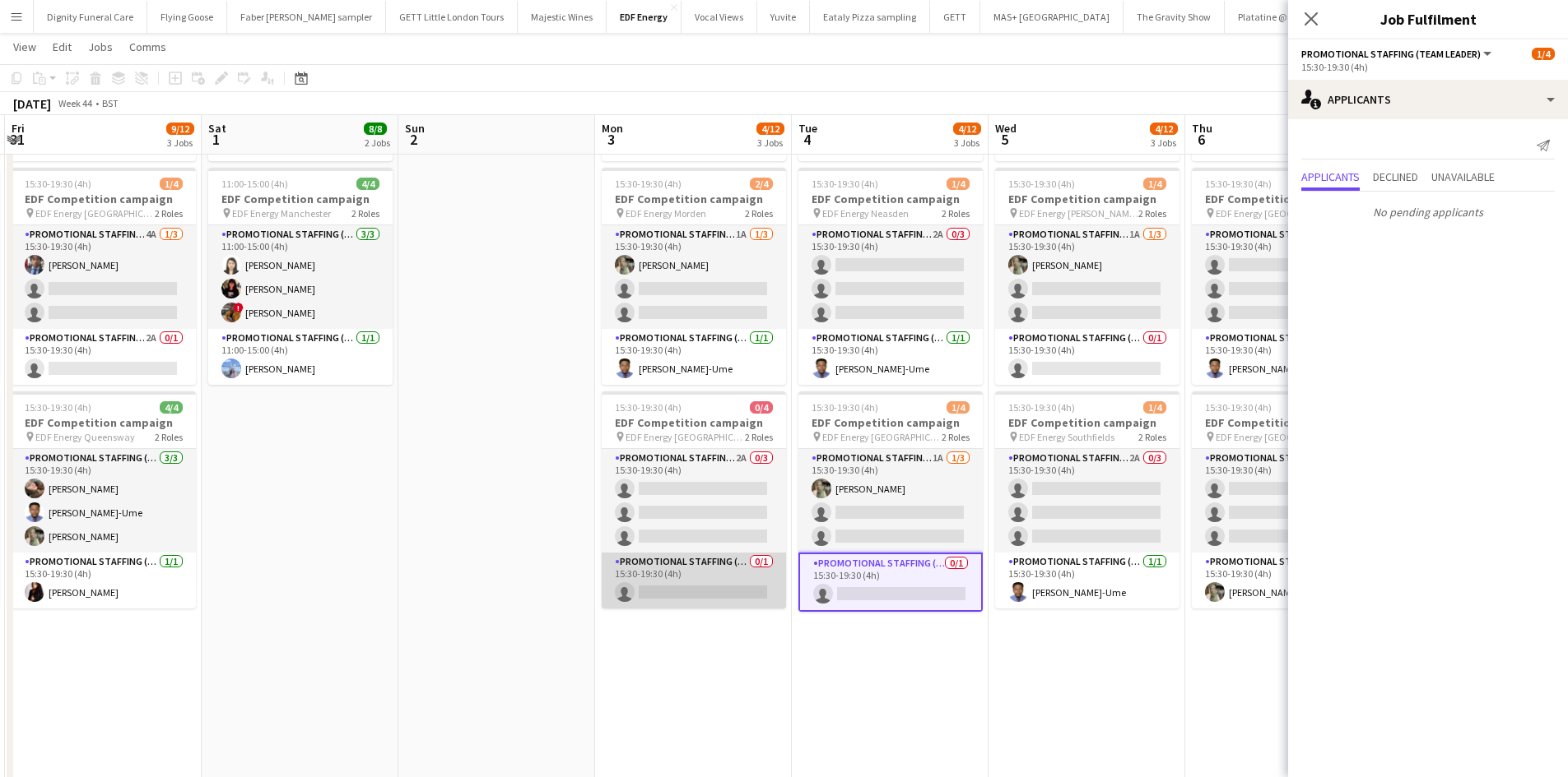
click at [687, 581] on app-card-role "Promotional Staffing (Team Leader) 0/1 15:30-19:30 (4h) single-neutral-actions" at bounding box center [693, 580] width 184 height 56
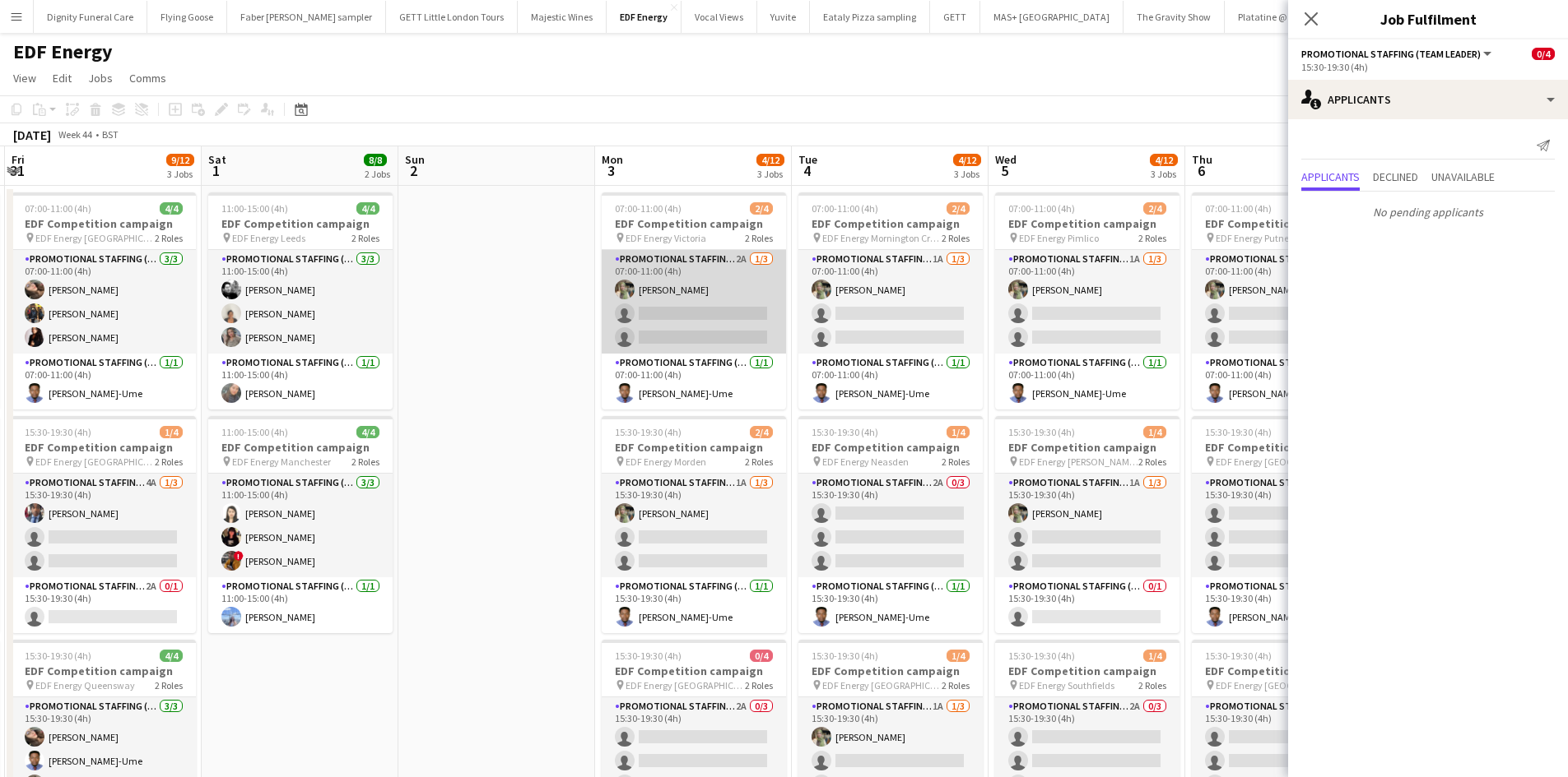
click at [733, 319] on app-card-role "Promotional Staffing (Flyering Staff) 2A [DATE] 07:00-11:00 (4h) [PERSON_NAME] …" at bounding box center [693, 302] width 184 height 104
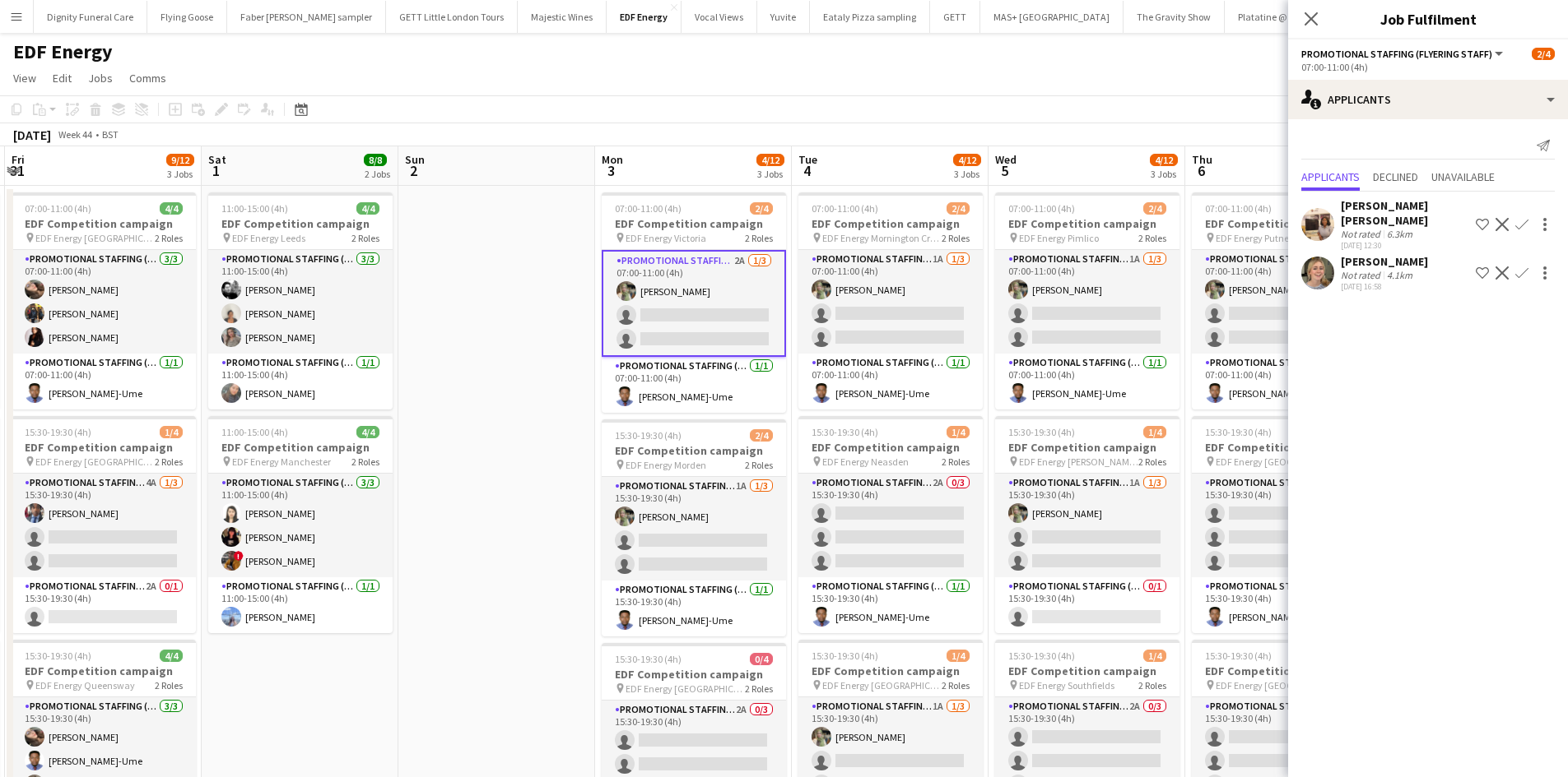
click at [1369, 237] on div "[PERSON_NAME] [PERSON_NAME] Not rated 6.3km [DATE] 12:30 Shortlist crew Decline…" at bounding box center [1428, 244] width 280 height 104
drag, startPoint x: 1377, startPoint y: 242, endPoint x: 1368, endPoint y: 270, distance: 29.4
click at [1377, 254] on div "[PERSON_NAME]" at bounding box center [1385, 262] width 87 height 15
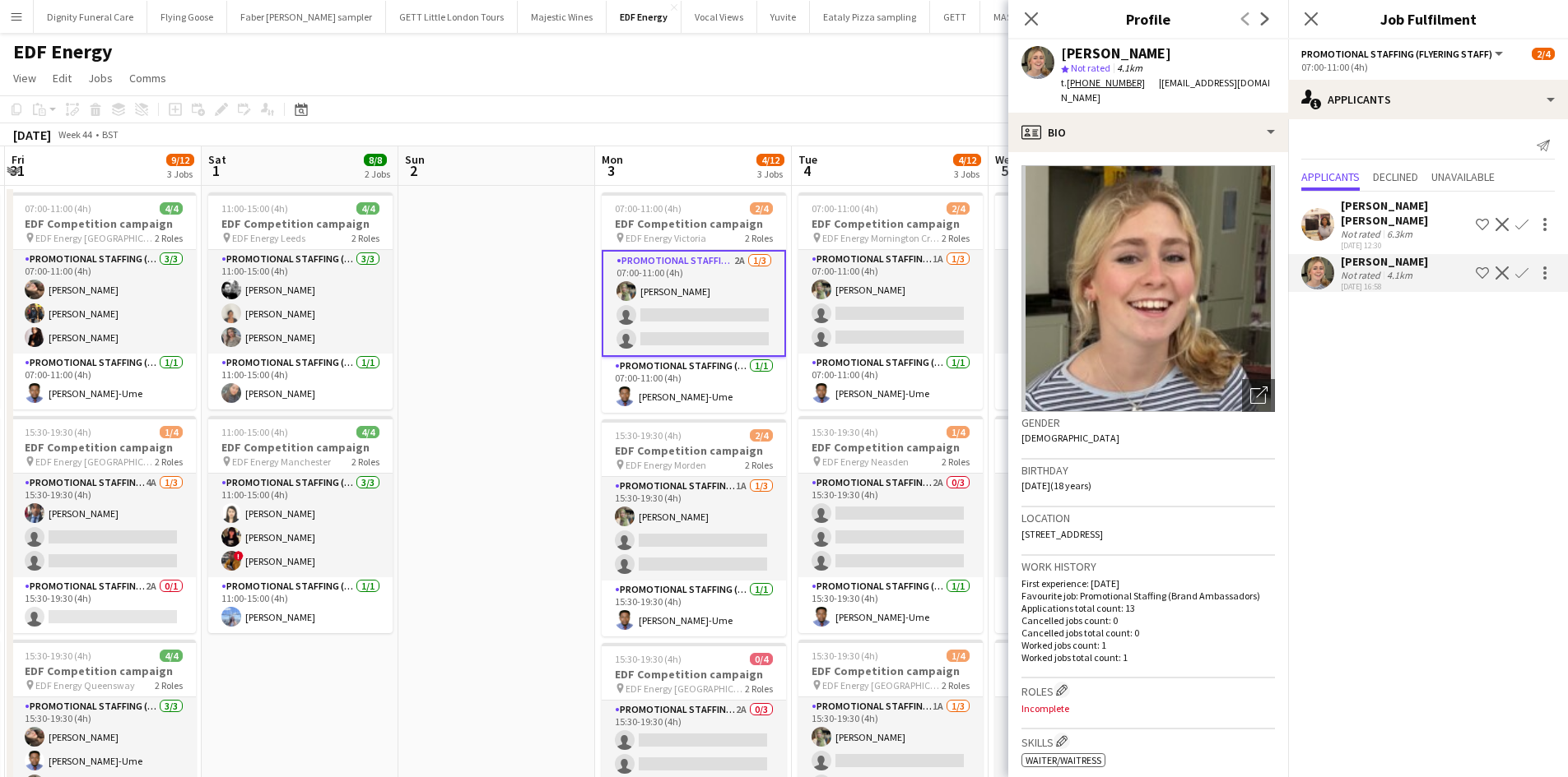
drag, startPoint x: 535, startPoint y: 212, endPoint x: 542, endPoint y: 206, distance: 9.2
click at [542, 206] on app-calendar-viewport "Mon 27 14/16 4 Jobs Tue 28 8/12 3 Jobs Wed 29 12/12 3 Jobs Thu 30 11/12 3 Jobs …" at bounding box center [784, 667] width 1568 height 1043
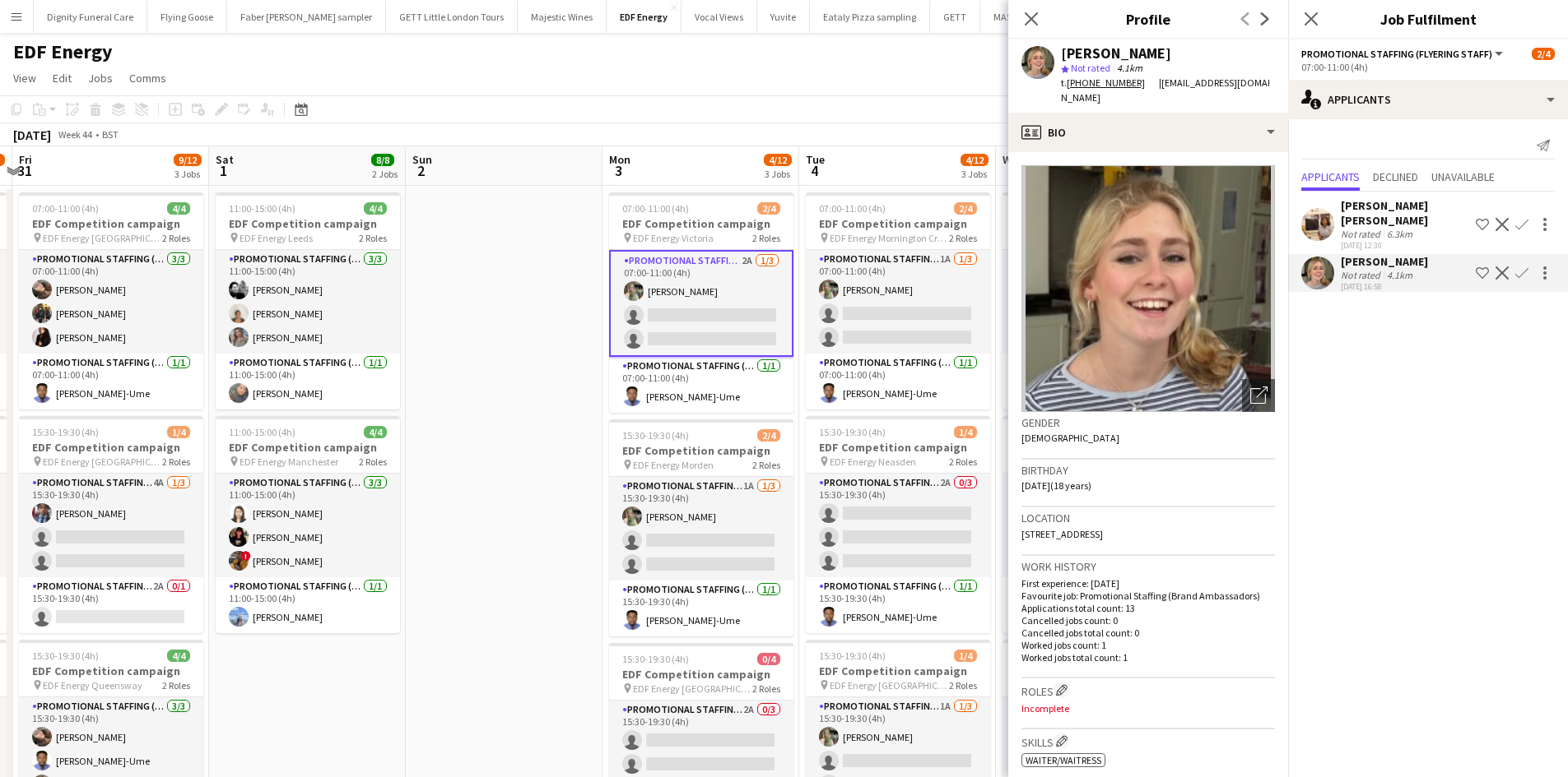
drag, startPoint x: 564, startPoint y: 233, endPoint x: 552, endPoint y: 236, distance: 12.4
click at [560, 234] on app-date-cell at bounding box center [504, 687] width 197 height 1003
